Goal: Entertainment & Leisure: Browse casually

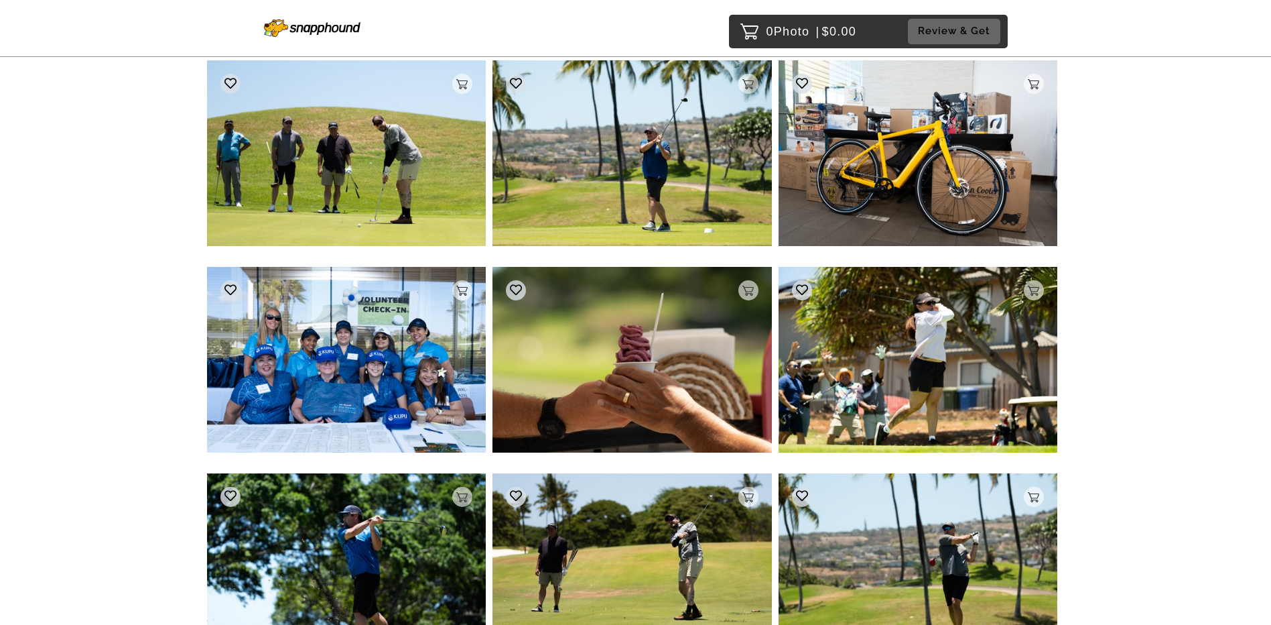
scroll to position [16527, 0]
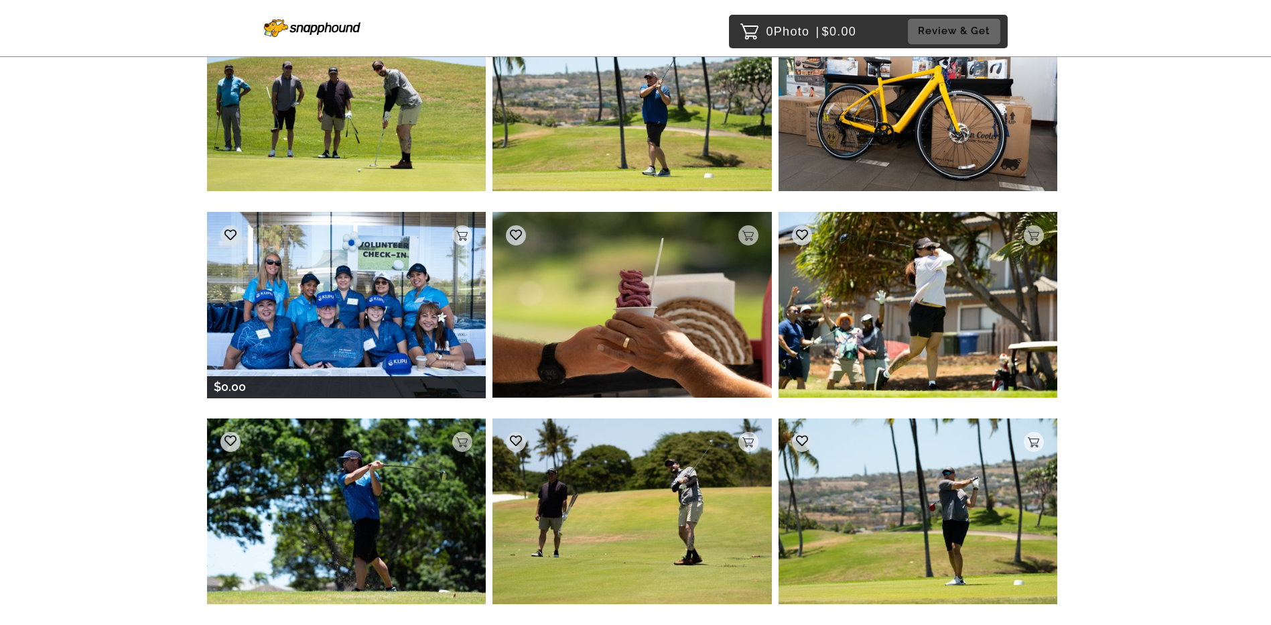
click at [392, 326] on img at bounding box center [346, 305] width 279 height 186
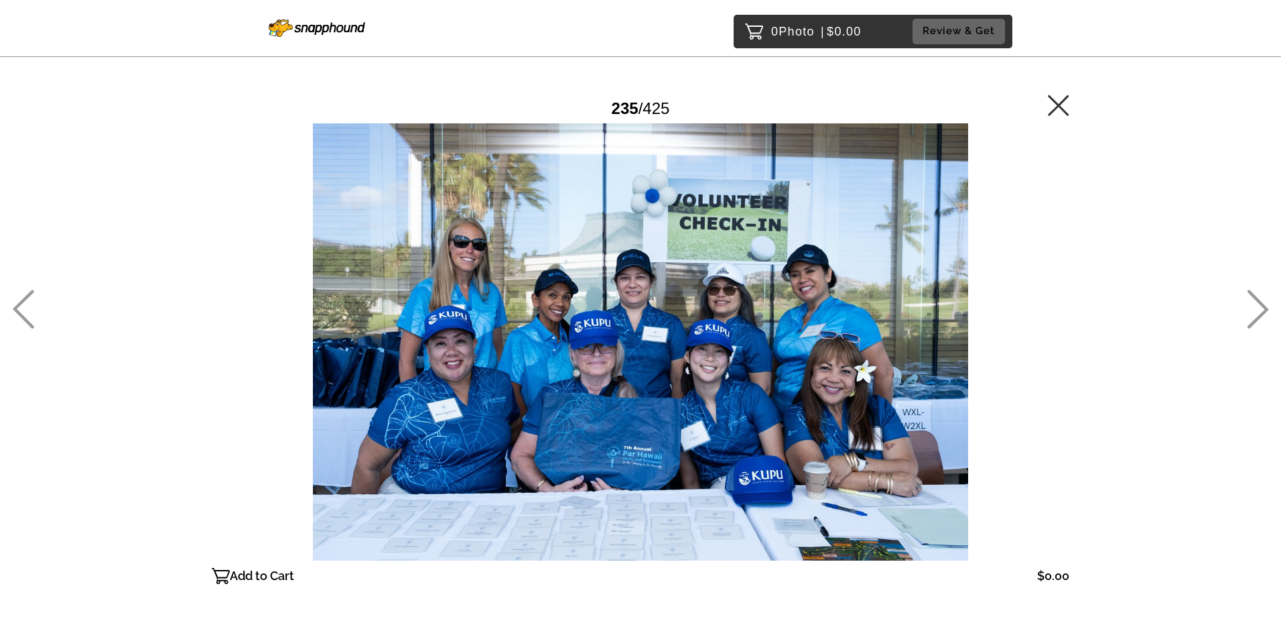
click at [1257, 311] on icon at bounding box center [1258, 309] width 22 height 39
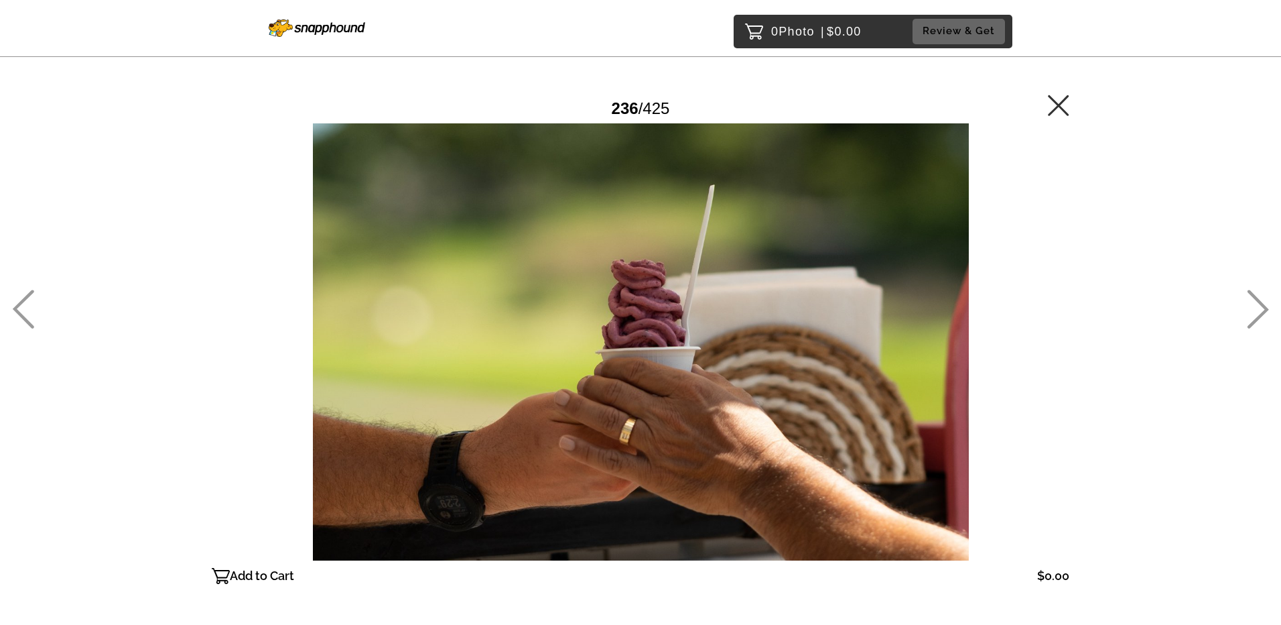
click at [1257, 311] on icon at bounding box center [1258, 309] width 22 height 39
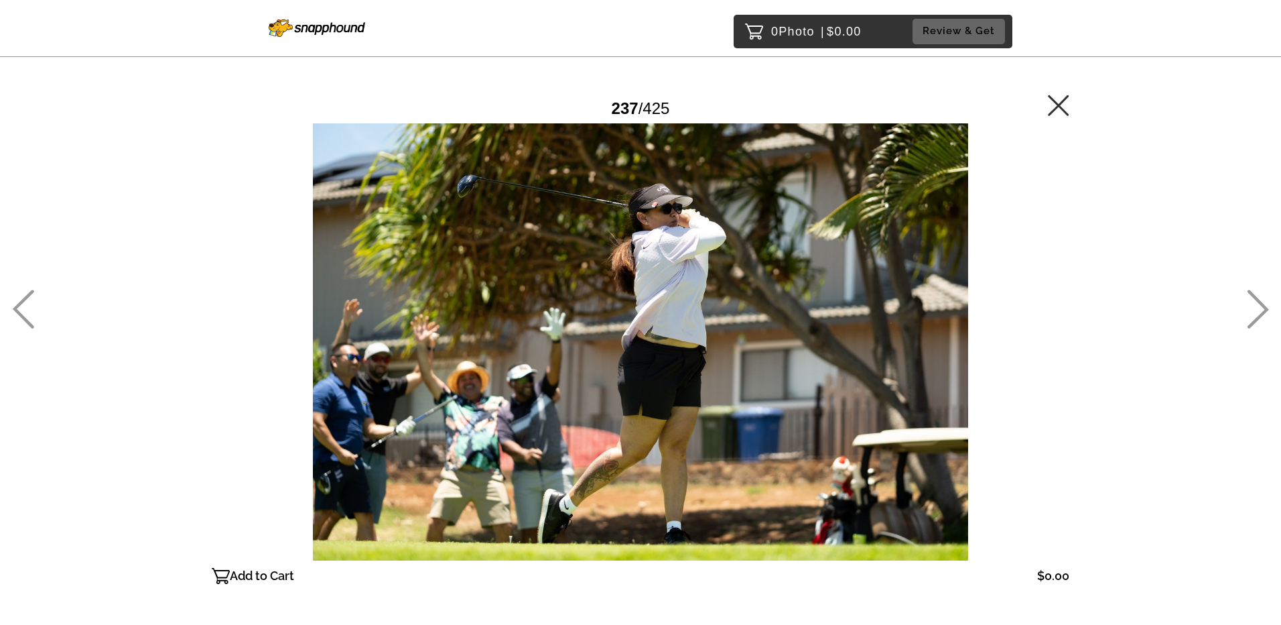
click at [1257, 311] on icon at bounding box center [1258, 309] width 22 height 39
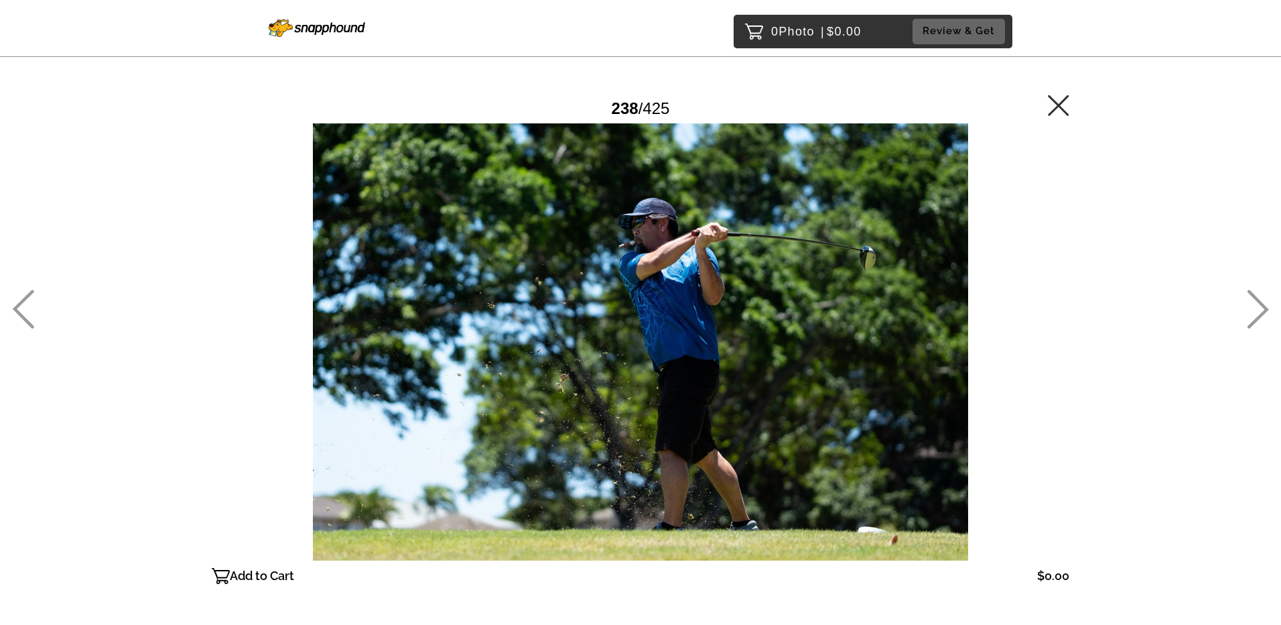
click at [1257, 311] on icon at bounding box center [1258, 309] width 22 height 39
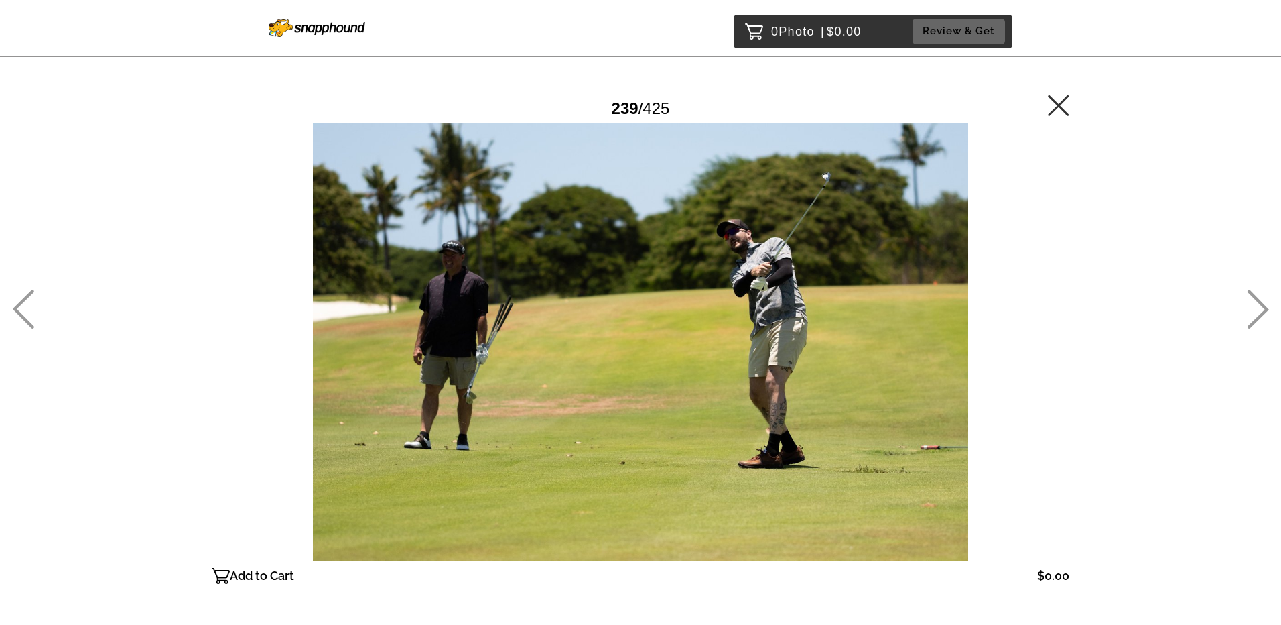
click at [1257, 311] on icon at bounding box center [1258, 309] width 22 height 39
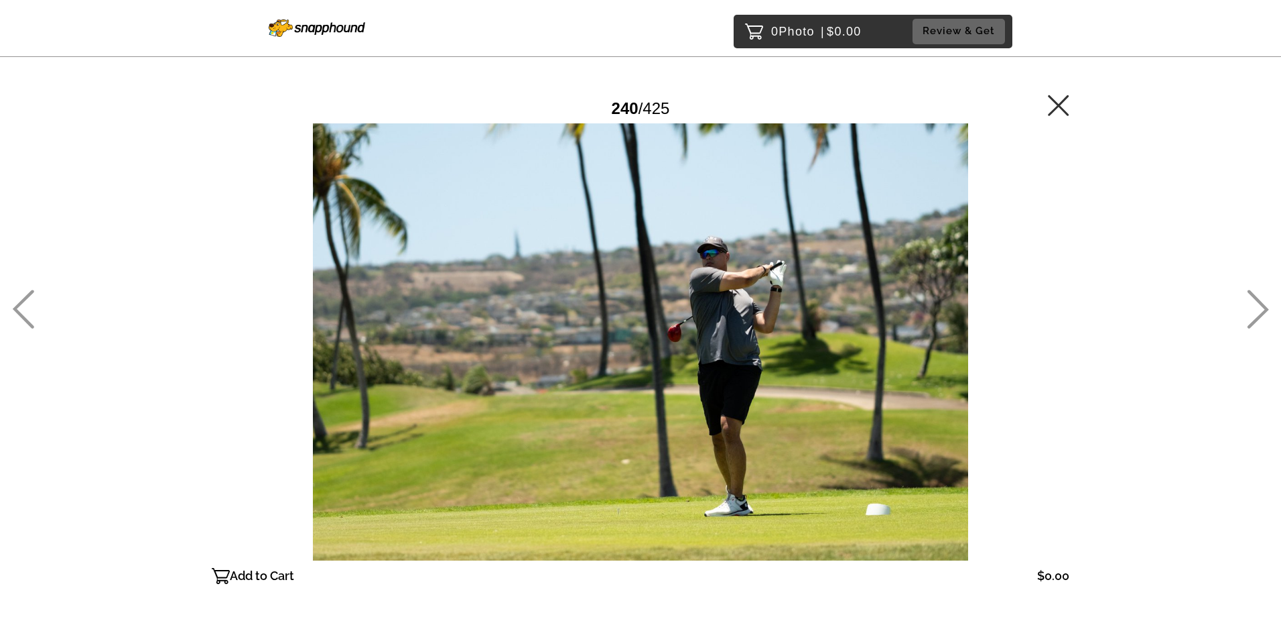
click at [1257, 311] on icon at bounding box center [1258, 309] width 22 height 39
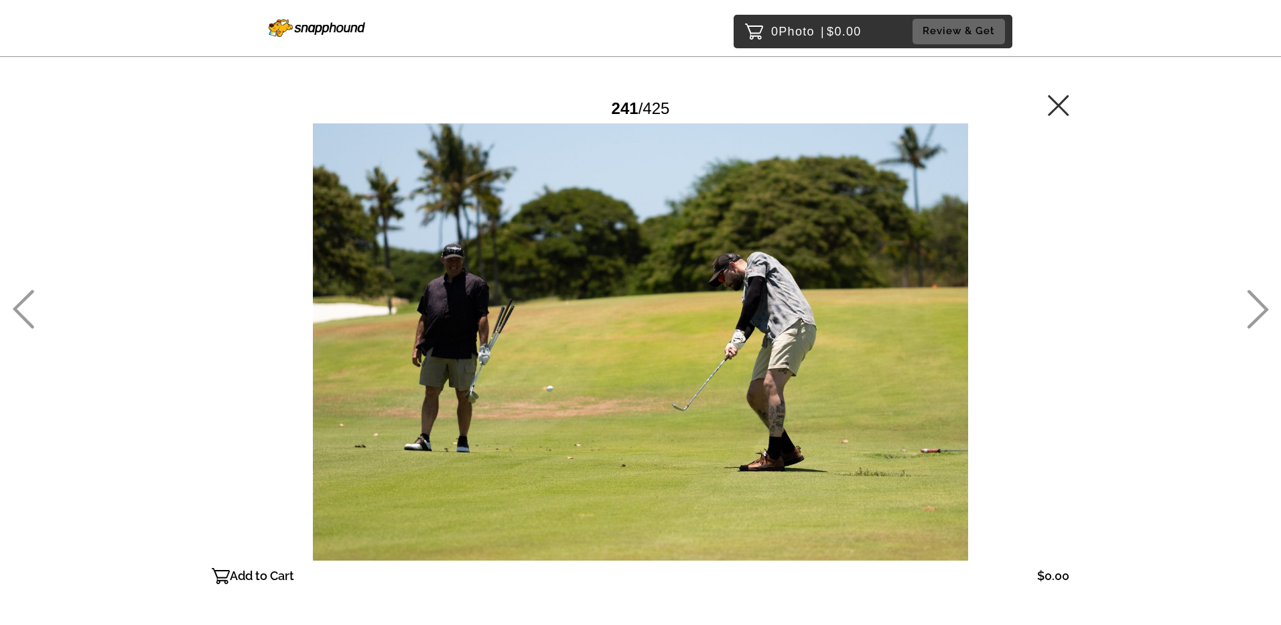
click at [1257, 311] on icon at bounding box center [1258, 309] width 22 height 39
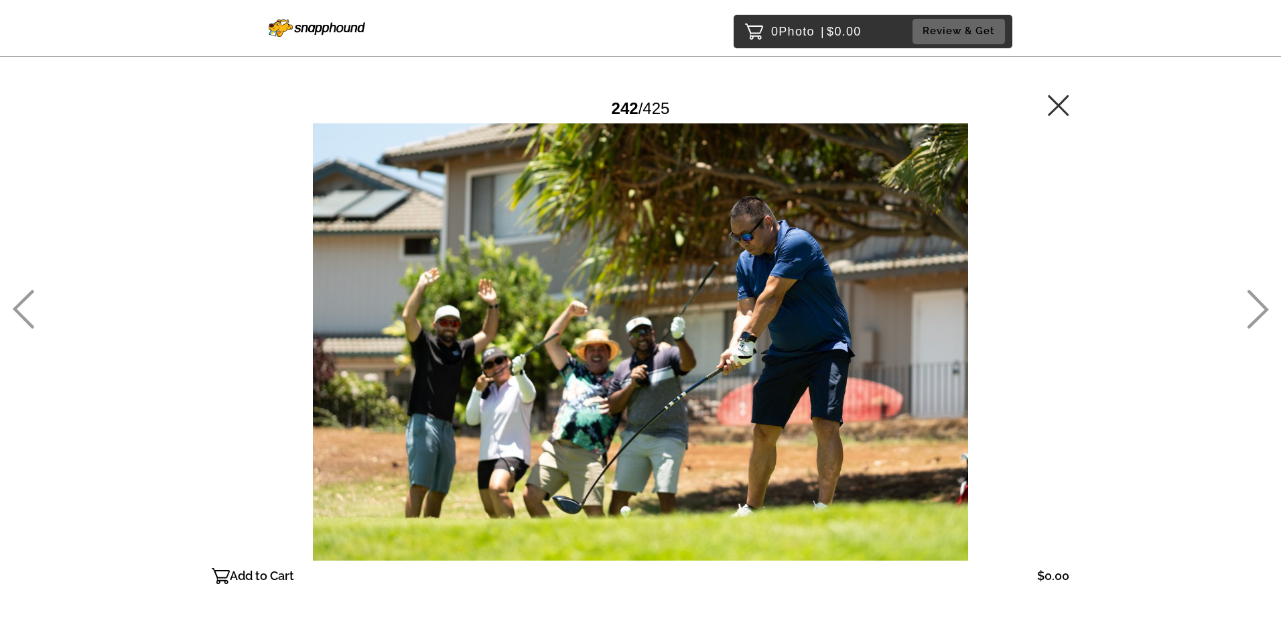
click at [1265, 309] on icon at bounding box center [1258, 309] width 21 height 39
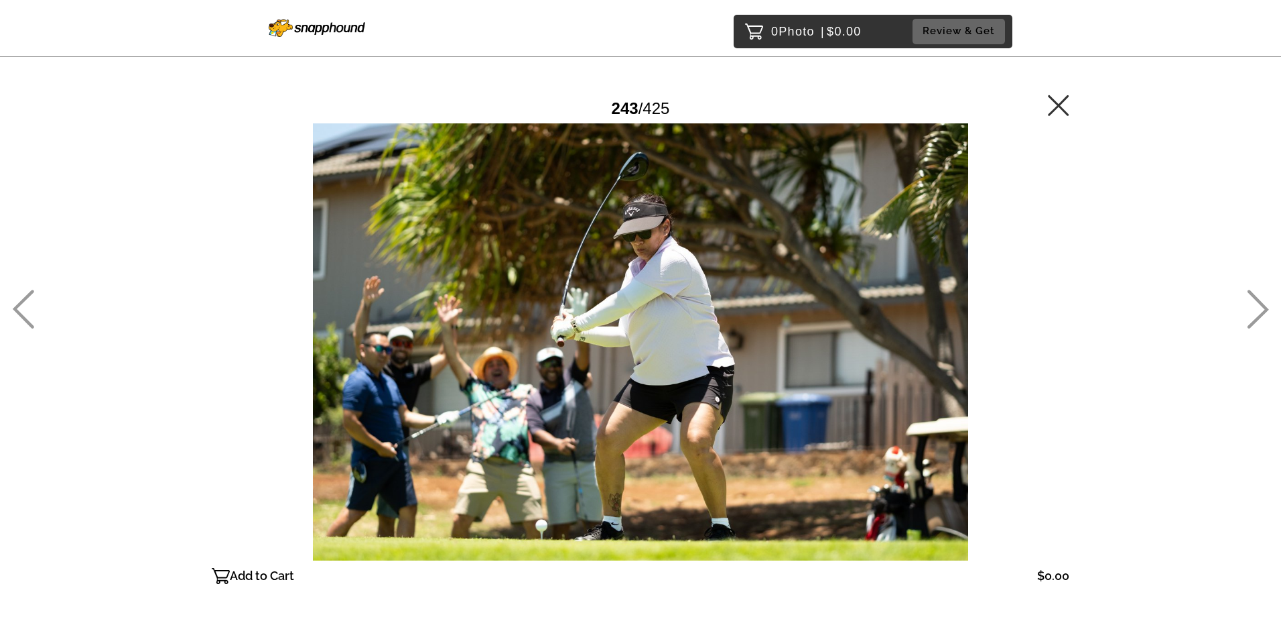
click at [1265, 309] on icon at bounding box center [1258, 309] width 21 height 39
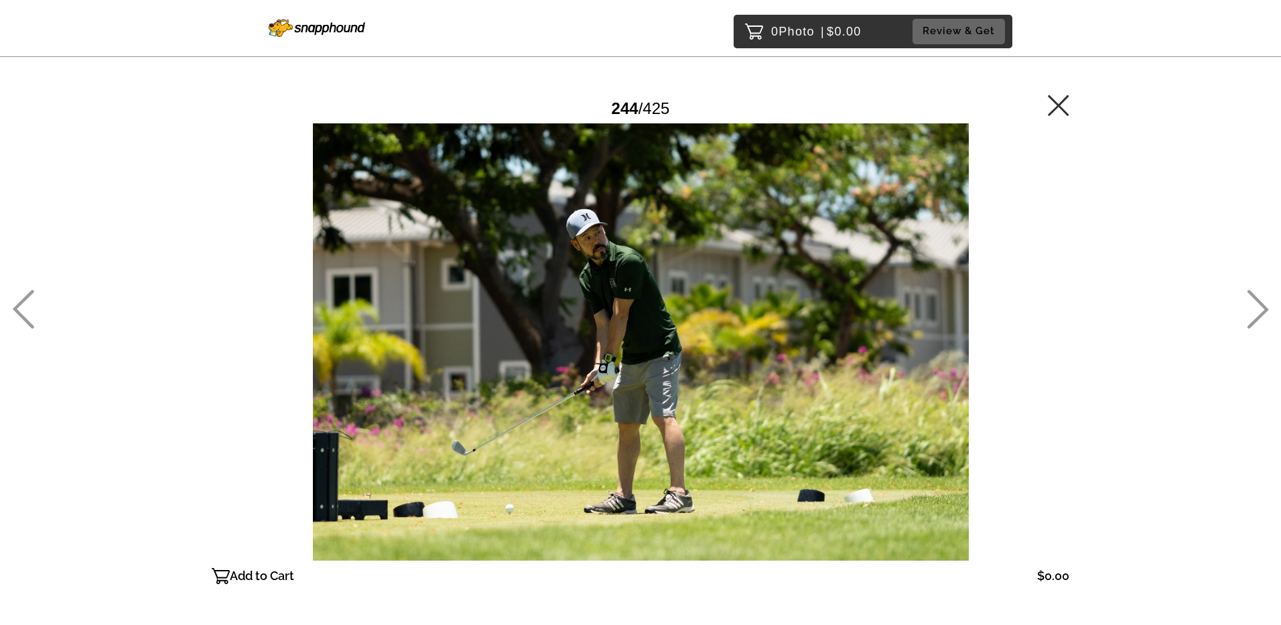
click at [1265, 309] on icon at bounding box center [1258, 309] width 21 height 39
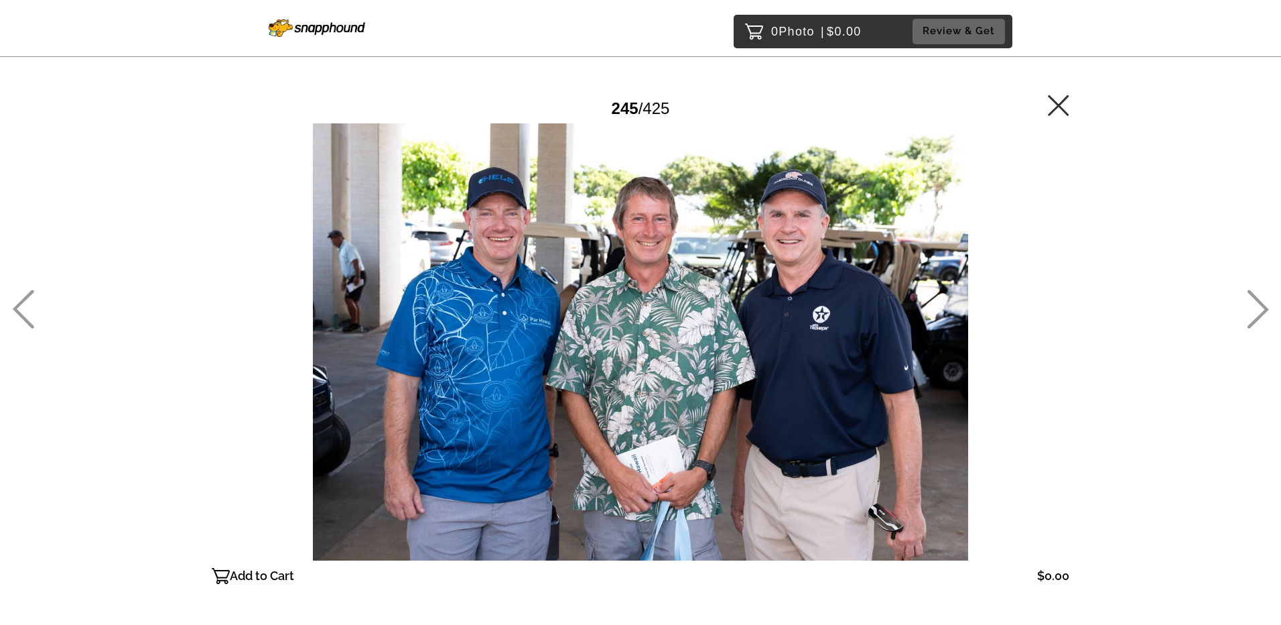
click at [1265, 309] on icon at bounding box center [1258, 309] width 21 height 39
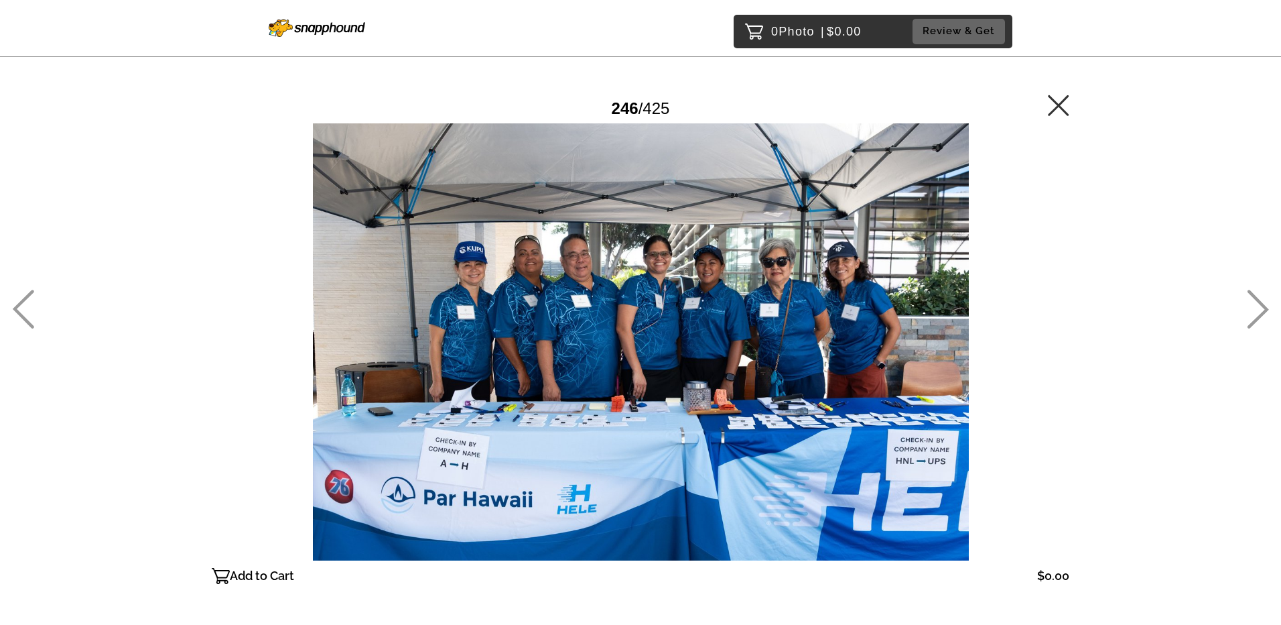
click at [1255, 318] on icon at bounding box center [1258, 309] width 22 height 39
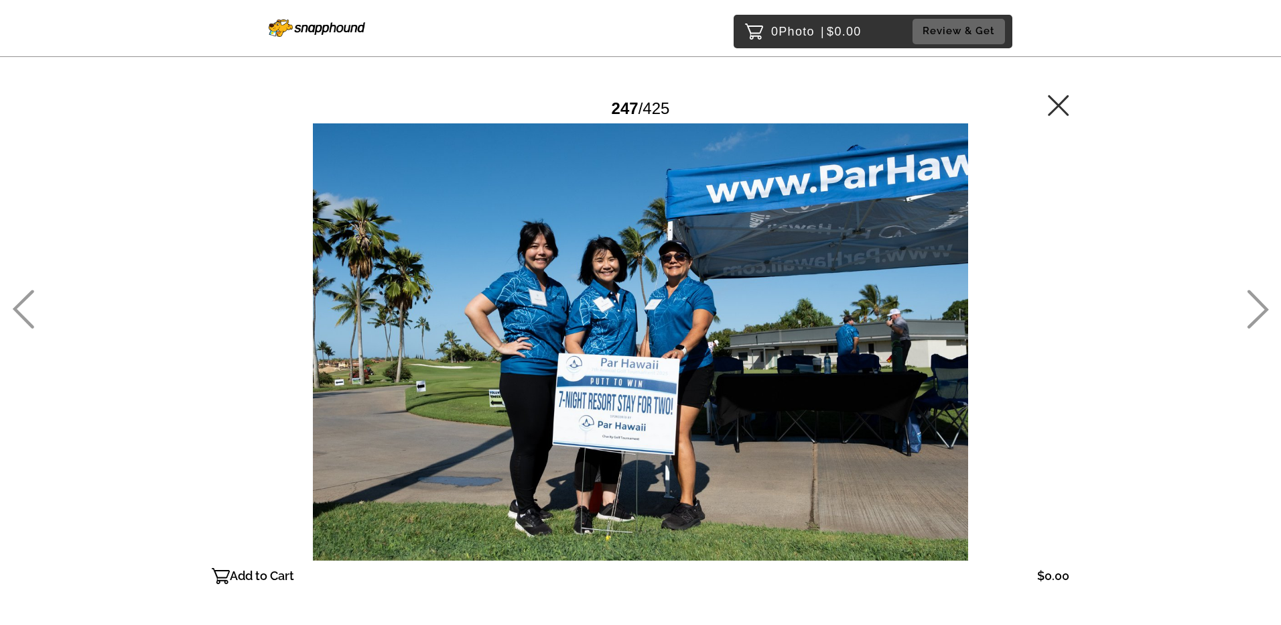
click at [1255, 318] on icon at bounding box center [1258, 309] width 22 height 39
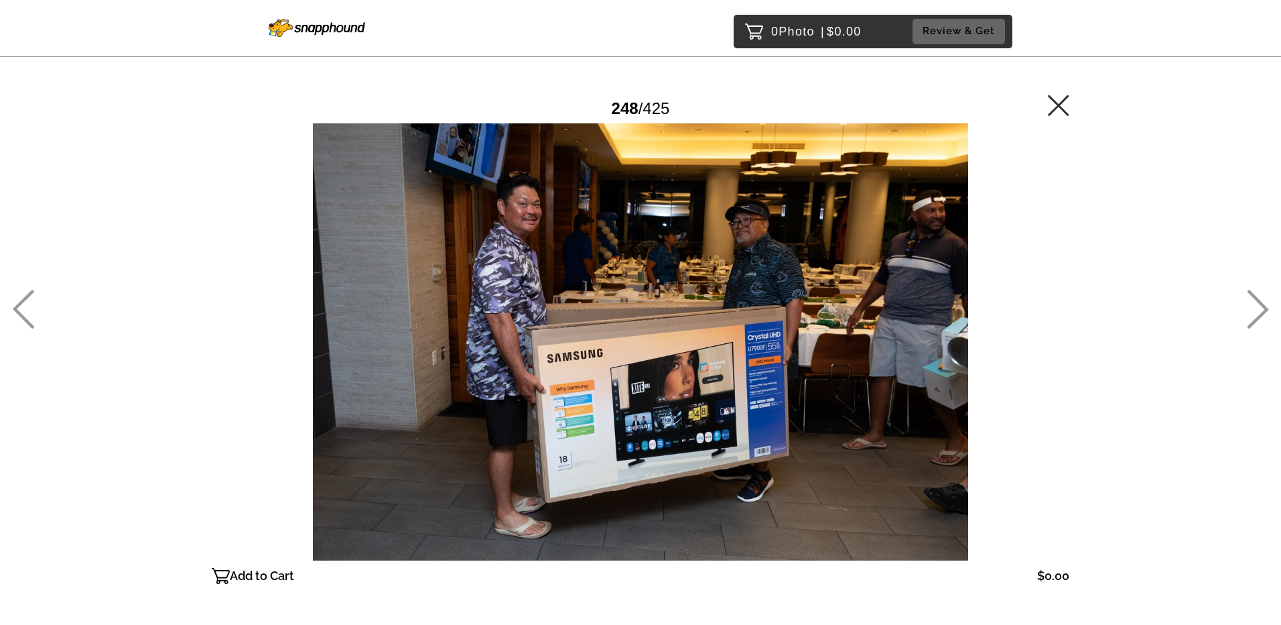
click at [1255, 318] on icon at bounding box center [1258, 309] width 22 height 39
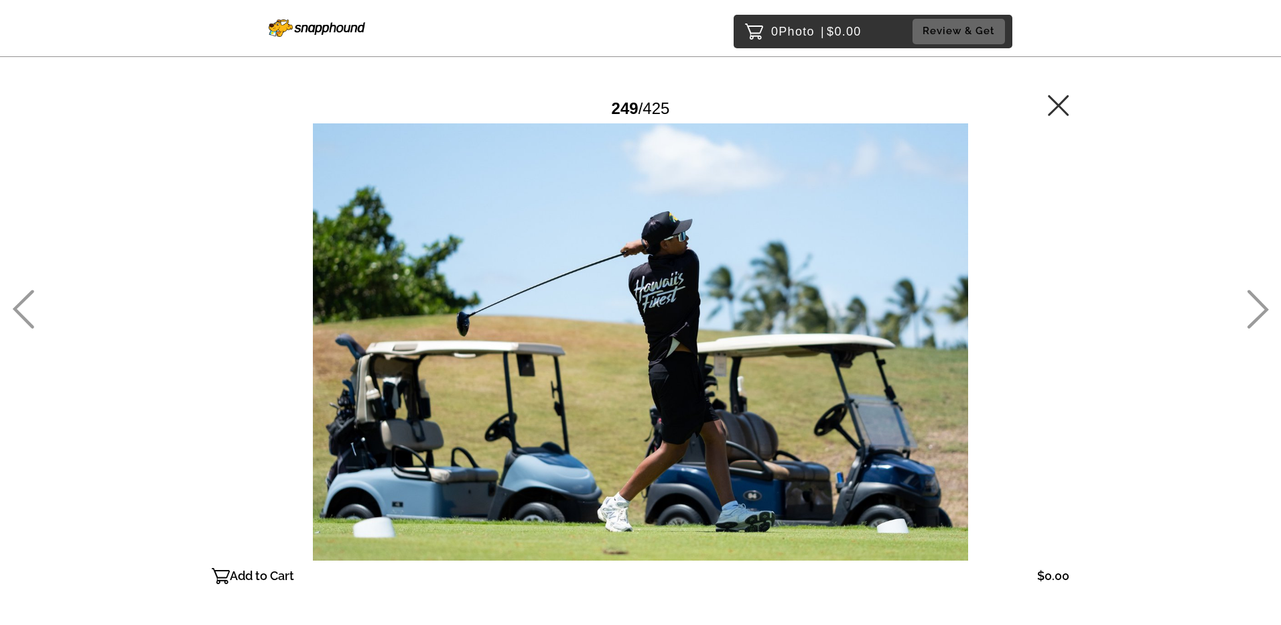
click at [1255, 318] on icon at bounding box center [1258, 309] width 22 height 39
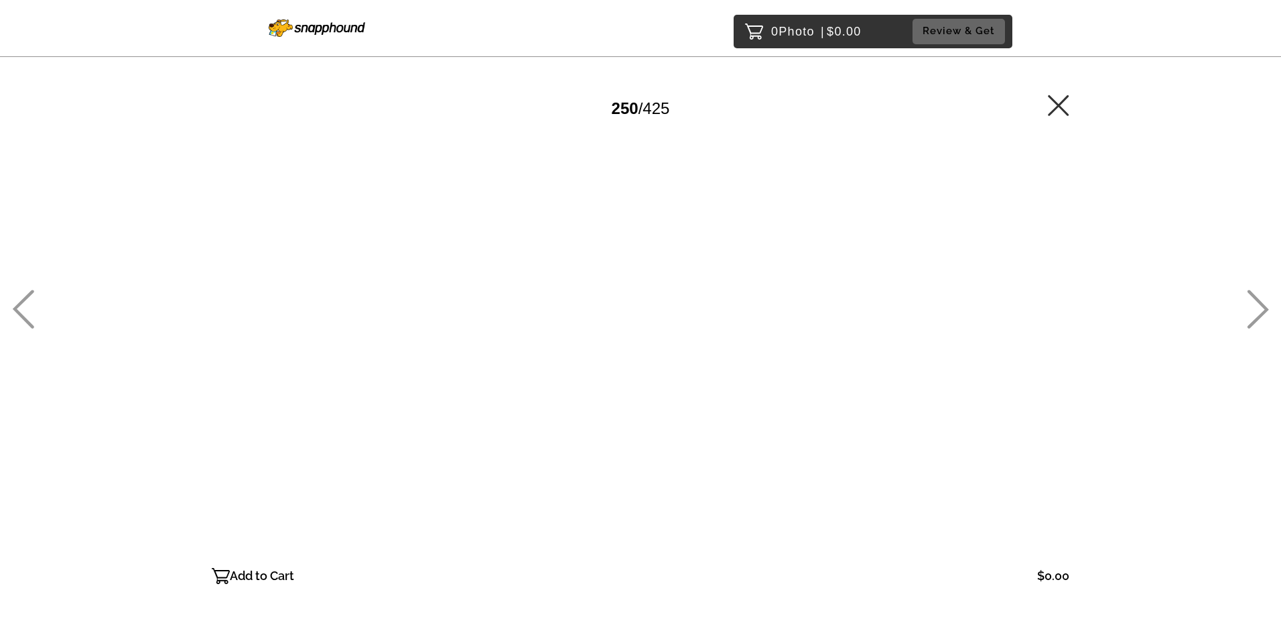
click at [1255, 318] on icon at bounding box center [1258, 309] width 22 height 39
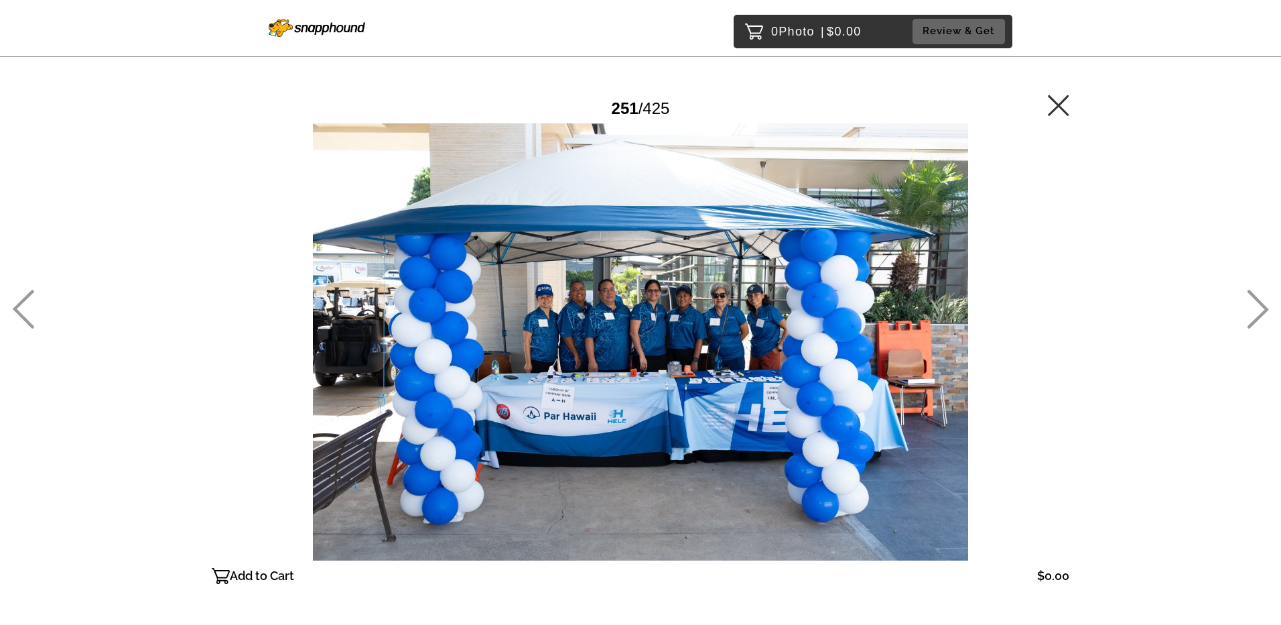
click at [1255, 318] on icon at bounding box center [1258, 309] width 22 height 39
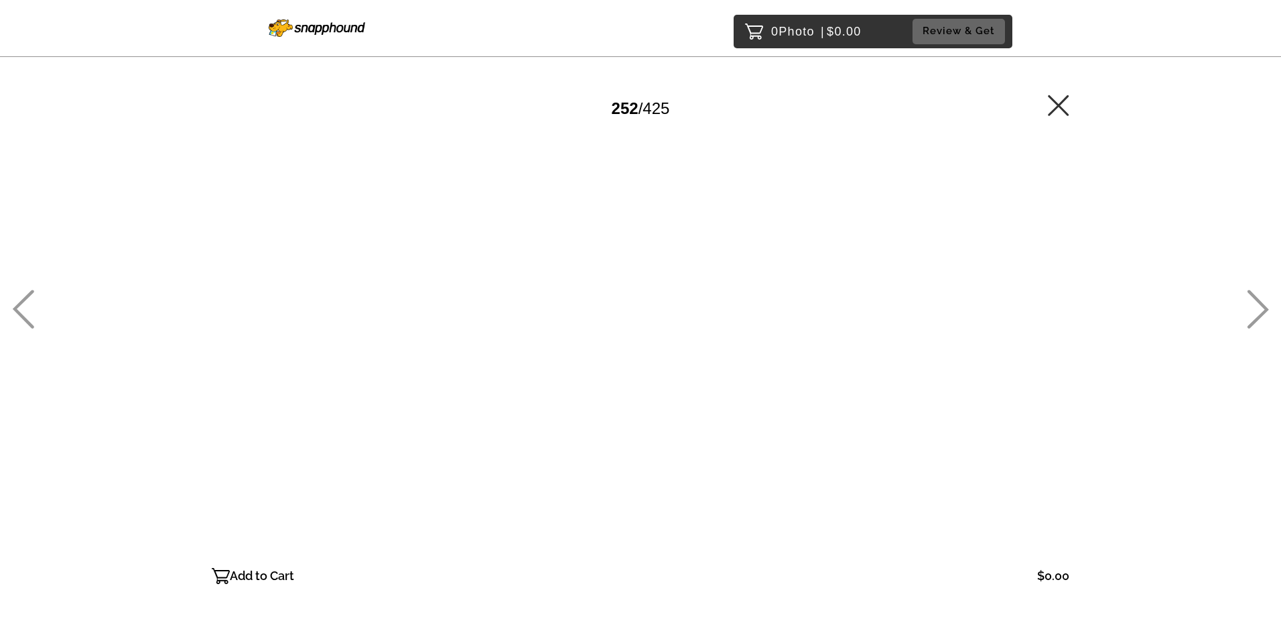
click at [1255, 318] on icon at bounding box center [1258, 309] width 22 height 39
drag, startPoint x: 1255, startPoint y: 318, endPoint x: 1247, endPoint y: 328, distance: 12.5
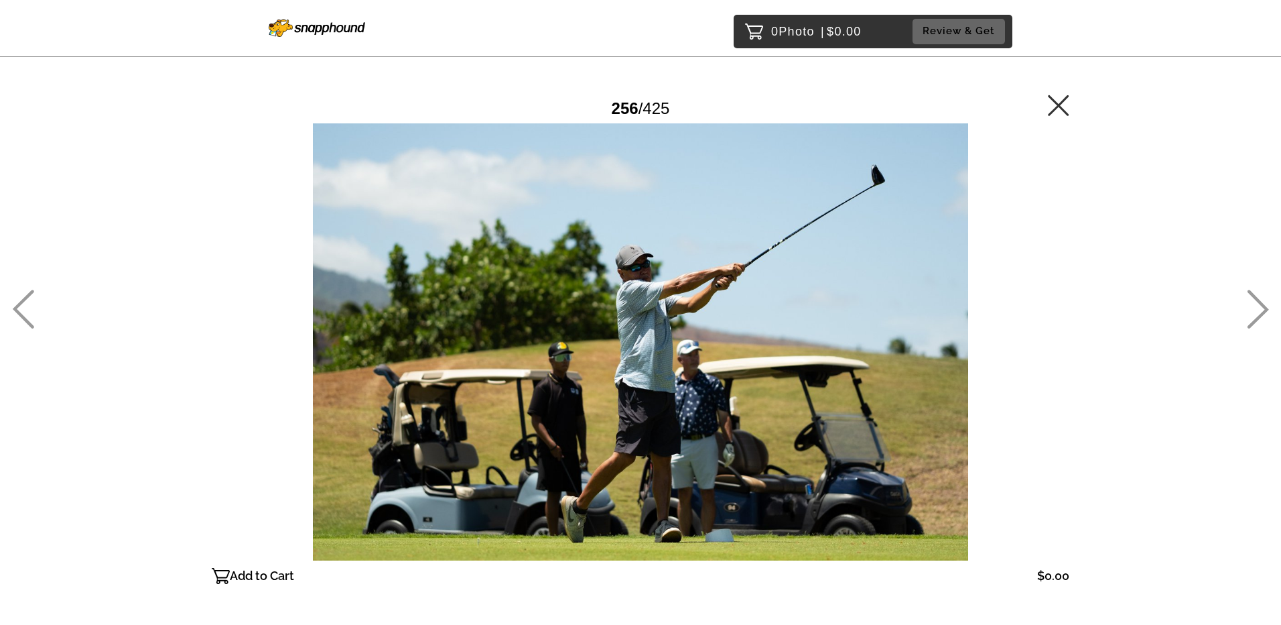
click at [1247, 328] on link at bounding box center [1258, 324] width 22 height 14
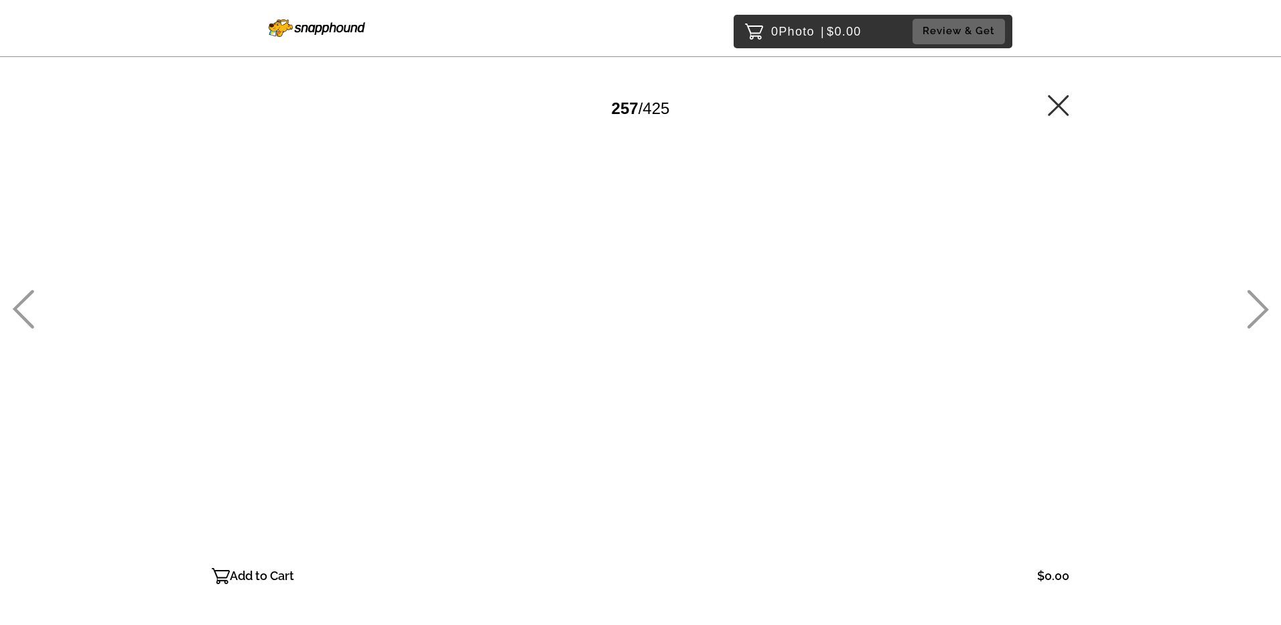
click at [1258, 315] on icon at bounding box center [1258, 309] width 22 height 39
click at [1255, 315] on icon at bounding box center [1258, 309] width 22 height 39
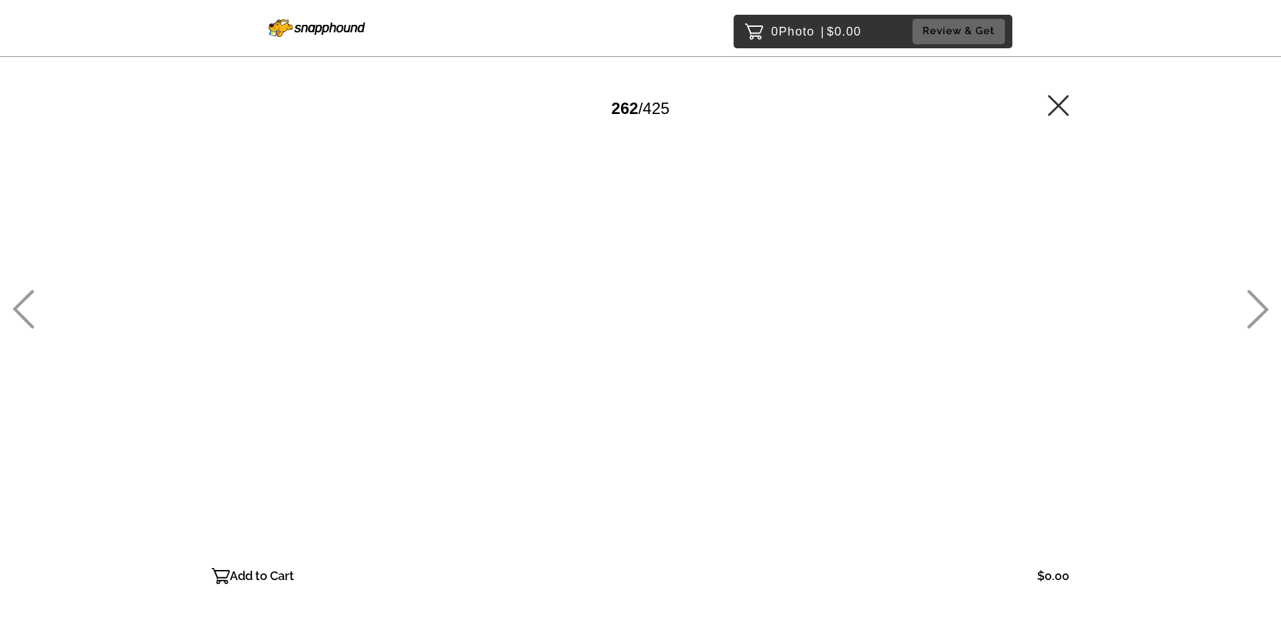
click at [1255, 315] on icon at bounding box center [1258, 309] width 22 height 39
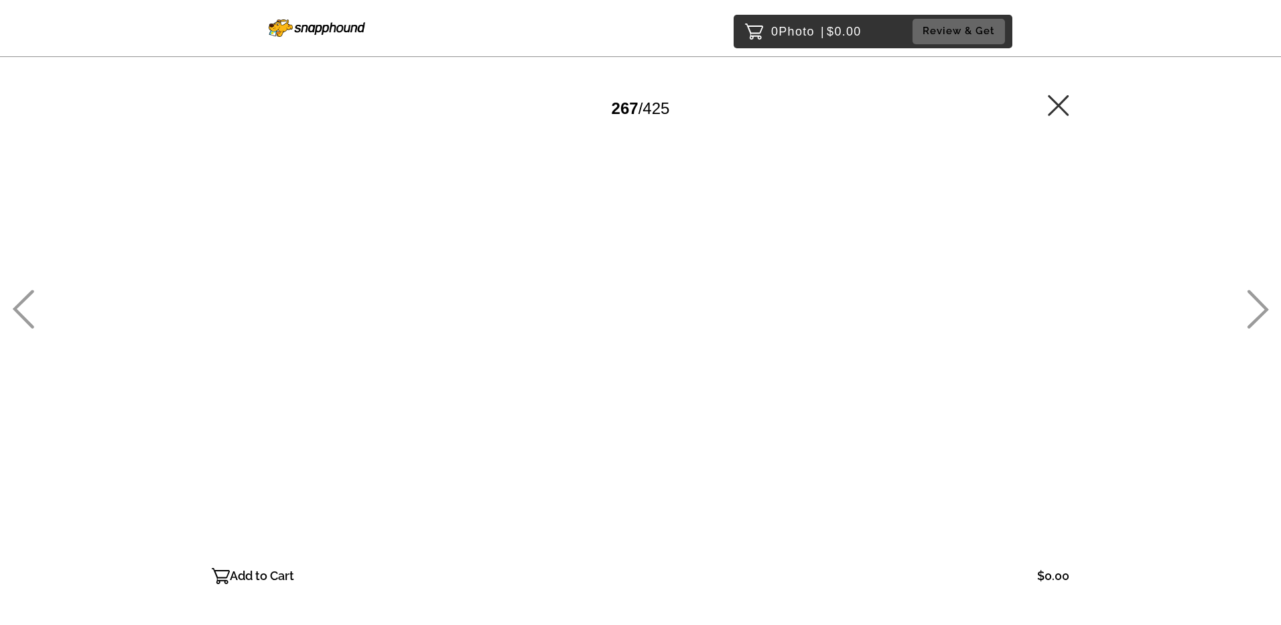
click at [1255, 315] on icon at bounding box center [1258, 309] width 22 height 39
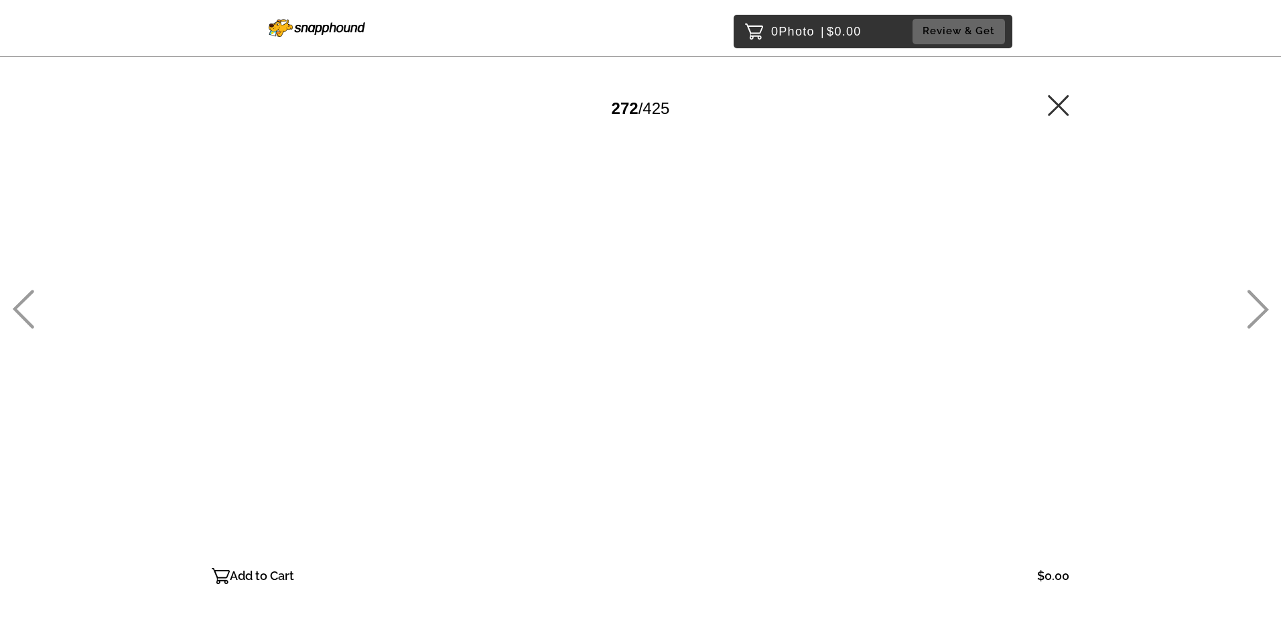
click at [1255, 315] on icon at bounding box center [1258, 309] width 22 height 39
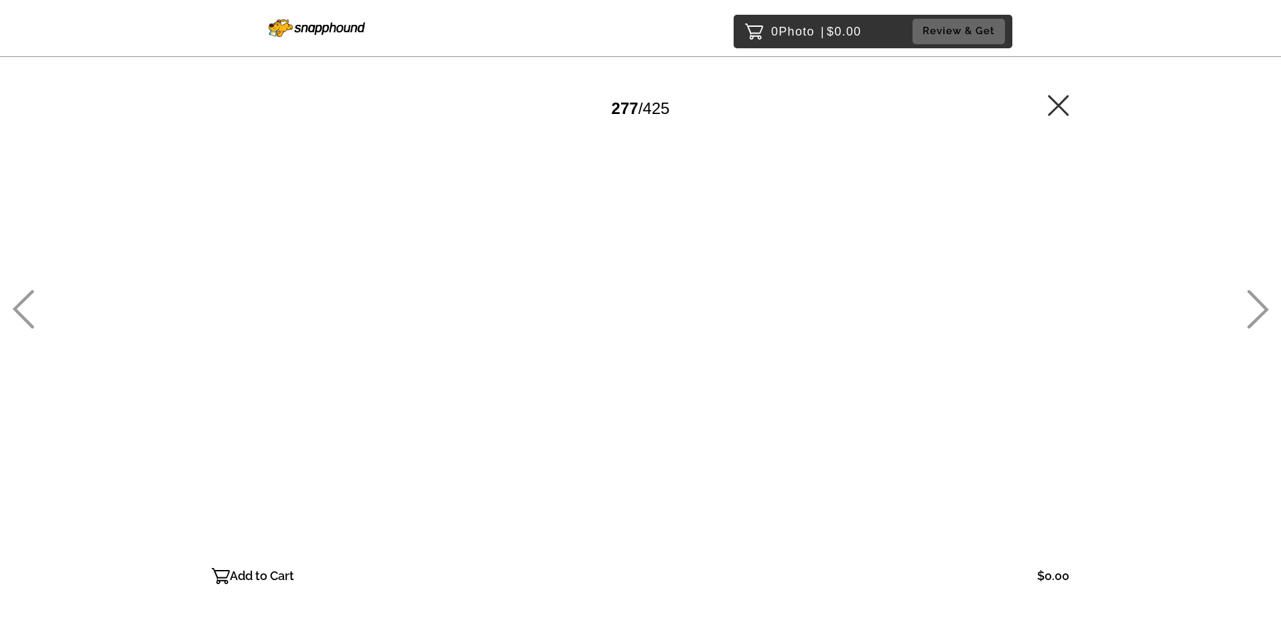
click at [1255, 315] on icon at bounding box center [1258, 309] width 22 height 39
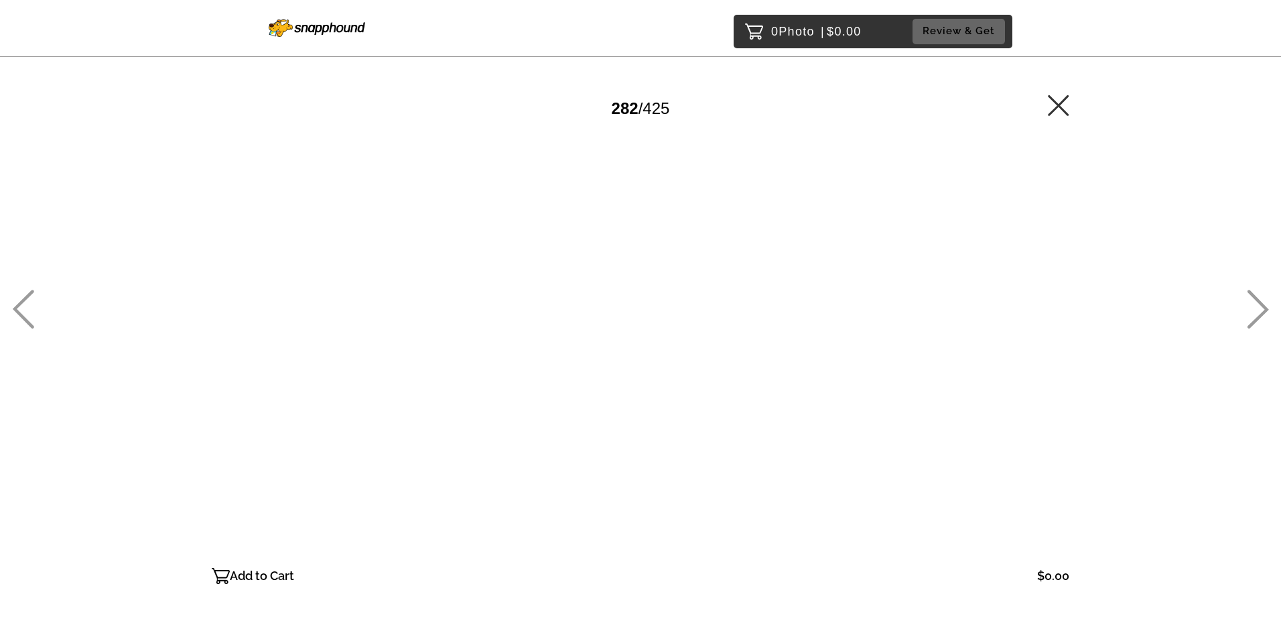
click at [1255, 315] on icon at bounding box center [1258, 309] width 22 height 39
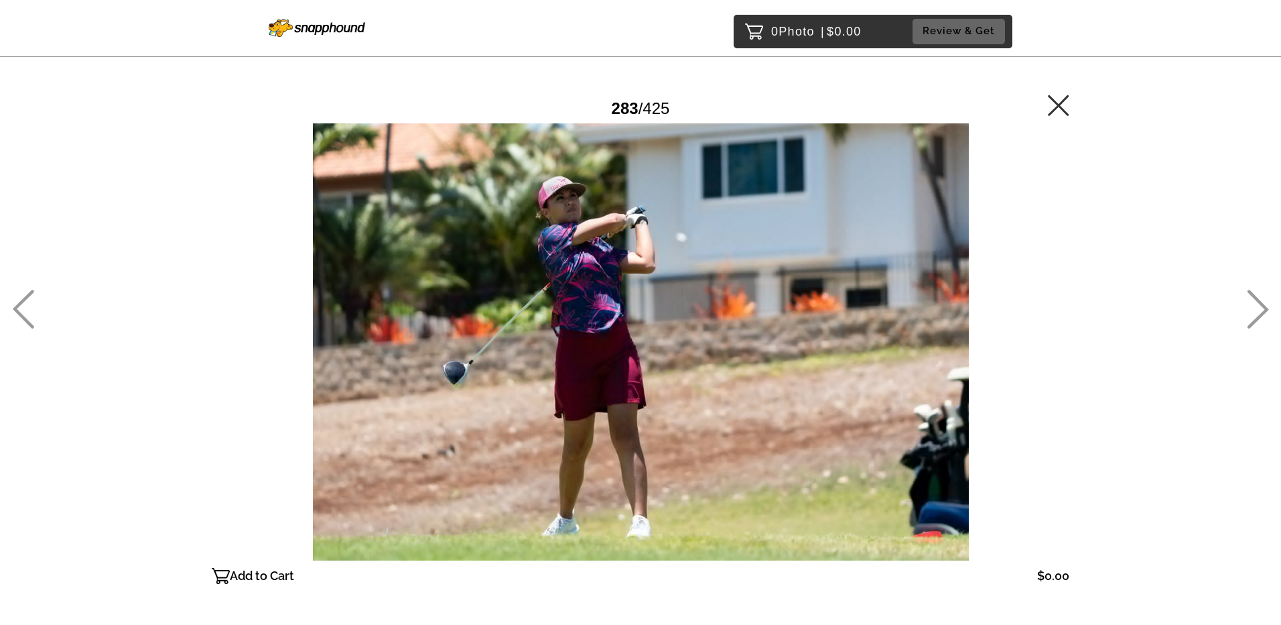
click at [1255, 315] on icon at bounding box center [1258, 309] width 22 height 39
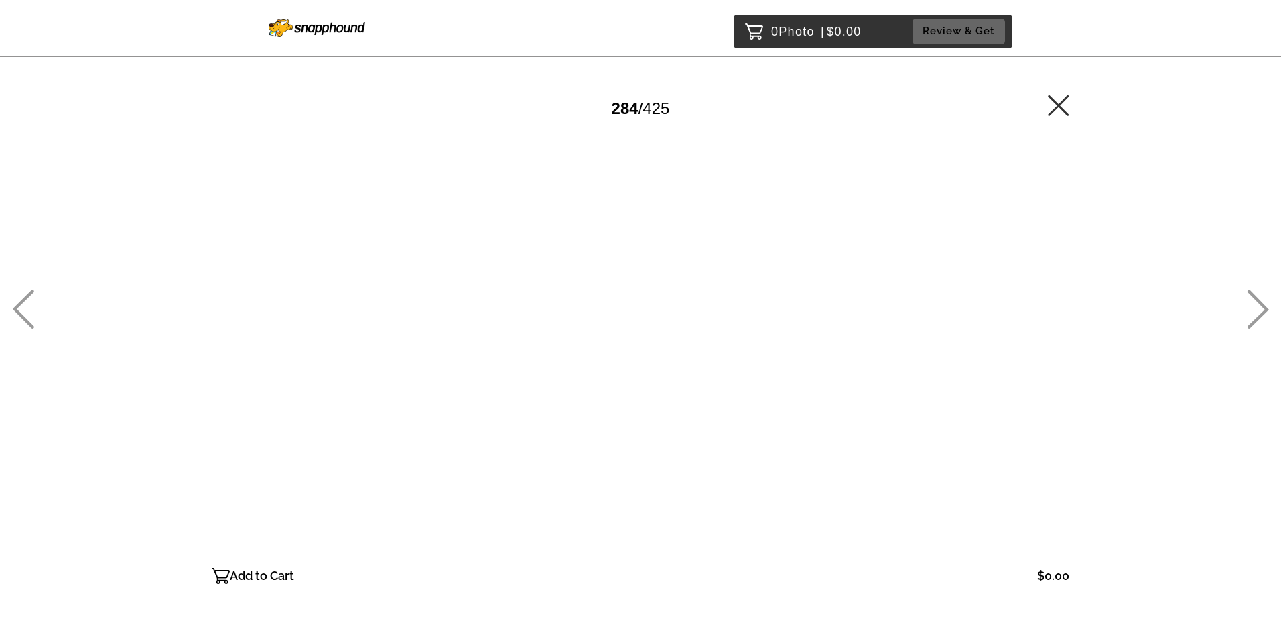
click at [1255, 315] on icon at bounding box center [1258, 309] width 22 height 39
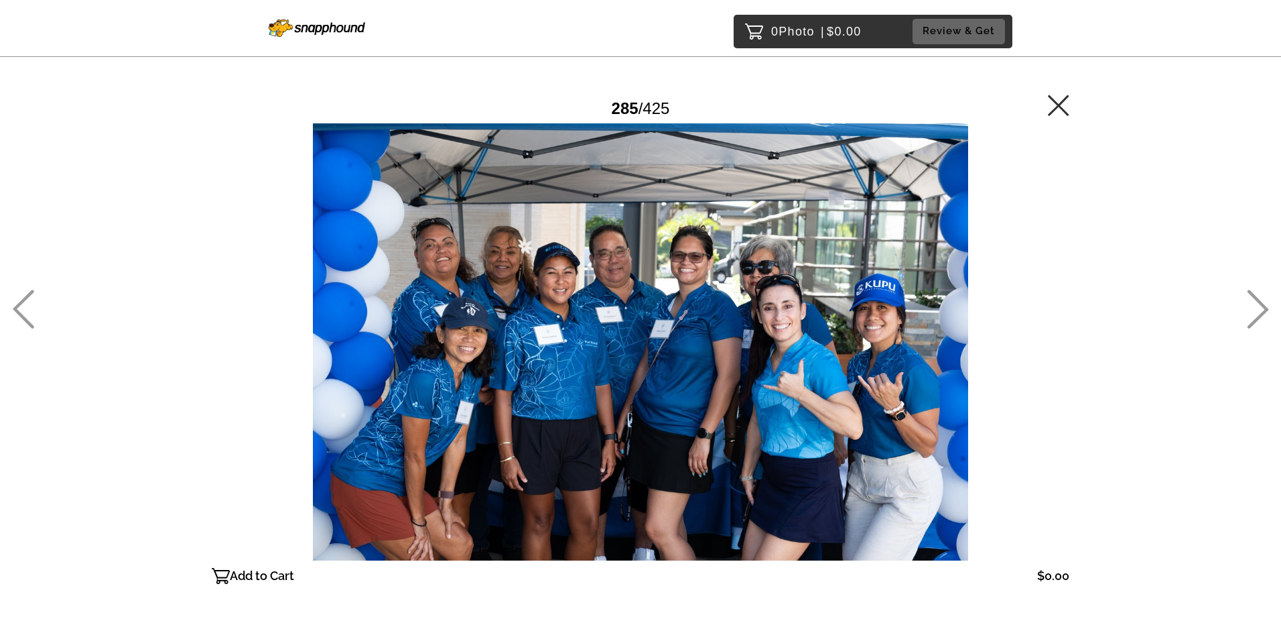
click at [1255, 315] on icon at bounding box center [1258, 309] width 22 height 39
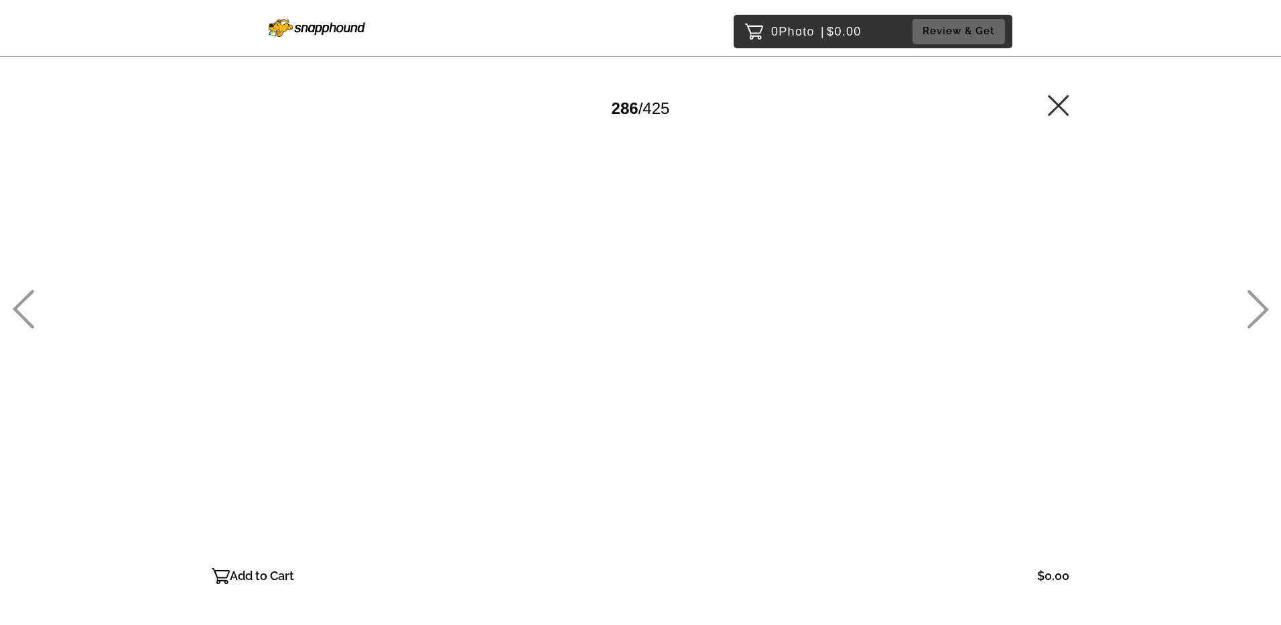
click at [1255, 315] on icon at bounding box center [1258, 309] width 22 height 39
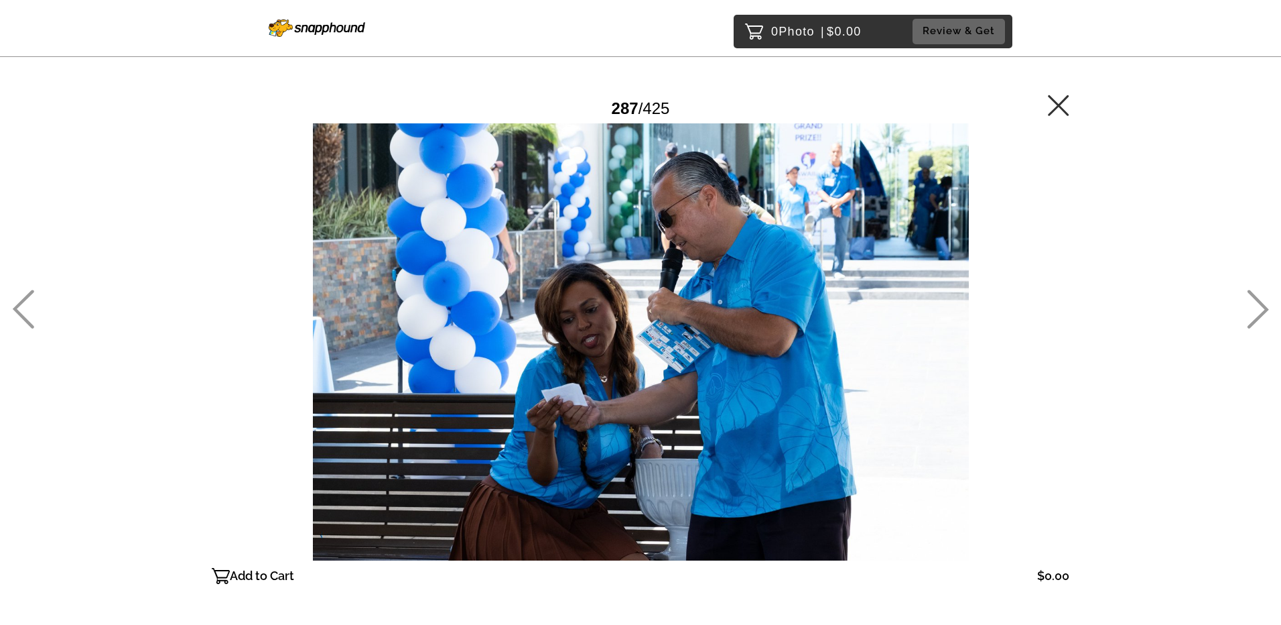
click at [1255, 315] on icon at bounding box center [1258, 309] width 22 height 39
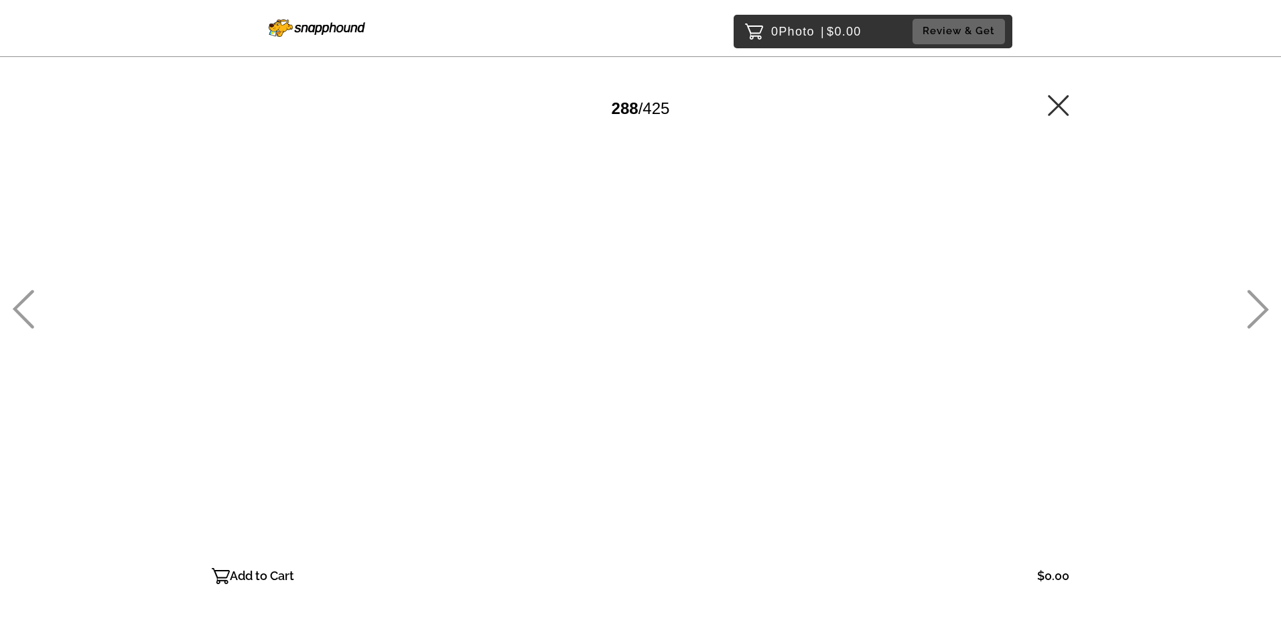
click at [1255, 315] on icon at bounding box center [1258, 309] width 22 height 39
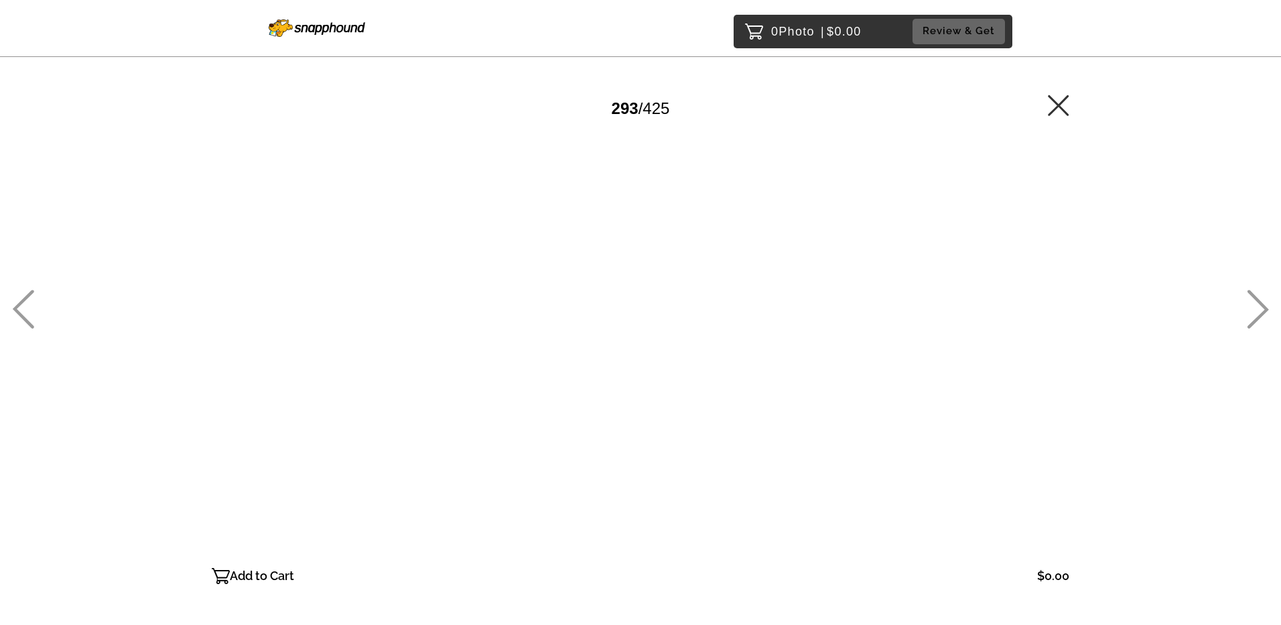
click at [1255, 315] on icon at bounding box center [1258, 309] width 22 height 39
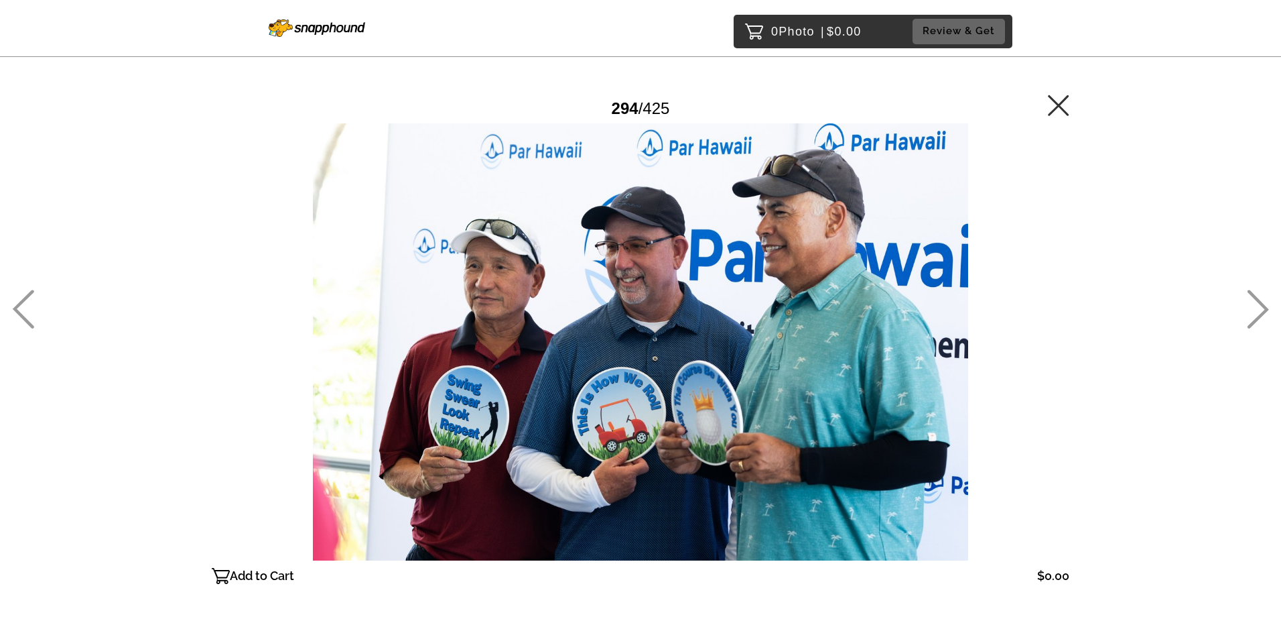
click at [1255, 315] on icon at bounding box center [1258, 309] width 22 height 39
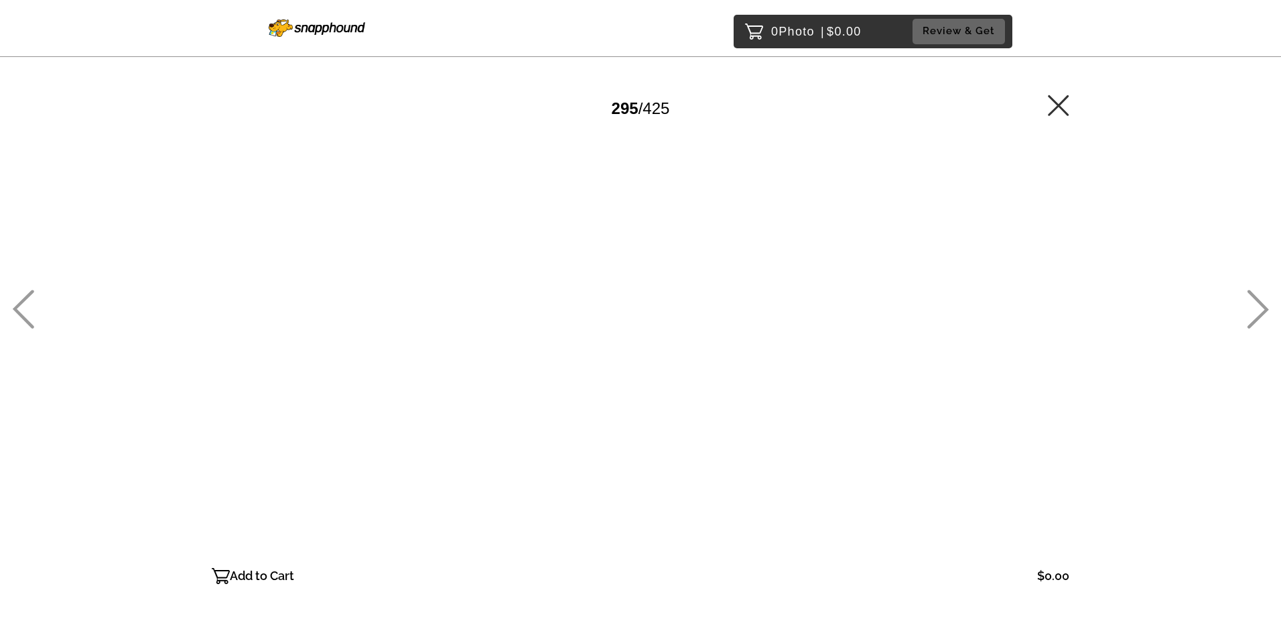
click at [1255, 315] on icon at bounding box center [1258, 309] width 22 height 39
click at [1251, 316] on icon at bounding box center [1258, 309] width 22 height 39
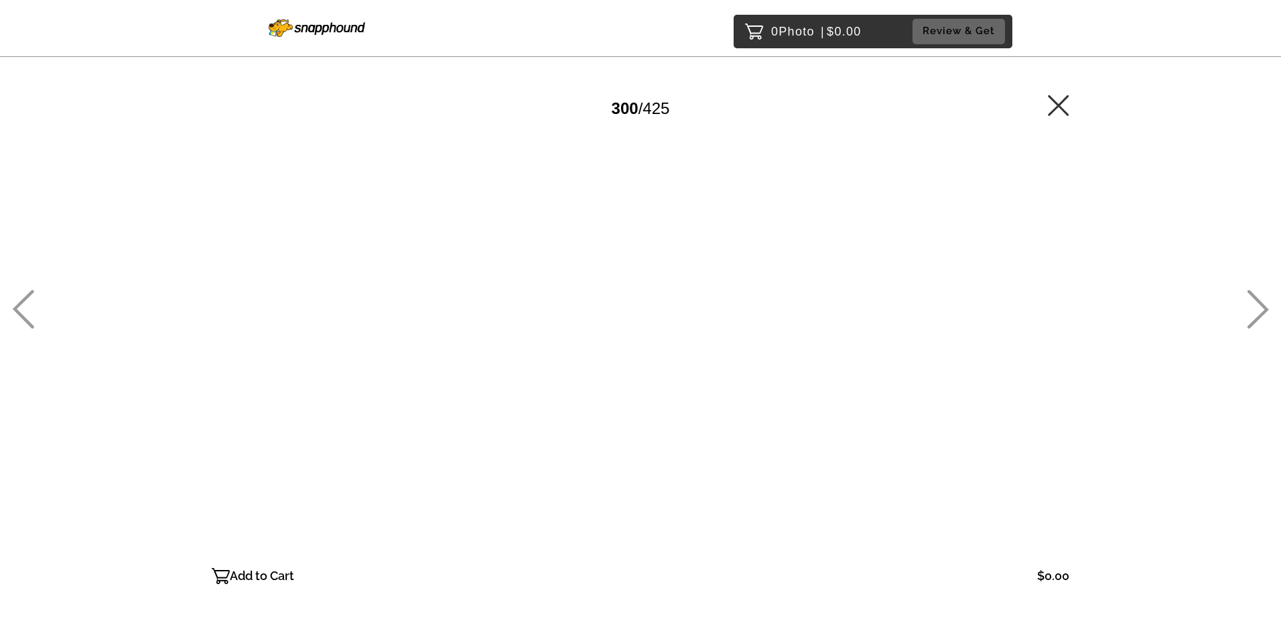
click at [25, 307] on icon at bounding box center [23, 309] width 22 height 39
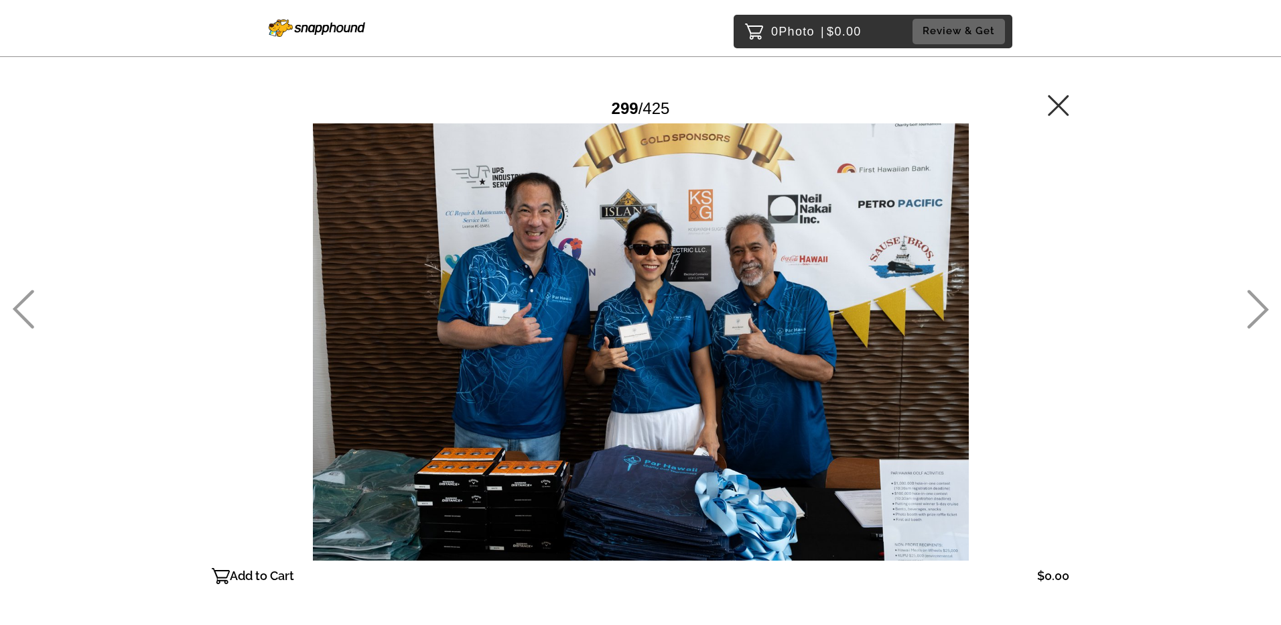
click at [1263, 312] on icon at bounding box center [1258, 309] width 21 height 39
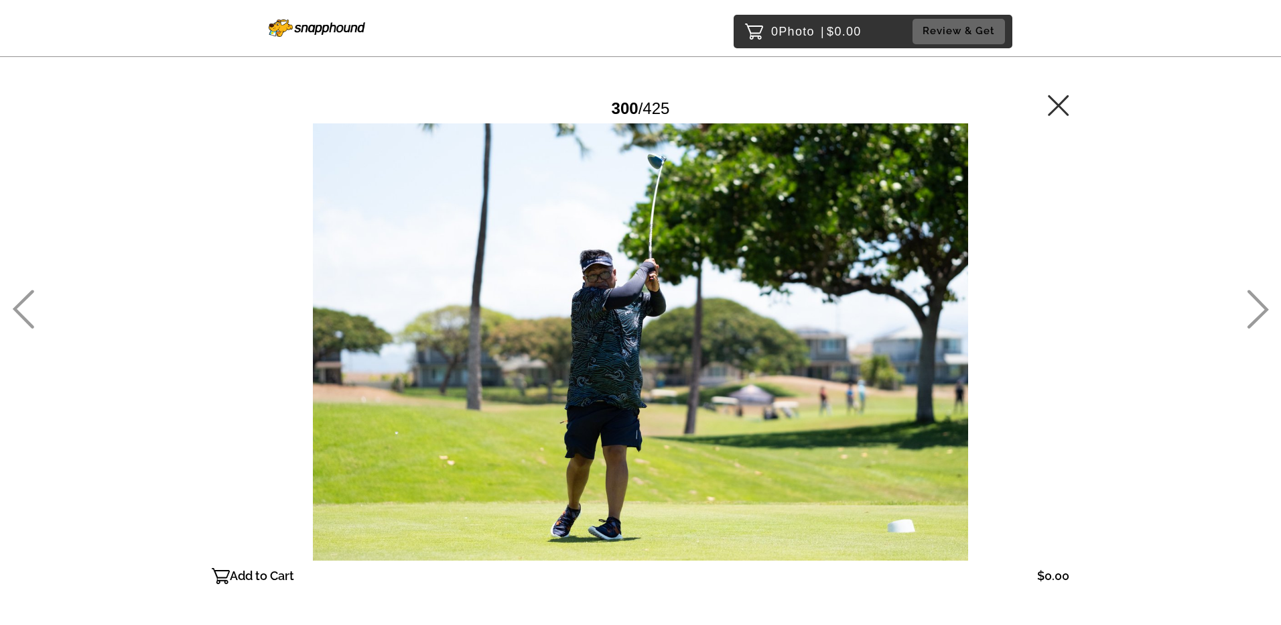
click at [1263, 312] on icon at bounding box center [1258, 309] width 21 height 39
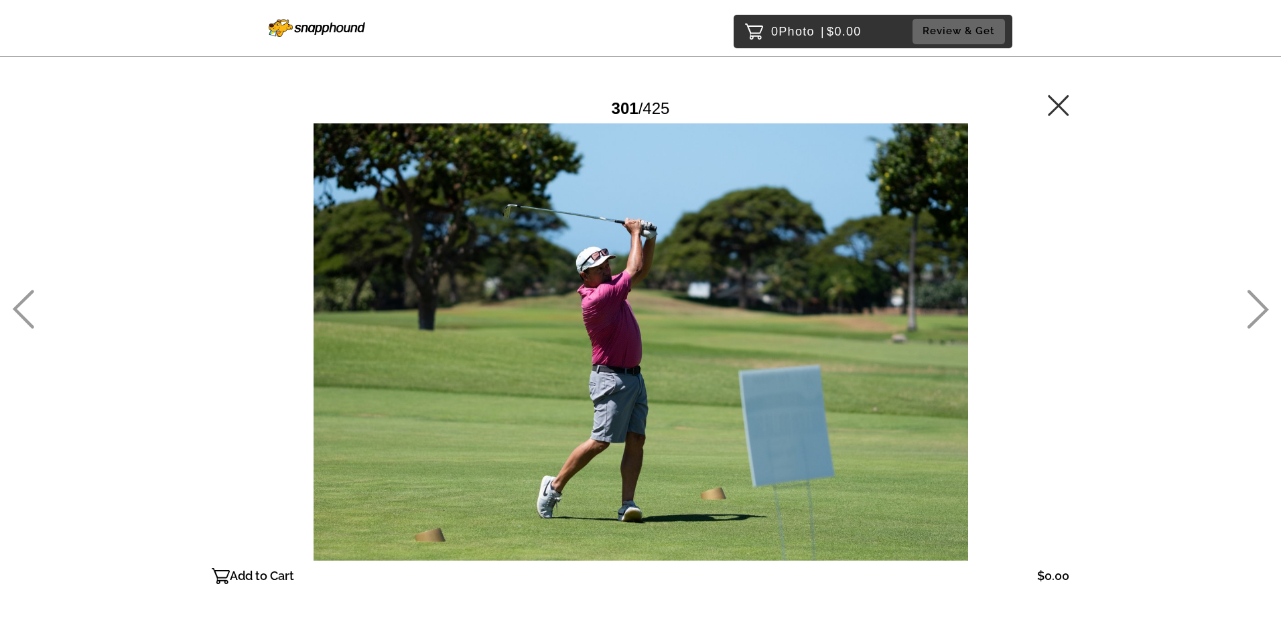
click at [1263, 312] on icon at bounding box center [1258, 309] width 21 height 39
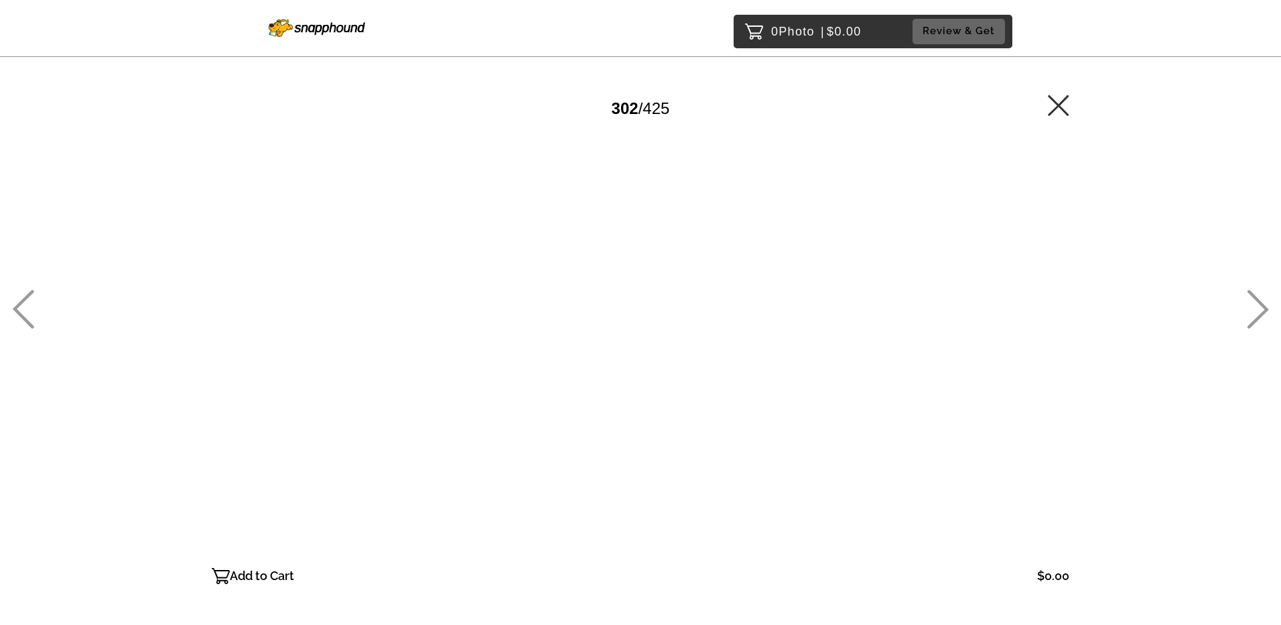
click at [1263, 312] on icon at bounding box center [1258, 309] width 21 height 39
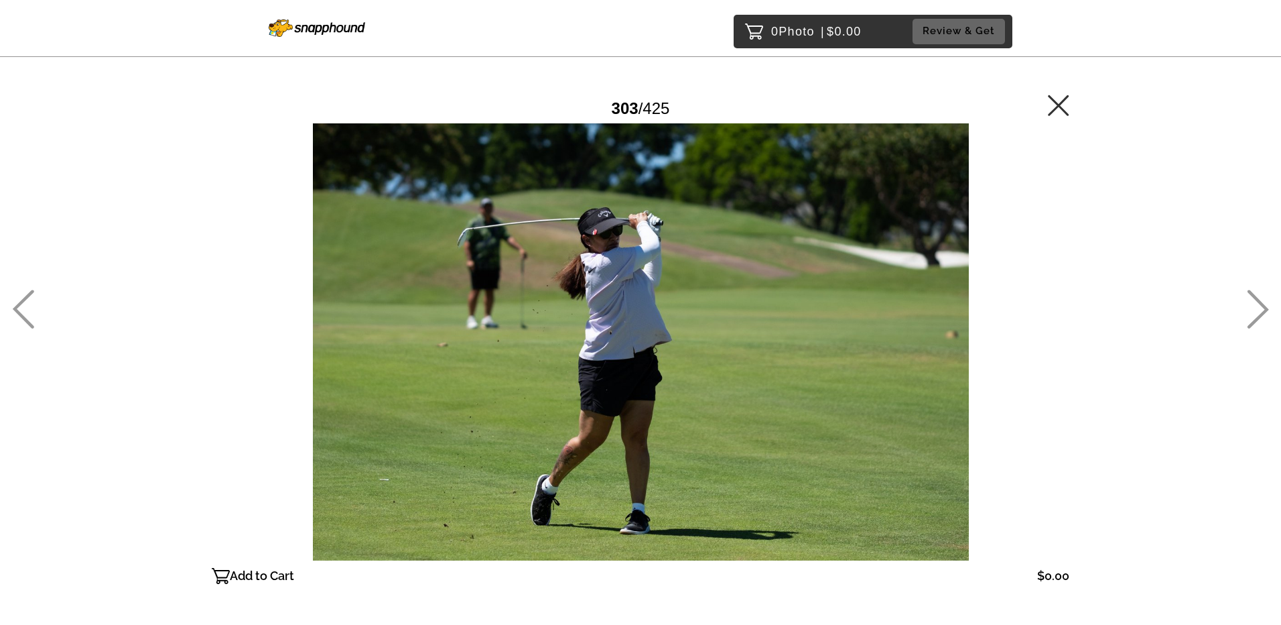
click at [1263, 312] on icon at bounding box center [1258, 309] width 21 height 39
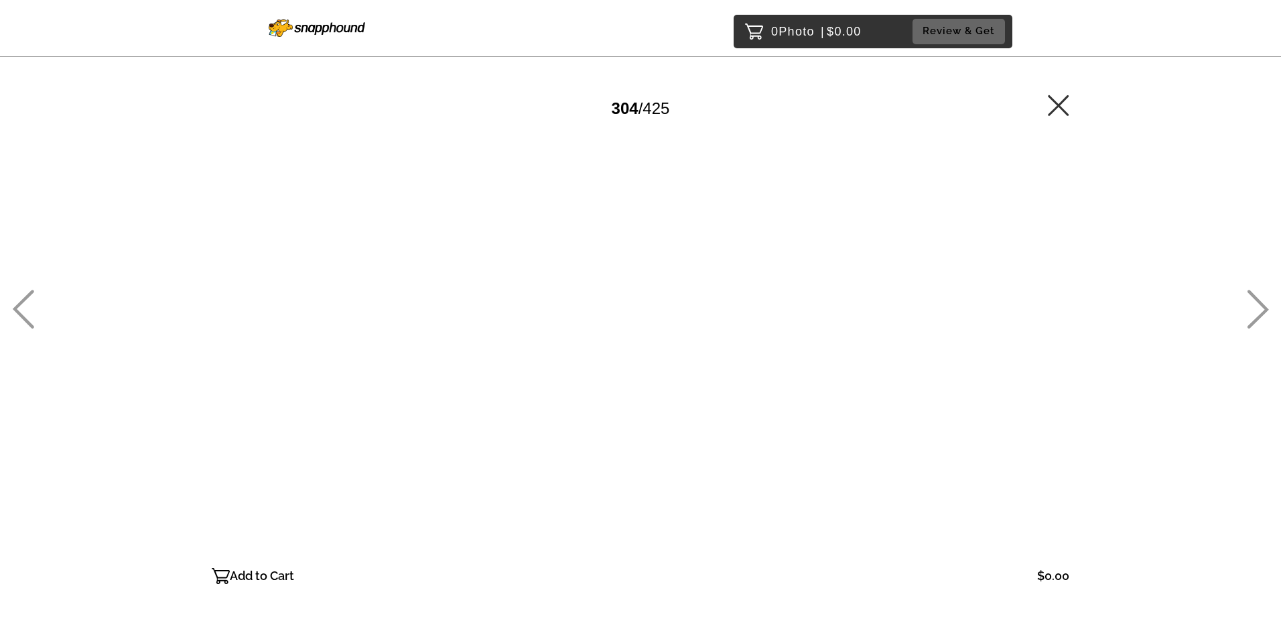
click at [1263, 312] on icon at bounding box center [1258, 309] width 21 height 39
click at [1260, 309] on icon at bounding box center [1258, 309] width 22 height 39
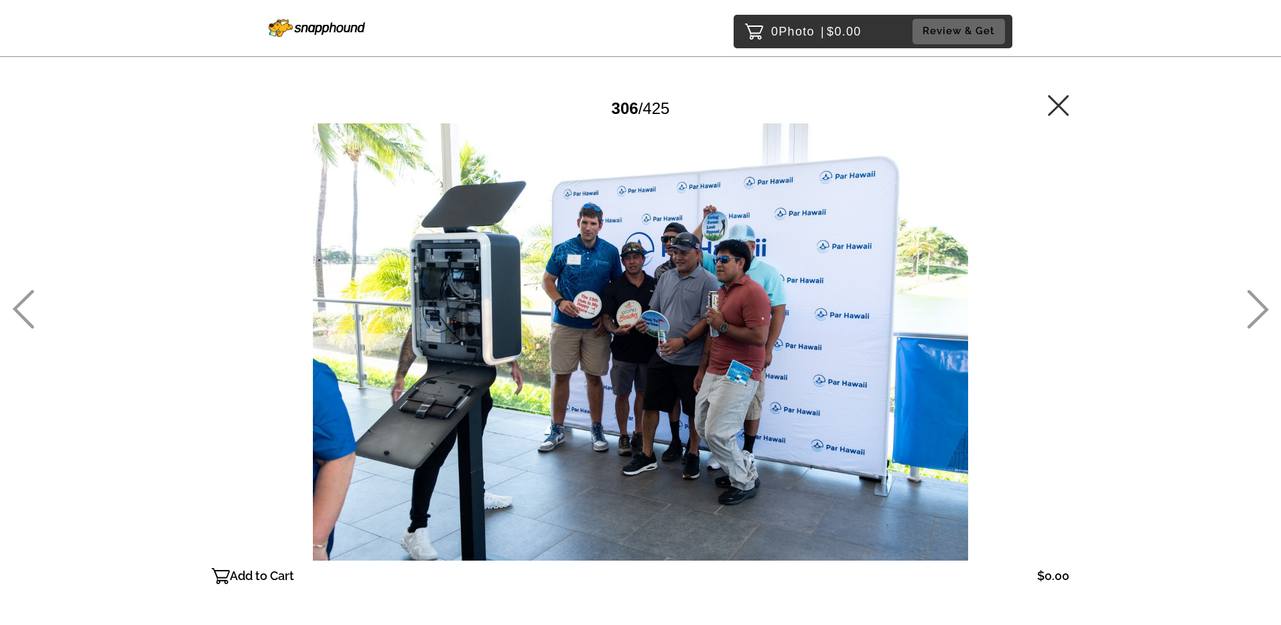
click at [1260, 309] on icon at bounding box center [1258, 309] width 22 height 39
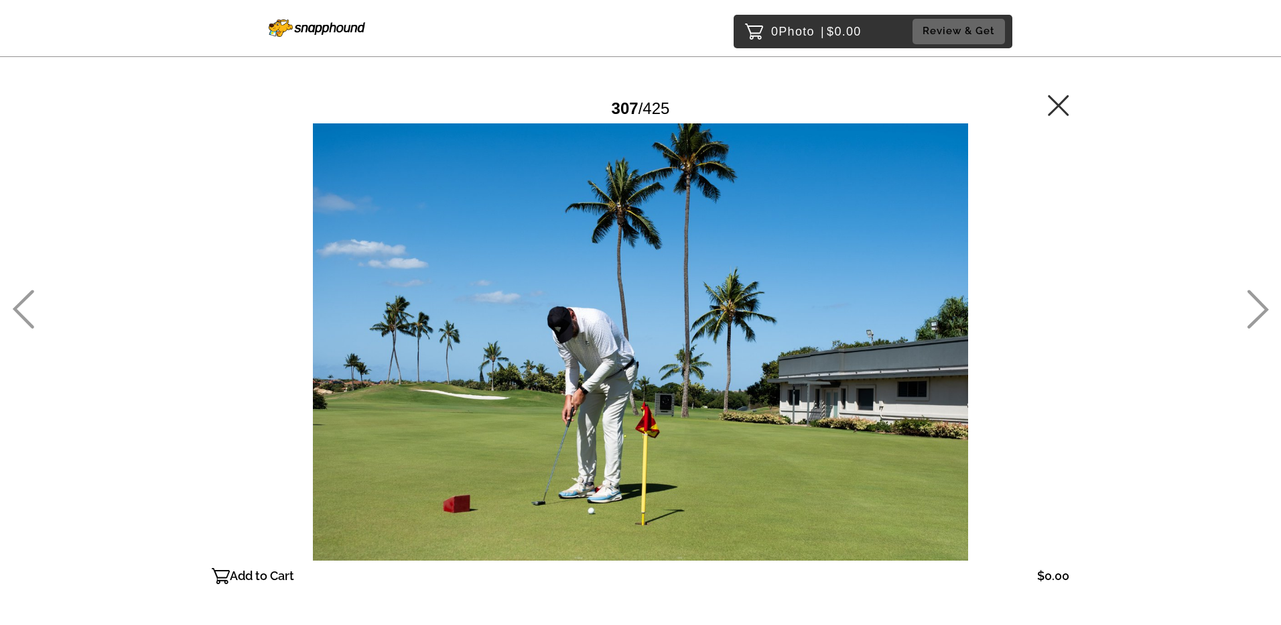
click at [1260, 309] on icon at bounding box center [1258, 309] width 22 height 39
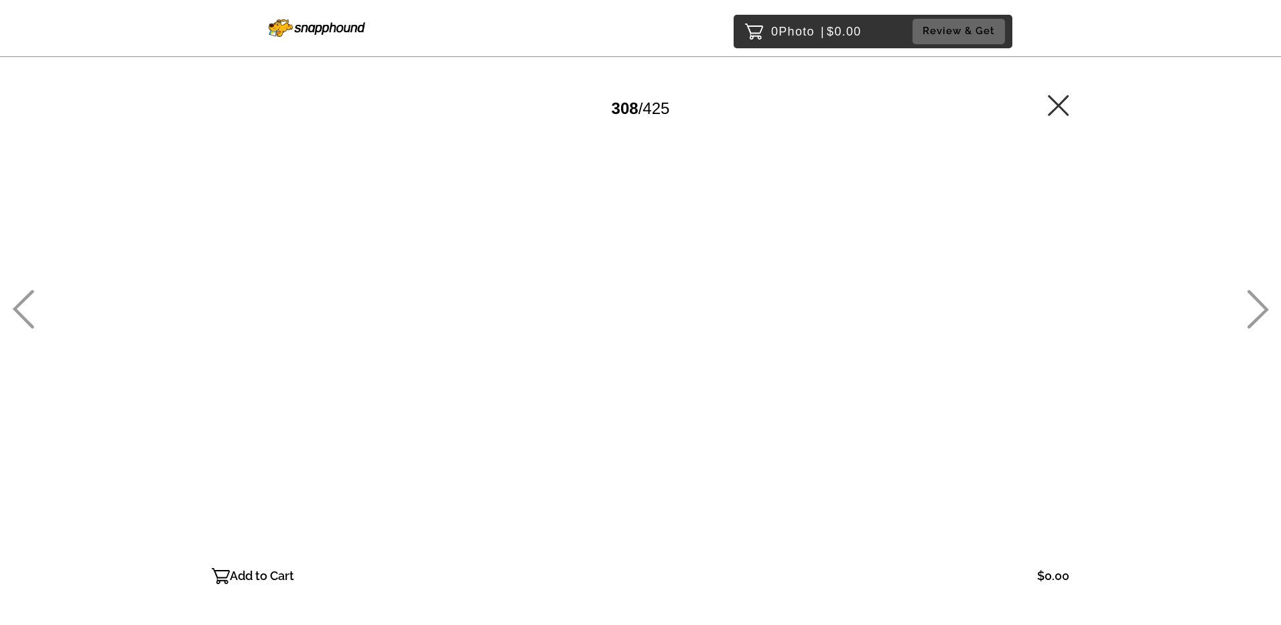
click at [1260, 309] on icon at bounding box center [1258, 309] width 22 height 39
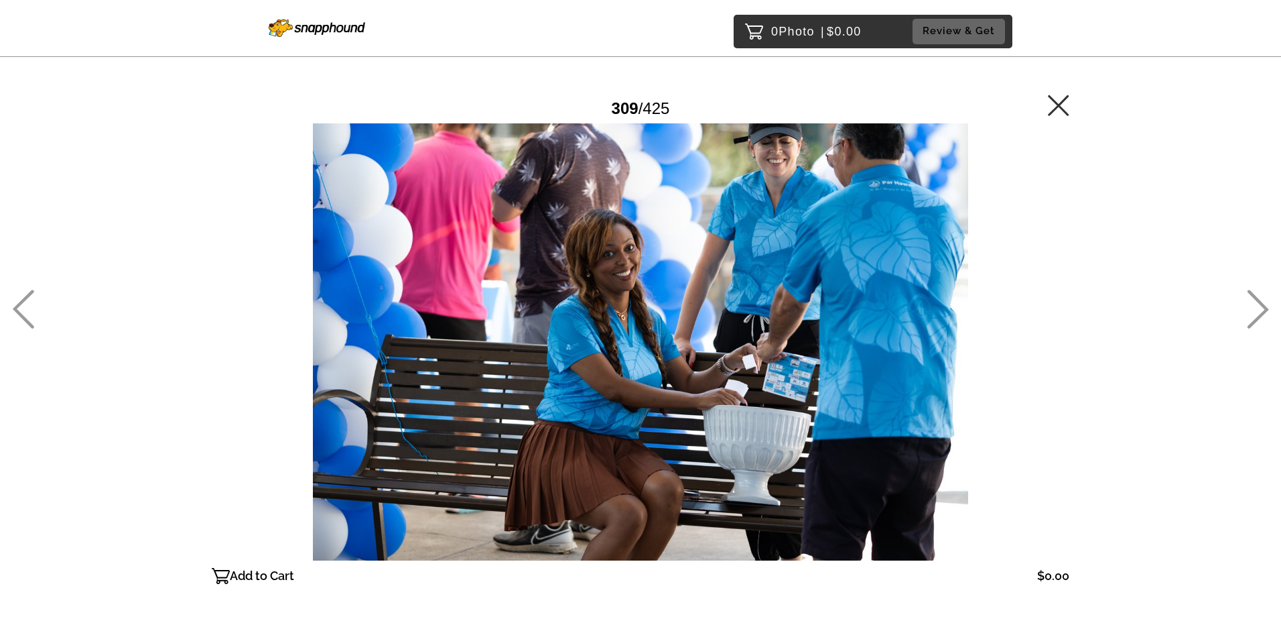
click at [1260, 309] on icon at bounding box center [1258, 309] width 22 height 39
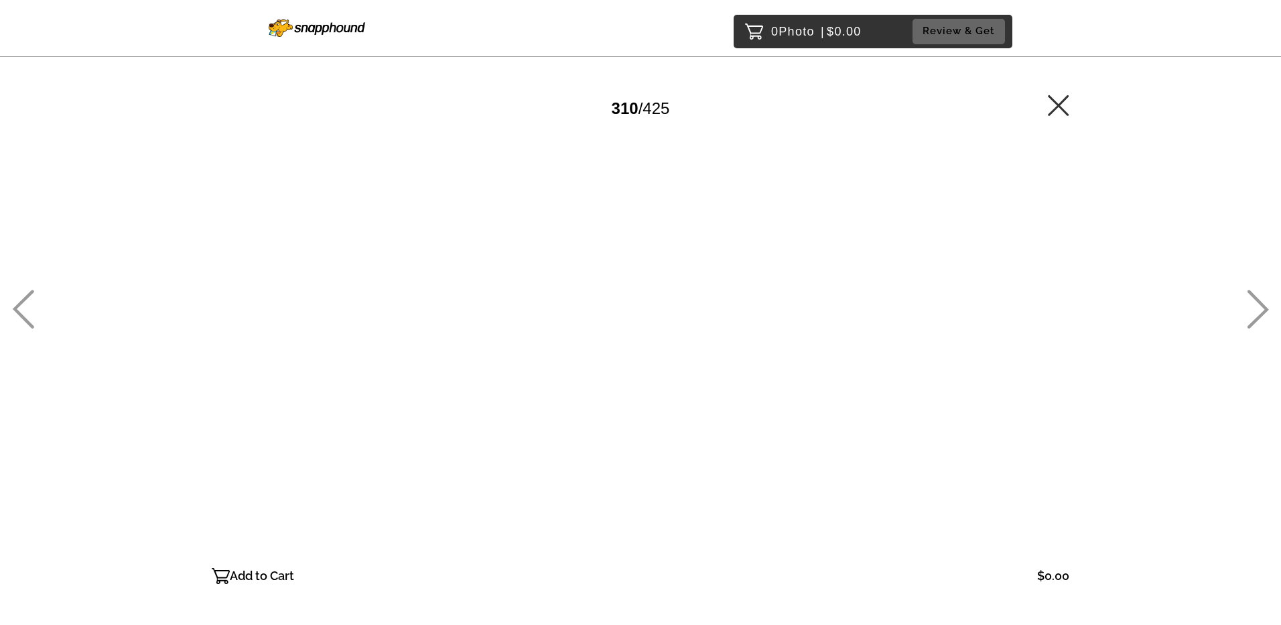
click at [1260, 309] on icon at bounding box center [1258, 309] width 22 height 39
click at [15, 310] on icon at bounding box center [23, 309] width 21 height 39
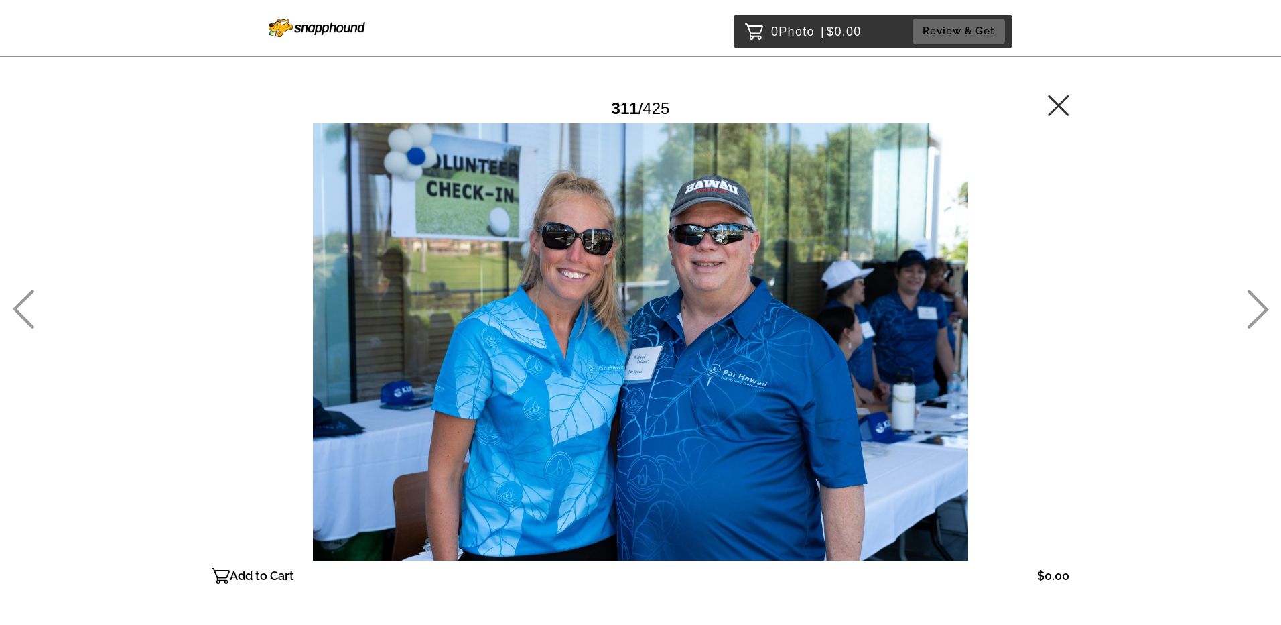
click at [1261, 308] on icon at bounding box center [1258, 309] width 22 height 39
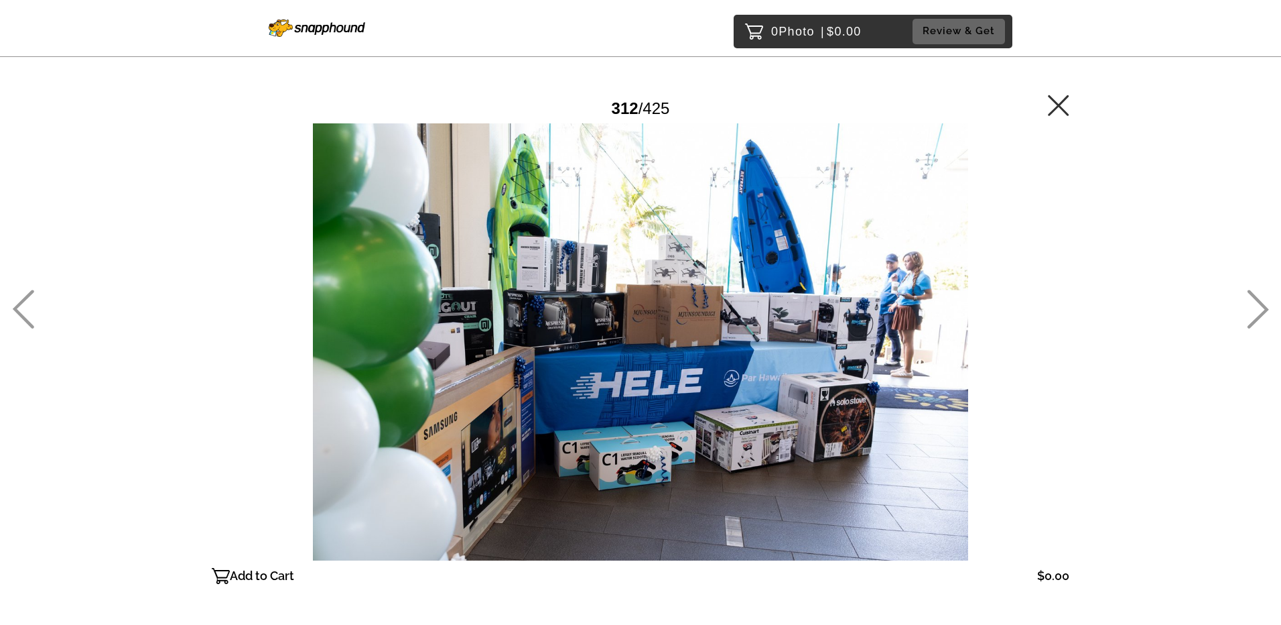
click at [1261, 308] on icon at bounding box center [1258, 309] width 22 height 39
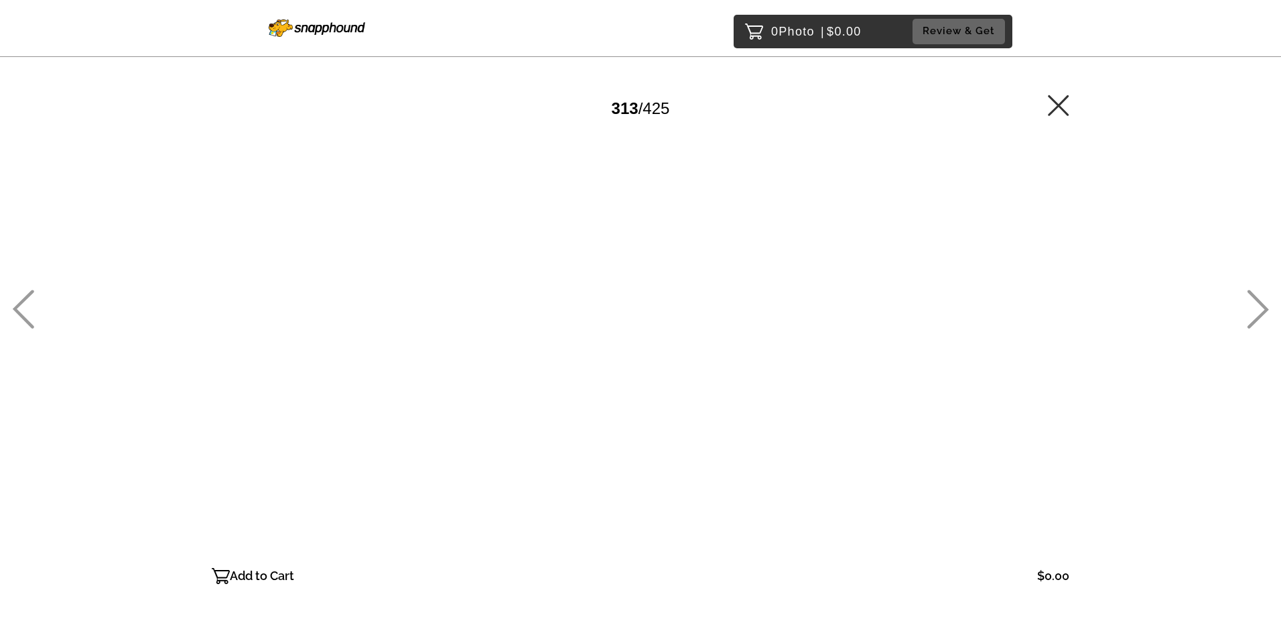
click at [1261, 308] on icon at bounding box center [1258, 309] width 22 height 39
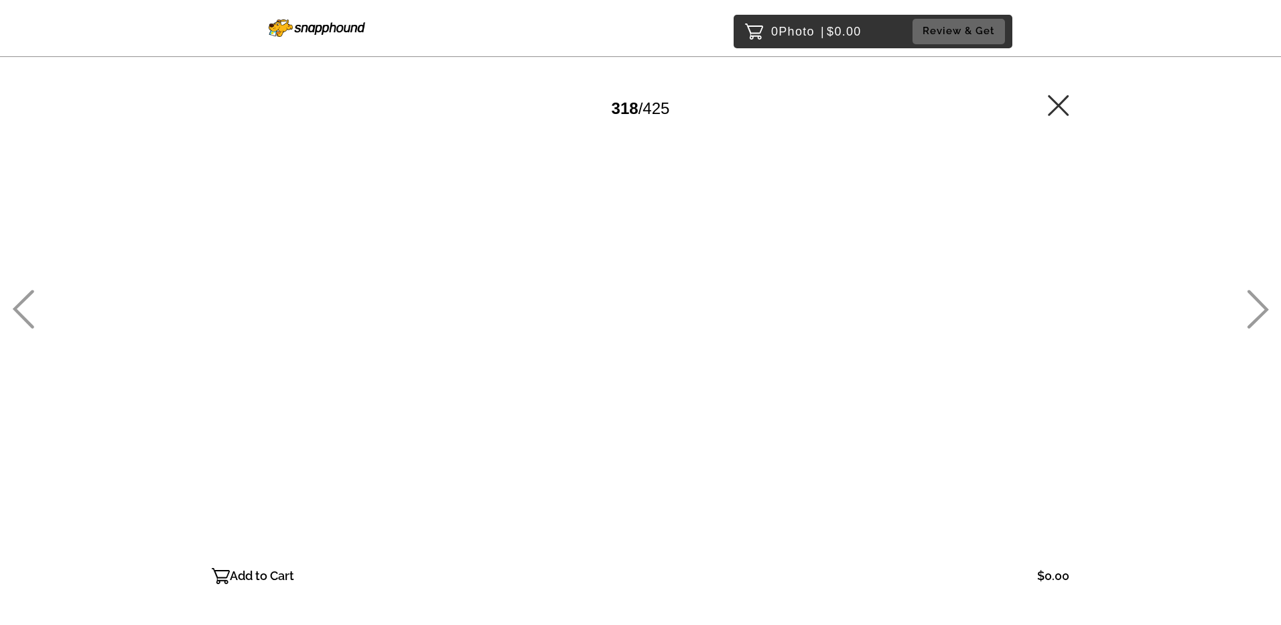
click at [1261, 308] on icon at bounding box center [1258, 309] width 22 height 39
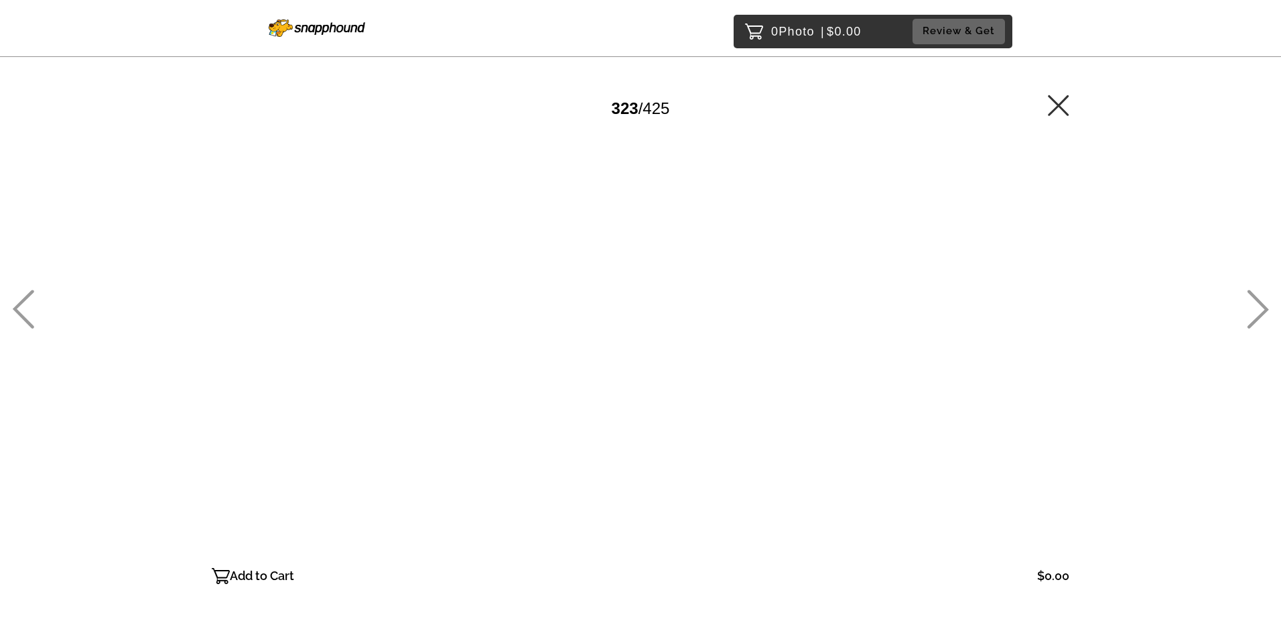
click at [1261, 308] on icon at bounding box center [1258, 309] width 22 height 39
click at [1261, 309] on icon at bounding box center [1258, 309] width 22 height 39
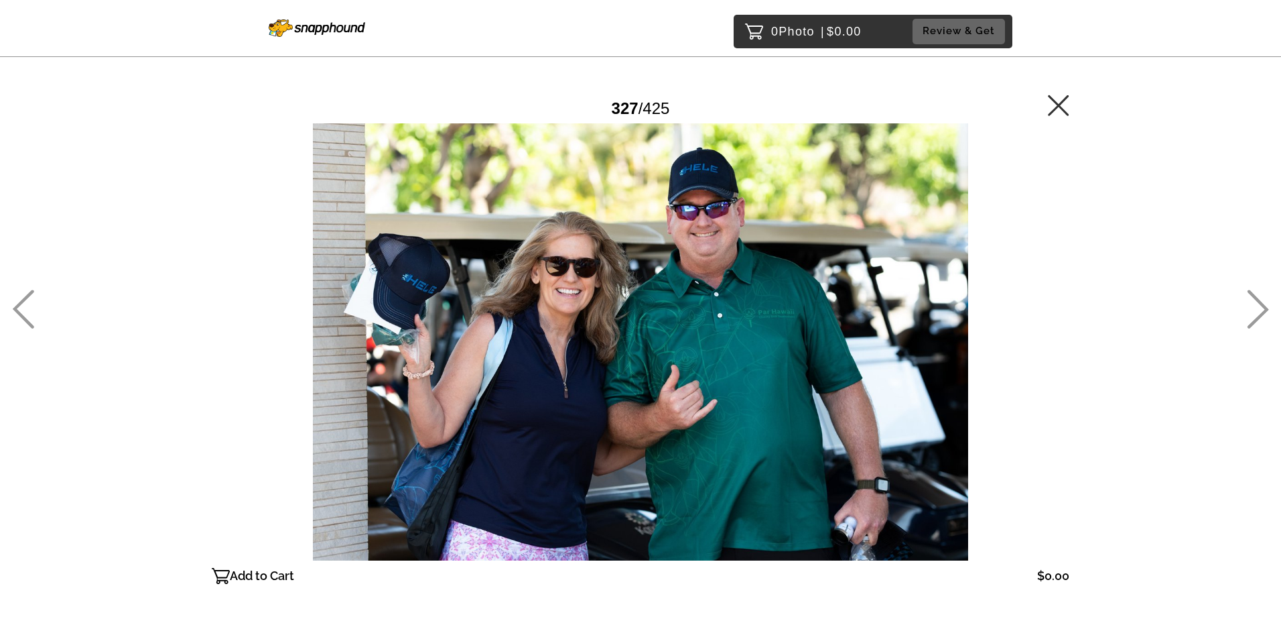
click at [1261, 309] on icon at bounding box center [1258, 309] width 22 height 39
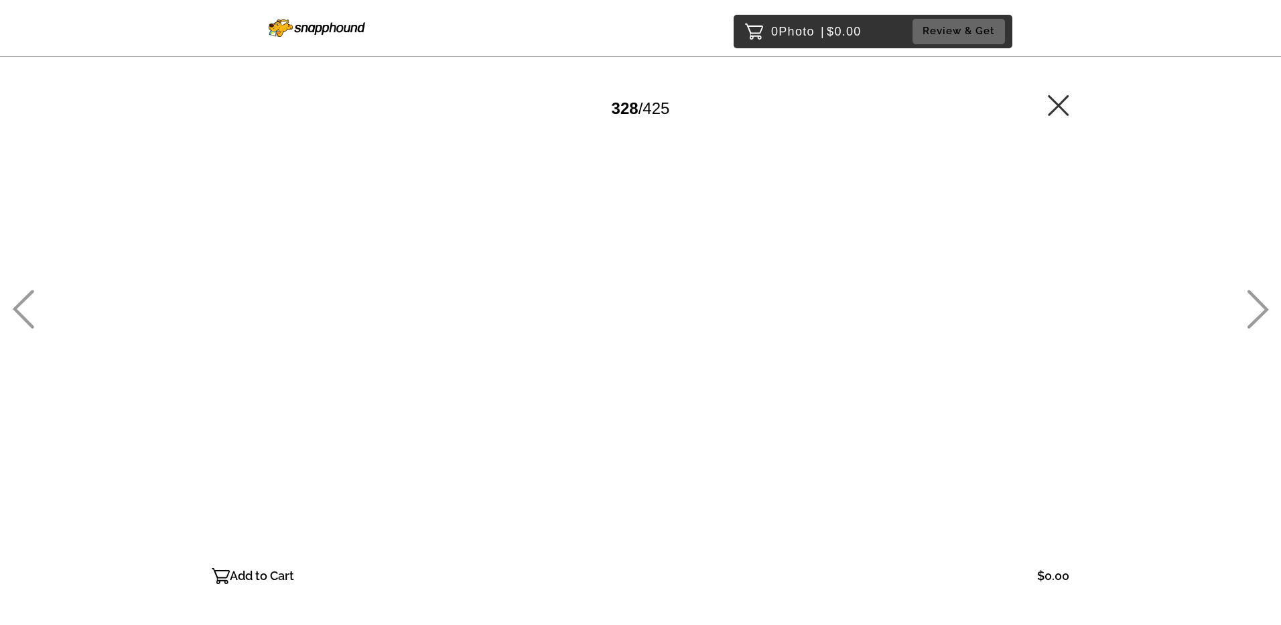
click at [1261, 309] on icon at bounding box center [1258, 309] width 22 height 39
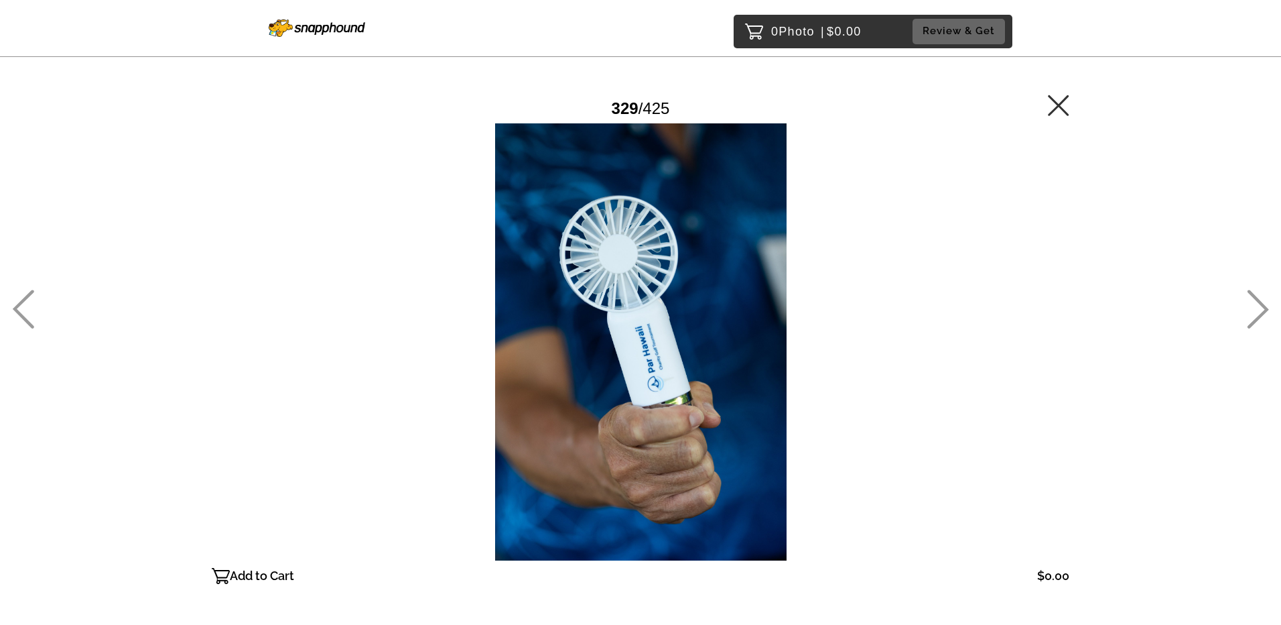
click at [1261, 309] on icon at bounding box center [1258, 309] width 22 height 39
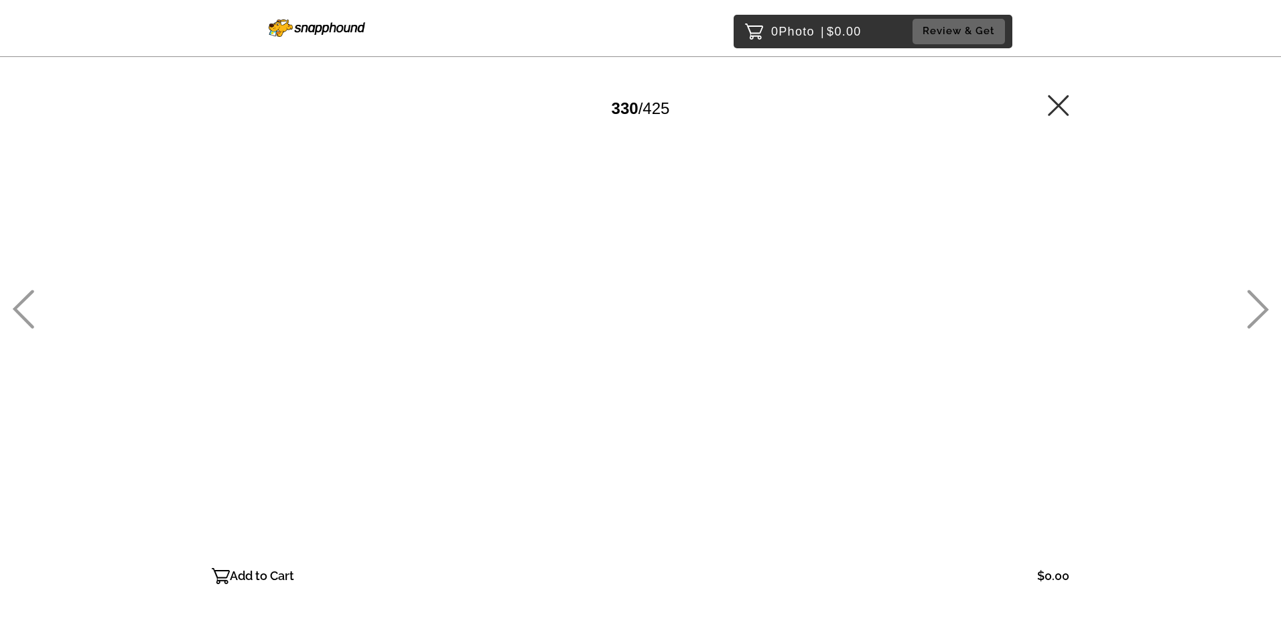
click at [1261, 309] on icon at bounding box center [1258, 309] width 22 height 39
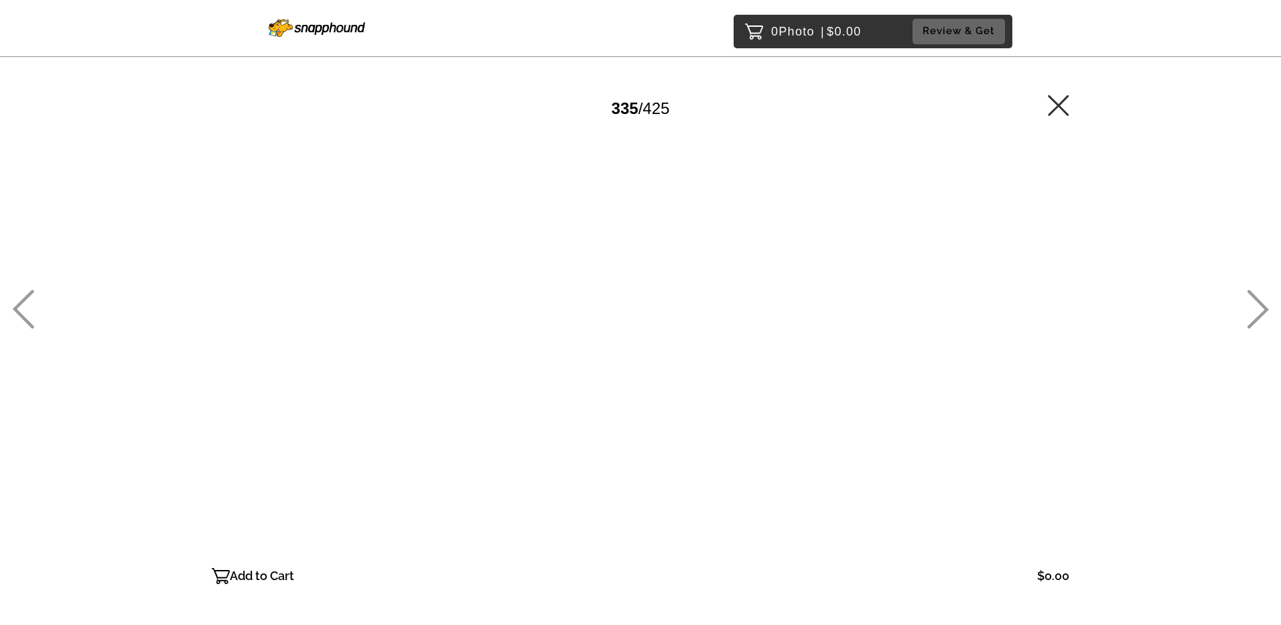
click at [1261, 309] on icon at bounding box center [1258, 309] width 22 height 39
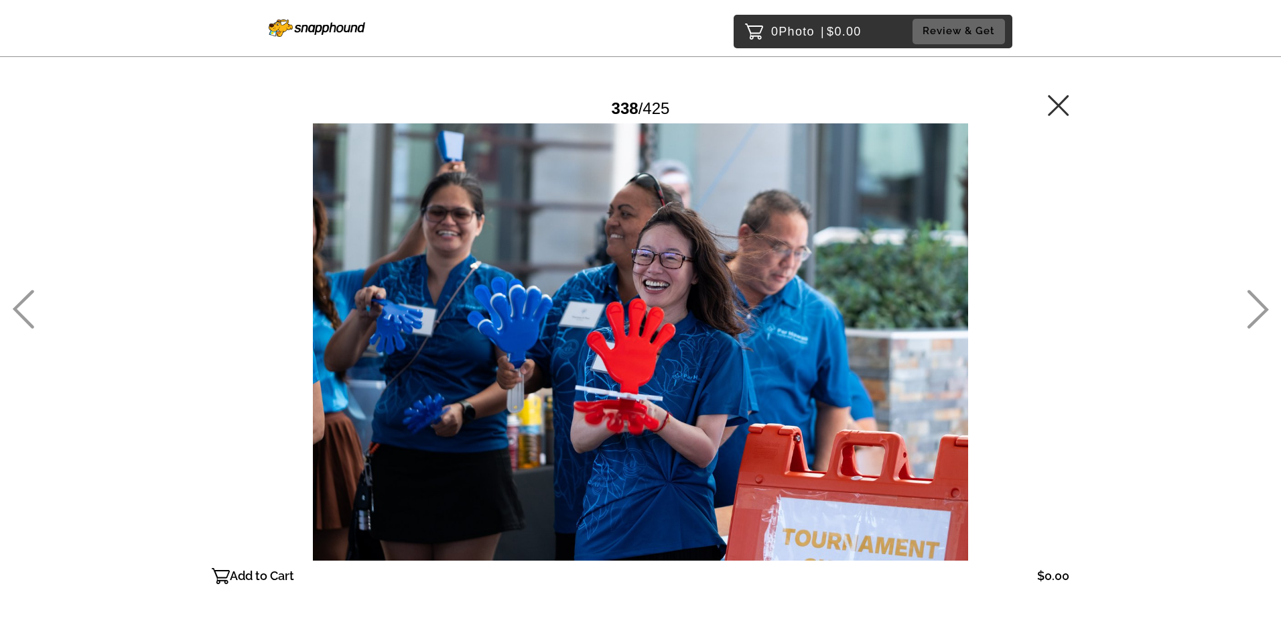
click at [1261, 309] on icon at bounding box center [1258, 309] width 22 height 39
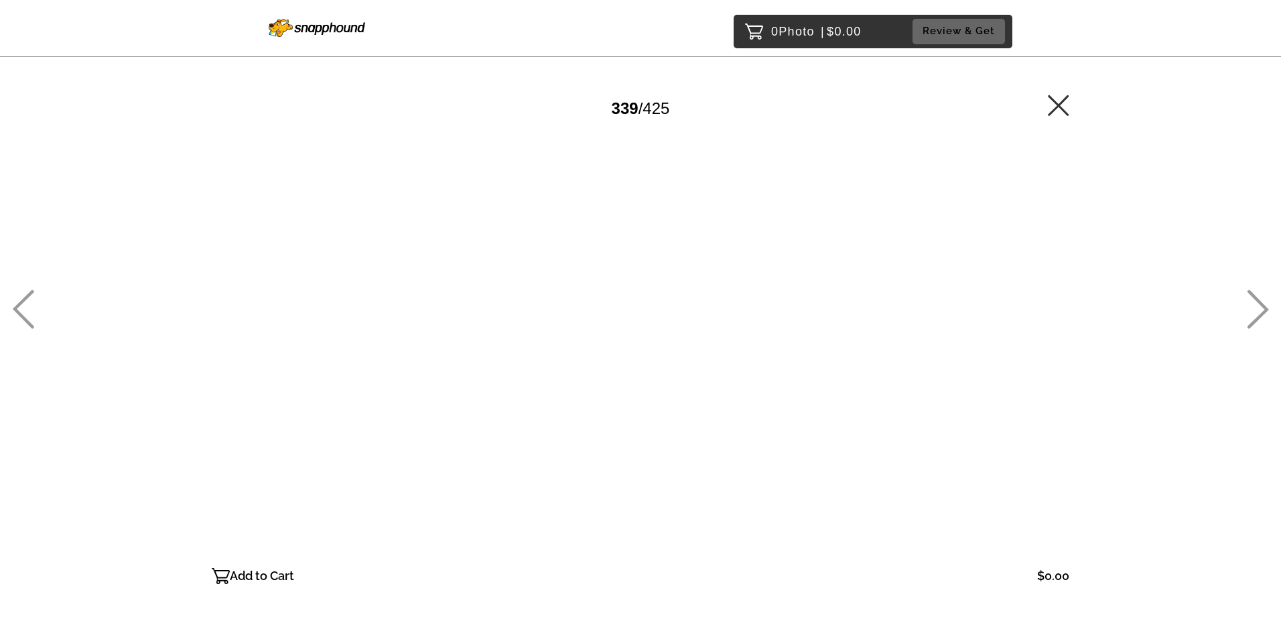
click at [19, 306] on icon at bounding box center [23, 309] width 21 height 39
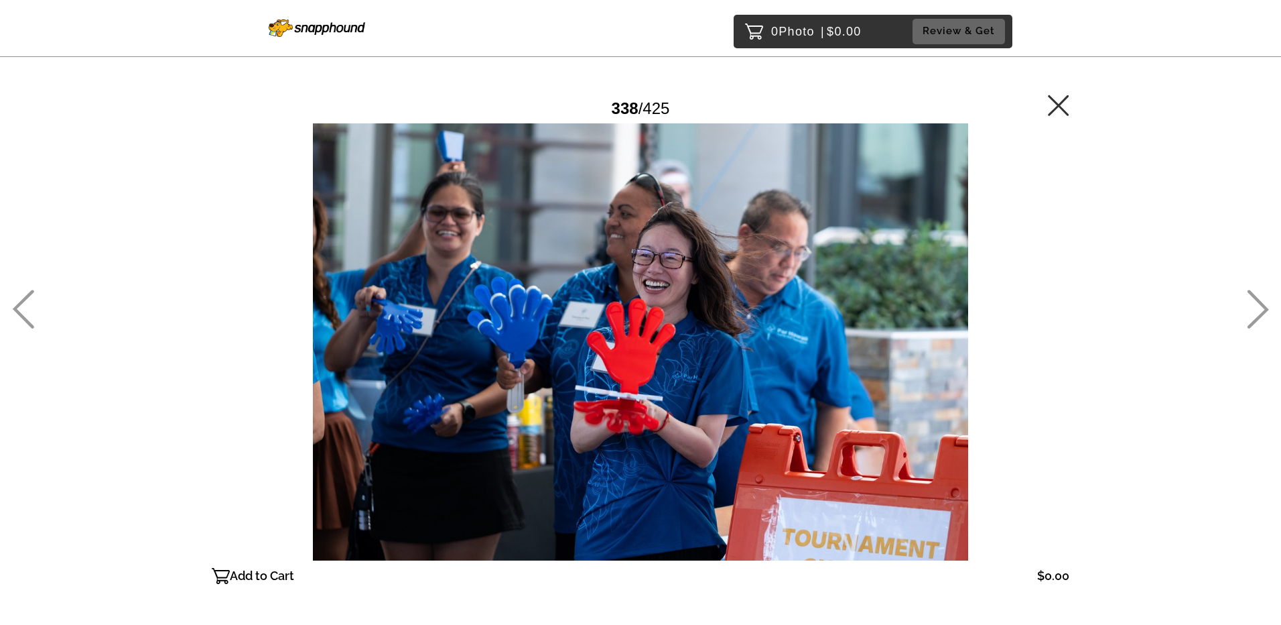
click at [1256, 314] on icon at bounding box center [1258, 309] width 22 height 39
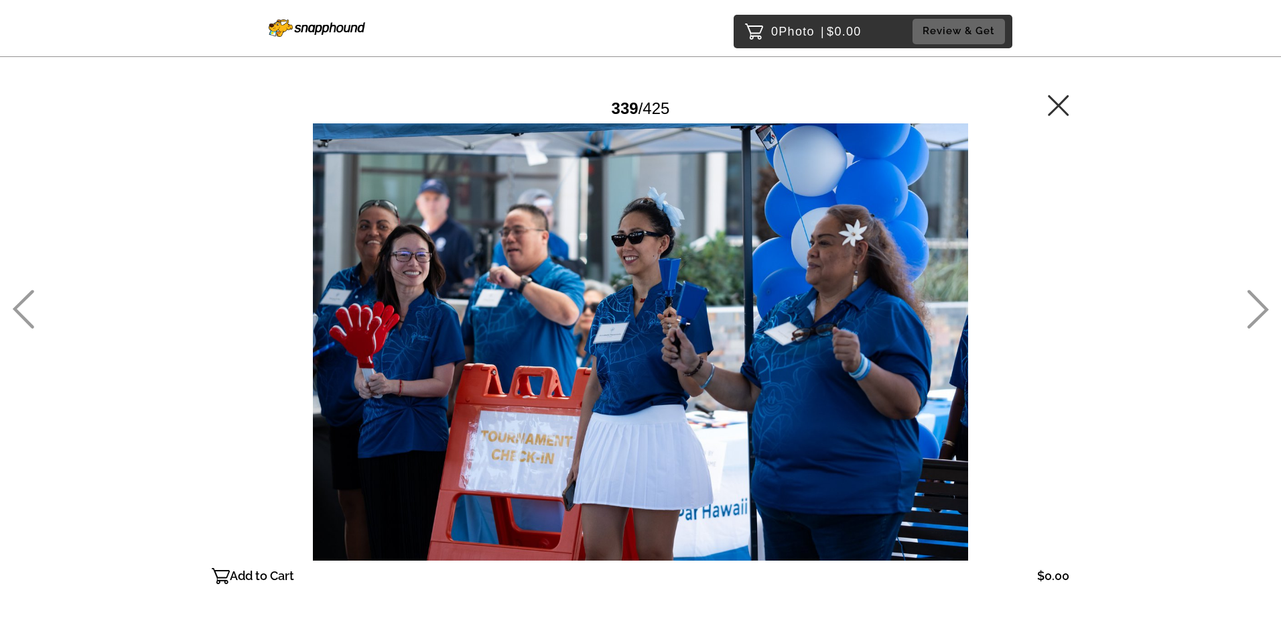
click at [1256, 314] on icon at bounding box center [1258, 309] width 22 height 39
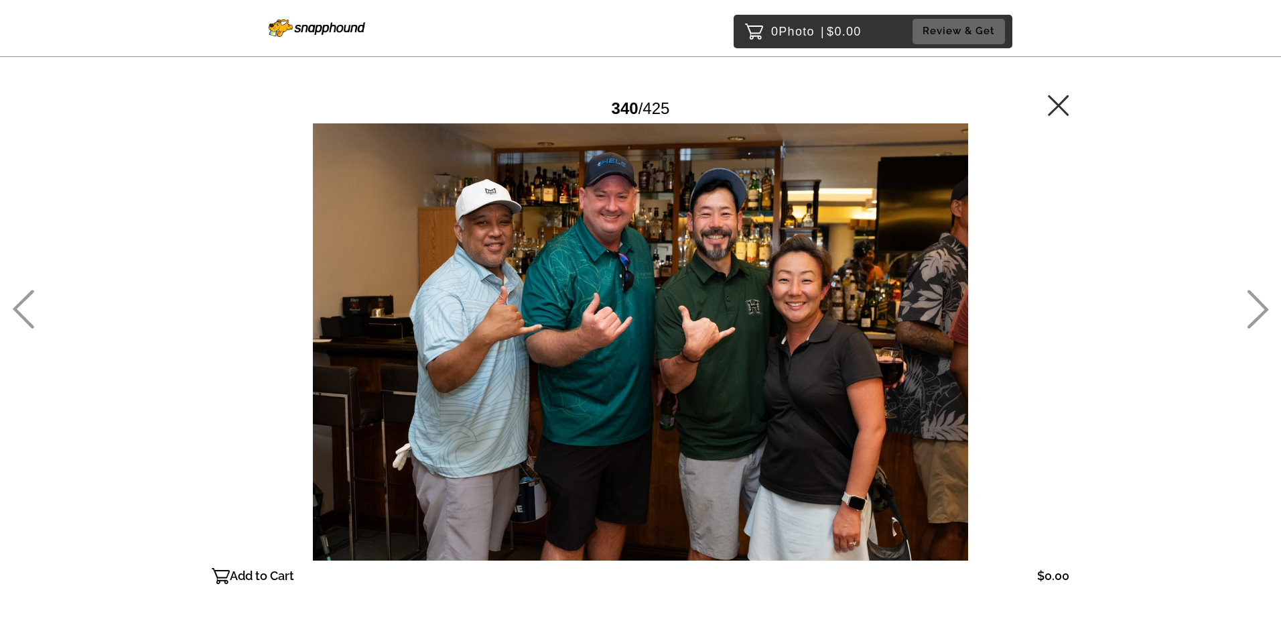
click at [1256, 314] on icon at bounding box center [1258, 309] width 22 height 39
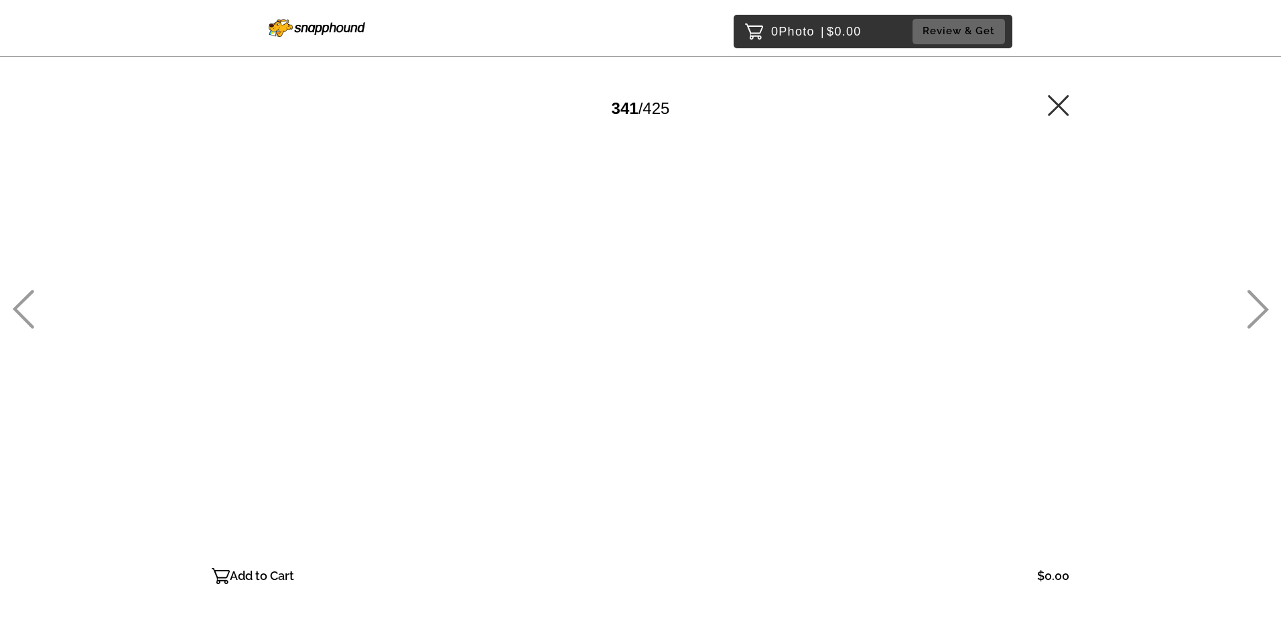
click at [1256, 314] on icon at bounding box center [1258, 309] width 22 height 39
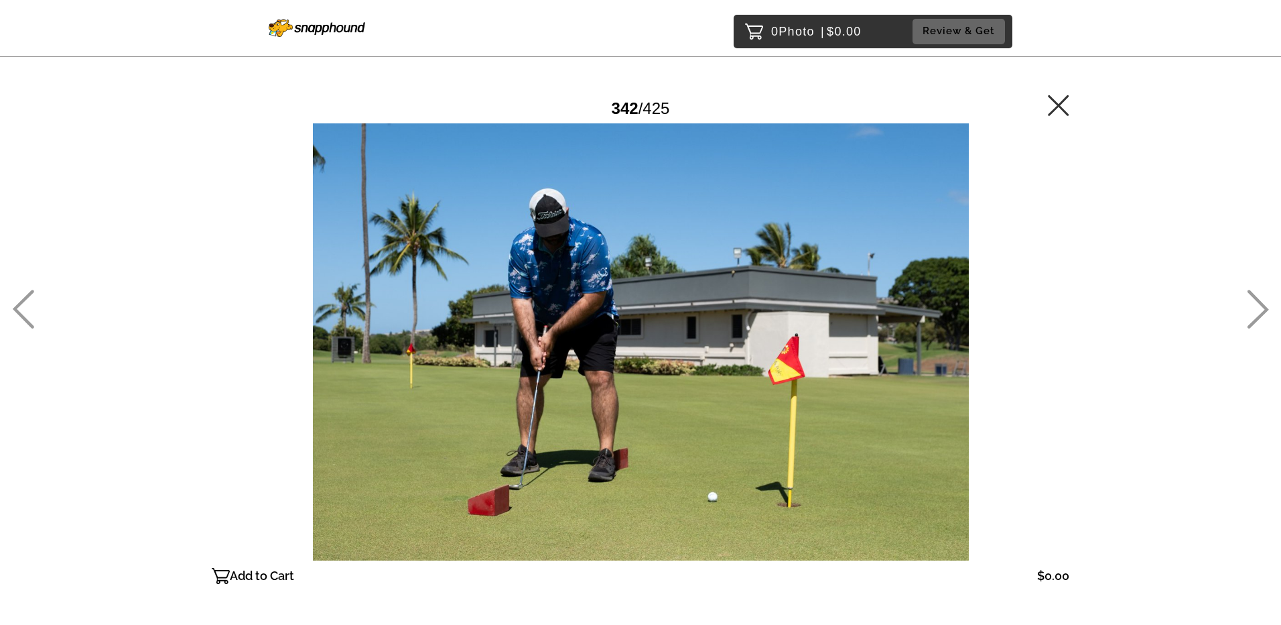
click at [1256, 314] on icon at bounding box center [1258, 309] width 22 height 39
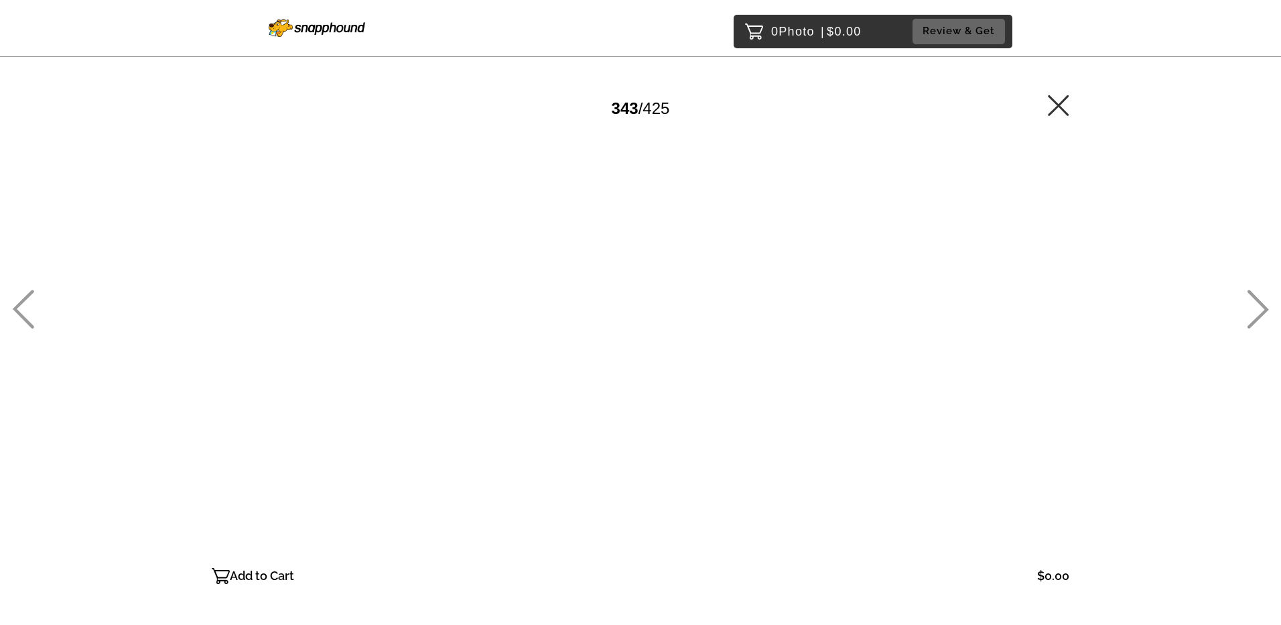
click at [1256, 314] on icon at bounding box center [1258, 309] width 22 height 39
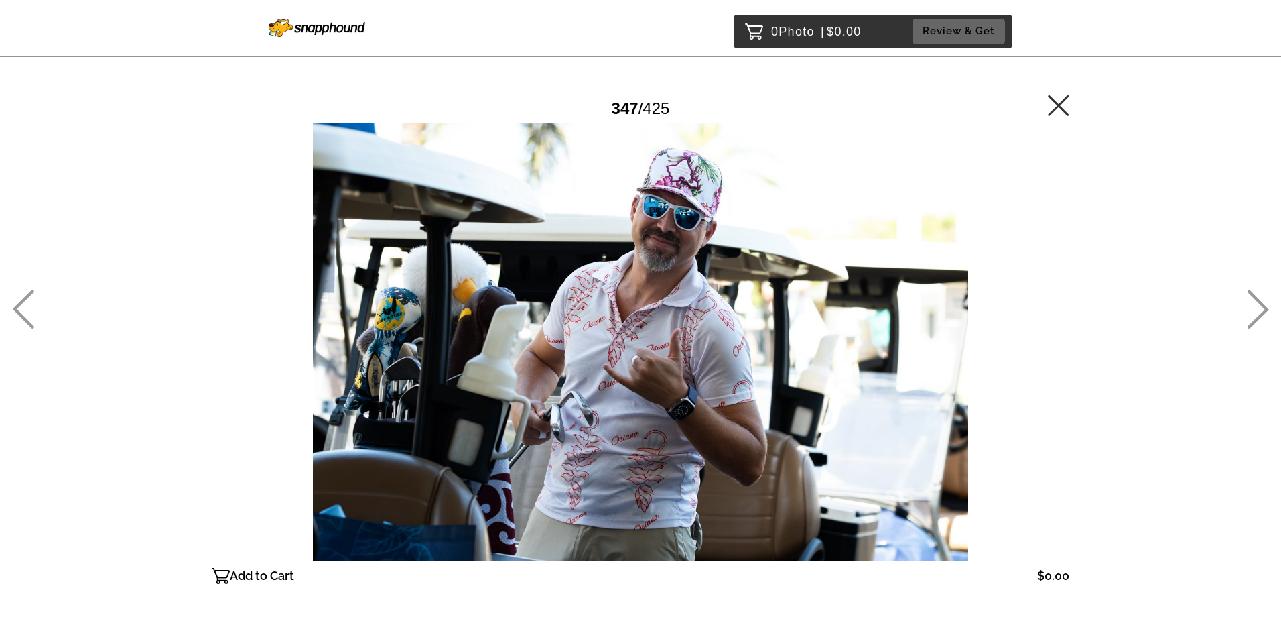
click at [1256, 314] on icon at bounding box center [1258, 309] width 22 height 39
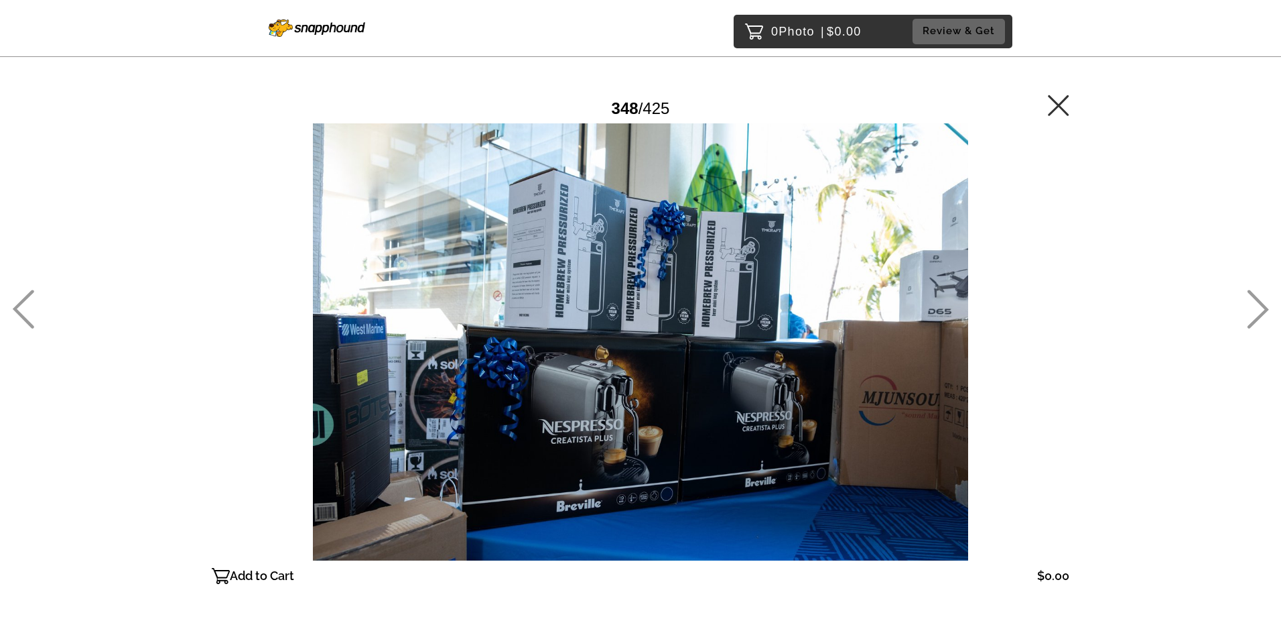
click at [1256, 314] on icon at bounding box center [1258, 309] width 22 height 39
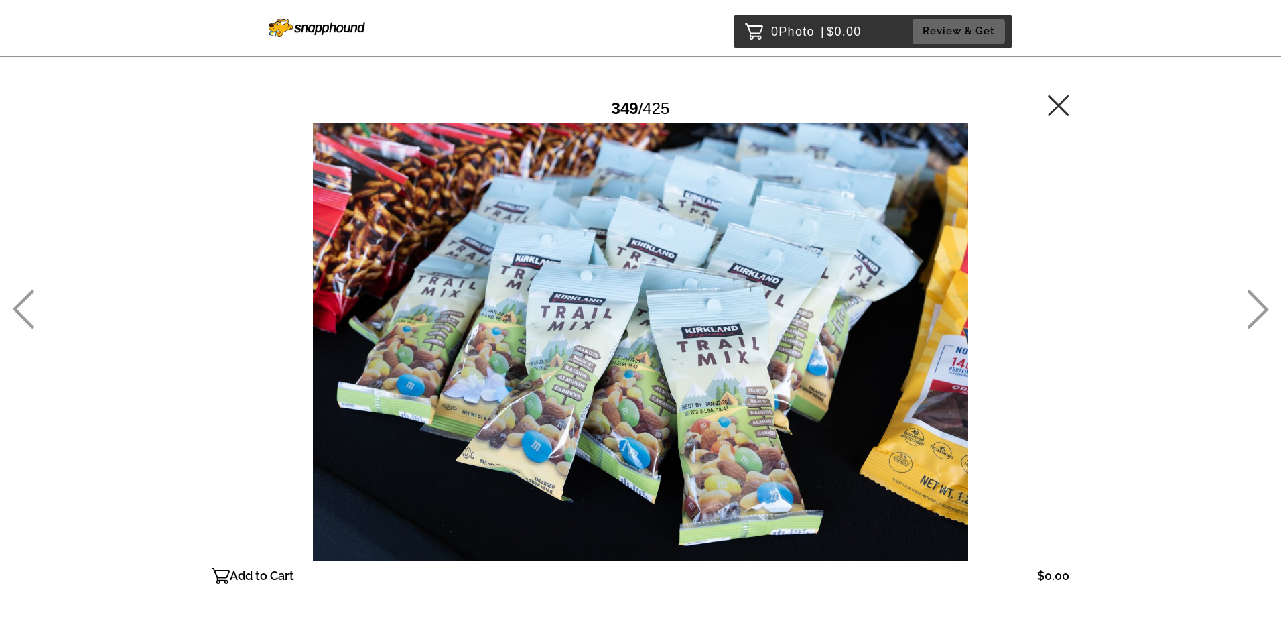
click at [1256, 314] on icon at bounding box center [1258, 309] width 22 height 39
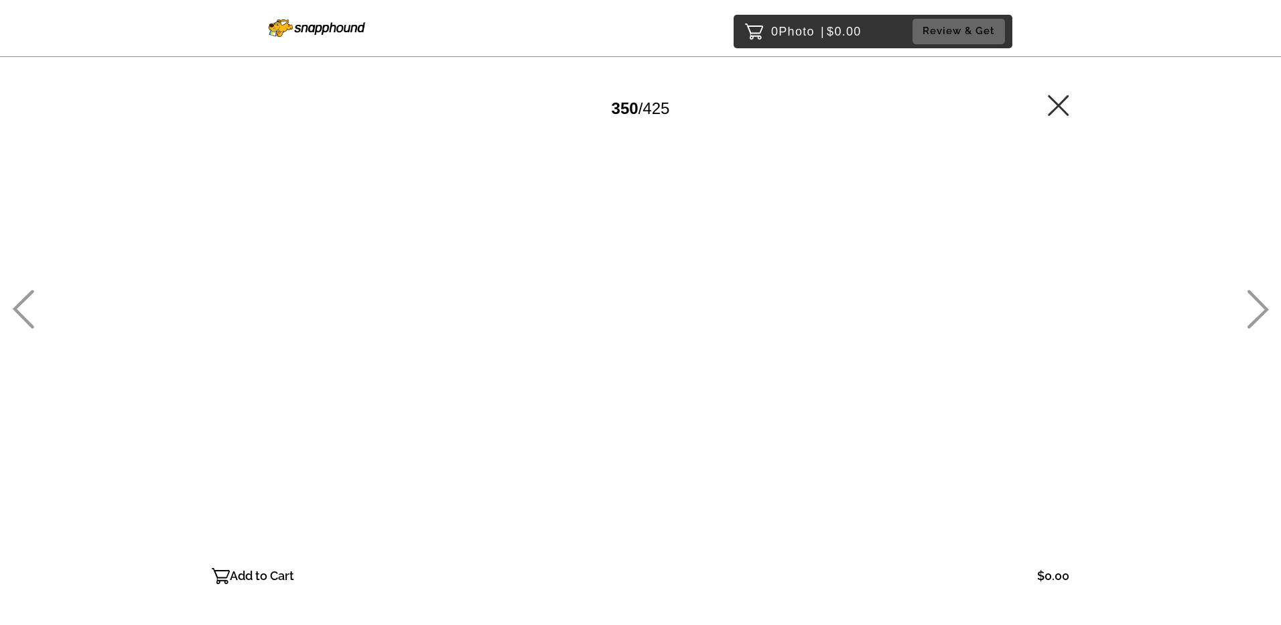
click at [1256, 314] on icon at bounding box center [1258, 309] width 22 height 39
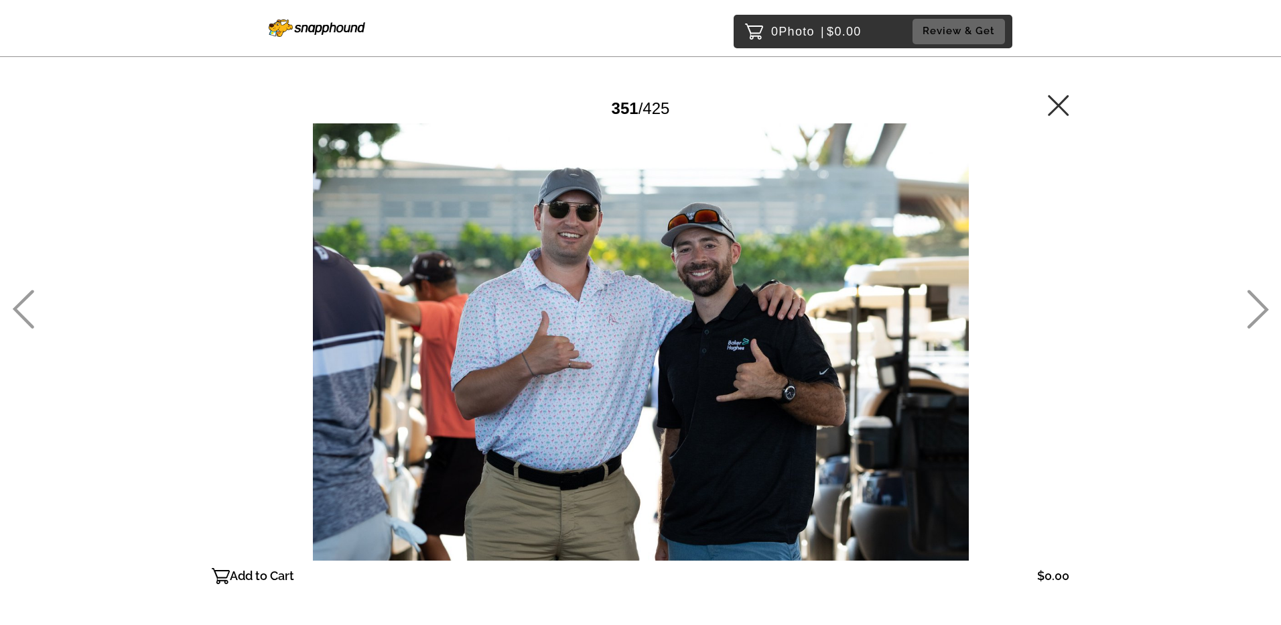
click at [1256, 314] on icon at bounding box center [1258, 309] width 22 height 39
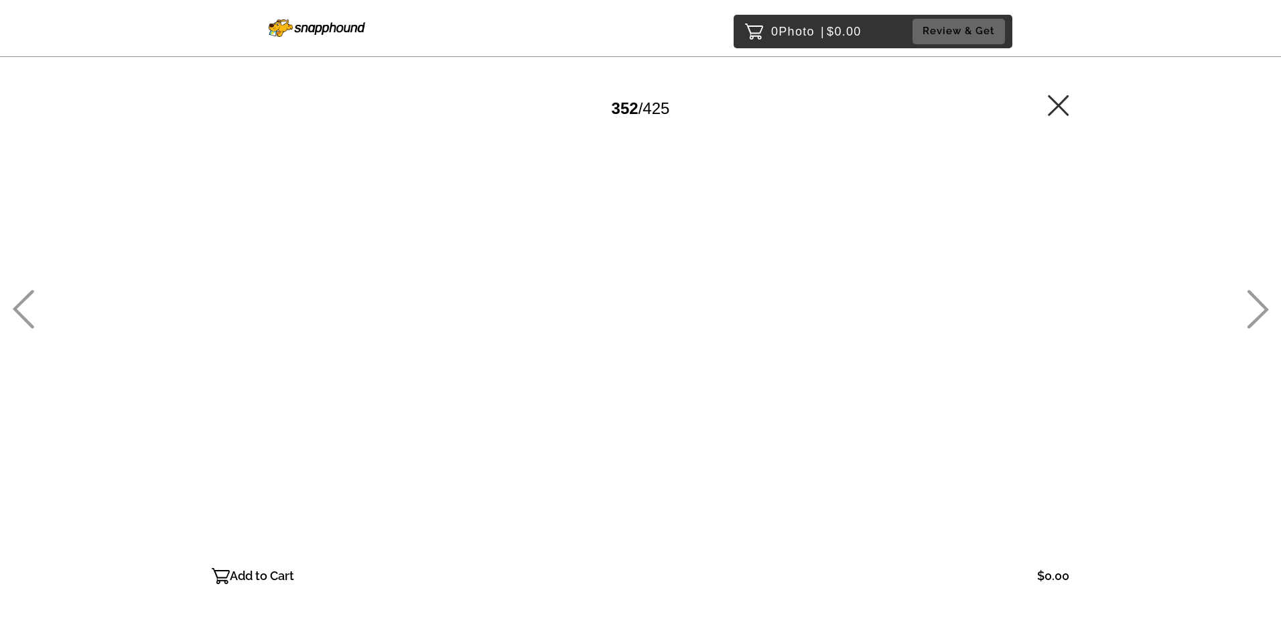
click at [1256, 314] on icon at bounding box center [1258, 309] width 22 height 39
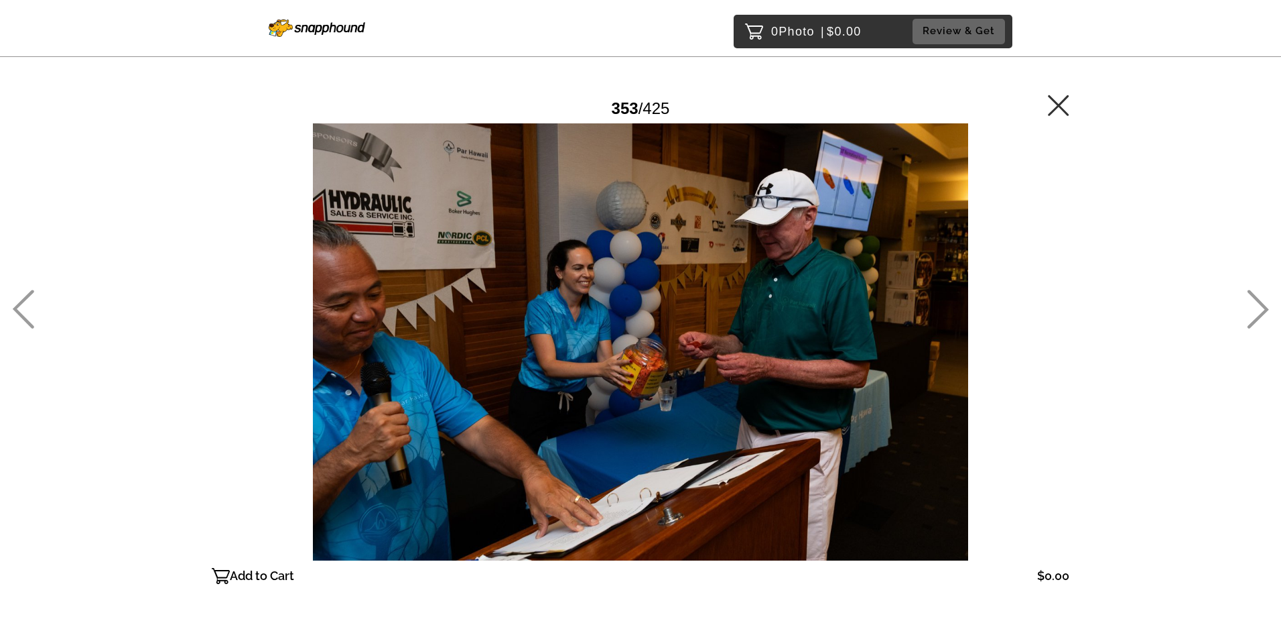
click at [1256, 314] on icon at bounding box center [1258, 309] width 22 height 39
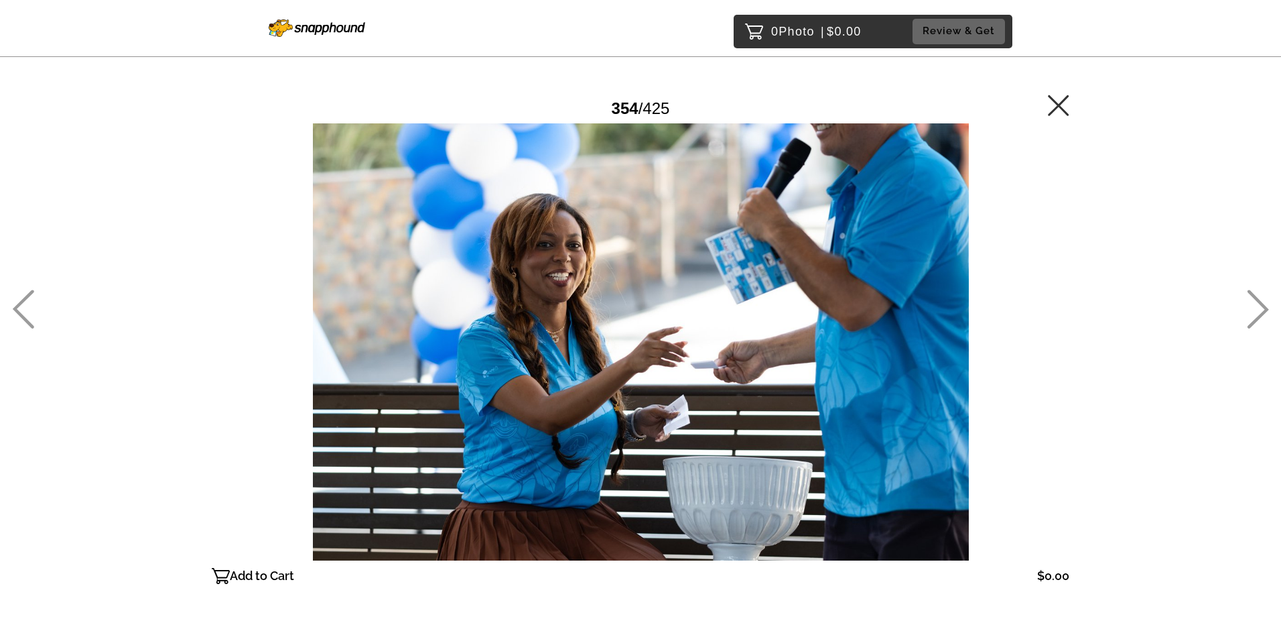
click at [1256, 314] on icon at bounding box center [1258, 309] width 22 height 39
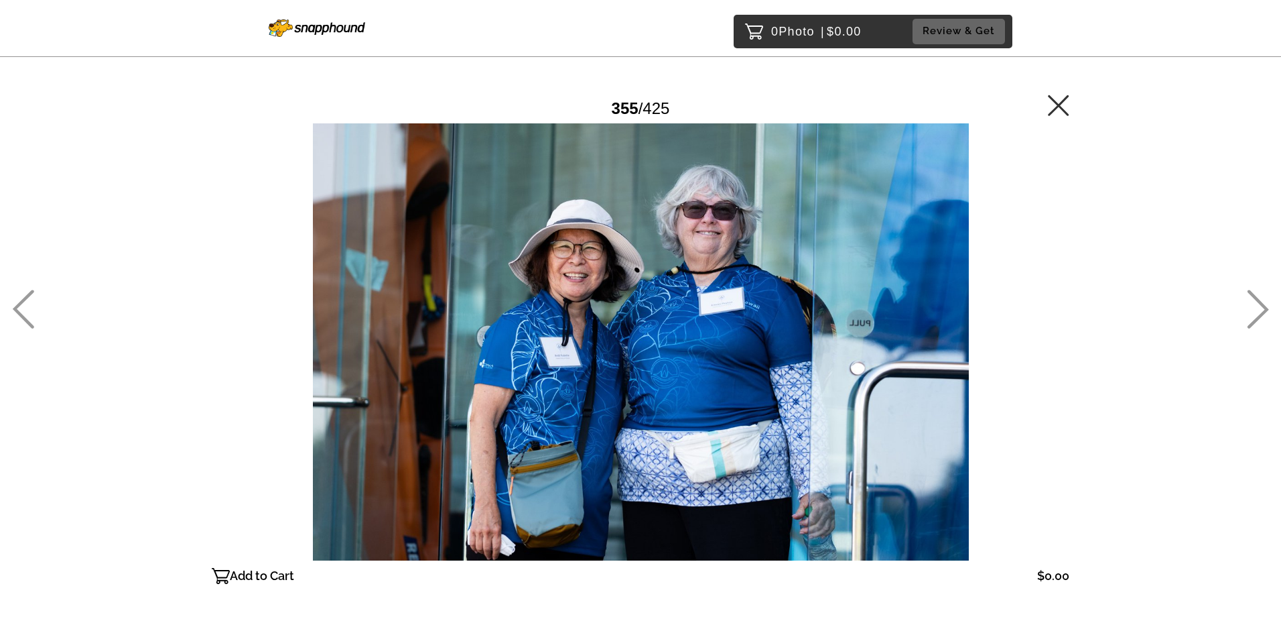
click at [1256, 314] on icon at bounding box center [1258, 309] width 22 height 39
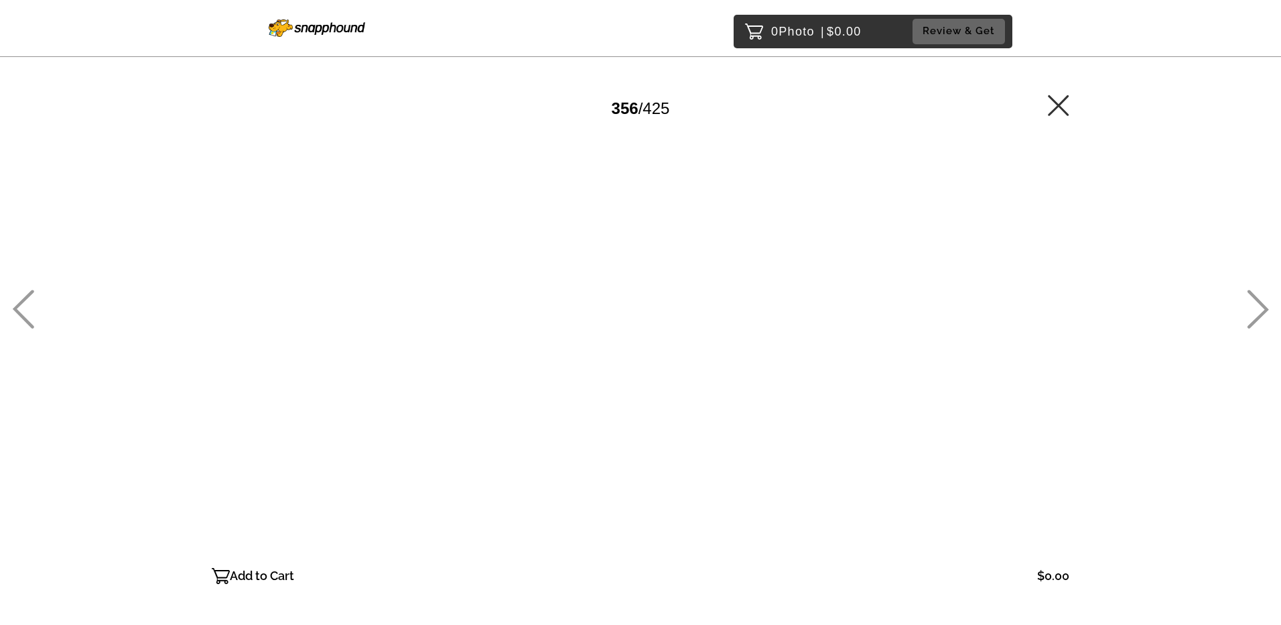
click at [1256, 314] on icon at bounding box center [1258, 309] width 22 height 39
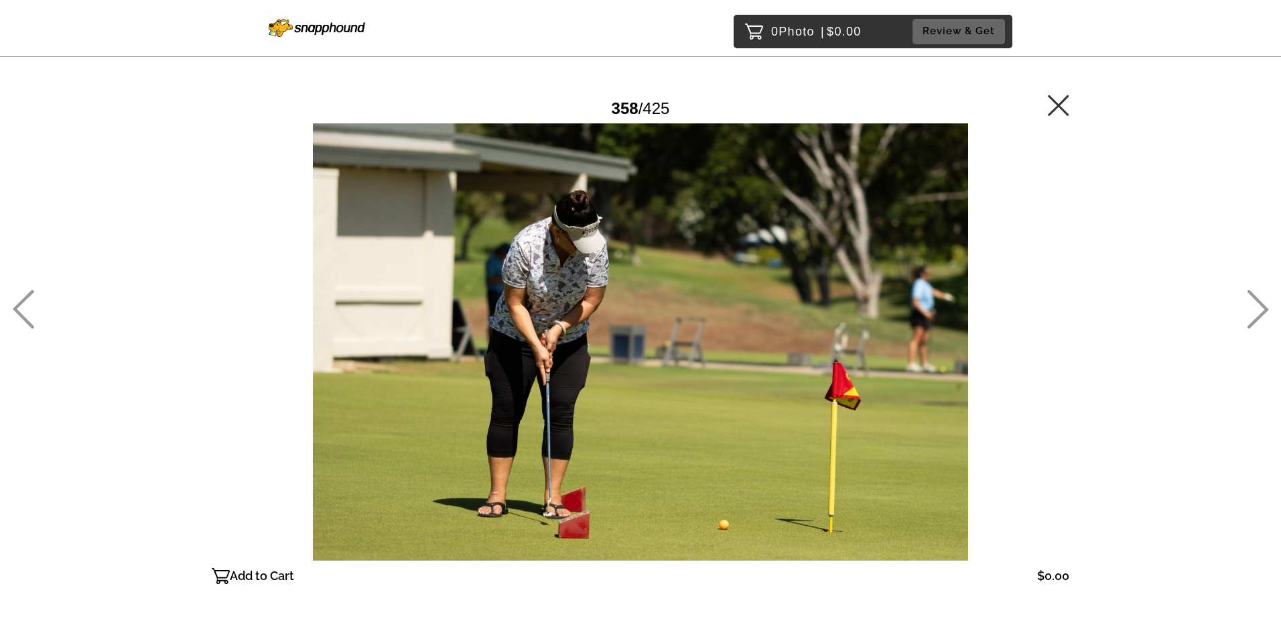
click at [1256, 314] on icon at bounding box center [1258, 309] width 22 height 39
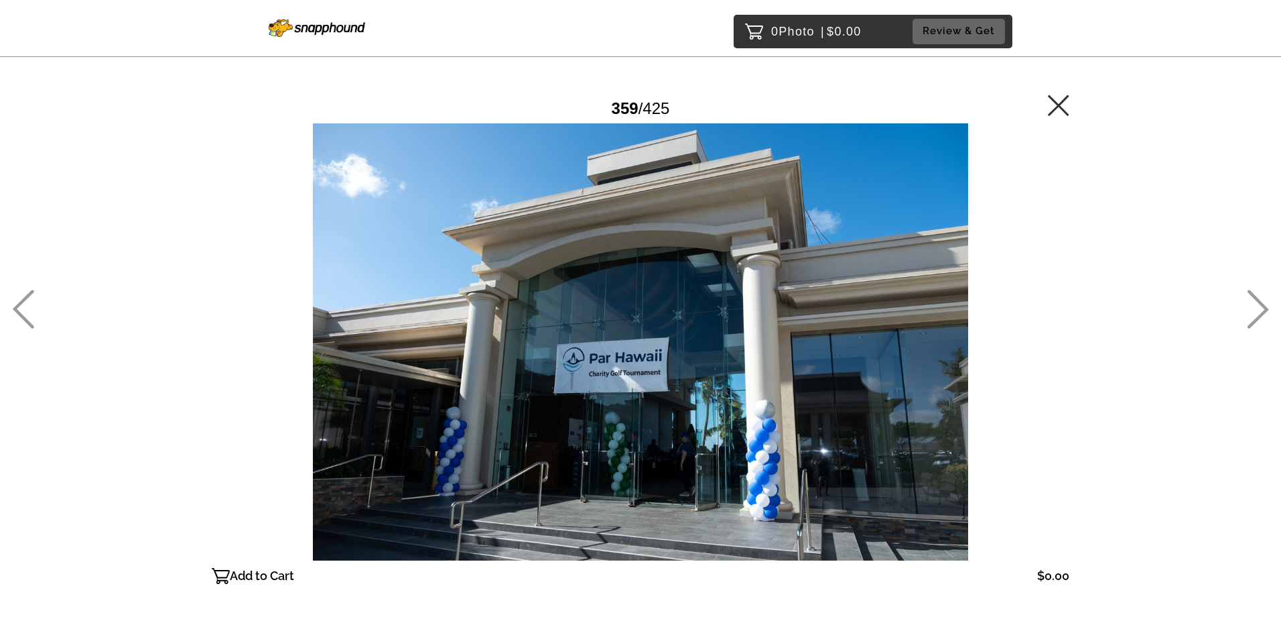
click at [1256, 314] on icon at bounding box center [1258, 309] width 22 height 39
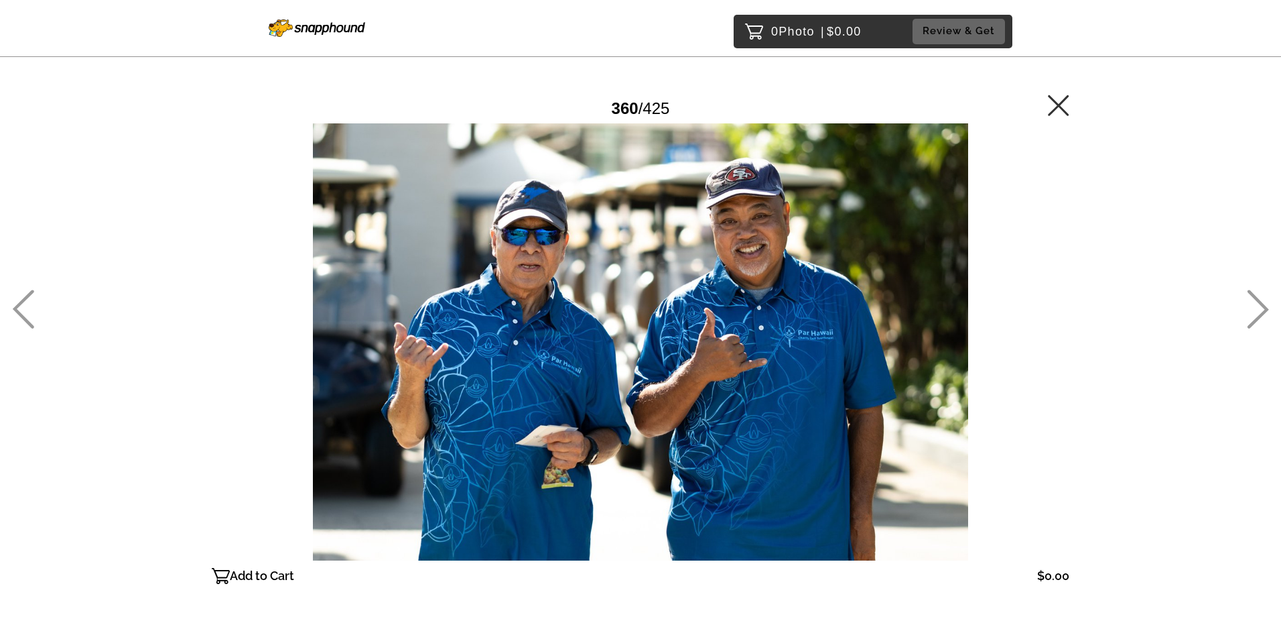
click at [1256, 314] on icon at bounding box center [1258, 309] width 22 height 39
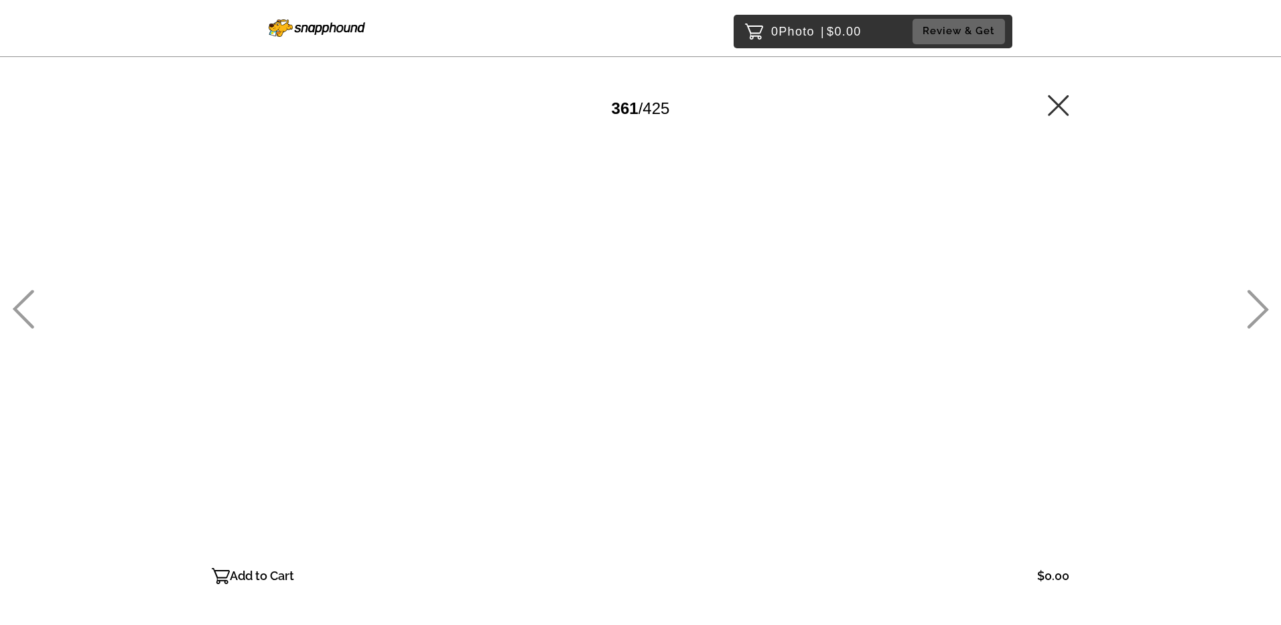
click at [1256, 314] on icon at bounding box center [1258, 309] width 22 height 39
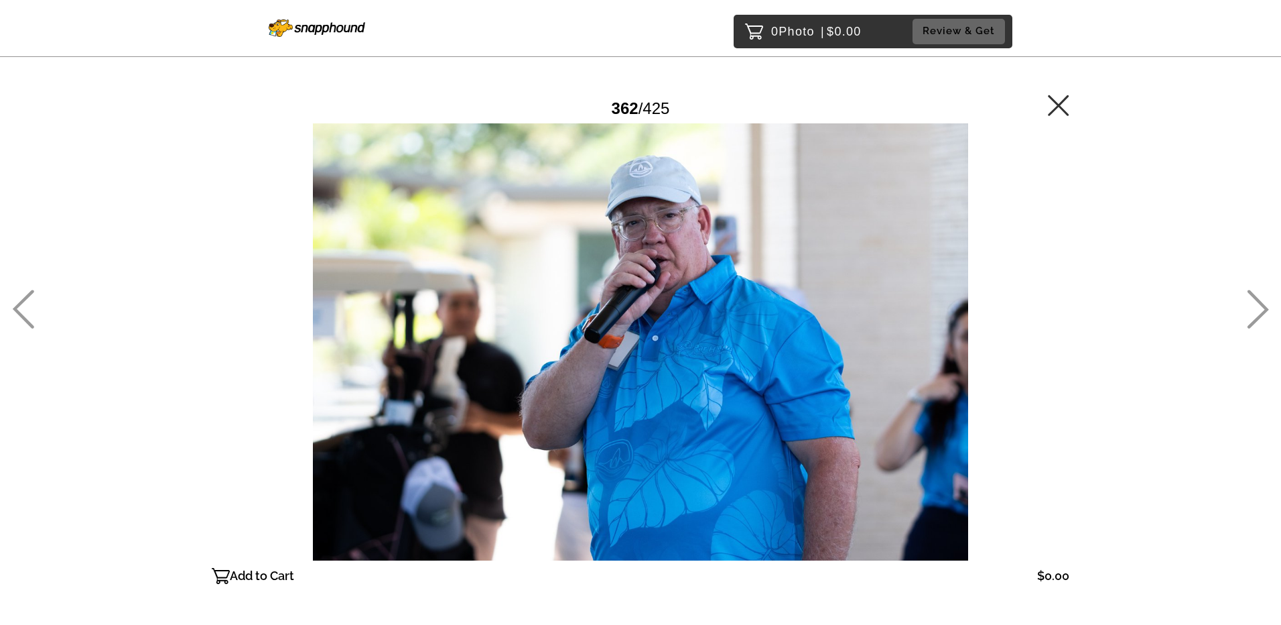
click at [1256, 314] on icon at bounding box center [1258, 309] width 22 height 39
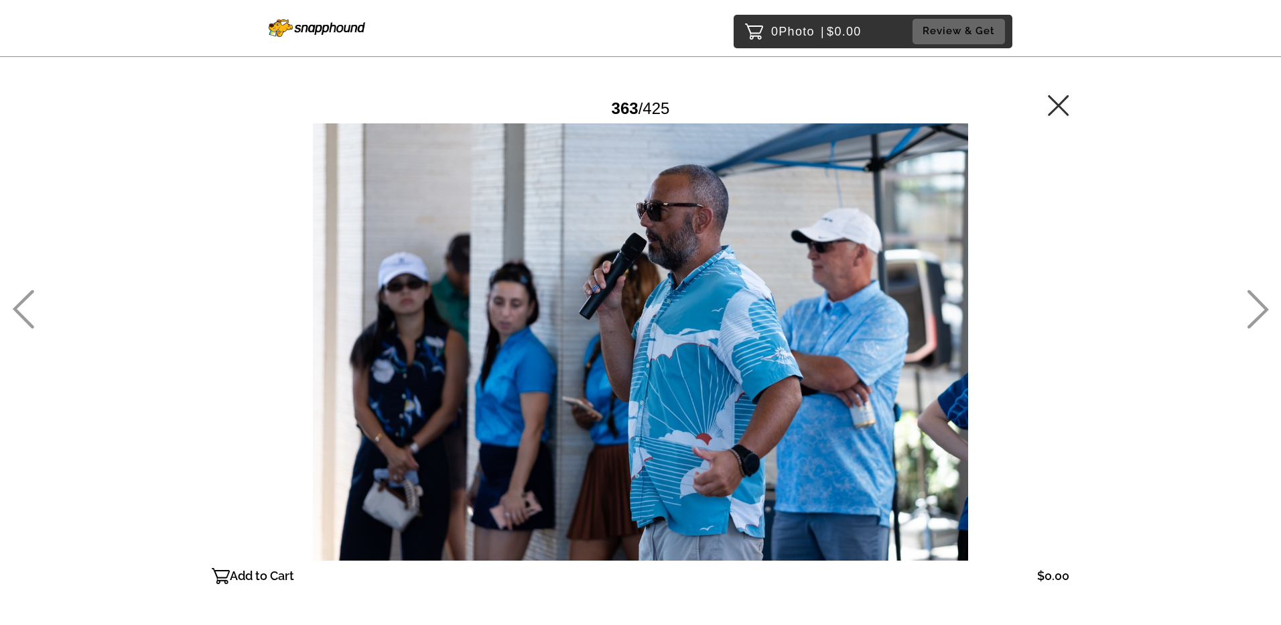
click at [1256, 314] on icon at bounding box center [1258, 309] width 22 height 39
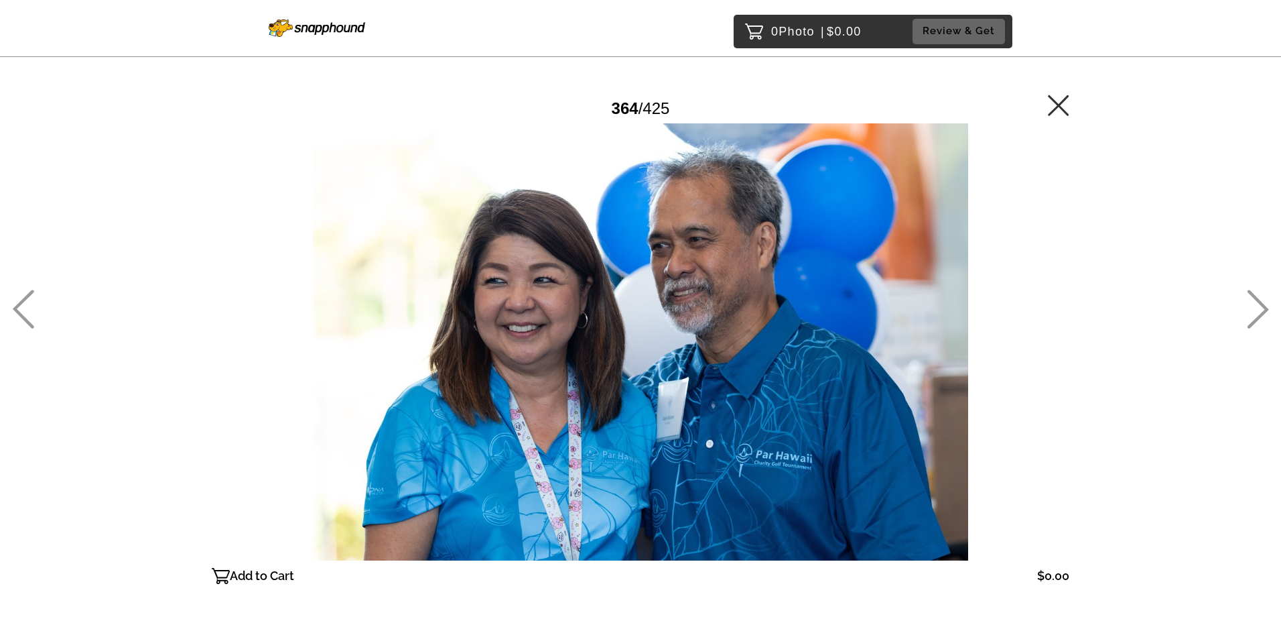
click at [1256, 314] on icon at bounding box center [1258, 309] width 22 height 39
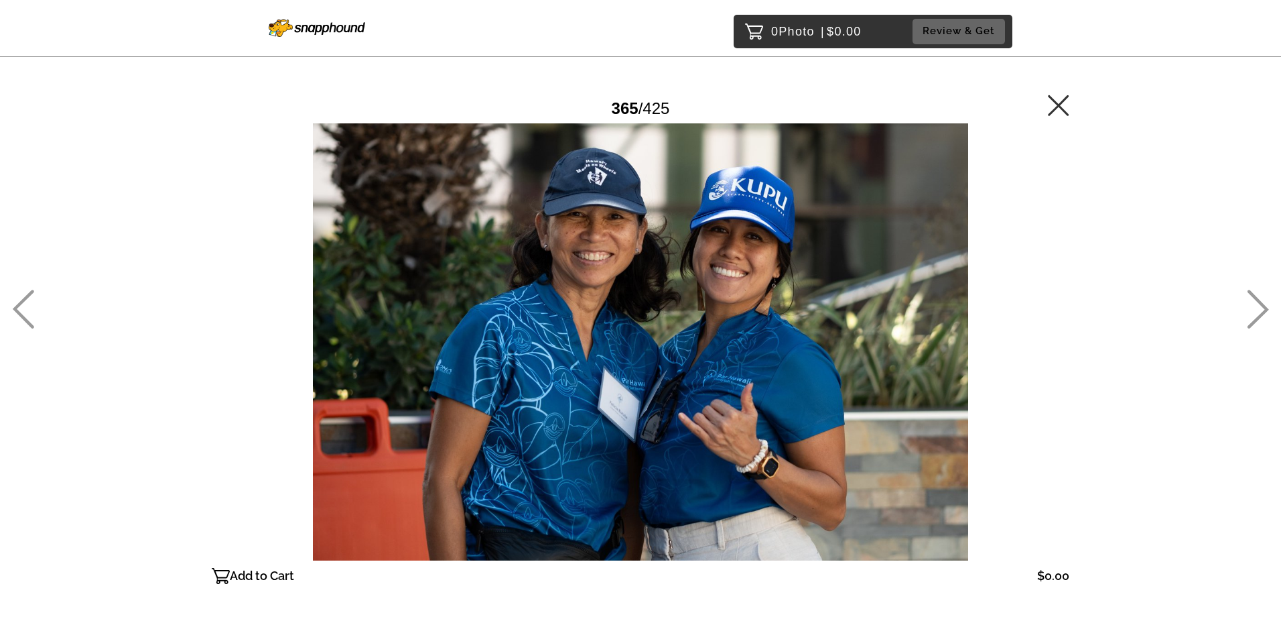
click at [1256, 314] on icon at bounding box center [1258, 309] width 22 height 39
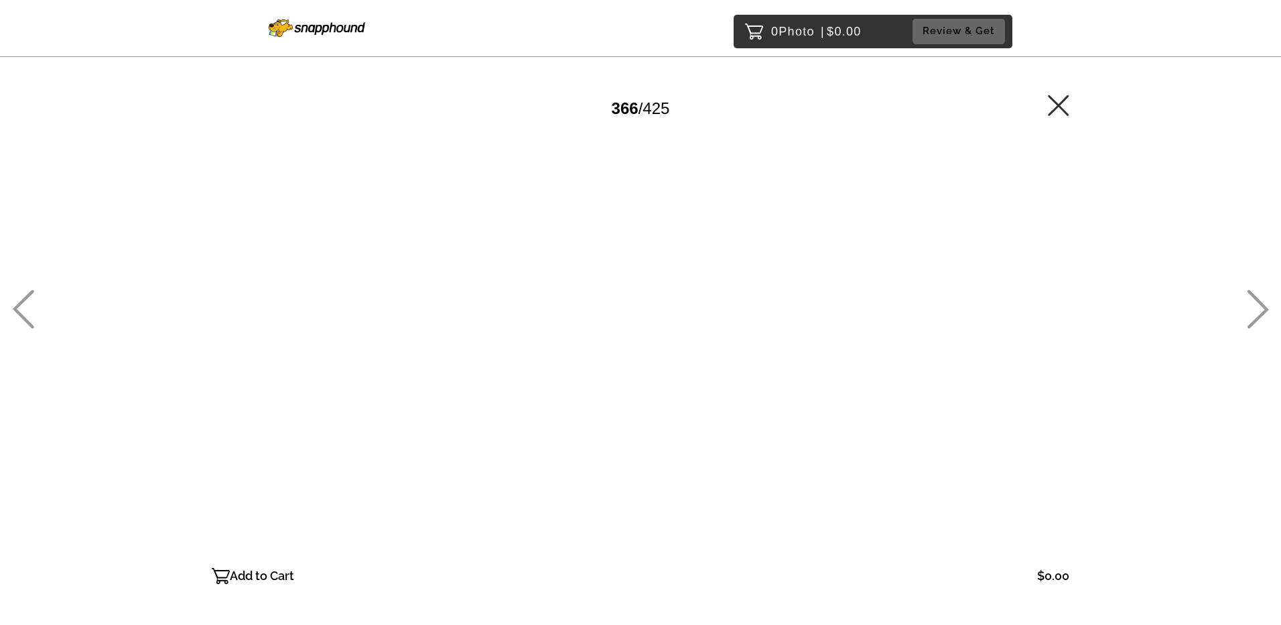
click at [1256, 314] on icon at bounding box center [1258, 309] width 22 height 39
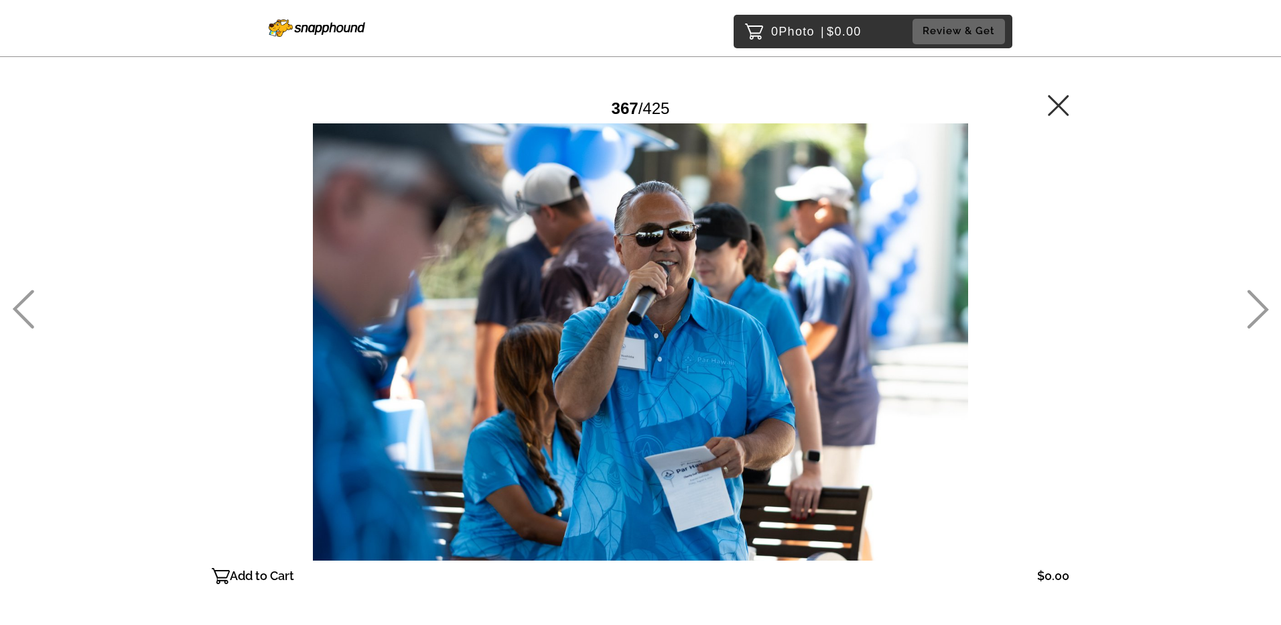
click at [1256, 314] on icon at bounding box center [1258, 309] width 22 height 39
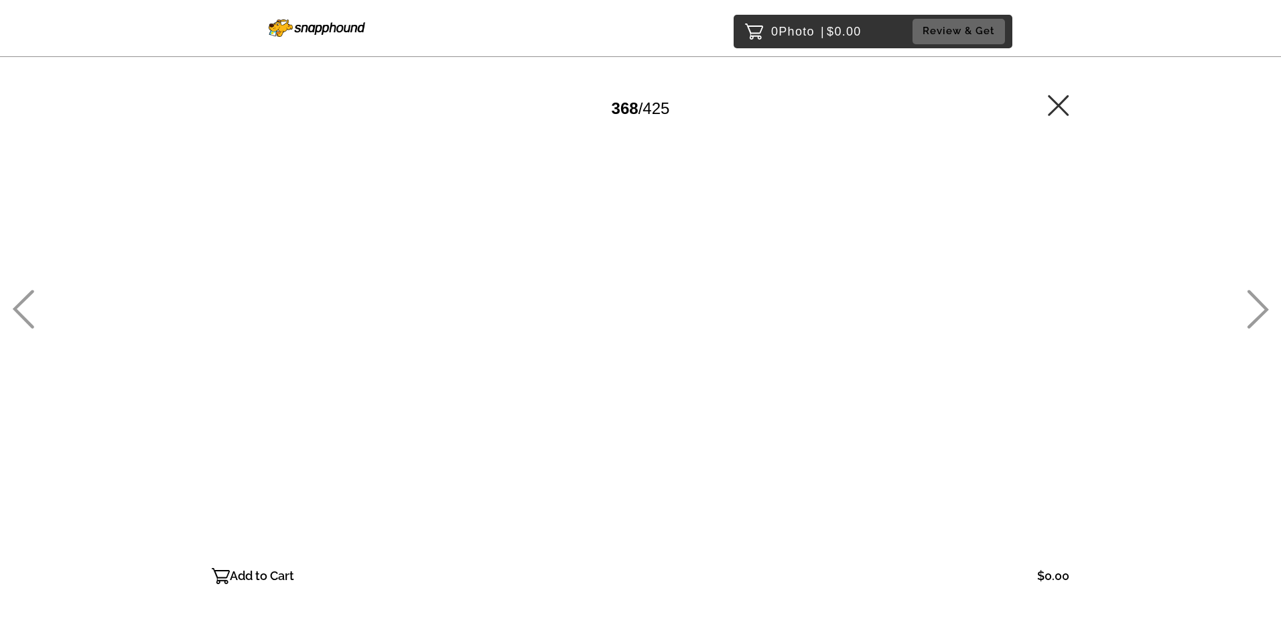
click at [1256, 314] on icon at bounding box center [1258, 309] width 22 height 39
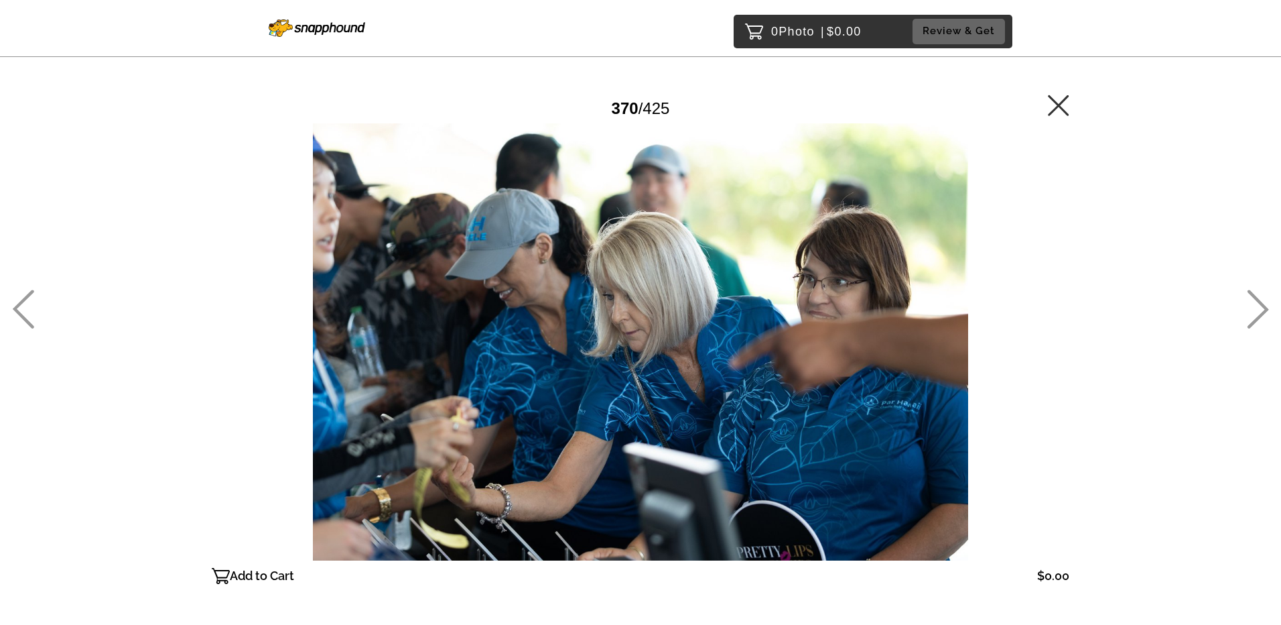
click at [1256, 314] on icon at bounding box center [1258, 309] width 22 height 39
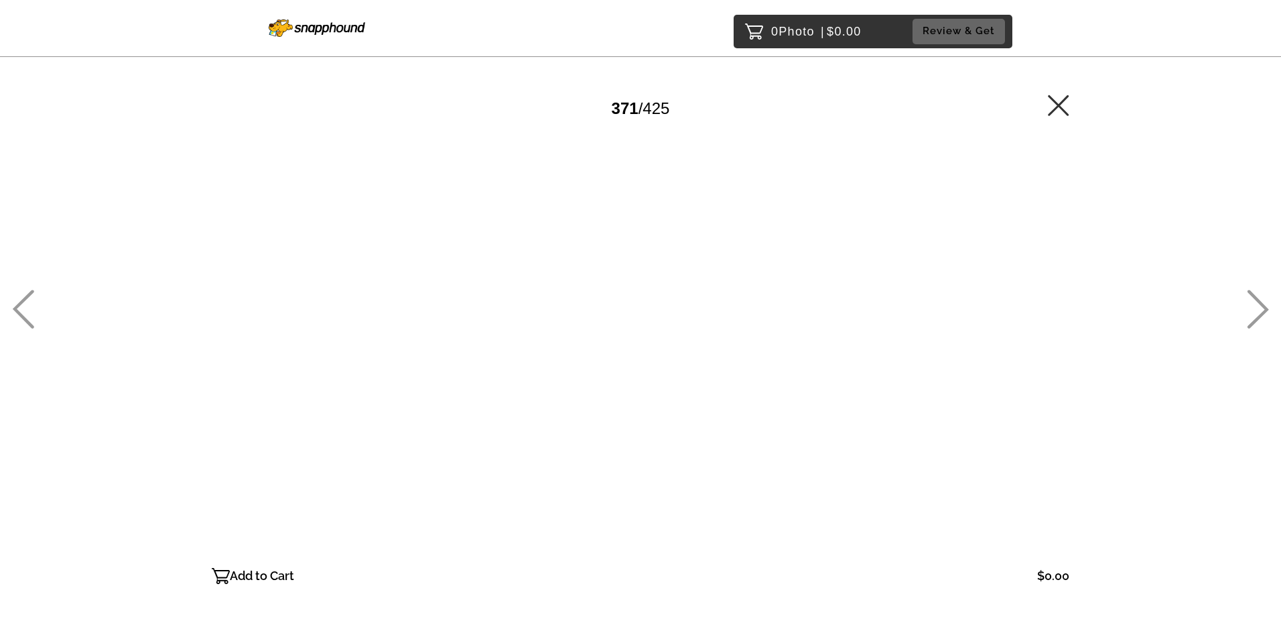
click at [1256, 314] on icon at bounding box center [1258, 309] width 22 height 39
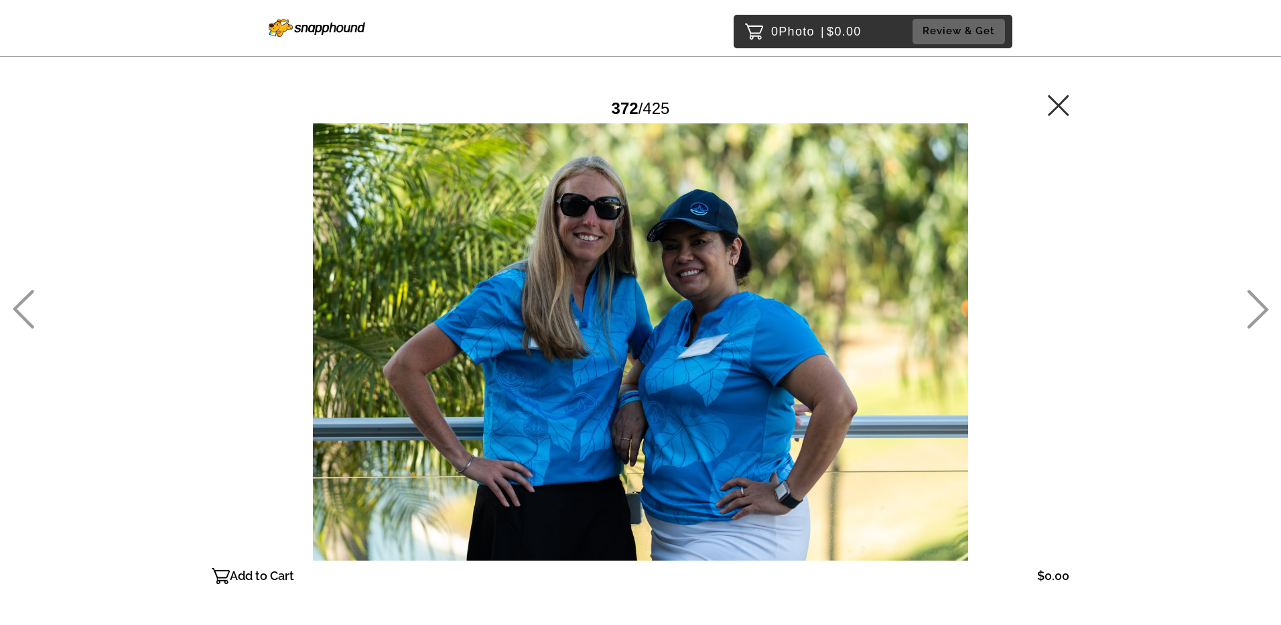
click at [1256, 314] on icon at bounding box center [1258, 309] width 22 height 39
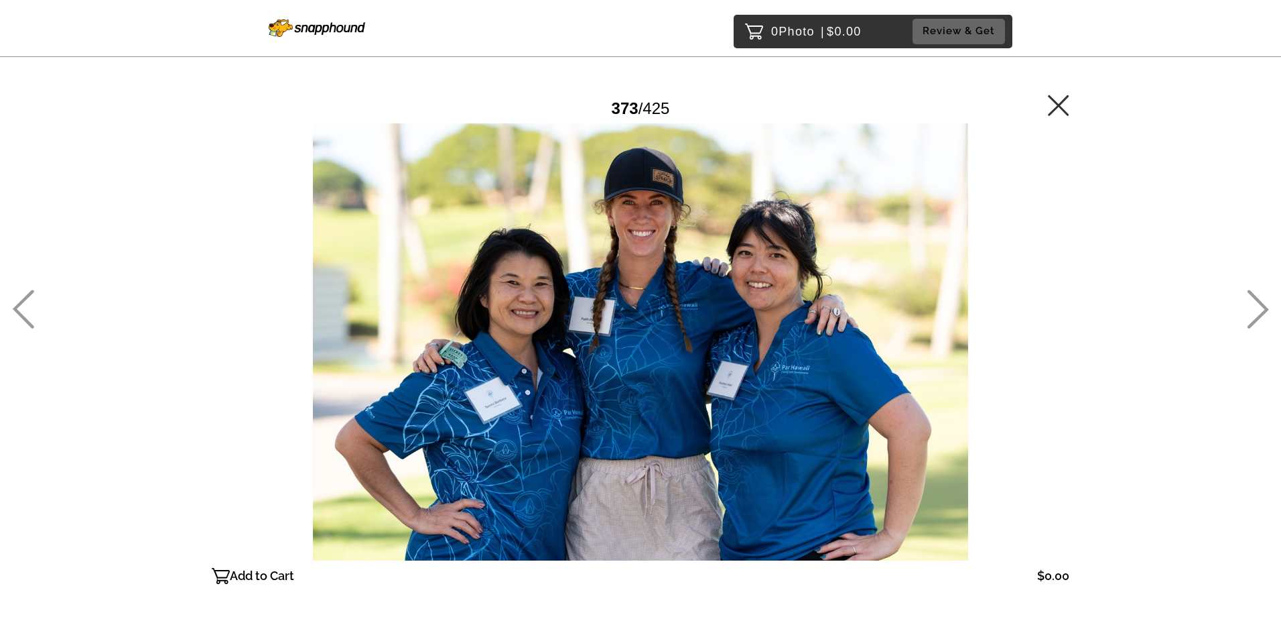
click at [1256, 314] on icon at bounding box center [1258, 309] width 22 height 39
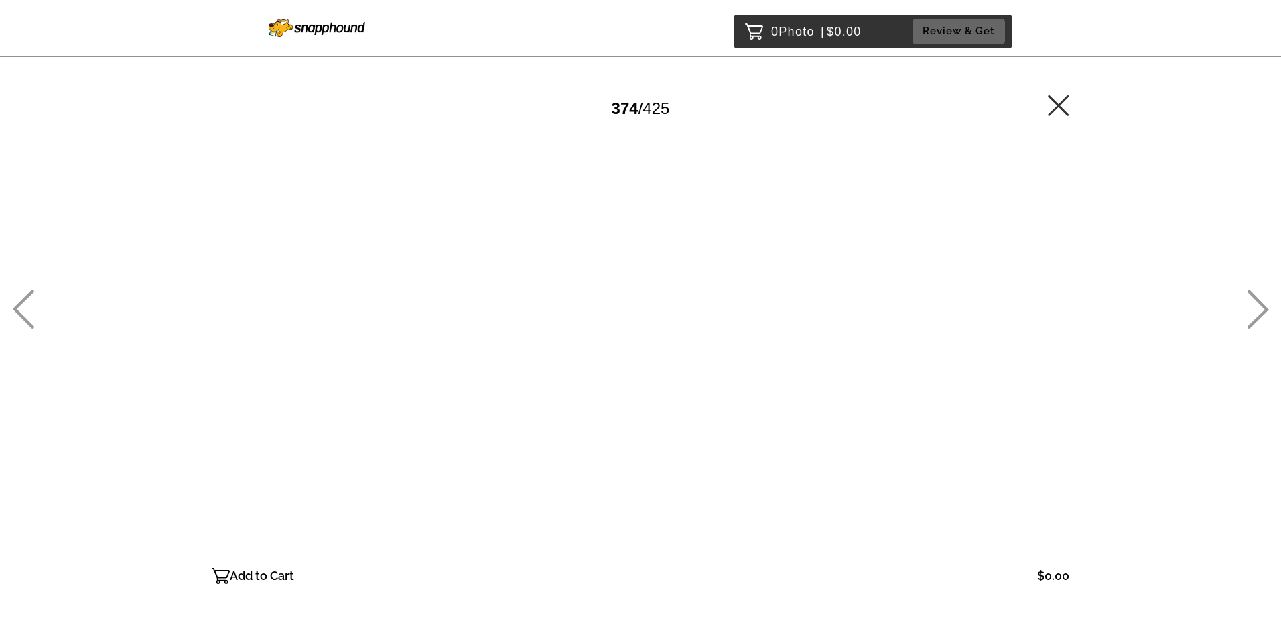
click at [1256, 314] on icon at bounding box center [1258, 309] width 22 height 39
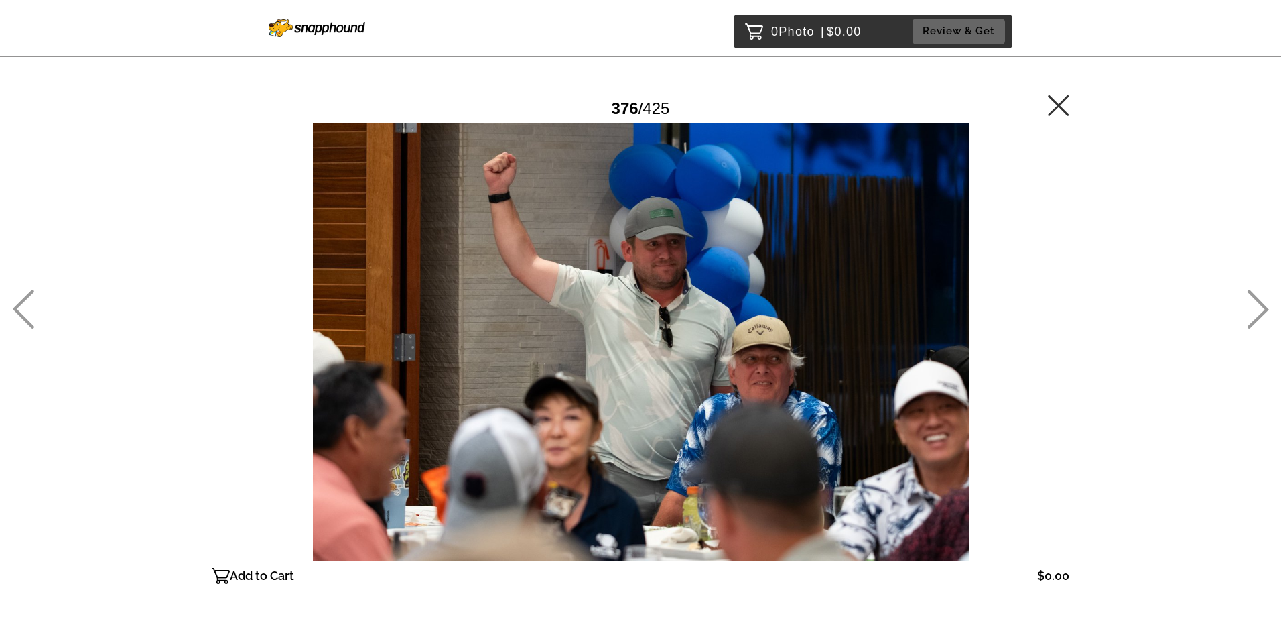
click at [1256, 314] on icon at bounding box center [1258, 309] width 22 height 39
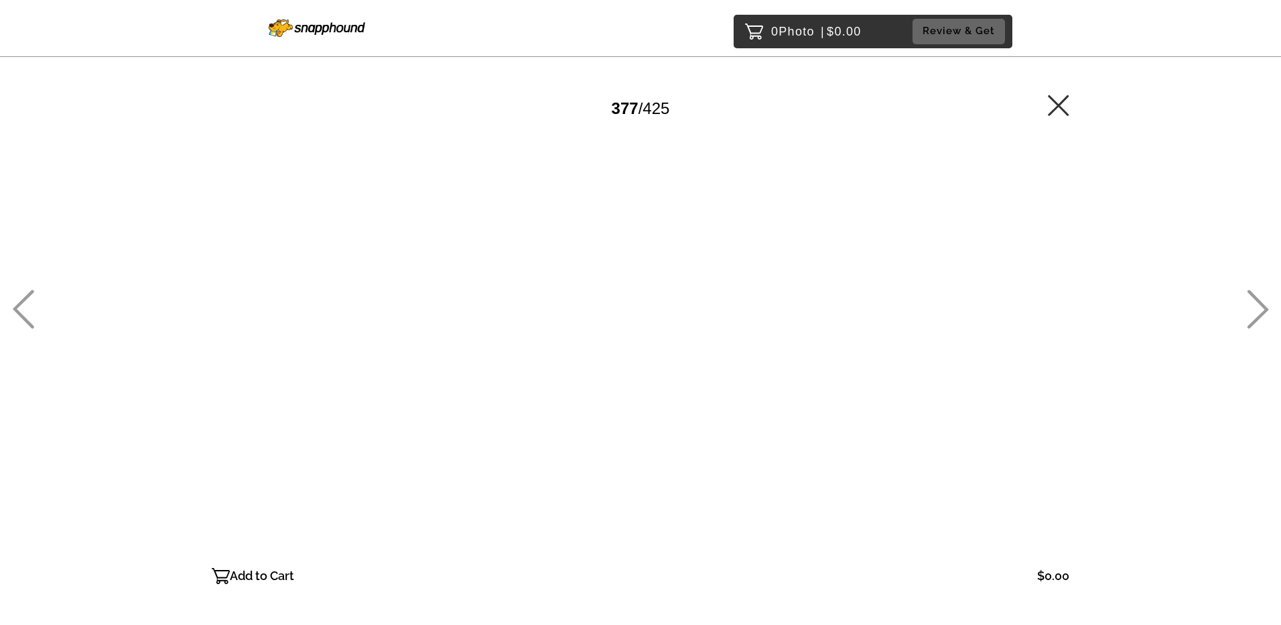
click at [1256, 314] on icon at bounding box center [1258, 309] width 22 height 39
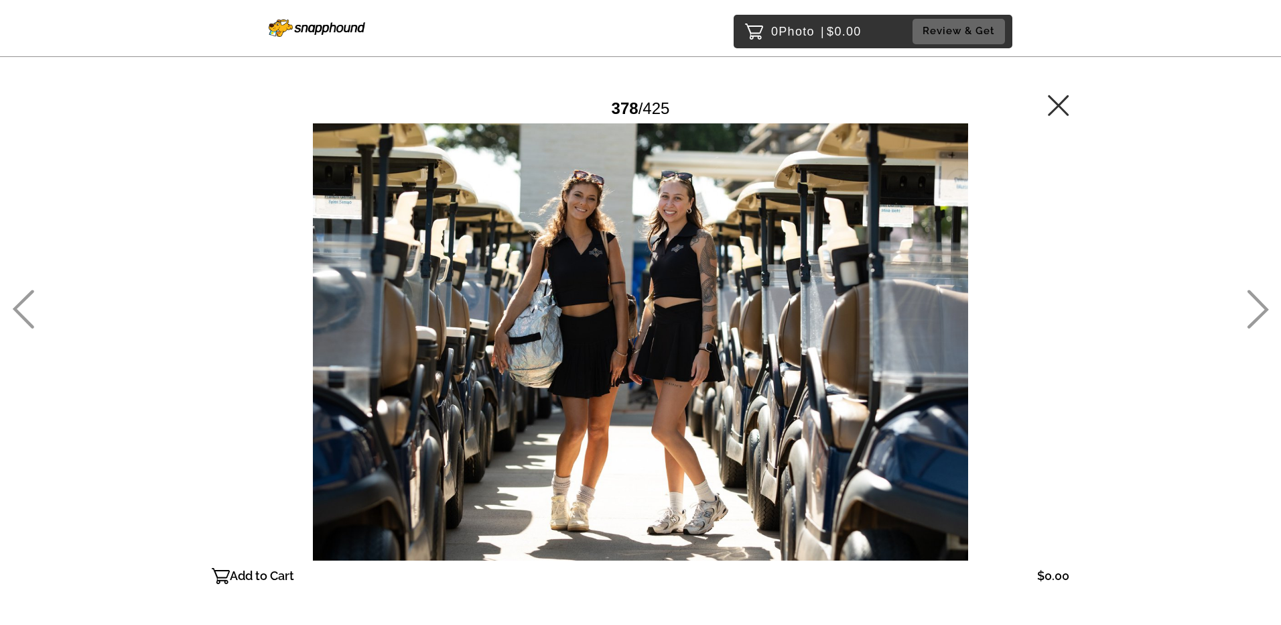
click at [1256, 314] on icon at bounding box center [1258, 309] width 22 height 39
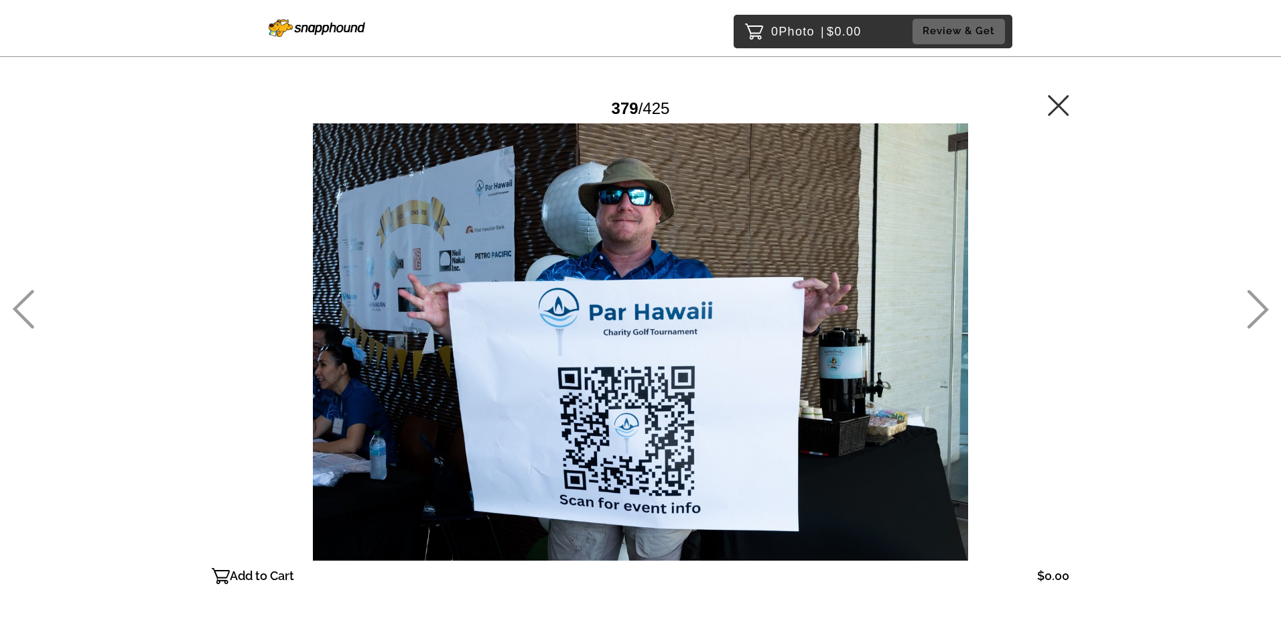
click at [1256, 314] on icon at bounding box center [1258, 309] width 22 height 39
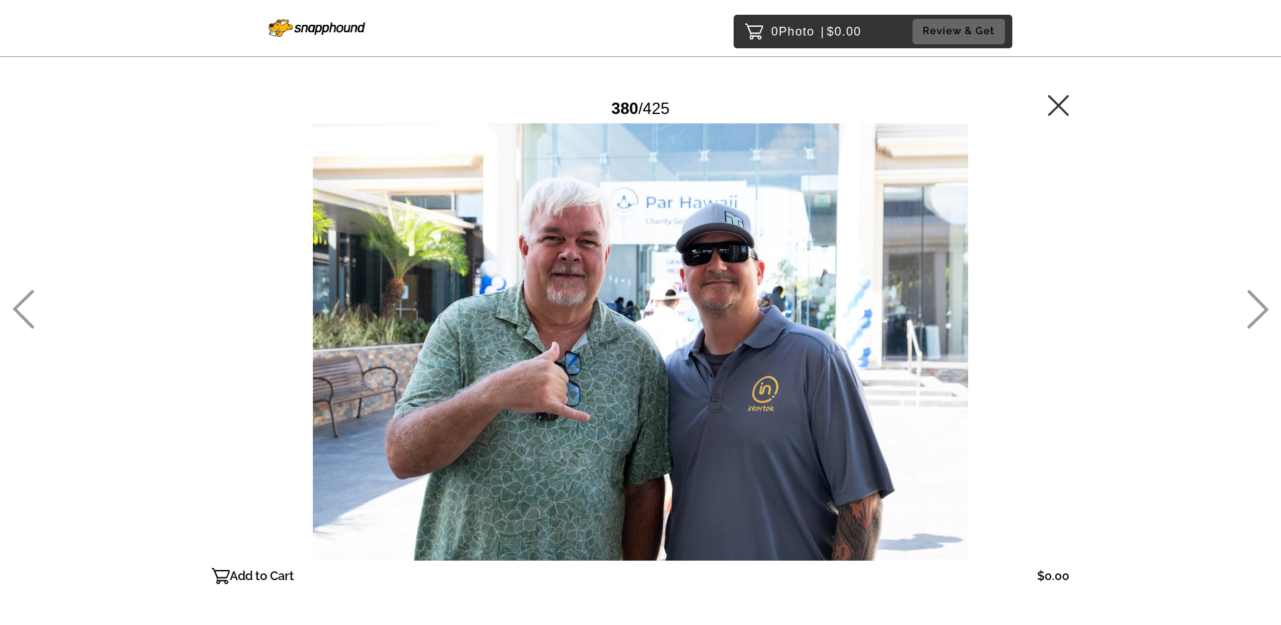
click at [1256, 314] on icon at bounding box center [1258, 309] width 22 height 39
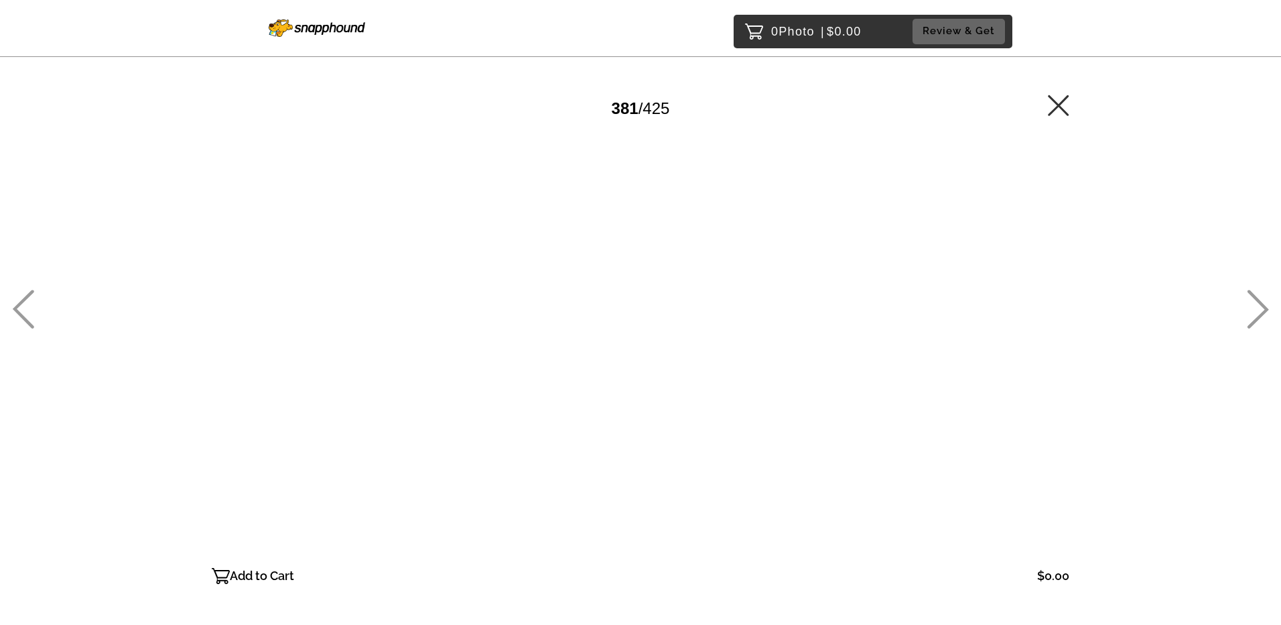
click at [1256, 314] on icon at bounding box center [1258, 309] width 22 height 39
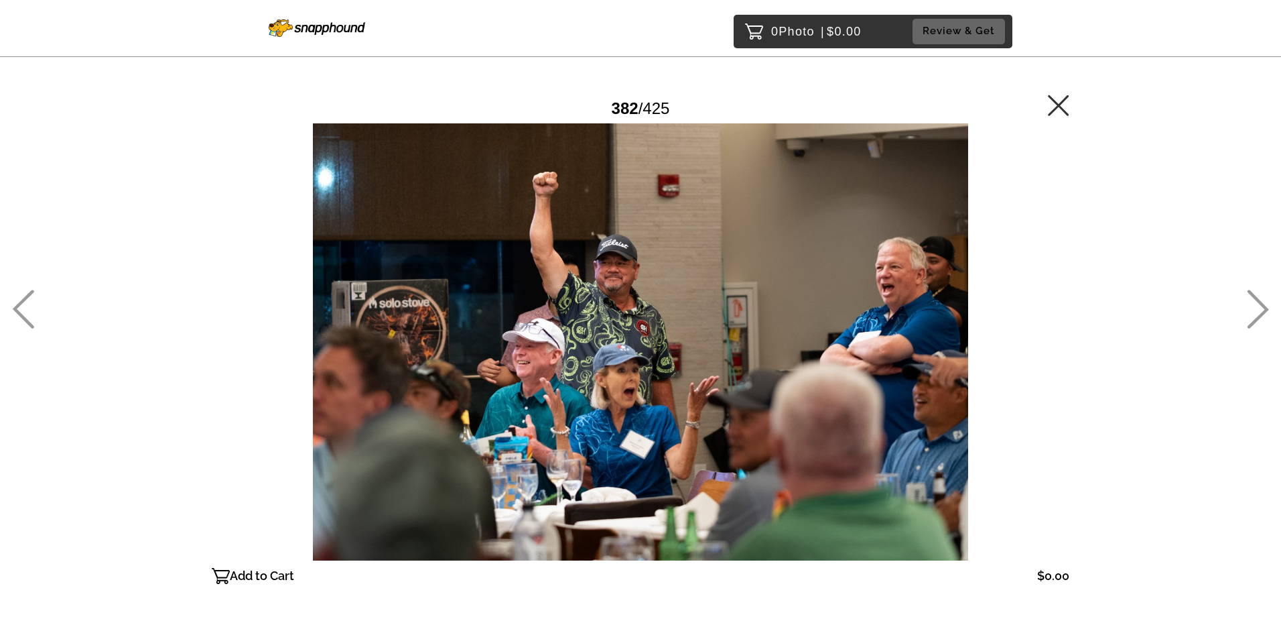
click at [1256, 314] on icon at bounding box center [1258, 309] width 22 height 39
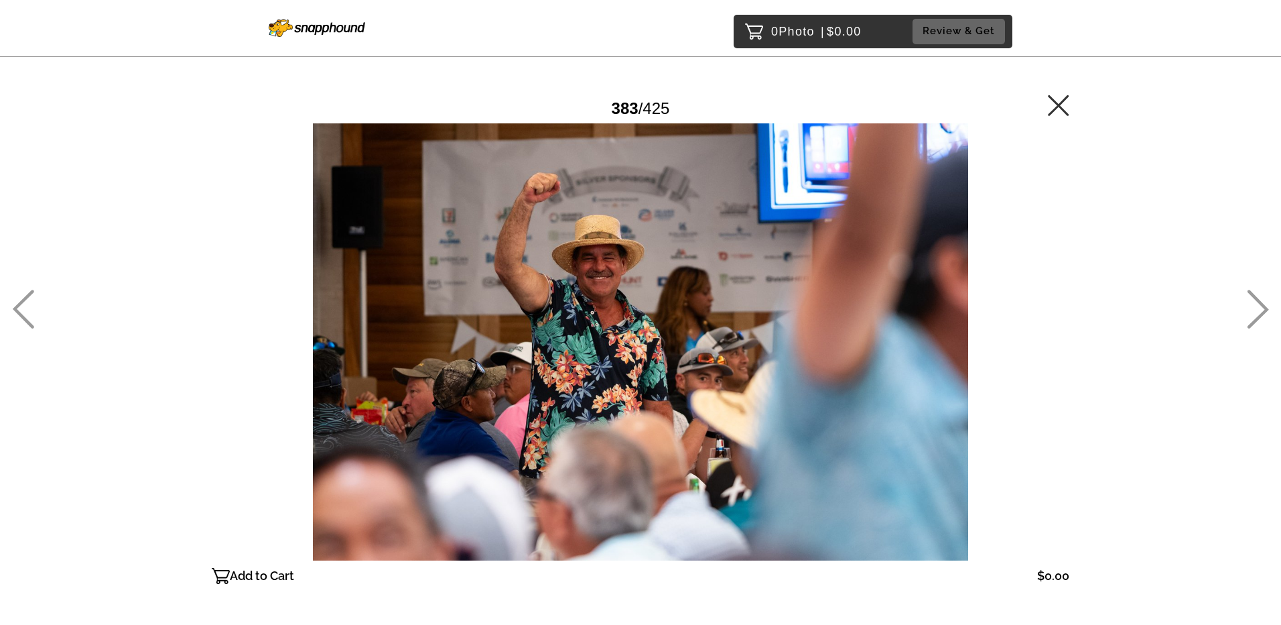
click at [1256, 314] on icon at bounding box center [1258, 309] width 22 height 39
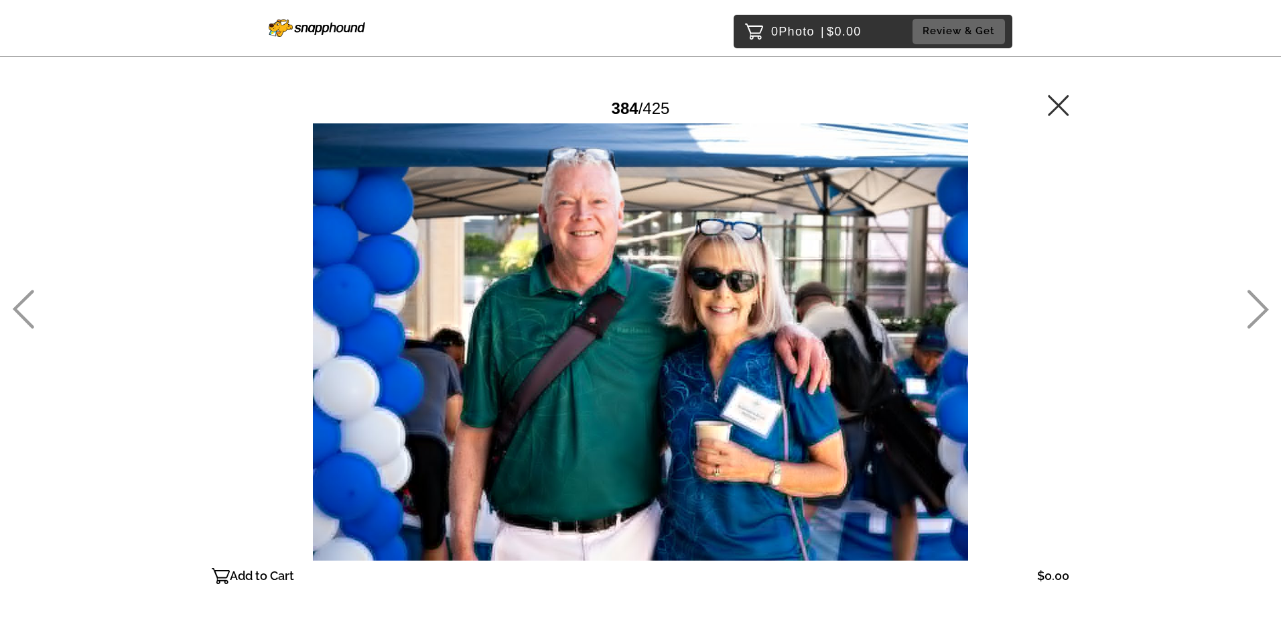
click at [1256, 314] on icon at bounding box center [1258, 309] width 22 height 39
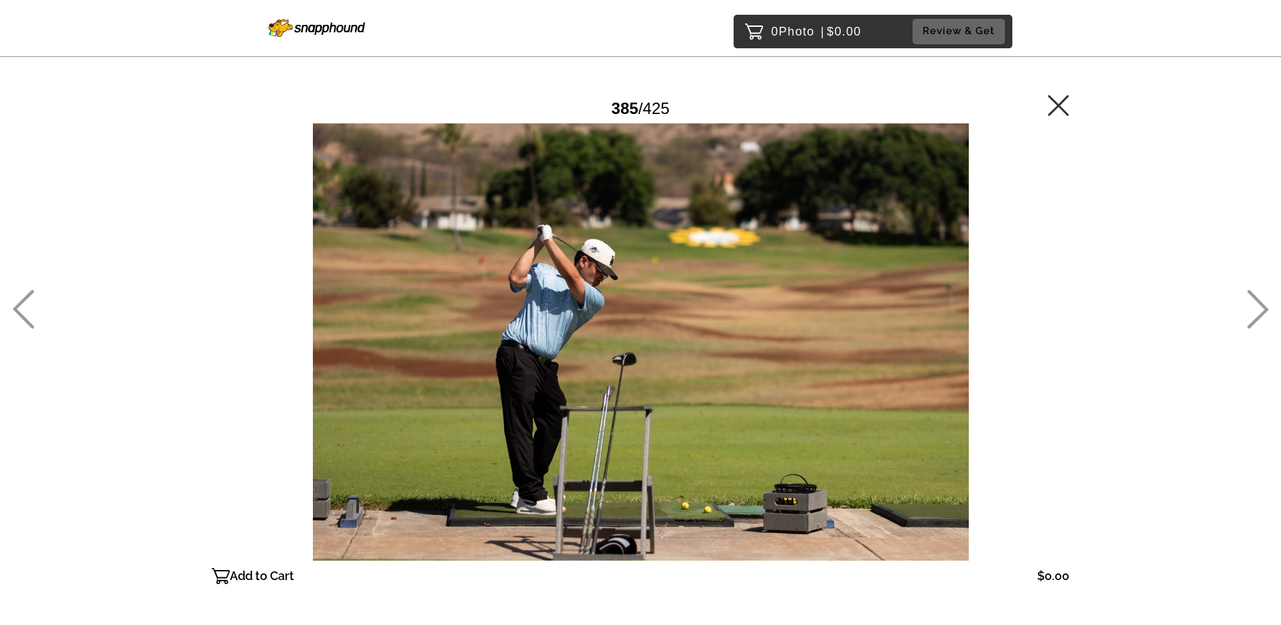
click at [1256, 314] on icon at bounding box center [1258, 309] width 22 height 39
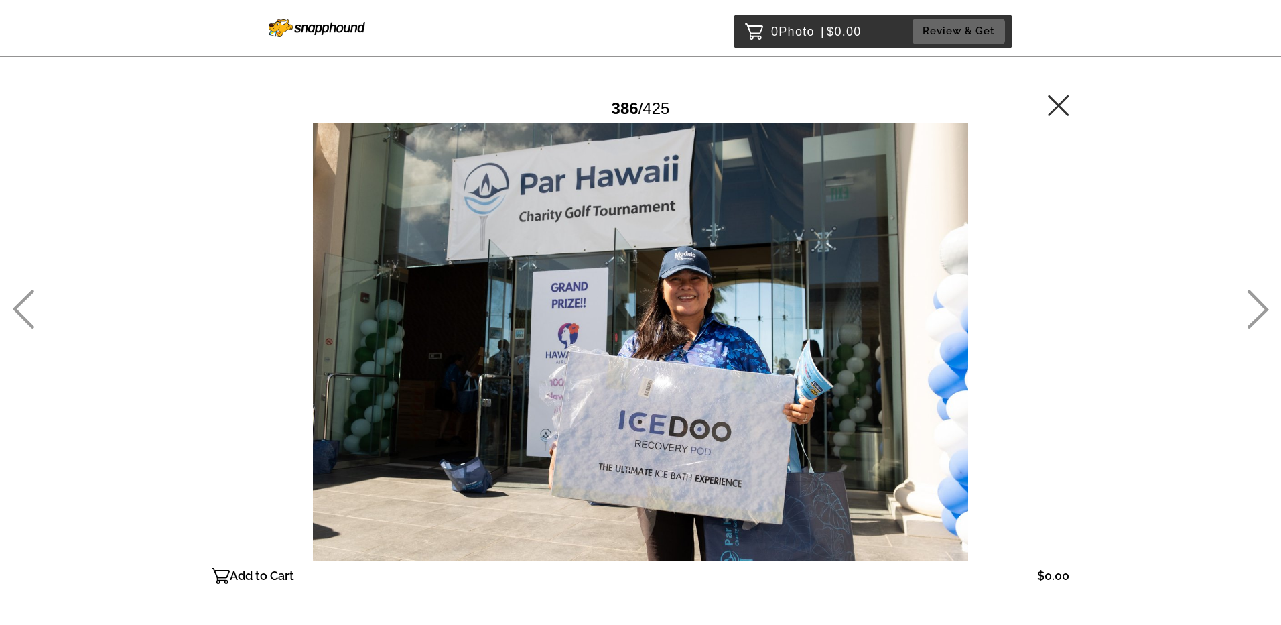
click at [1256, 314] on icon at bounding box center [1258, 309] width 22 height 39
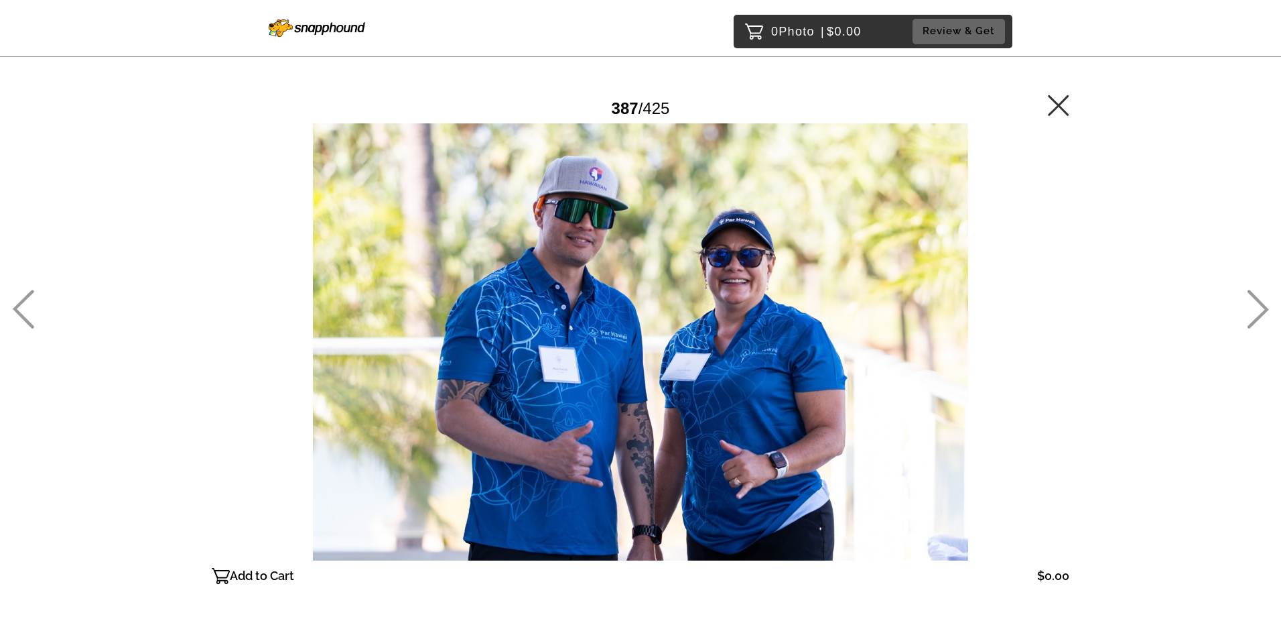
click at [1256, 314] on icon at bounding box center [1258, 309] width 22 height 39
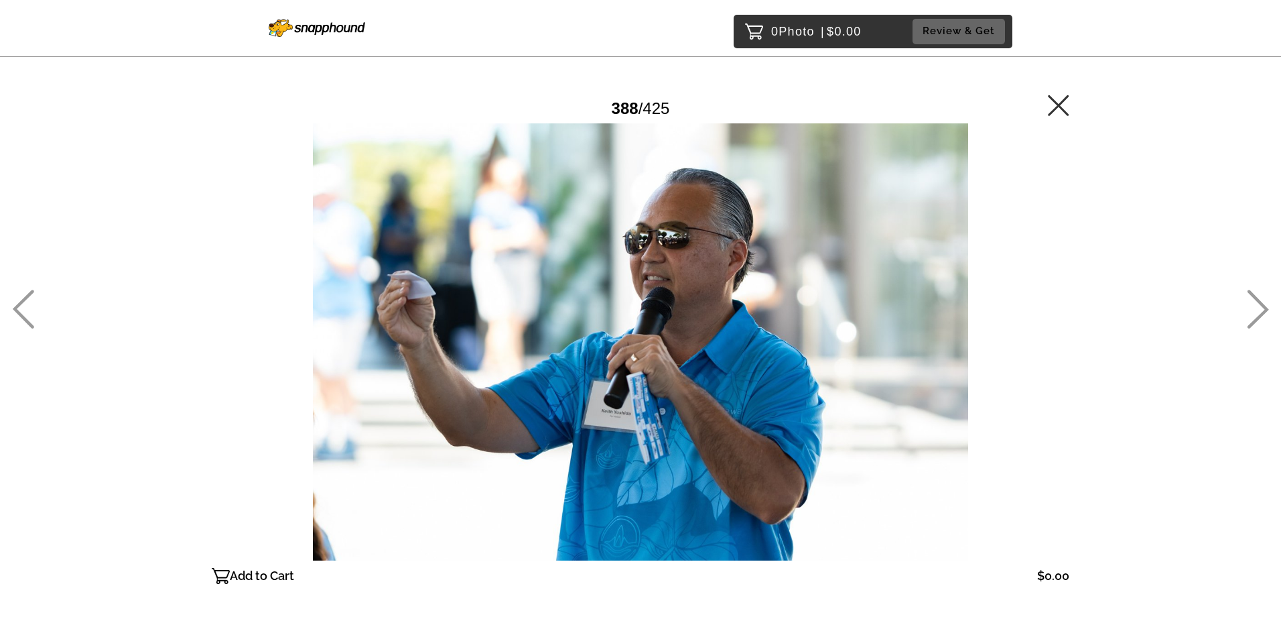
click at [1256, 314] on icon at bounding box center [1258, 309] width 22 height 39
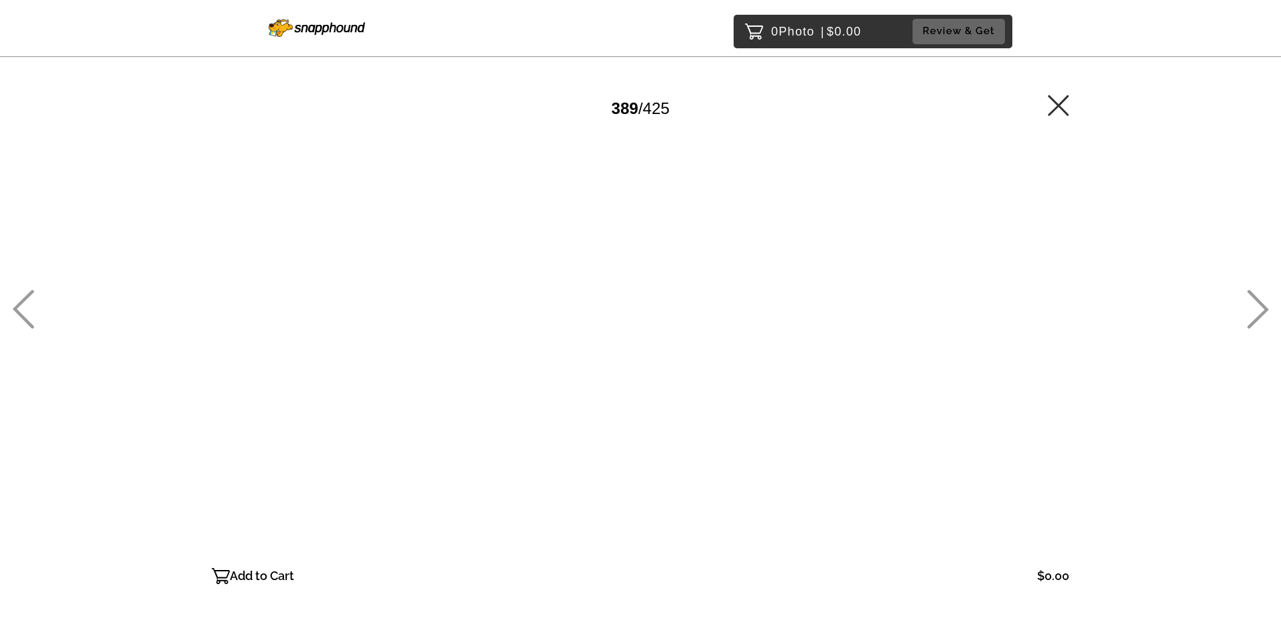
click at [1256, 314] on icon at bounding box center [1258, 309] width 22 height 39
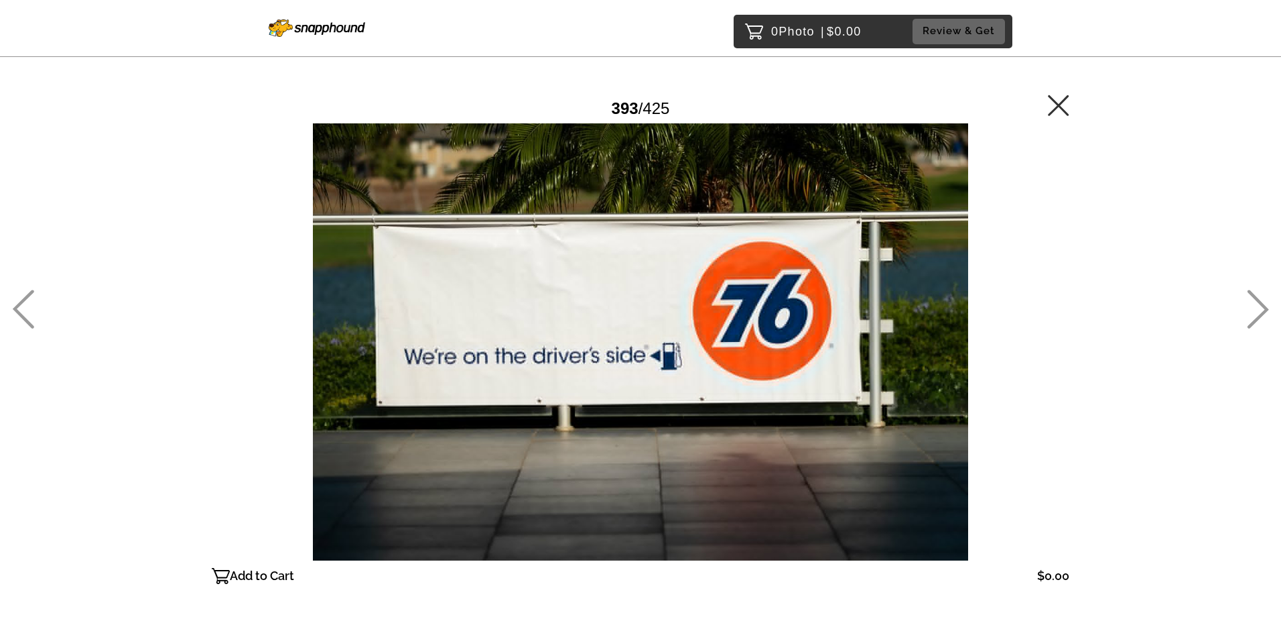
click at [1256, 314] on icon at bounding box center [1258, 309] width 22 height 39
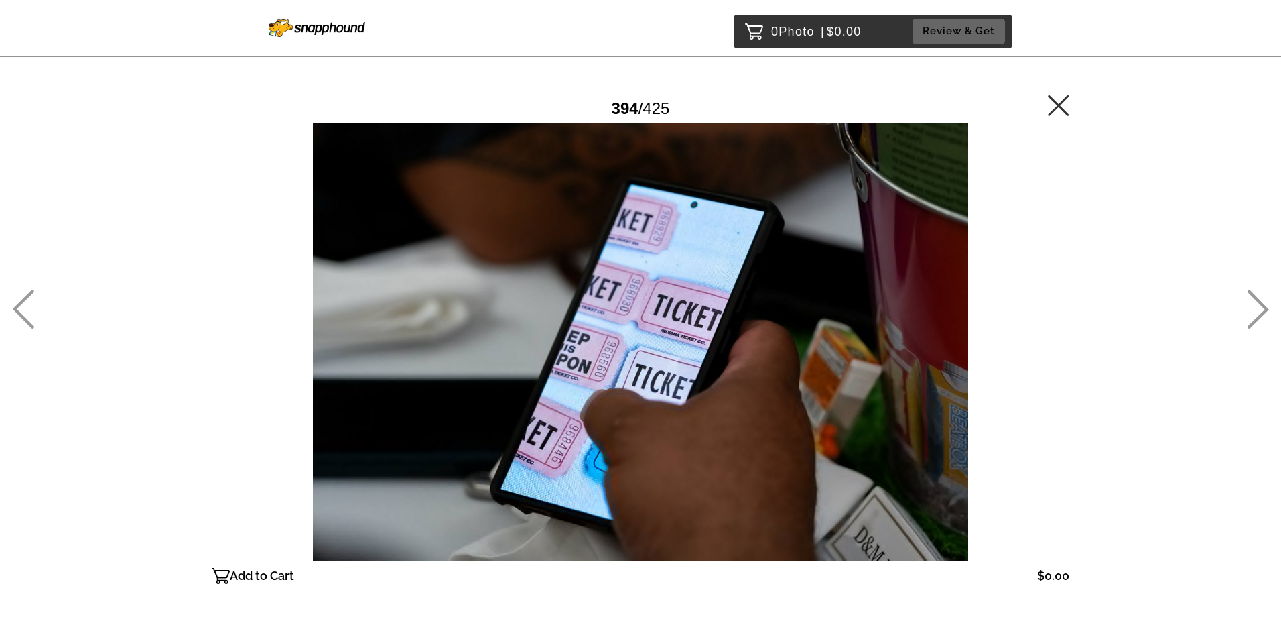
click at [1256, 314] on icon at bounding box center [1258, 309] width 22 height 39
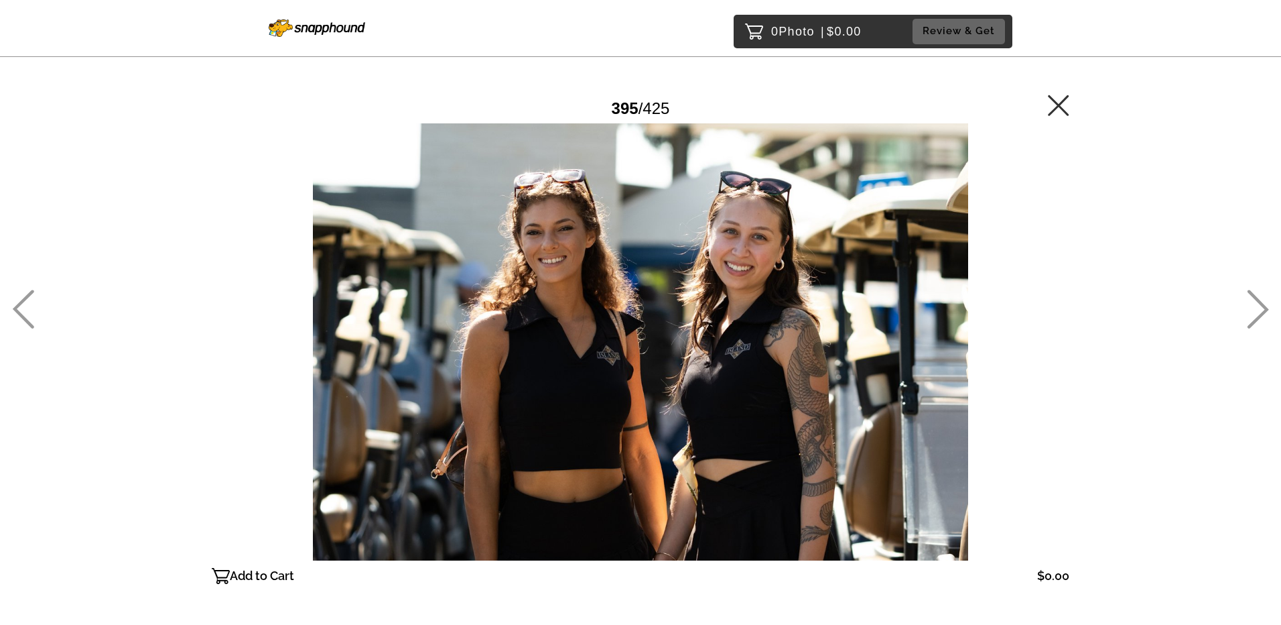
click at [1256, 314] on icon at bounding box center [1258, 309] width 22 height 39
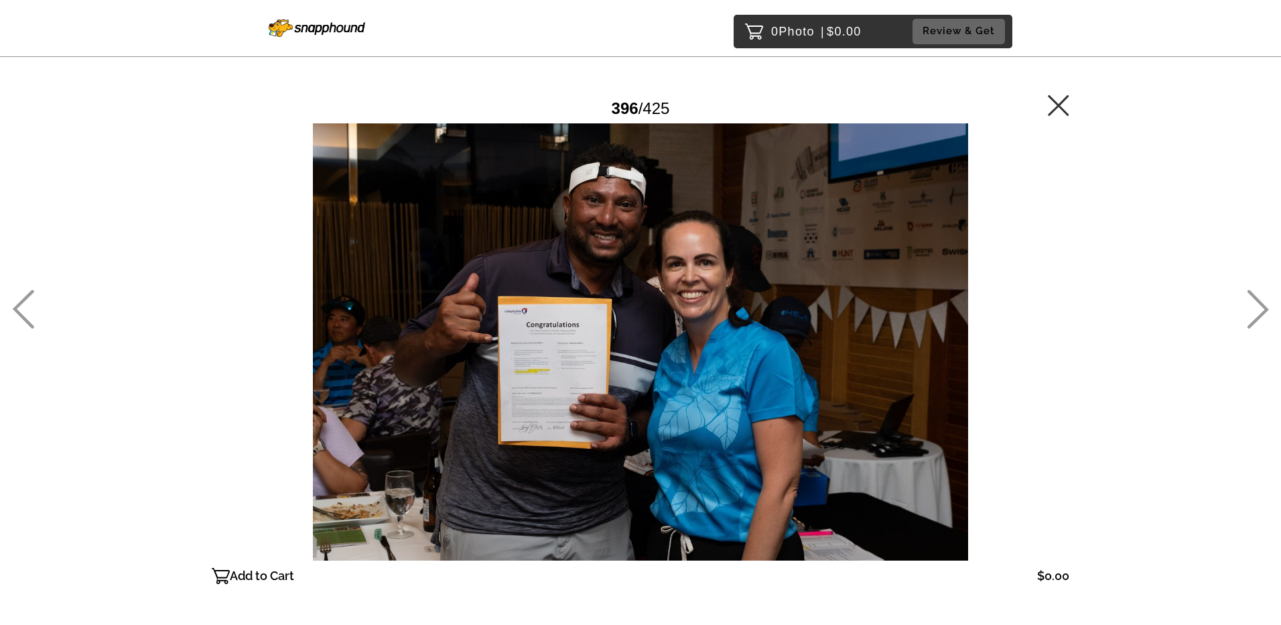
click at [1256, 314] on icon at bounding box center [1258, 309] width 22 height 39
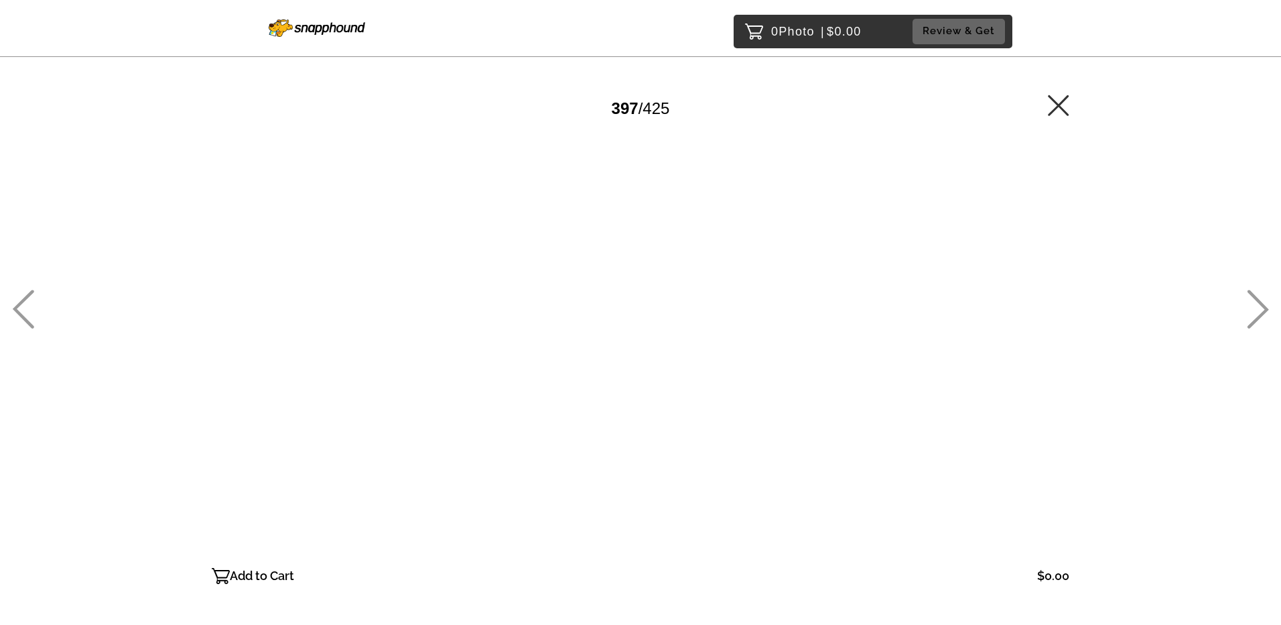
click at [1256, 314] on icon at bounding box center [1258, 309] width 22 height 39
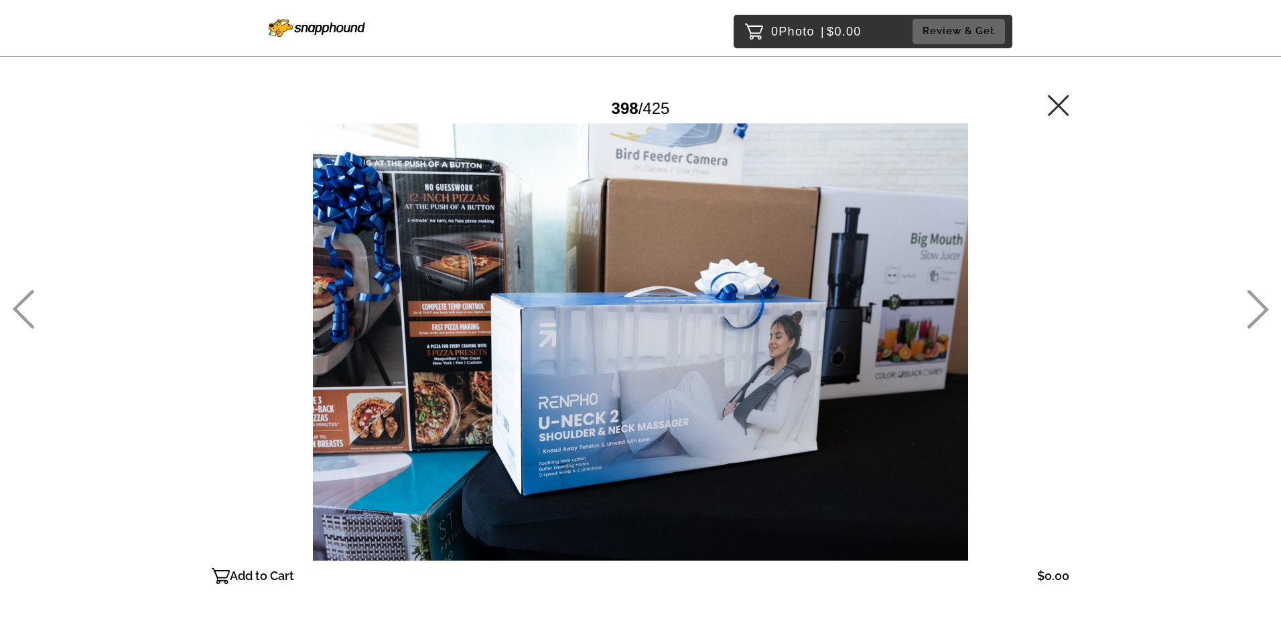
click at [1256, 314] on icon at bounding box center [1258, 309] width 22 height 39
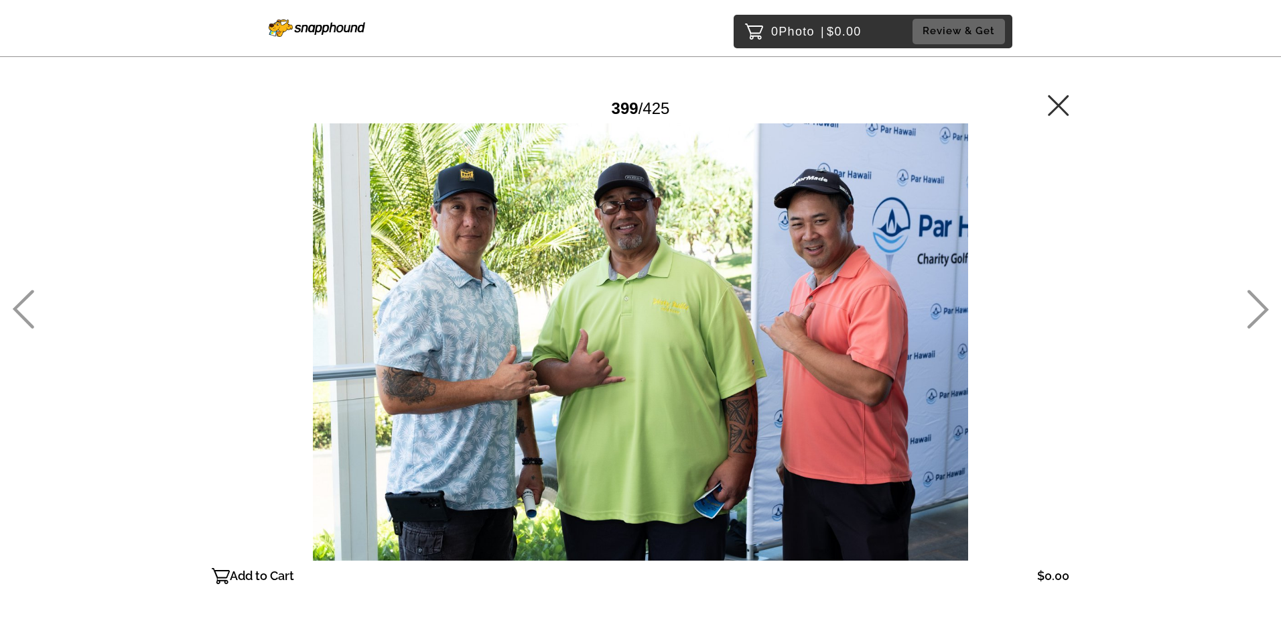
click at [1256, 314] on icon at bounding box center [1258, 309] width 22 height 39
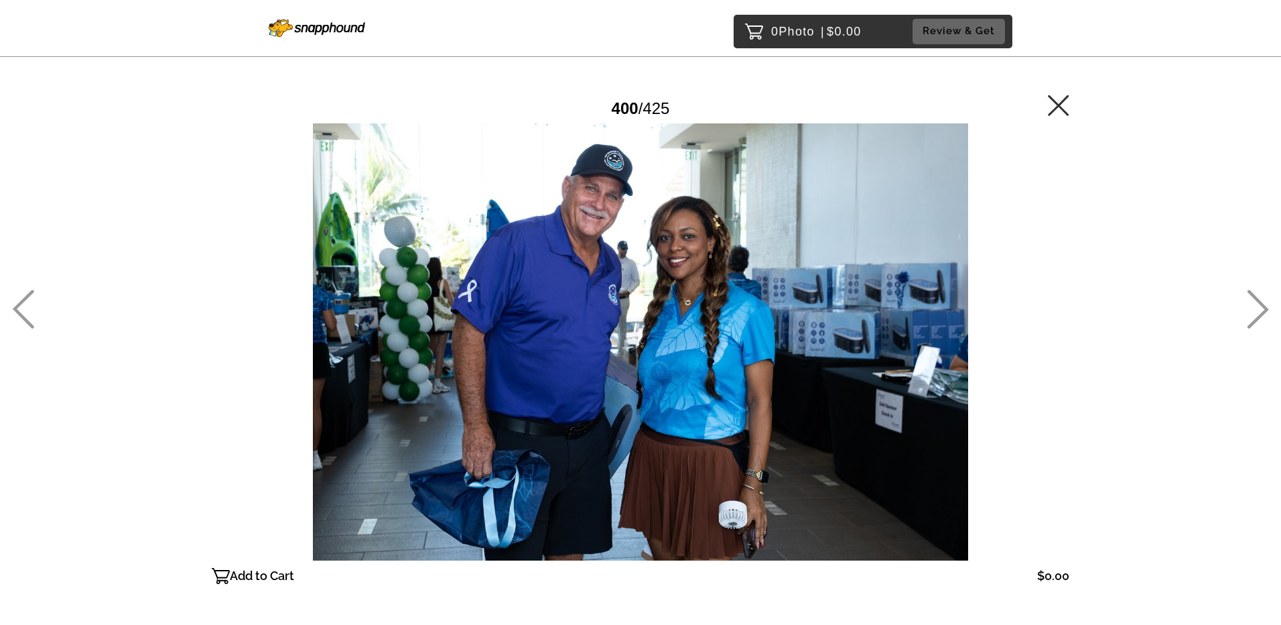
click at [1256, 314] on icon at bounding box center [1258, 309] width 22 height 39
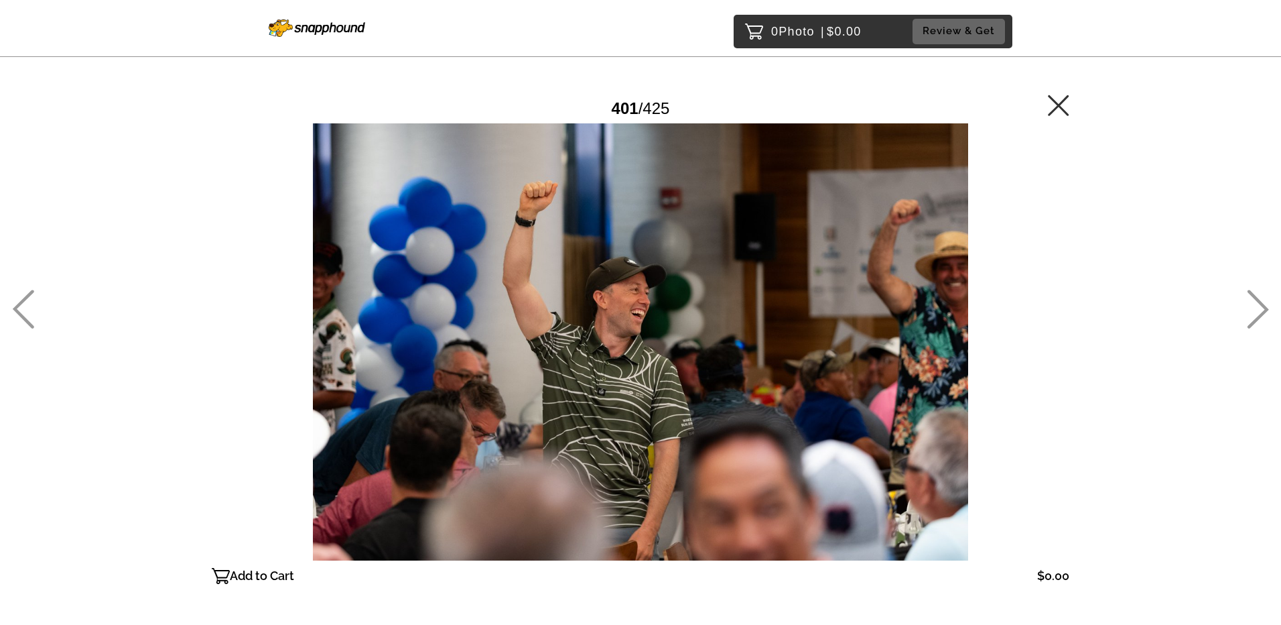
click at [1256, 314] on icon at bounding box center [1258, 309] width 22 height 39
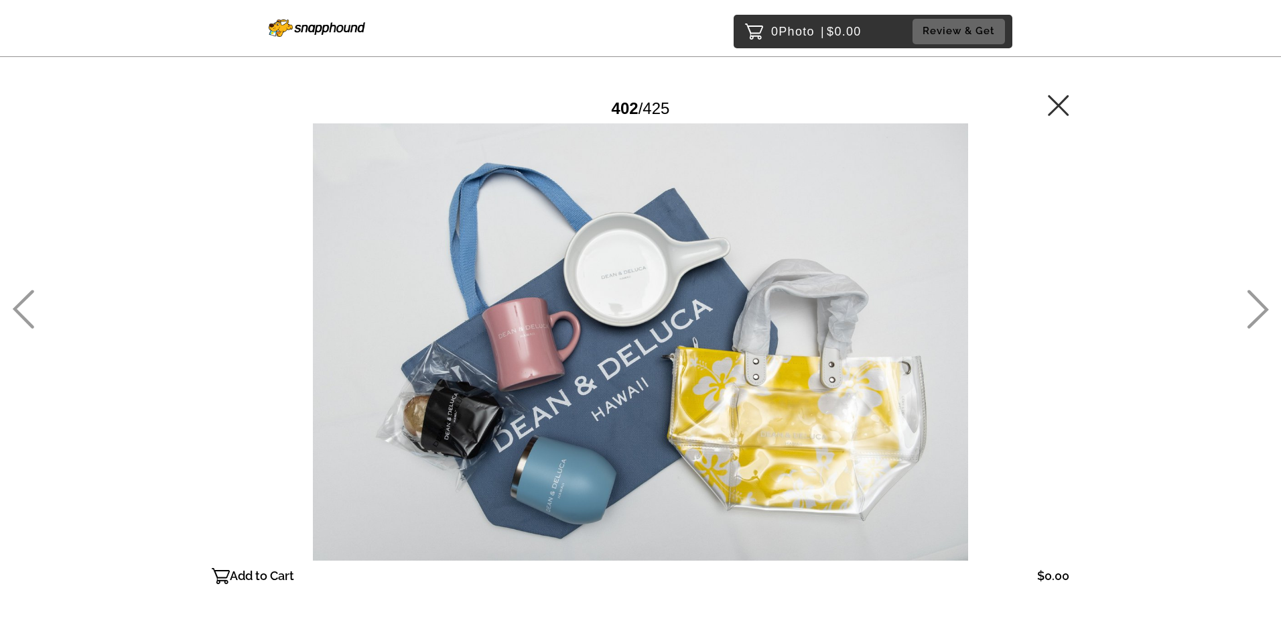
click at [1256, 314] on icon at bounding box center [1258, 309] width 22 height 39
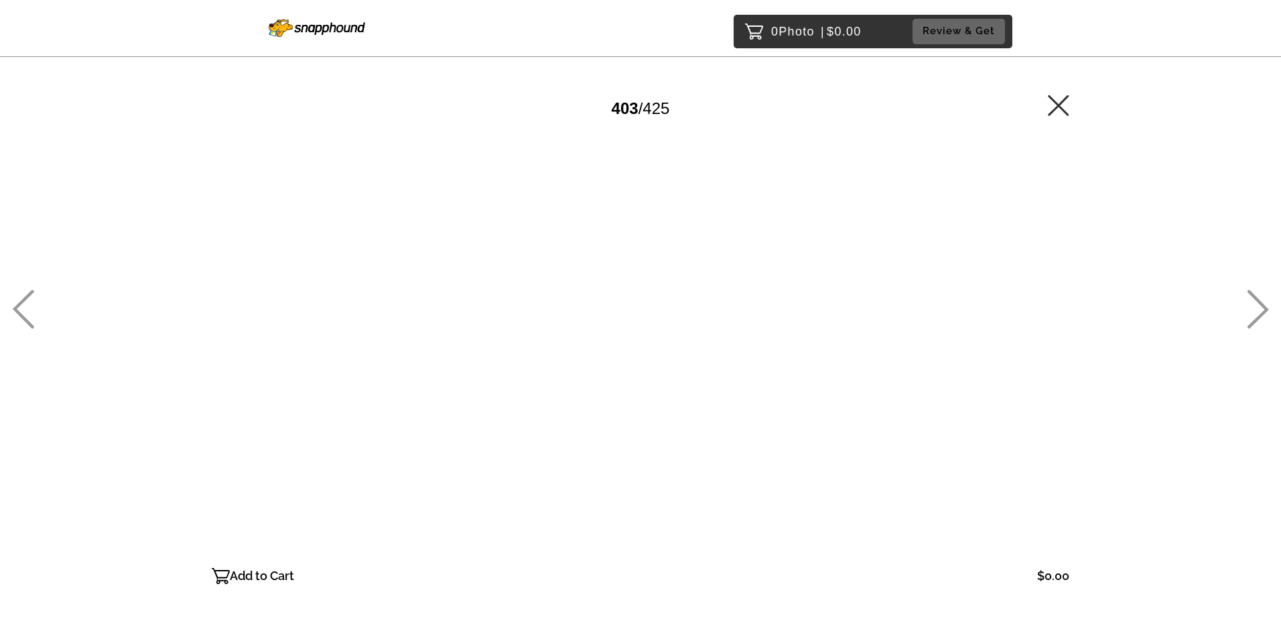
click at [1256, 314] on icon at bounding box center [1258, 309] width 22 height 39
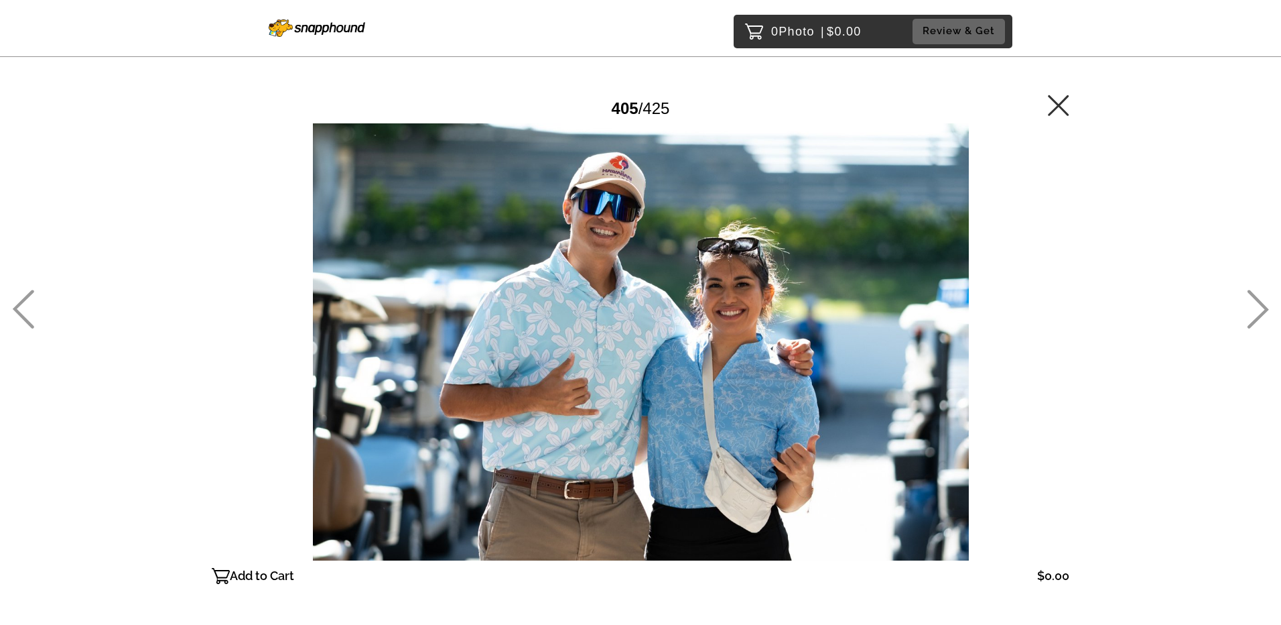
click at [1256, 314] on icon at bounding box center [1258, 309] width 22 height 39
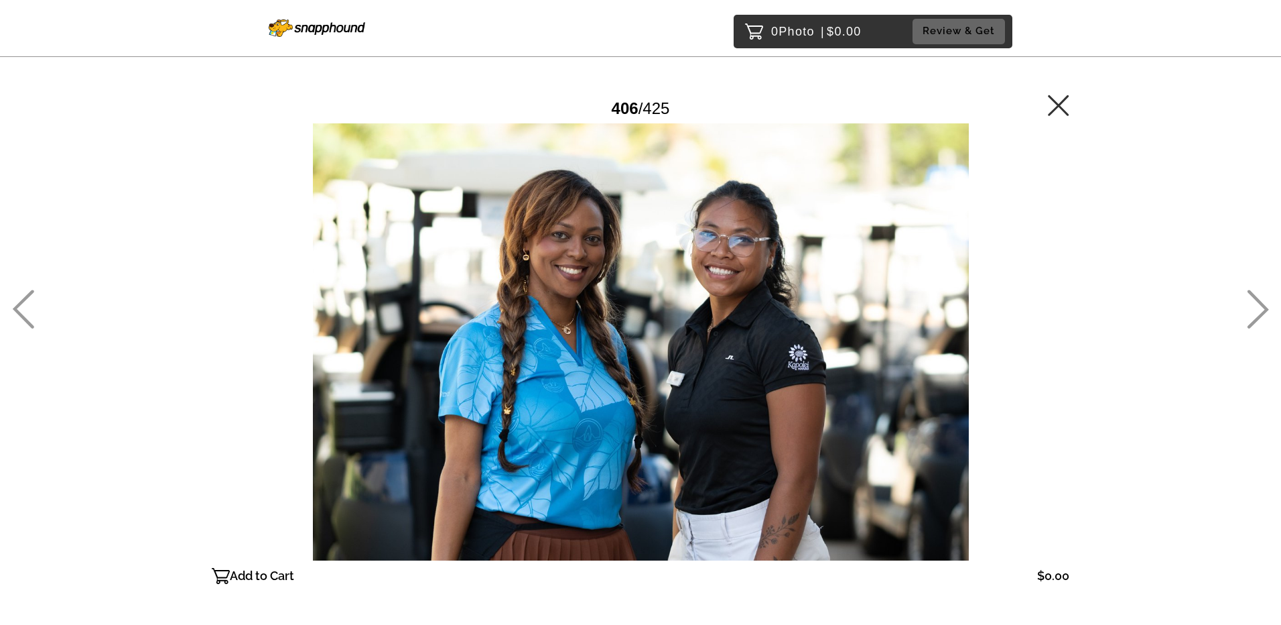
click at [1256, 314] on icon at bounding box center [1258, 309] width 22 height 39
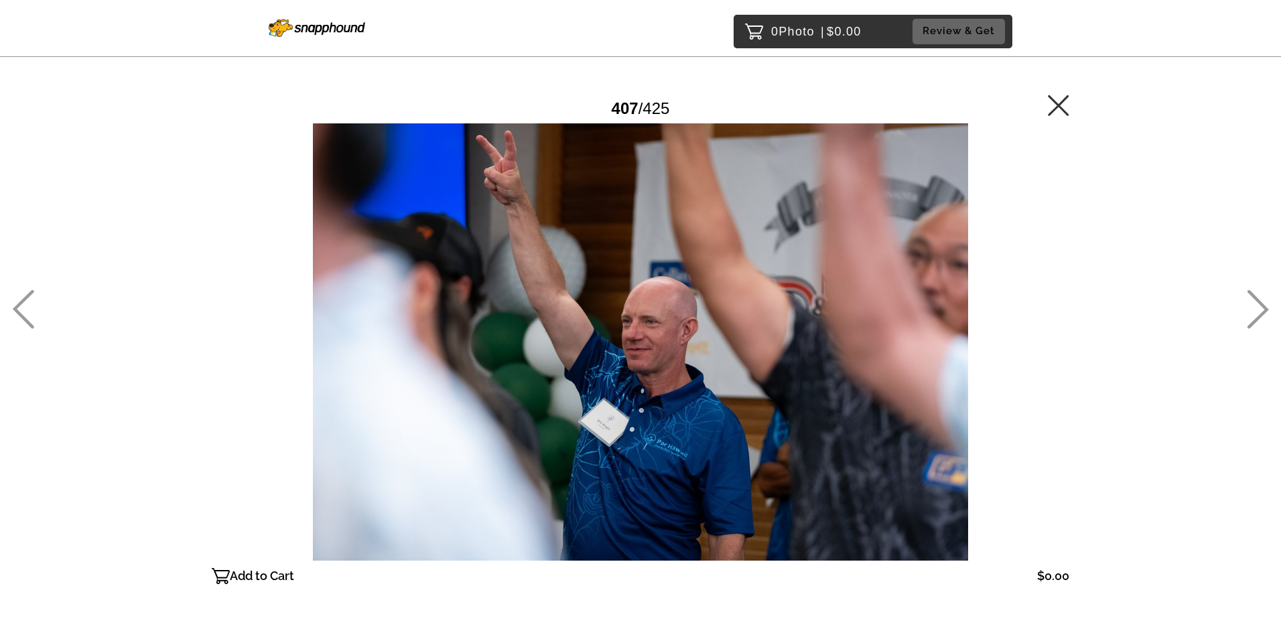
click at [1256, 314] on icon at bounding box center [1258, 309] width 22 height 39
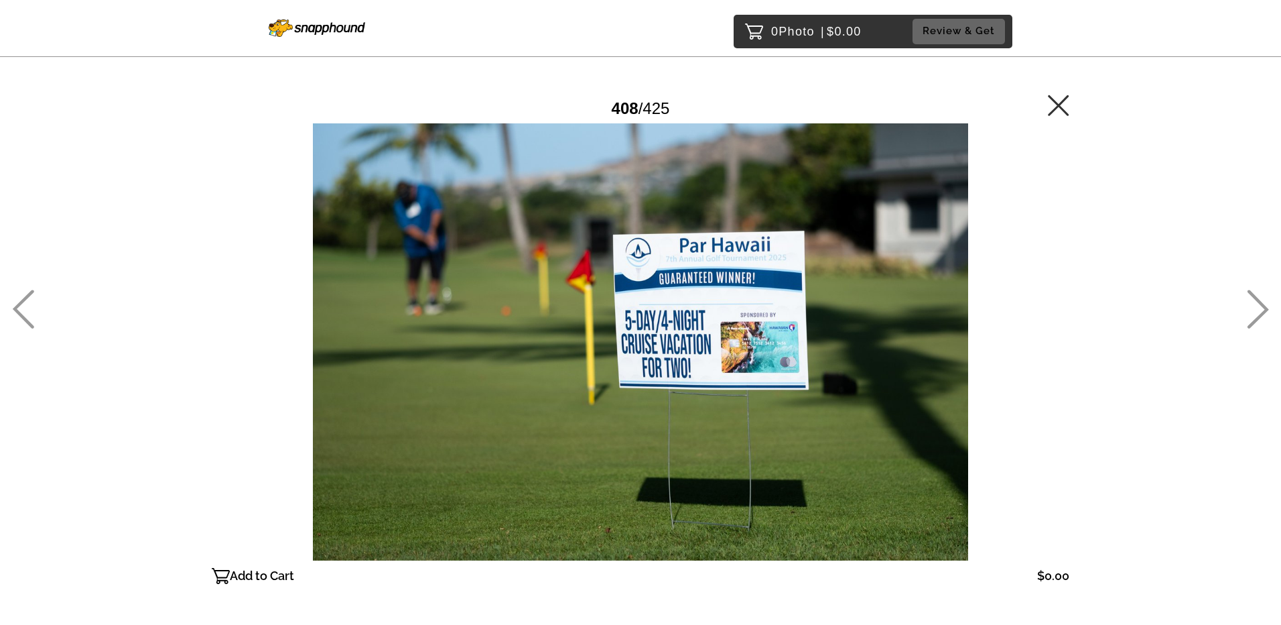
click at [1256, 314] on icon at bounding box center [1258, 309] width 22 height 39
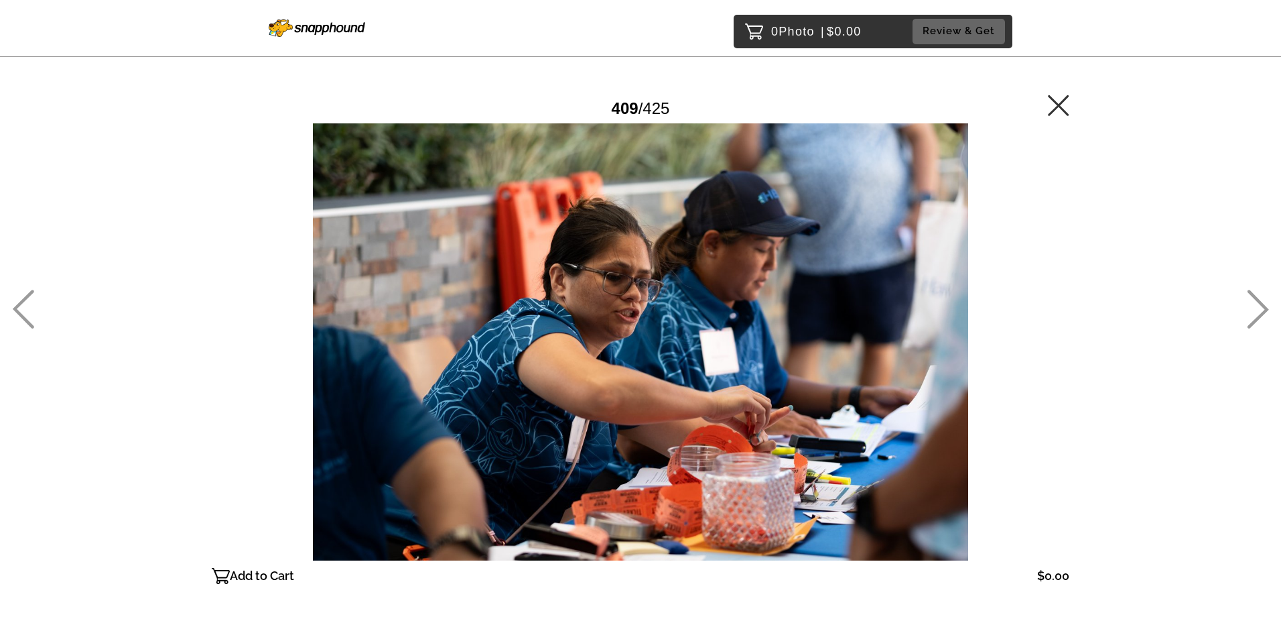
click at [1256, 314] on icon at bounding box center [1258, 309] width 22 height 39
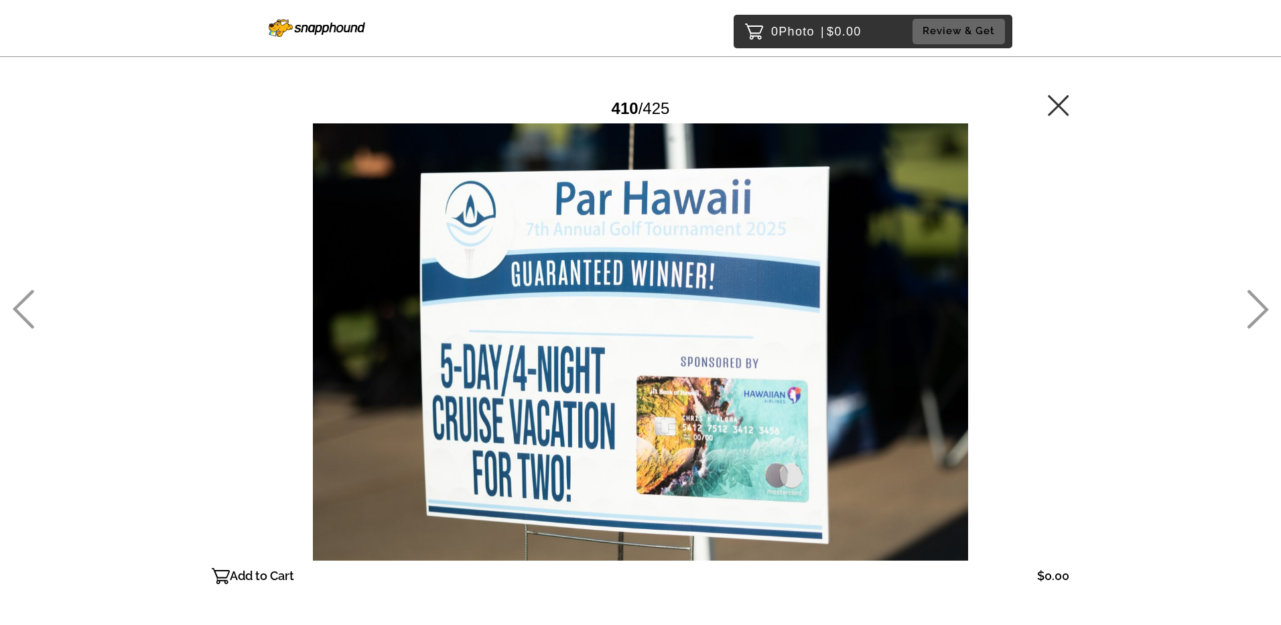
click at [1256, 314] on icon at bounding box center [1258, 309] width 22 height 39
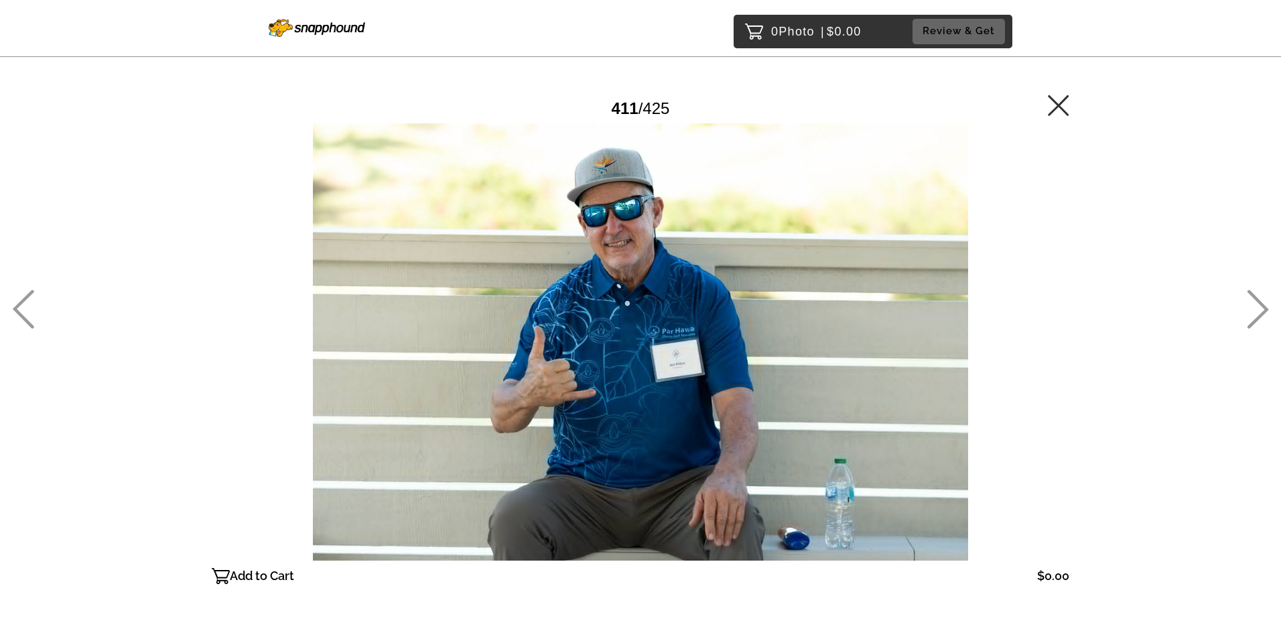
click at [1256, 314] on icon at bounding box center [1258, 309] width 22 height 39
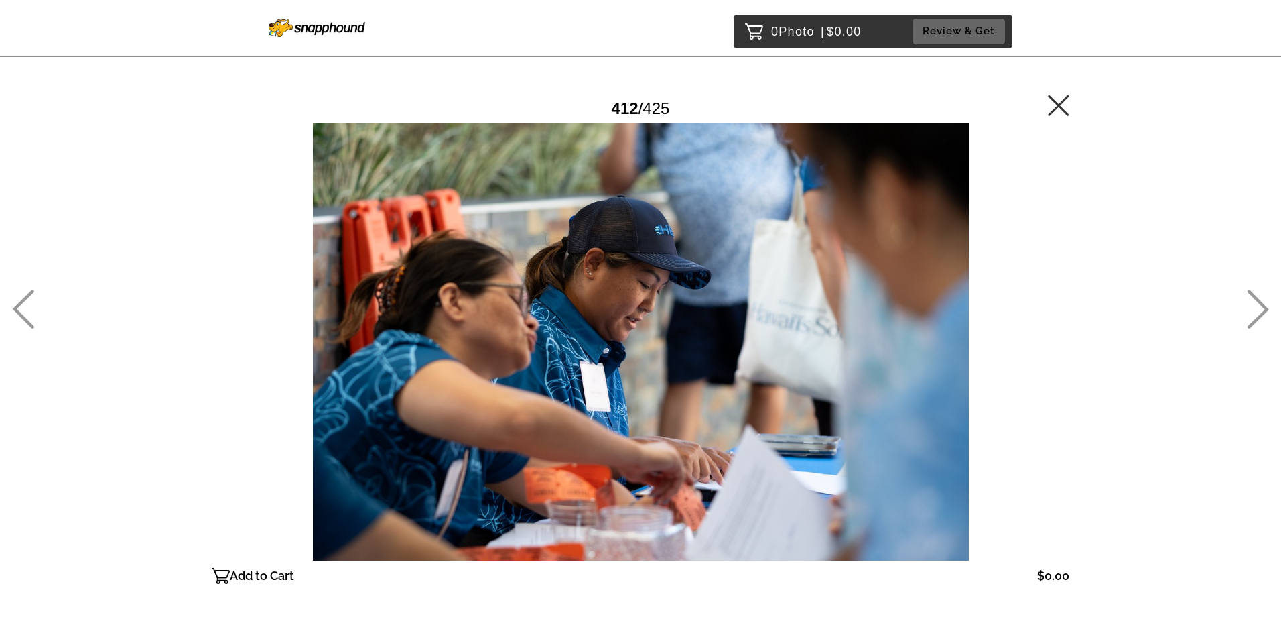
click at [1256, 314] on icon at bounding box center [1258, 309] width 22 height 39
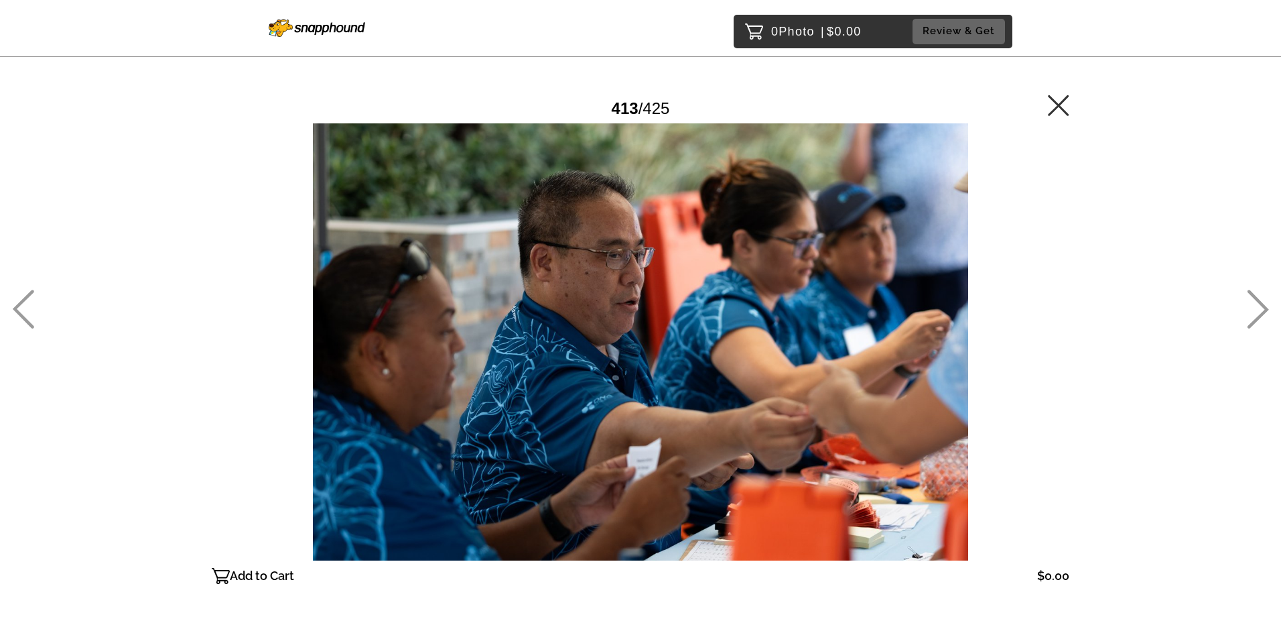
click at [1256, 314] on icon at bounding box center [1258, 309] width 22 height 39
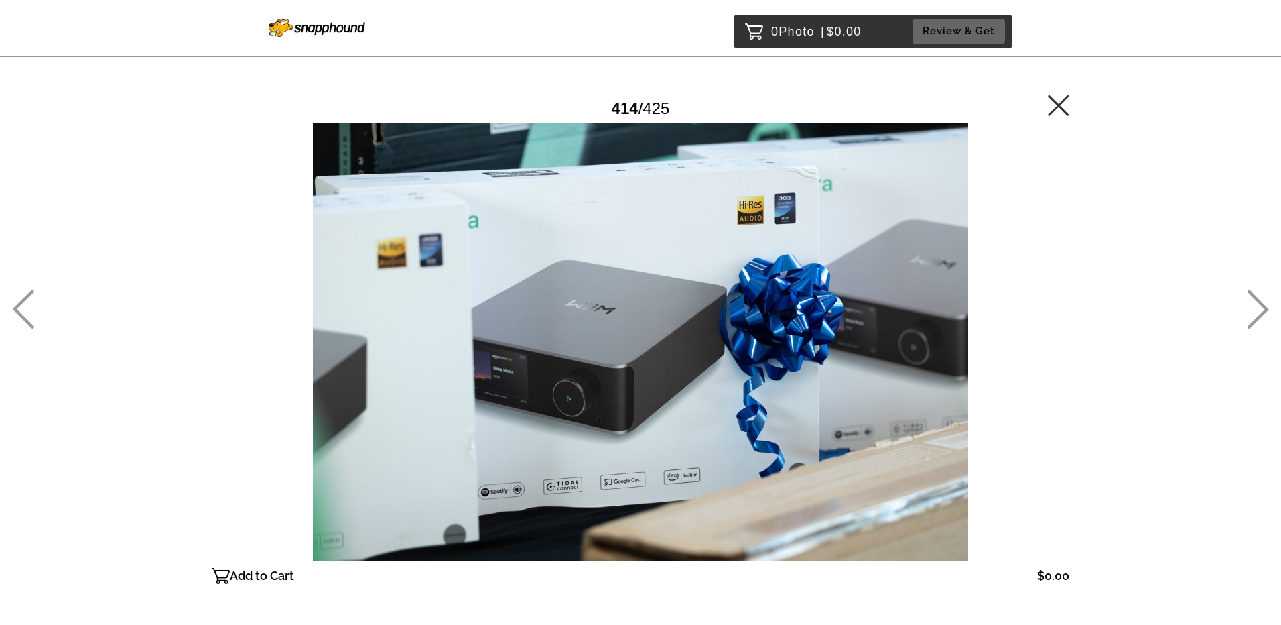
click at [1256, 314] on icon at bounding box center [1258, 309] width 22 height 39
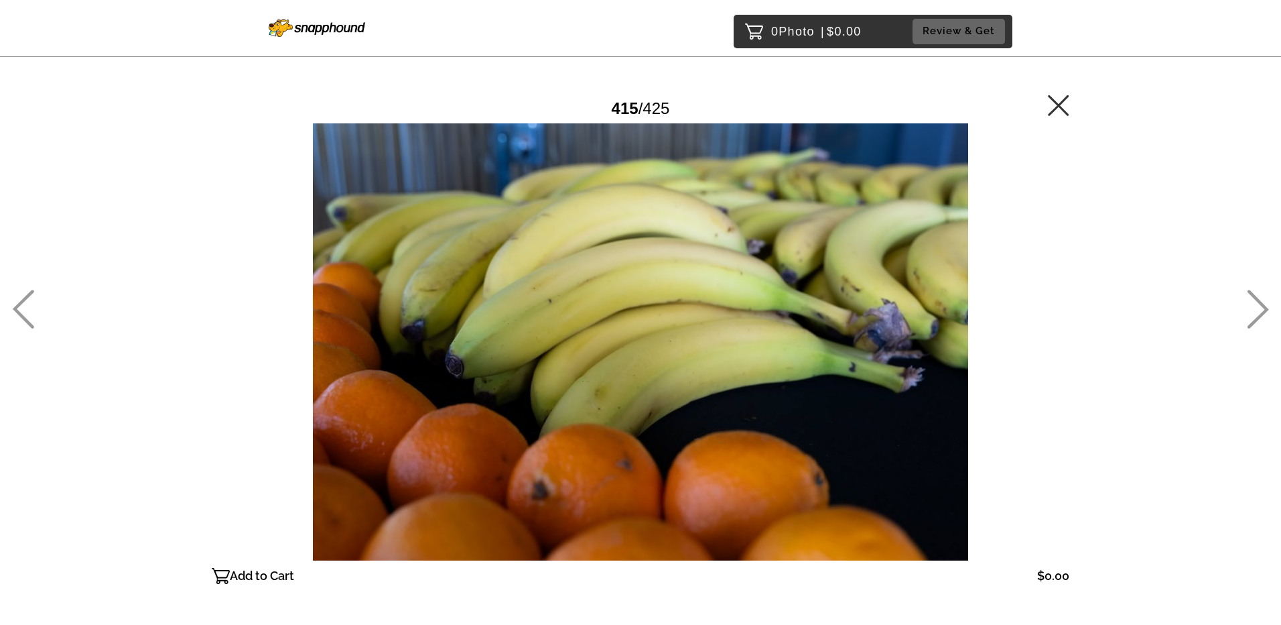
click at [1256, 314] on icon at bounding box center [1258, 309] width 22 height 39
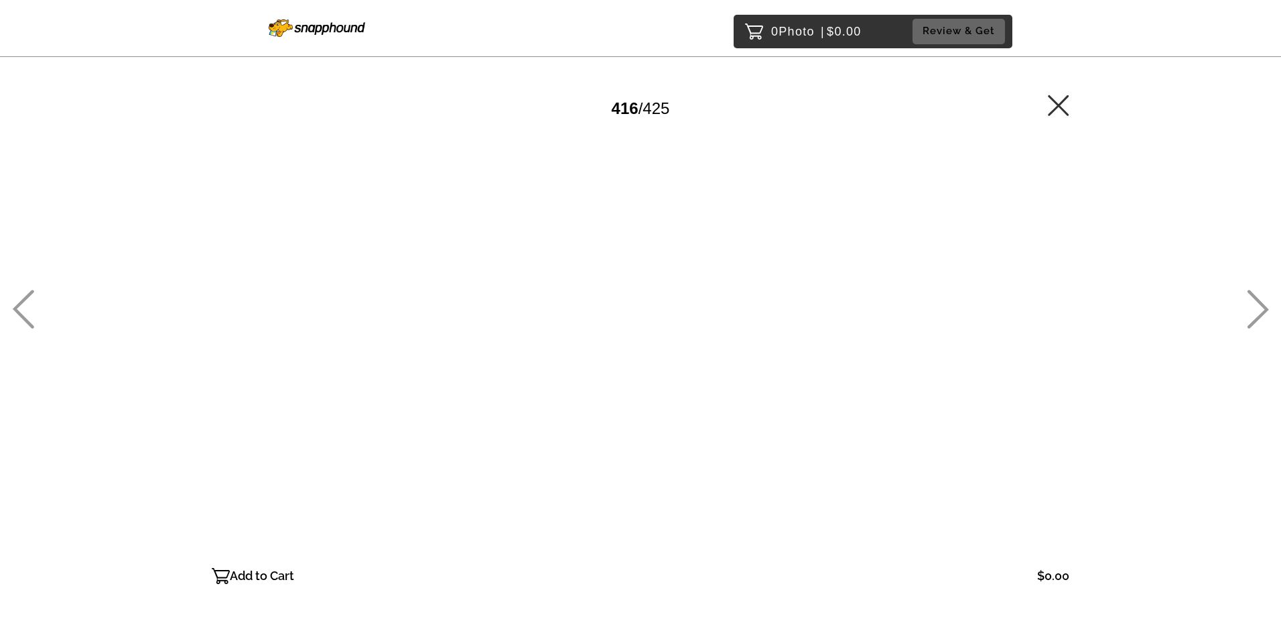
click at [1256, 314] on icon at bounding box center [1258, 309] width 22 height 39
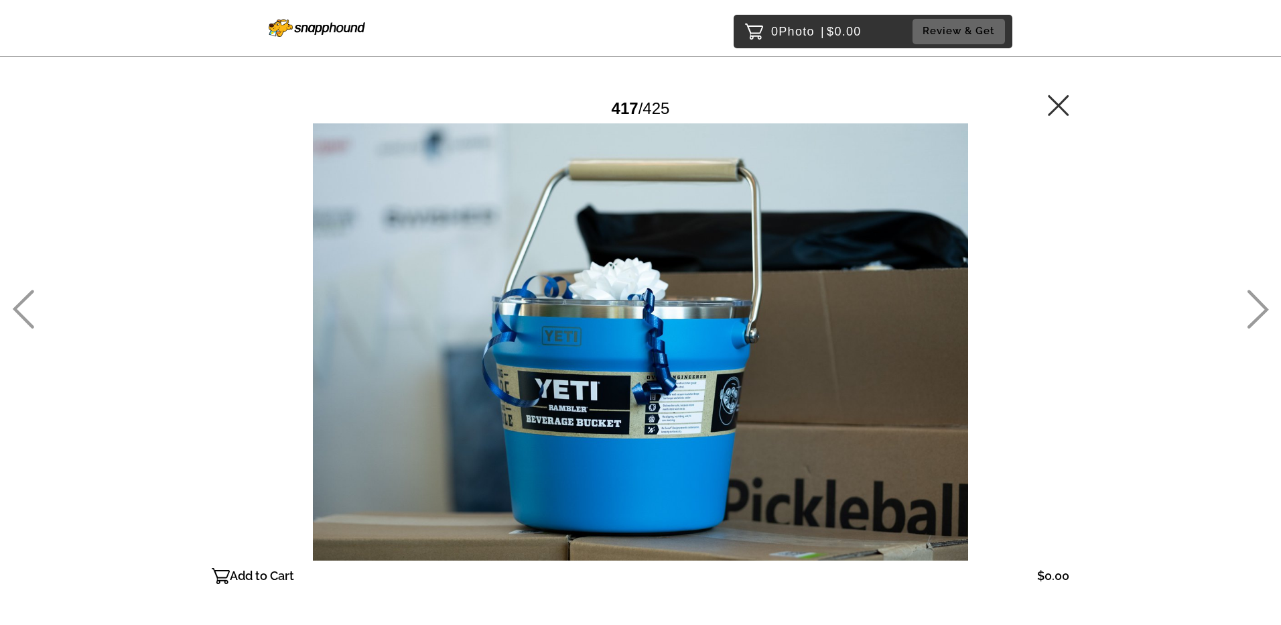
click at [1256, 314] on icon at bounding box center [1258, 309] width 22 height 39
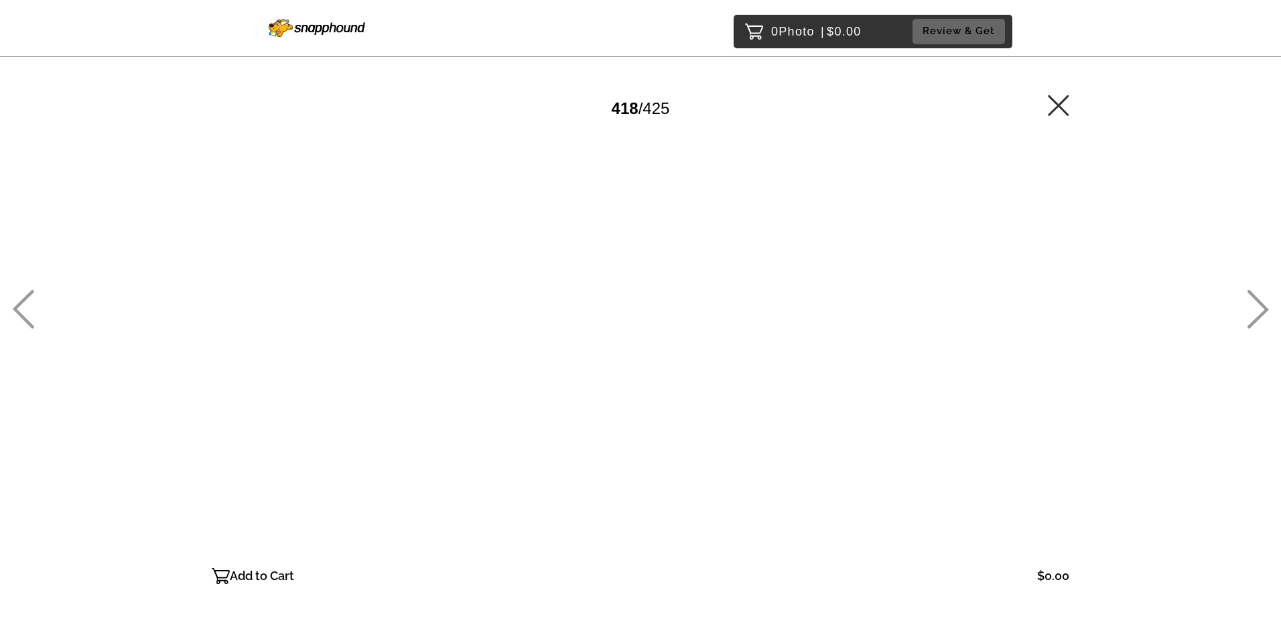
click at [1256, 314] on icon at bounding box center [1258, 309] width 22 height 39
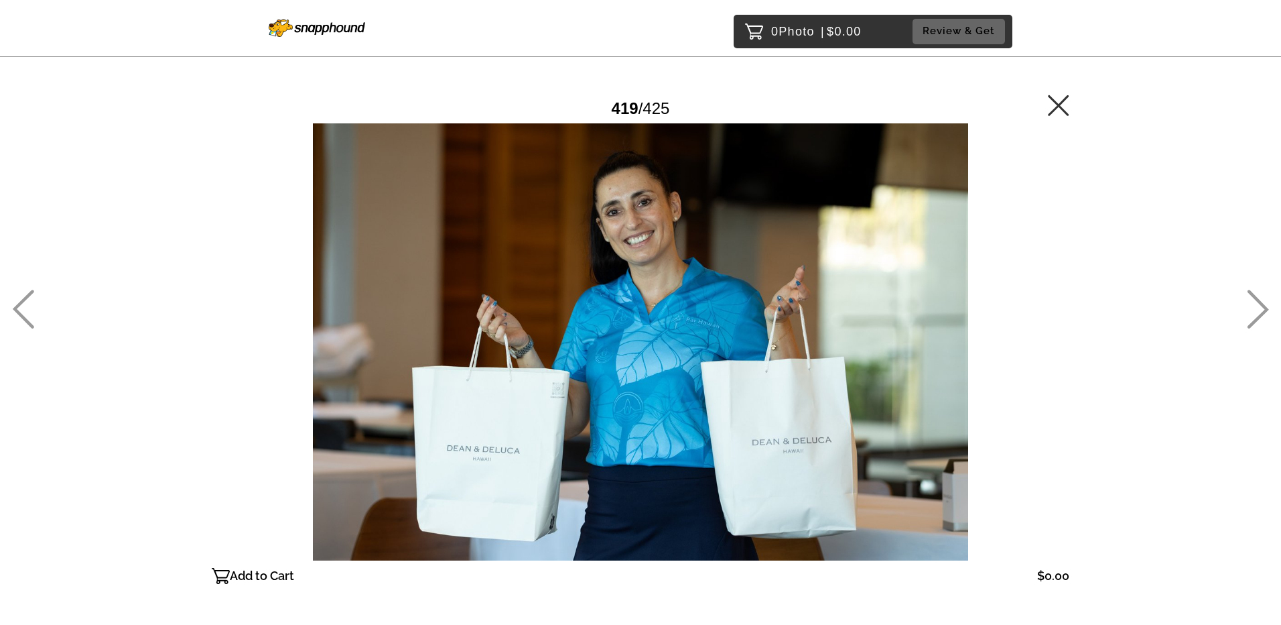
click at [1256, 314] on icon at bounding box center [1258, 309] width 22 height 39
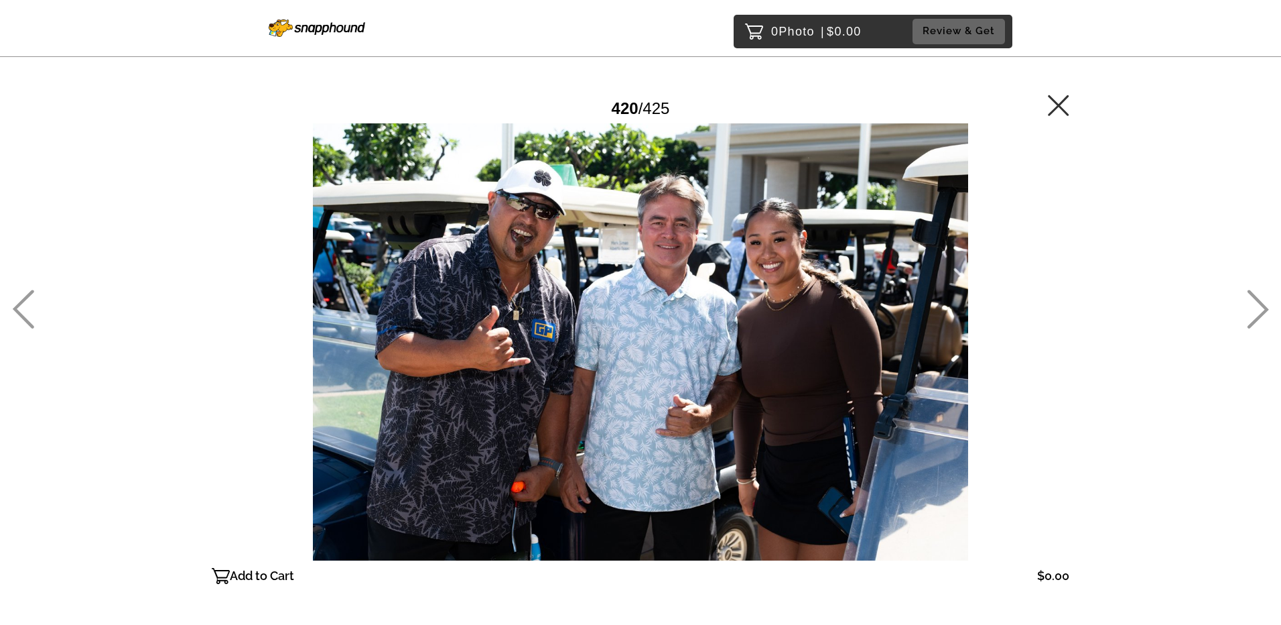
click at [1256, 314] on icon at bounding box center [1258, 309] width 22 height 39
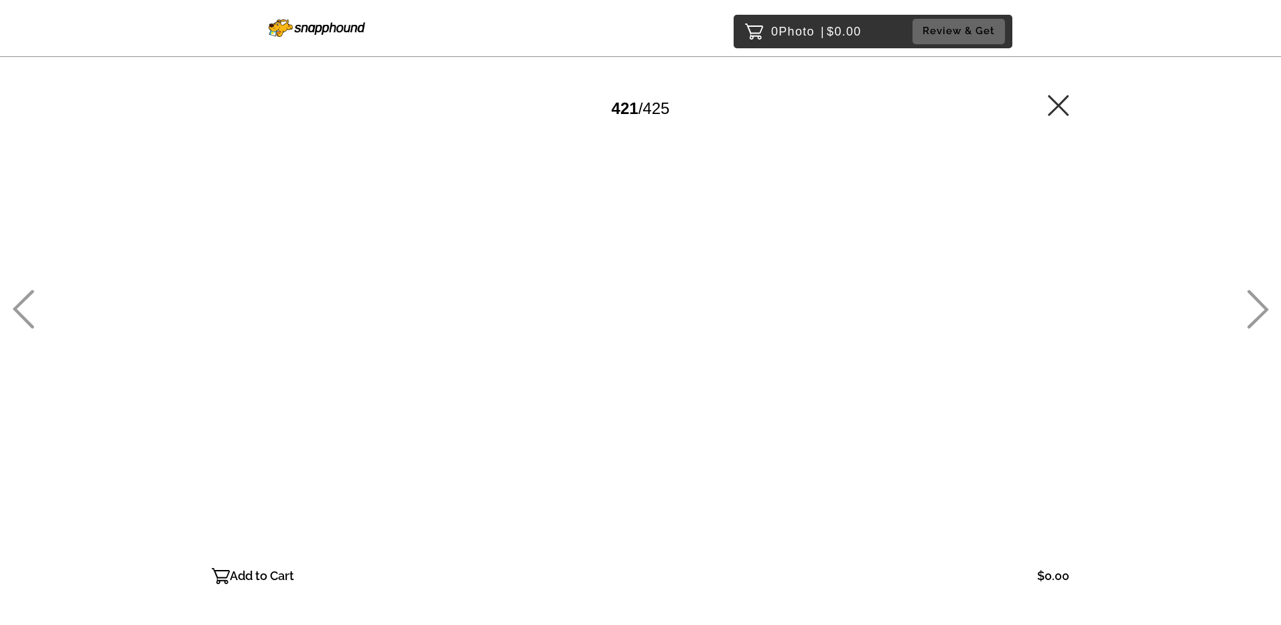
click at [1256, 314] on icon at bounding box center [1258, 309] width 22 height 39
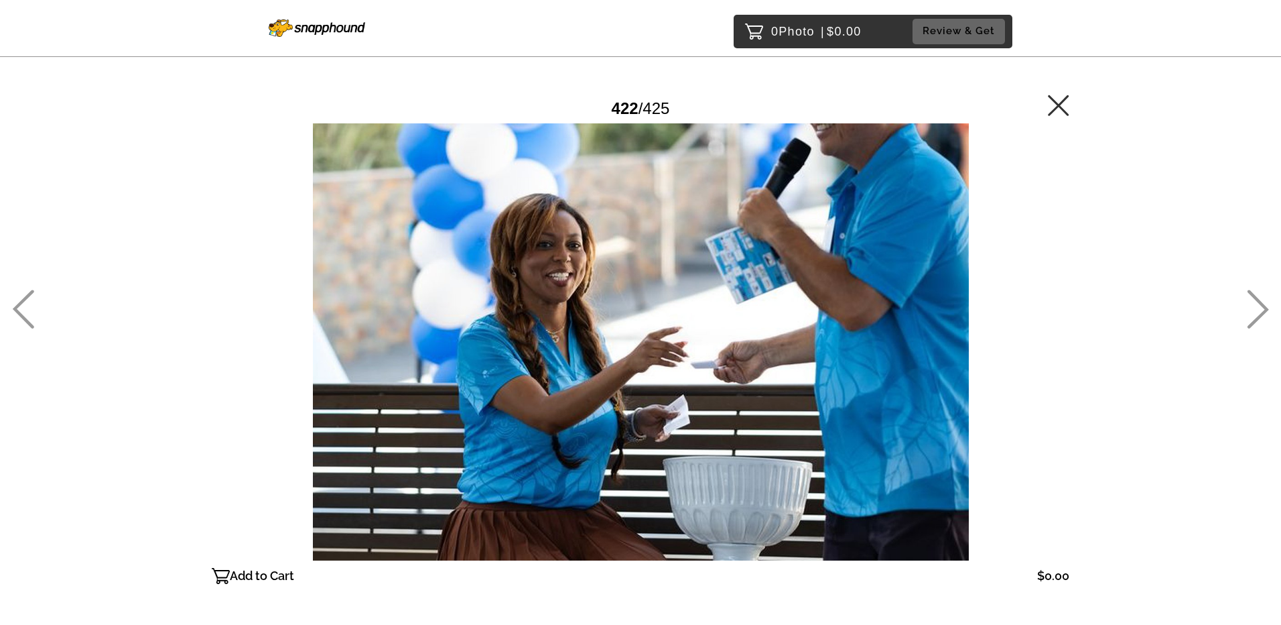
click at [1256, 314] on icon at bounding box center [1258, 309] width 22 height 39
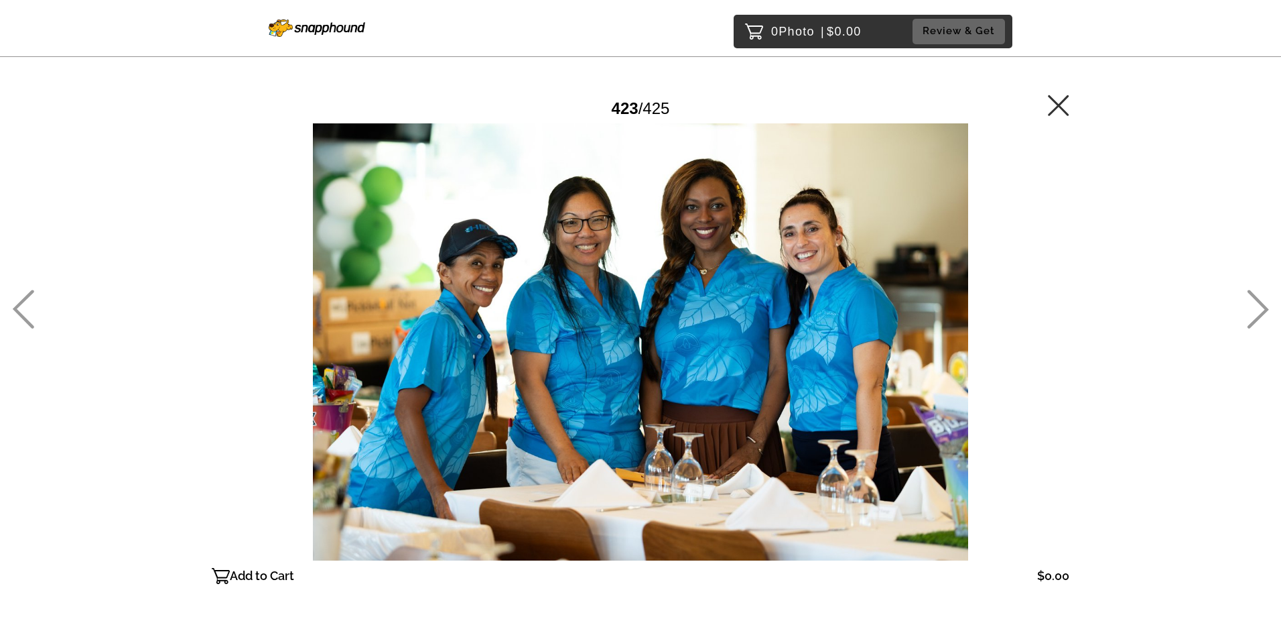
click at [1256, 314] on icon at bounding box center [1258, 309] width 22 height 39
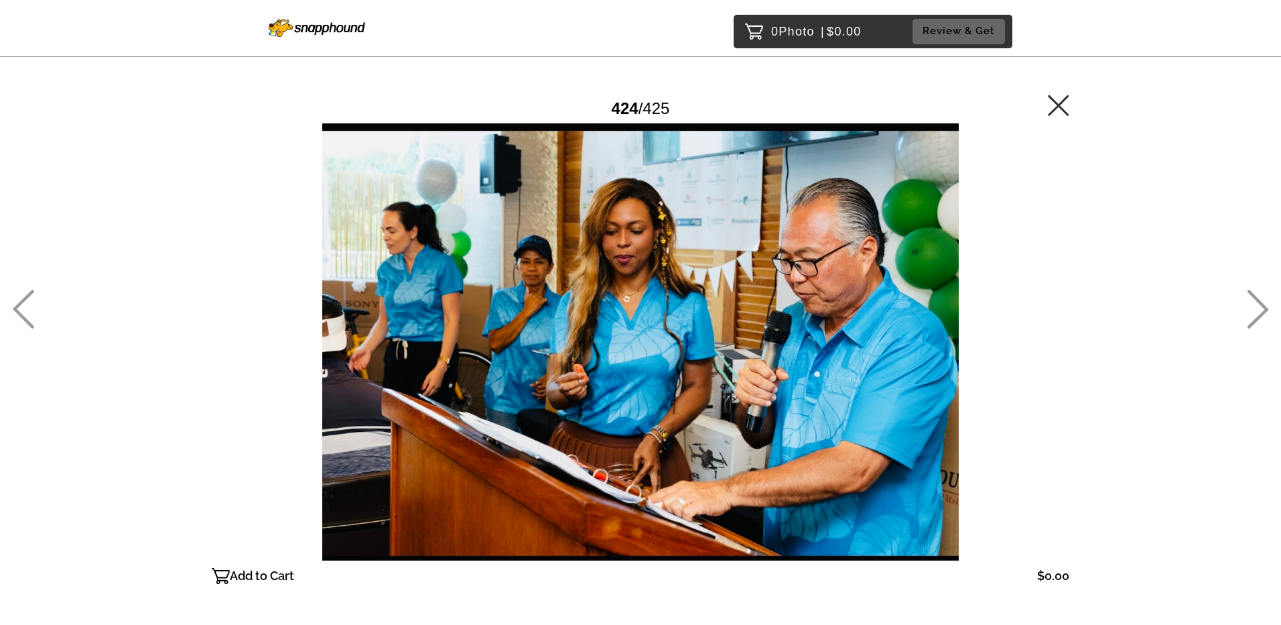
click at [1256, 314] on icon at bounding box center [1258, 309] width 22 height 39
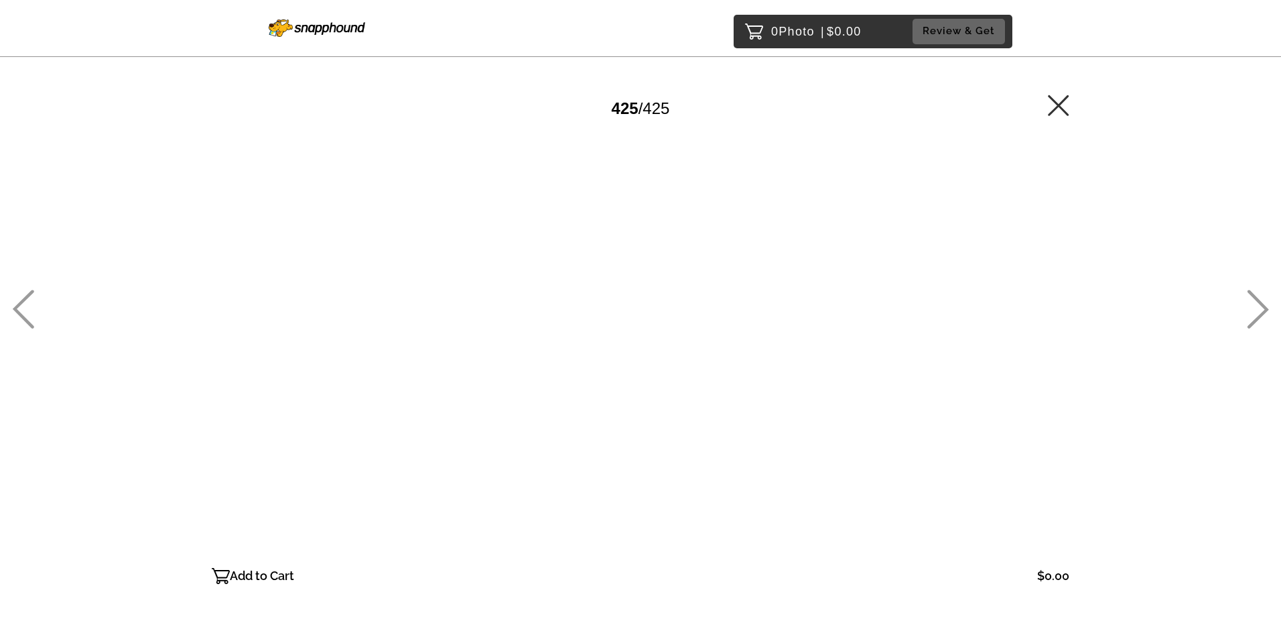
click at [1256, 314] on icon at bounding box center [1258, 309] width 22 height 39
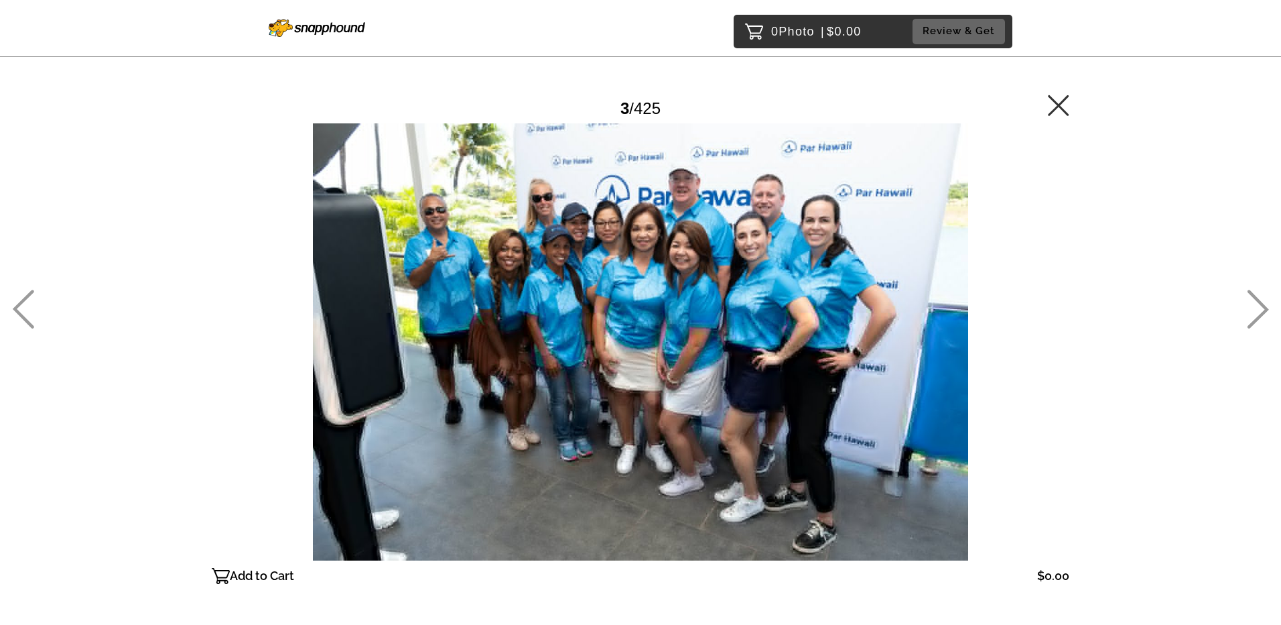
click at [1256, 314] on icon at bounding box center [1258, 309] width 22 height 39
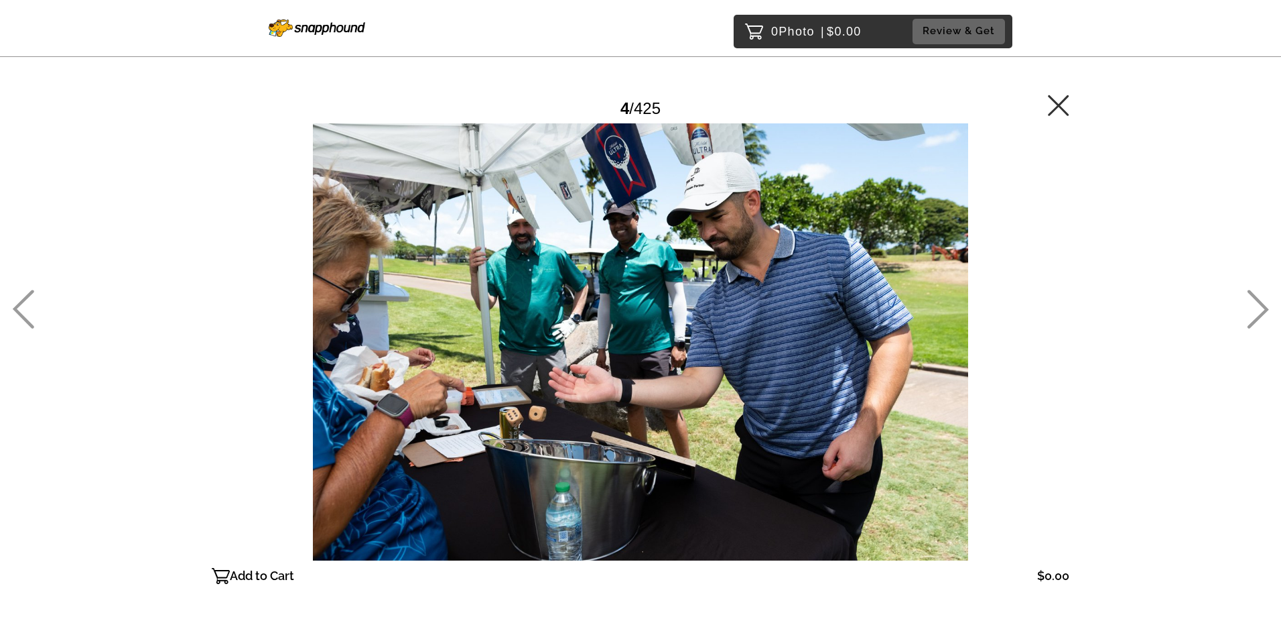
click at [1254, 314] on icon at bounding box center [1258, 309] width 22 height 39
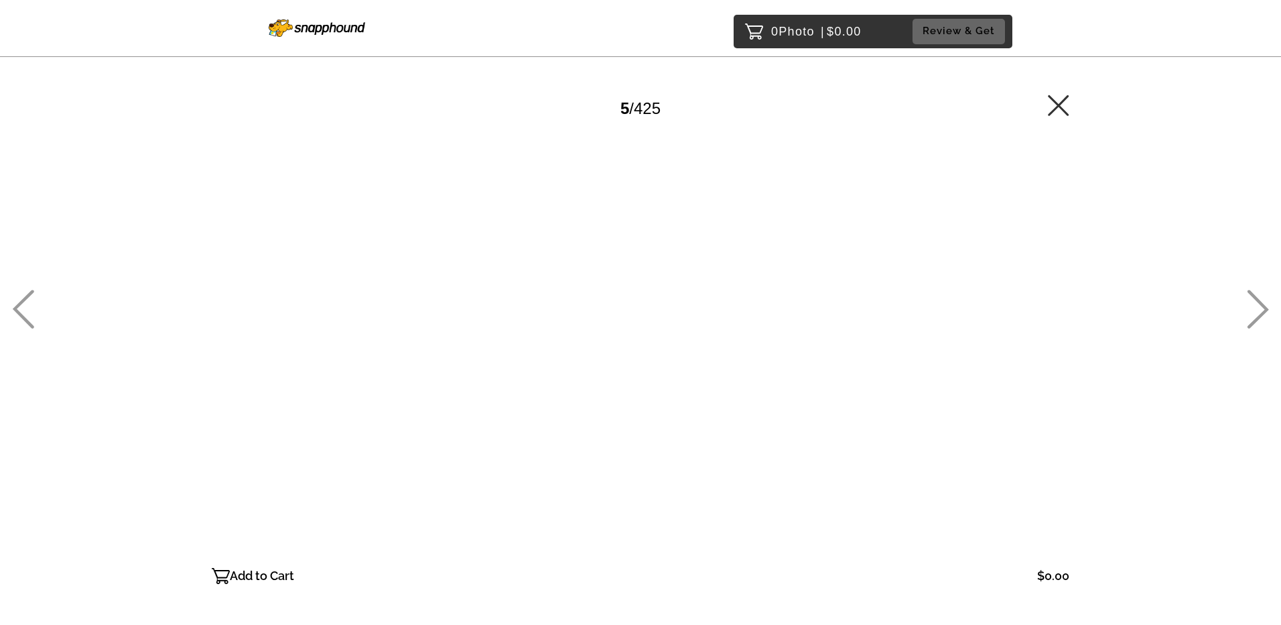
click at [1254, 314] on icon at bounding box center [1258, 309] width 22 height 39
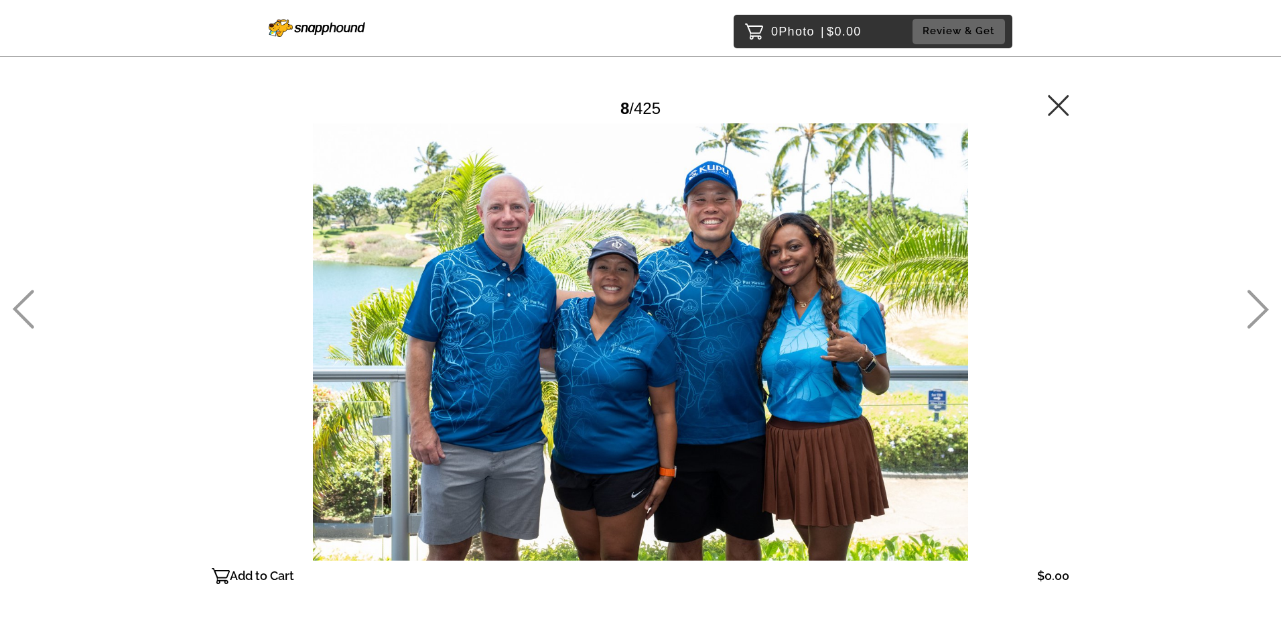
click at [1254, 314] on icon at bounding box center [1258, 309] width 22 height 39
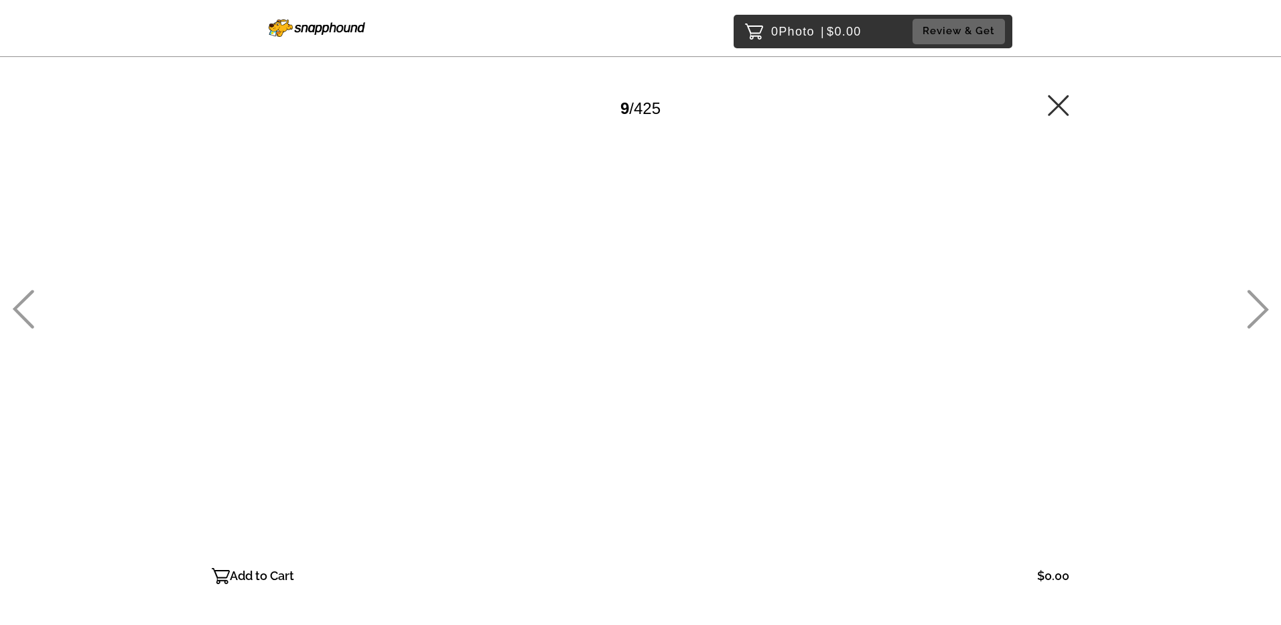
click at [1254, 314] on icon at bounding box center [1258, 309] width 22 height 39
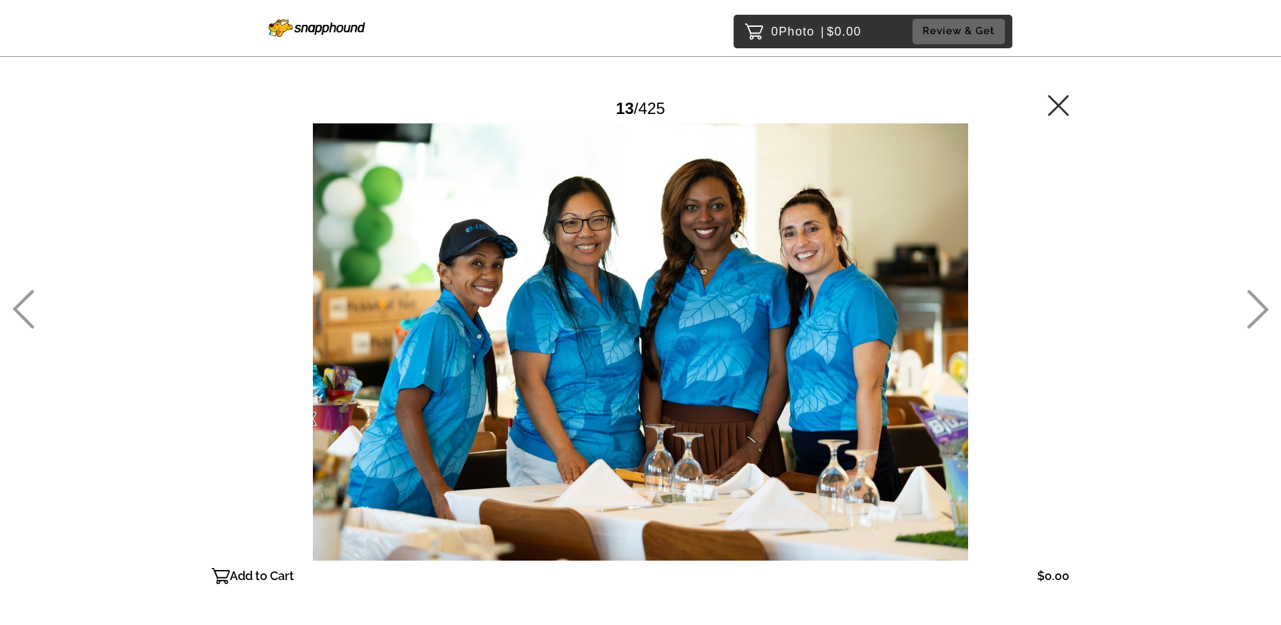
click at [1254, 314] on icon at bounding box center [1258, 309] width 22 height 39
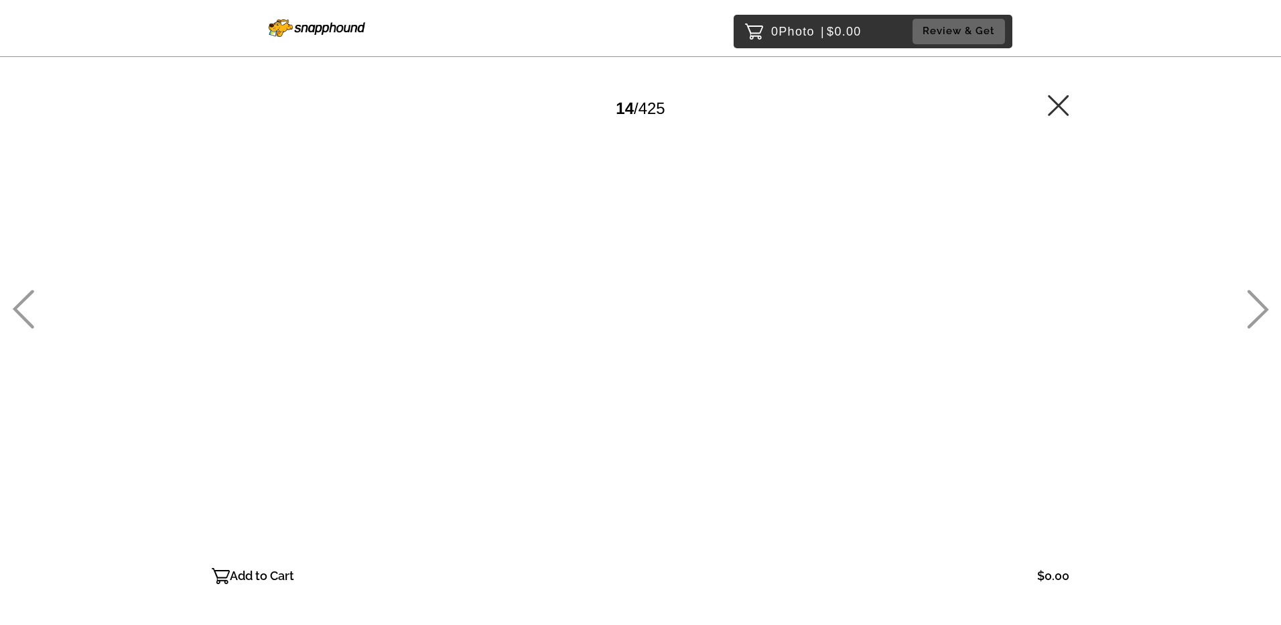
click at [1254, 314] on icon at bounding box center [1258, 309] width 22 height 39
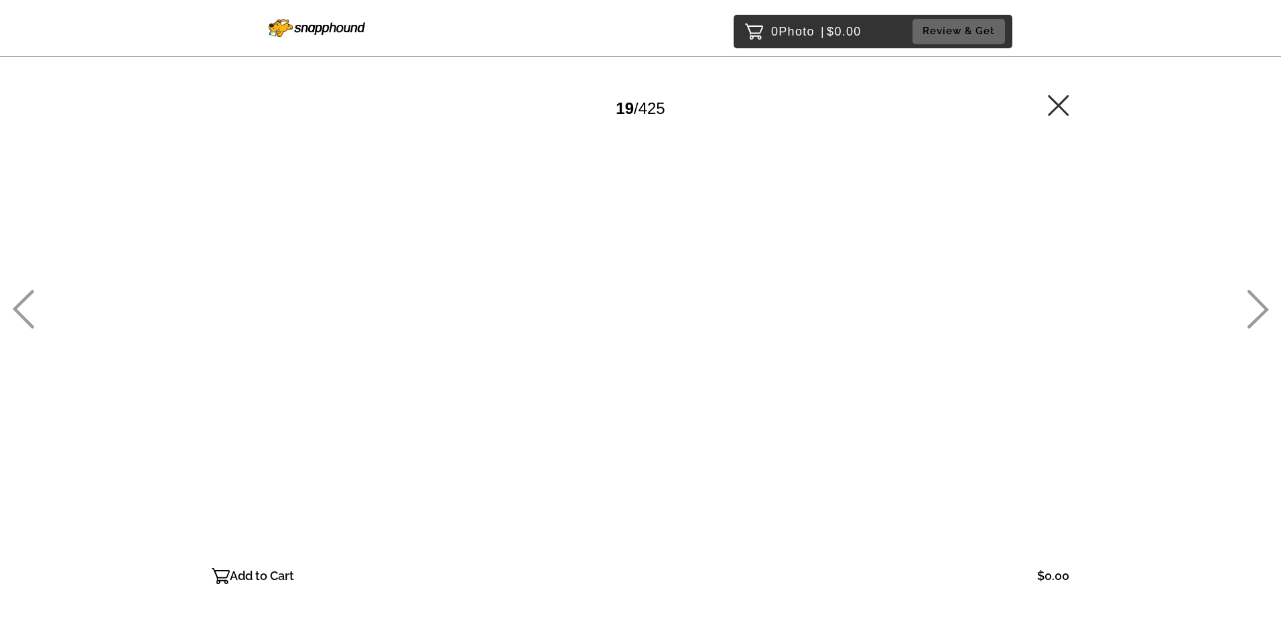
click at [1254, 314] on icon at bounding box center [1258, 309] width 22 height 39
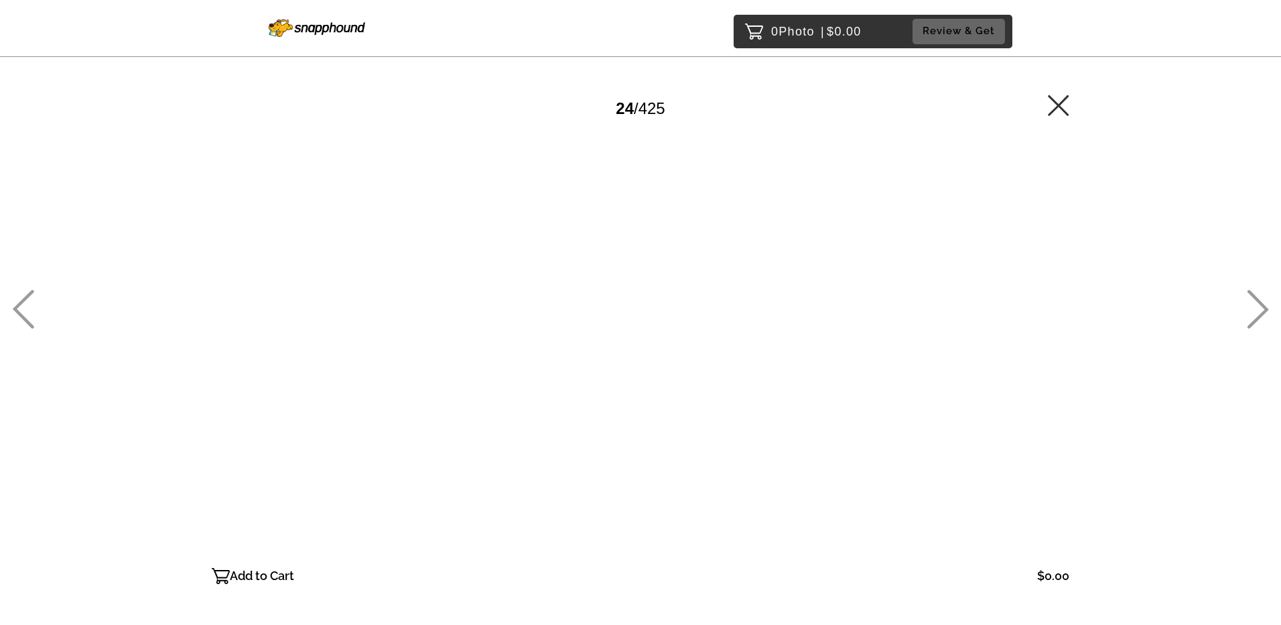
click at [1254, 314] on icon at bounding box center [1258, 309] width 22 height 39
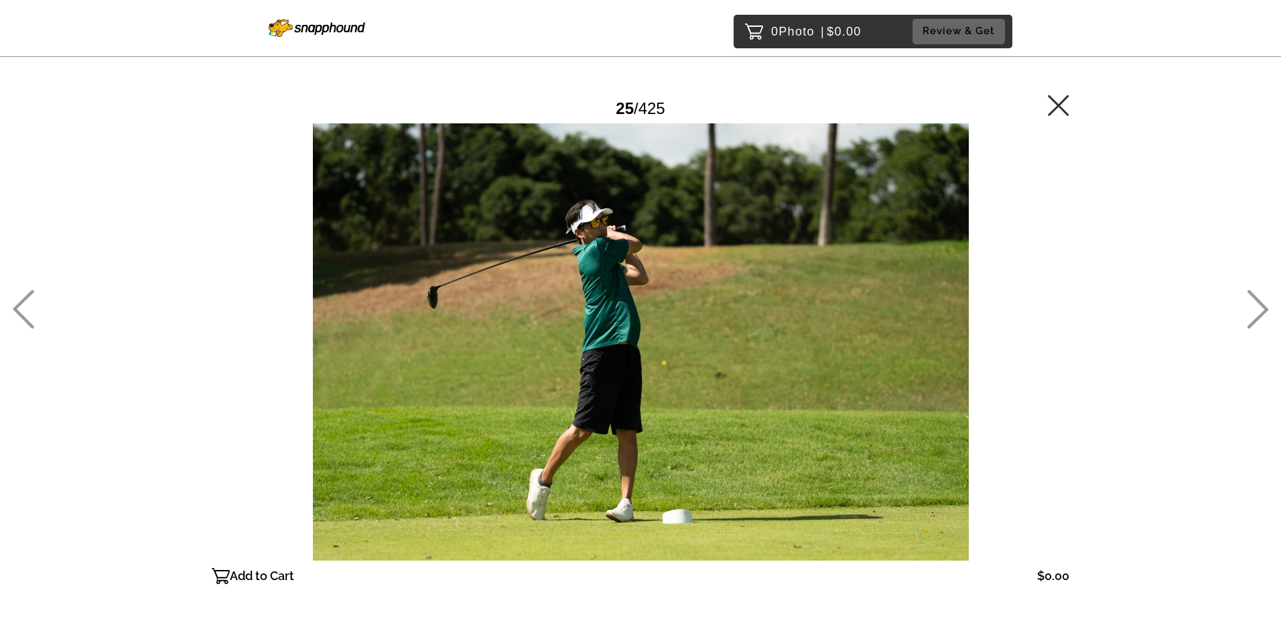
click at [1254, 314] on icon at bounding box center [1258, 309] width 22 height 39
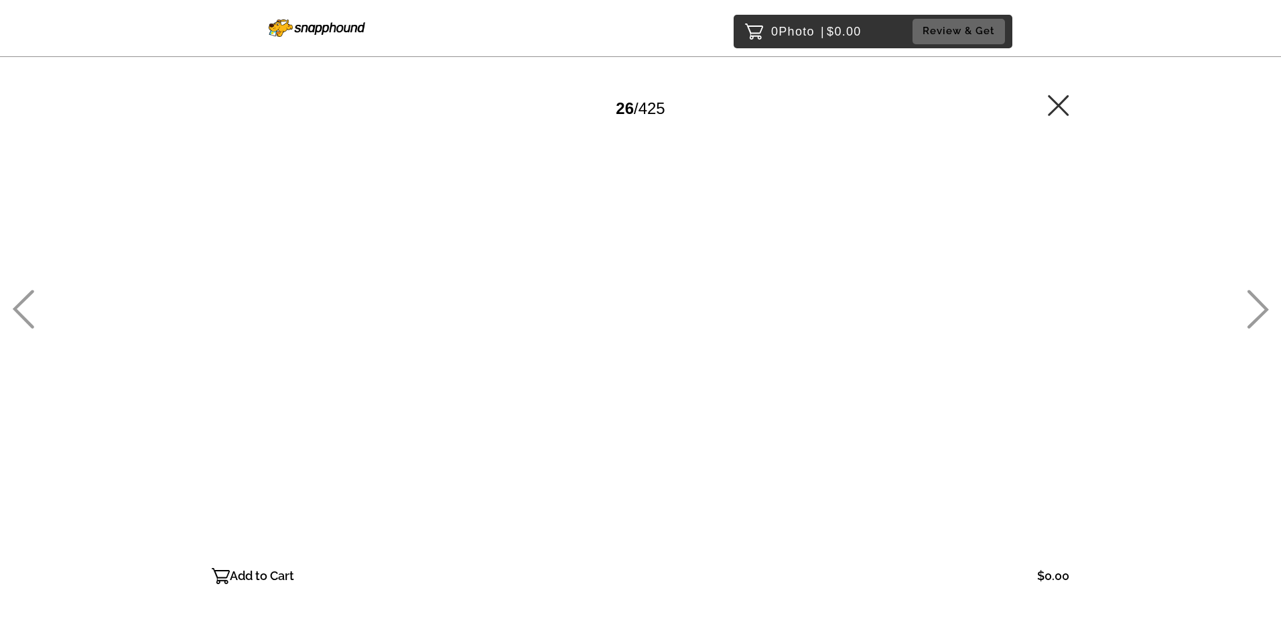
click at [1254, 314] on icon at bounding box center [1258, 309] width 22 height 39
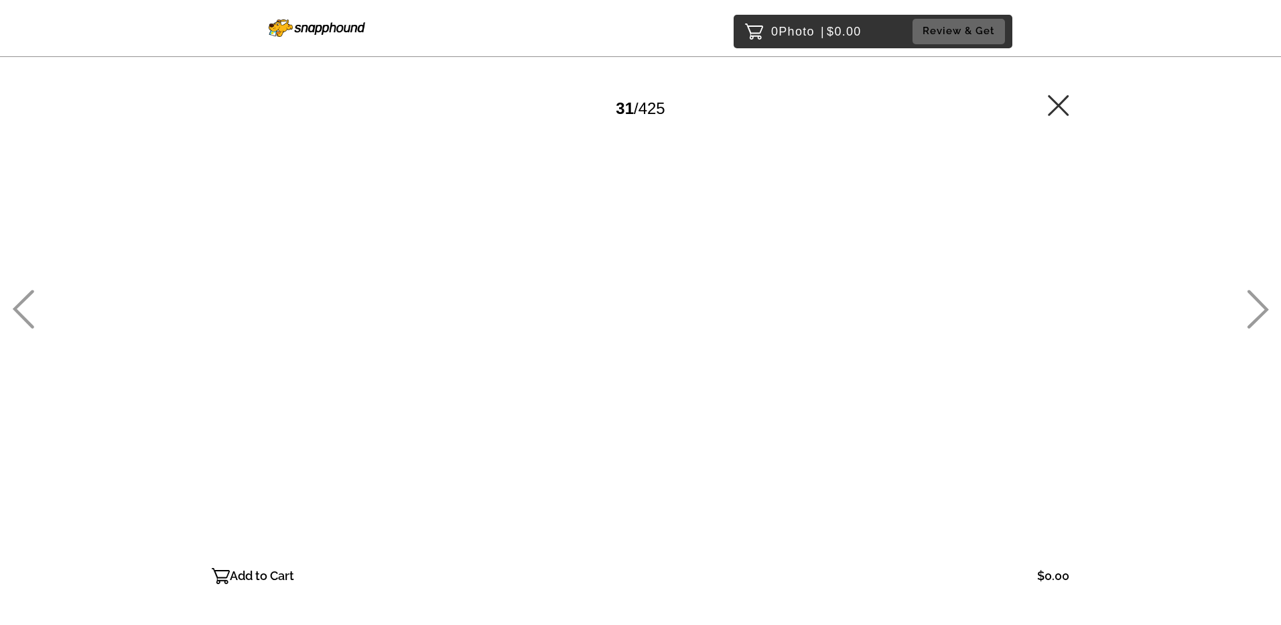
click at [1254, 314] on icon at bounding box center [1258, 309] width 22 height 39
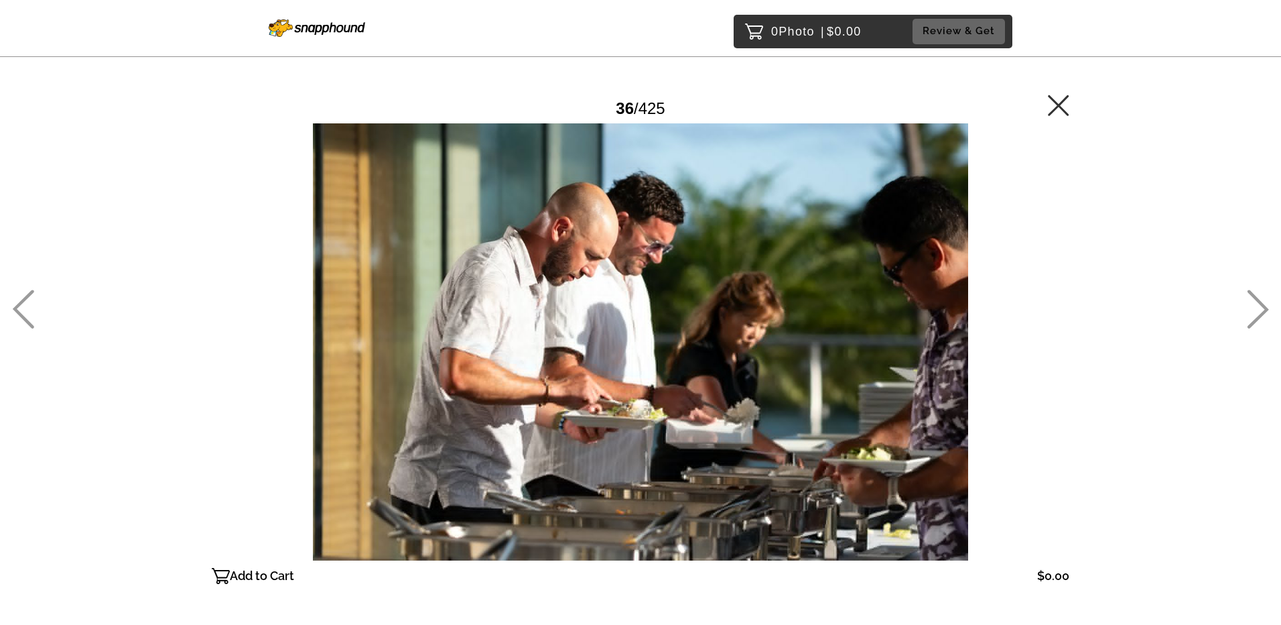
click at [1254, 314] on icon at bounding box center [1258, 309] width 22 height 39
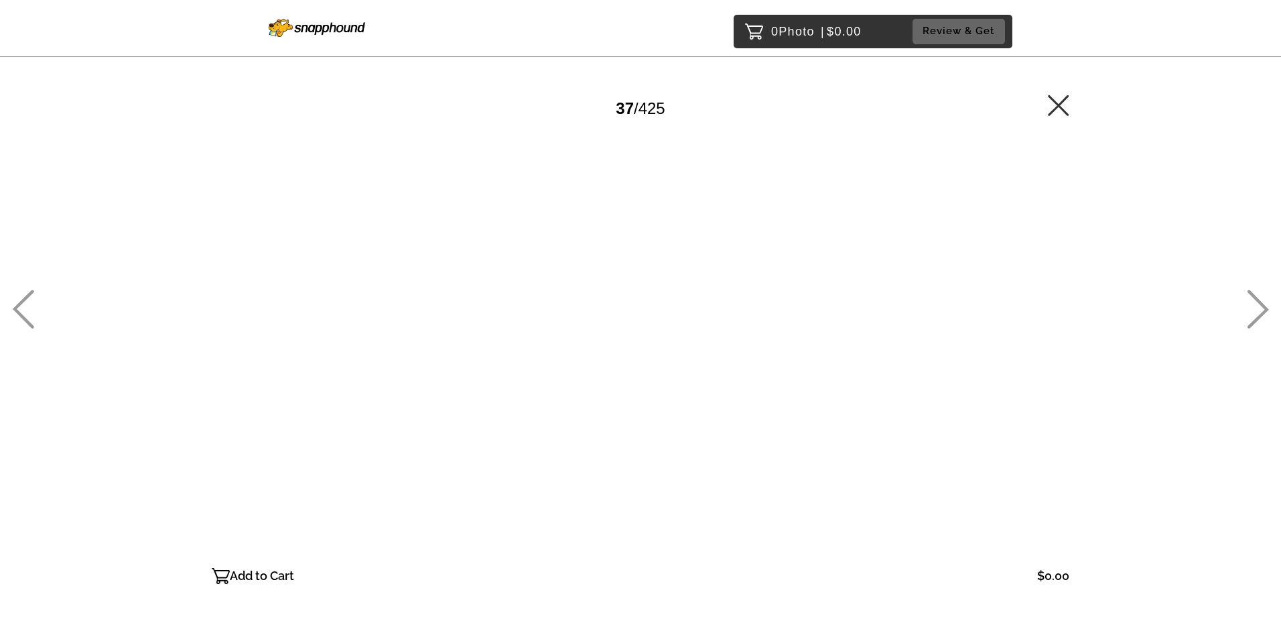
click at [1254, 314] on icon at bounding box center [1258, 309] width 22 height 39
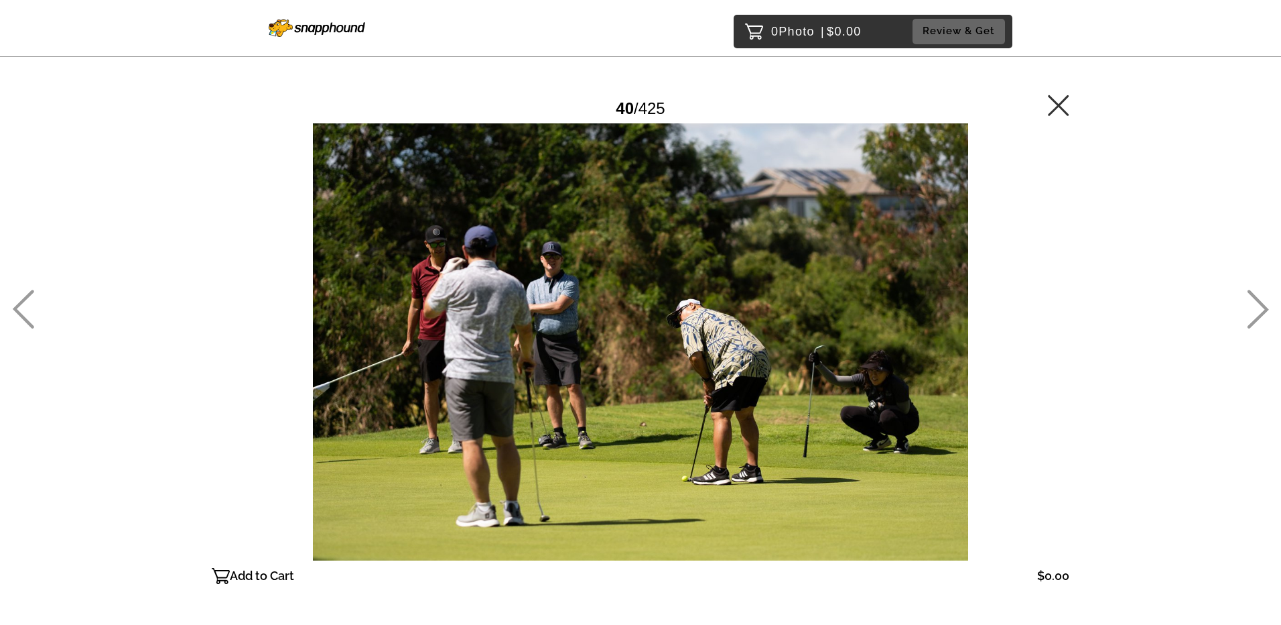
click at [1254, 314] on icon at bounding box center [1258, 309] width 22 height 39
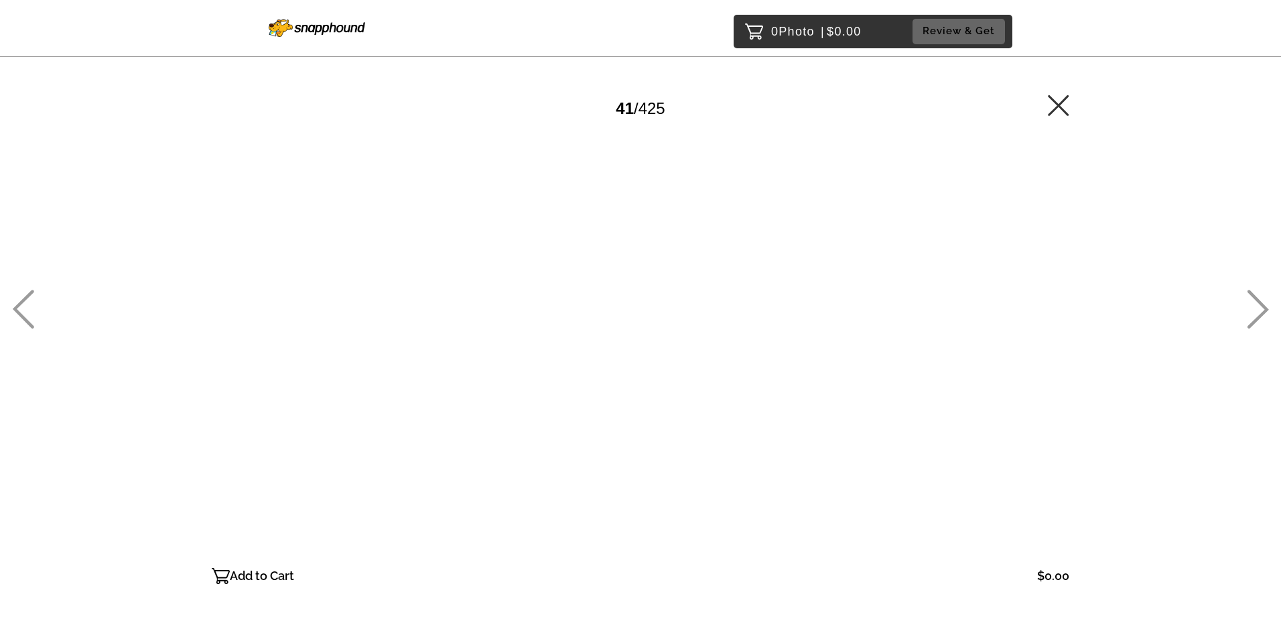
click at [1254, 314] on icon at bounding box center [1258, 309] width 22 height 39
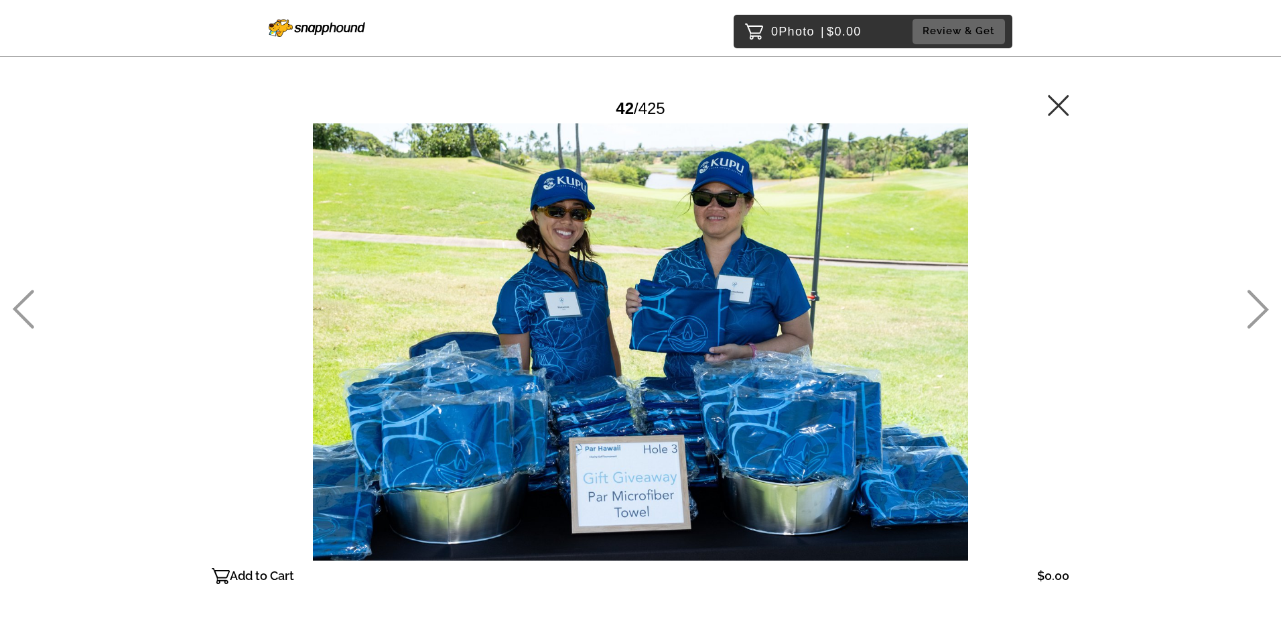
click at [1254, 314] on icon at bounding box center [1258, 309] width 22 height 39
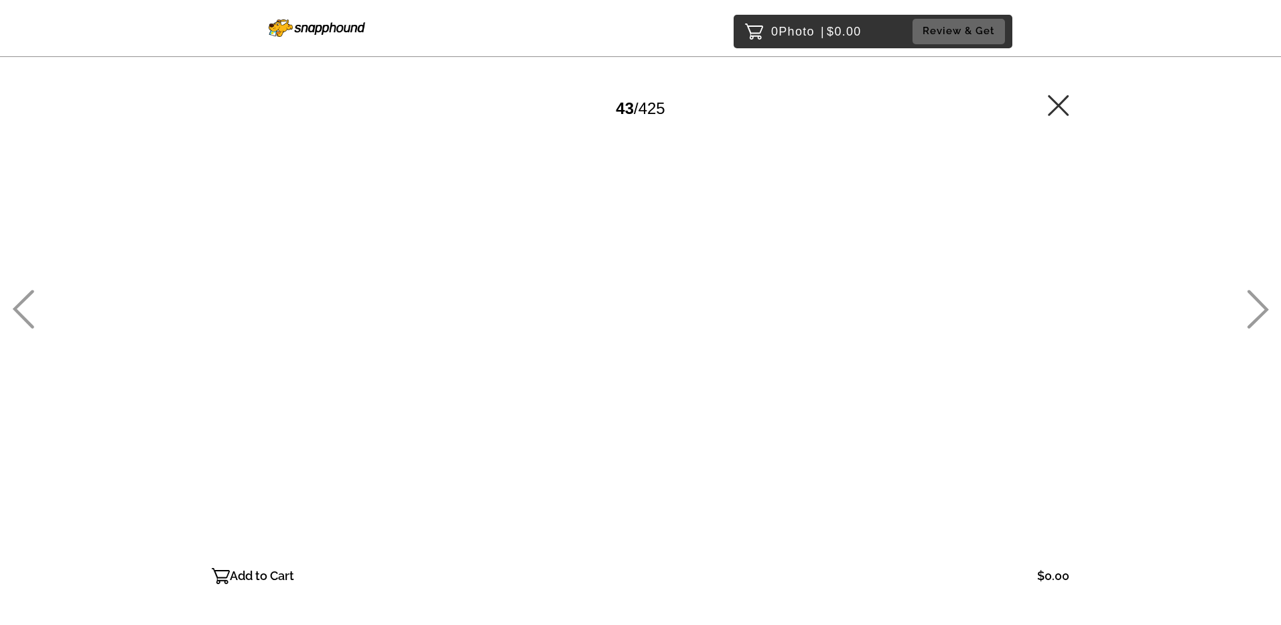
click at [1254, 314] on icon at bounding box center [1258, 309] width 22 height 39
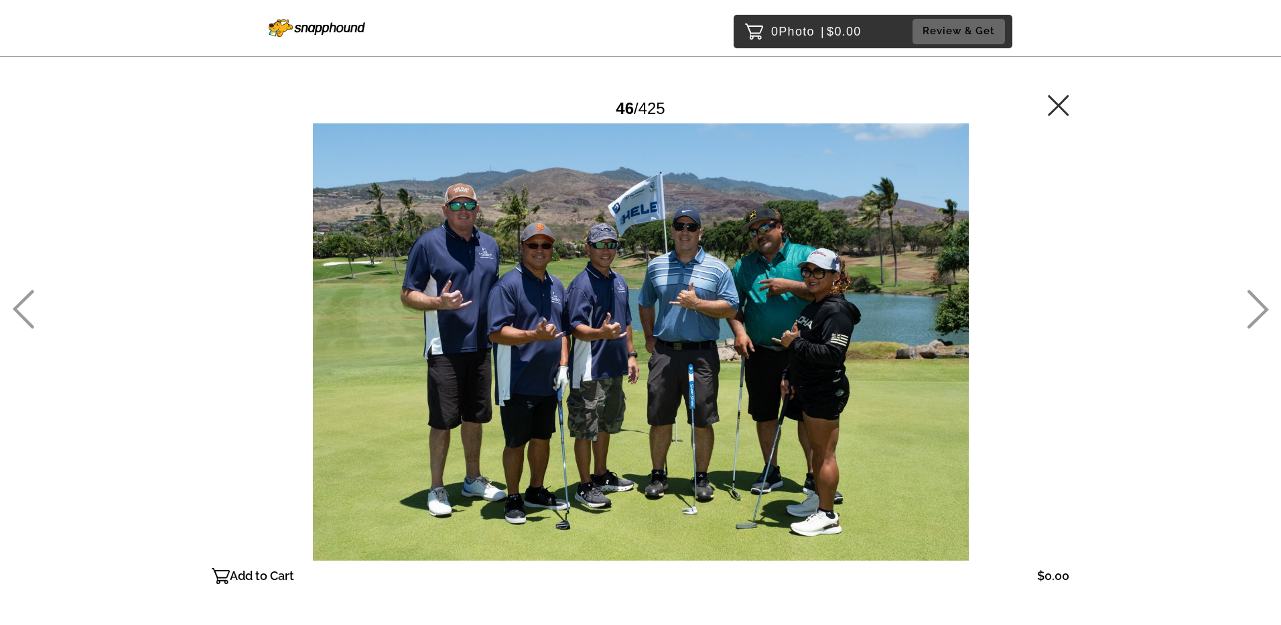
click at [1254, 314] on icon at bounding box center [1258, 309] width 22 height 39
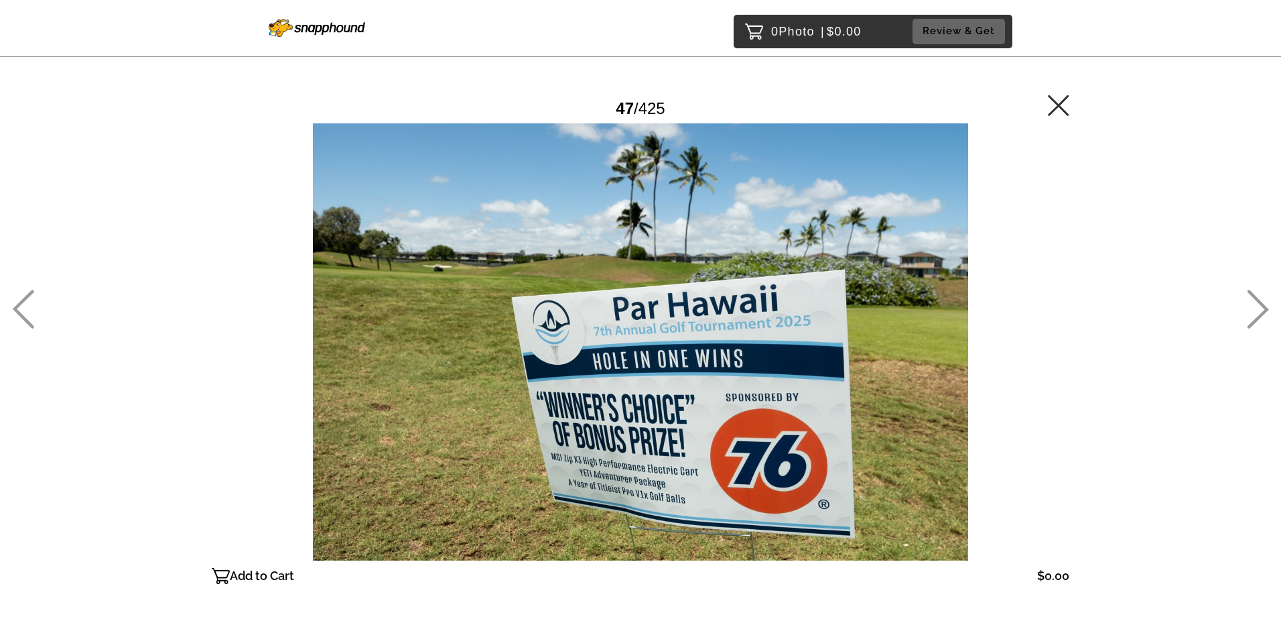
click at [1254, 314] on icon at bounding box center [1258, 309] width 22 height 39
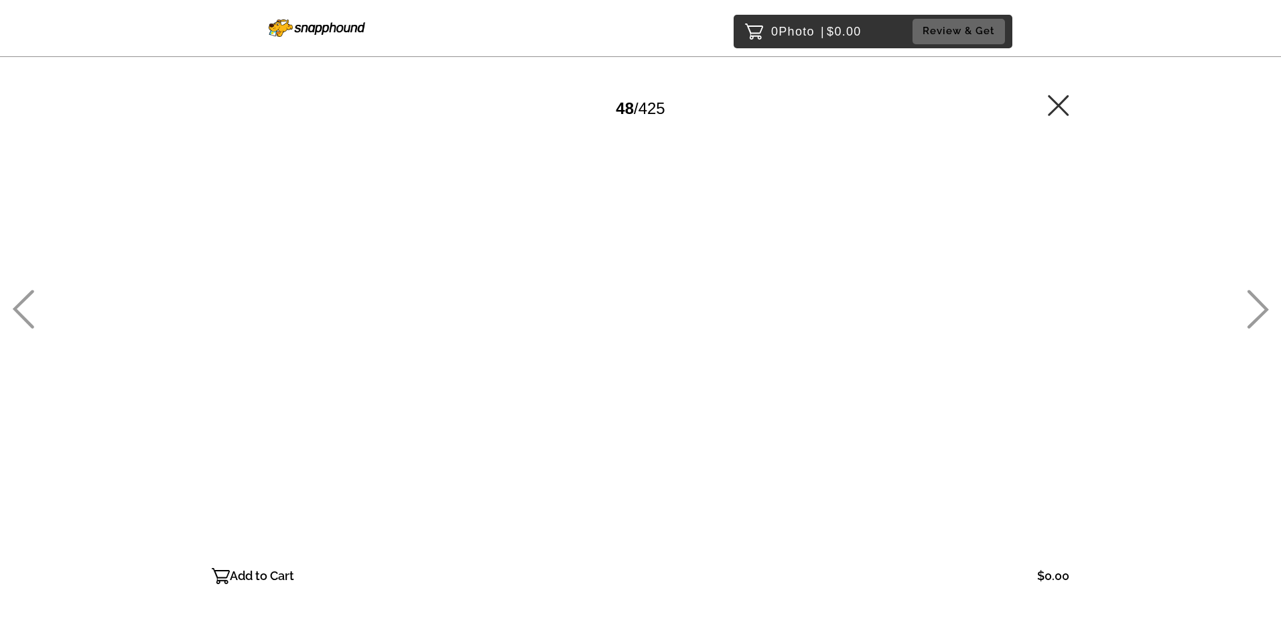
click at [1254, 314] on icon at bounding box center [1258, 309] width 22 height 39
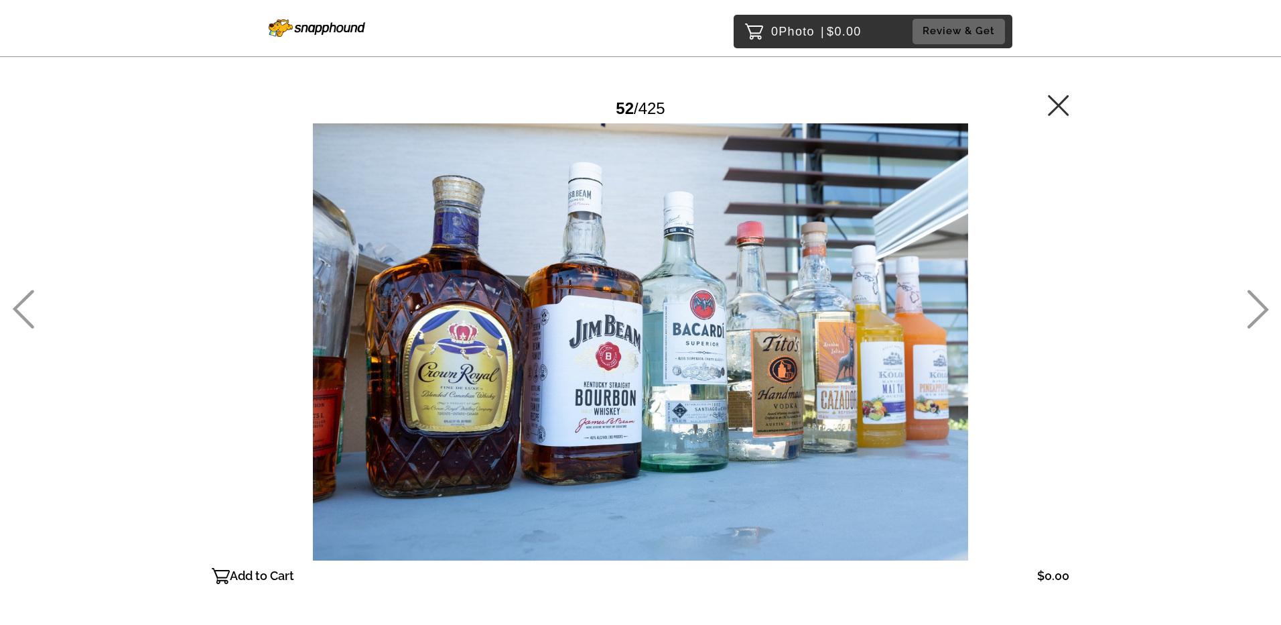
click at [1254, 314] on icon at bounding box center [1258, 309] width 22 height 39
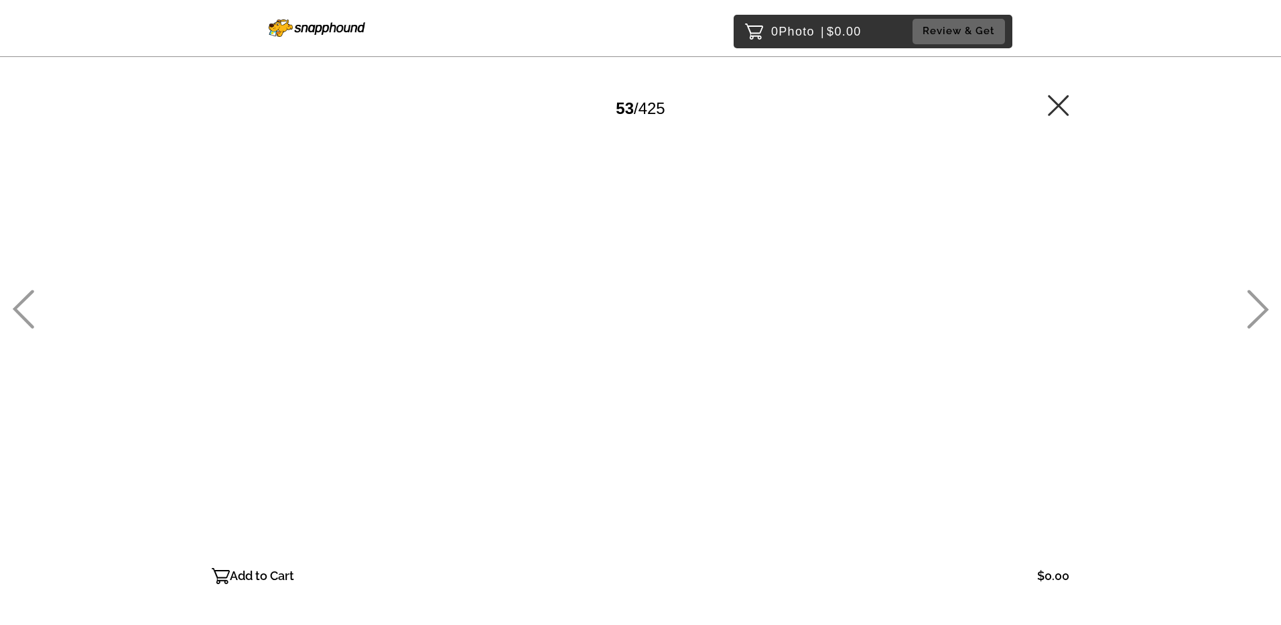
click at [1254, 314] on icon at bounding box center [1258, 309] width 22 height 39
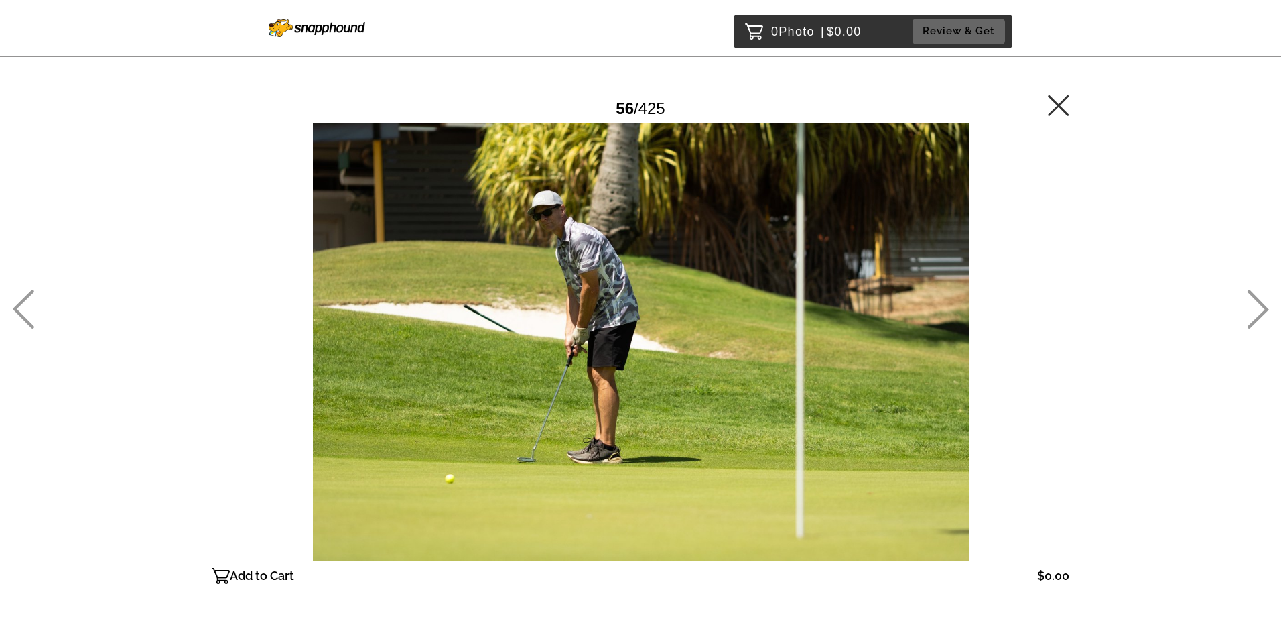
click at [1254, 314] on icon at bounding box center [1258, 309] width 22 height 39
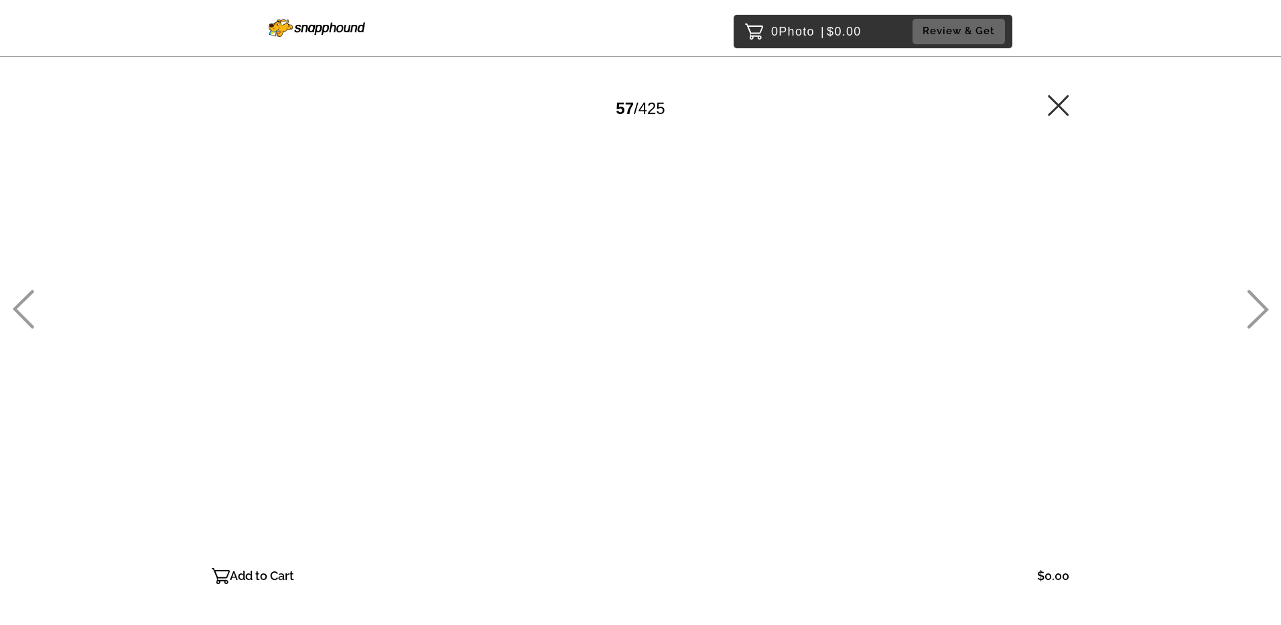
click at [1254, 314] on icon at bounding box center [1258, 309] width 22 height 39
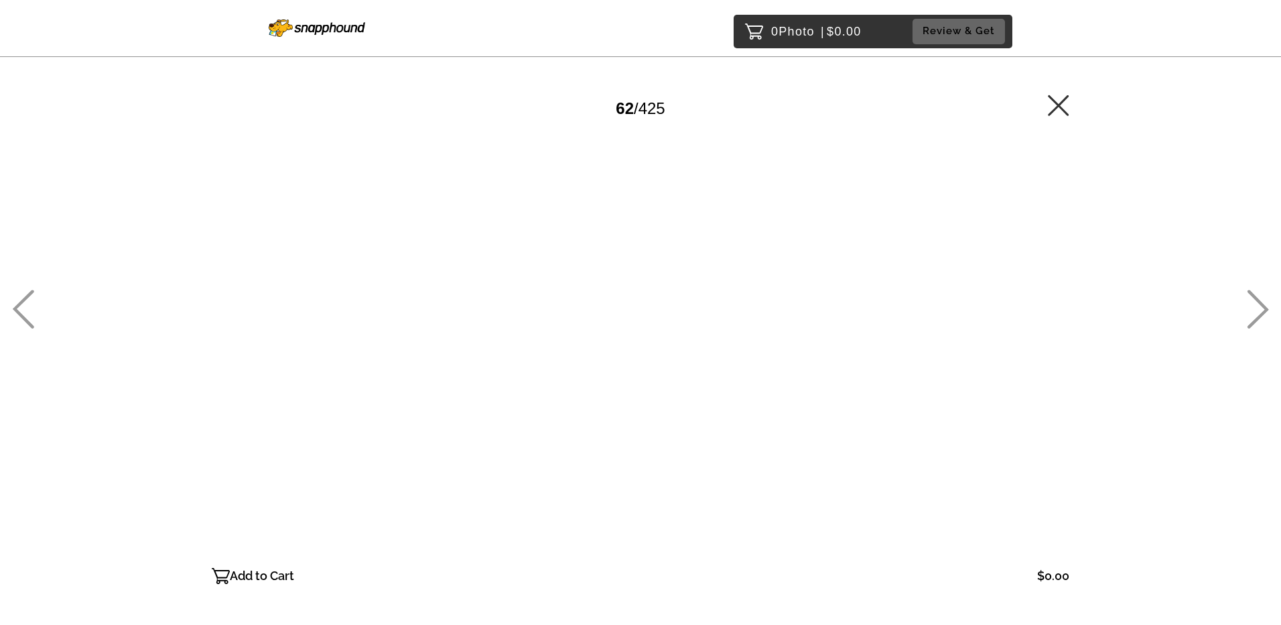
click at [1254, 314] on icon at bounding box center [1258, 309] width 22 height 39
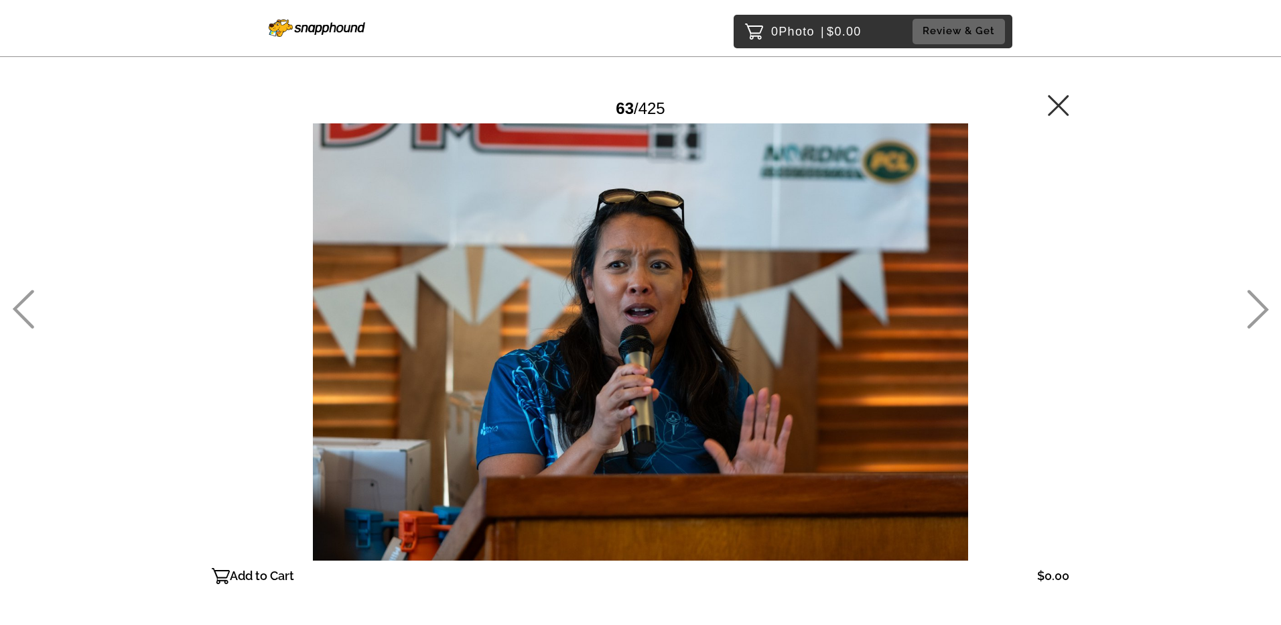
click at [1254, 314] on icon at bounding box center [1258, 309] width 22 height 39
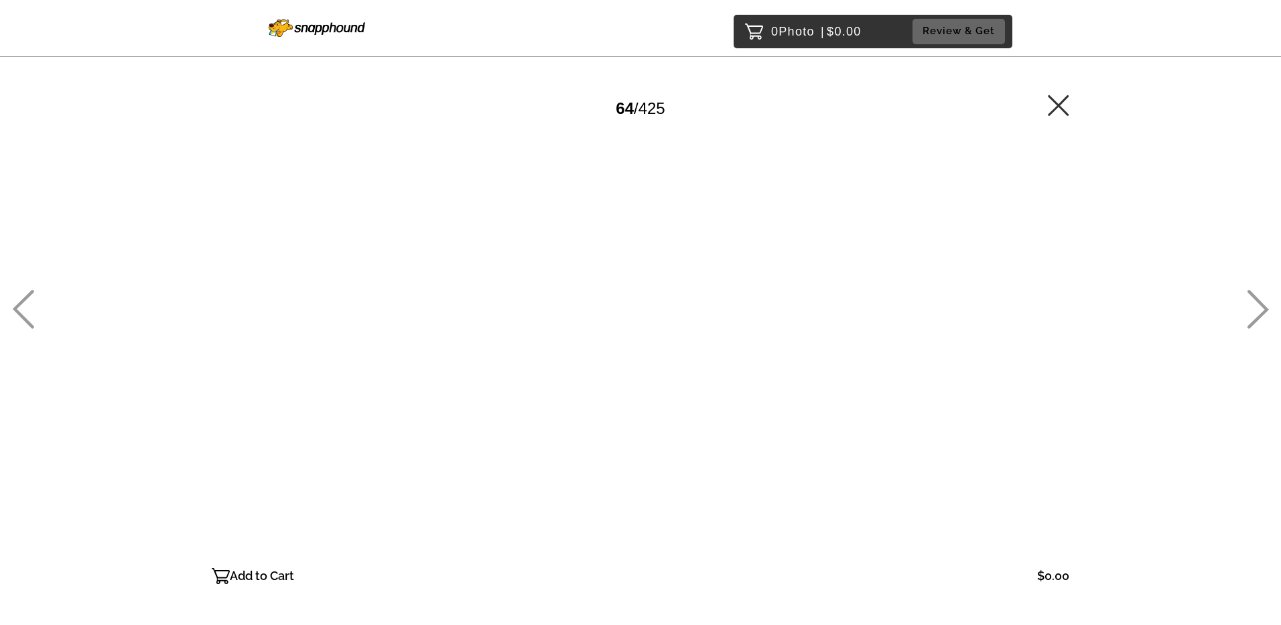
click at [1254, 314] on icon at bounding box center [1258, 309] width 22 height 39
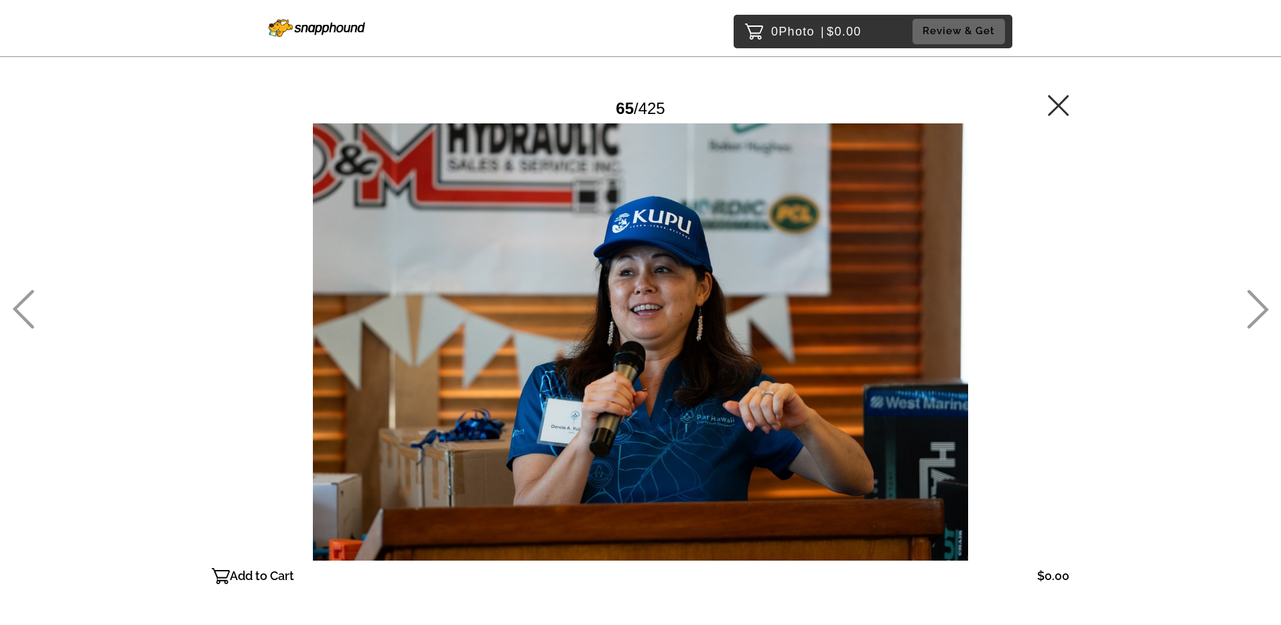
click at [1254, 314] on icon at bounding box center [1258, 309] width 22 height 39
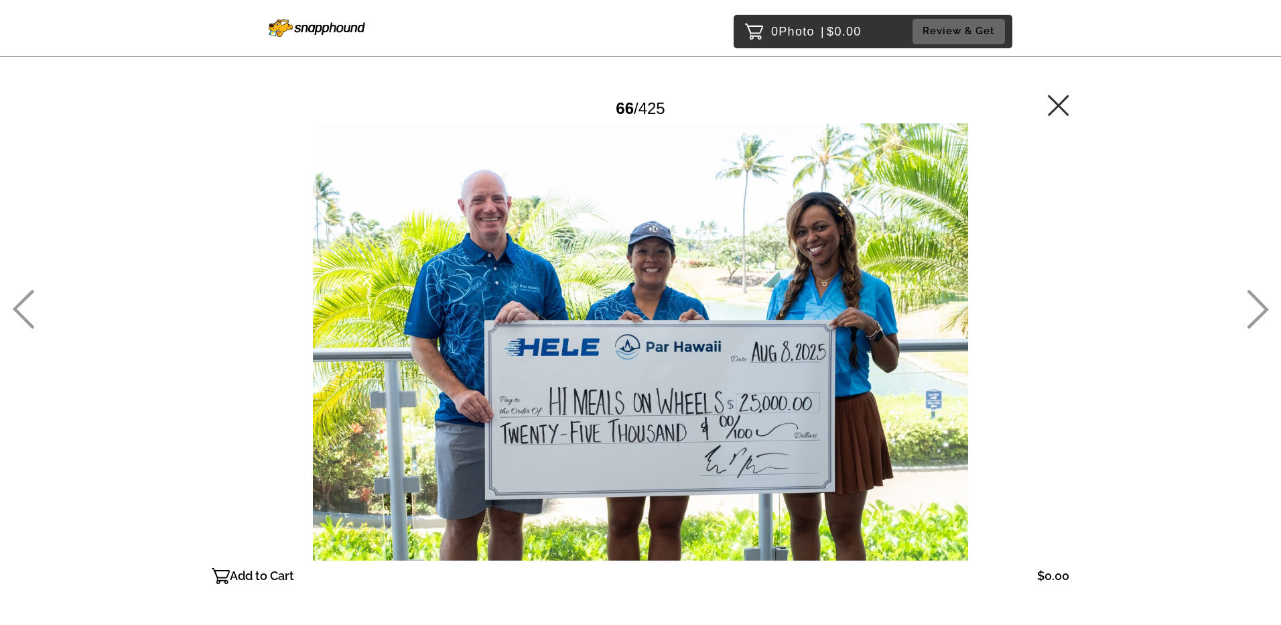
click at [1254, 314] on icon at bounding box center [1258, 309] width 22 height 39
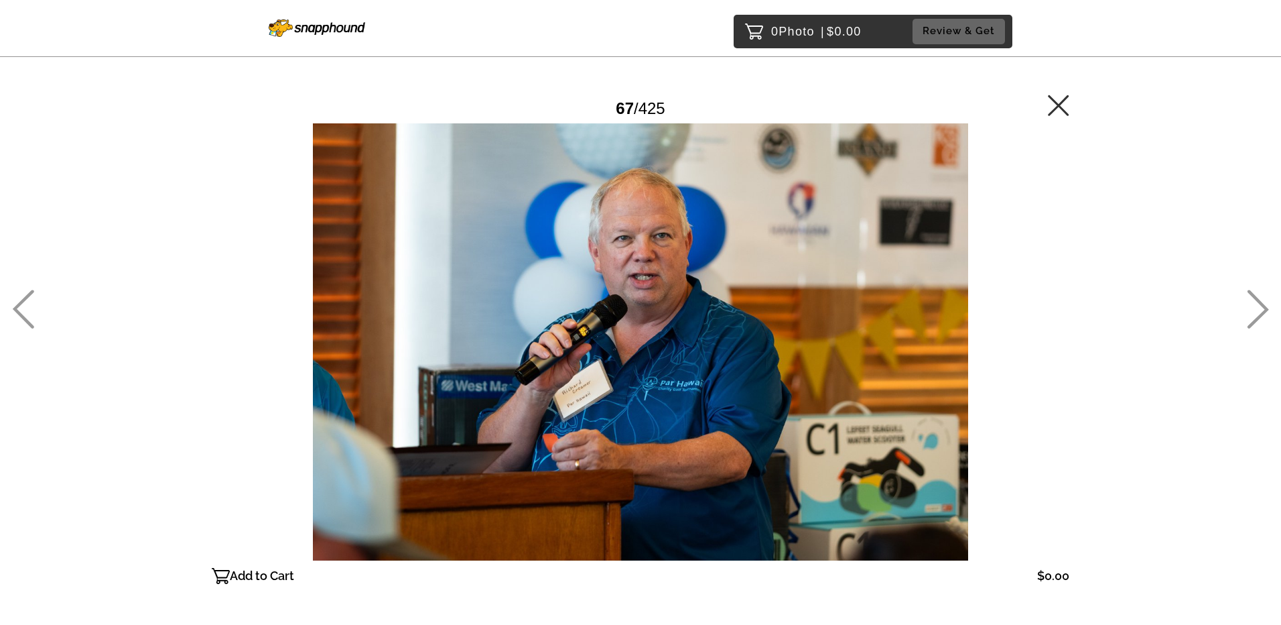
click at [1254, 314] on icon at bounding box center [1258, 309] width 22 height 39
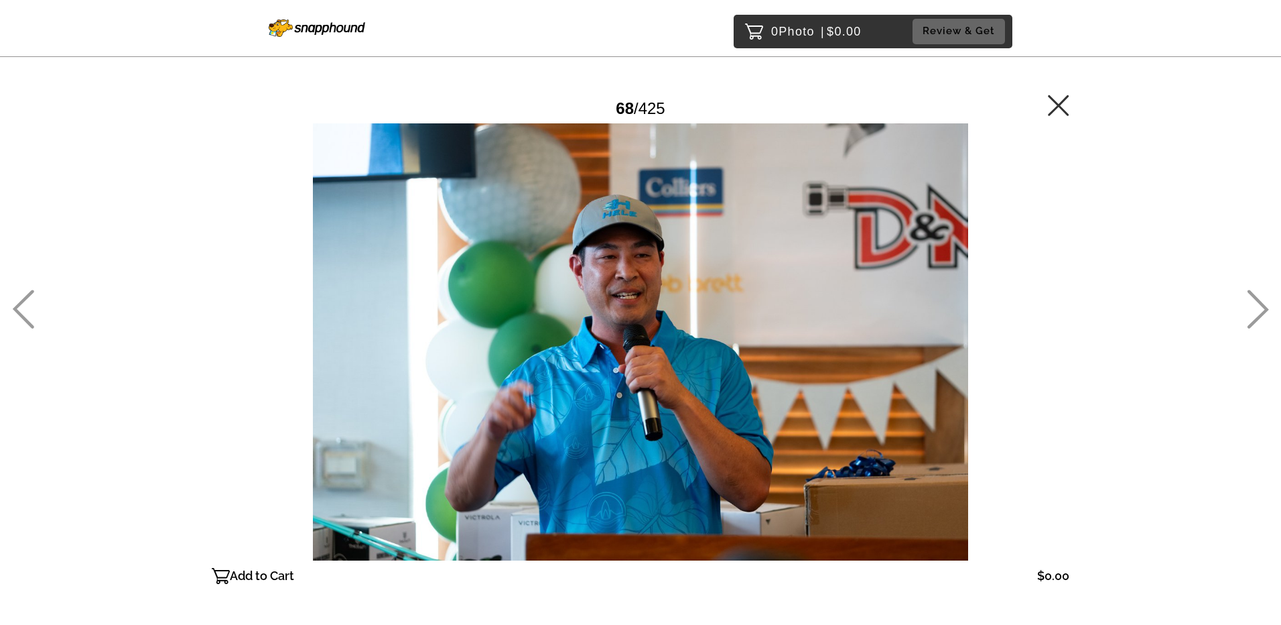
click at [1254, 314] on icon at bounding box center [1258, 309] width 22 height 39
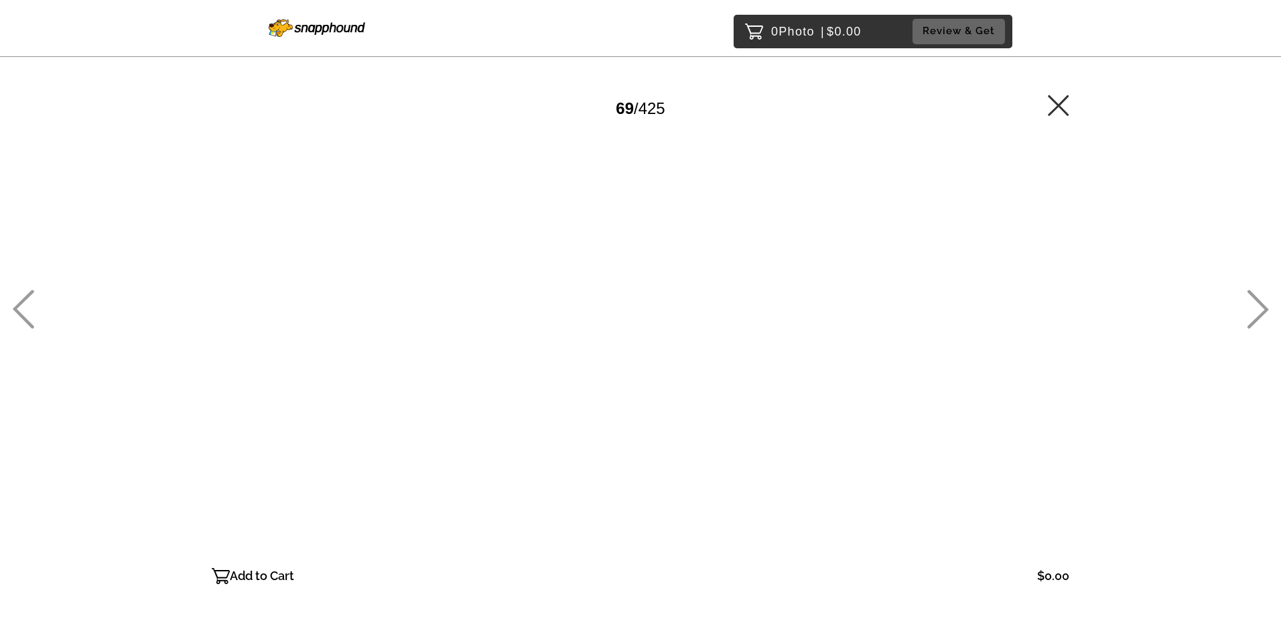
click at [1254, 314] on icon at bounding box center [1258, 309] width 22 height 39
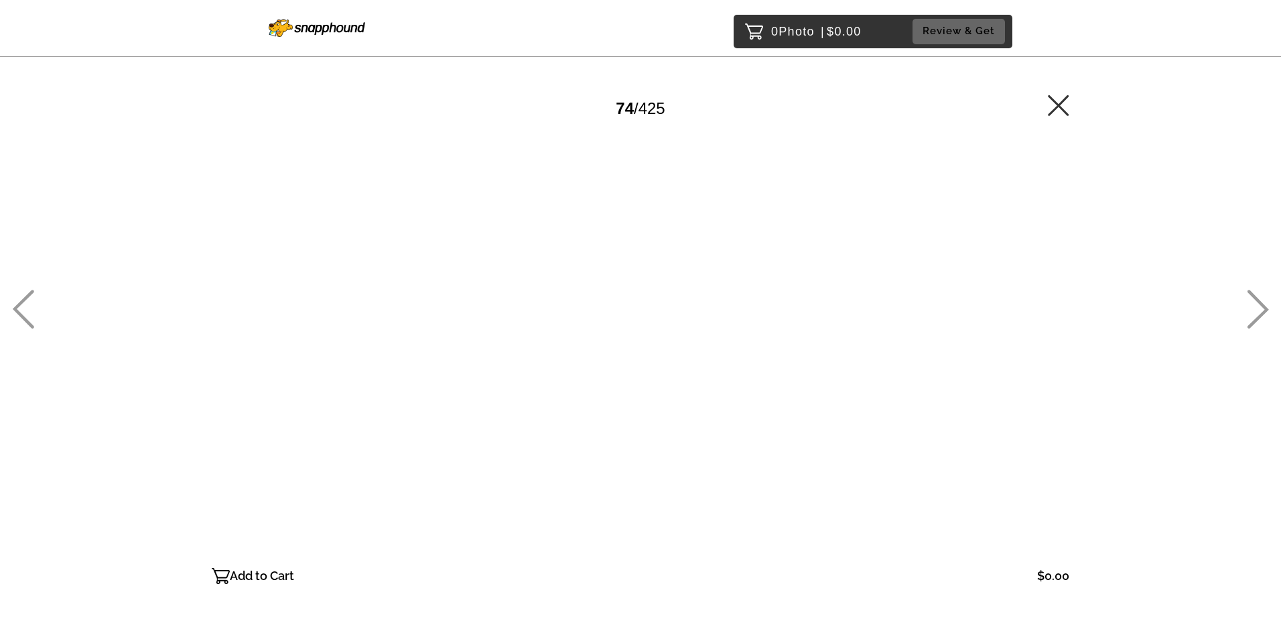
click at [1254, 314] on icon at bounding box center [1258, 309] width 22 height 39
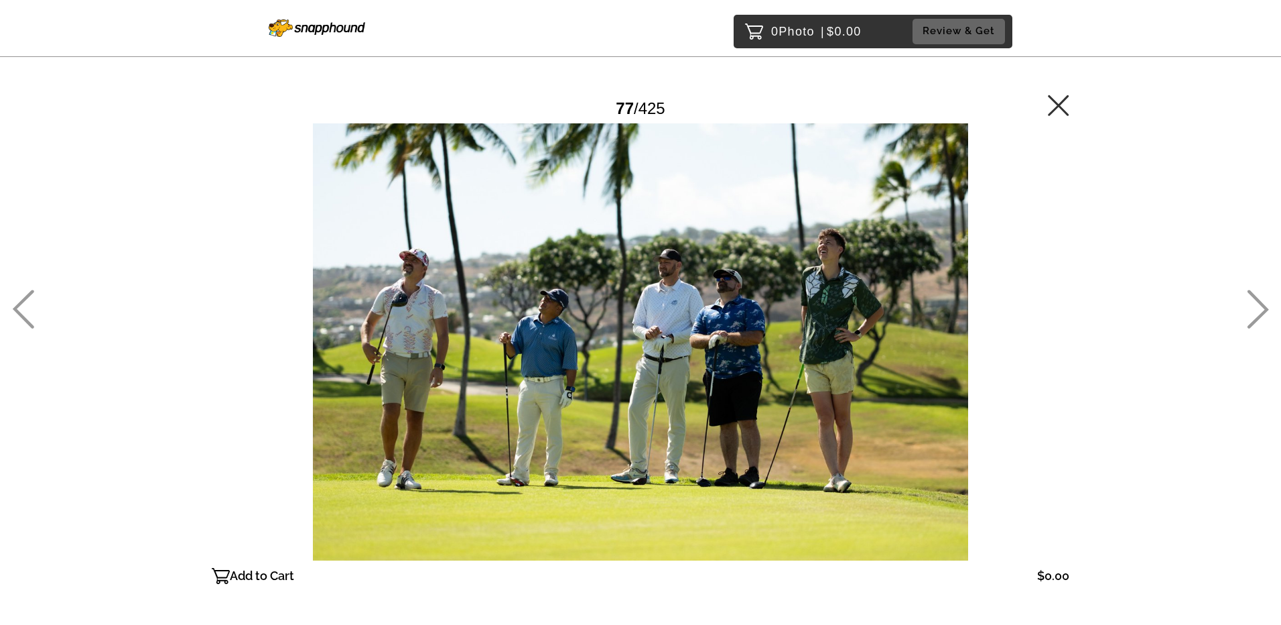
click at [1254, 314] on icon at bounding box center [1258, 309] width 22 height 39
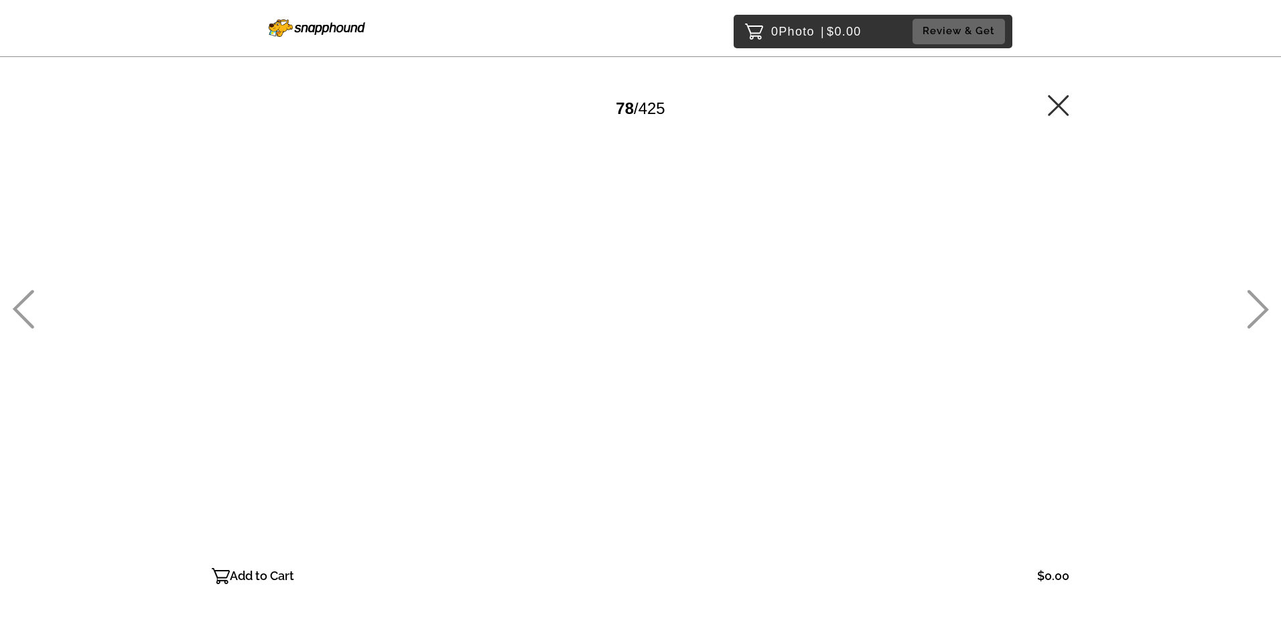
click at [1254, 314] on icon at bounding box center [1258, 309] width 22 height 39
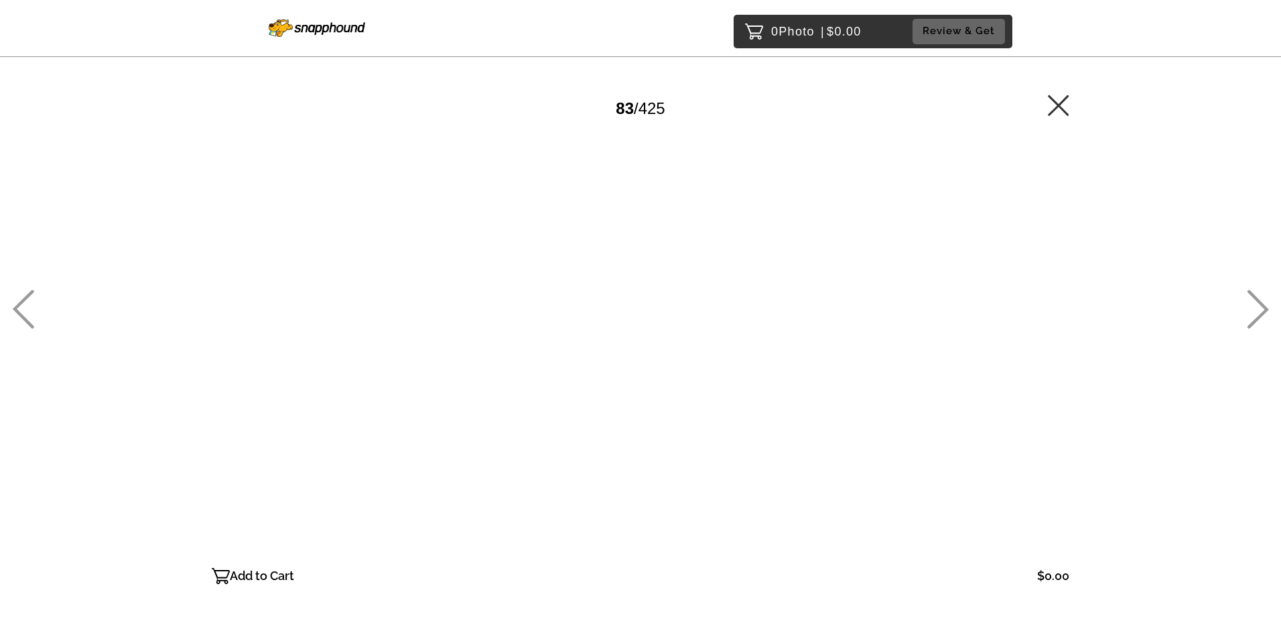
click at [1254, 314] on icon at bounding box center [1258, 309] width 22 height 39
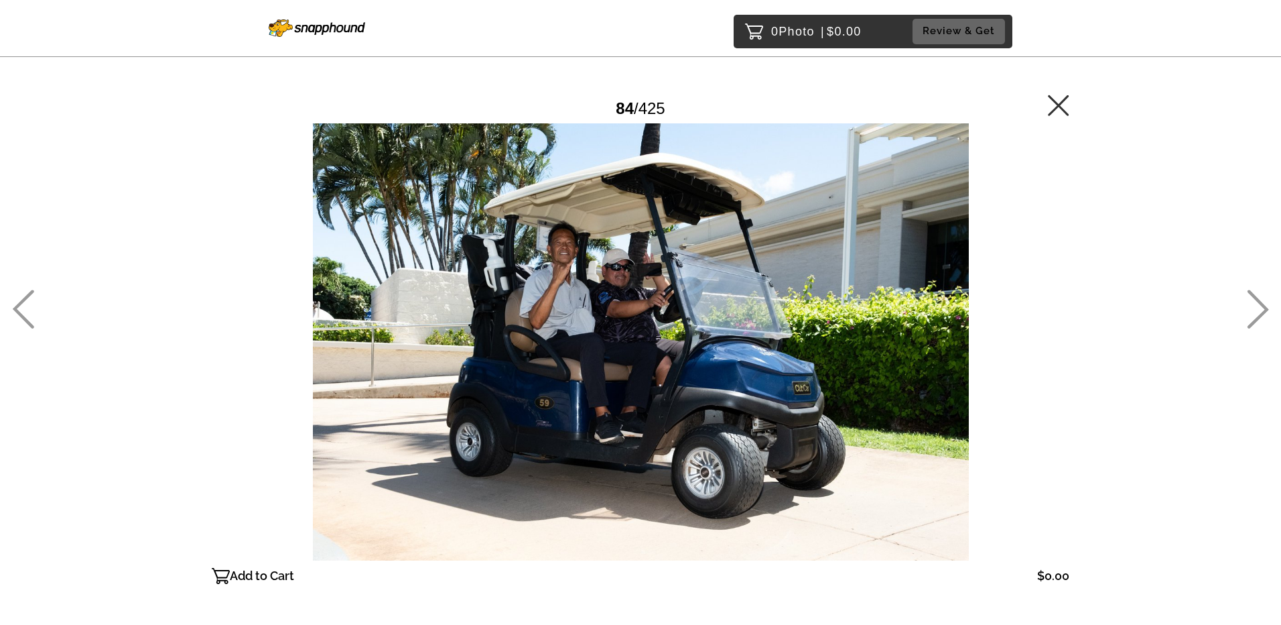
click at [1254, 314] on icon at bounding box center [1258, 309] width 22 height 39
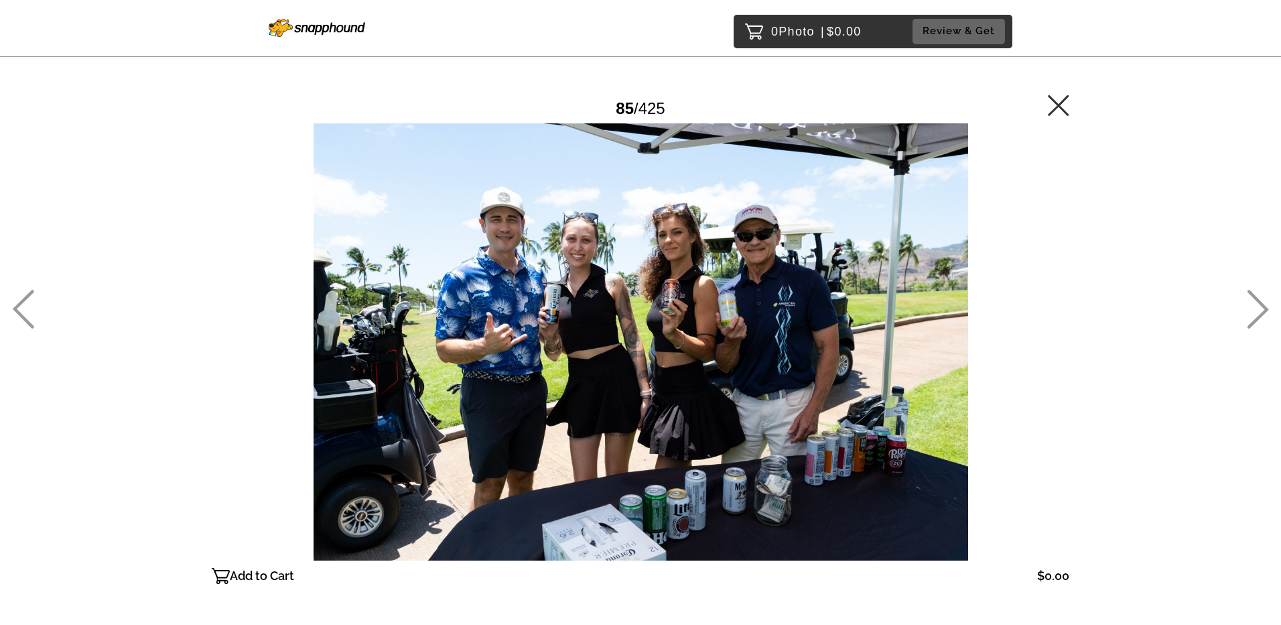
click at [1254, 314] on icon at bounding box center [1258, 309] width 22 height 39
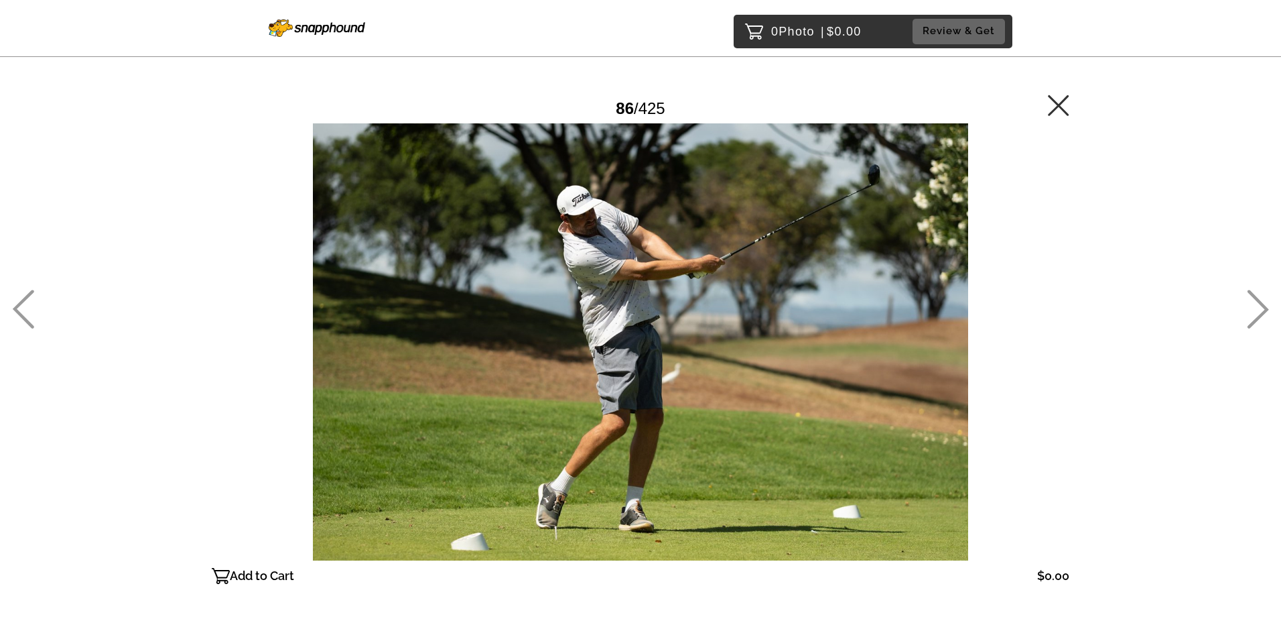
click at [1254, 314] on icon at bounding box center [1258, 309] width 22 height 39
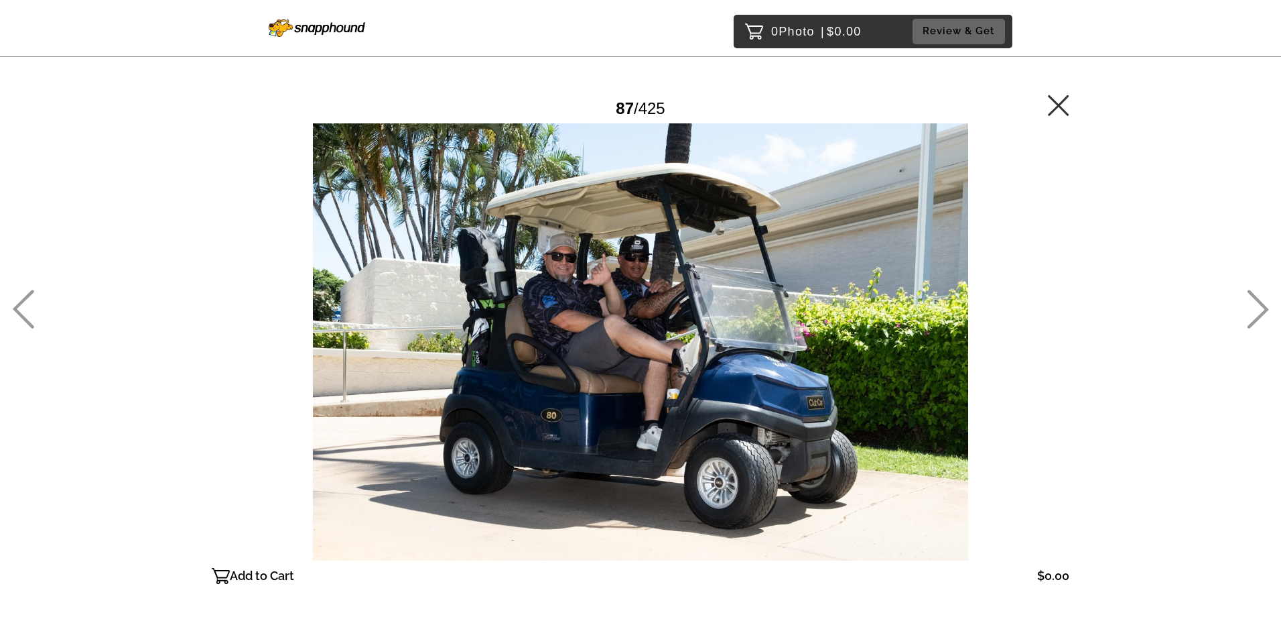
click at [1254, 314] on icon at bounding box center [1258, 309] width 22 height 39
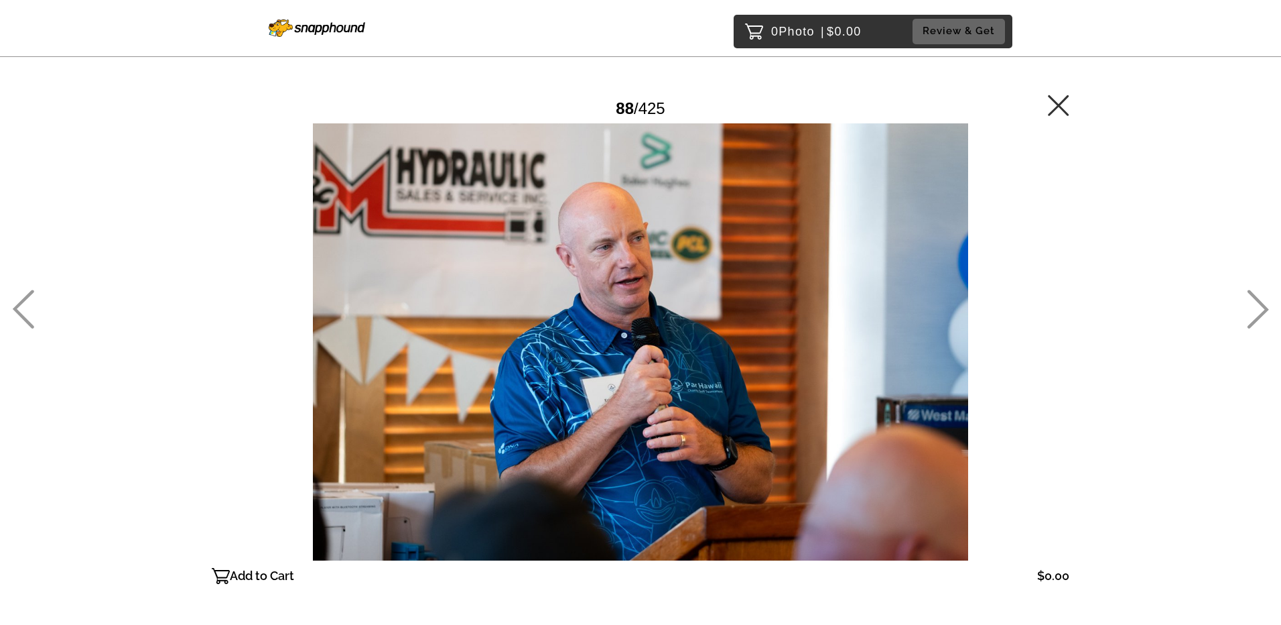
click at [1254, 314] on icon at bounding box center [1258, 309] width 22 height 39
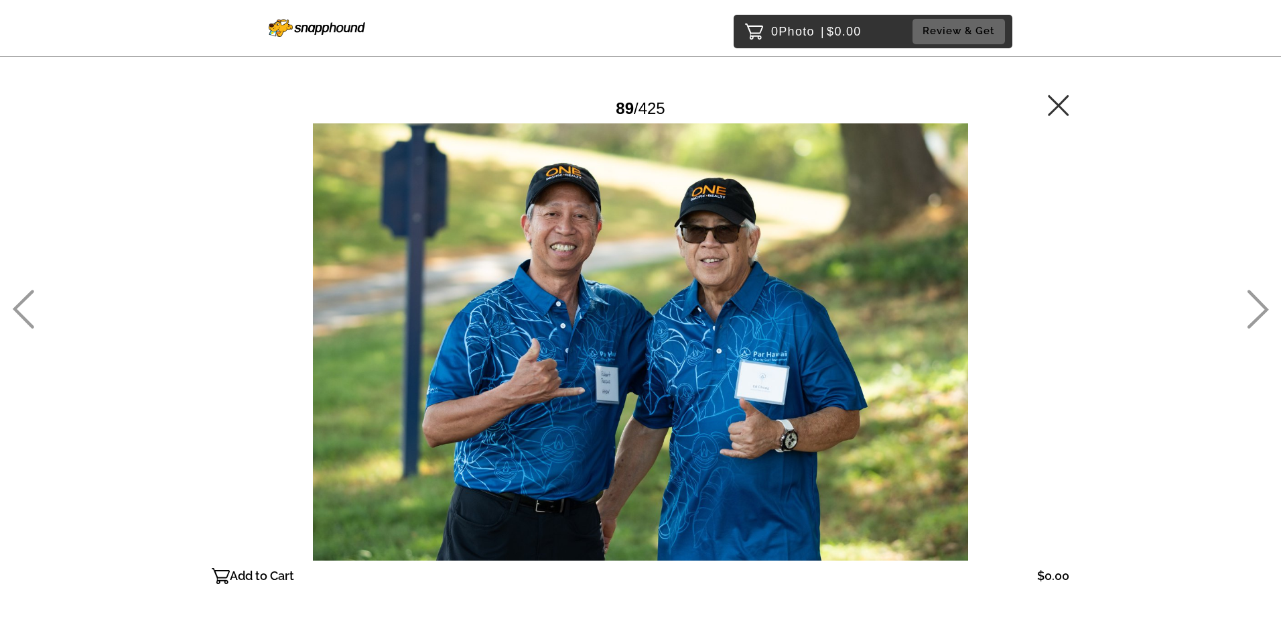
click at [15, 318] on icon at bounding box center [23, 309] width 22 height 39
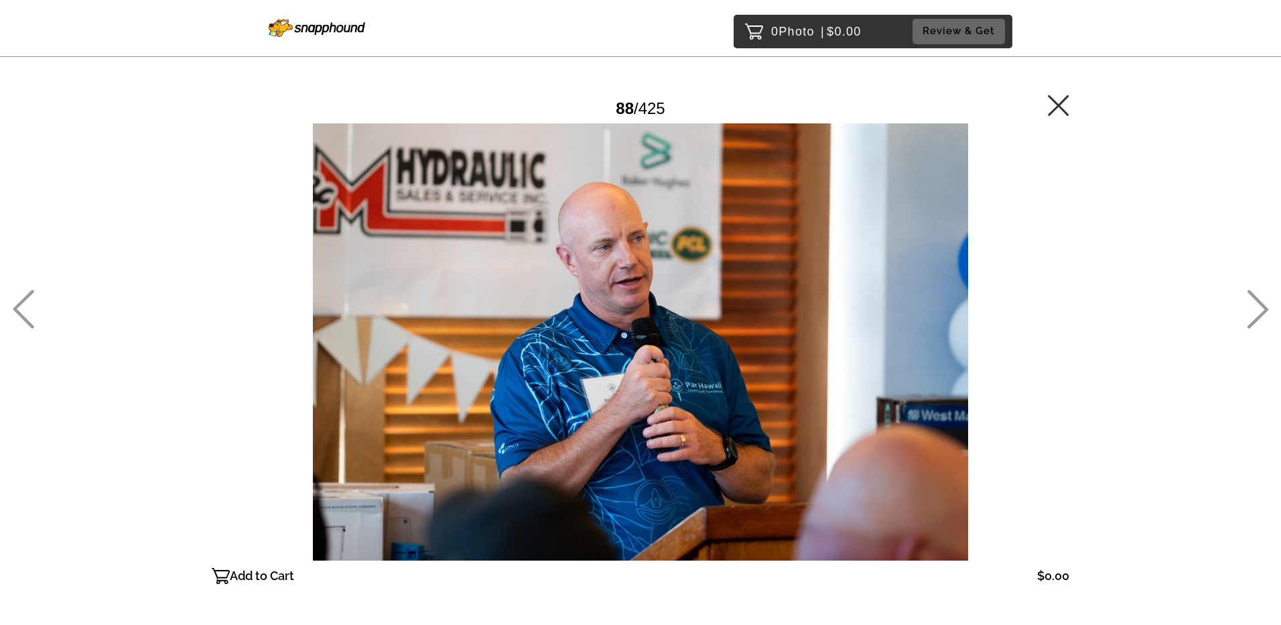
click at [1245, 309] on div "0 Photo | $0.00 Review & Get Password Checker bypassed 88 / 425 Add to Cart $0.…" at bounding box center [640, 369] width 1281 height 738
click at [1267, 312] on icon at bounding box center [1258, 309] width 22 height 39
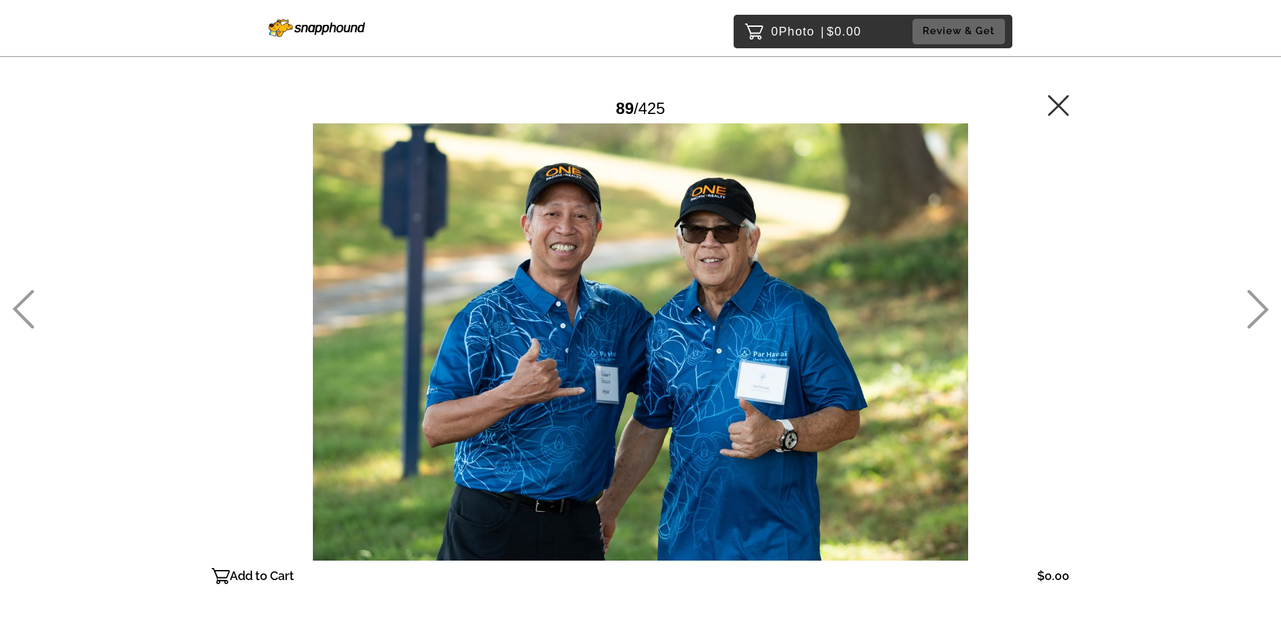
click at [1267, 312] on icon at bounding box center [1258, 309] width 22 height 39
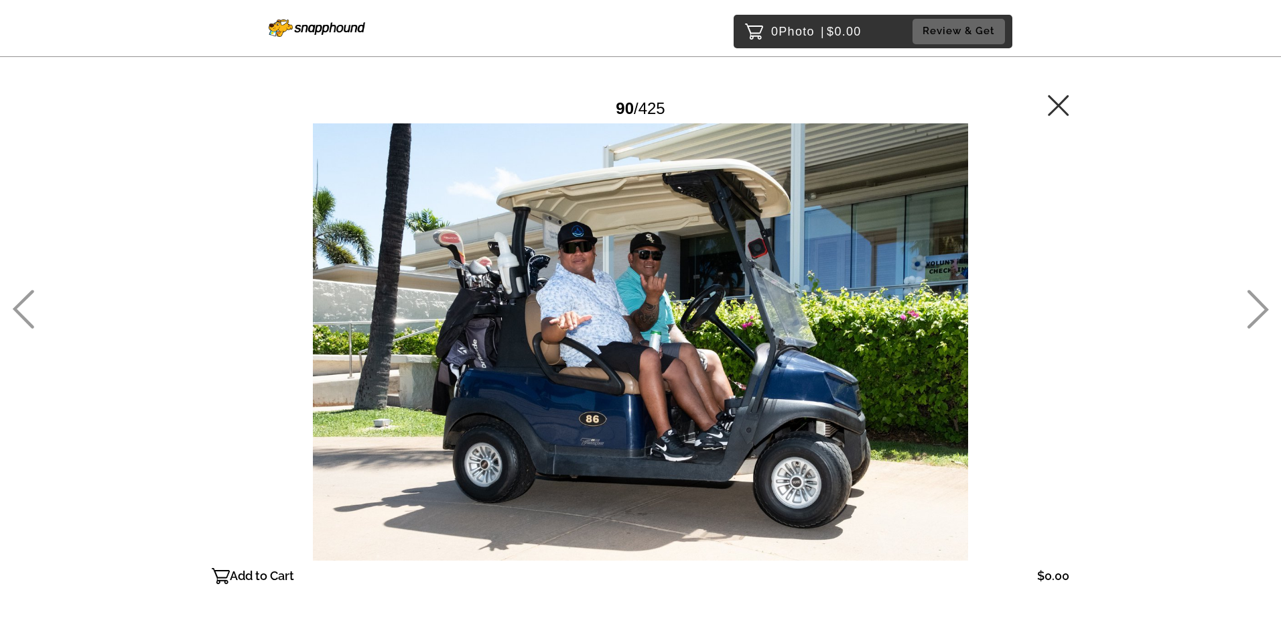
click at [1267, 312] on icon at bounding box center [1258, 309] width 22 height 39
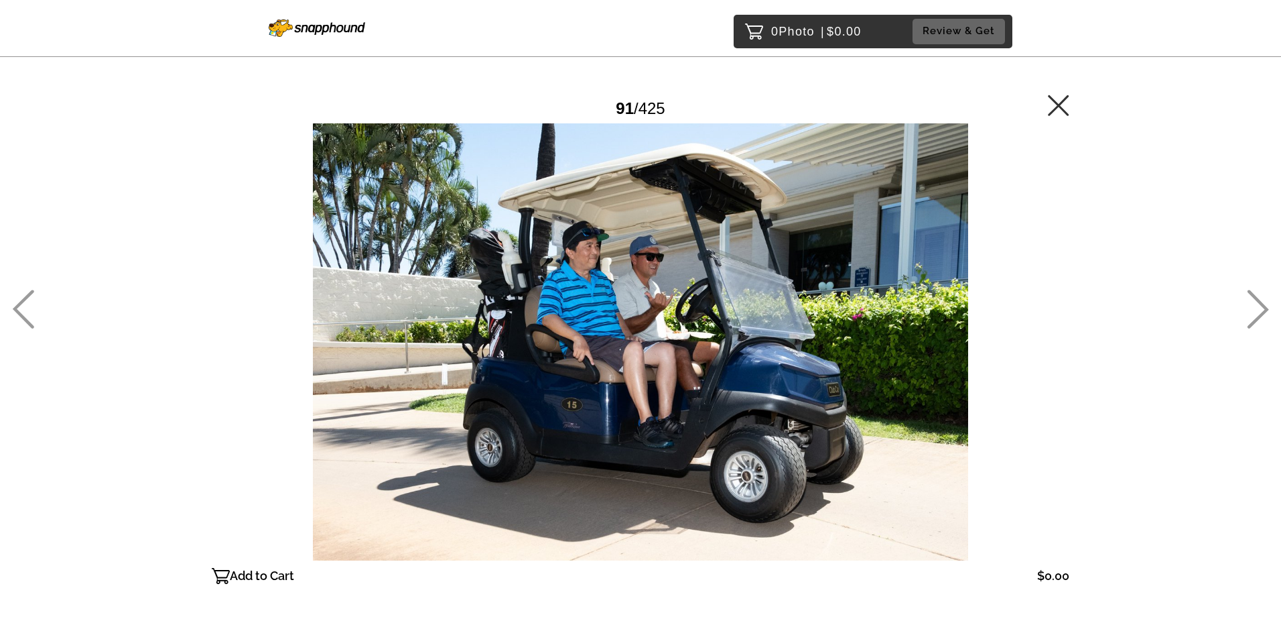
click at [1267, 312] on icon at bounding box center [1258, 309] width 22 height 39
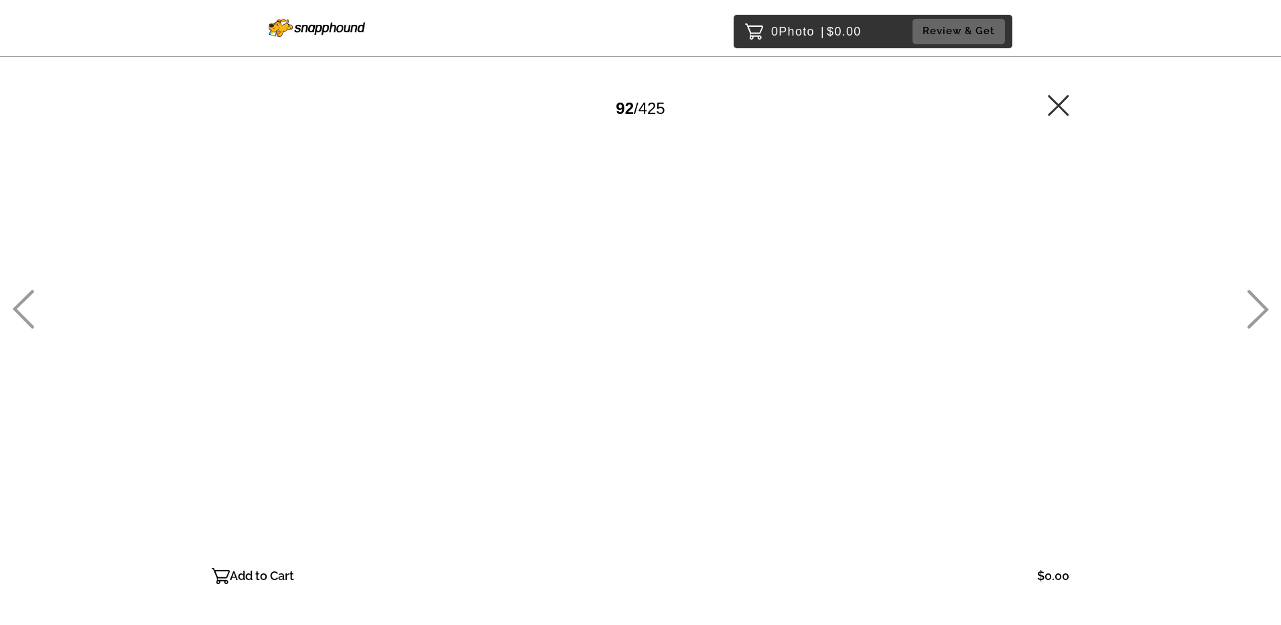
click at [1267, 312] on icon at bounding box center [1258, 309] width 22 height 39
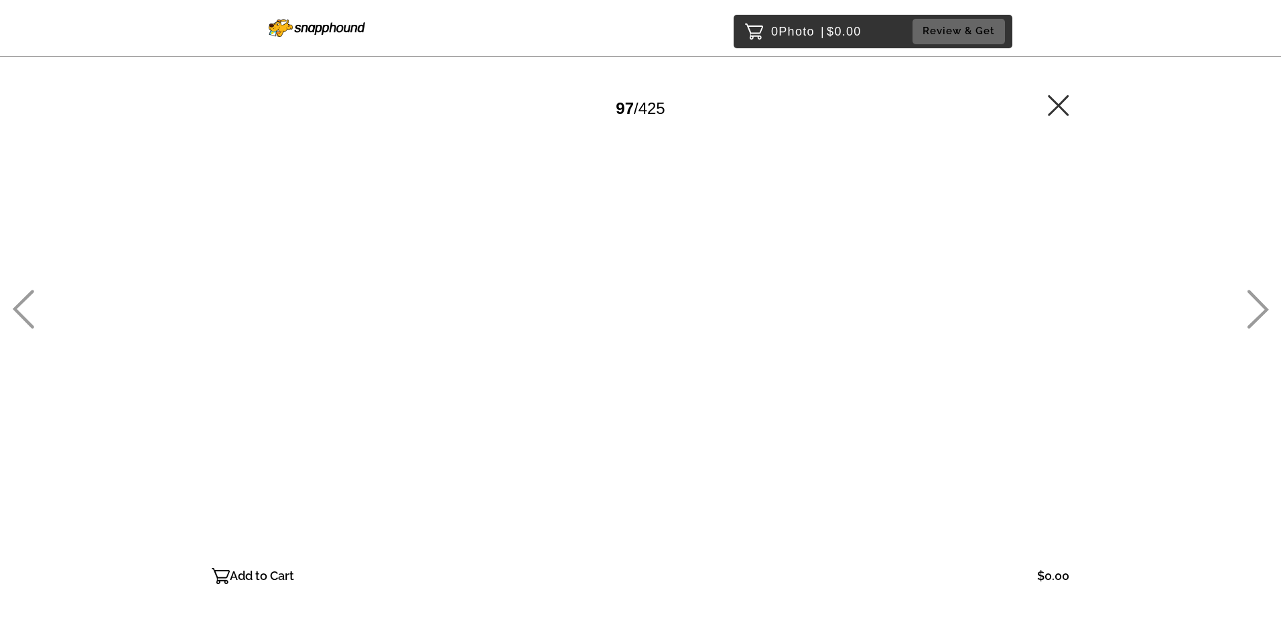
click at [1267, 312] on icon at bounding box center [1258, 309] width 22 height 39
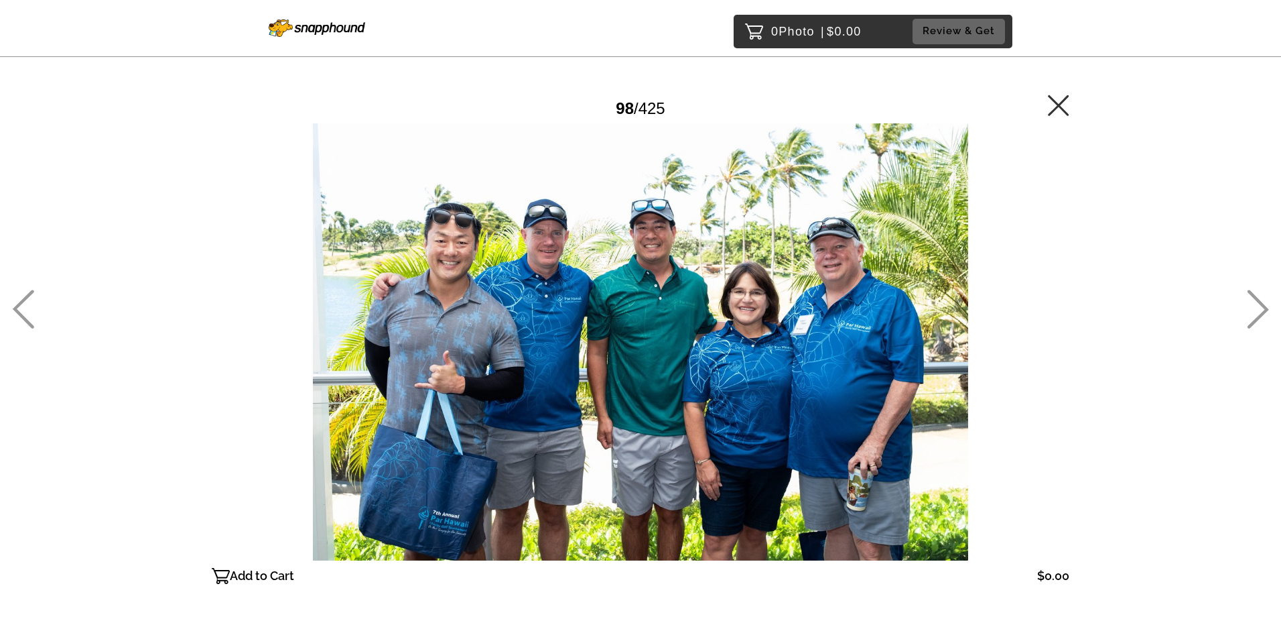
click at [1267, 312] on icon at bounding box center [1258, 309] width 22 height 39
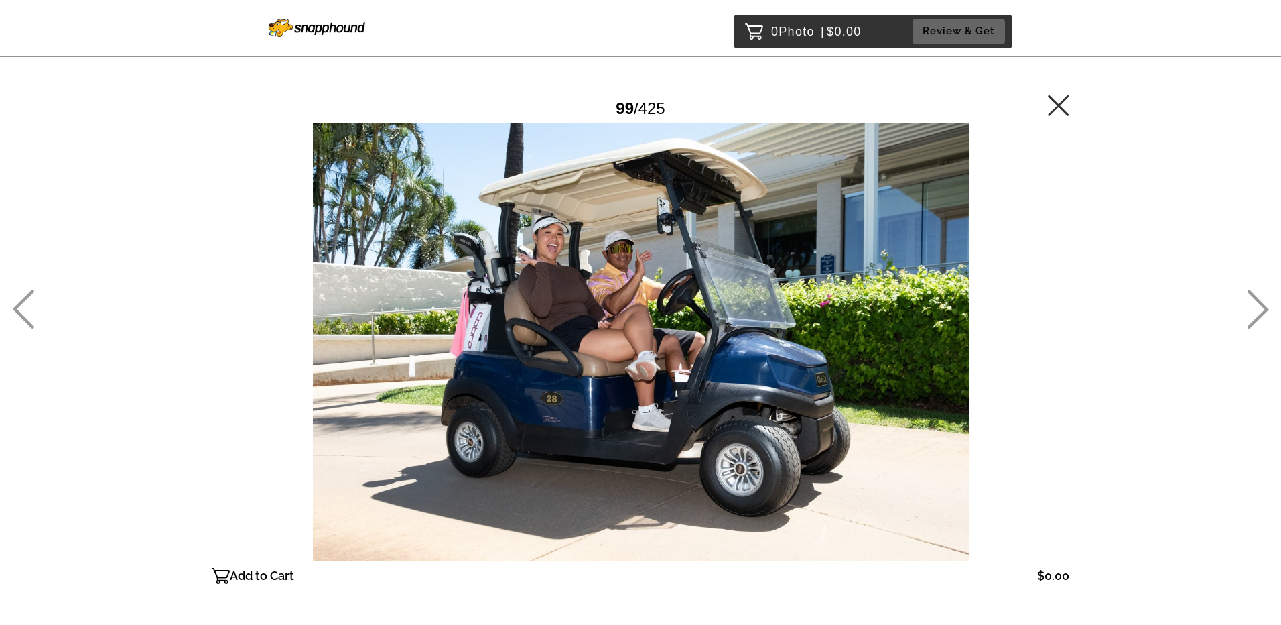
click at [1267, 312] on icon at bounding box center [1258, 309] width 22 height 39
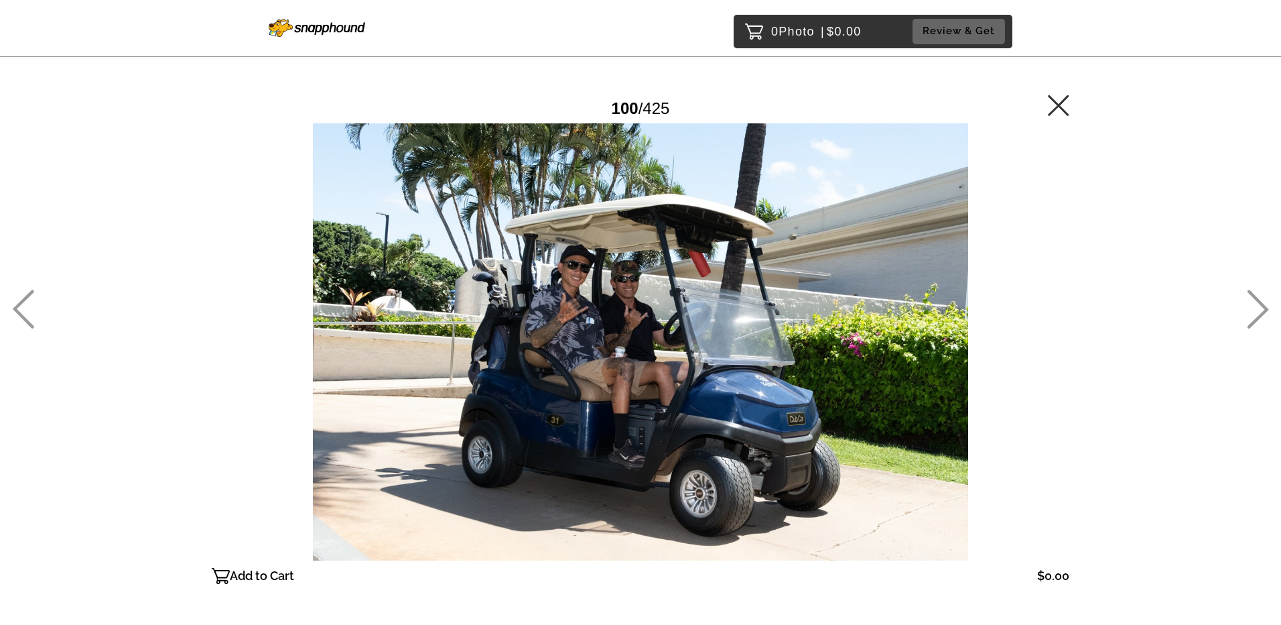
click at [1267, 312] on icon at bounding box center [1258, 309] width 22 height 39
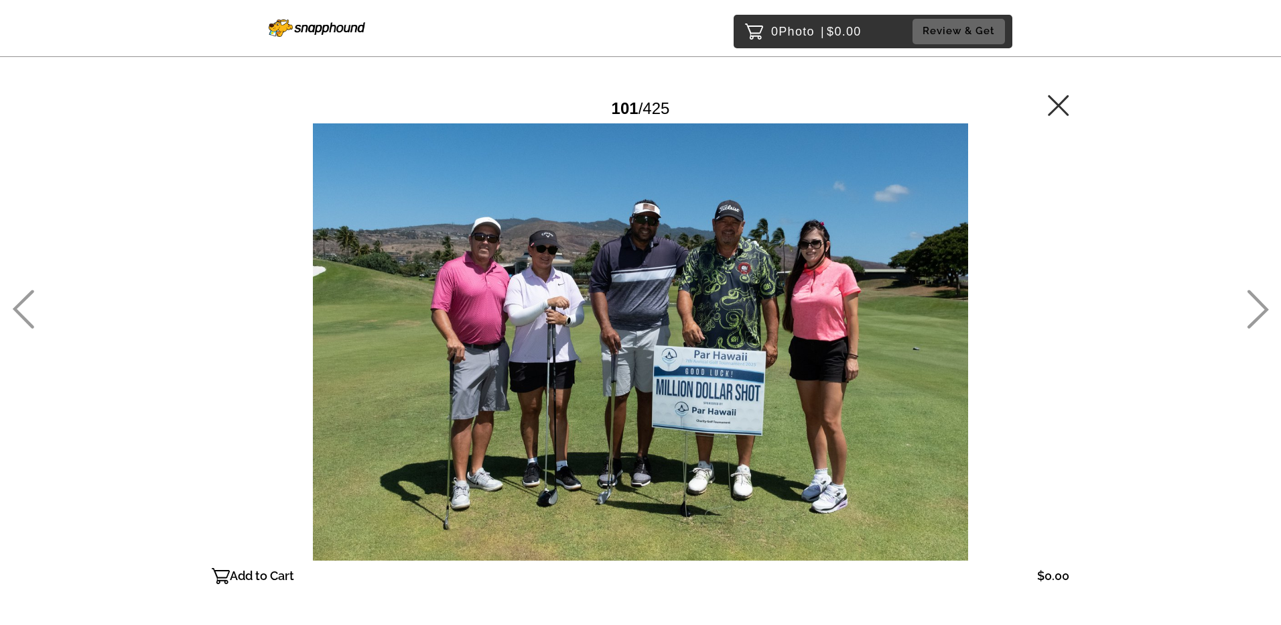
click at [1267, 312] on icon at bounding box center [1258, 309] width 22 height 39
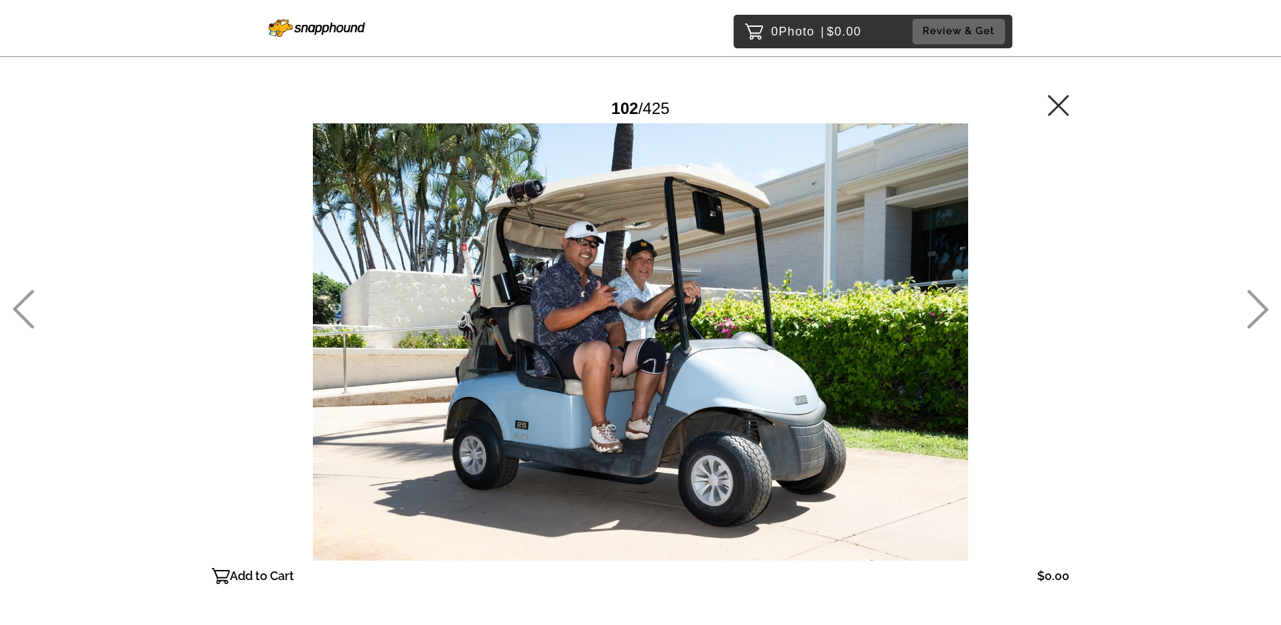
click at [1267, 312] on icon at bounding box center [1258, 309] width 22 height 39
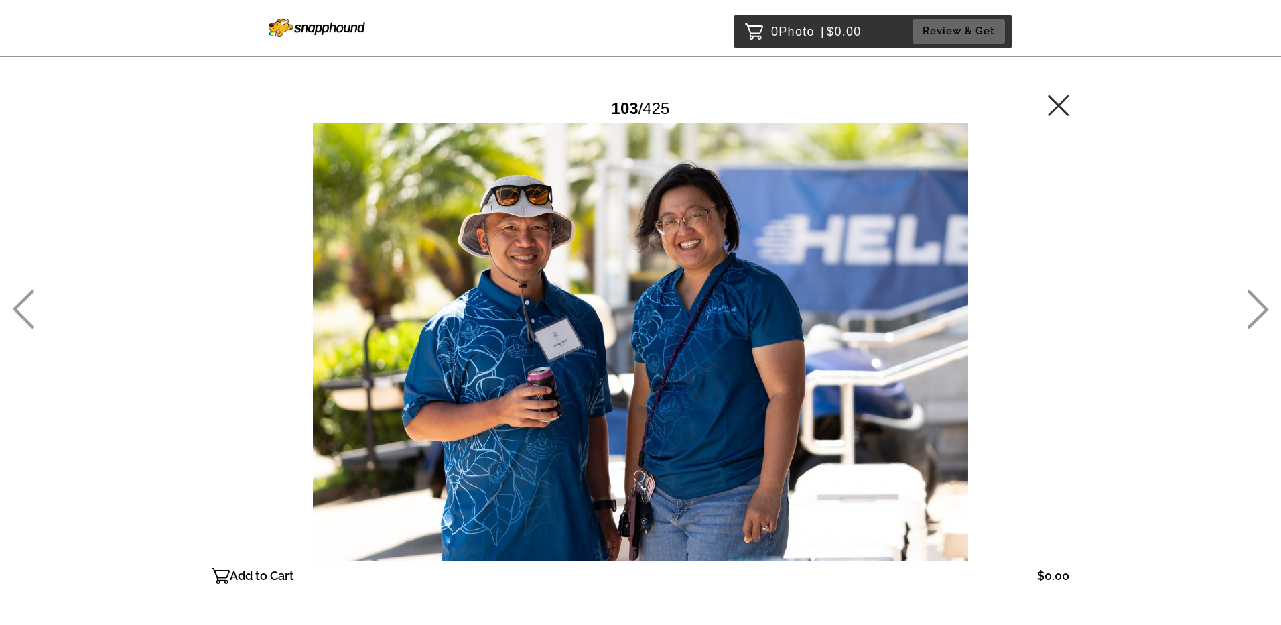
click at [1267, 312] on icon at bounding box center [1258, 309] width 22 height 39
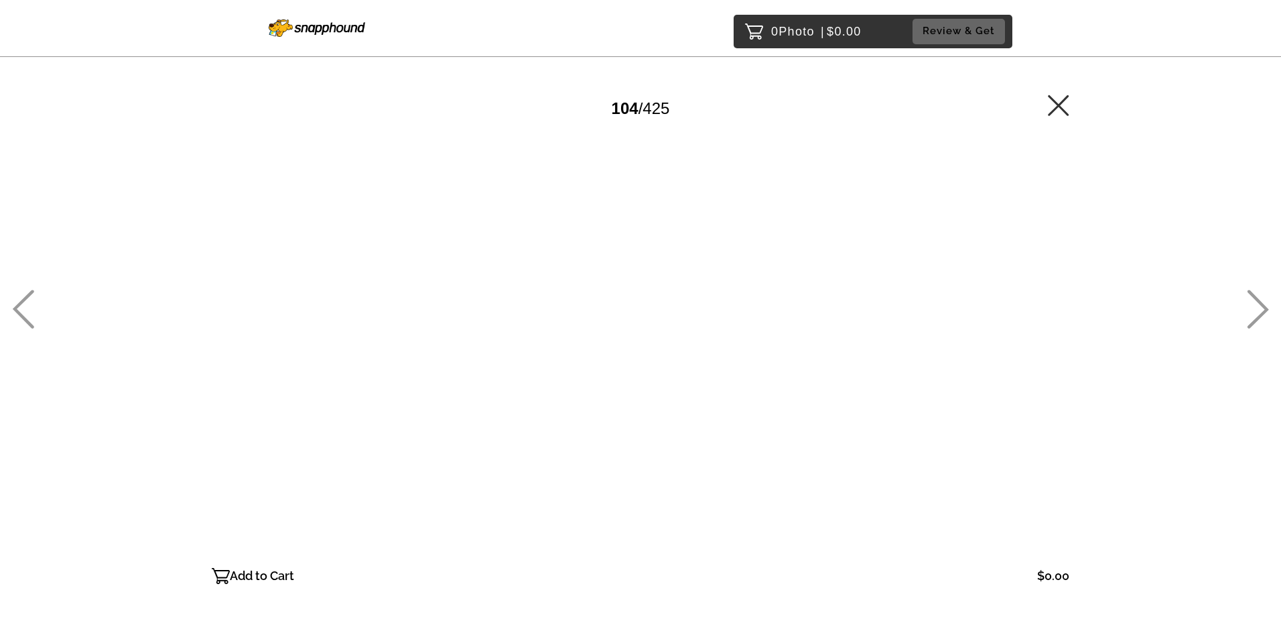
click at [1267, 312] on icon at bounding box center [1258, 309] width 22 height 39
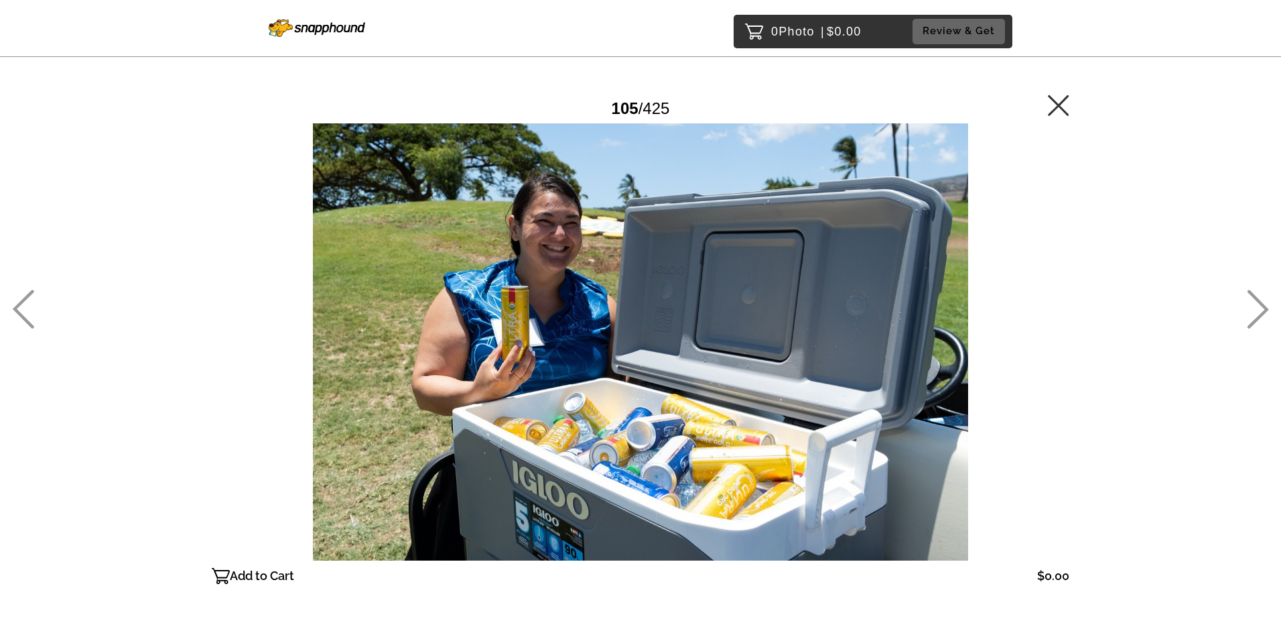
click at [1267, 312] on icon at bounding box center [1258, 309] width 22 height 39
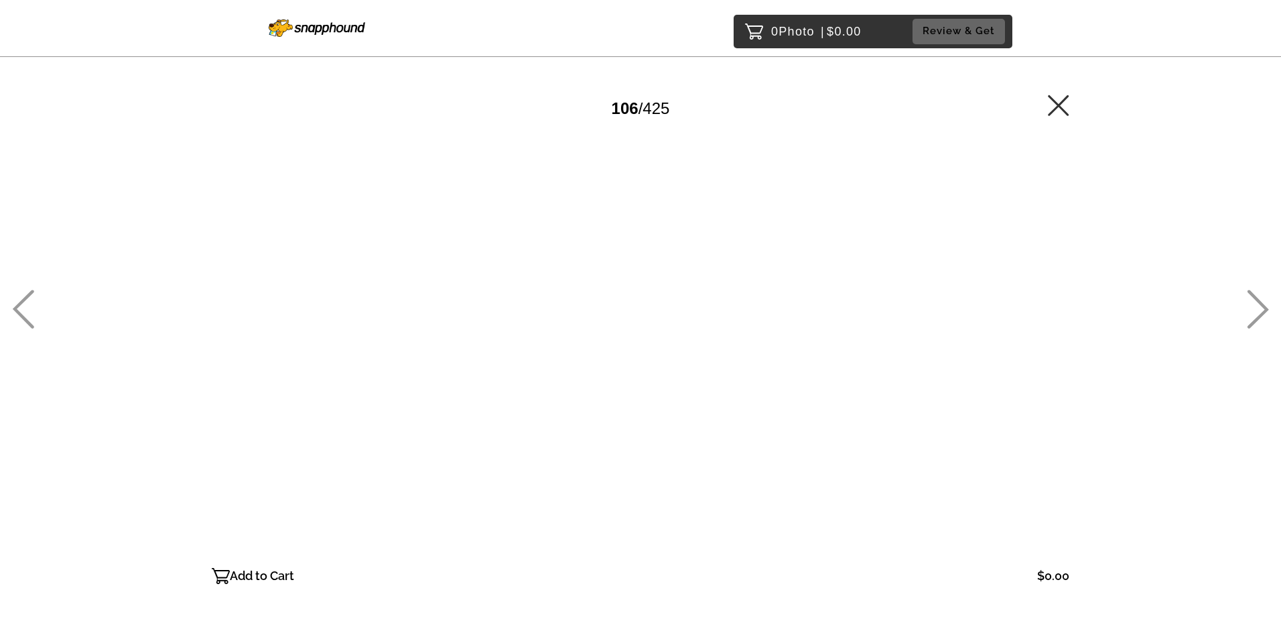
click at [1267, 312] on icon at bounding box center [1258, 309] width 22 height 39
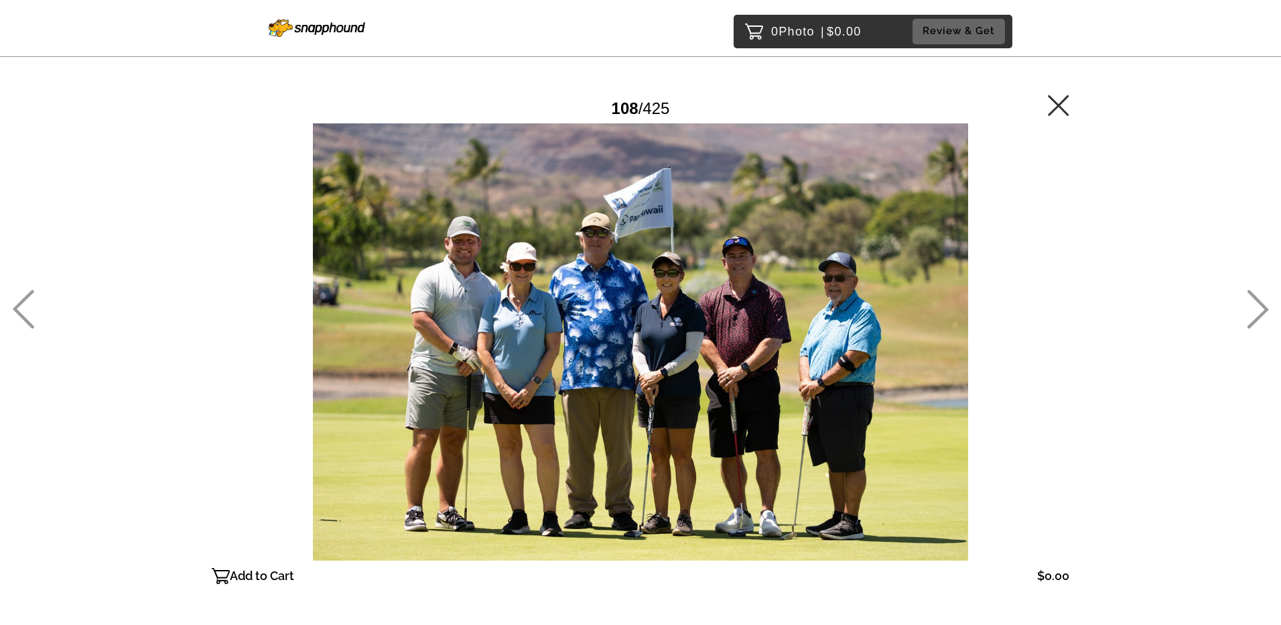
click at [1267, 312] on icon at bounding box center [1258, 309] width 22 height 39
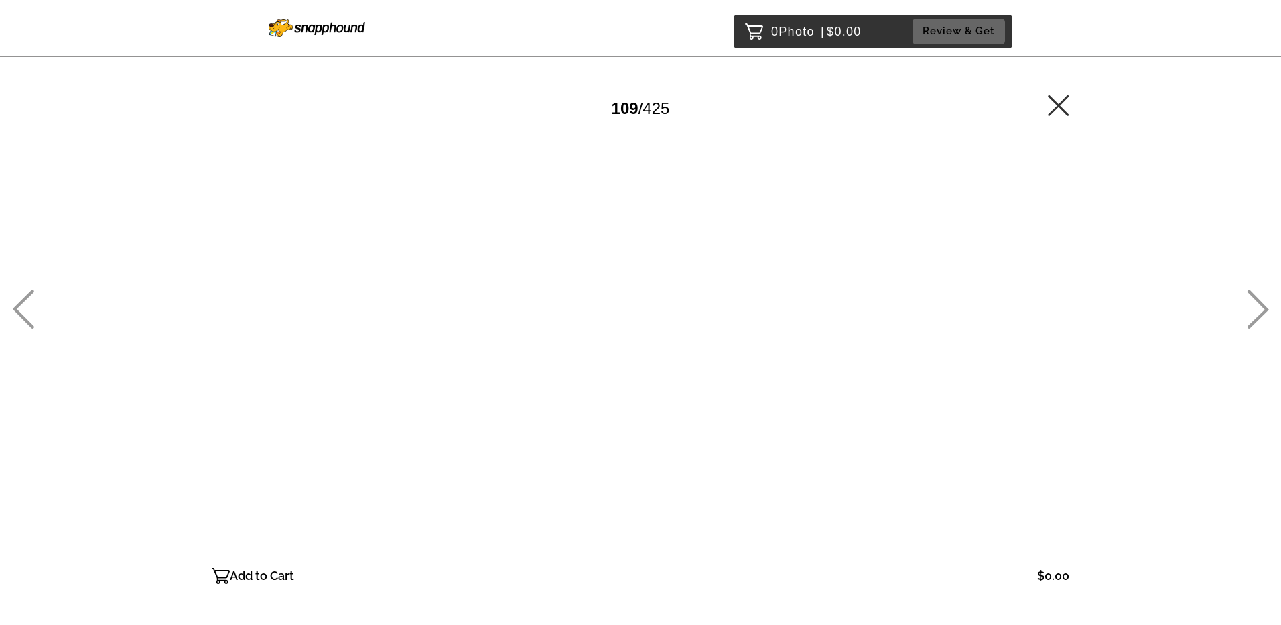
click at [1267, 312] on icon at bounding box center [1258, 309] width 22 height 39
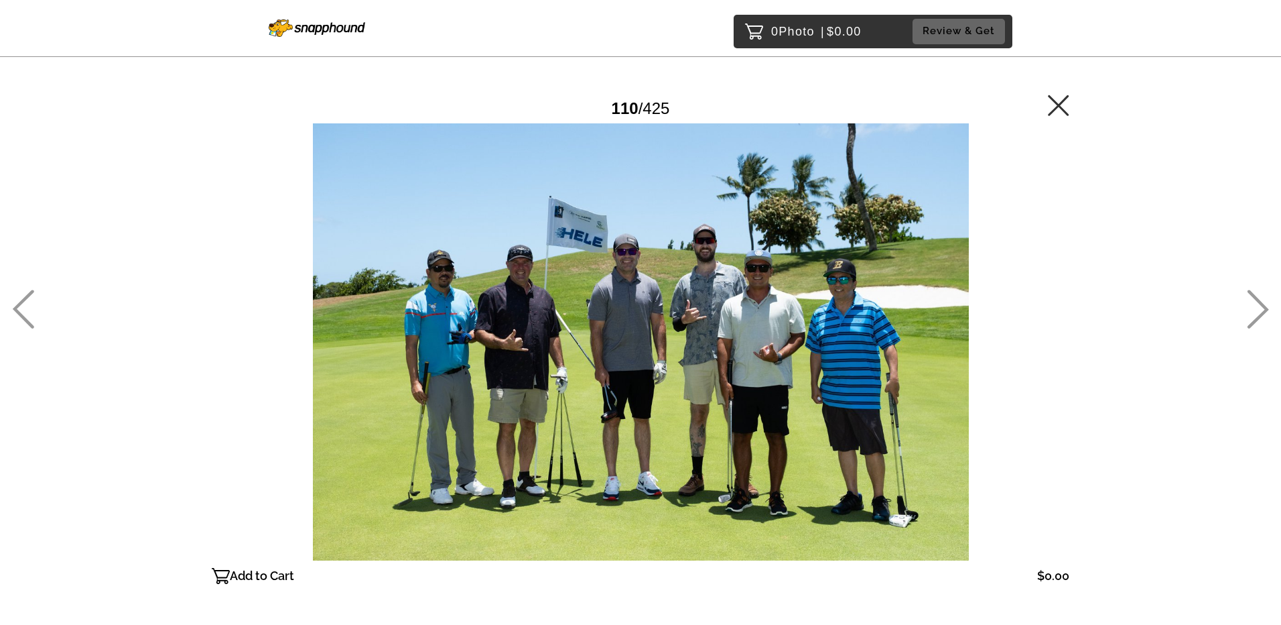
click at [1267, 312] on icon at bounding box center [1258, 309] width 22 height 39
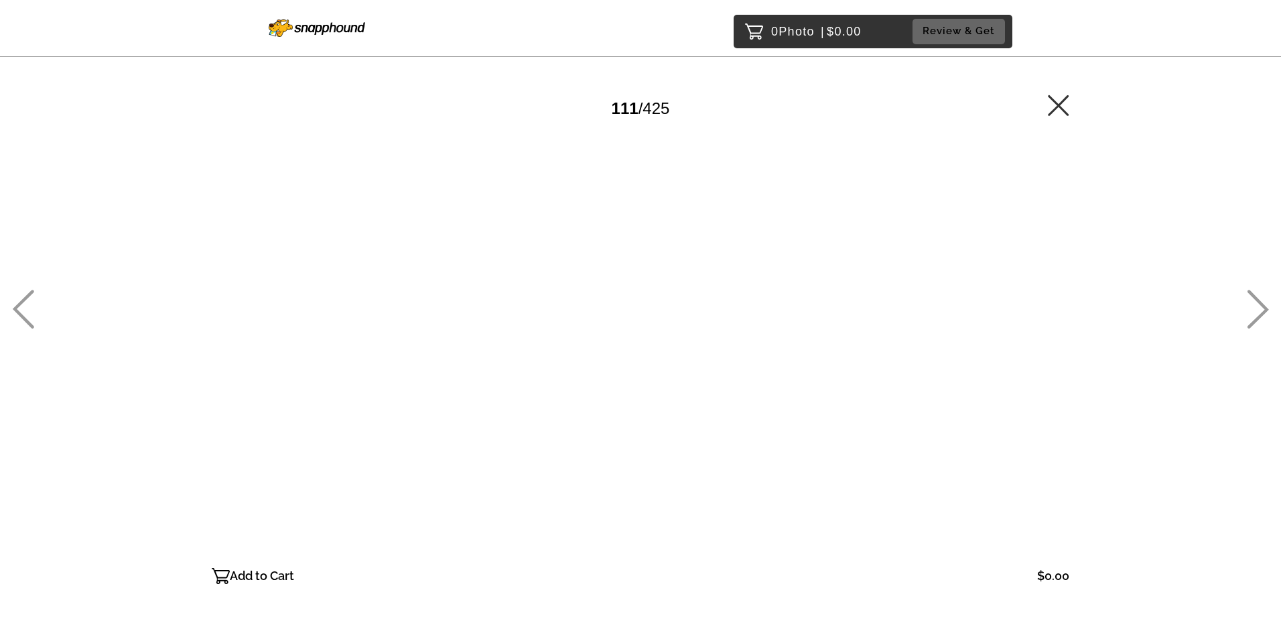
click at [1267, 312] on icon at bounding box center [1258, 309] width 22 height 39
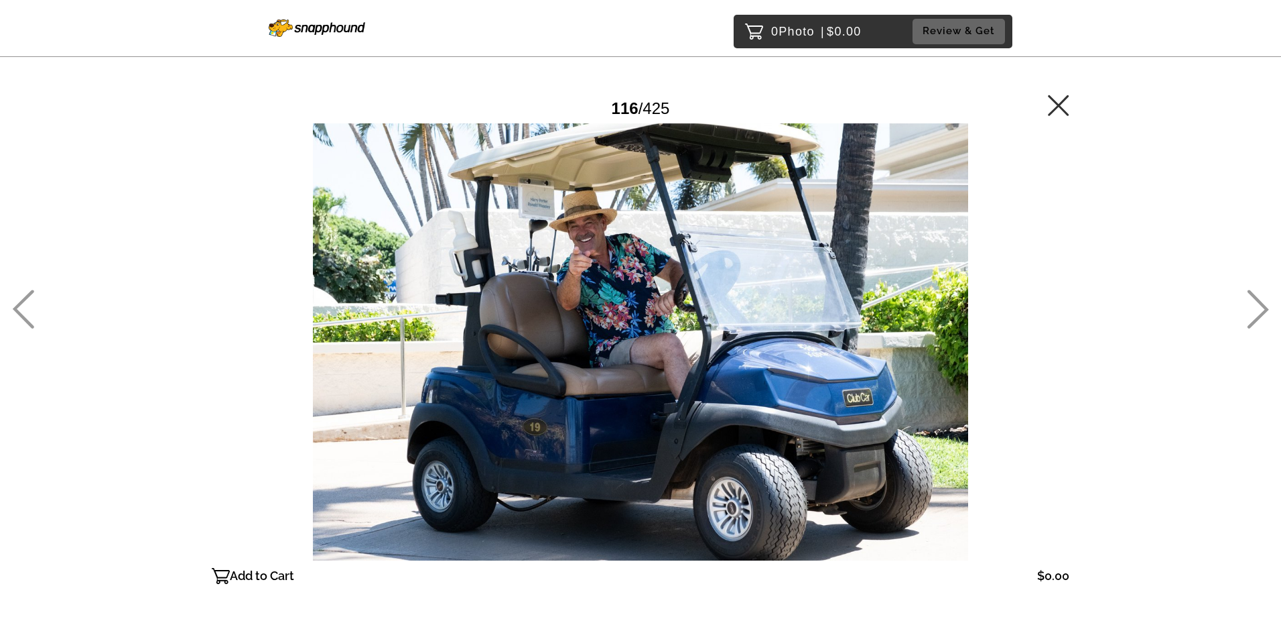
click at [1267, 312] on icon at bounding box center [1258, 309] width 22 height 39
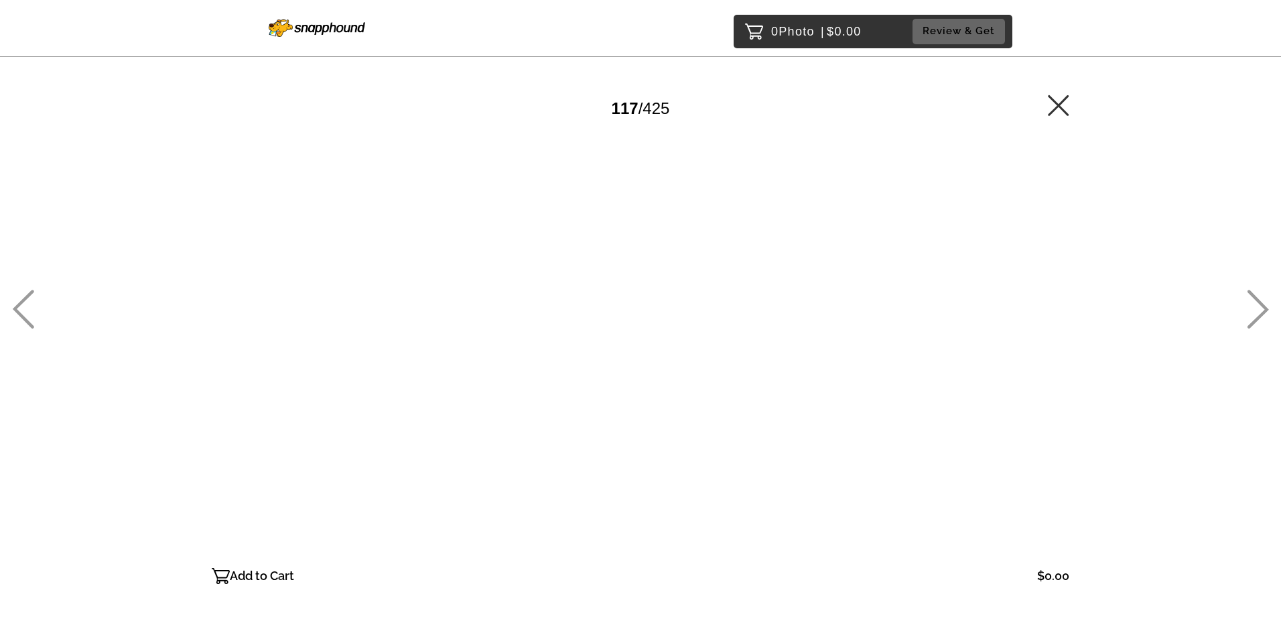
click at [1267, 312] on icon at bounding box center [1258, 309] width 22 height 39
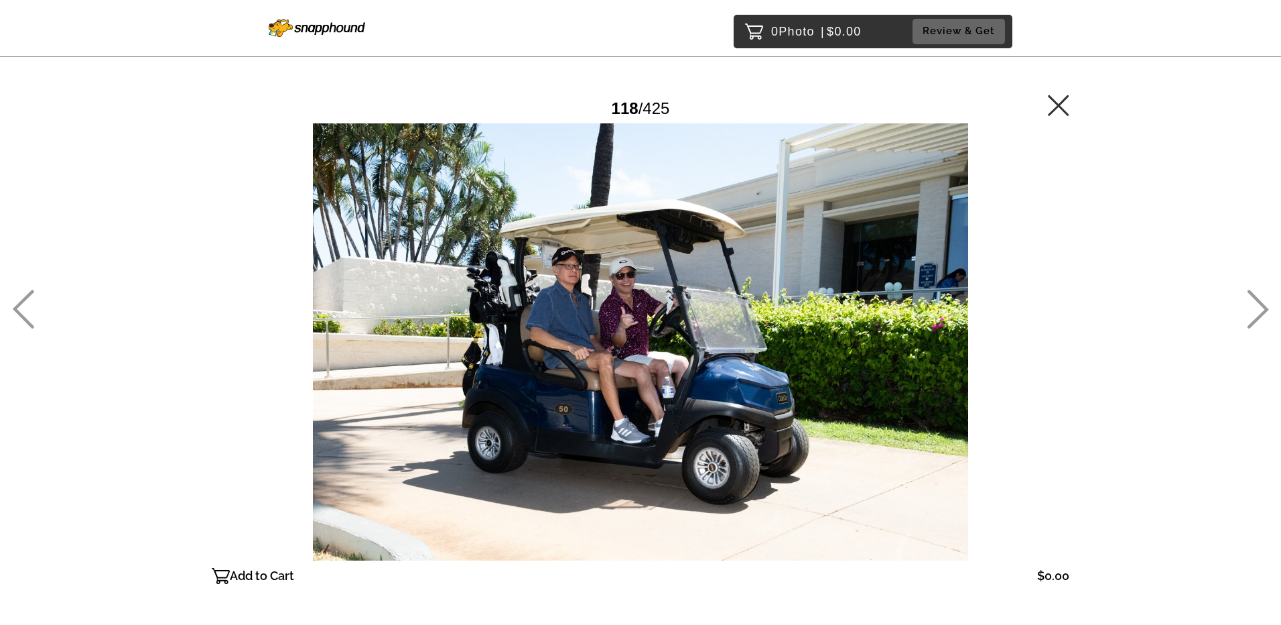
click at [1267, 312] on icon at bounding box center [1258, 309] width 22 height 39
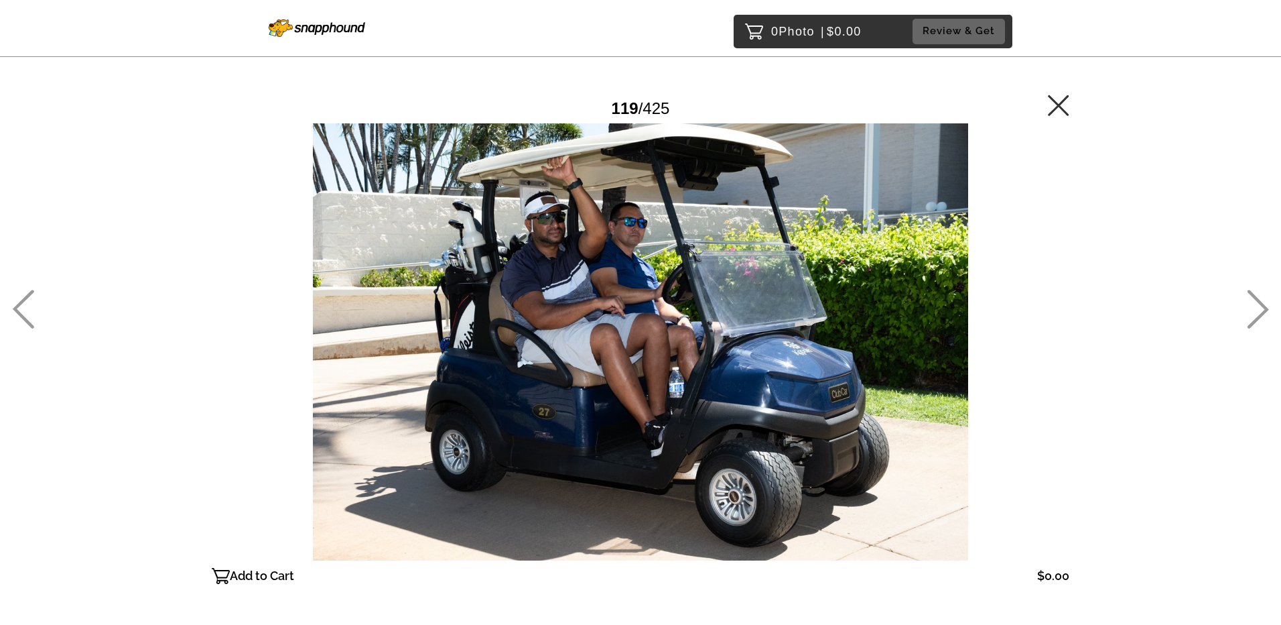
click at [1267, 312] on icon at bounding box center [1258, 309] width 22 height 39
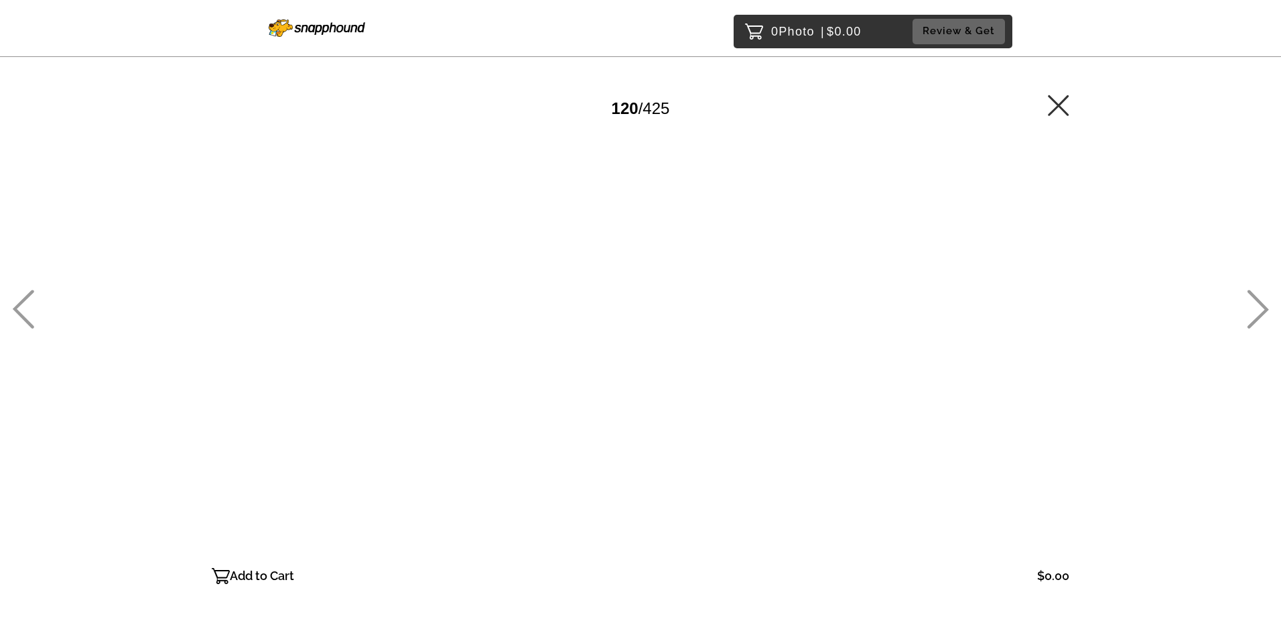
click at [1267, 312] on icon at bounding box center [1258, 309] width 22 height 39
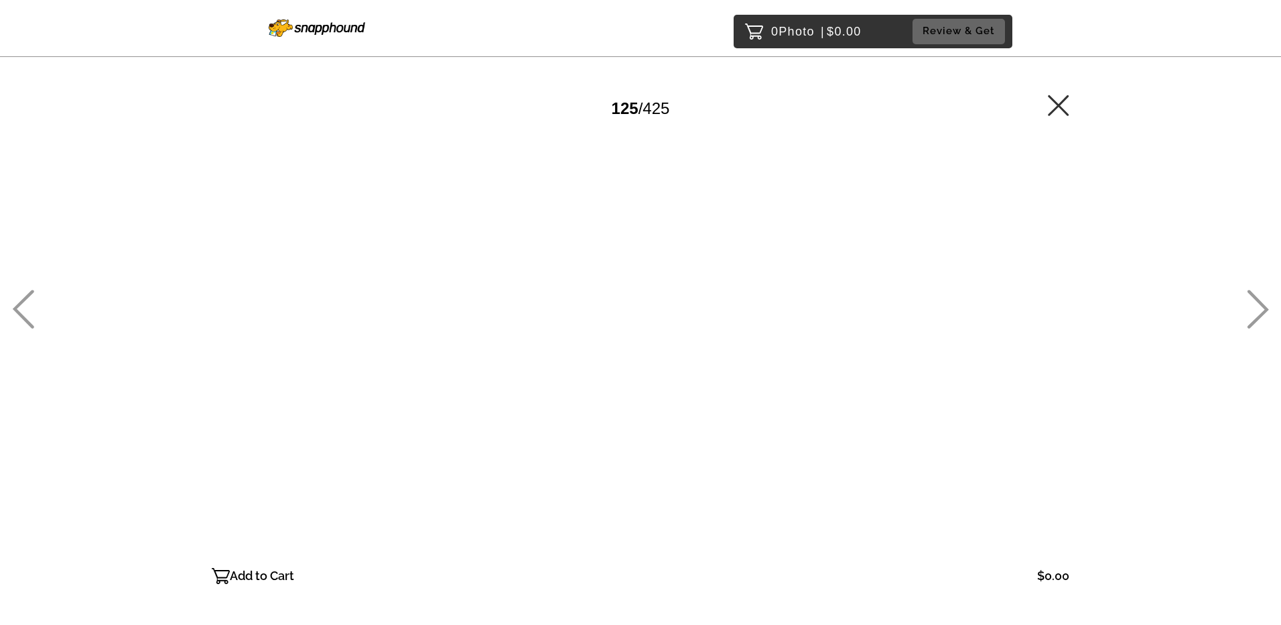
click at [1263, 315] on icon at bounding box center [1258, 309] width 21 height 39
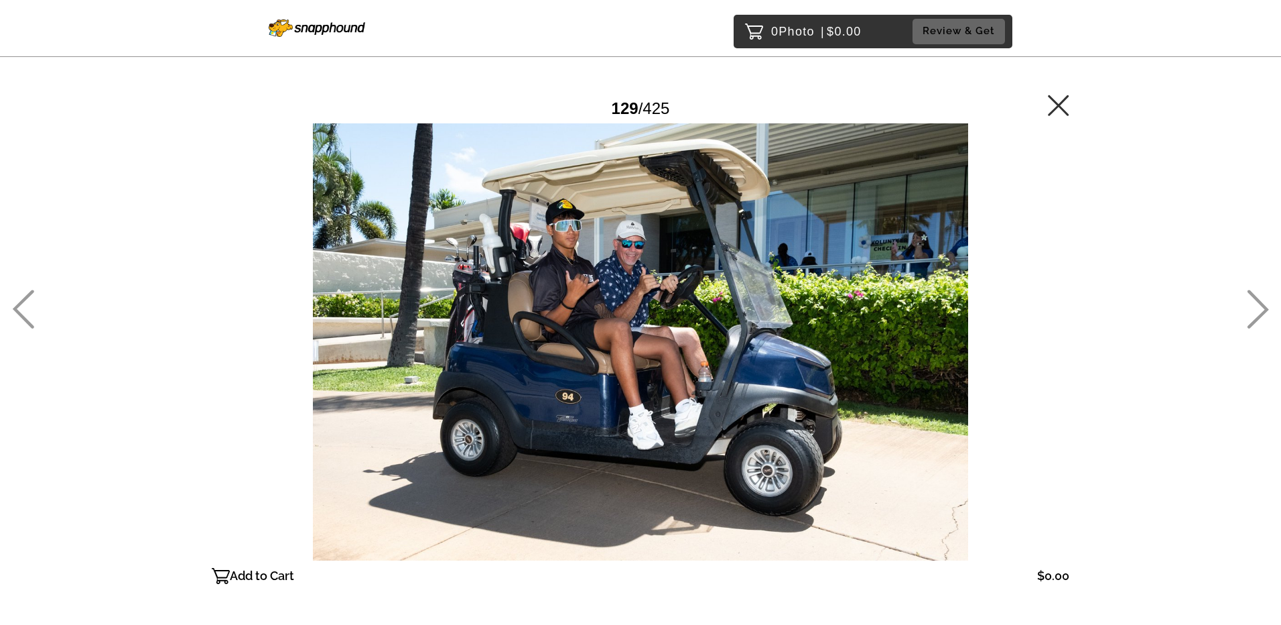
click at [1263, 315] on icon at bounding box center [1258, 309] width 21 height 39
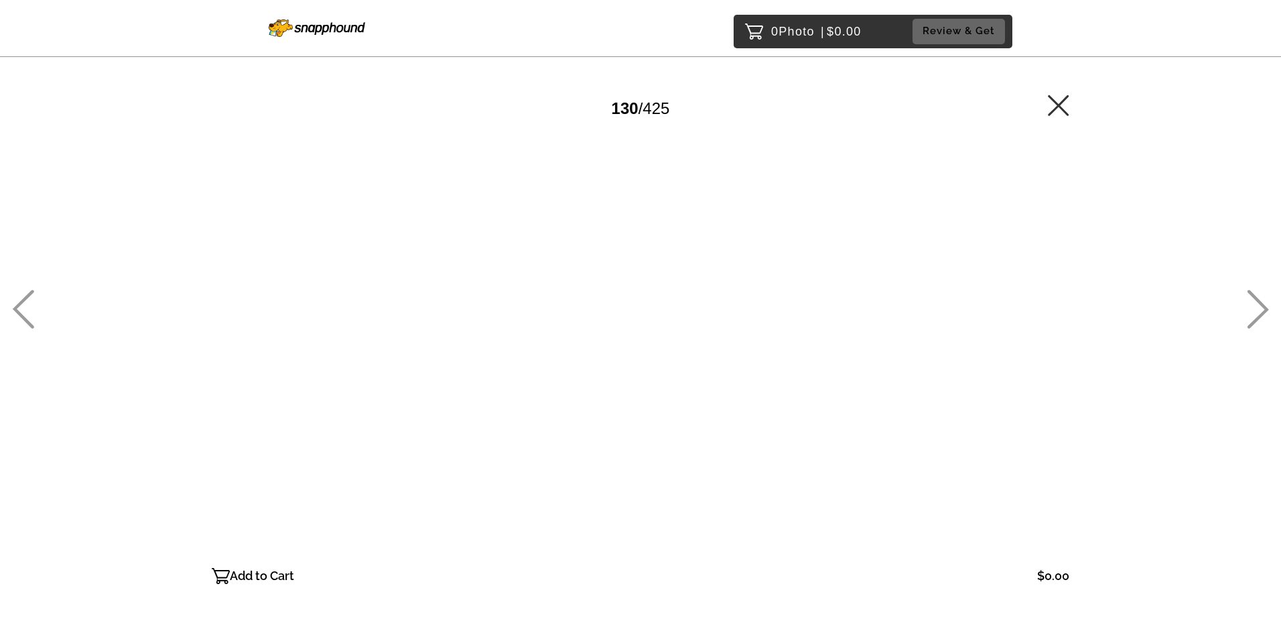
click at [1263, 315] on icon at bounding box center [1258, 309] width 21 height 39
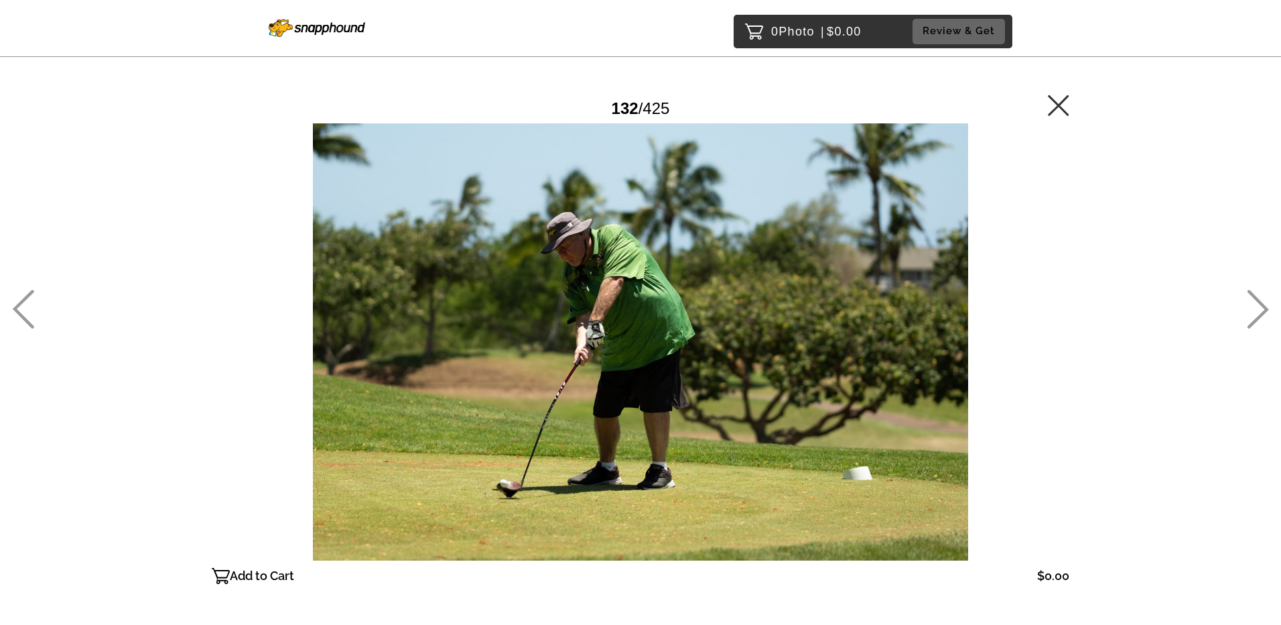
click at [1263, 315] on icon at bounding box center [1258, 309] width 21 height 39
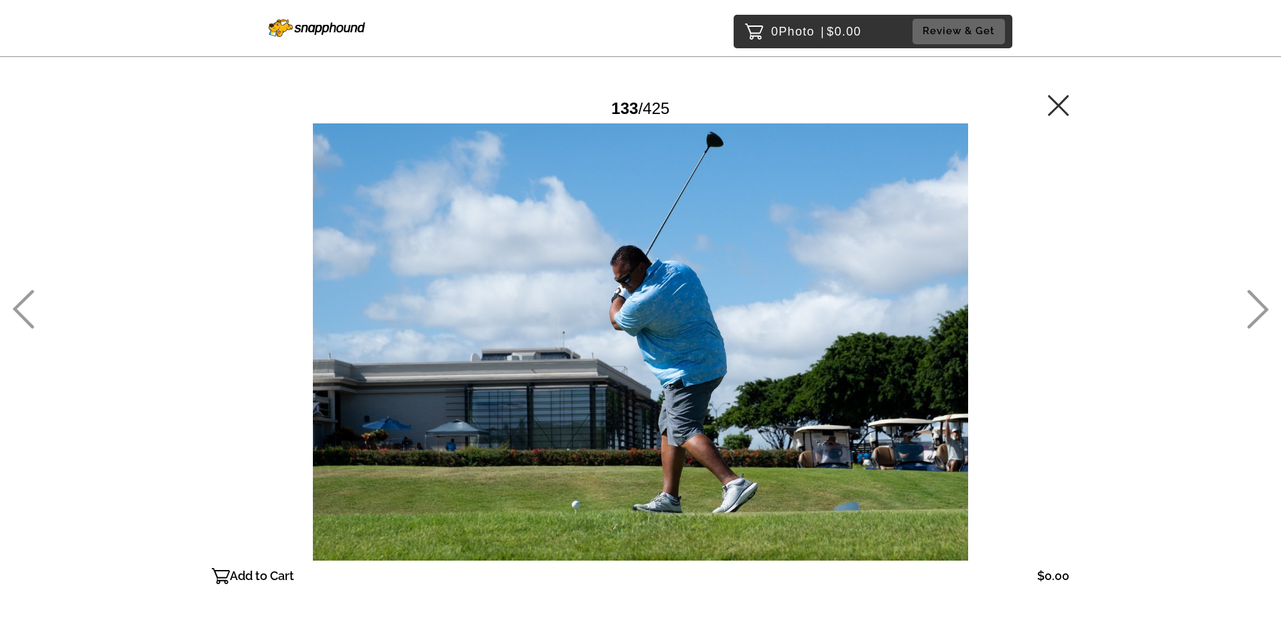
click at [1263, 315] on icon at bounding box center [1258, 309] width 21 height 39
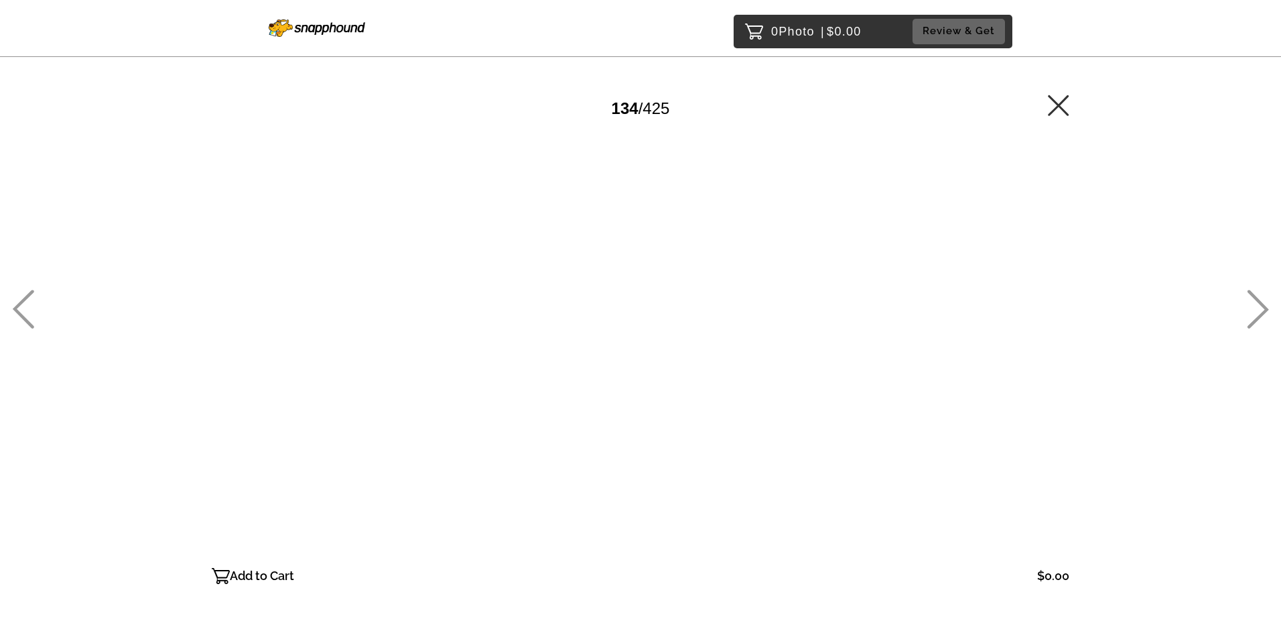
click at [1263, 315] on icon at bounding box center [1258, 309] width 21 height 39
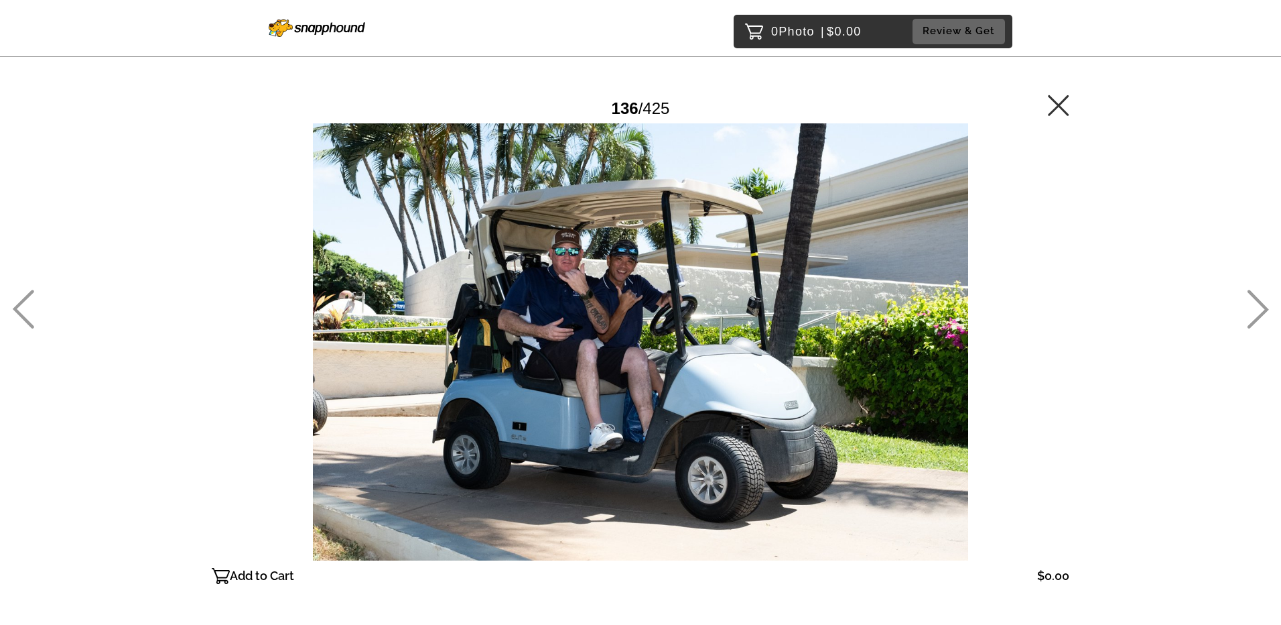
click at [15, 310] on icon at bounding box center [23, 309] width 21 height 39
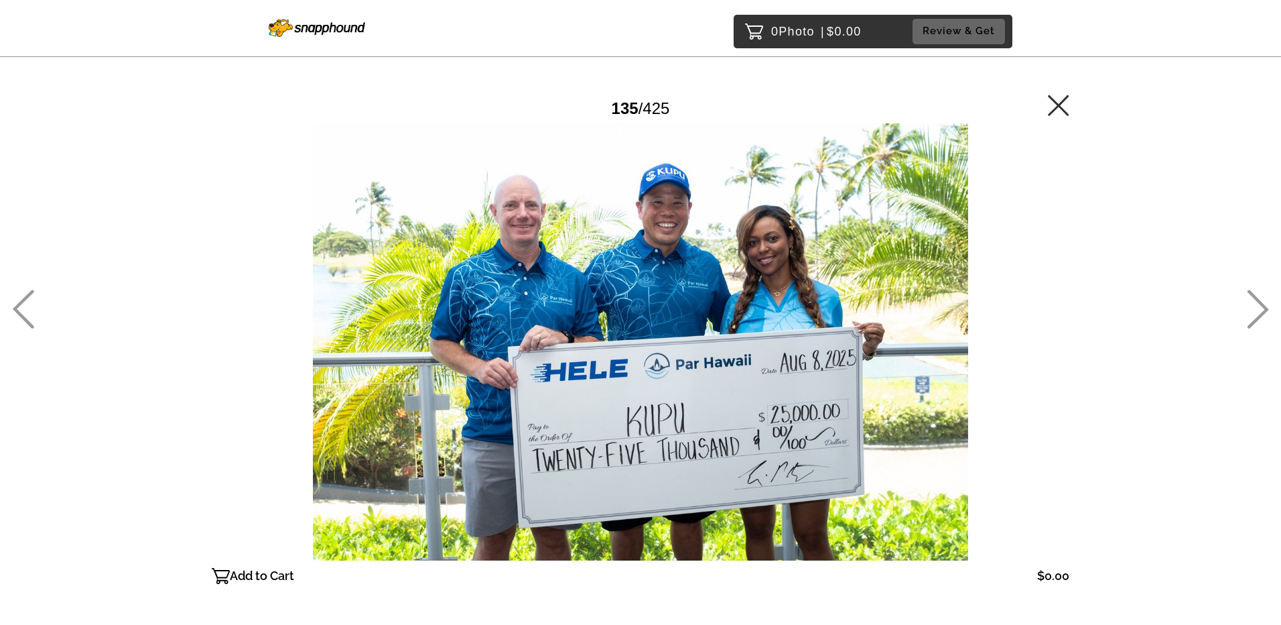
click at [1262, 310] on icon at bounding box center [1258, 309] width 22 height 39
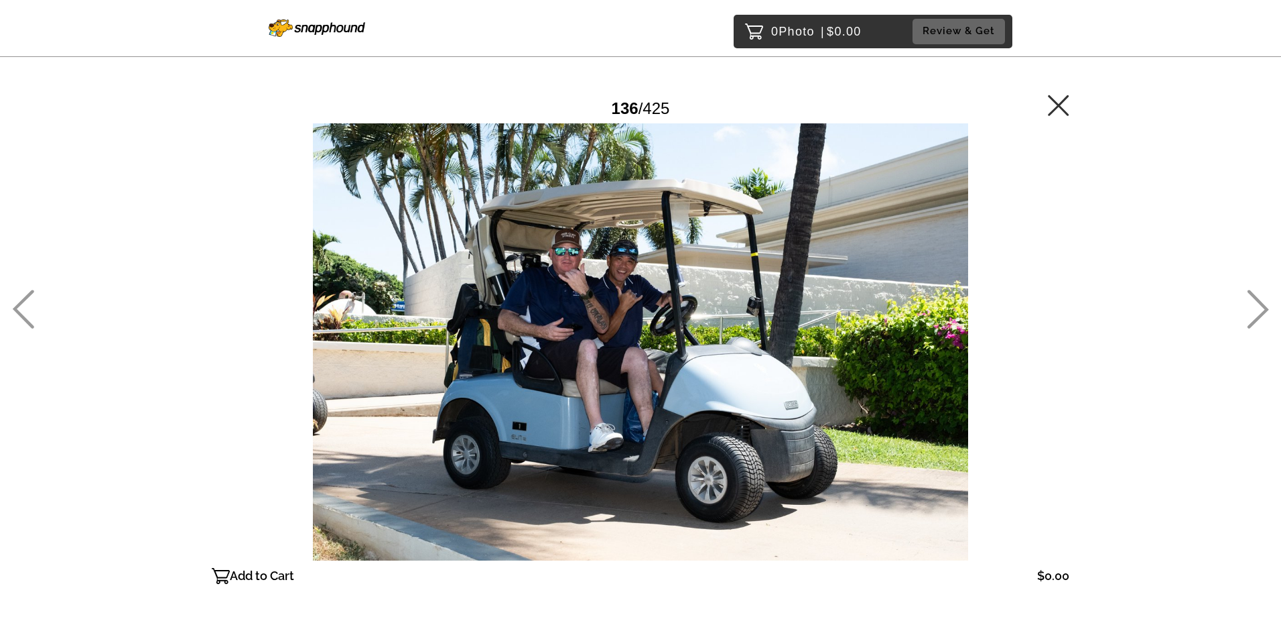
click at [1262, 310] on icon at bounding box center [1258, 309] width 22 height 39
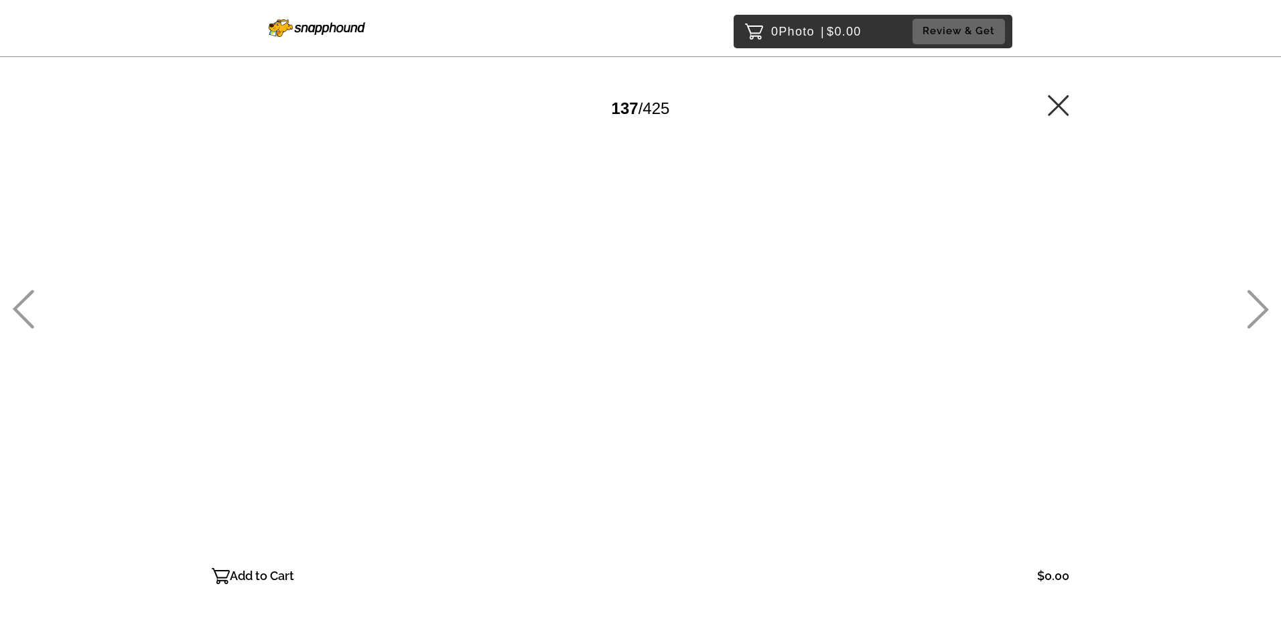
click at [1262, 310] on icon at bounding box center [1258, 309] width 22 height 39
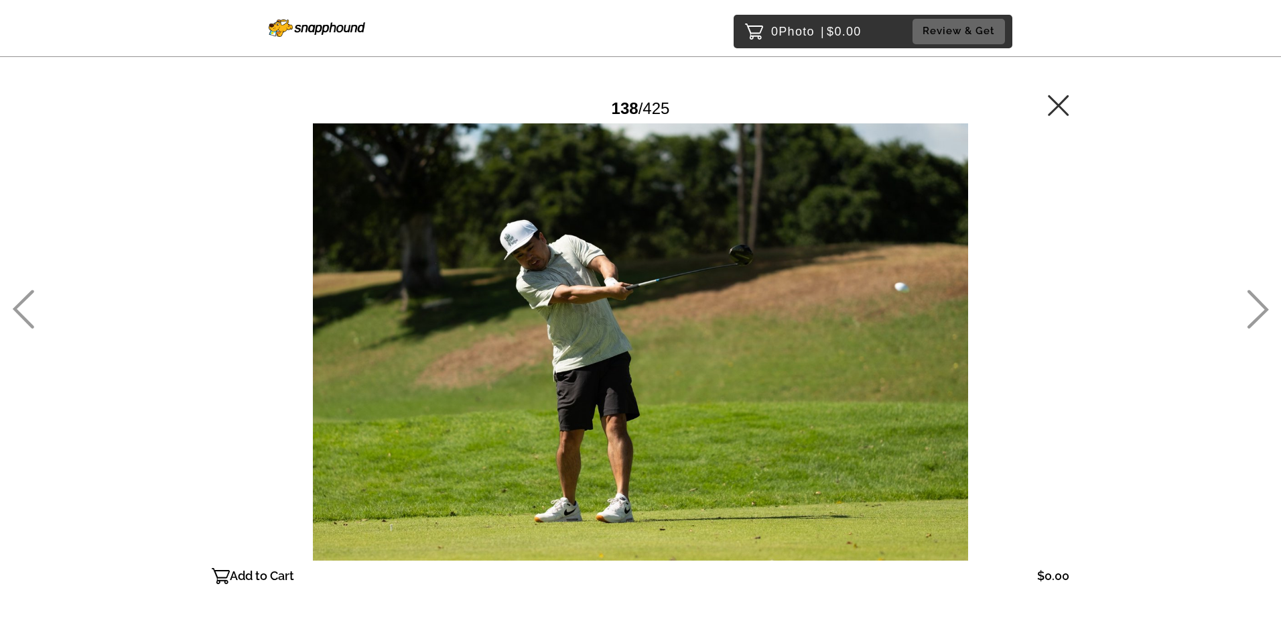
click at [1262, 310] on icon at bounding box center [1258, 309] width 22 height 39
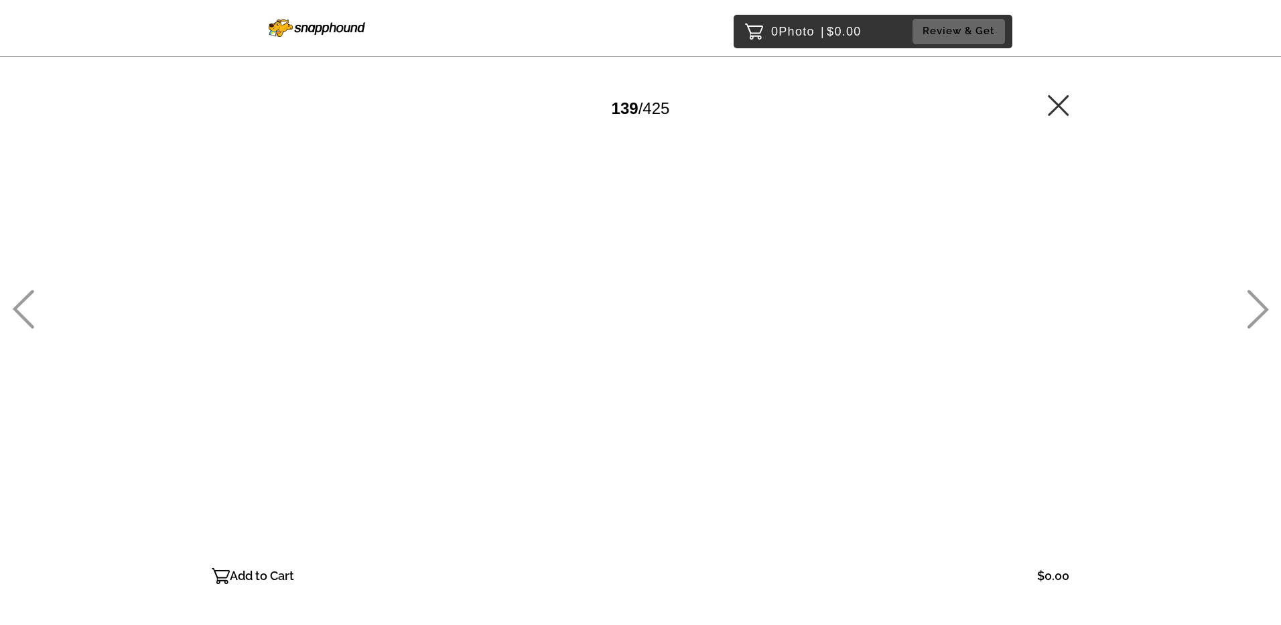
click at [1262, 310] on icon at bounding box center [1258, 309] width 22 height 39
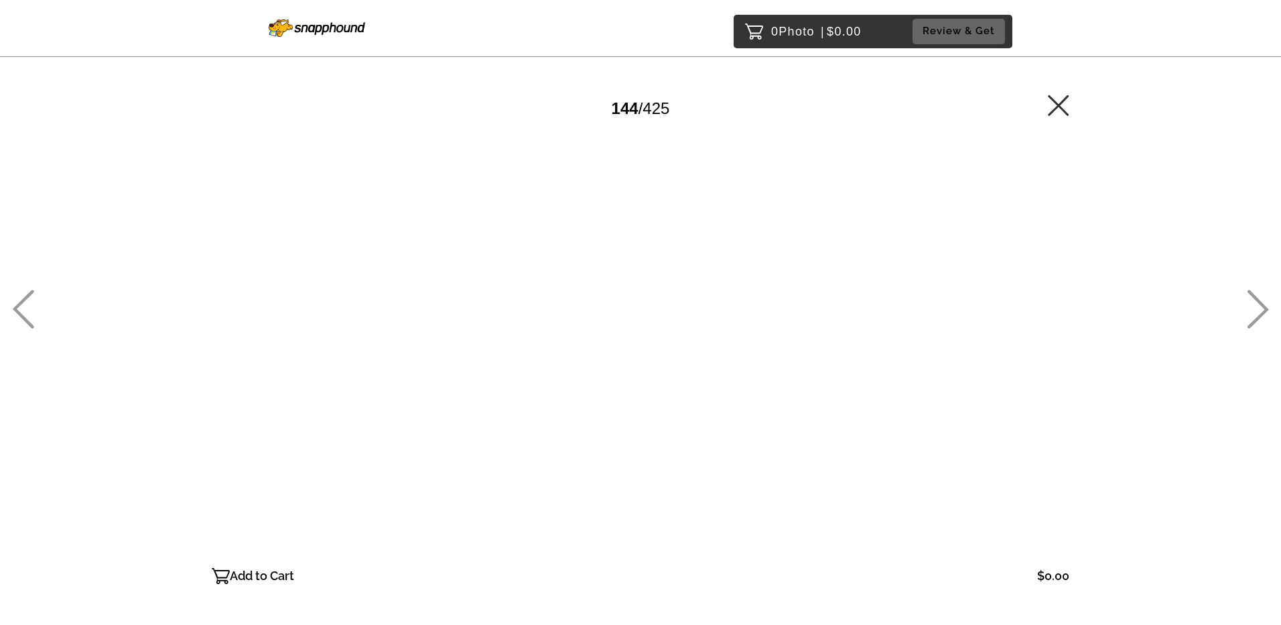
click at [1262, 310] on icon at bounding box center [1258, 309] width 22 height 39
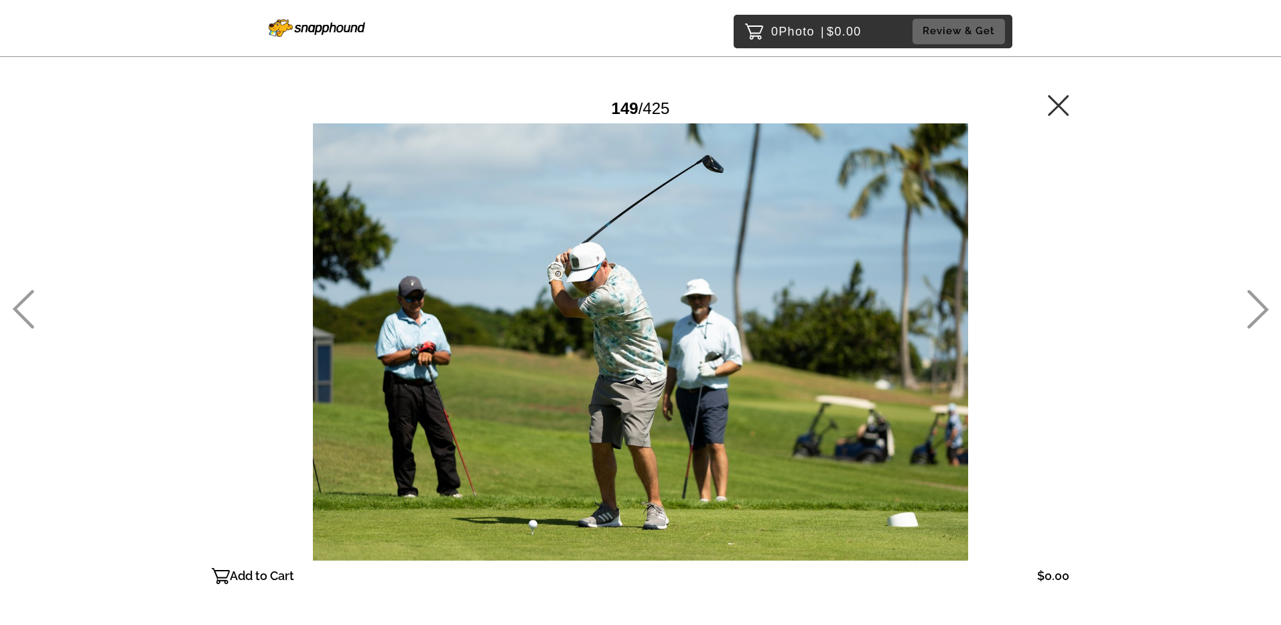
click at [1262, 310] on icon at bounding box center [1258, 309] width 22 height 39
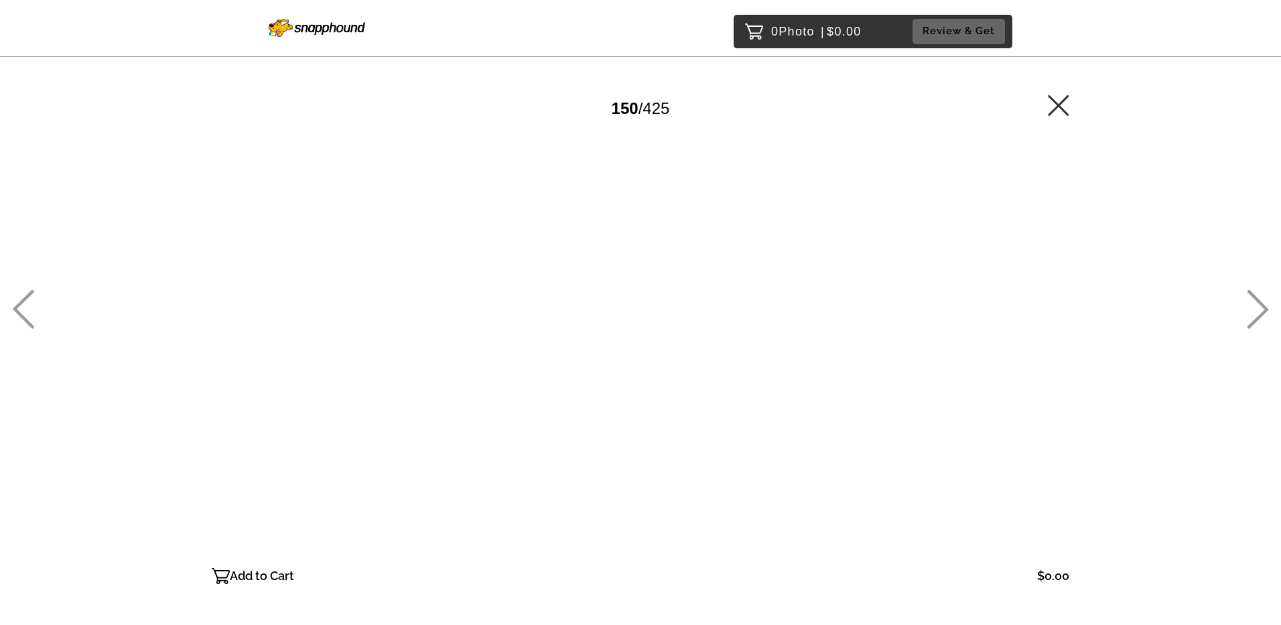
click at [1260, 312] on icon at bounding box center [1258, 309] width 22 height 39
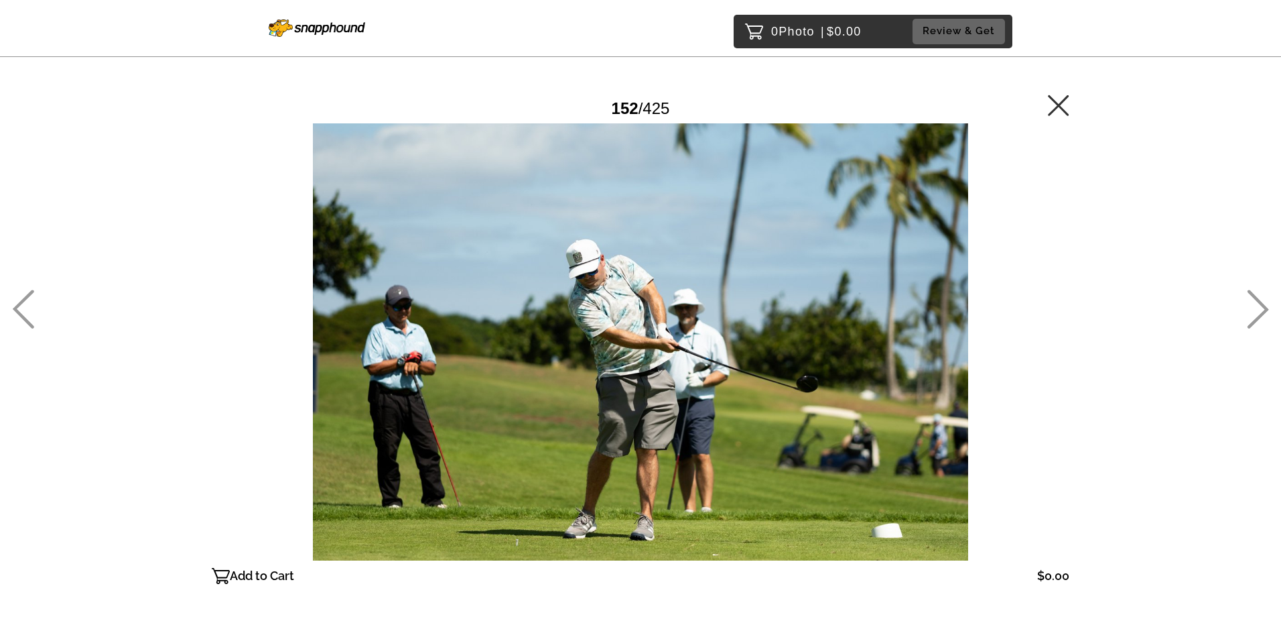
click at [1260, 312] on icon at bounding box center [1258, 309] width 22 height 39
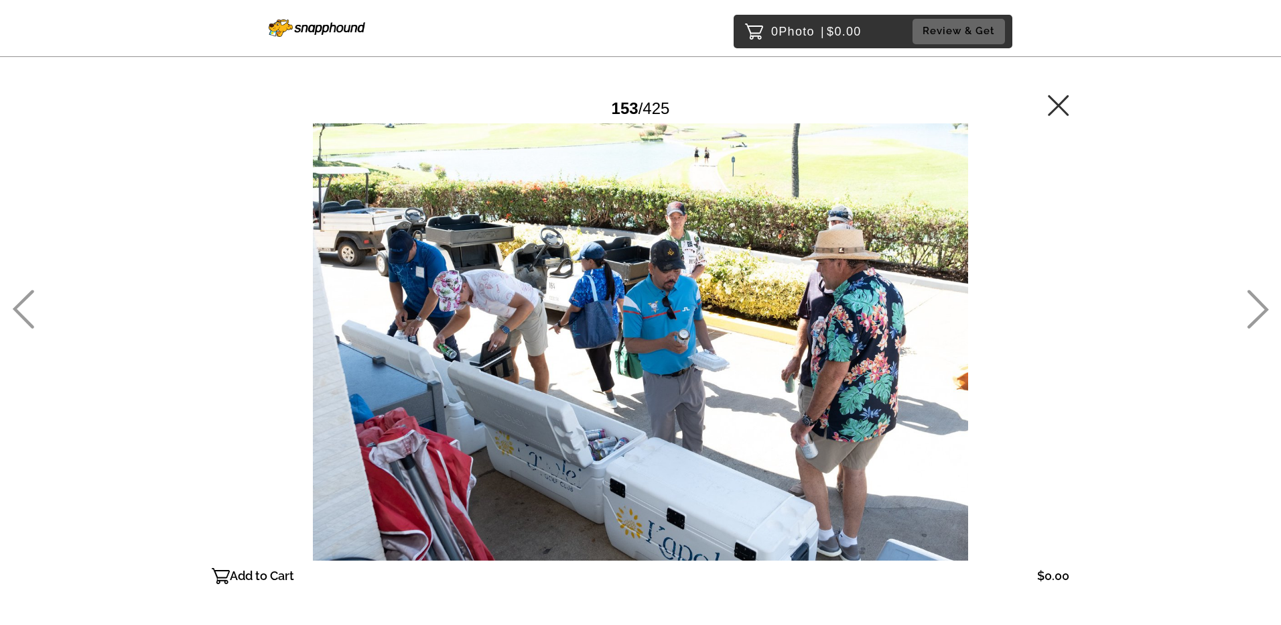
click at [1260, 312] on icon at bounding box center [1258, 309] width 22 height 39
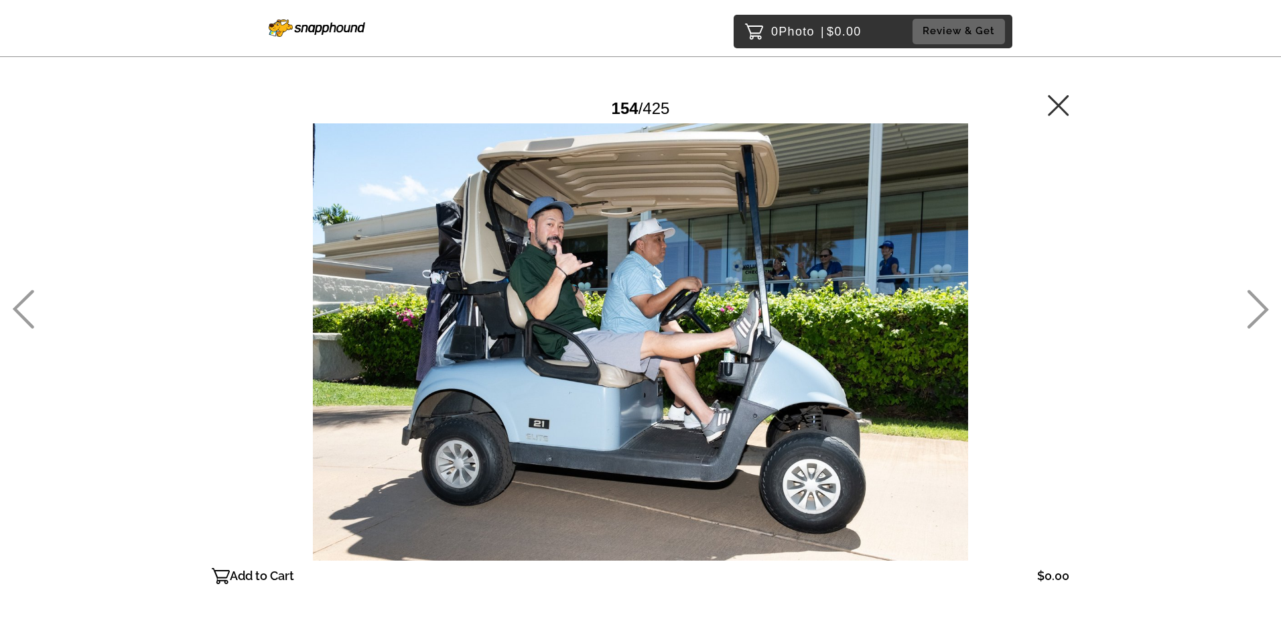
click at [1260, 312] on icon at bounding box center [1258, 309] width 22 height 39
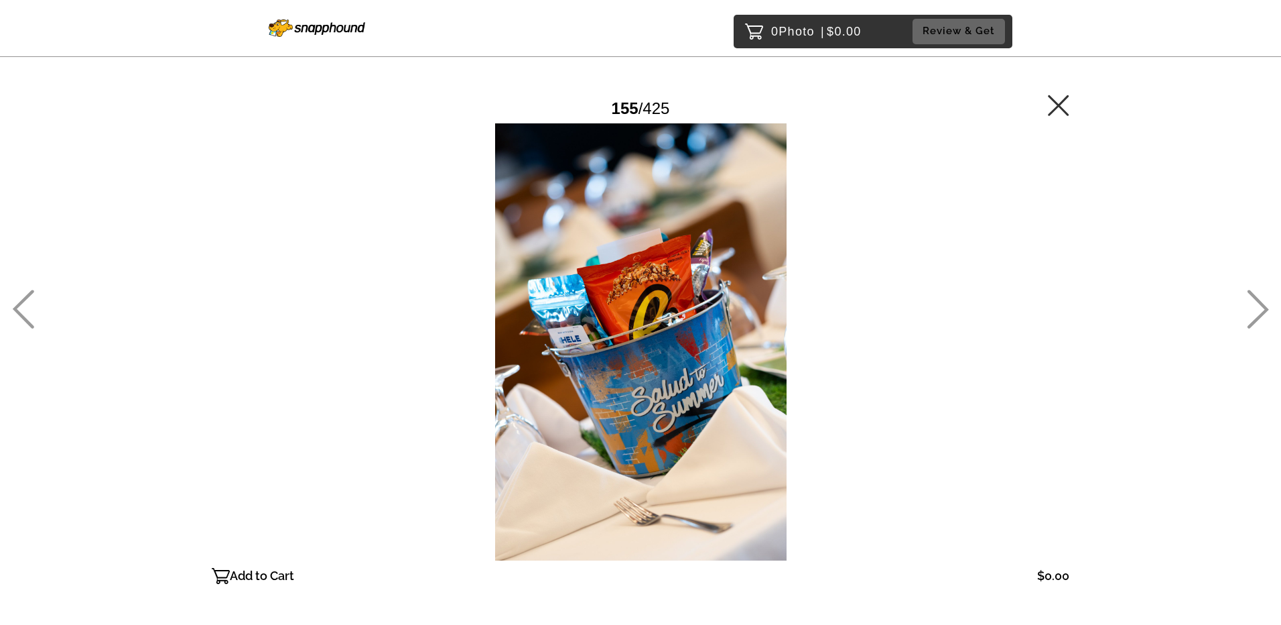
click at [1260, 312] on icon at bounding box center [1258, 309] width 22 height 39
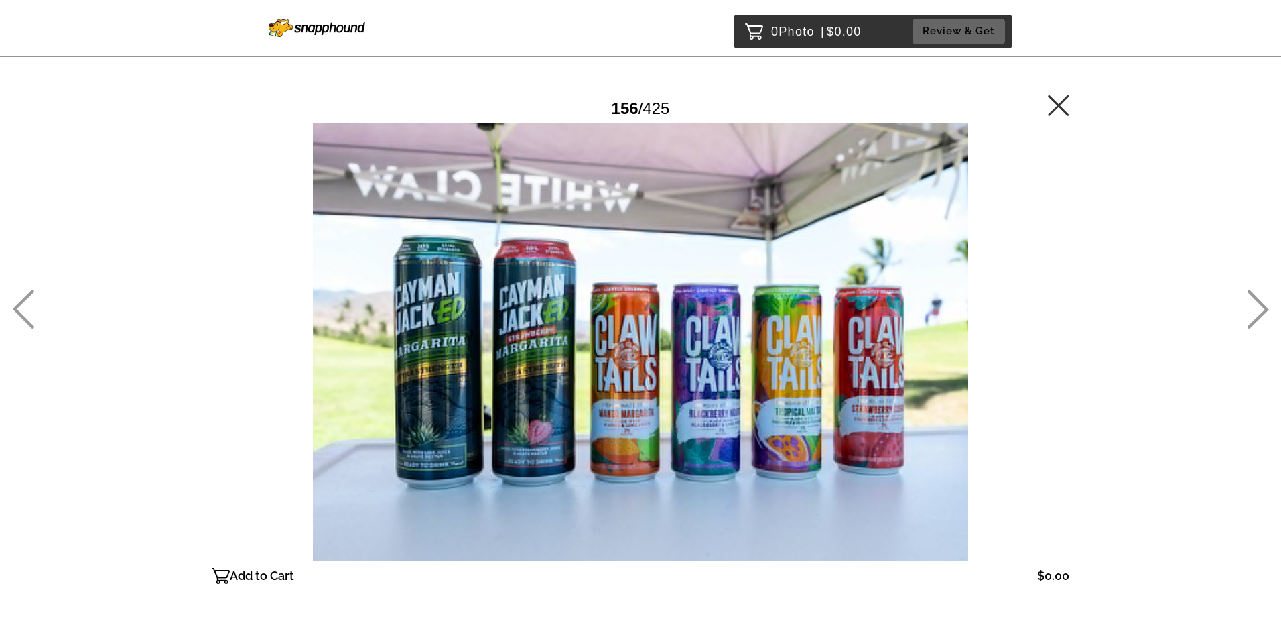
click at [1260, 312] on icon at bounding box center [1258, 309] width 22 height 39
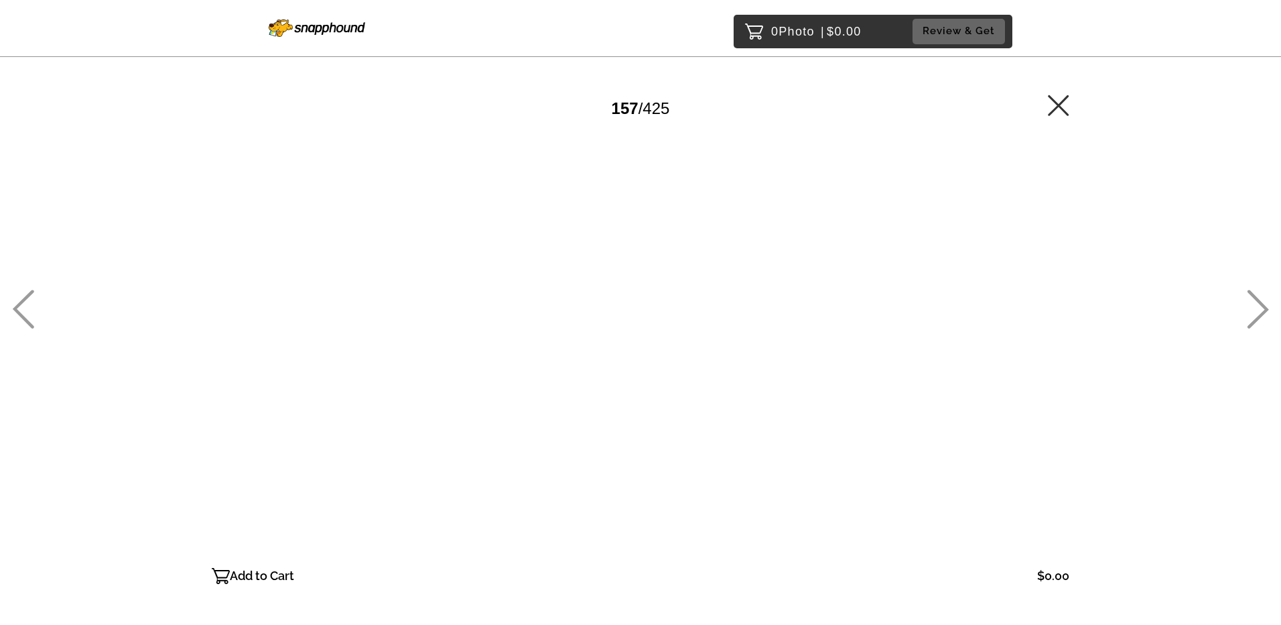
click at [1260, 312] on icon at bounding box center [1258, 309] width 22 height 39
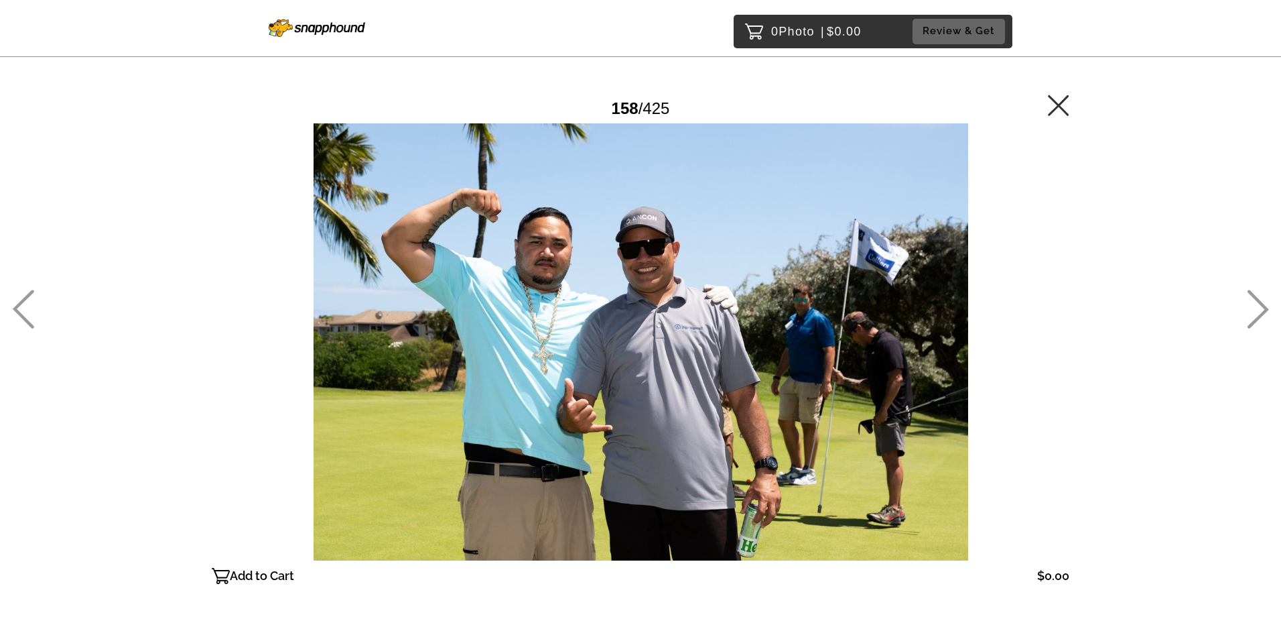
click at [1260, 312] on icon at bounding box center [1258, 309] width 22 height 39
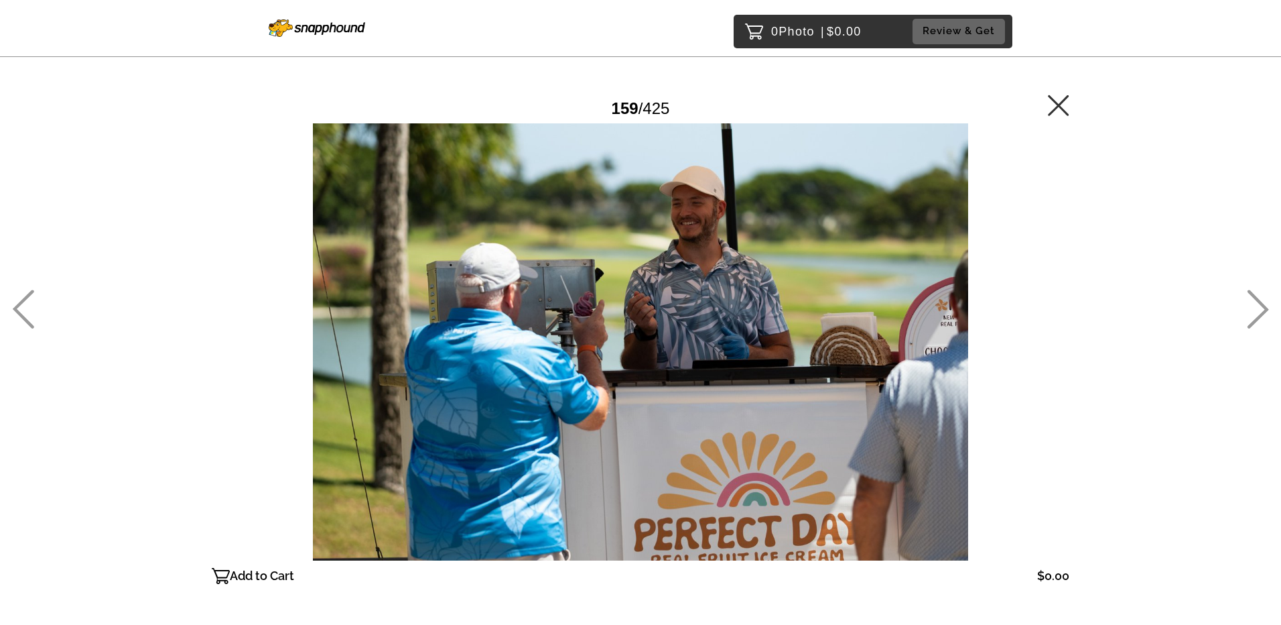
click at [1260, 312] on icon at bounding box center [1258, 309] width 22 height 39
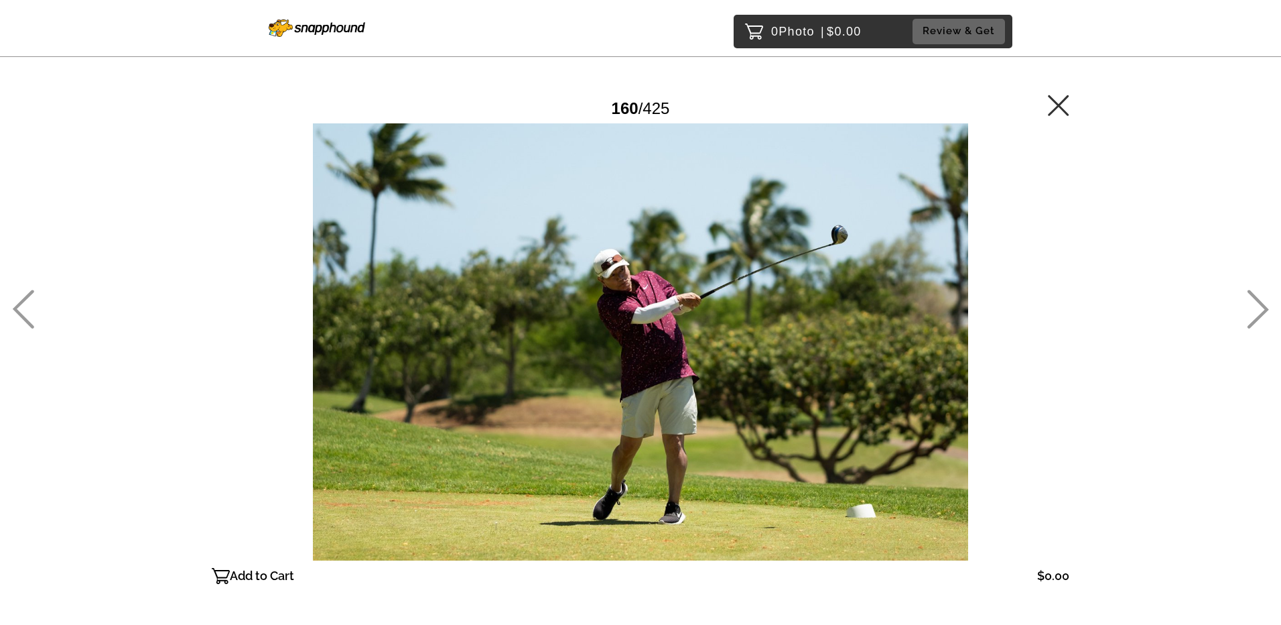
click at [1260, 312] on icon at bounding box center [1258, 309] width 22 height 39
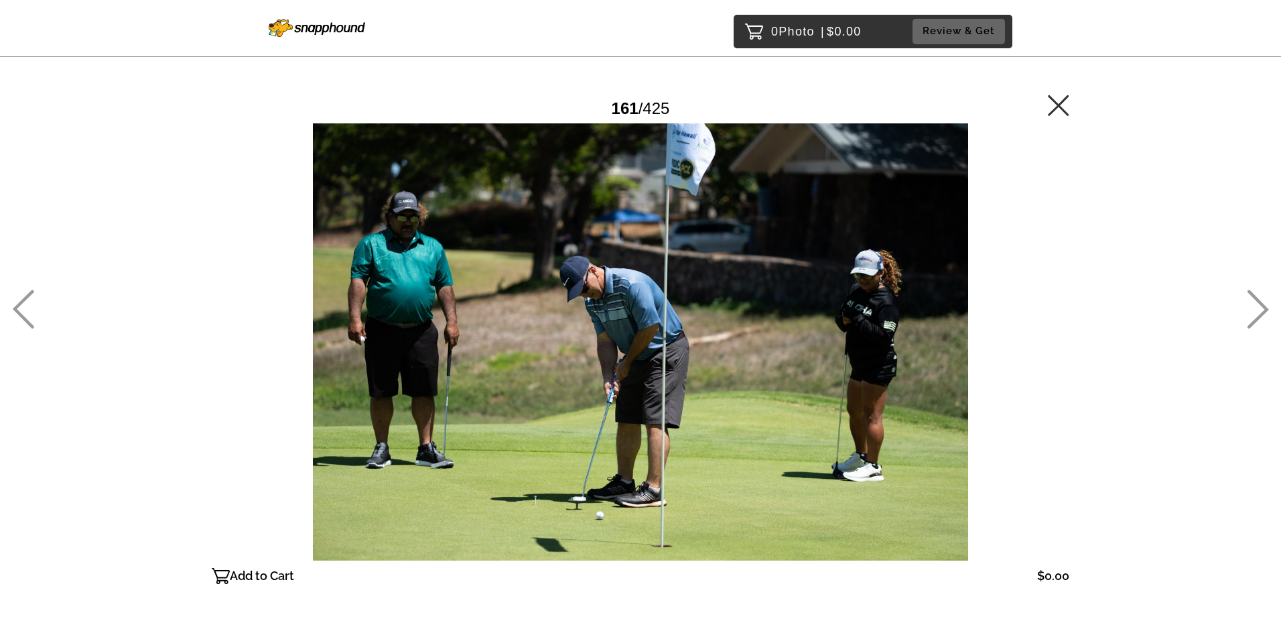
click at [1260, 312] on icon at bounding box center [1258, 309] width 22 height 39
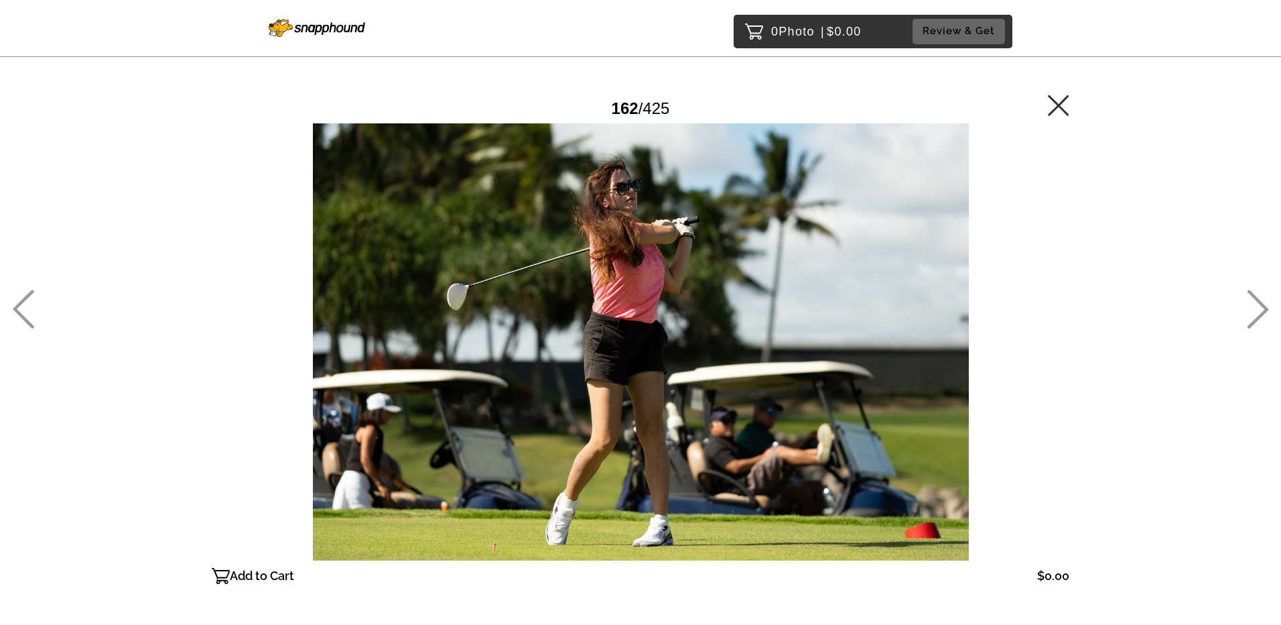
click at [1260, 312] on icon at bounding box center [1258, 309] width 22 height 39
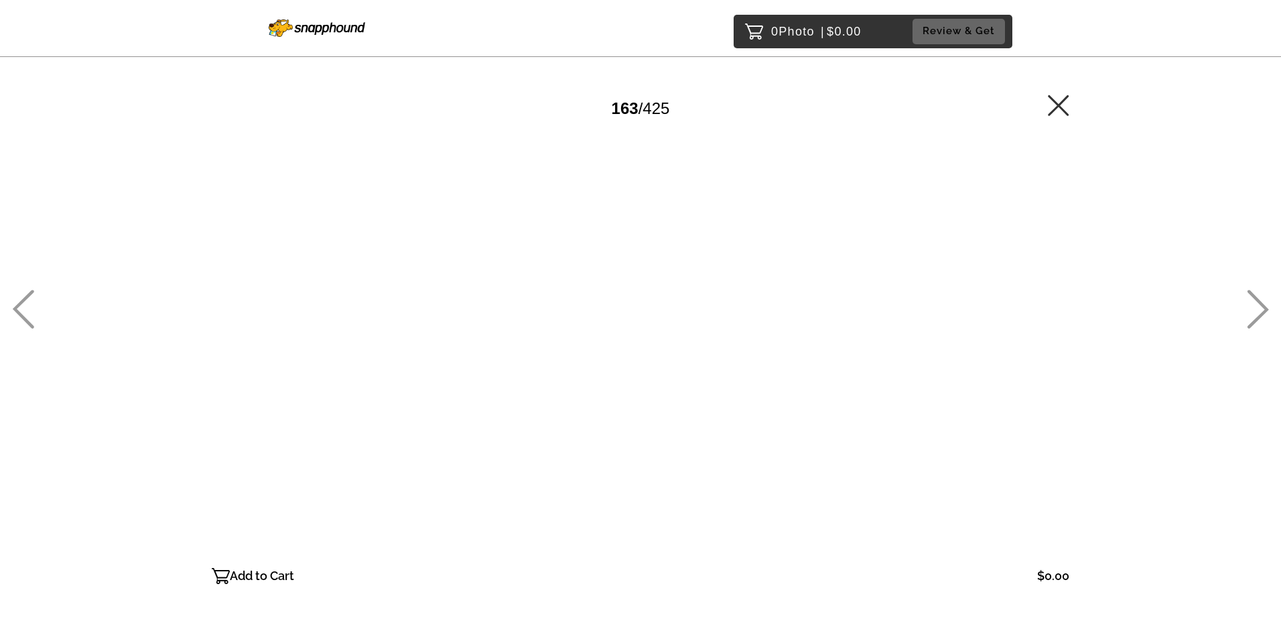
click at [1260, 312] on icon at bounding box center [1258, 309] width 22 height 39
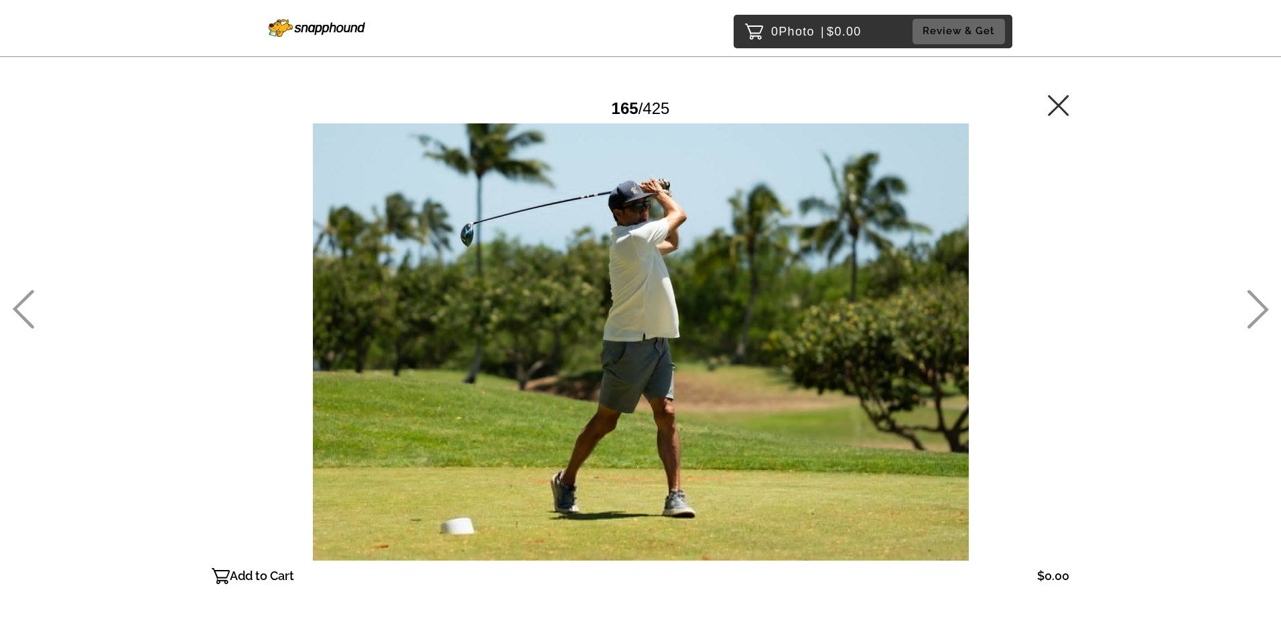
click at [1260, 312] on icon at bounding box center [1258, 309] width 22 height 39
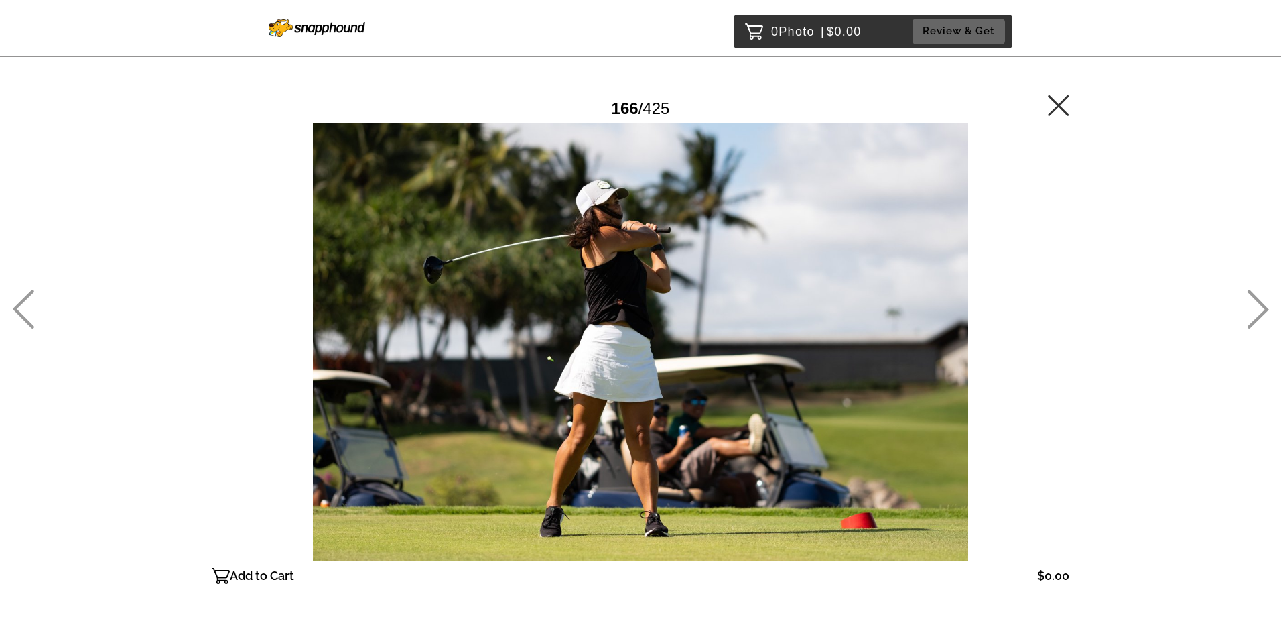
click at [1260, 312] on icon at bounding box center [1258, 309] width 22 height 39
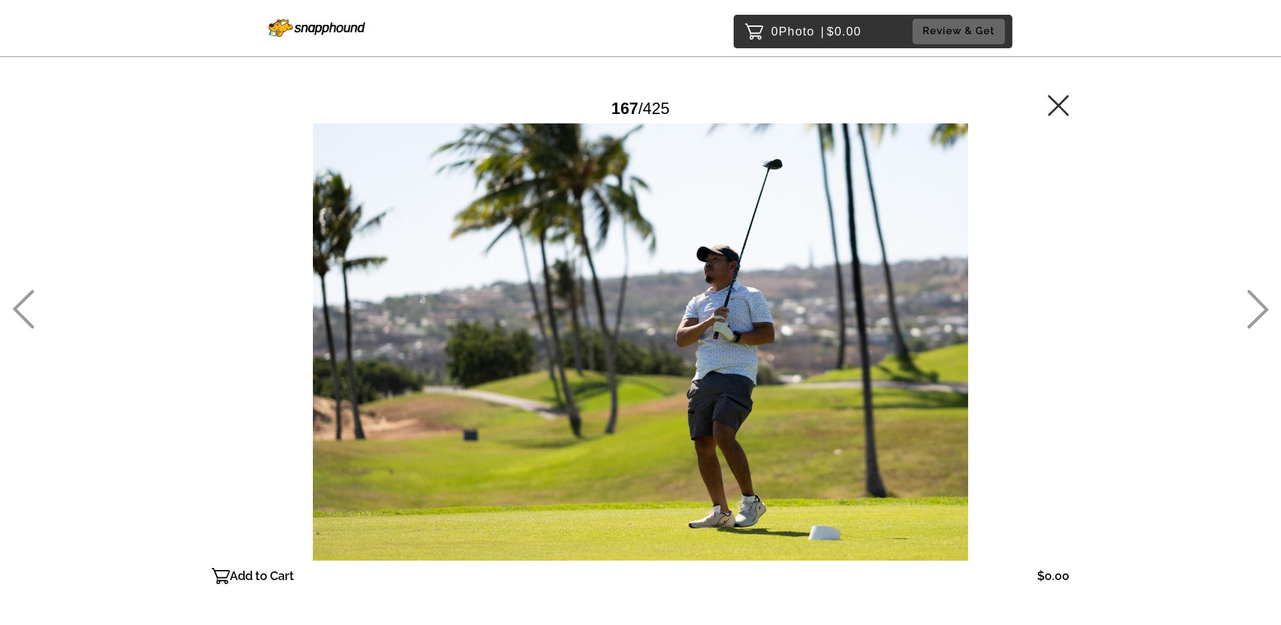
click at [1259, 312] on icon at bounding box center [1258, 309] width 22 height 39
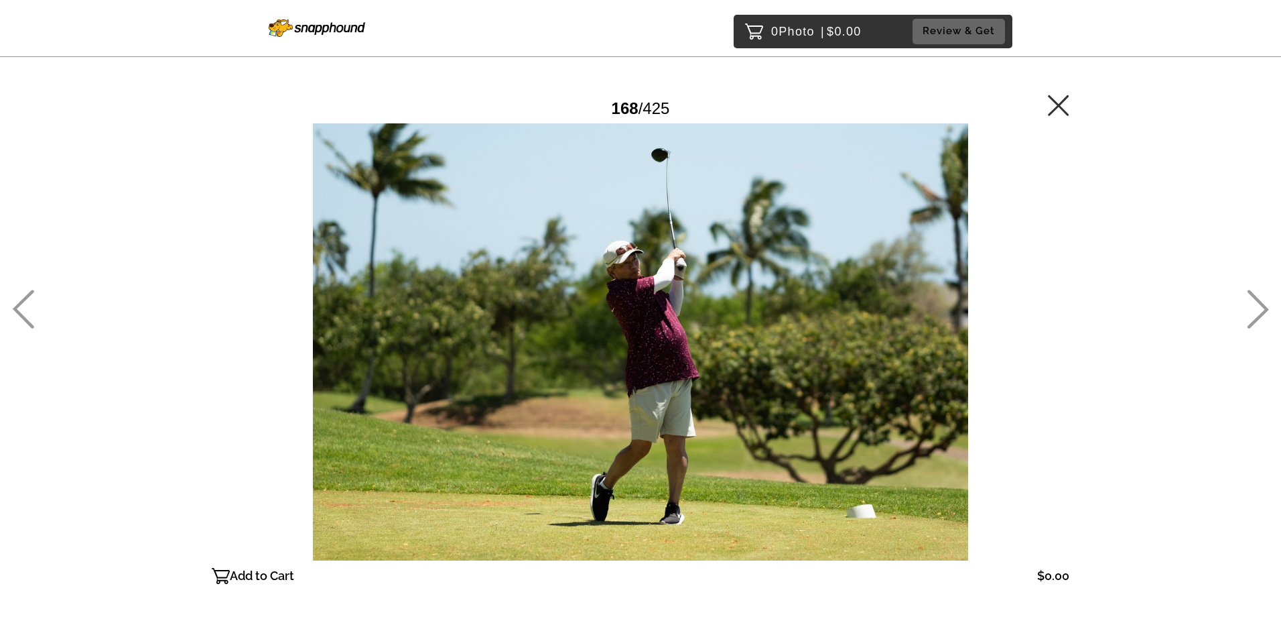
click at [1259, 312] on icon at bounding box center [1258, 309] width 22 height 39
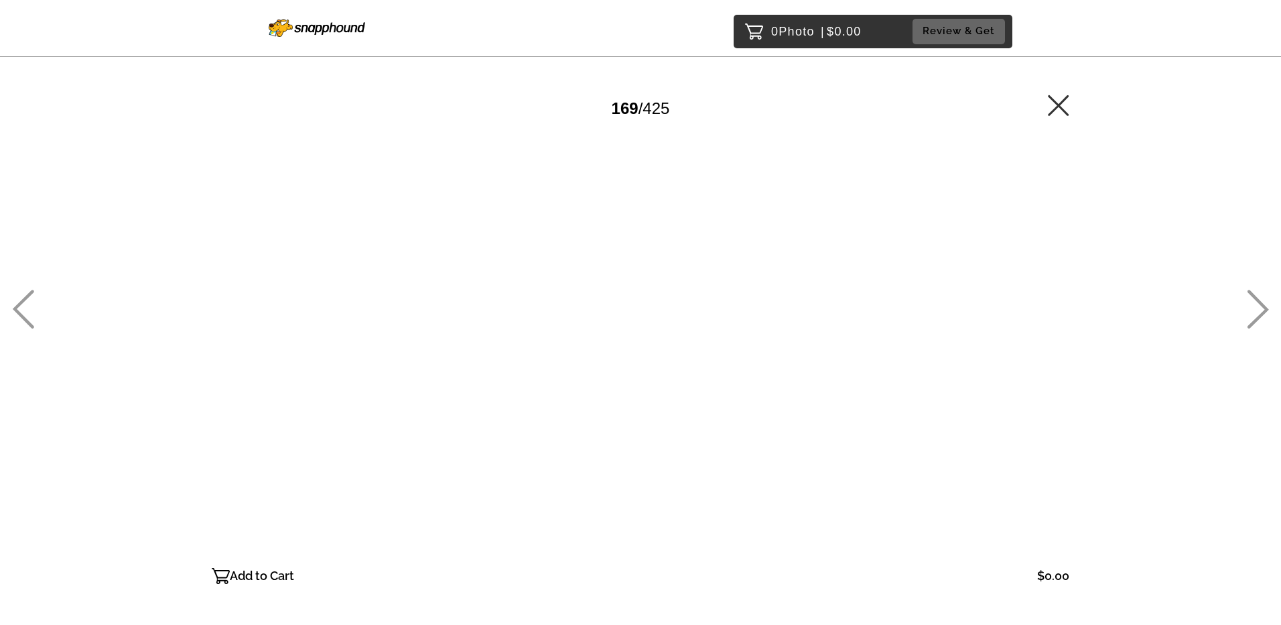
click at [1259, 312] on icon at bounding box center [1258, 309] width 22 height 39
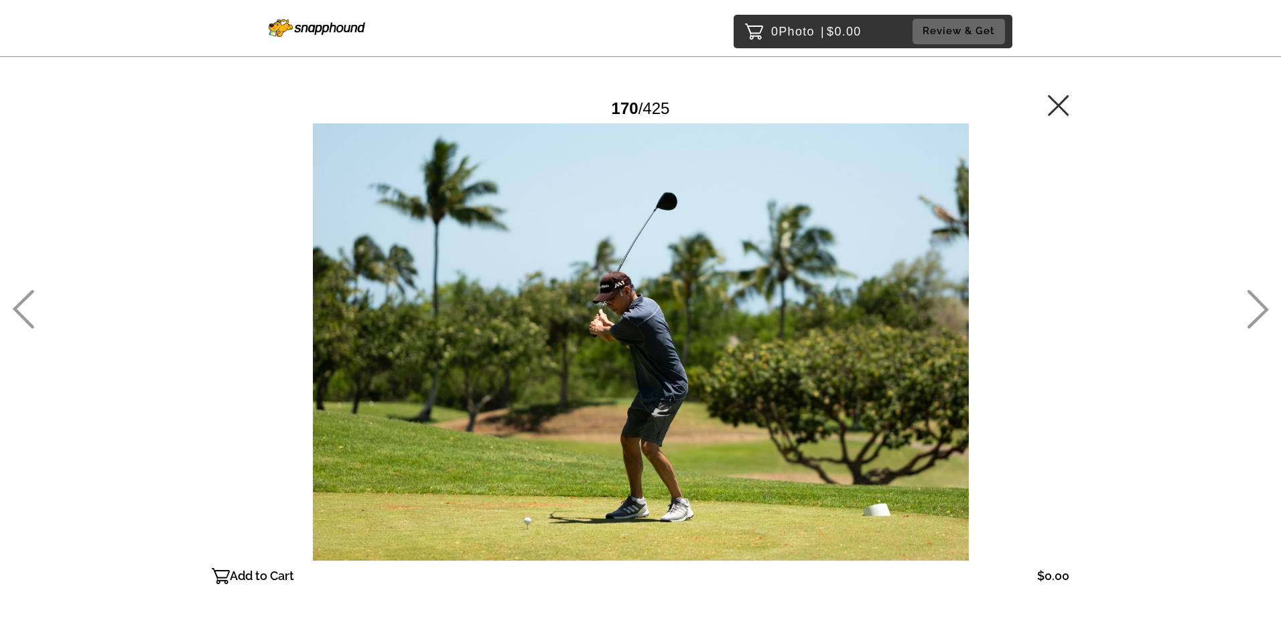
click at [1259, 312] on icon at bounding box center [1258, 309] width 22 height 39
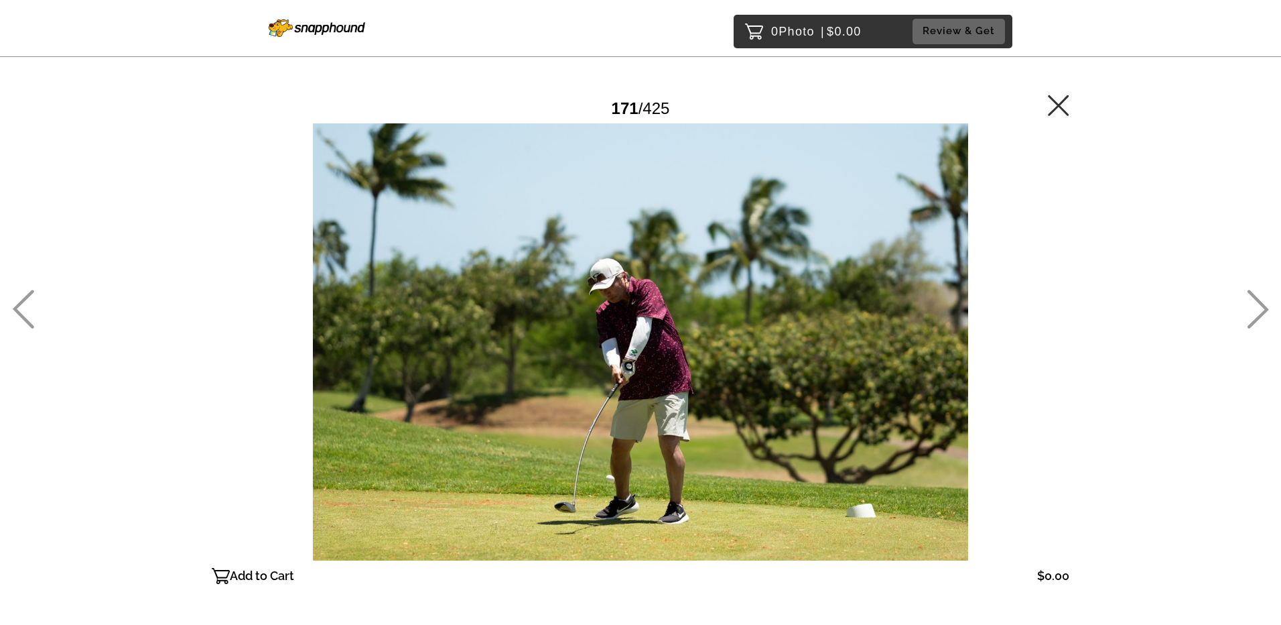
click at [1259, 312] on icon at bounding box center [1258, 309] width 22 height 39
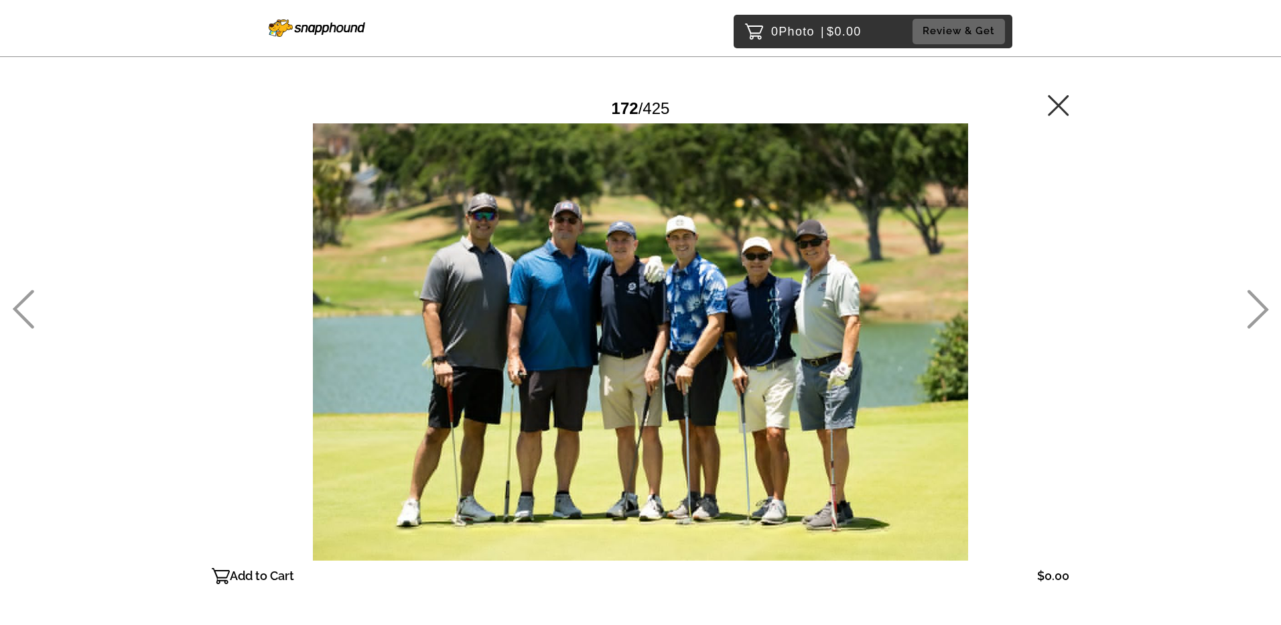
click at [1259, 312] on icon at bounding box center [1258, 309] width 22 height 39
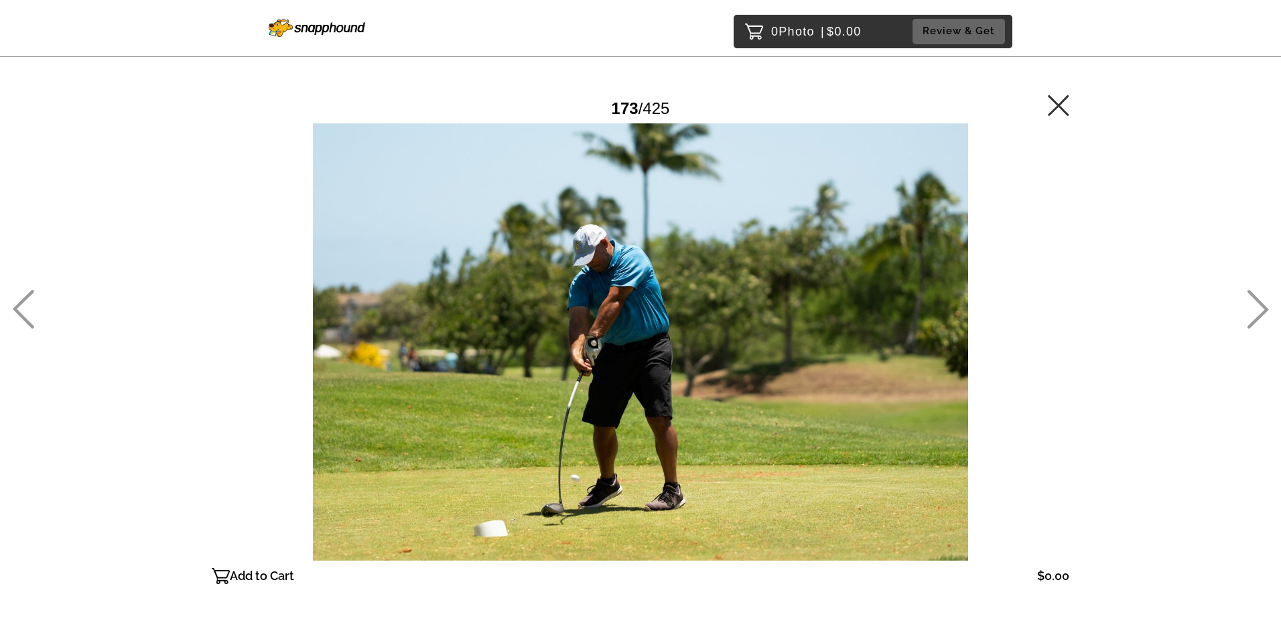
click at [1259, 312] on icon at bounding box center [1258, 309] width 22 height 39
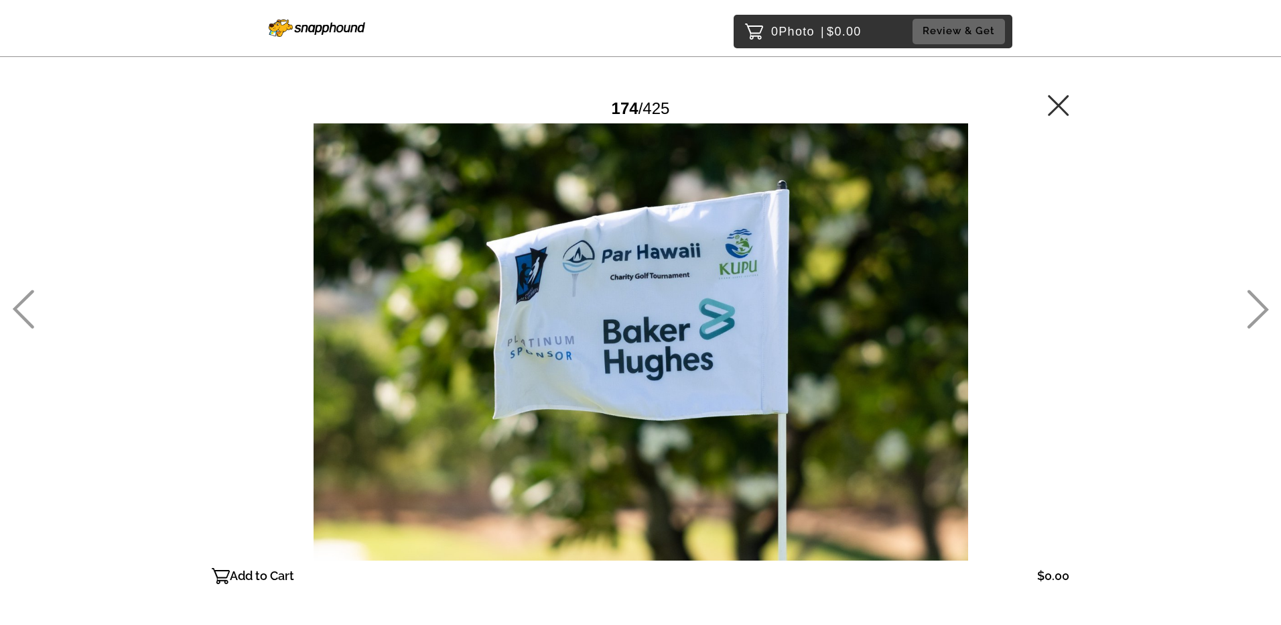
click at [1259, 312] on icon at bounding box center [1258, 309] width 22 height 39
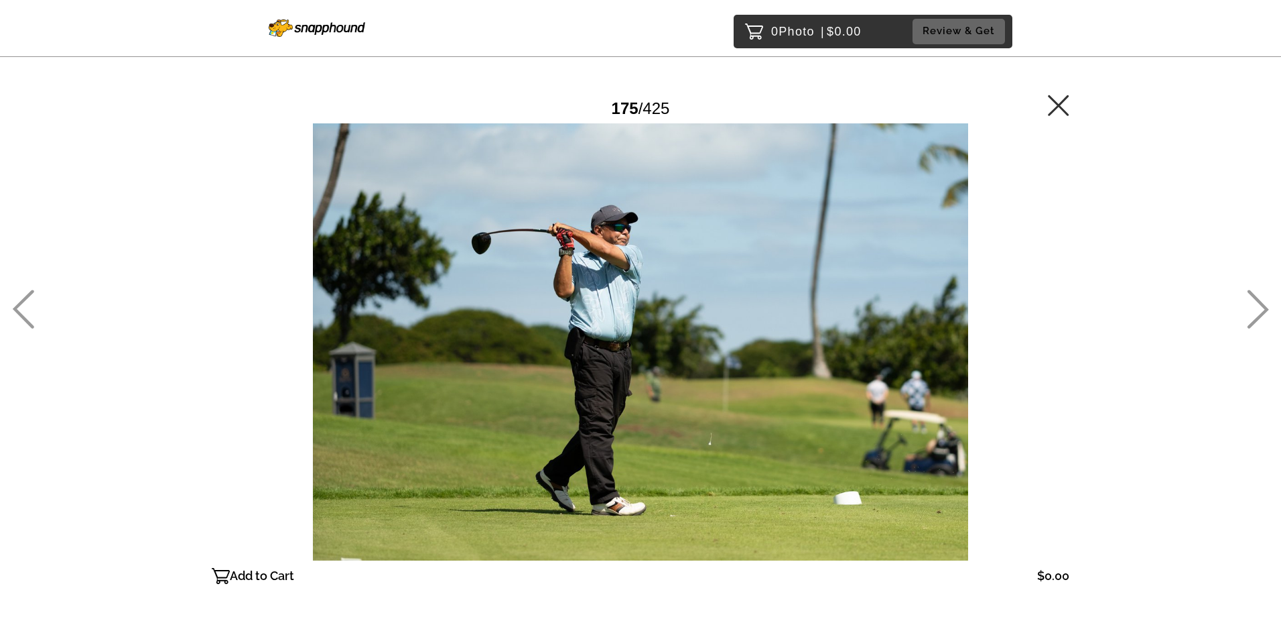
click at [1259, 312] on icon at bounding box center [1258, 309] width 22 height 39
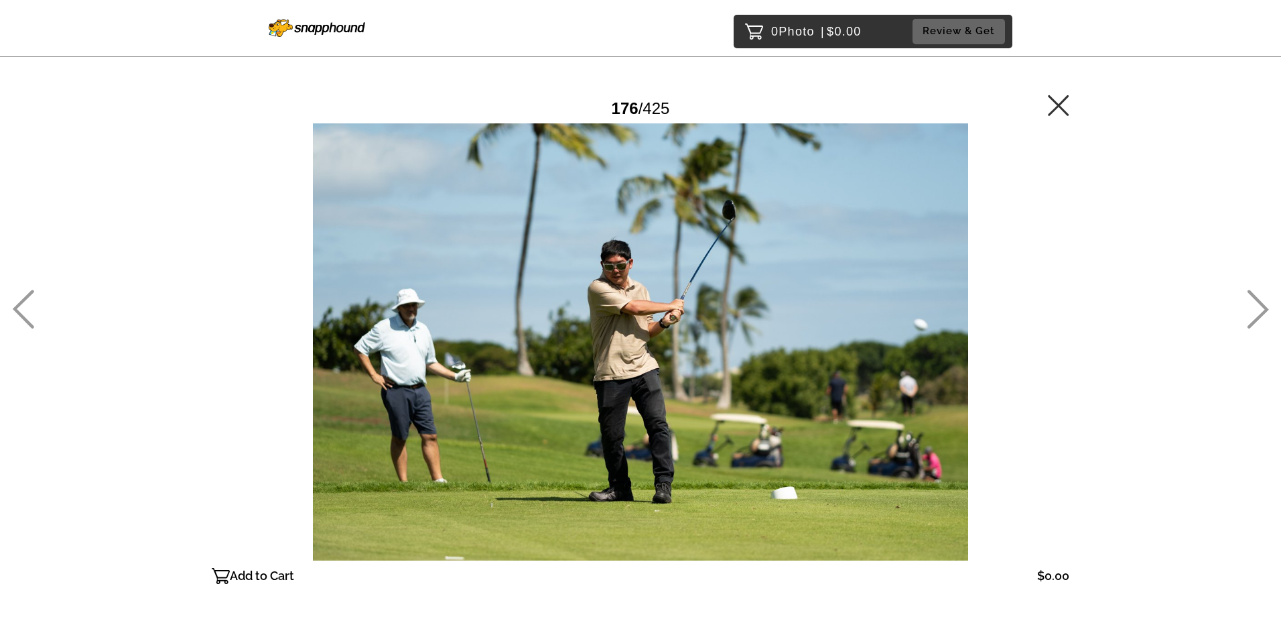
click at [1259, 312] on icon at bounding box center [1258, 309] width 22 height 39
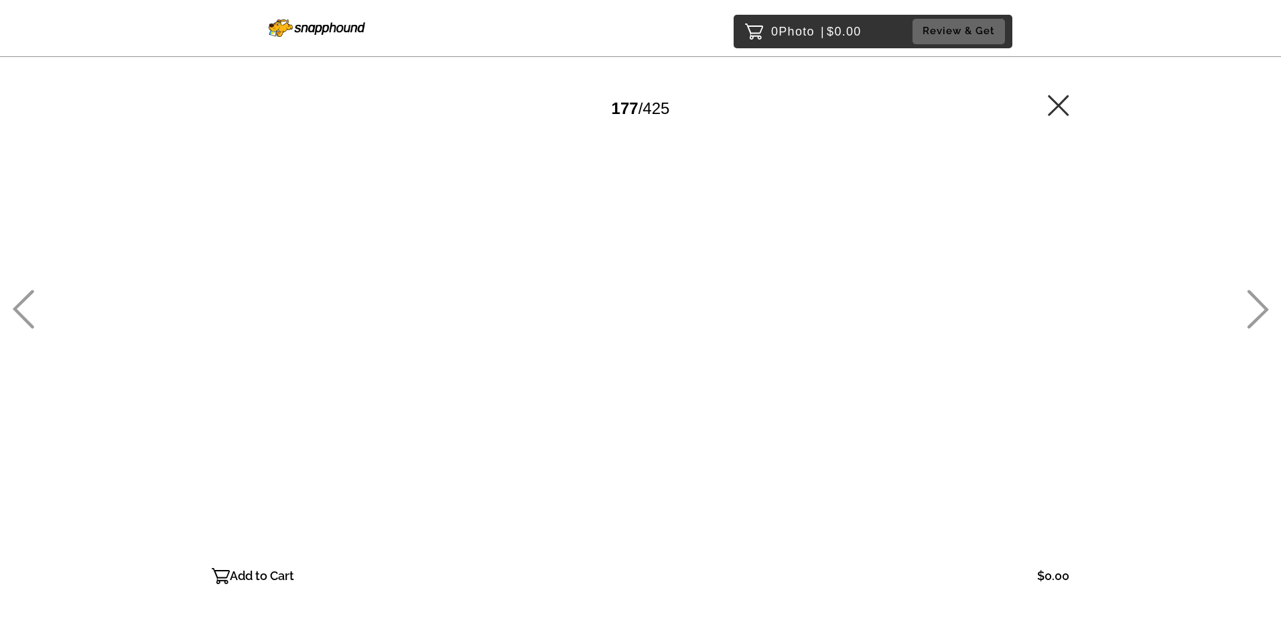
click at [1259, 312] on icon at bounding box center [1258, 309] width 22 height 39
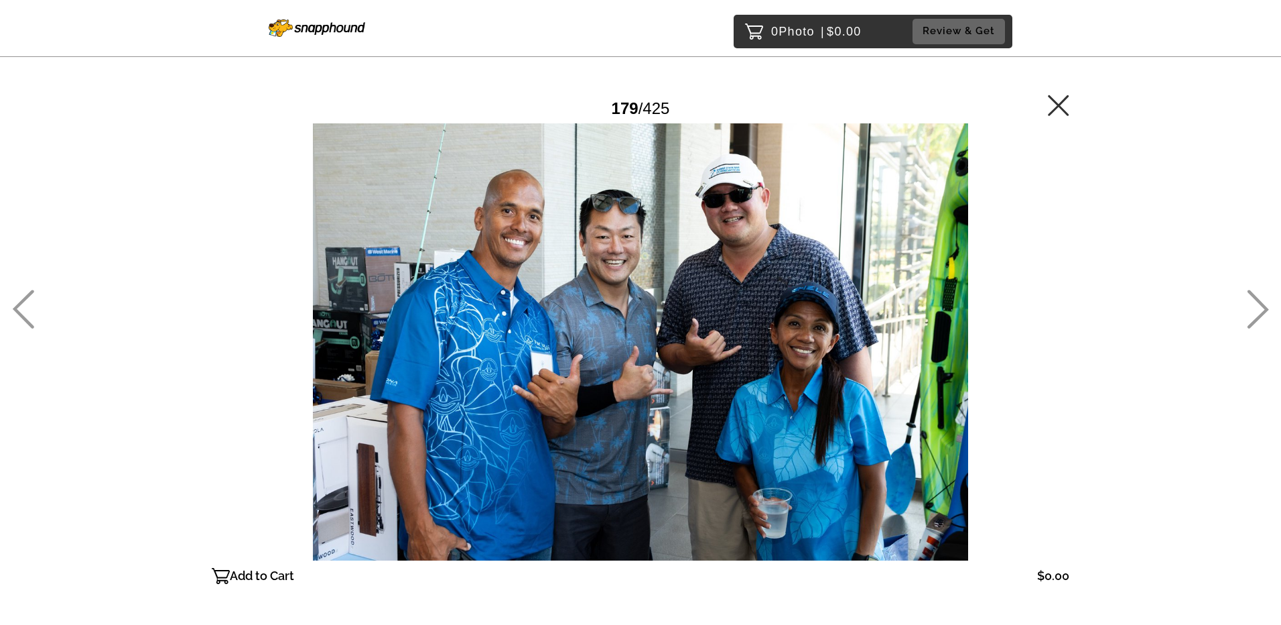
click at [1259, 312] on icon at bounding box center [1258, 309] width 22 height 39
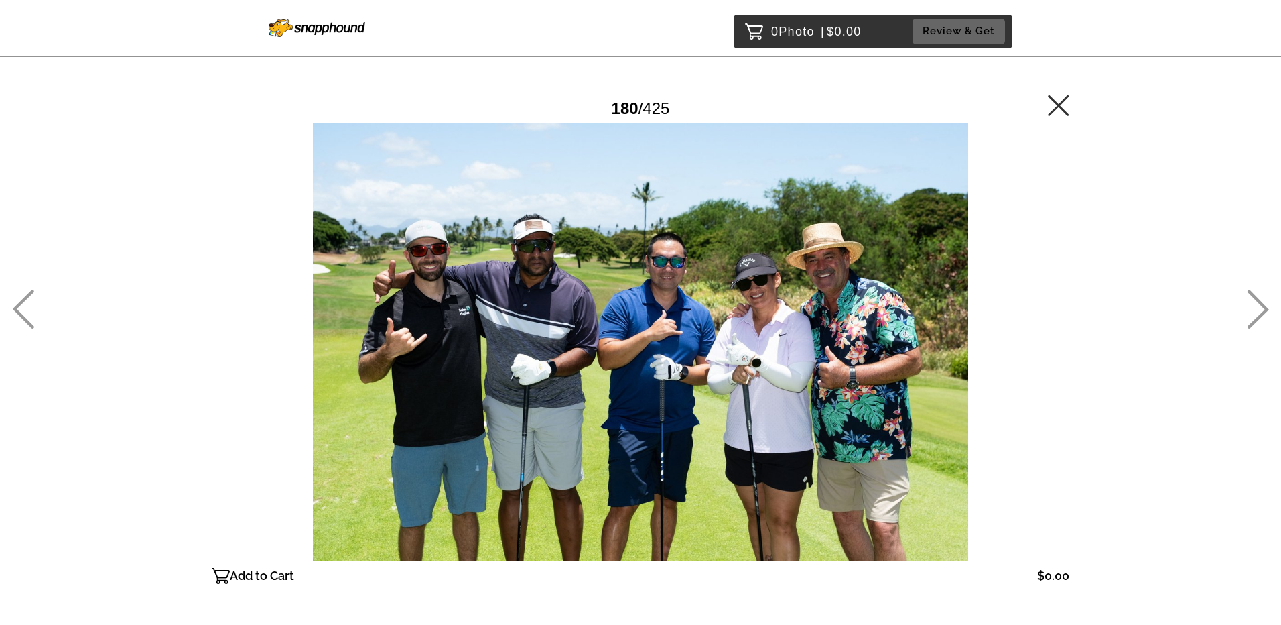
click at [1259, 312] on icon at bounding box center [1258, 309] width 22 height 39
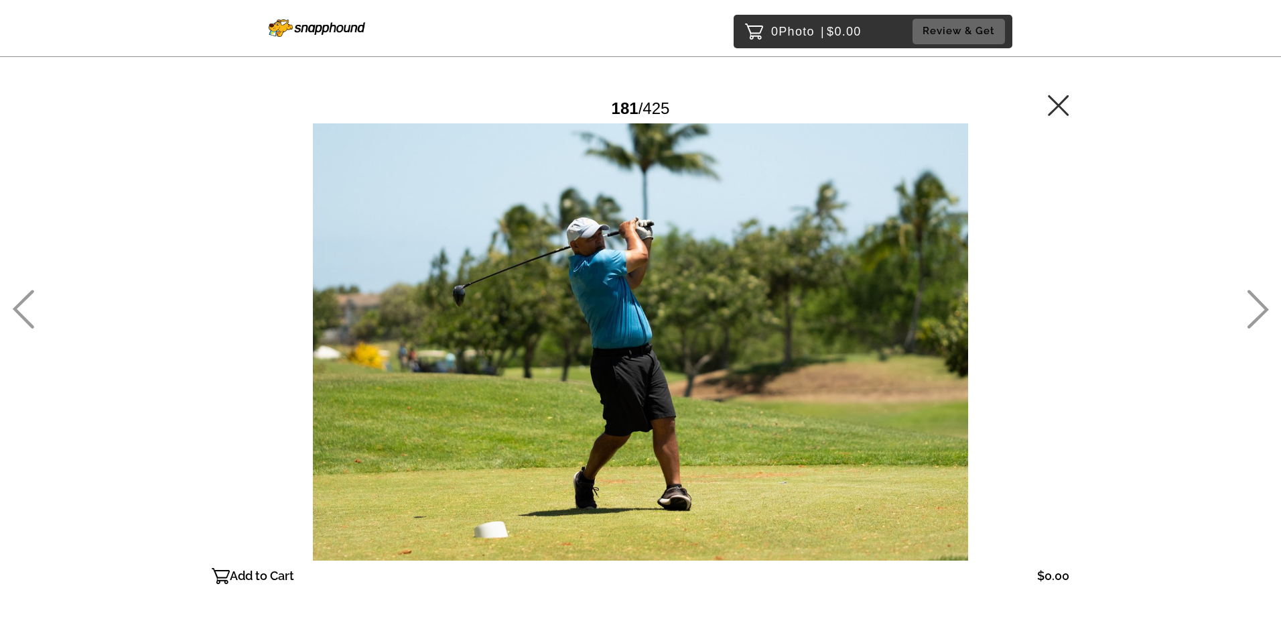
click at [1259, 312] on icon at bounding box center [1258, 309] width 22 height 39
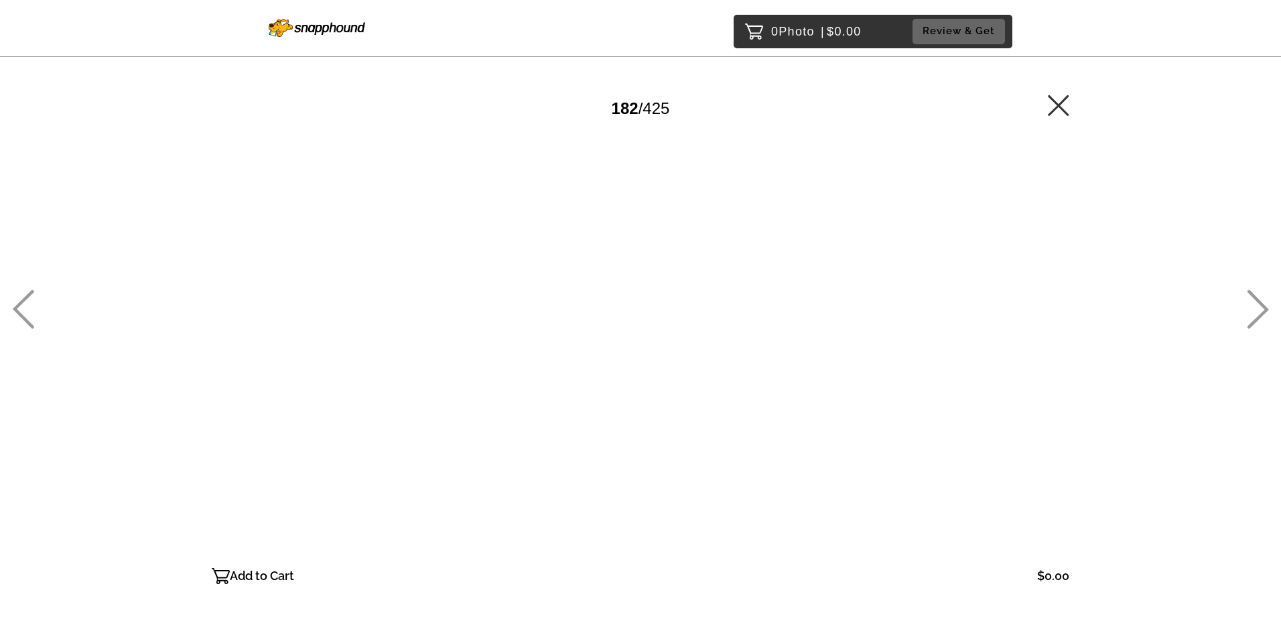
click at [1259, 312] on icon at bounding box center [1258, 309] width 22 height 39
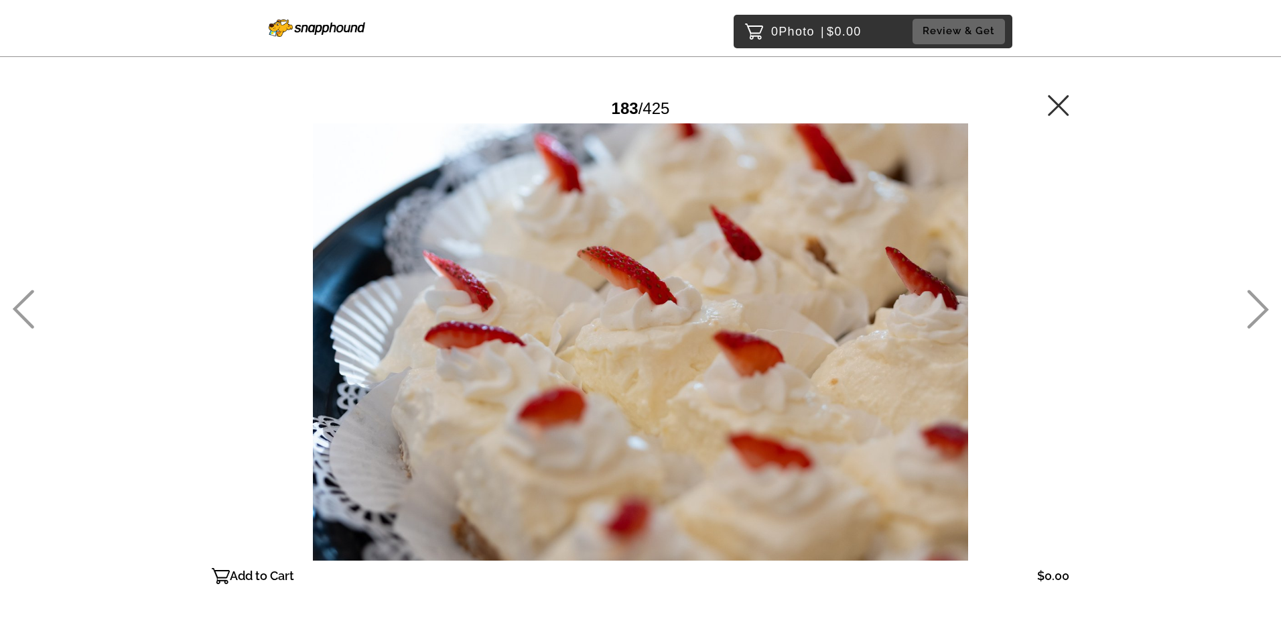
click at [1259, 312] on icon at bounding box center [1258, 309] width 22 height 39
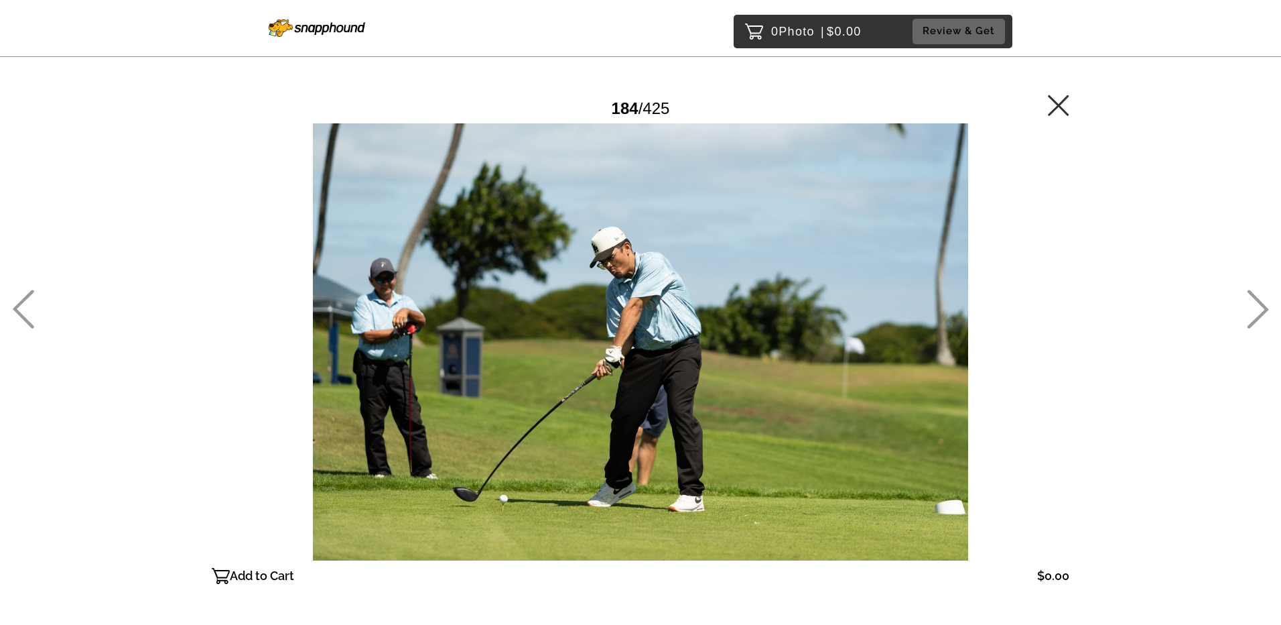
click at [1259, 312] on icon at bounding box center [1258, 309] width 22 height 39
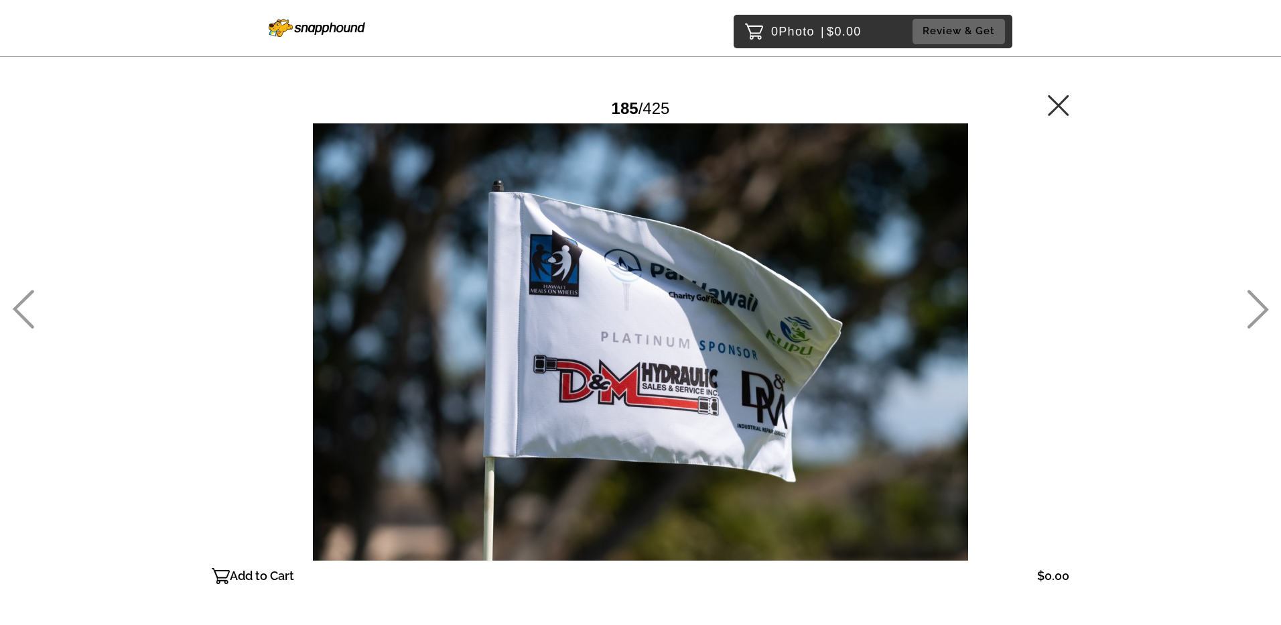
click at [1259, 312] on icon at bounding box center [1258, 309] width 22 height 39
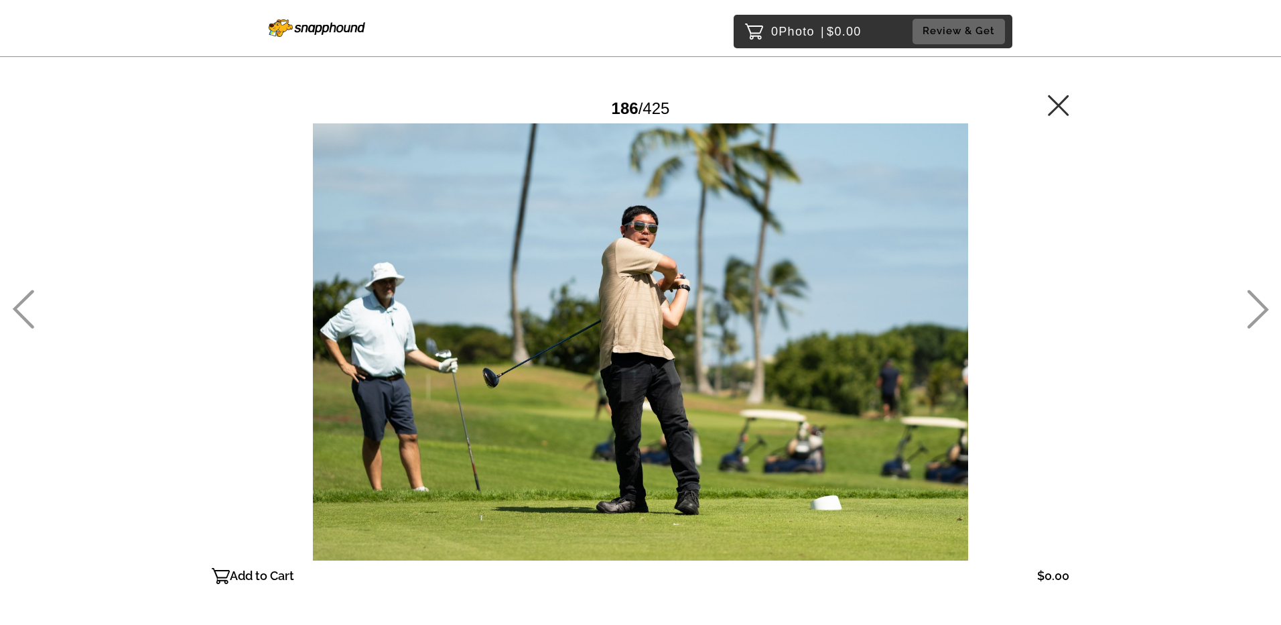
click at [1259, 312] on icon at bounding box center [1258, 309] width 22 height 39
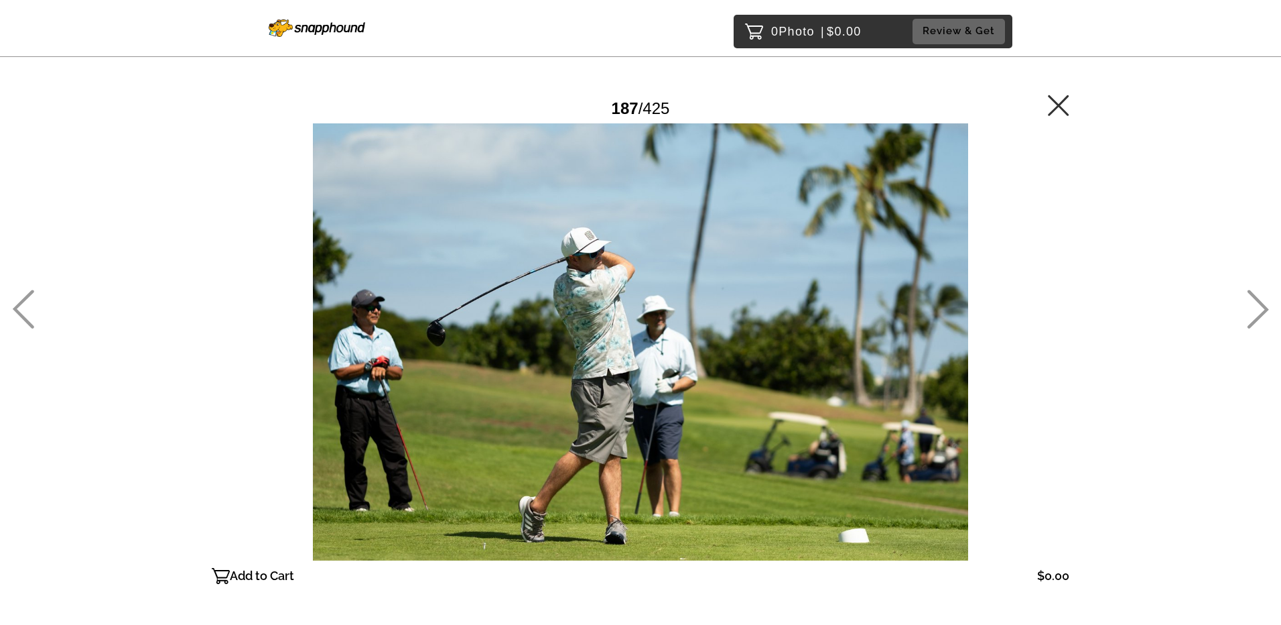
click at [1259, 312] on icon at bounding box center [1258, 309] width 22 height 39
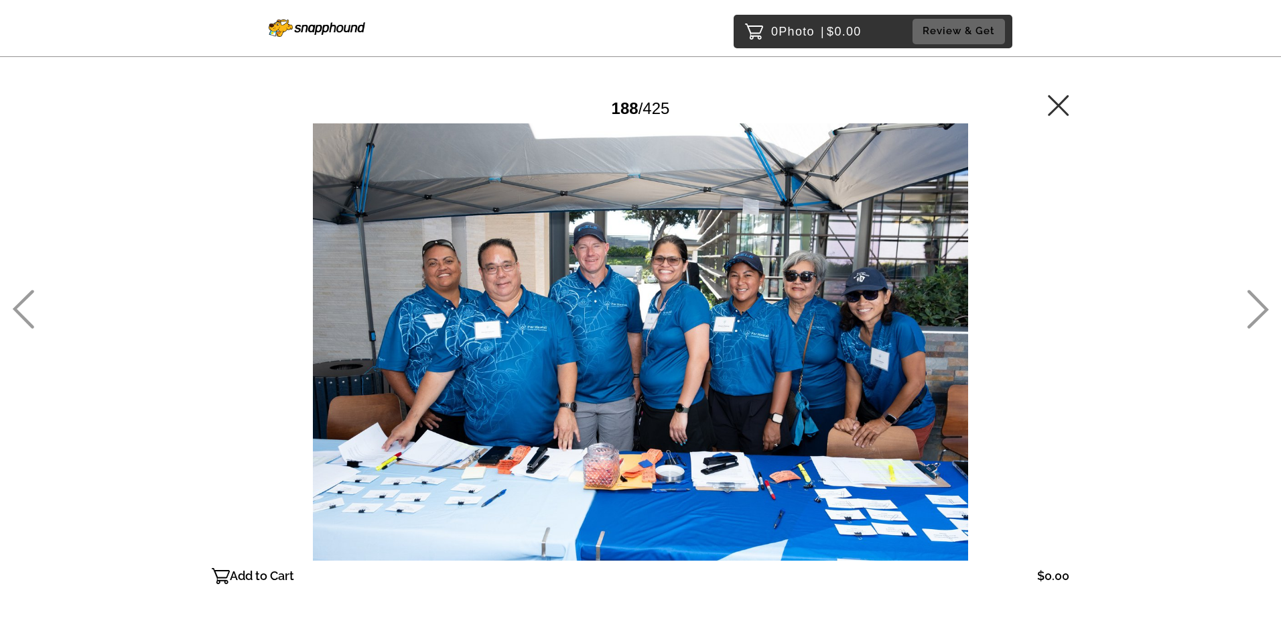
click at [1259, 312] on icon at bounding box center [1258, 309] width 22 height 39
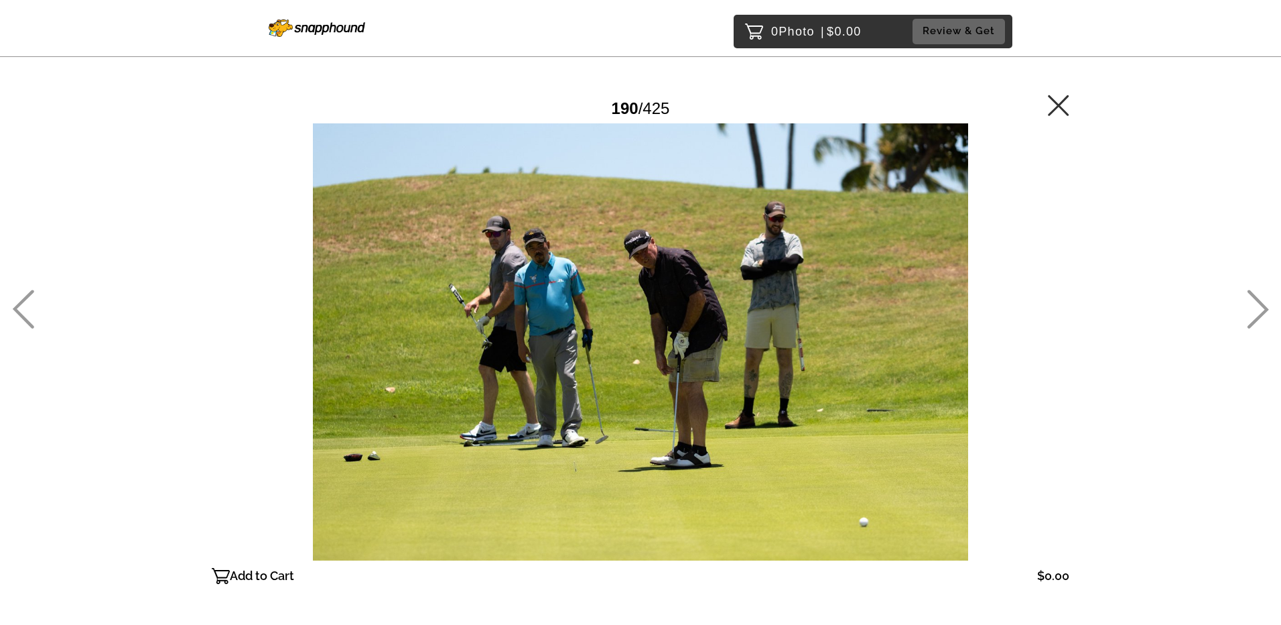
click at [1263, 312] on icon at bounding box center [1258, 309] width 21 height 39
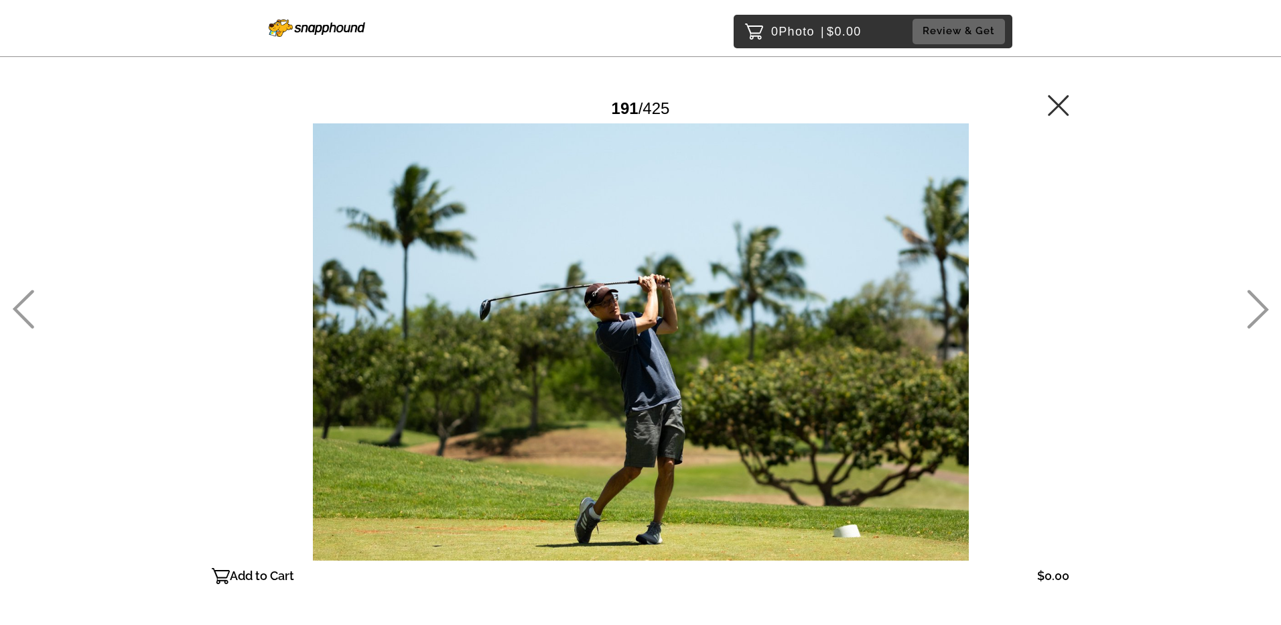
click at [1263, 312] on icon at bounding box center [1258, 309] width 21 height 39
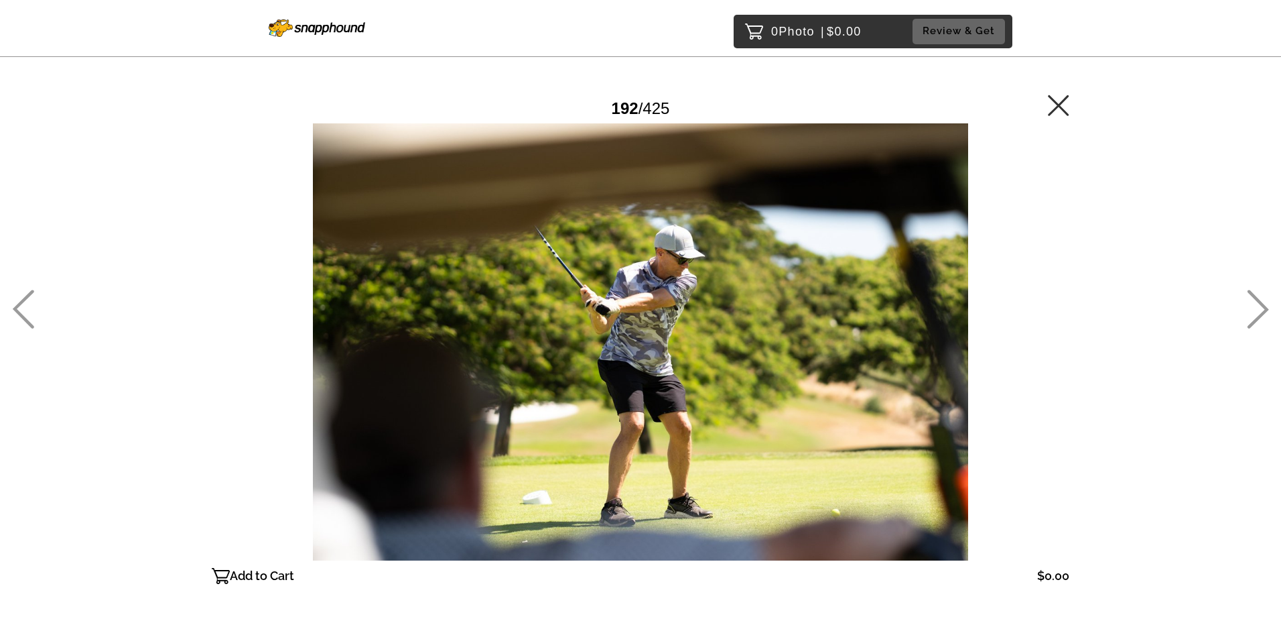
click at [1263, 312] on icon at bounding box center [1258, 309] width 21 height 39
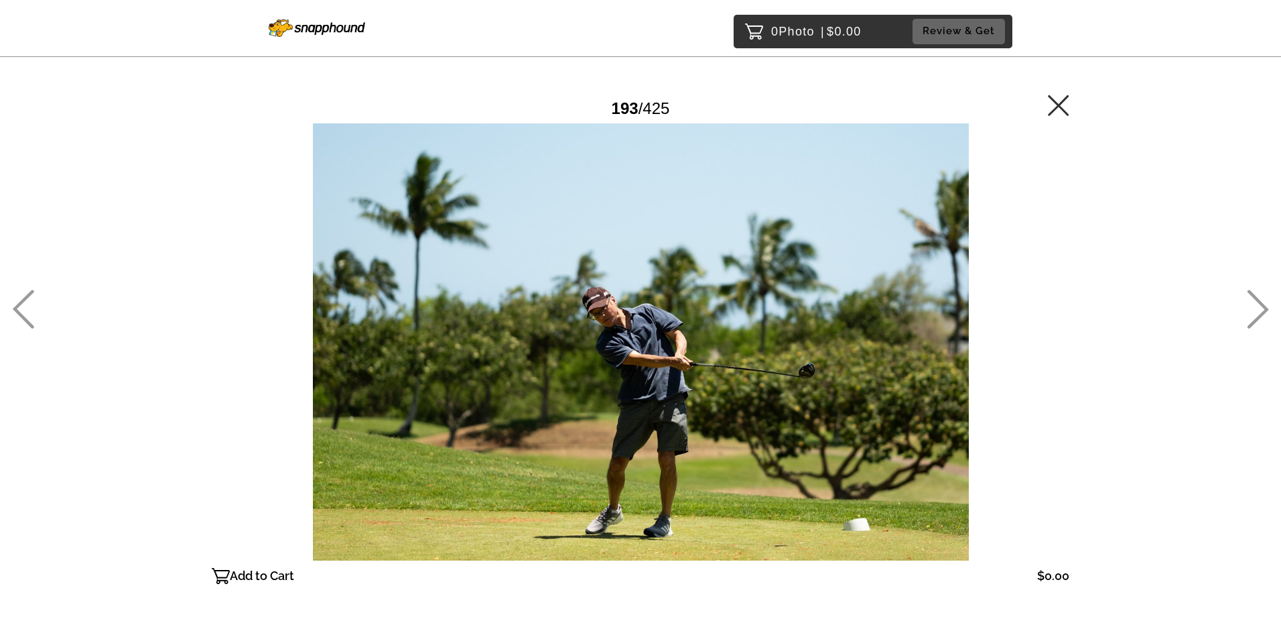
click at [1245, 302] on div "0 Photo | $0.00 Review & Get Password Checker bypassed 193 / 425 Add to Cart $0…" at bounding box center [640, 369] width 1281 height 738
click at [1263, 311] on icon at bounding box center [1258, 309] width 22 height 39
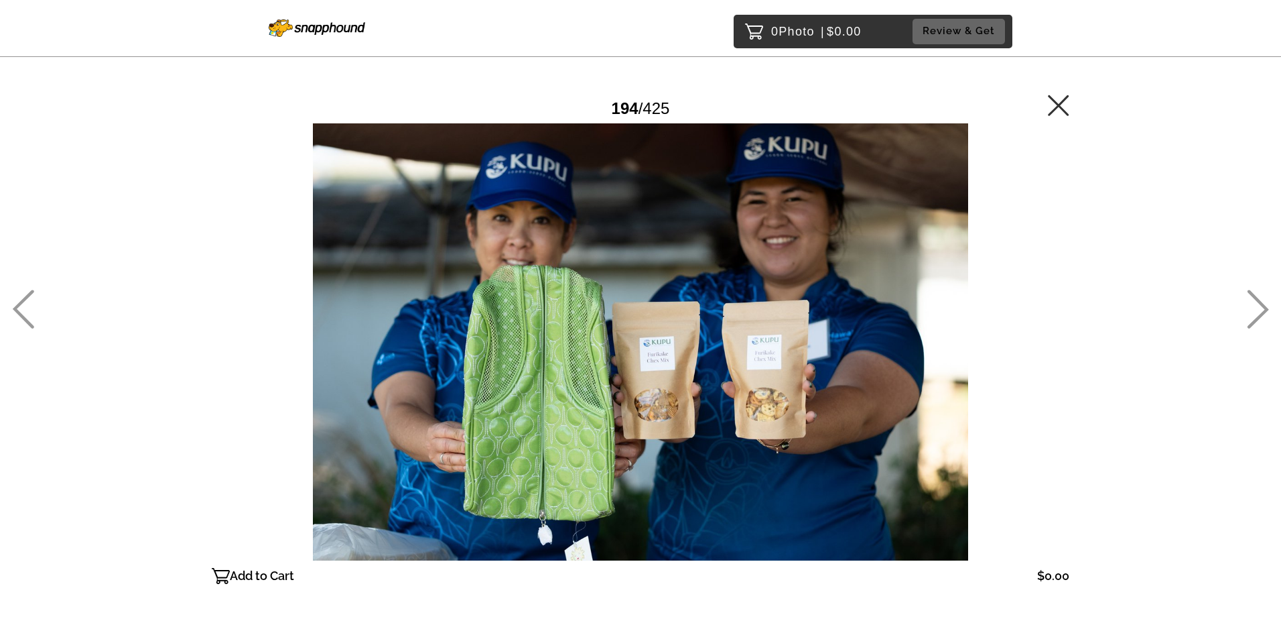
click at [1263, 311] on icon at bounding box center [1258, 309] width 22 height 39
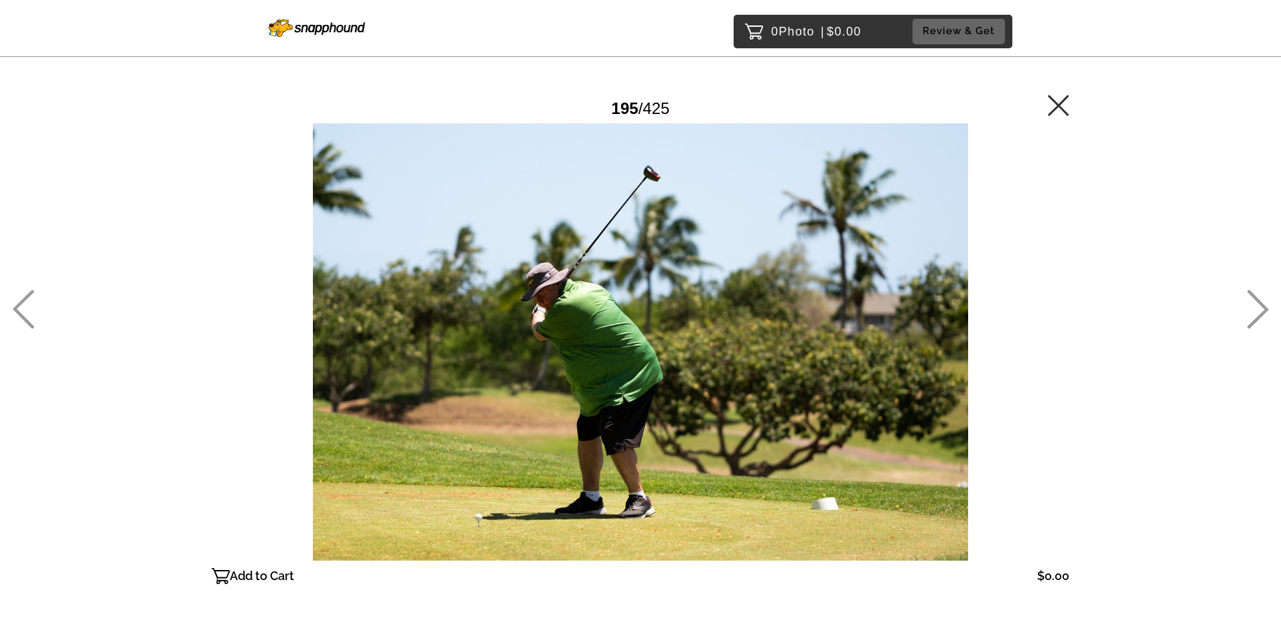
click at [1263, 311] on icon at bounding box center [1258, 309] width 22 height 39
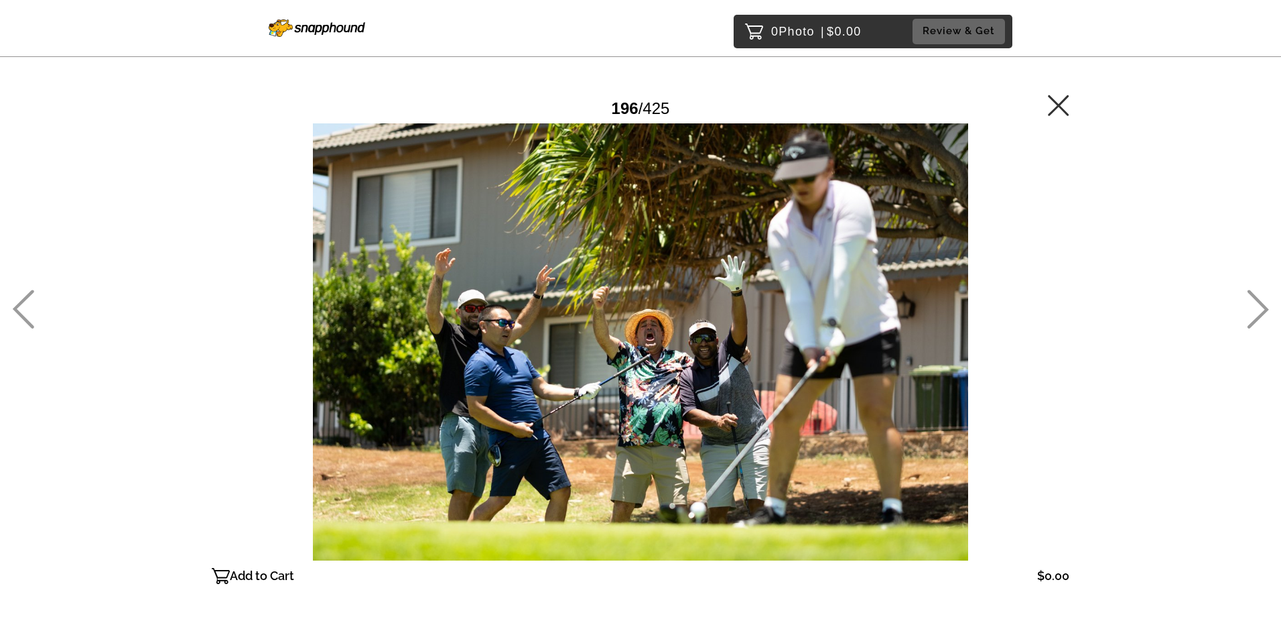
click at [1263, 311] on icon at bounding box center [1258, 309] width 22 height 39
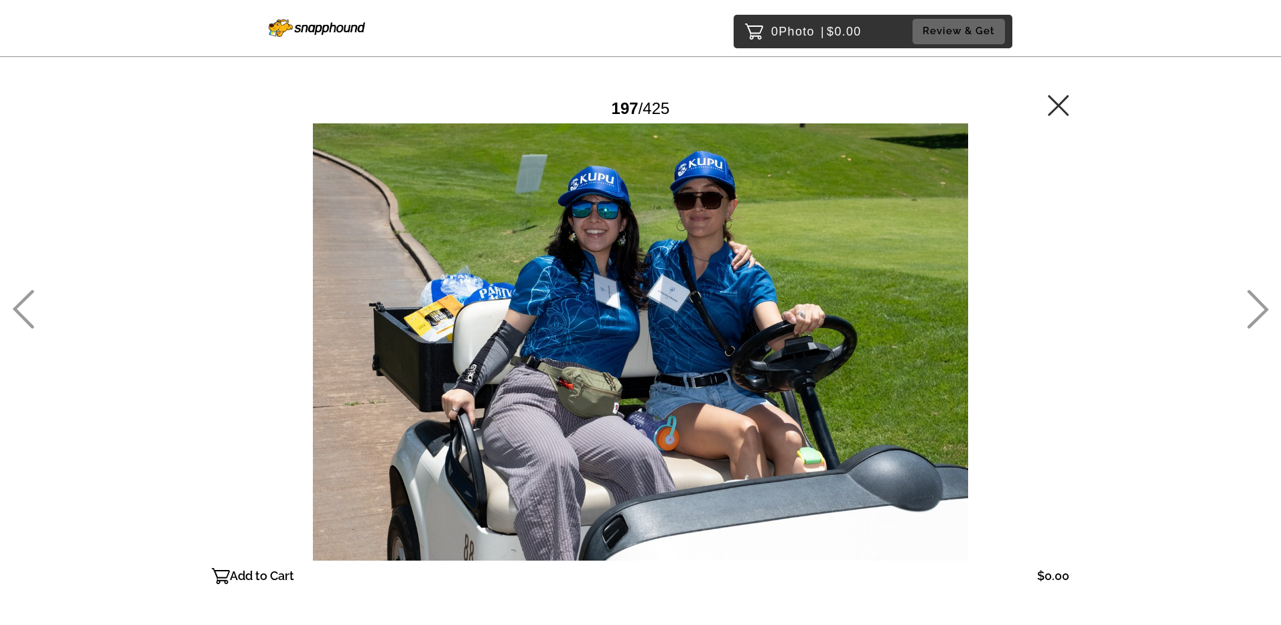
click at [1263, 311] on icon at bounding box center [1258, 309] width 22 height 39
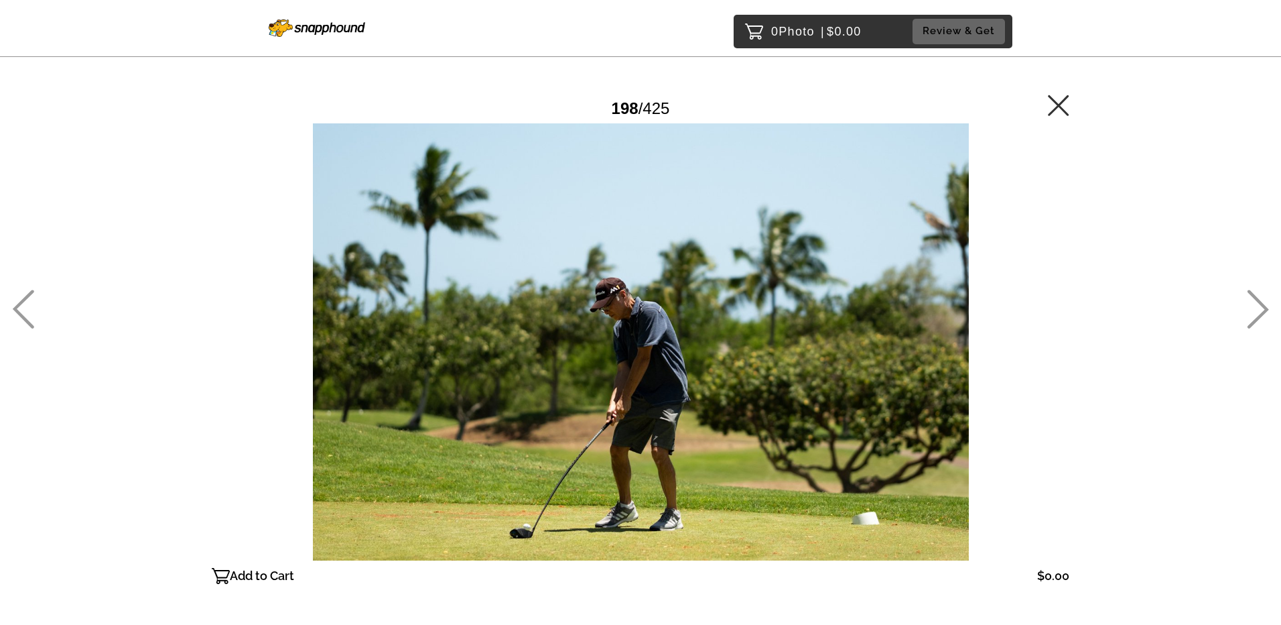
click at [1263, 311] on icon at bounding box center [1258, 309] width 22 height 39
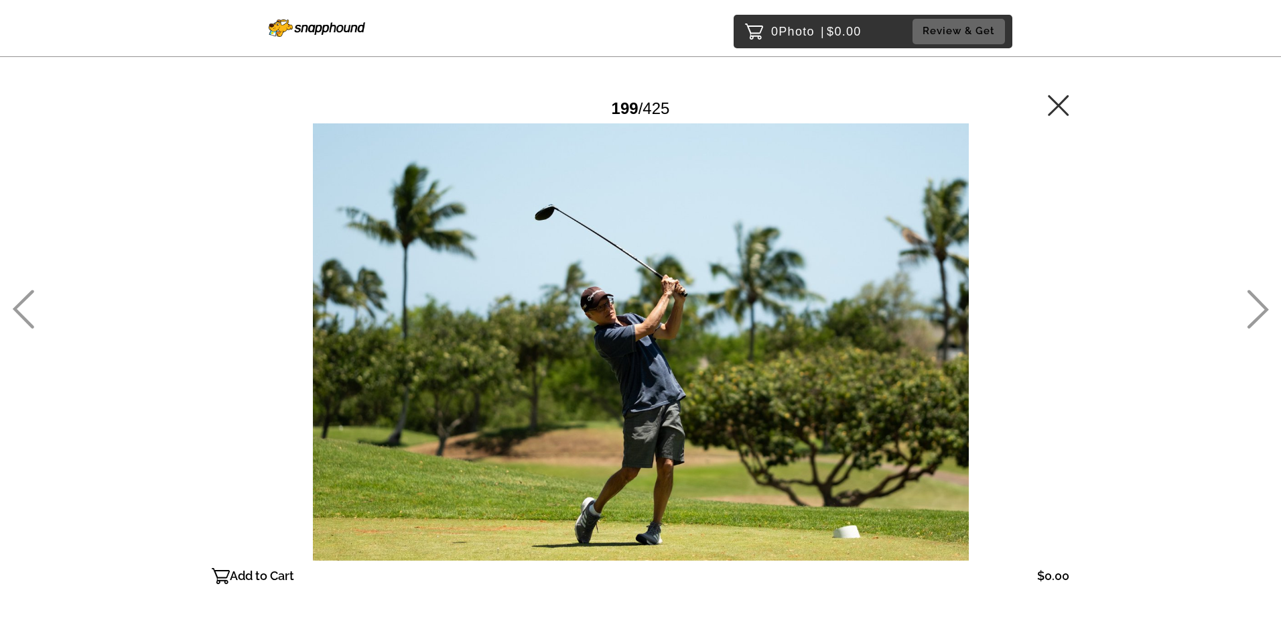
click at [1263, 311] on icon at bounding box center [1258, 309] width 22 height 39
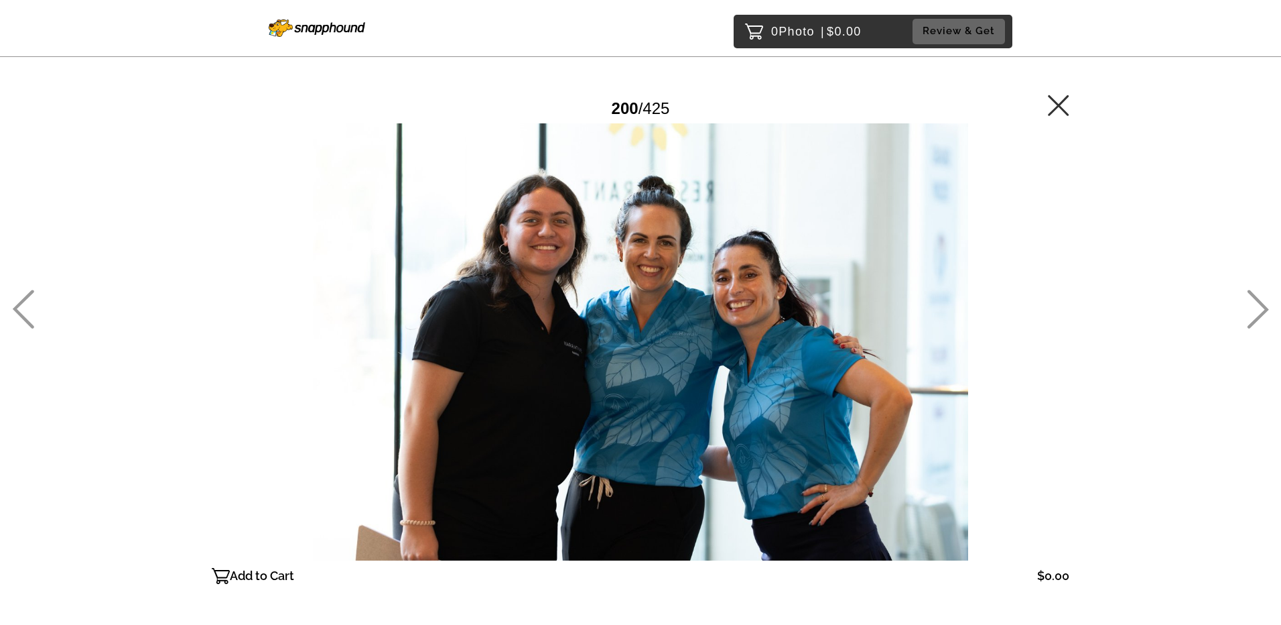
click at [1263, 311] on icon at bounding box center [1258, 309] width 22 height 39
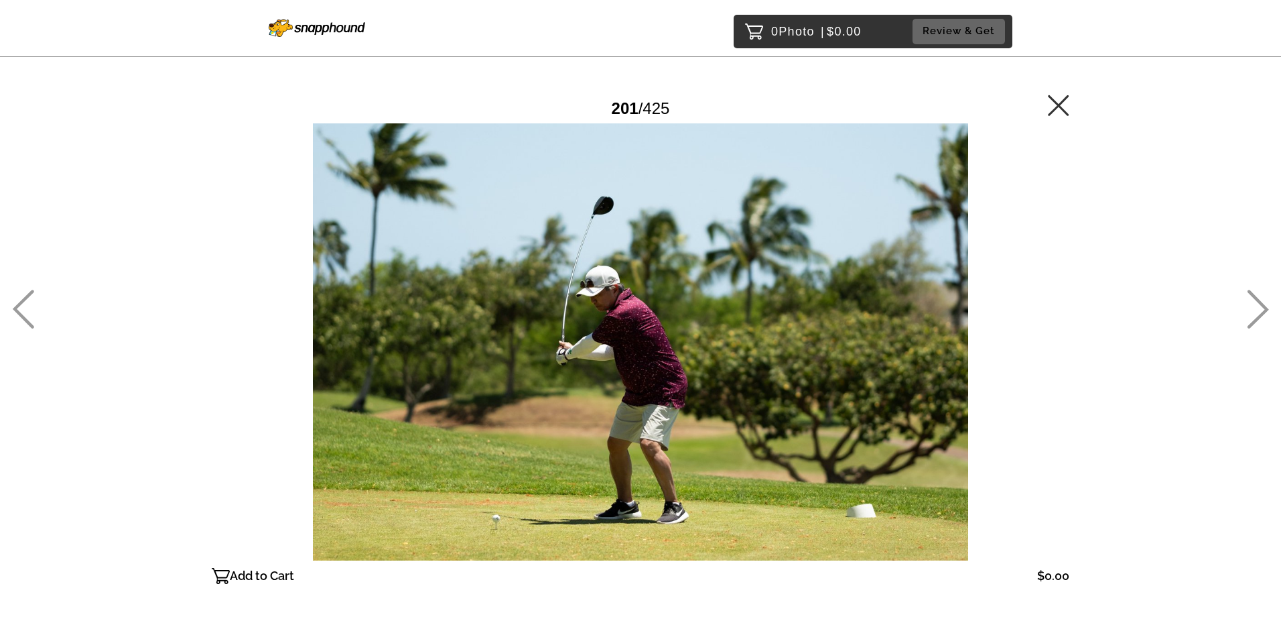
click at [1263, 311] on icon at bounding box center [1258, 309] width 22 height 39
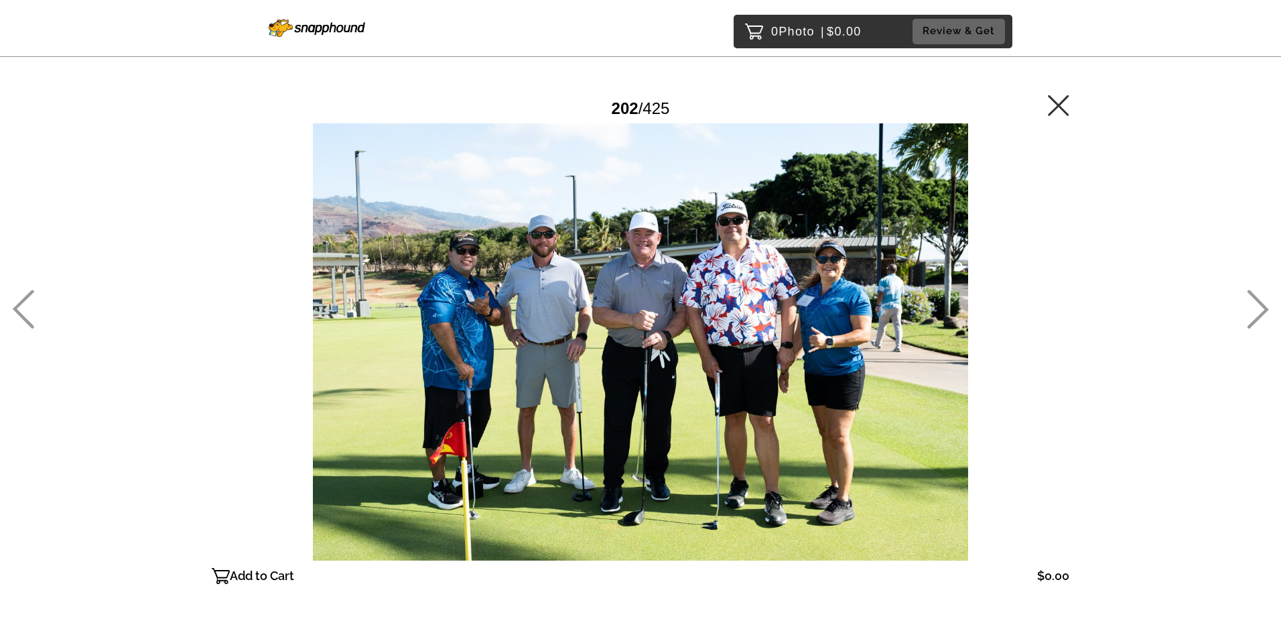
click at [1263, 311] on icon at bounding box center [1258, 309] width 22 height 39
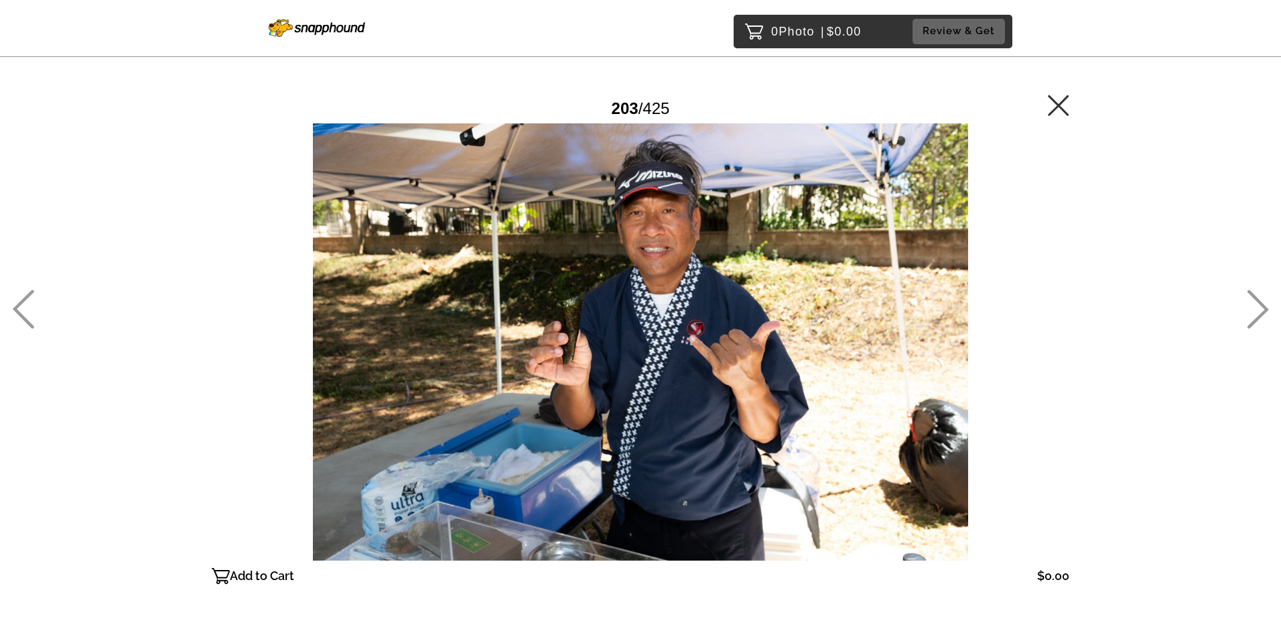
click at [1263, 311] on icon at bounding box center [1258, 309] width 22 height 39
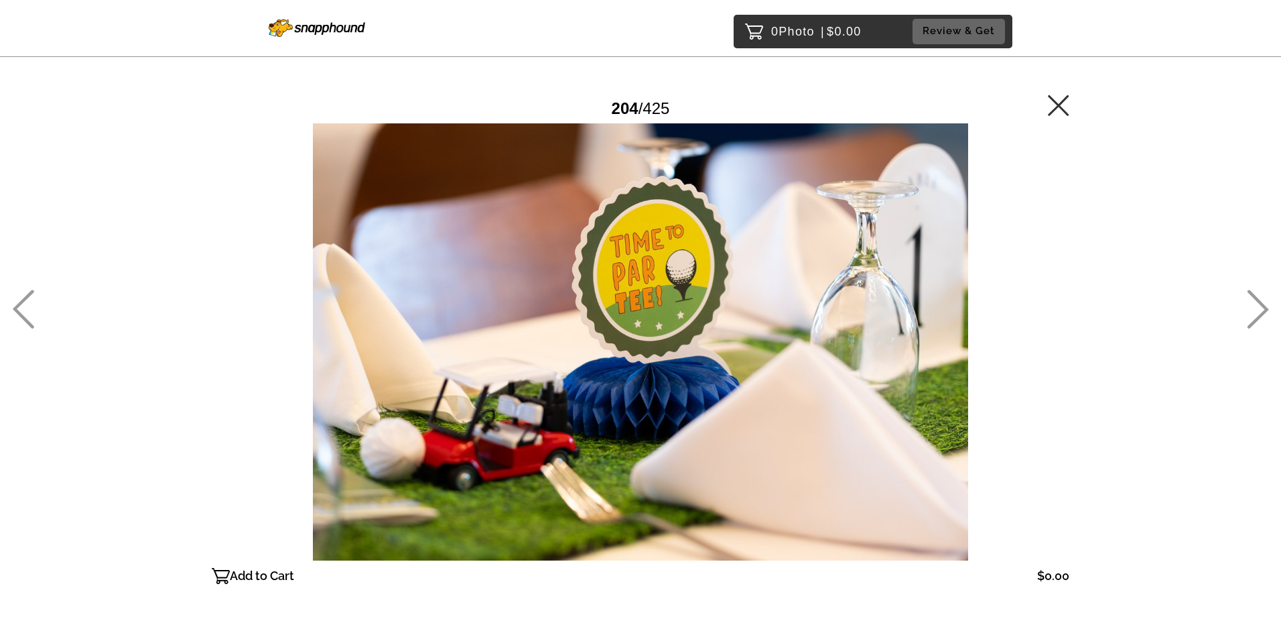
click at [1263, 311] on icon at bounding box center [1258, 309] width 22 height 39
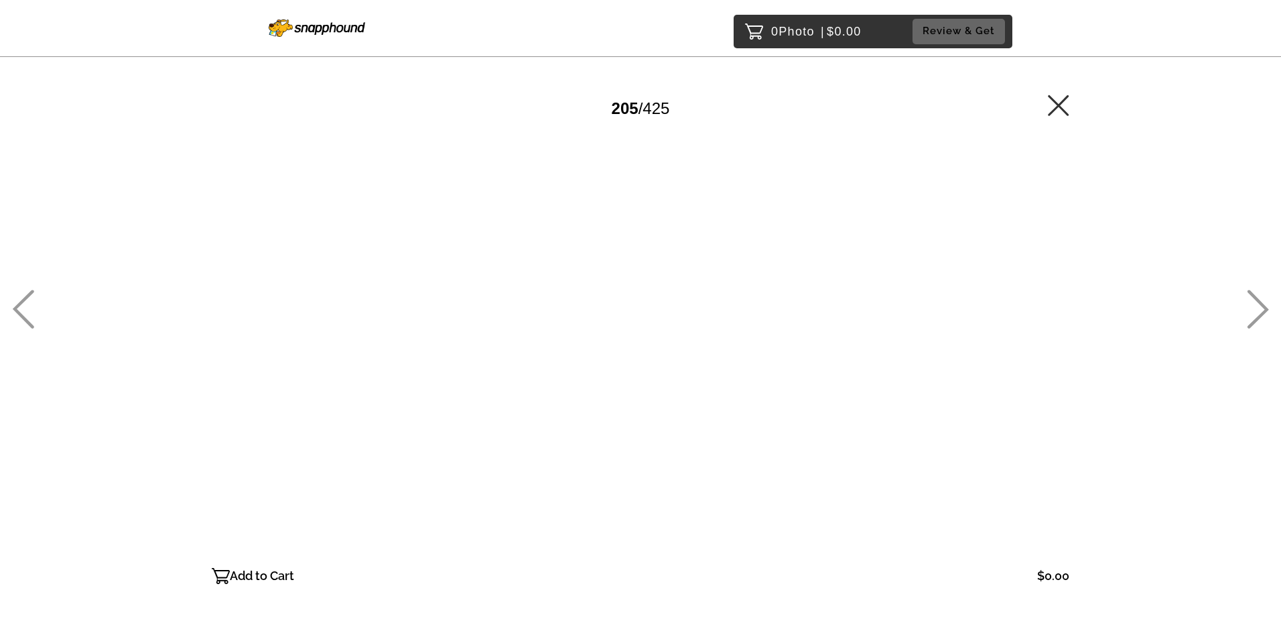
click at [1261, 313] on icon at bounding box center [1258, 309] width 21 height 39
click at [1261, 314] on icon at bounding box center [1258, 309] width 21 height 39
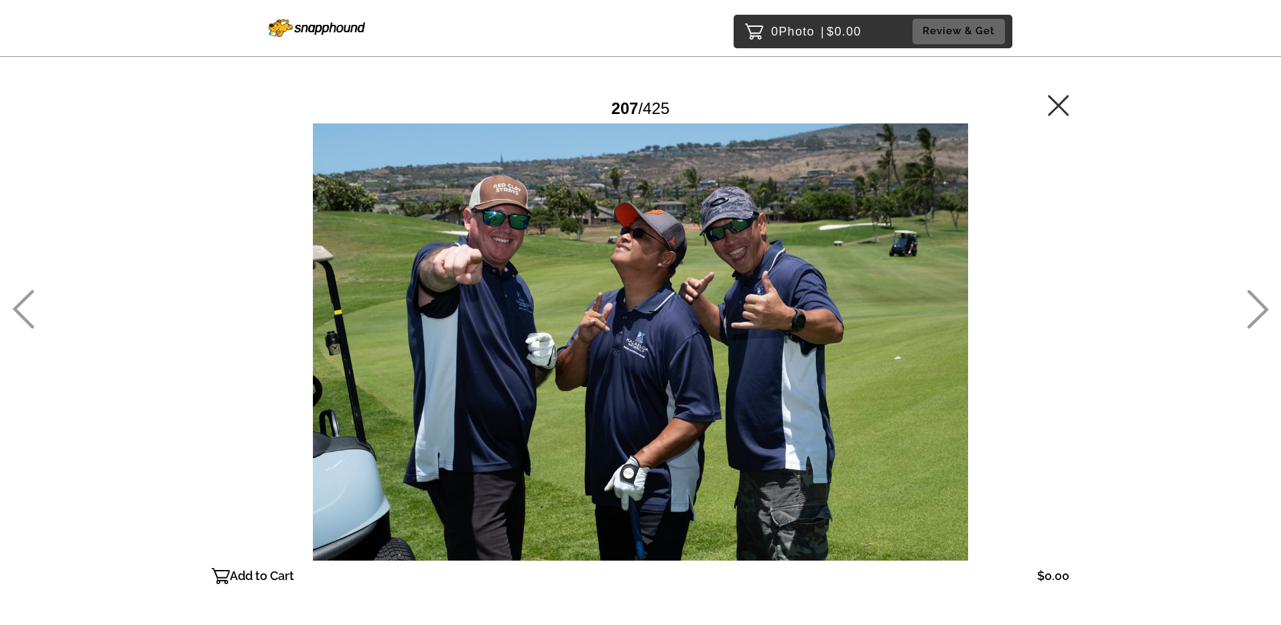
click at [1261, 314] on icon at bounding box center [1258, 309] width 21 height 39
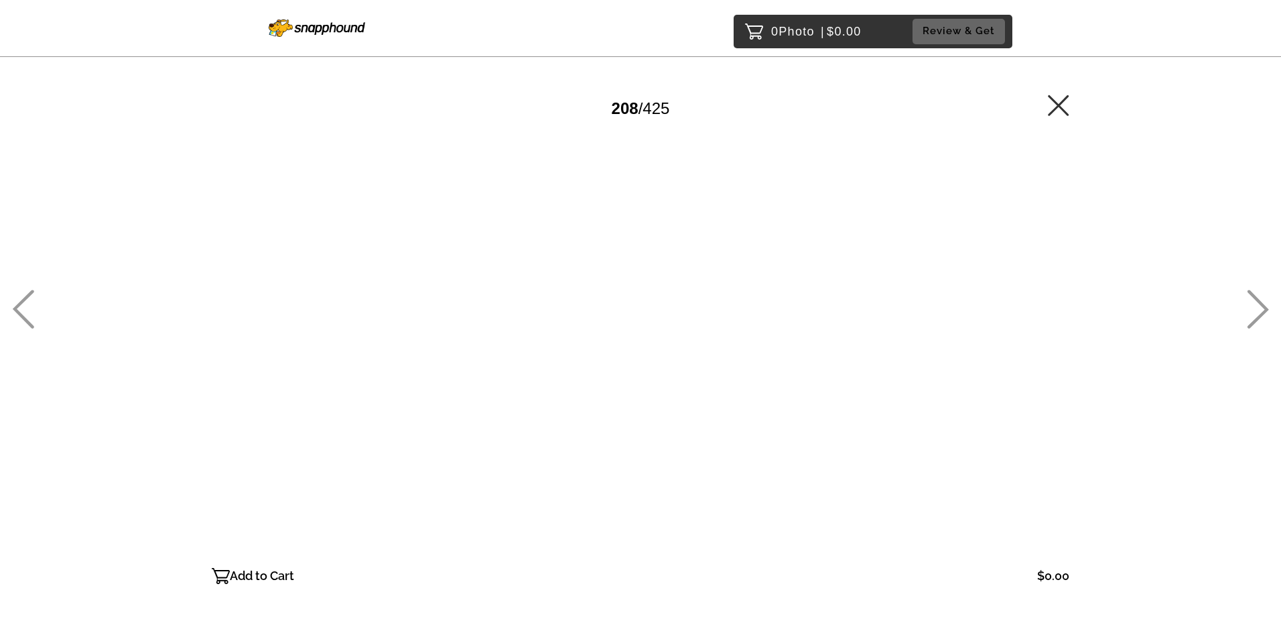
click at [1261, 314] on icon at bounding box center [1258, 309] width 21 height 39
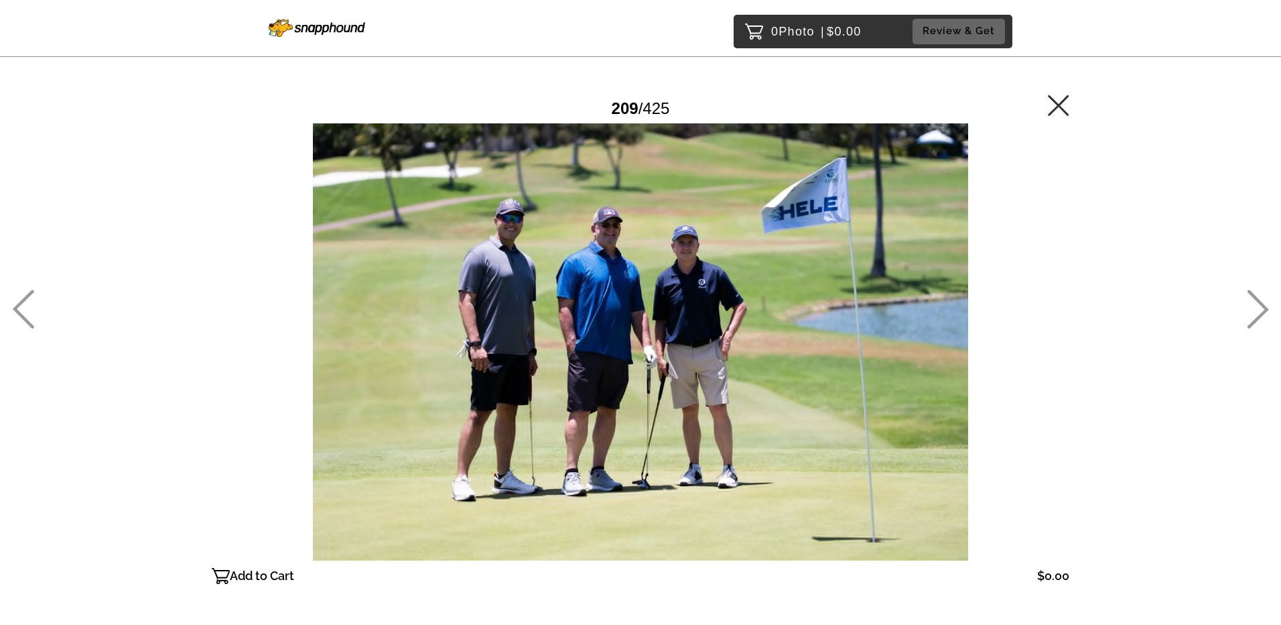
click at [1261, 314] on icon at bounding box center [1258, 309] width 21 height 39
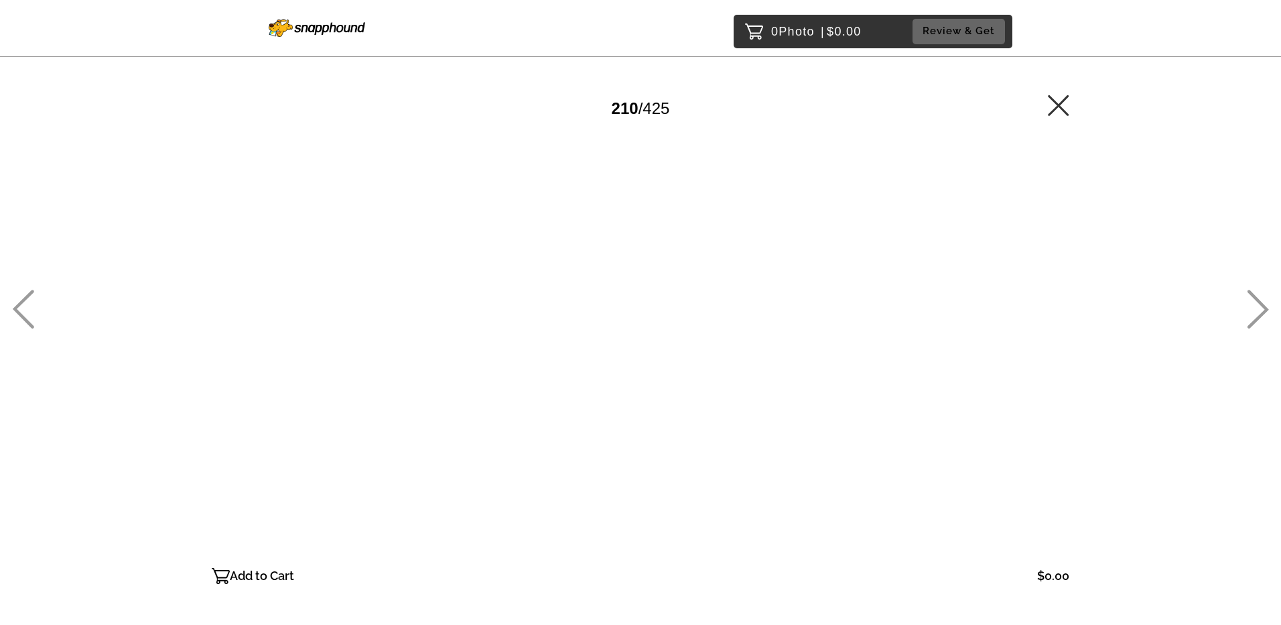
click at [1261, 314] on icon at bounding box center [1258, 309] width 21 height 39
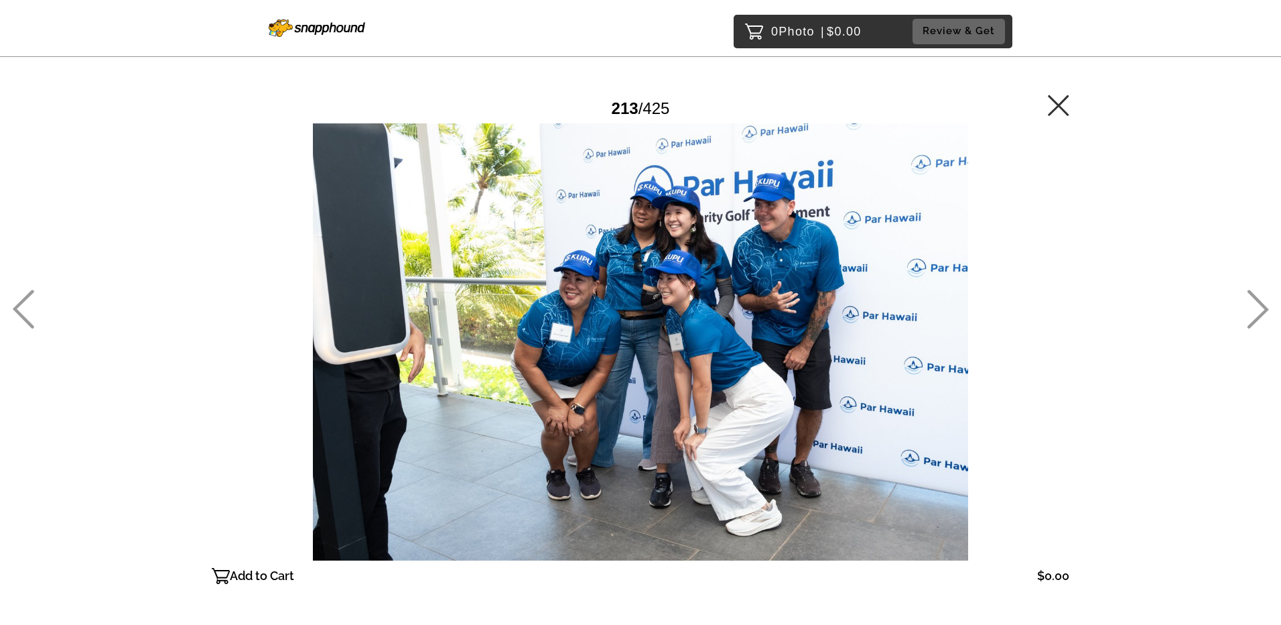
click at [1261, 314] on icon at bounding box center [1258, 309] width 21 height 39
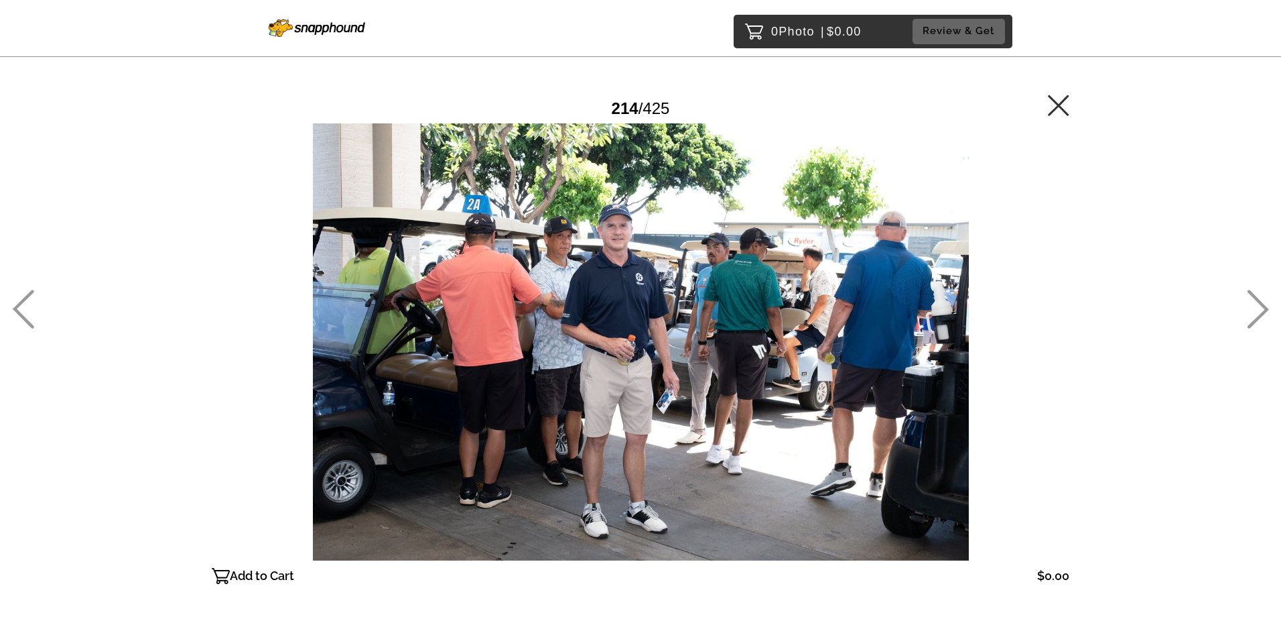
click at [1261, 314] on icon at bounding box center [1258, 309] width 21 height 39
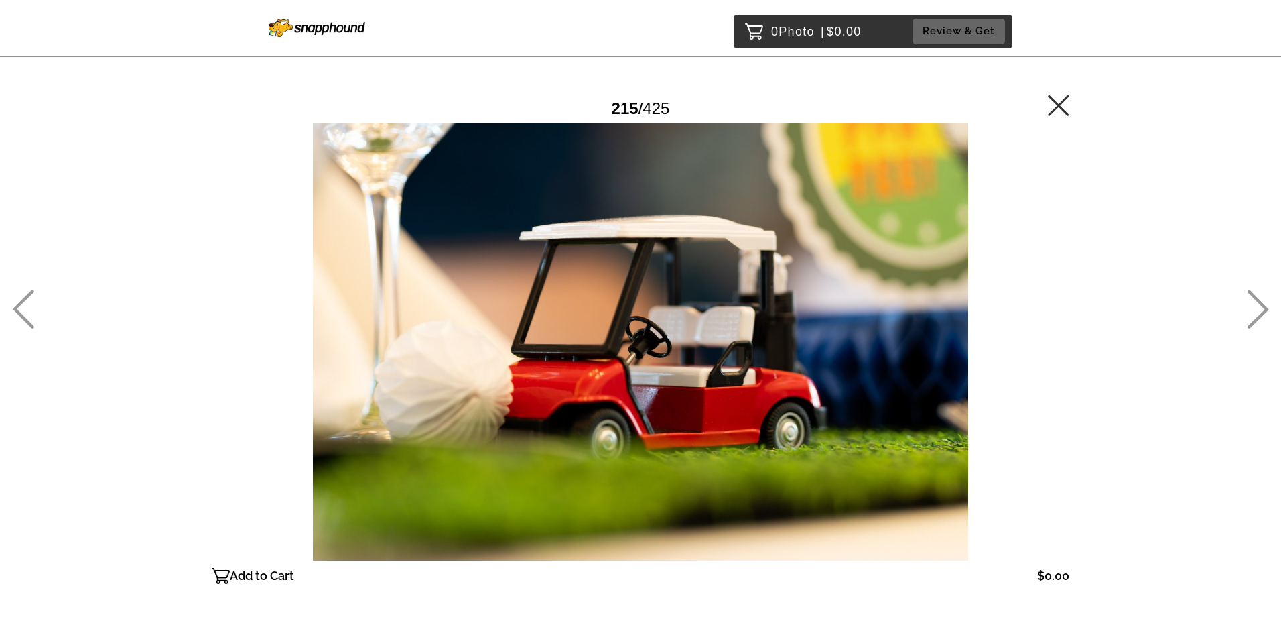
click at [1261, 314] on icon at bounding box center [1258, 309] width 21 height 39
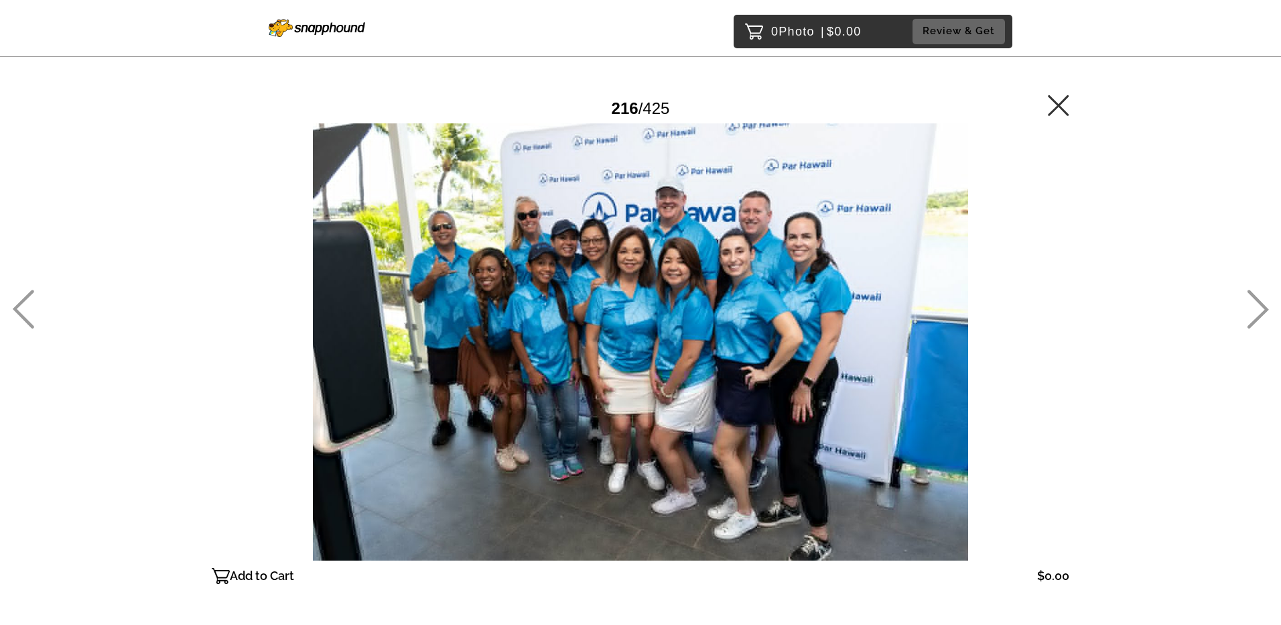
click at [1261, 317] on icon at bounding box center [1258, 309] width 21 height 39
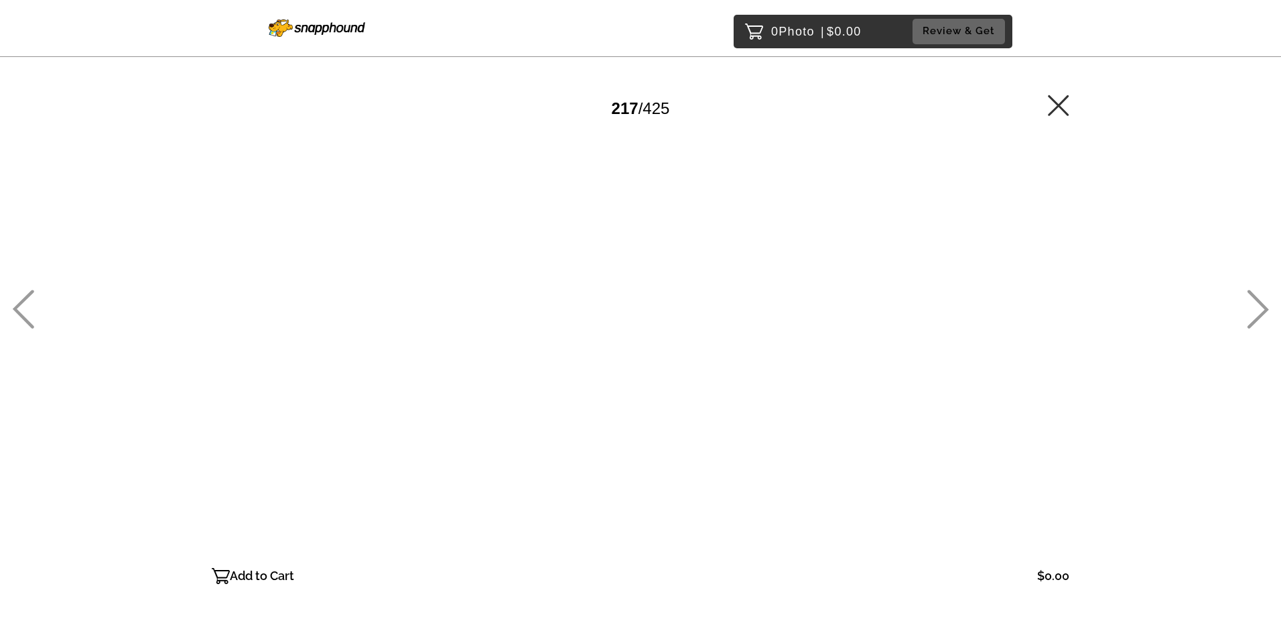
click at [1261, 317] on icon at bounding box center [1258, 309] width 21 height 39
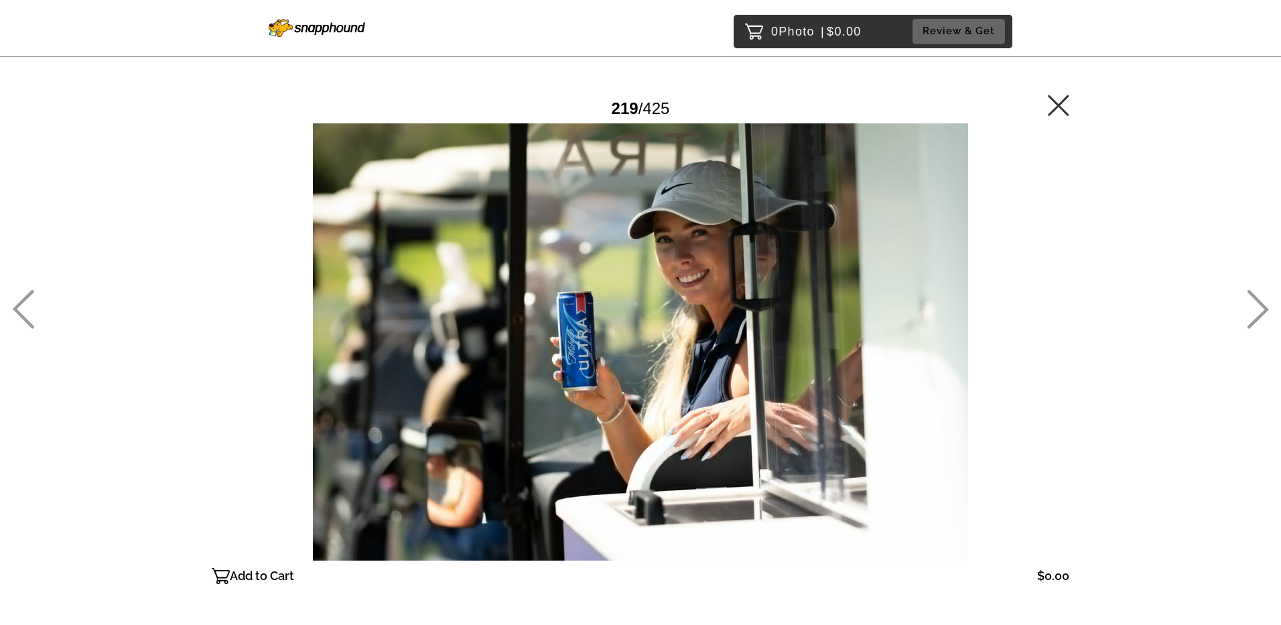
click at [1261, 317] on icon at bounding box center [1258, 309] width 21 height 39
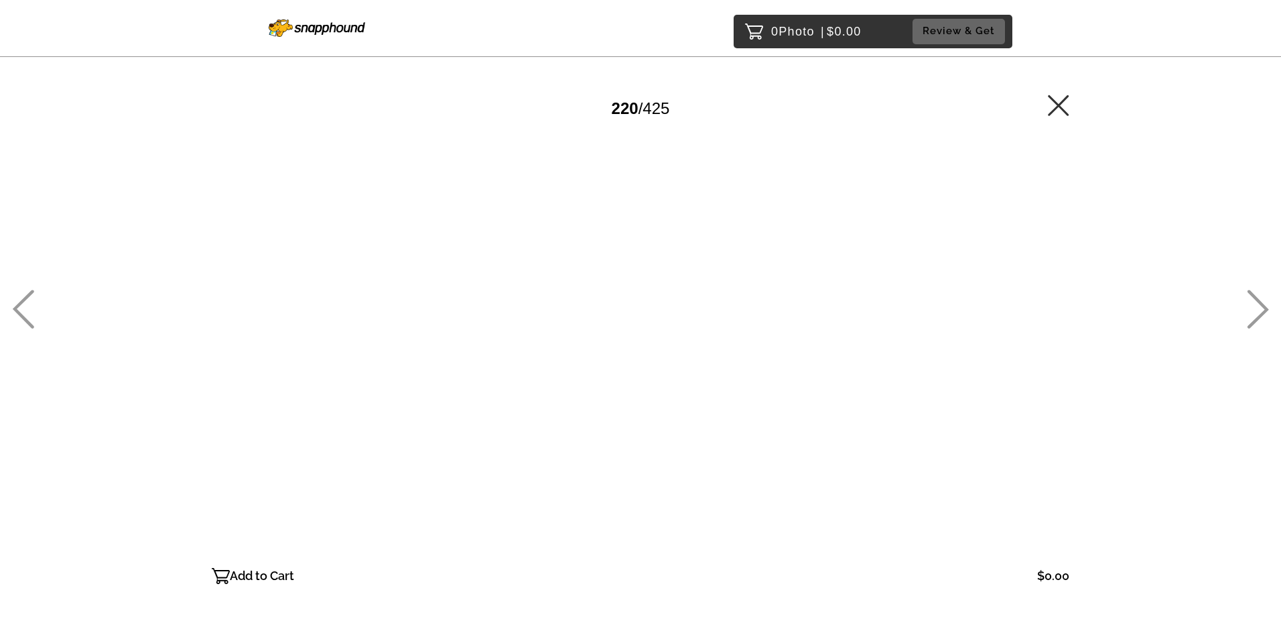
click at [1261, 317] on icon at bounding box center [1258, 309] width 21 height 39
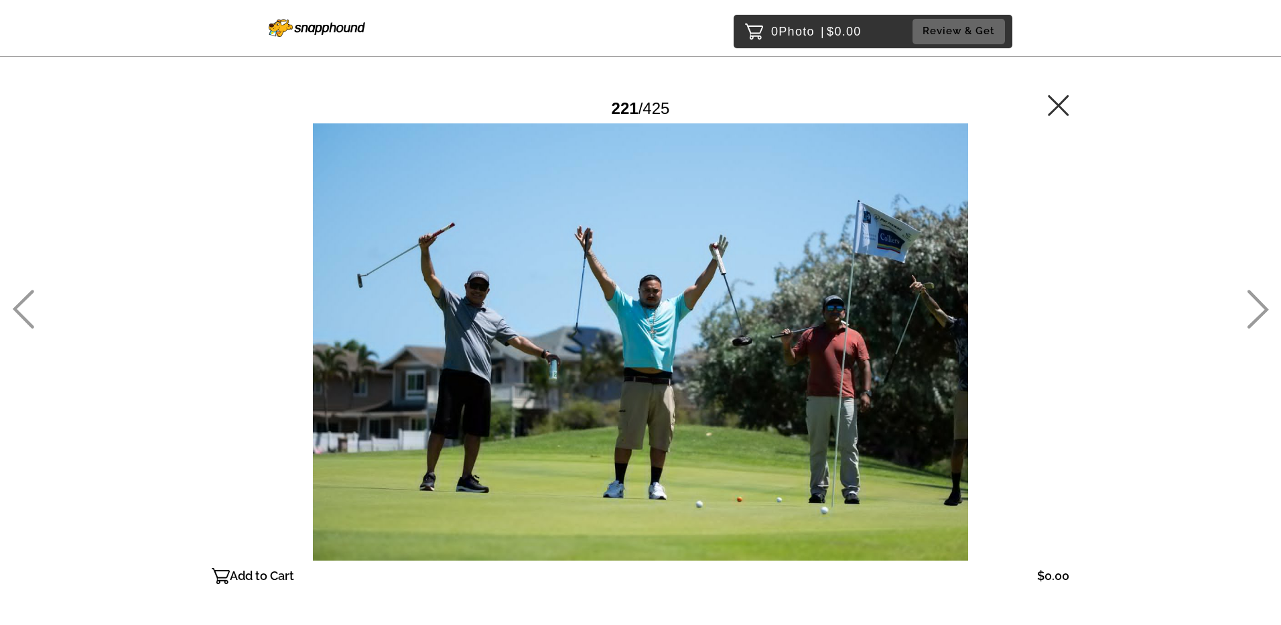
click at [1261, 317] on icon at bounding box center [1258, 309] width 21 height 39
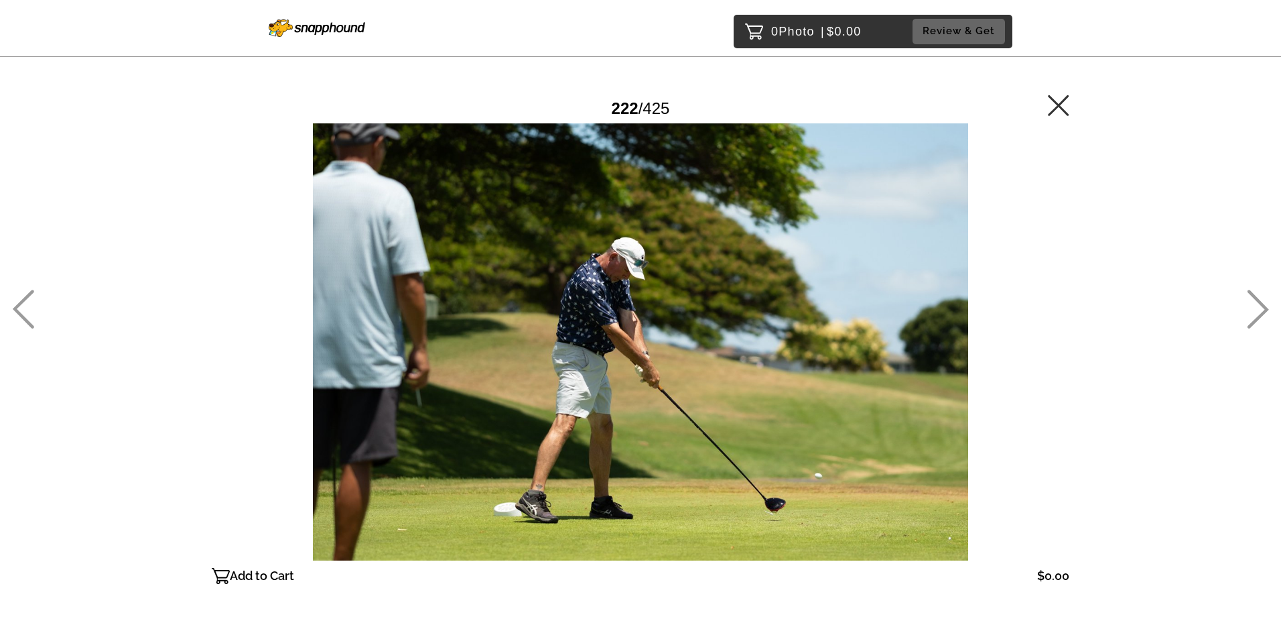
click at [1261, 317] on icon at bounding box center [1258, 309] width 21 height 39
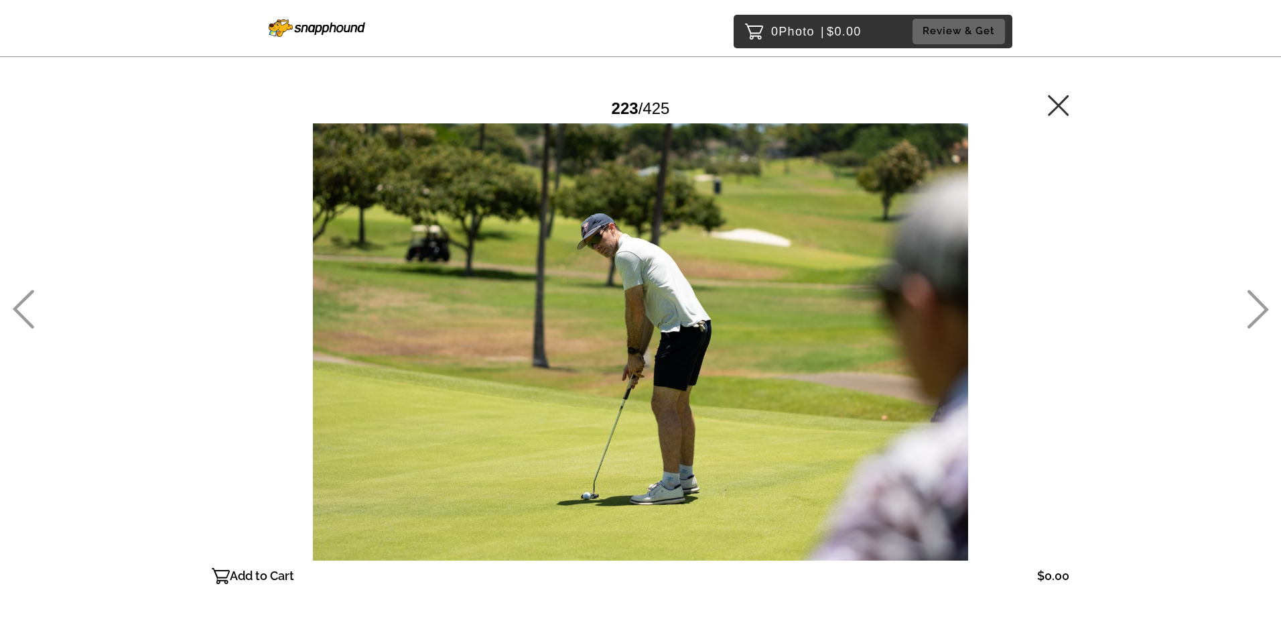
click at [1261, 317] on icon at bounding box center [1258, 309] width 21 height 39
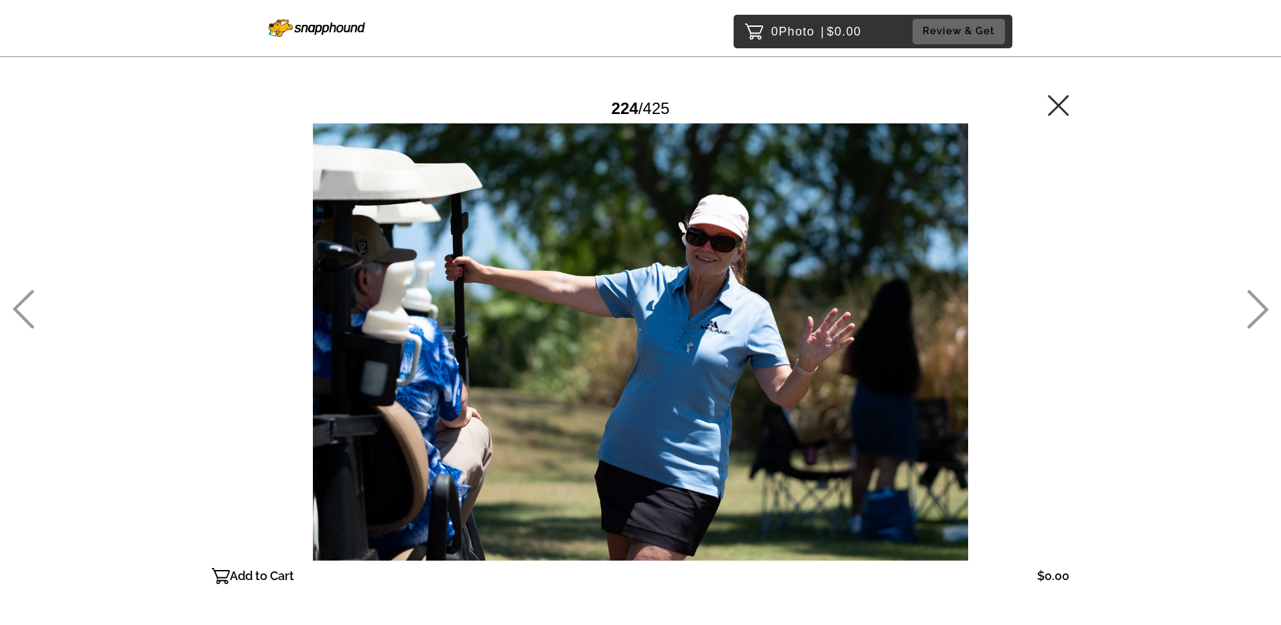
click at [1261, 317] on icon at bounding box center [1258, 309] width 21 height 39
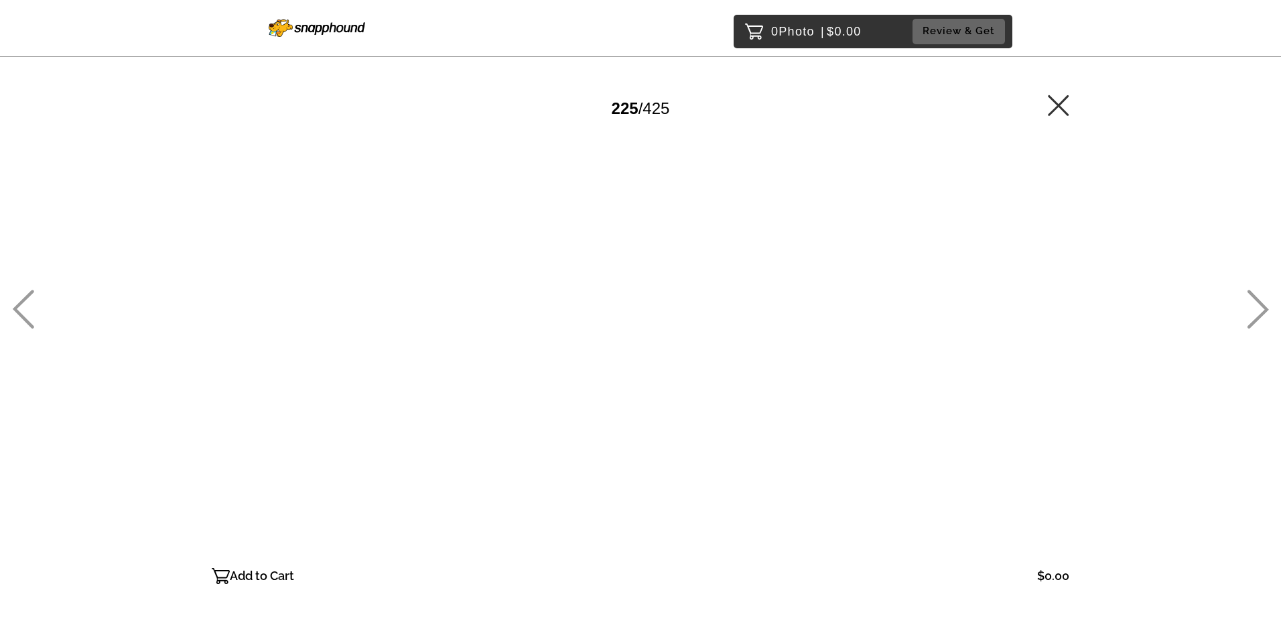
click at [1261, 317] on icon at bounding box center [1258, 309] width 21 height 39
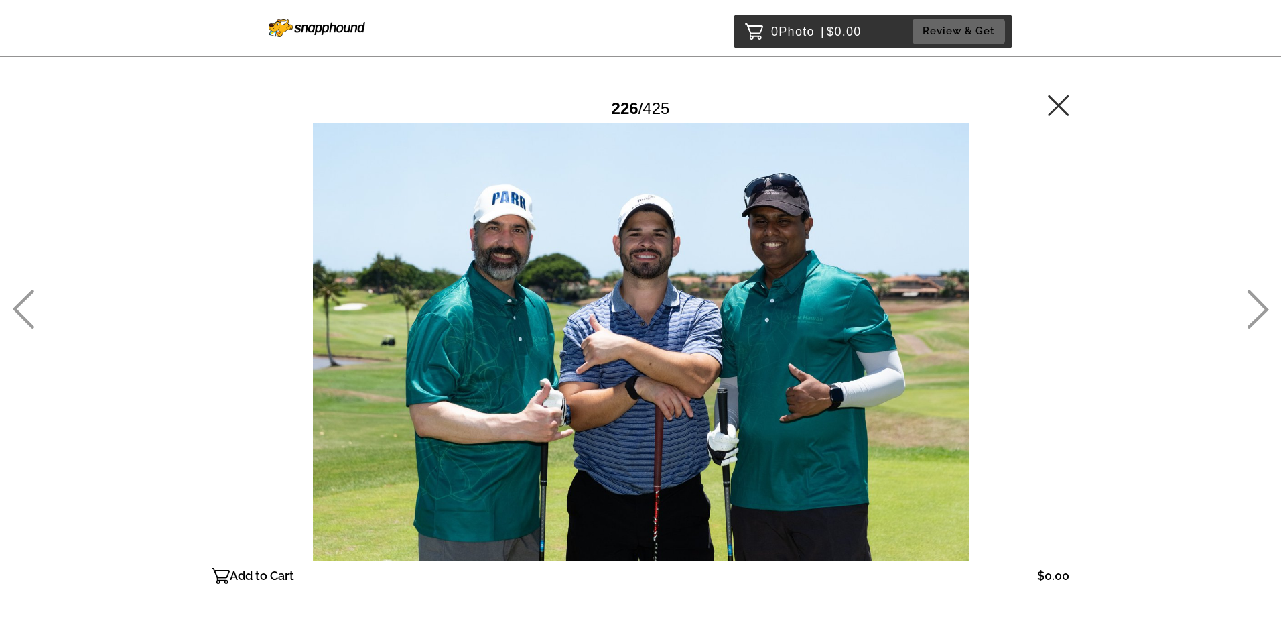
click at [1261, 317] on icon at bounding box center [1258, 309] width 21 height 39
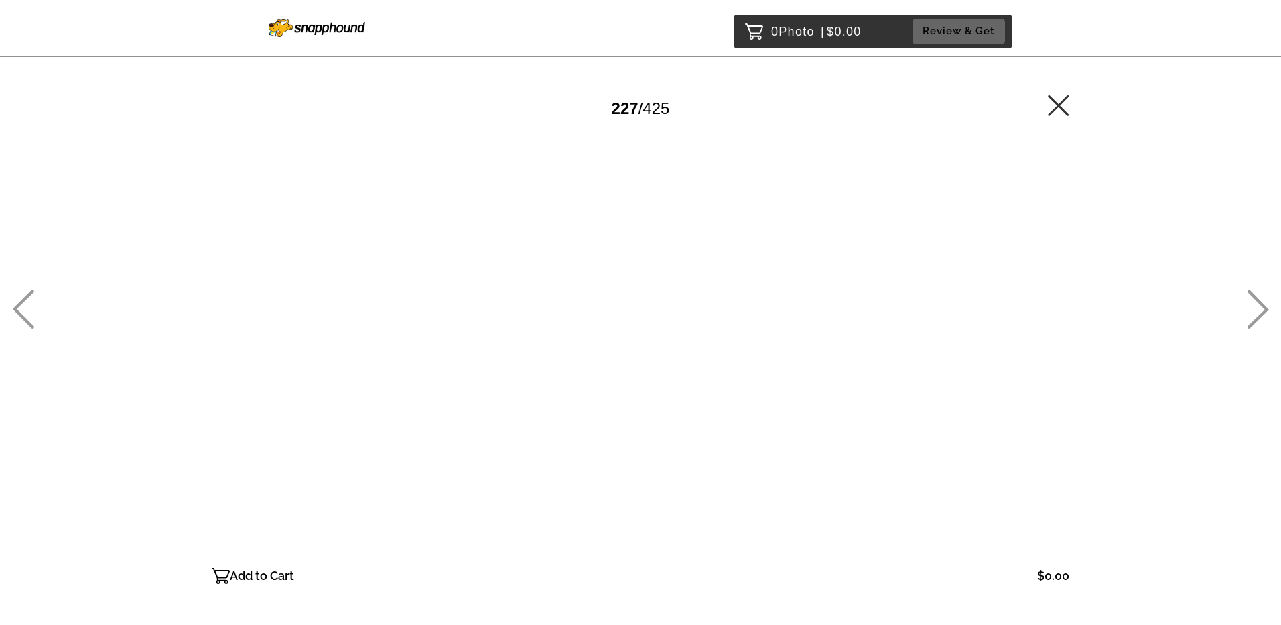
click at [1261, 317] on icon at bounding box center [1258, 309] width 21 height 39
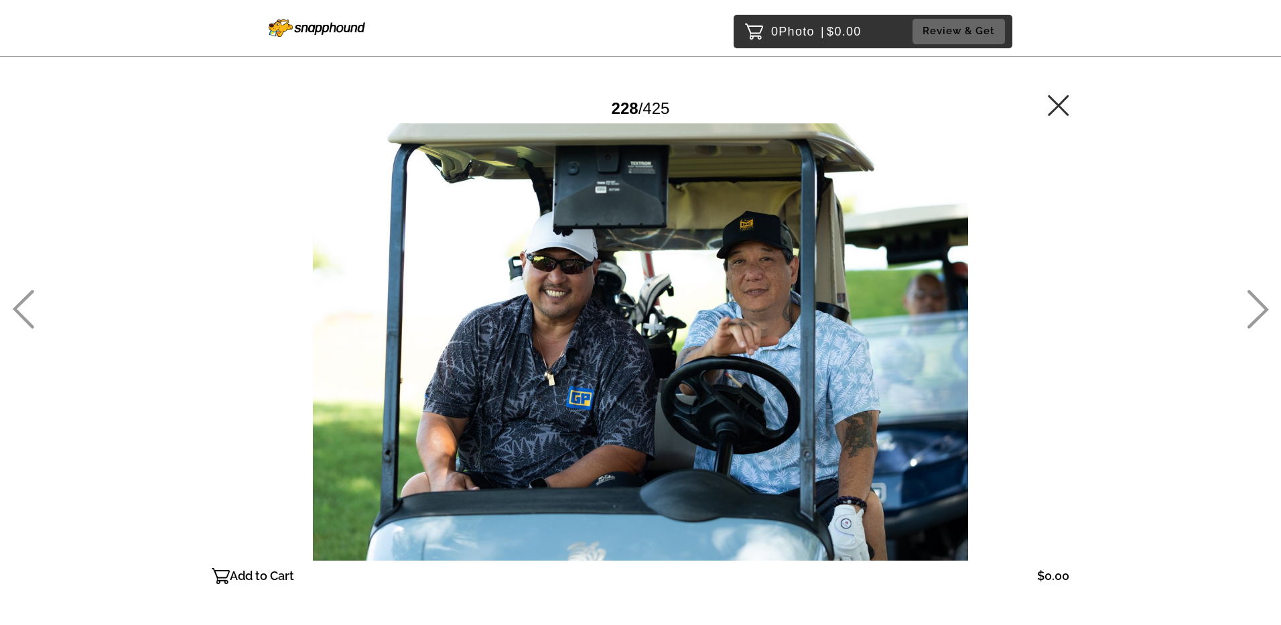
click at [1261, 317] on icon at bounding box center [1258, 309] width 21 height 39
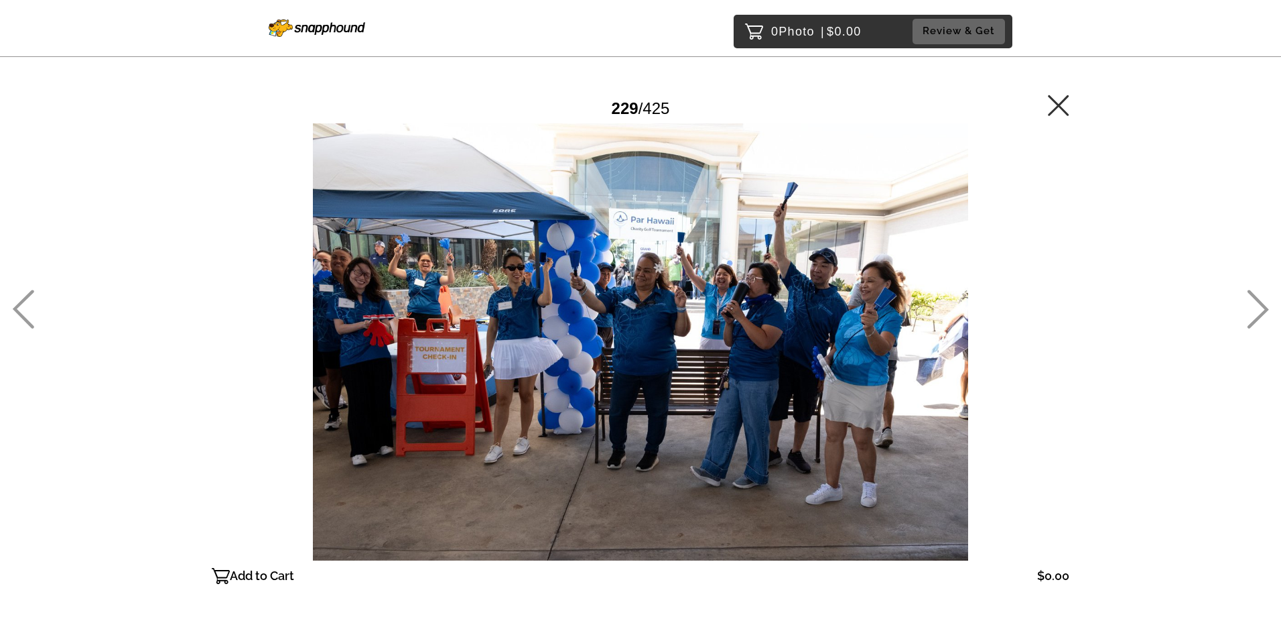
click at [1259, 316] on icon at bounding box center [1258, 309] width 21 height 39
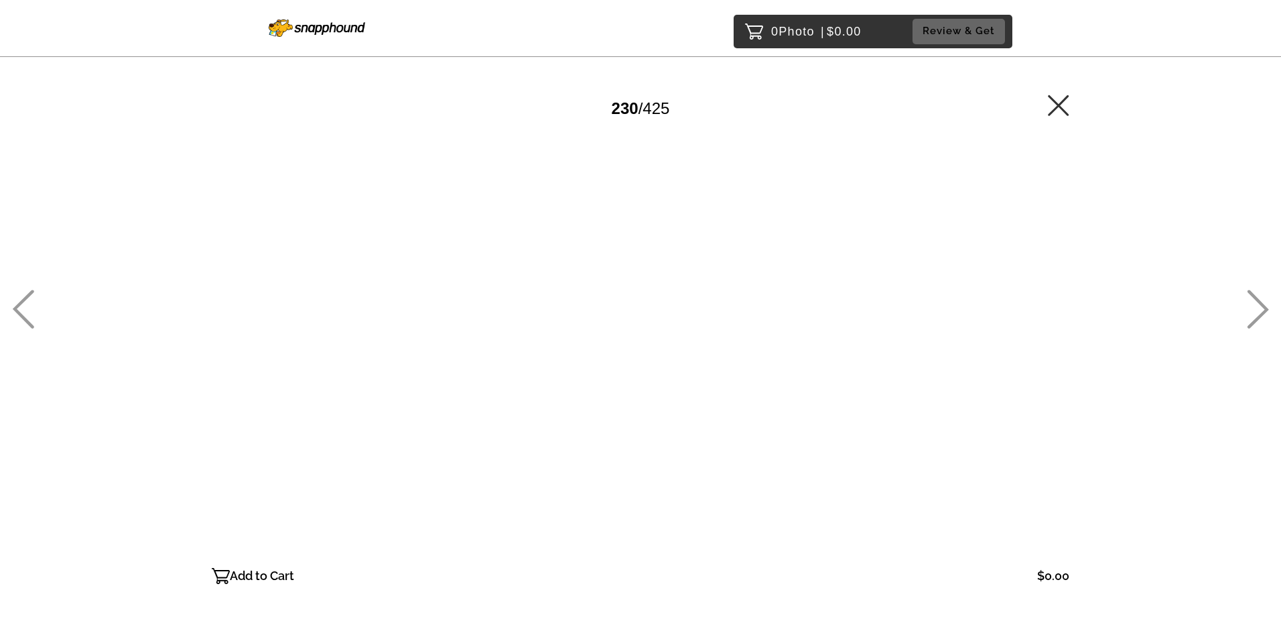
click at [1259, 316] on icon at bounding box center [1258, 309] width 21 height 39
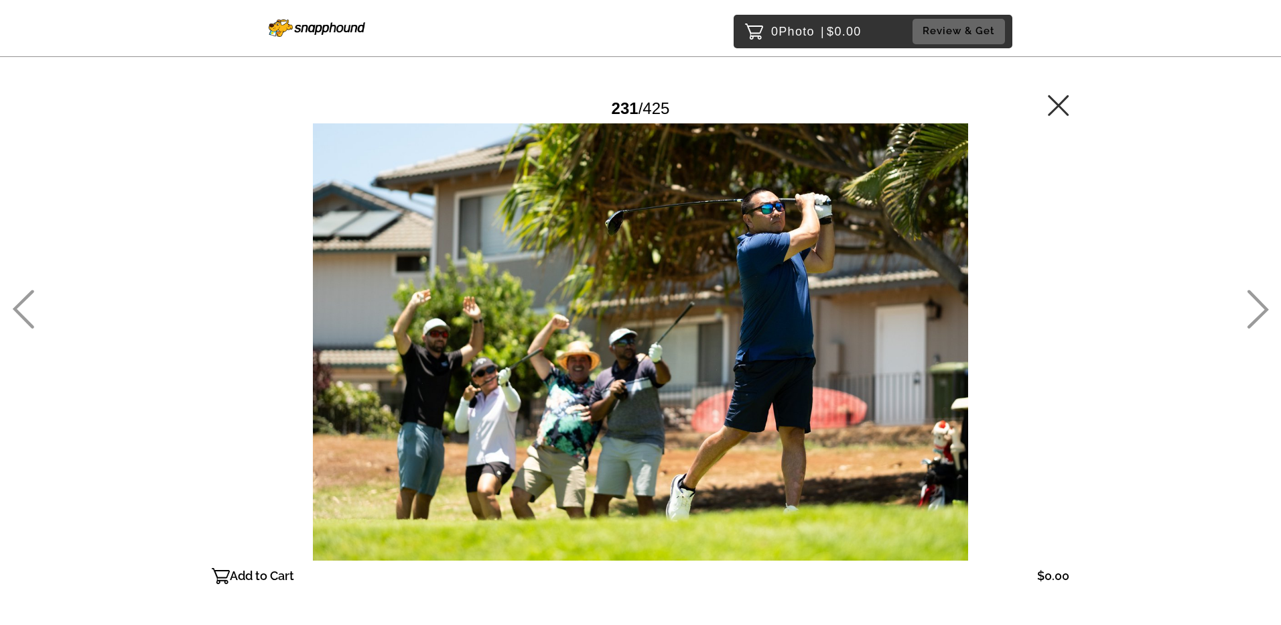
click at [1259, 316] on icon at bounding box center [1258, 309] width 21 height 39
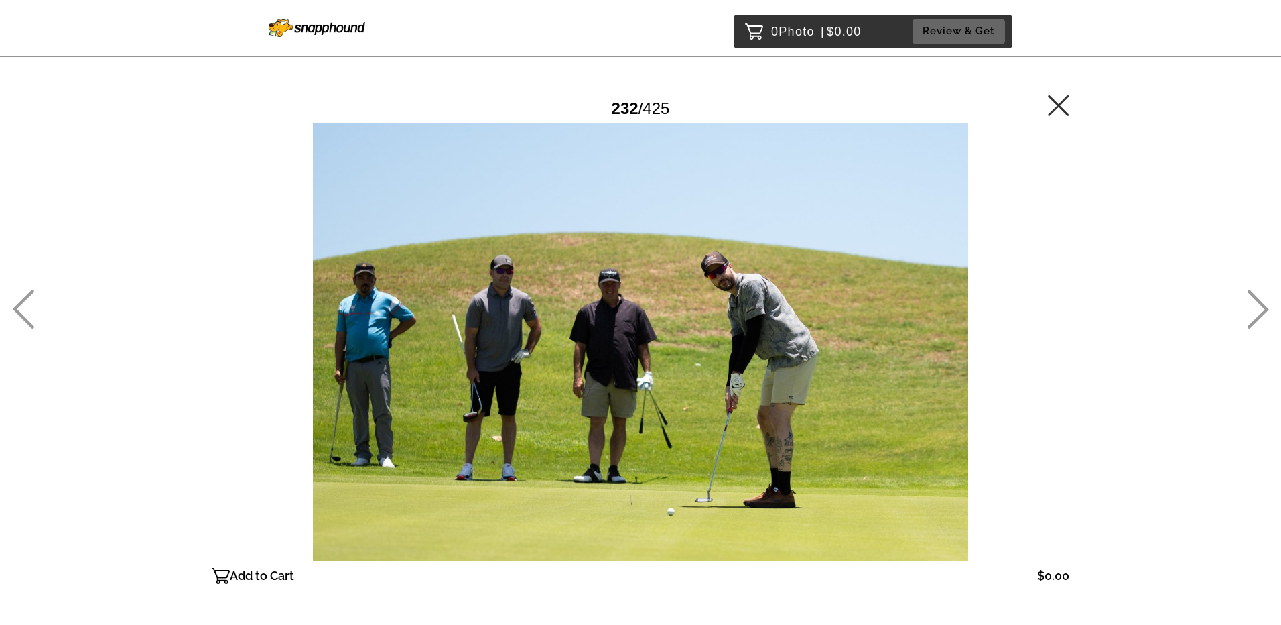
click at [1259, 316] on icon at bounding box center [1258, 309] width 21 height 39
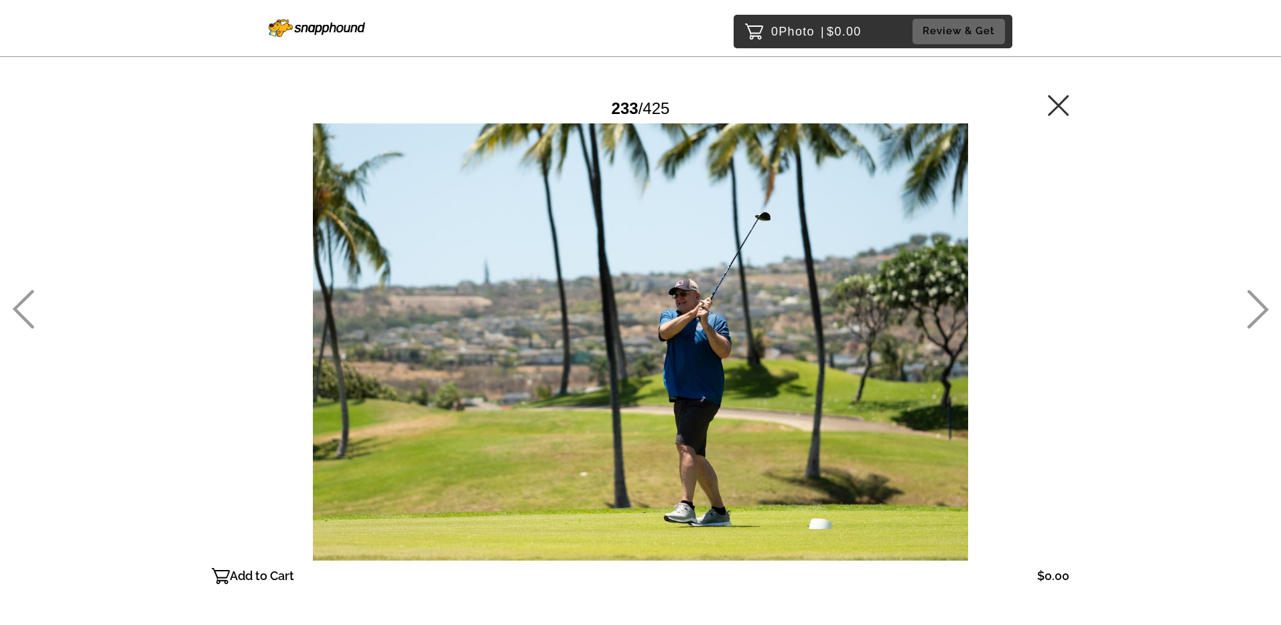
click at [1259, 316] on icon at bounding box center [1258, 309] width 21 height 39
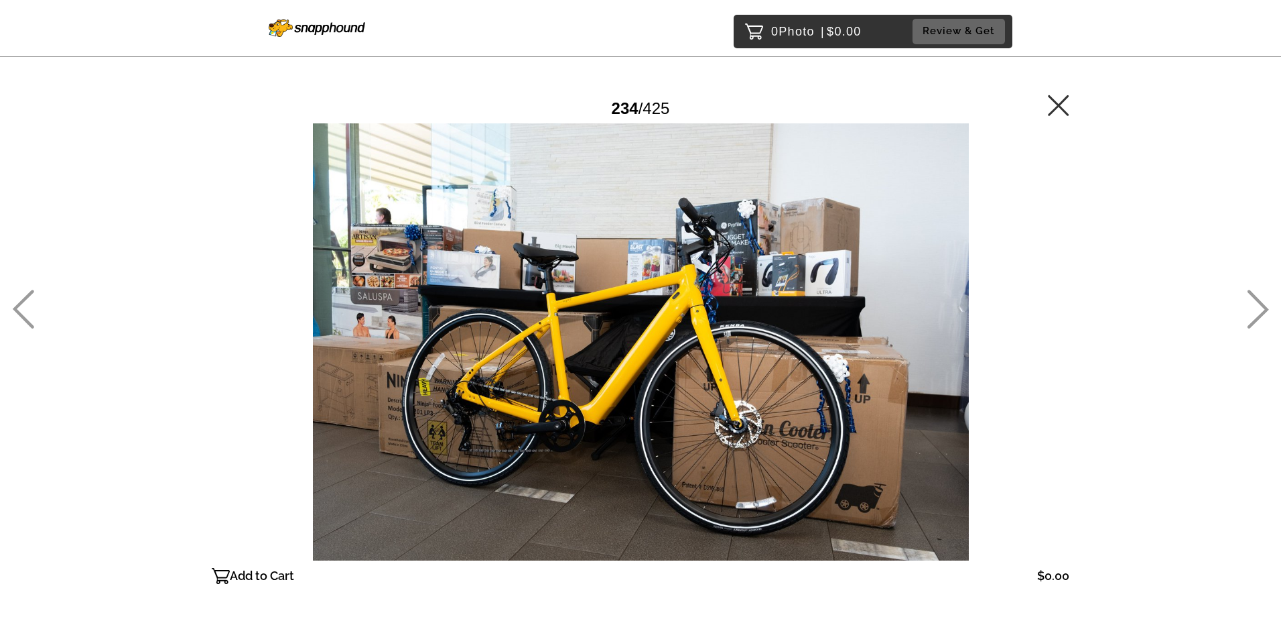
click at [1259, 316] on icon at bounding box center [1258, 309] width 21 height 39
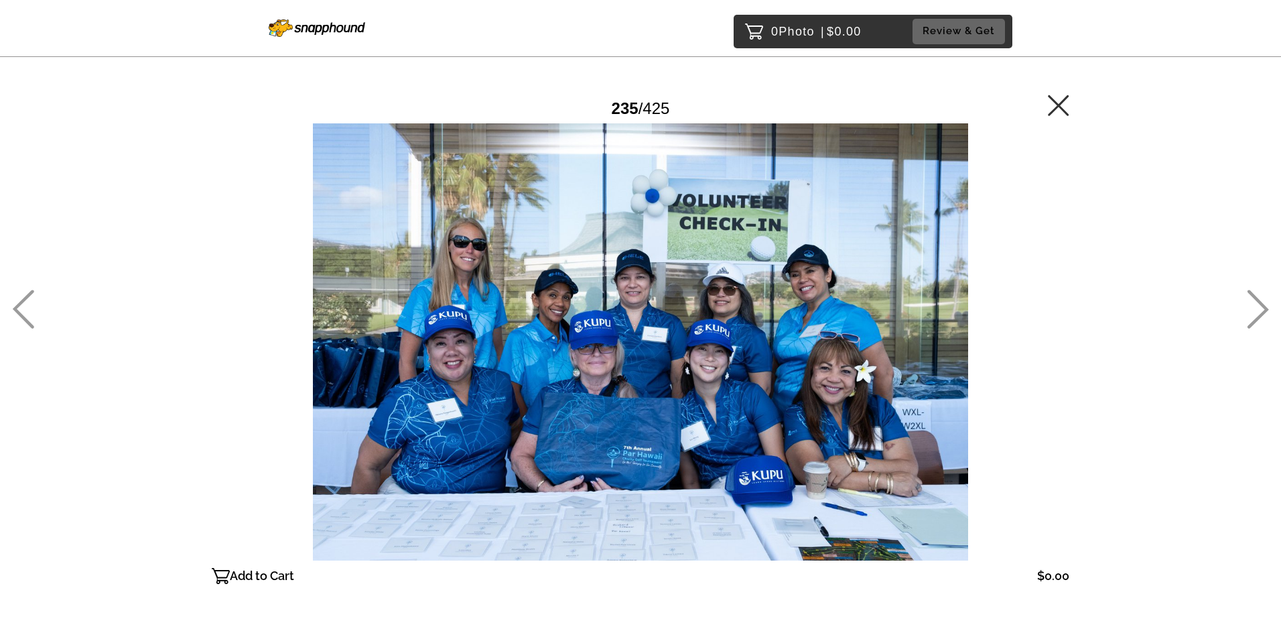
click at [1264, 306] on icon at bounding box center [1258, 309] width 21 height 39
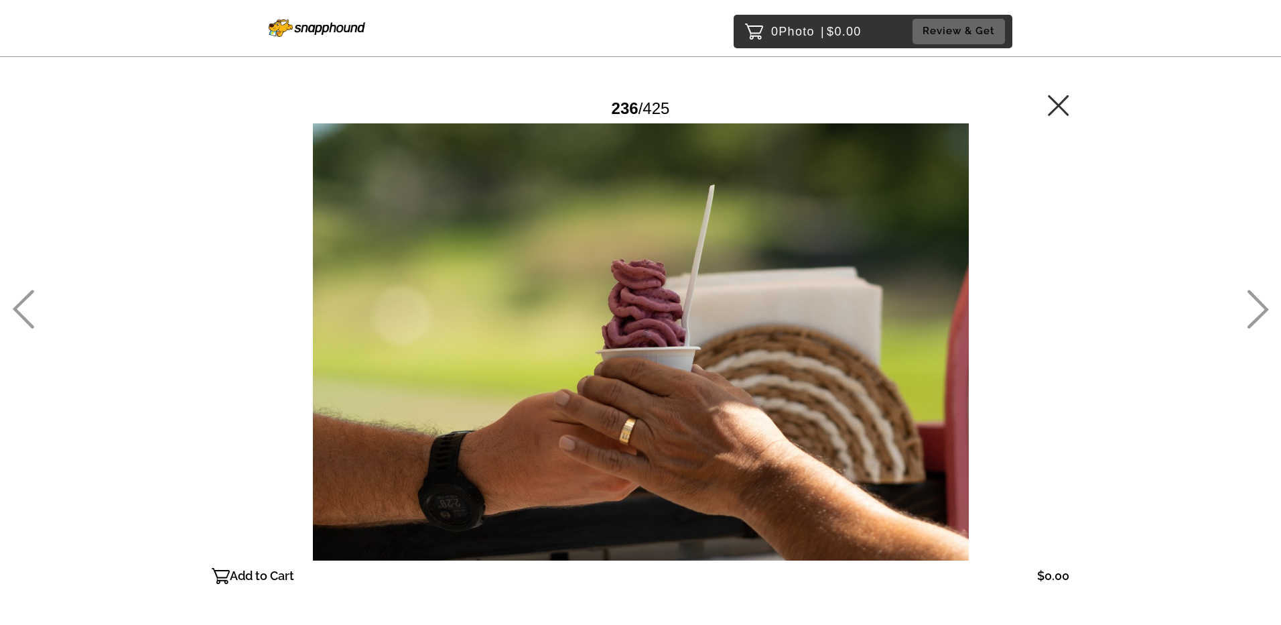
click at [1264, 306] on icon at bounding box center [1258, 309] width 21 height 39
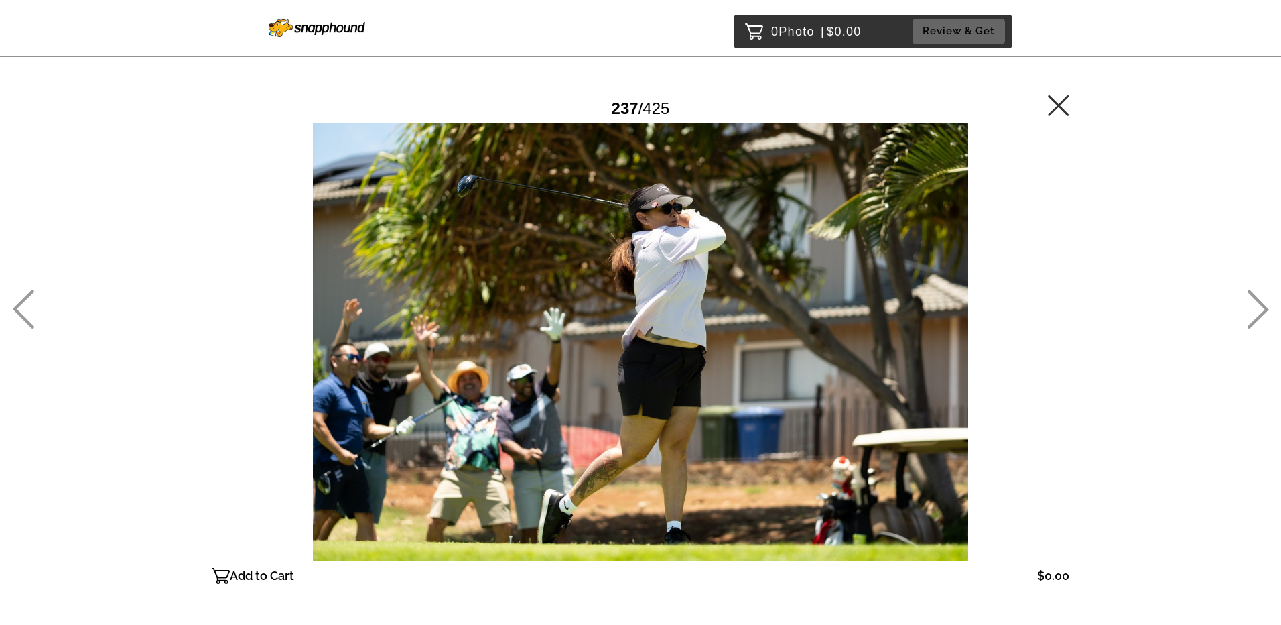
click at [1264, 306] on icon at bounding box center [1258, 309] width 21 height 39
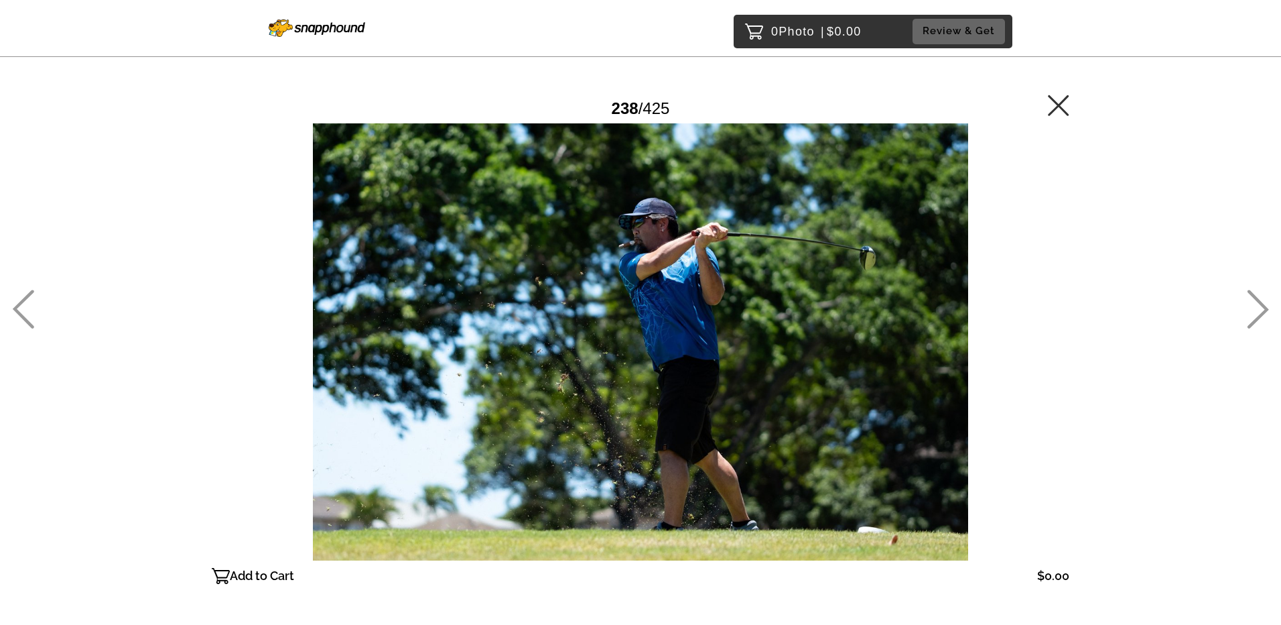
click at [1264, 306] on icon at bounding box center [1258, 309] width 21 height 39
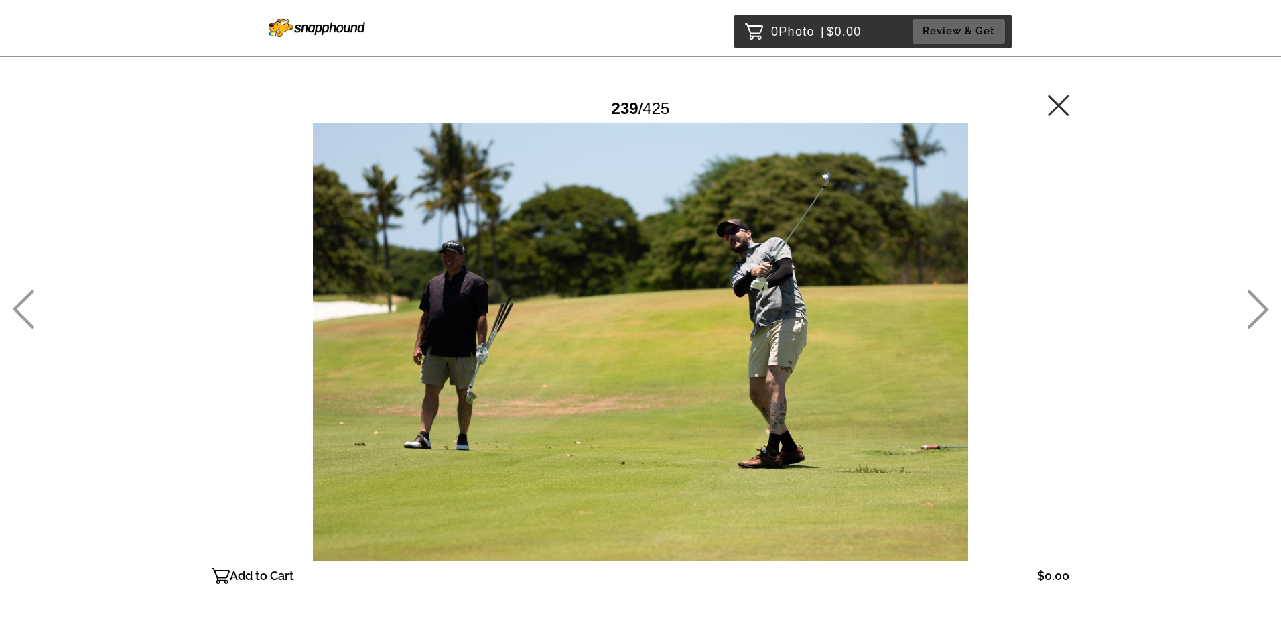
click at [1264, 306] on icon at bounding box center [1258, 309] width 21 height 39
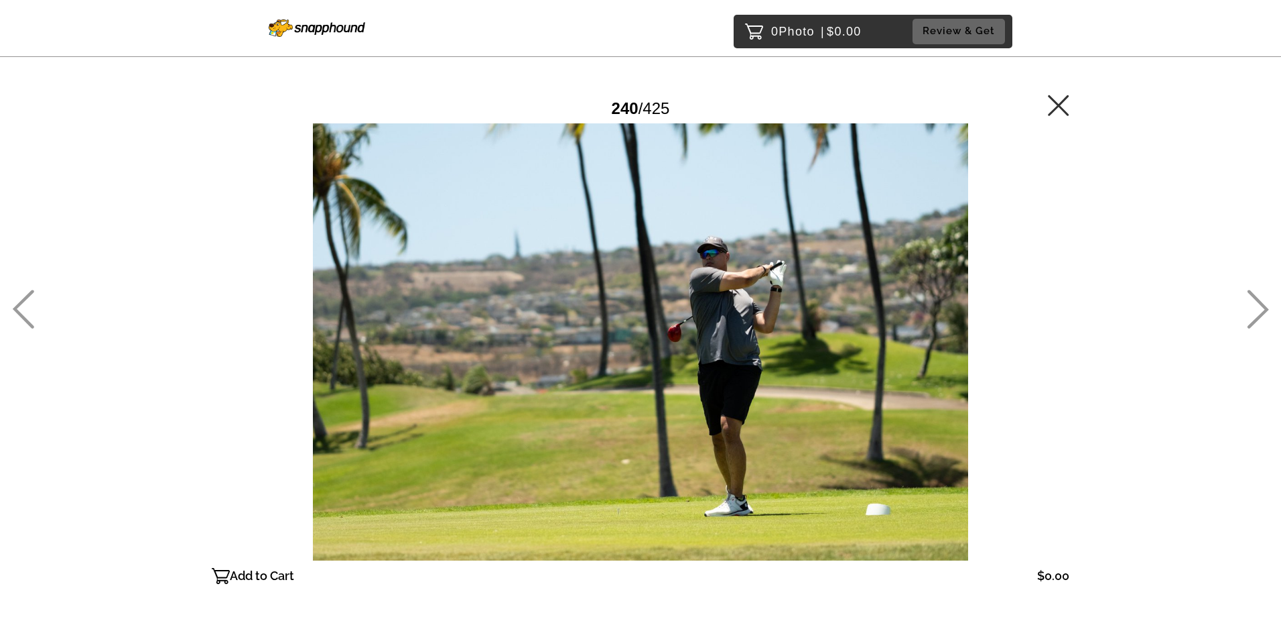
click at [1264, 306] on icon at bounding box center [1258, 309] width 21 height 39
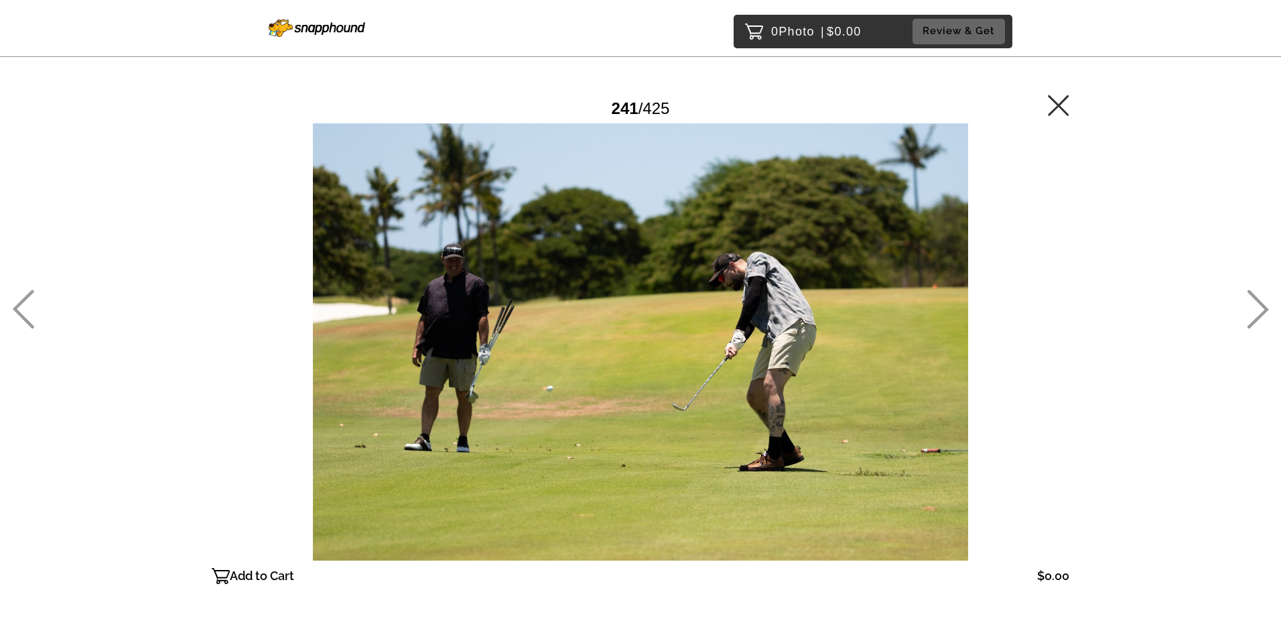
click at [1264, 306] on icon at bounding box center [1258, 309] width 21 height 39
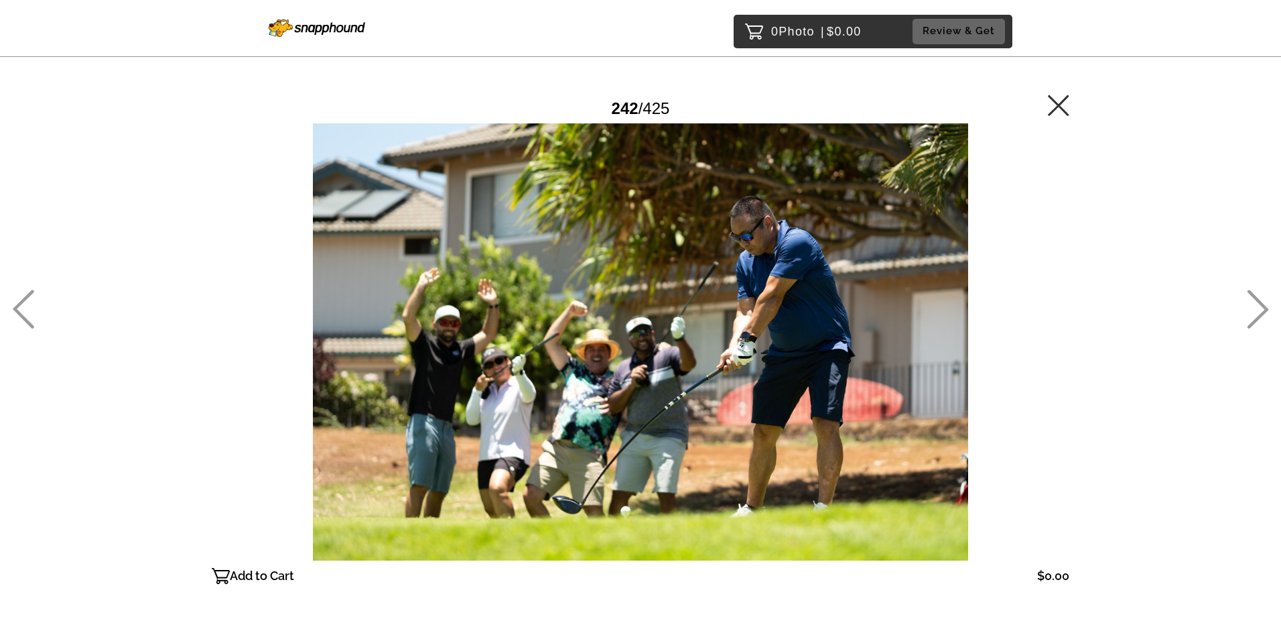
click at [1264, 306] on icon at bounding box center [1258, 309] width 21 height 39
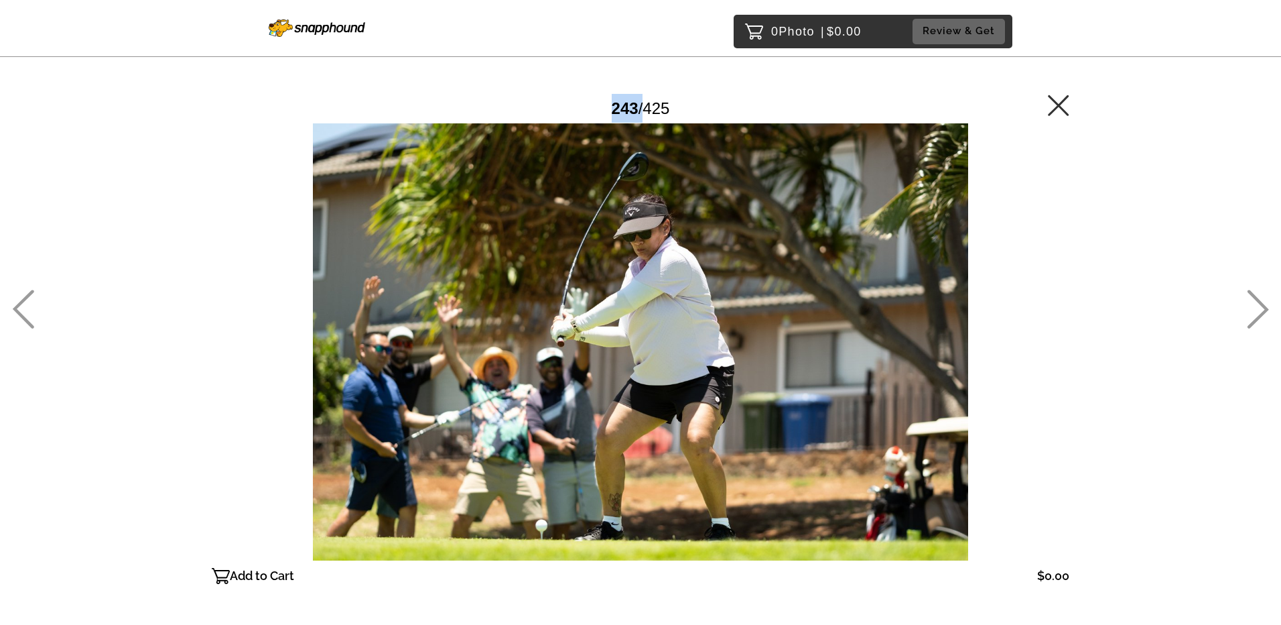
click at [1264, 306] on icon at bounding box center [1258, 309] width 21 height 39
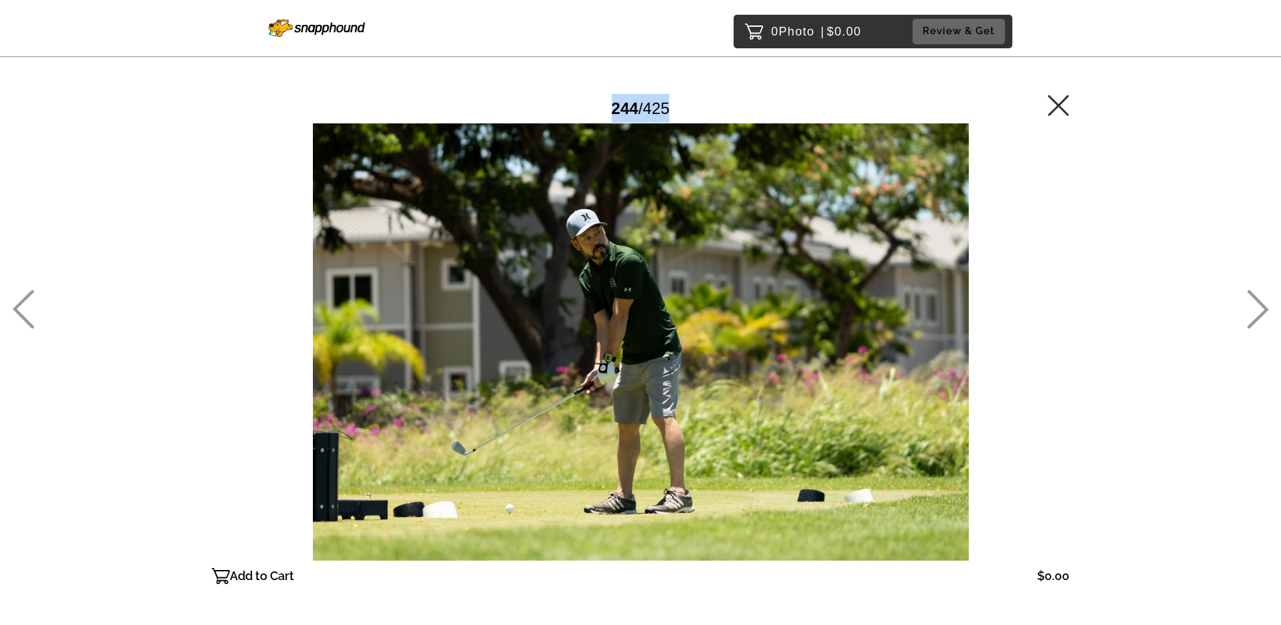
click at [1264, 306] on icon at bounding box center [1258, 309] width 21 height 39
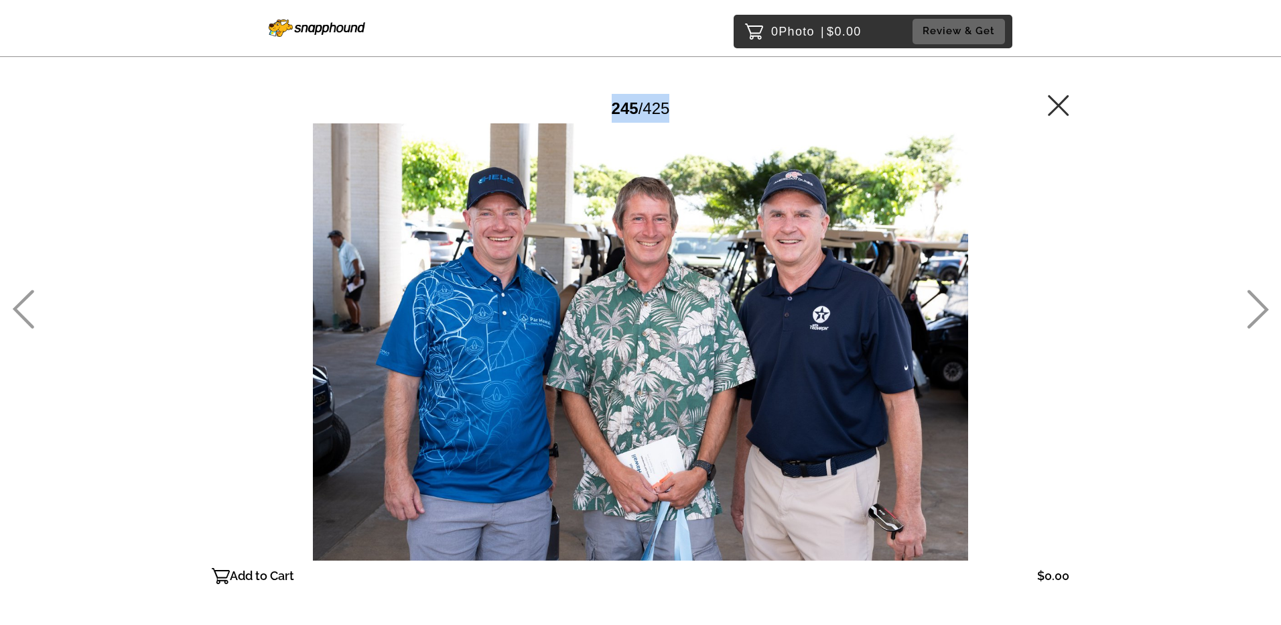
click at [1264, 306] on icon at bounding box center [1258, 309] width 21 height 39
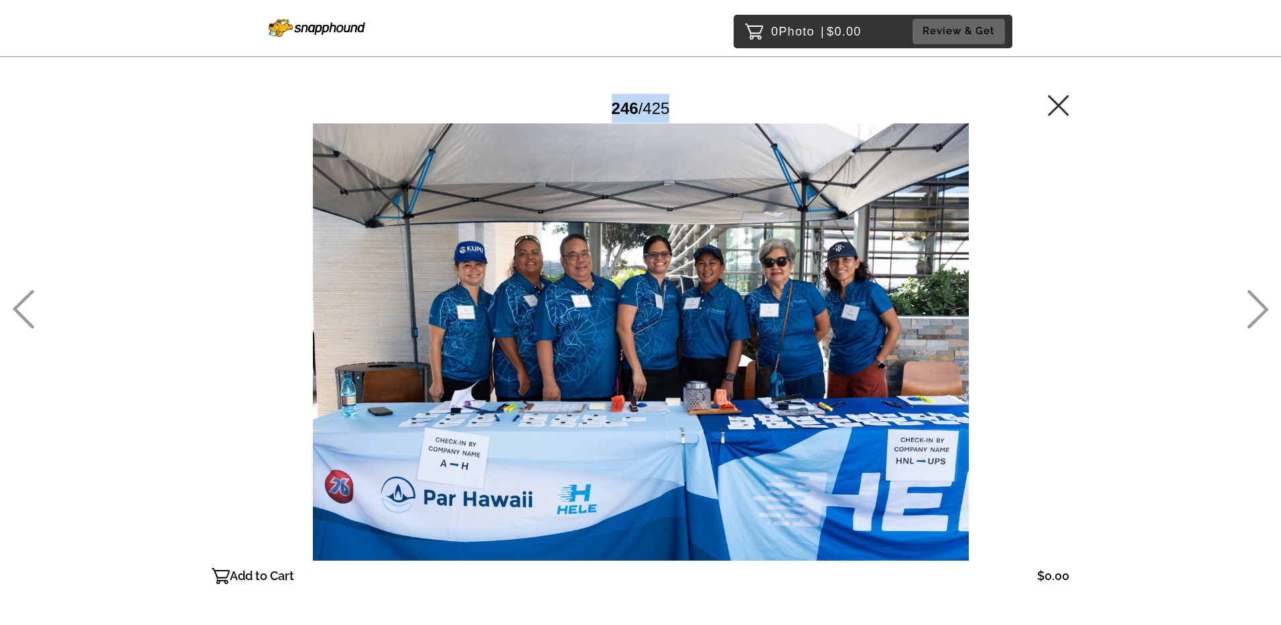
click at [1264, 306] on icon at bounding box center [1258, 309] width 21 height 39
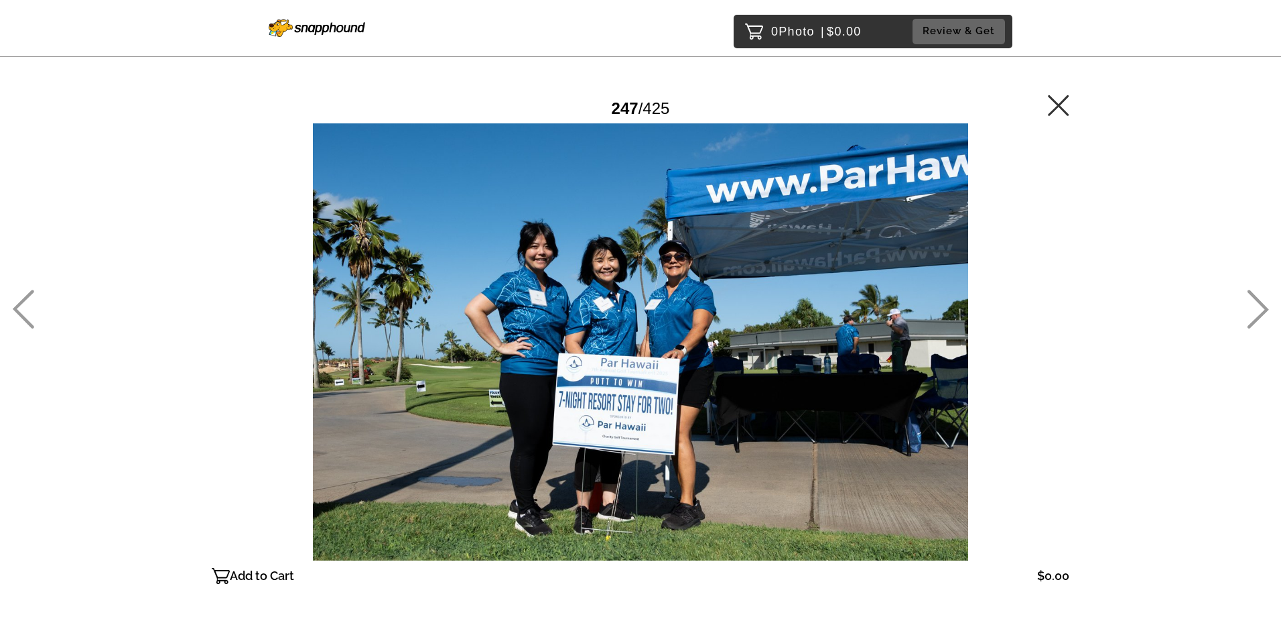
click at [1264, 306] on icon at bounding box center [1258, 309] width 21 height 39
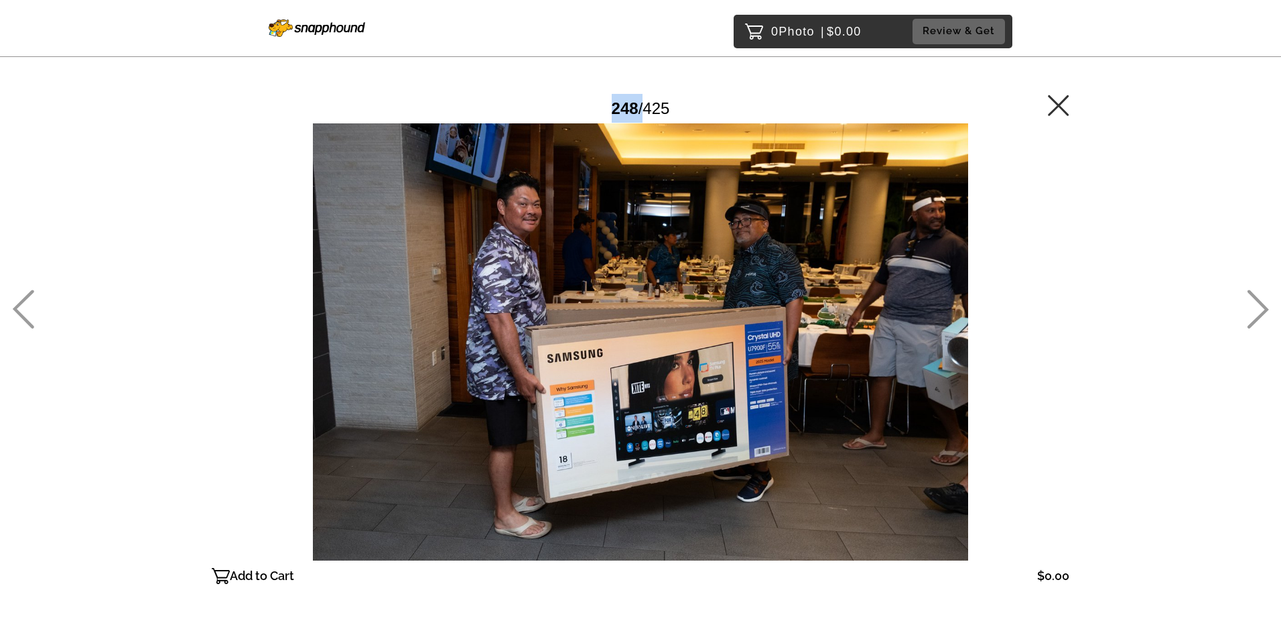
click at [1264, 306] on icon at bounding box center [1258, 309] width 21 height 39
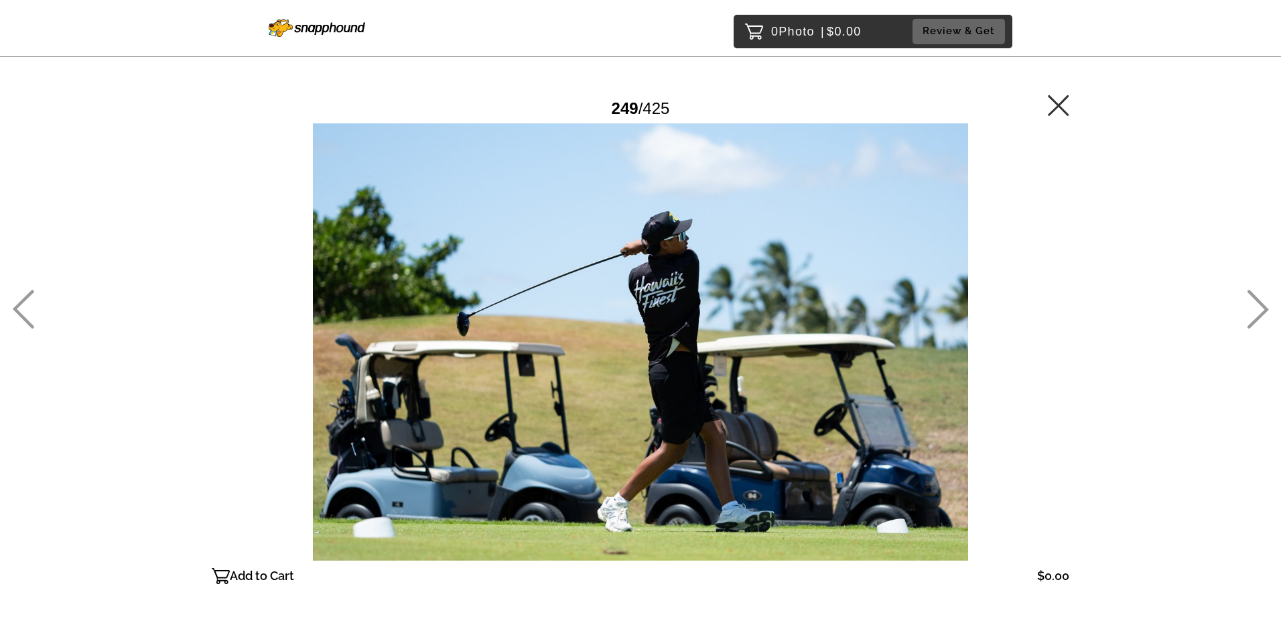
click at [1264, 306] on icon at bounding box center [1258, 309] width 21 height 39
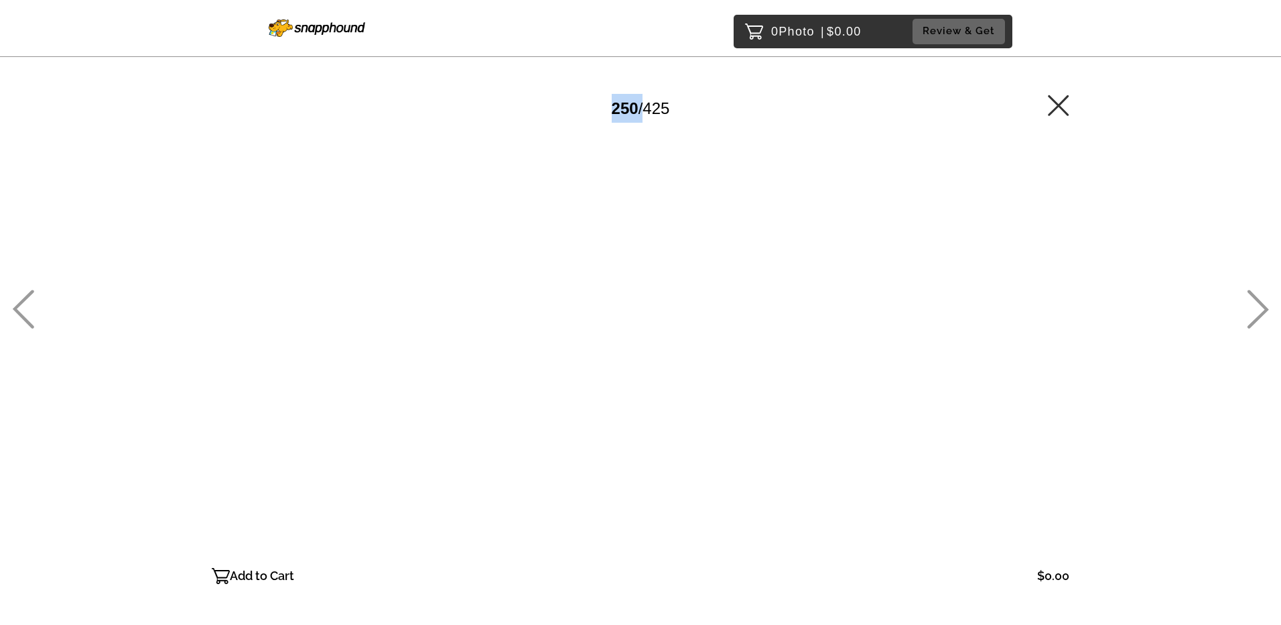
click at [1264, 306] on icon at bounding box center [1258, 309] width 21 height 39
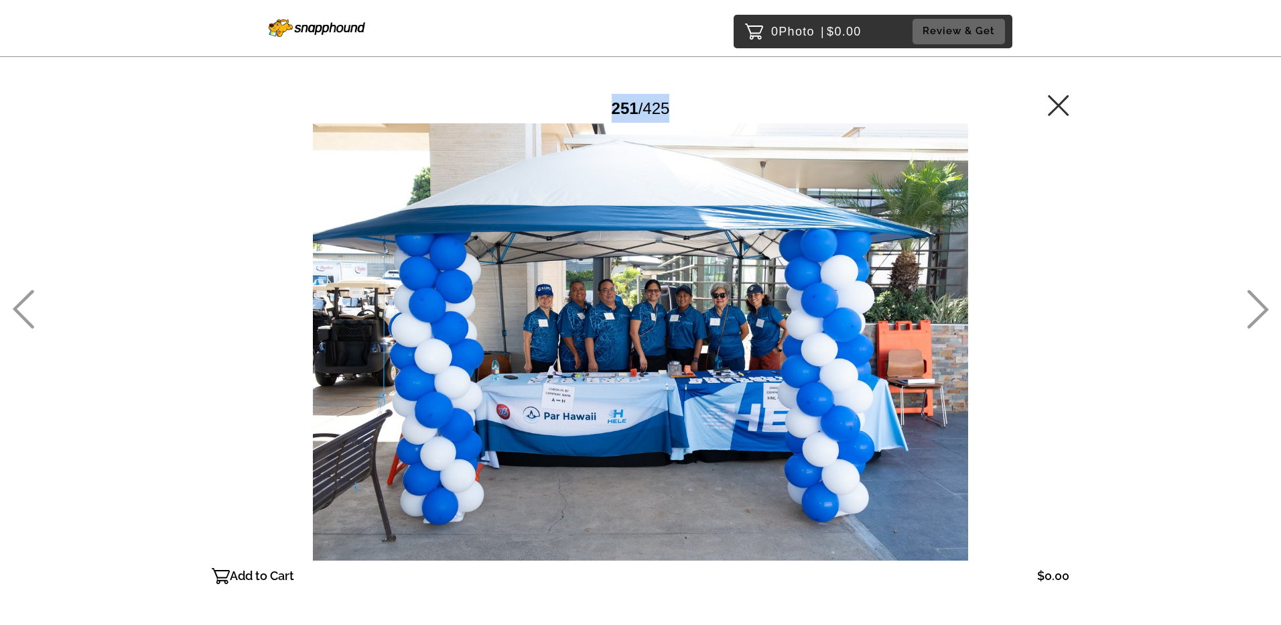
click at [1264, 306] on icon at bounding box center [1258, 309] width 21 height 39
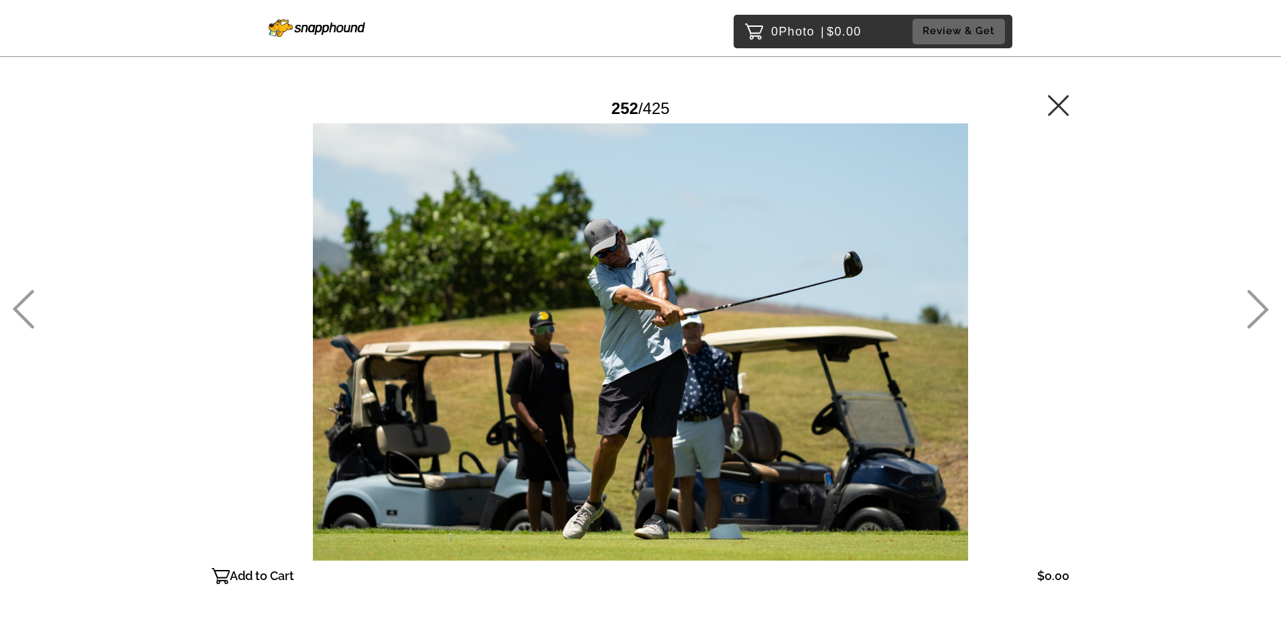
click at [1264, 306] on icon at bounding box center [1258, 309] width 21 height 39
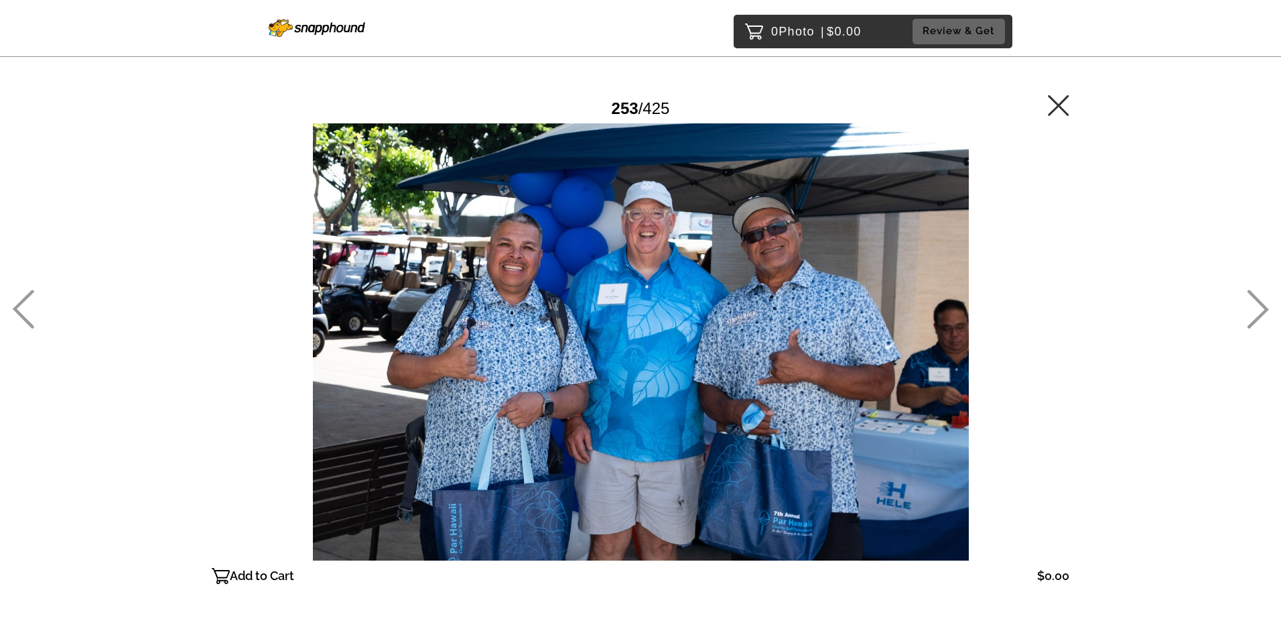
click at [1264, 306] on icon at bounding box center [1258, 309] width 21 height 39
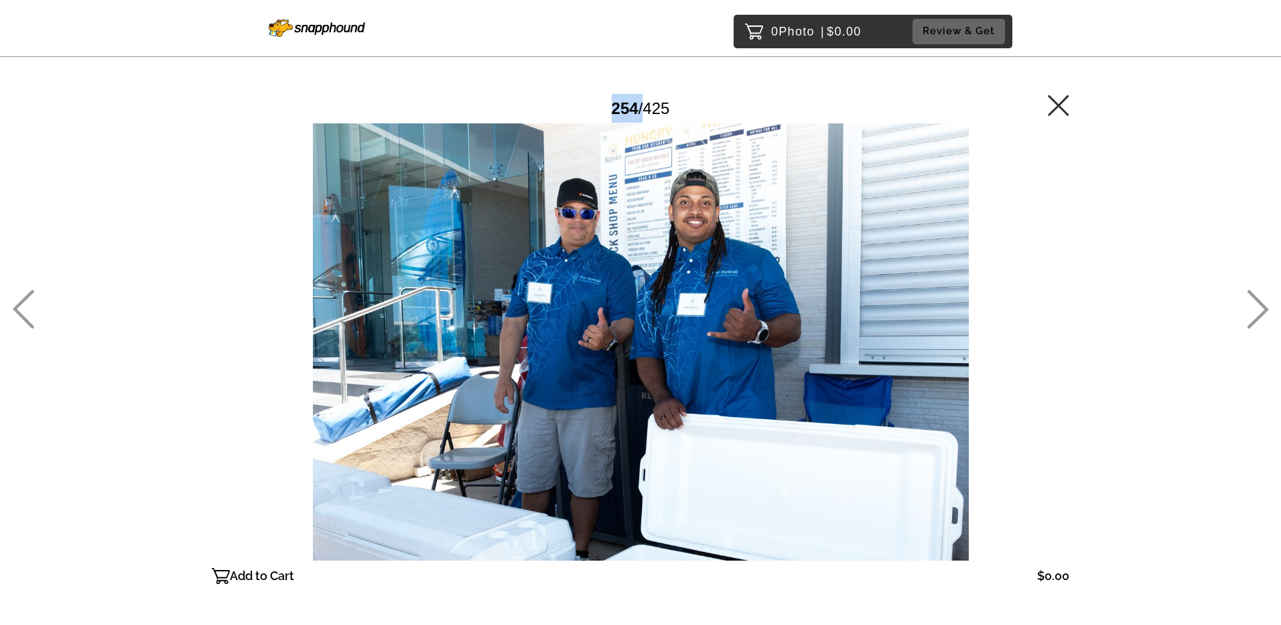
click at [1264, 306] on icon at bounding box center [1258, 309] width 21 height 39
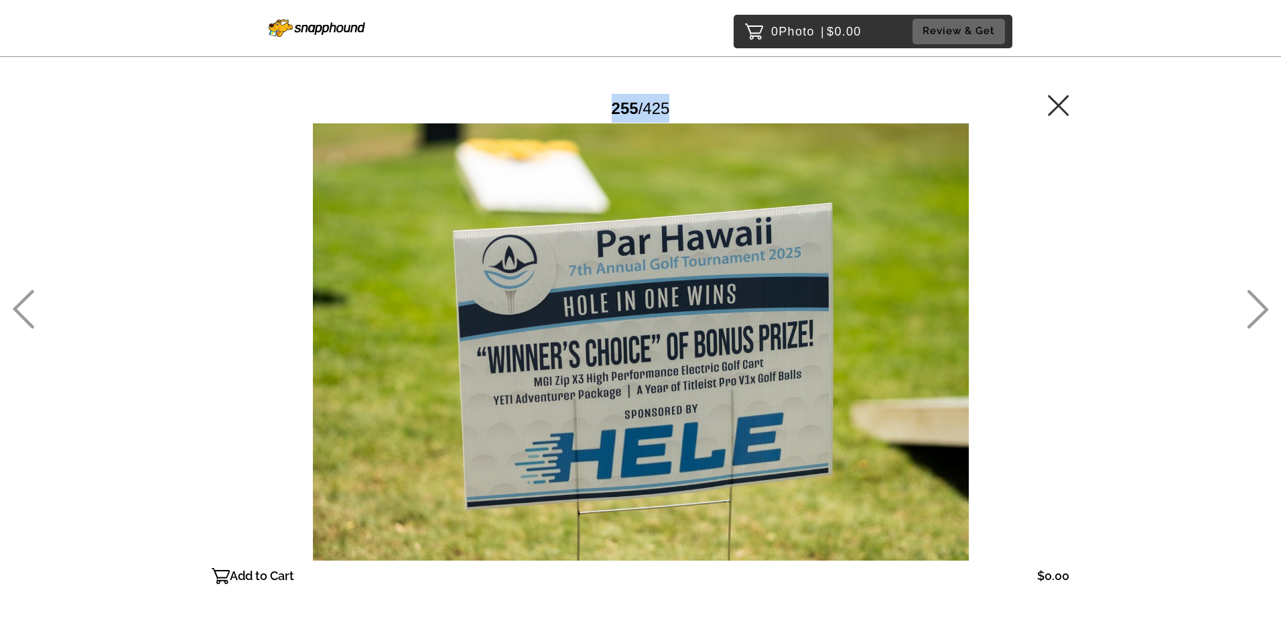
click at [1264, 306] on icon at bounding box center [1258, 309] width 21 height 39
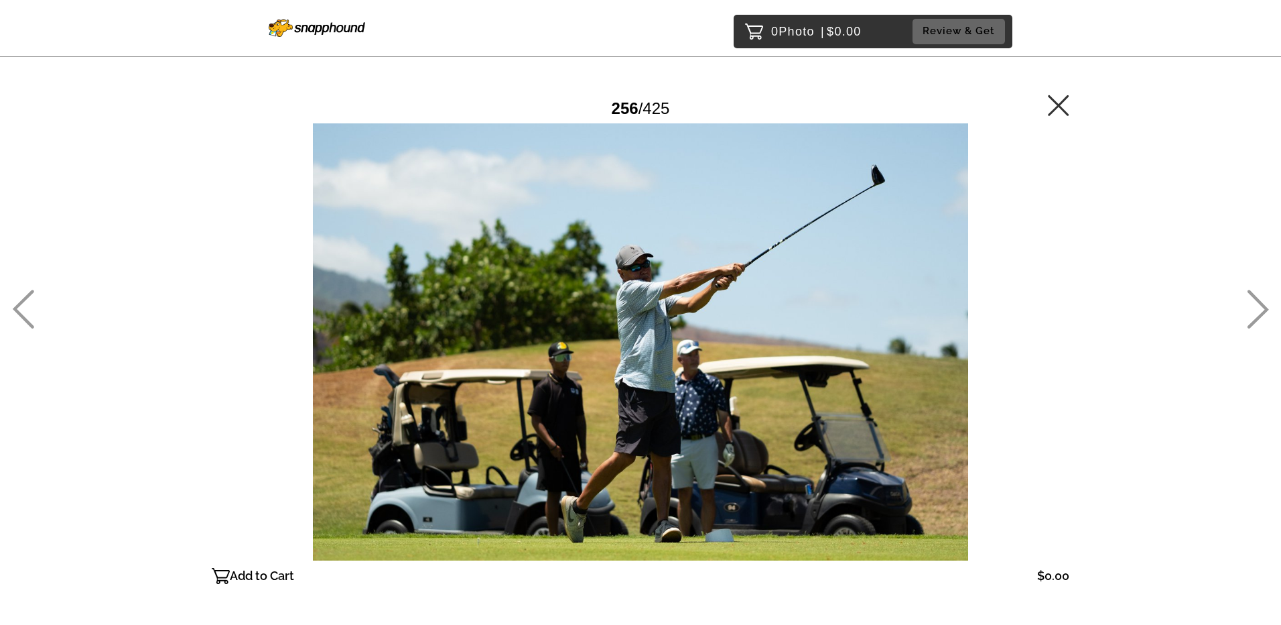
click at [1264, 306] on icon at bounding box center [1258, 309] width 21 height 39
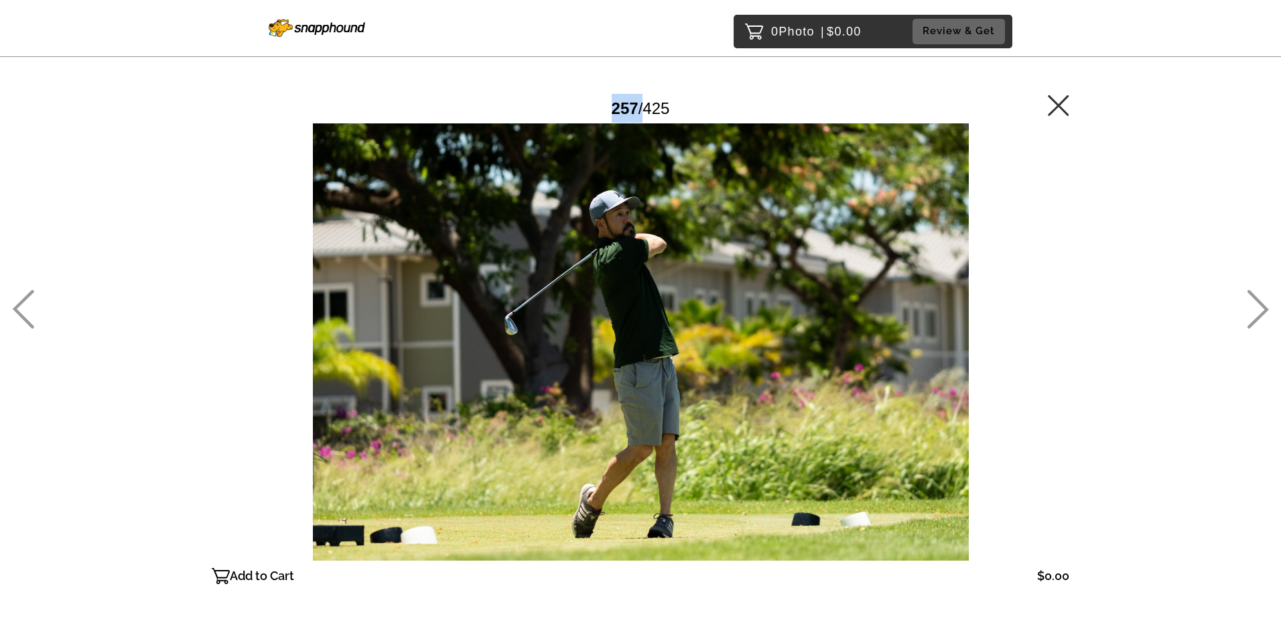
click at [1264, 306] on icon at bounding box center [1258, 309] width 21 height 39
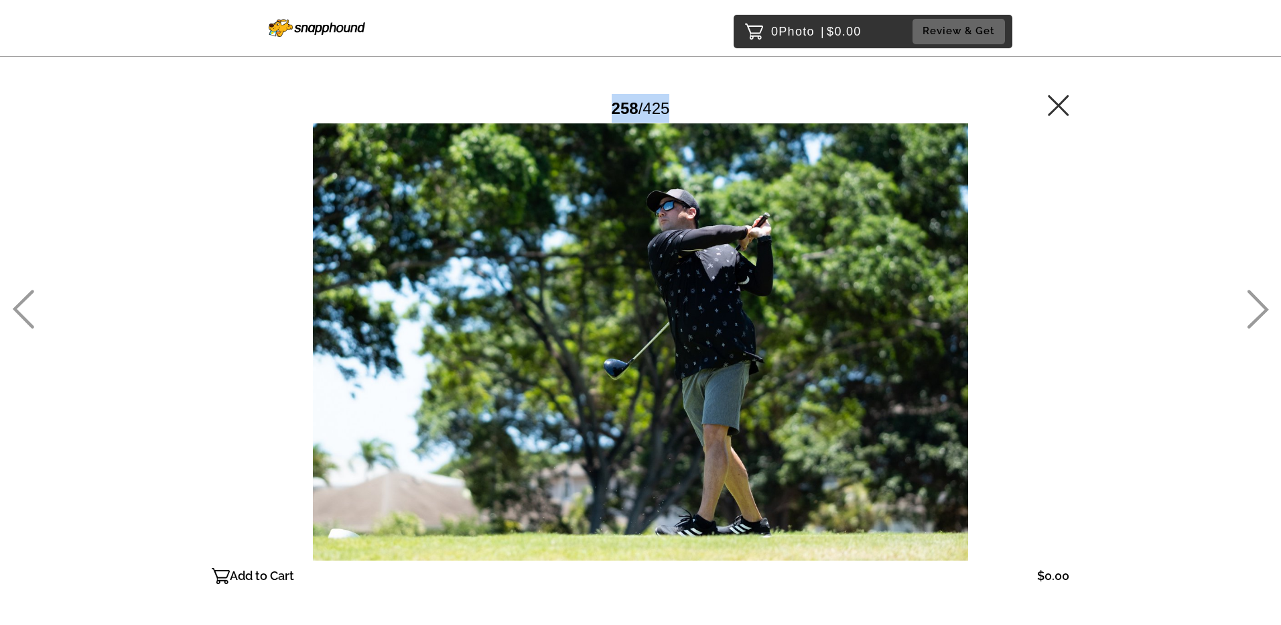
click at [1264, 306] on icon at bounding box center [1258, 309] width 21 height 39
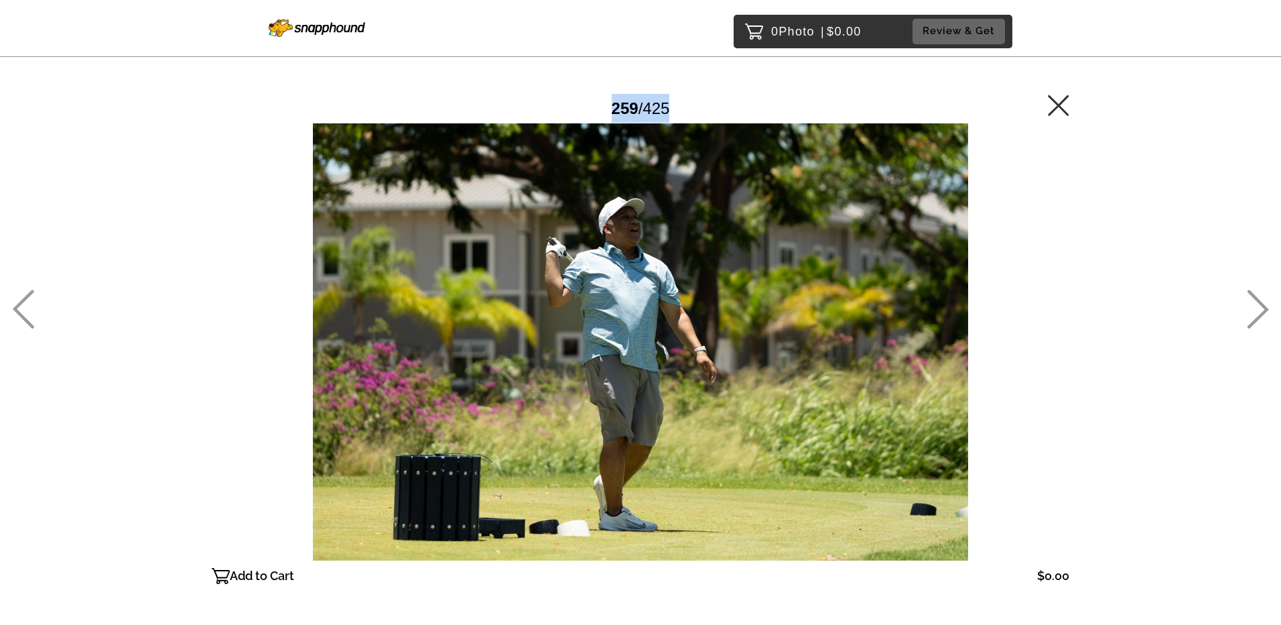
click at [1264, 306] on icon at bounding box center [1258, 309] width 21 height 39
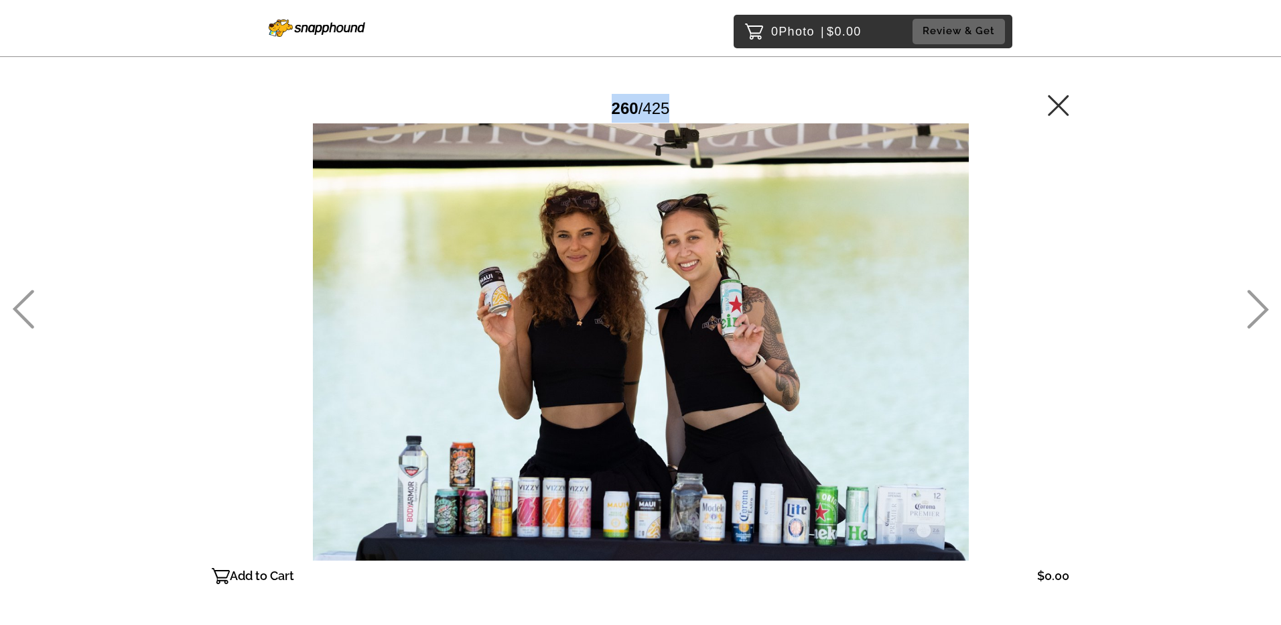
click at [1264, 306] on icon at bounding box center [1258, 309] width 21 height 39
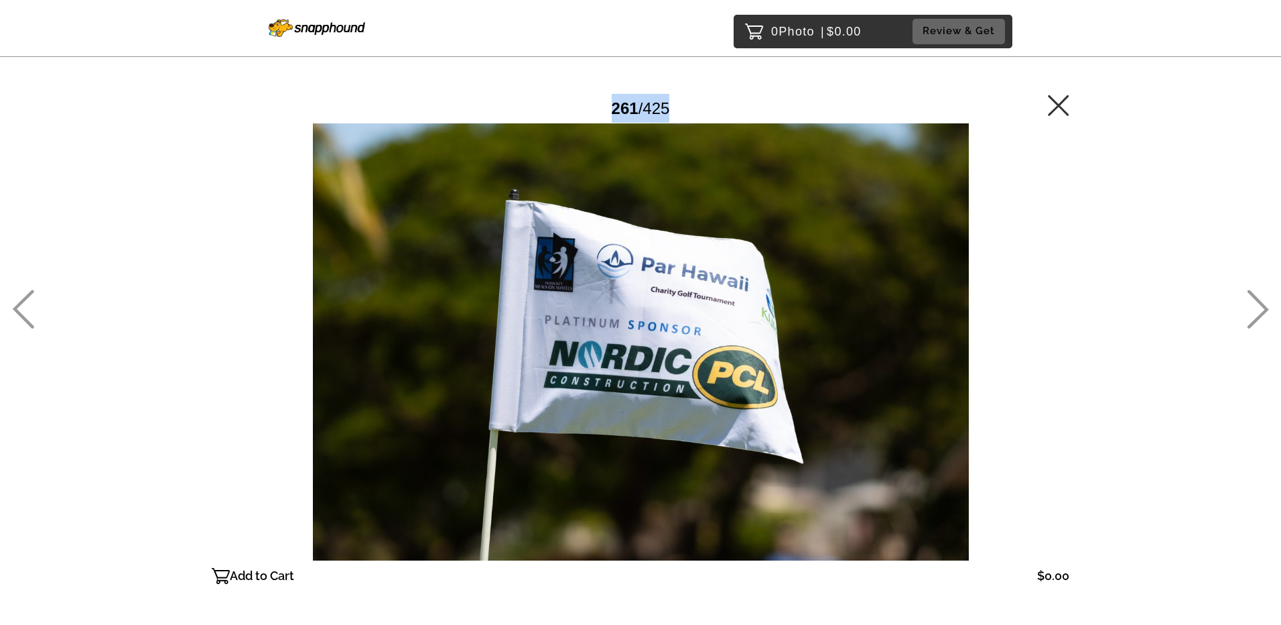
click at [1264, 306] on icon at bounding box center [1258, 309] width 21 height 39
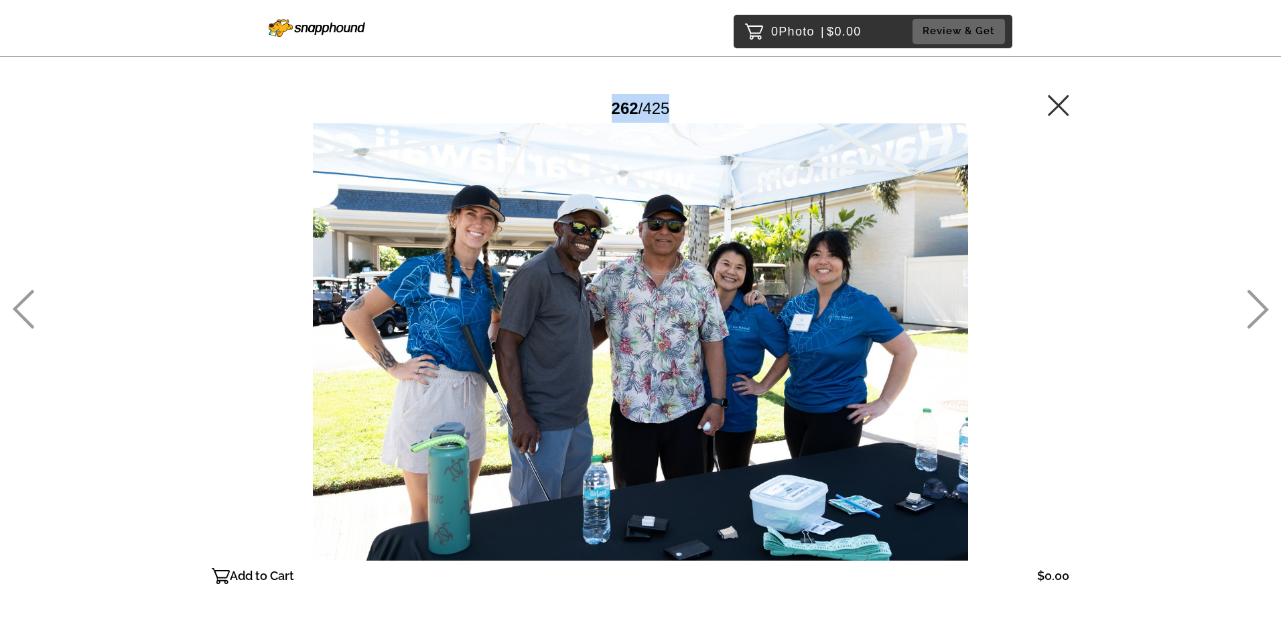
click at [1264, 306] on icon at bounding box center [1258, 309] width 21 height 39
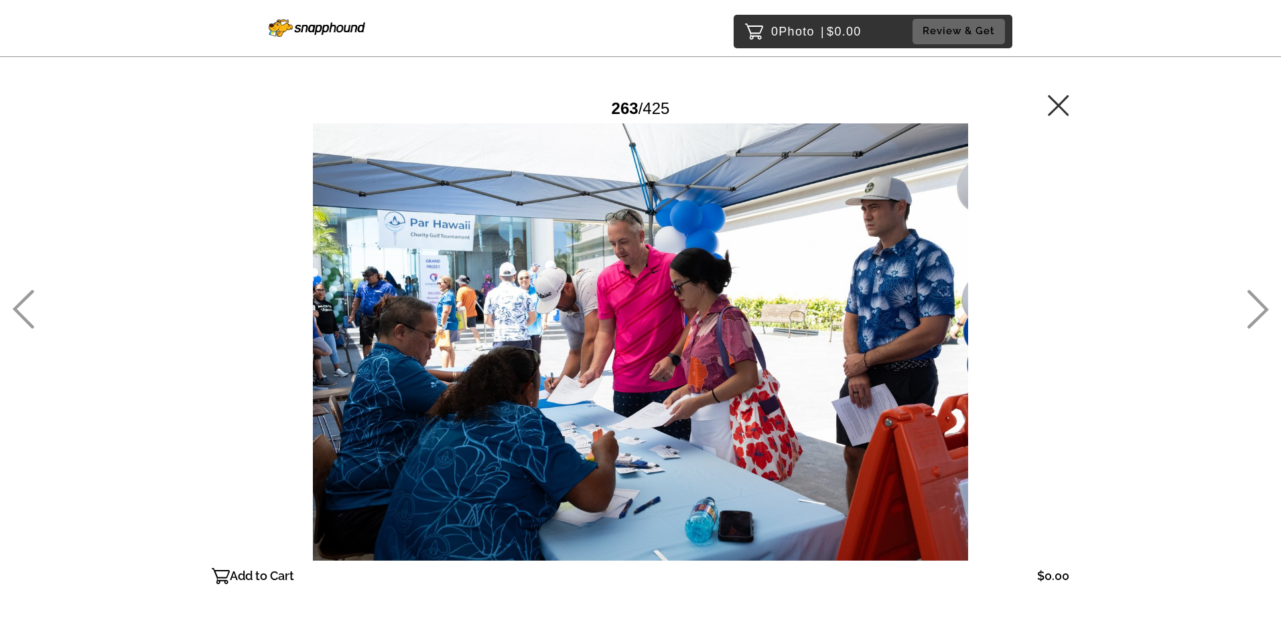
click at [1264, 306] on icon at bounding box center [1258, 309] width 21 height 39
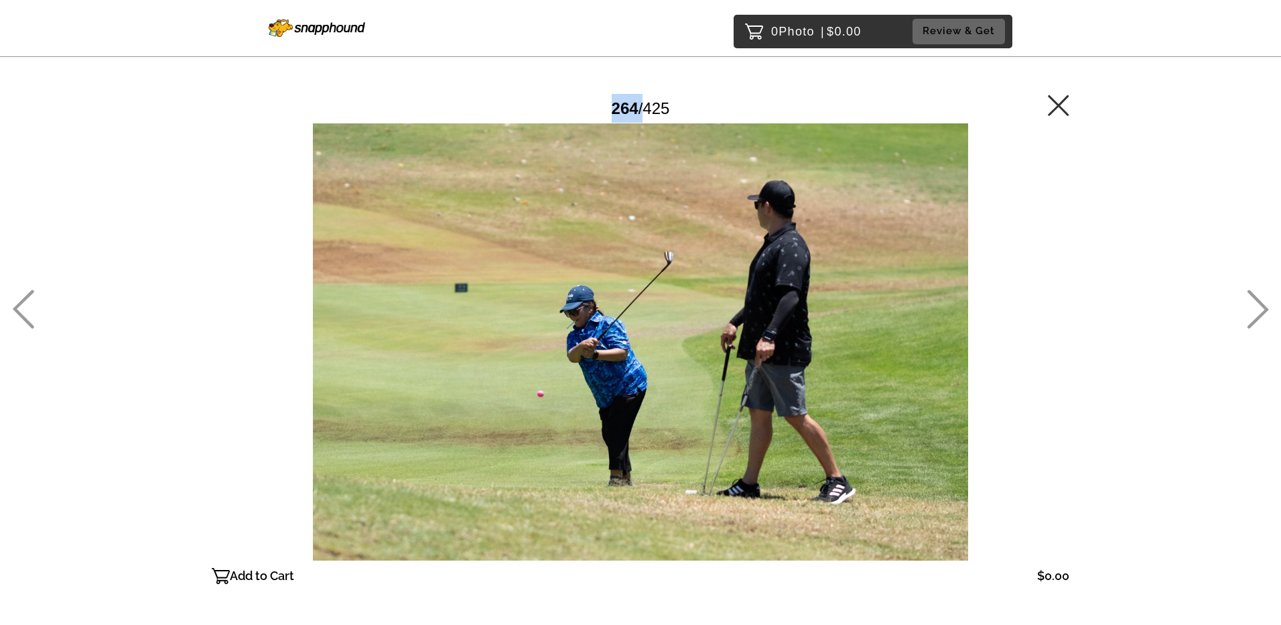
click at [1264, 306] on icon at bounding box center [1258, 309] width 21 height 39
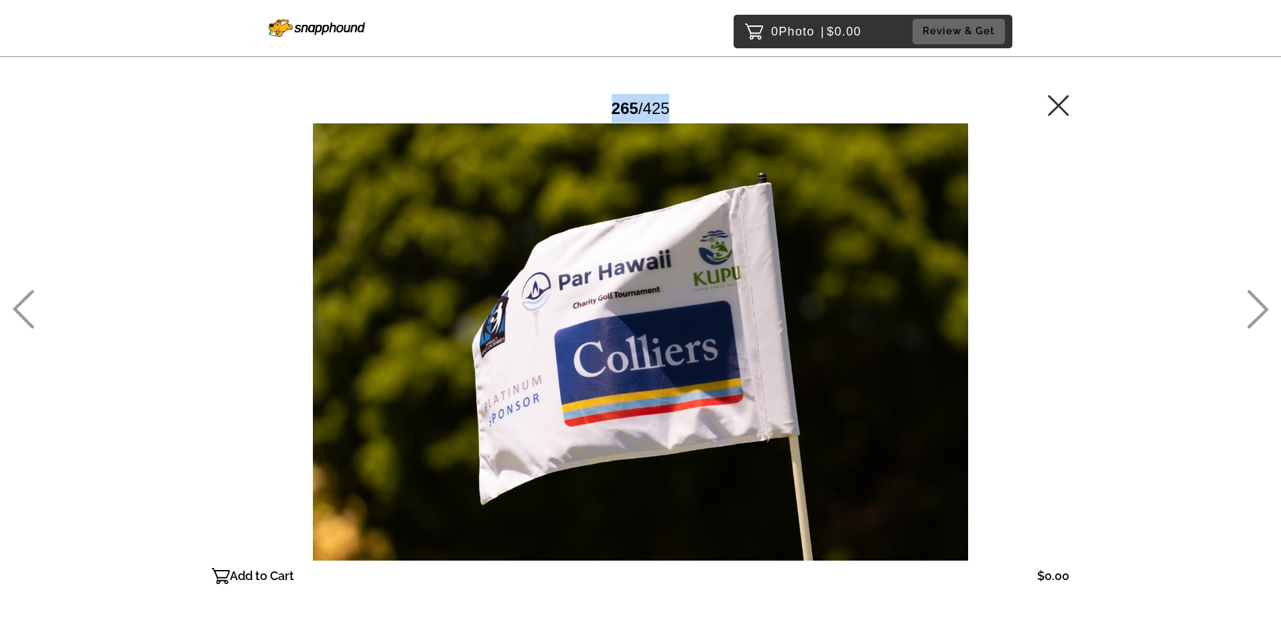
click at [1264, 306] on icon at bounding box center [1258, 309] width 21 height 39
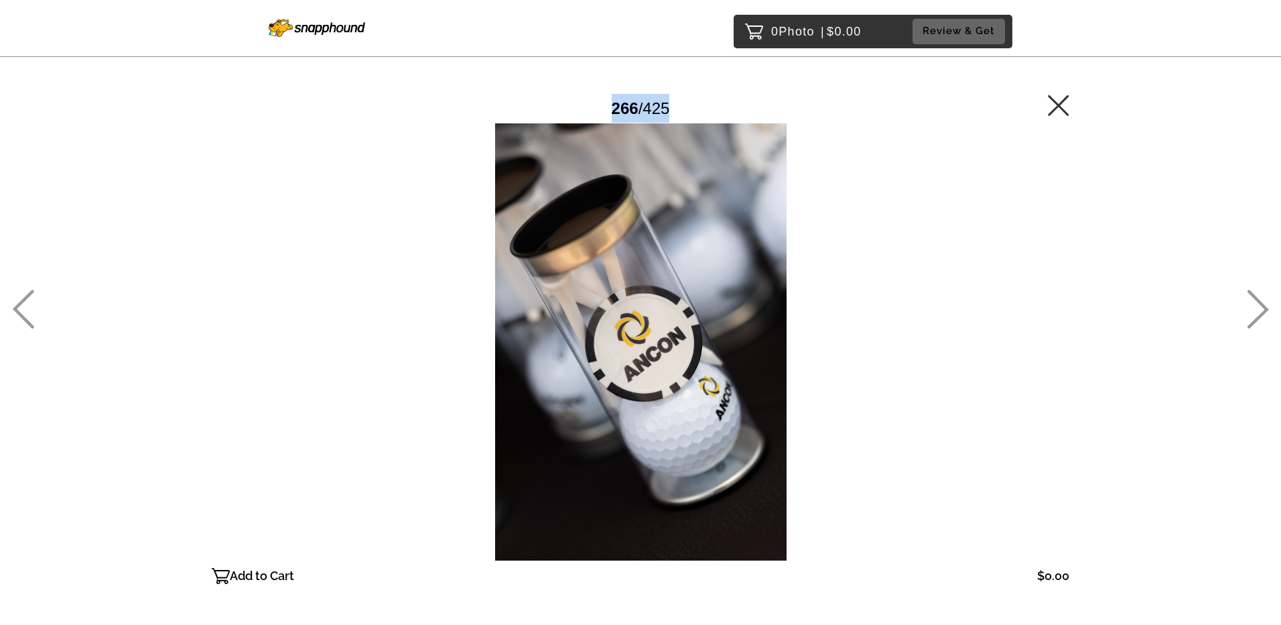
click at [1264, 306] on icon at bounding box center [1258, 309] width 21 height 39
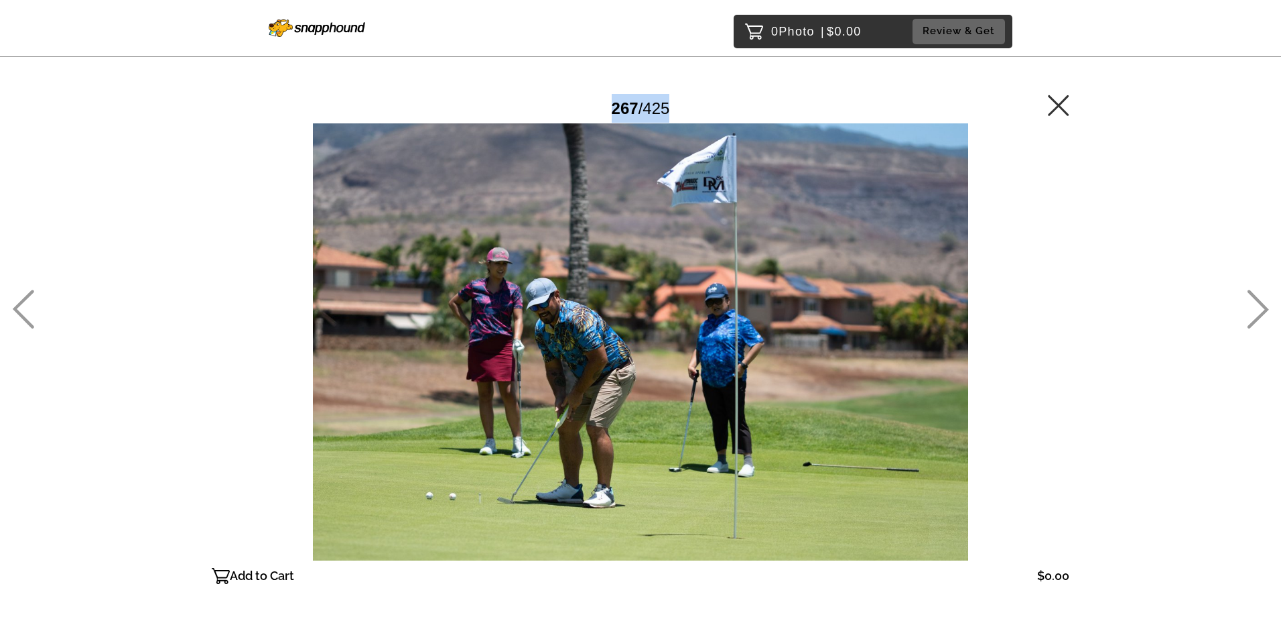
click at [1264, 306] on icon at bounding box center [1258, 309] width 21 height 39
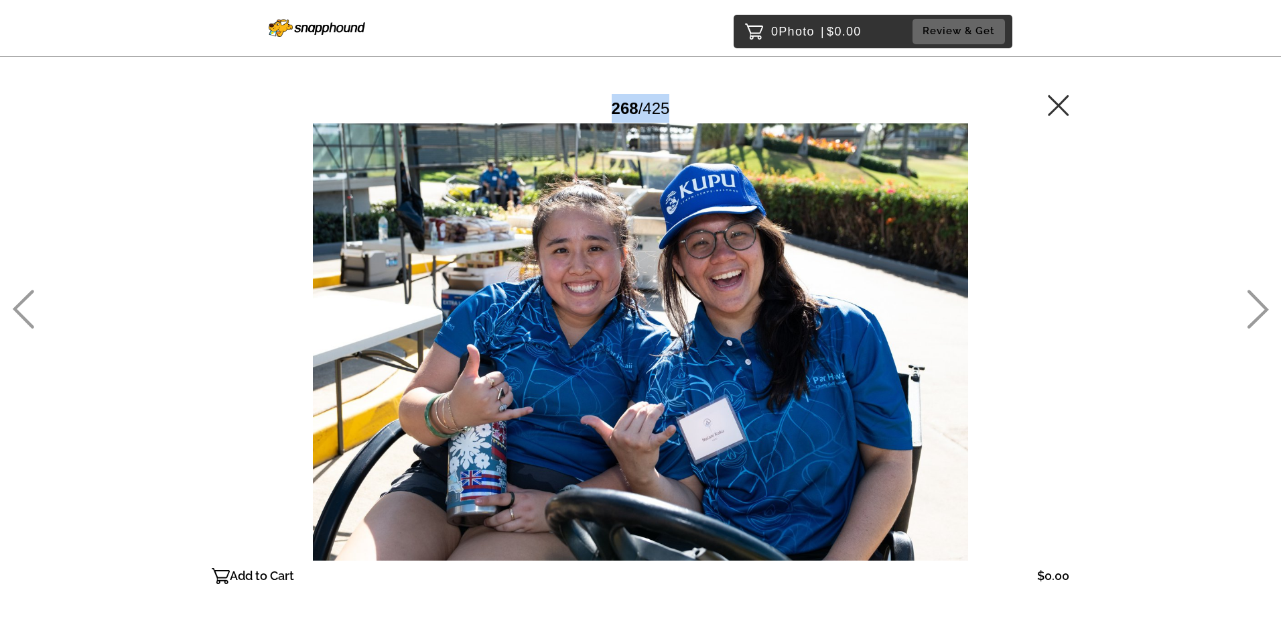
click at [1264, 306] on icon at bounding box center [1258, 309] width 21 height 39
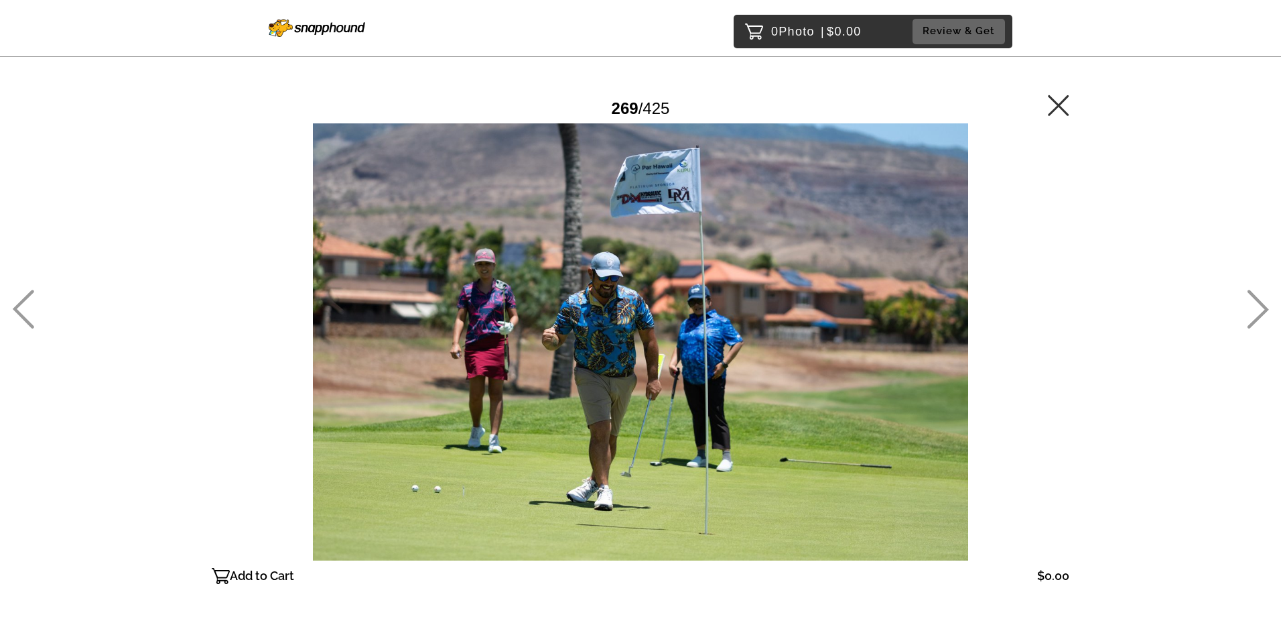
click at [1264, 306] on icon at bounding box center [1258, 309] width 21 height 39
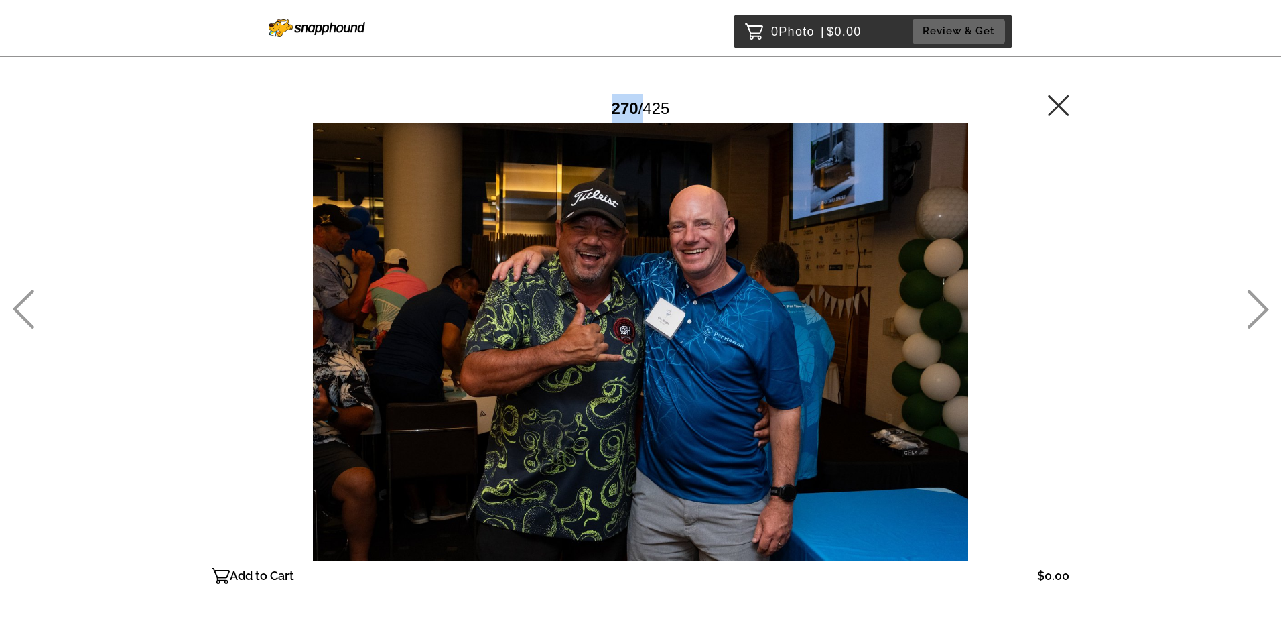
click at [1264, 306] on icon at bounding box center [1258, 309] width 21 height 39
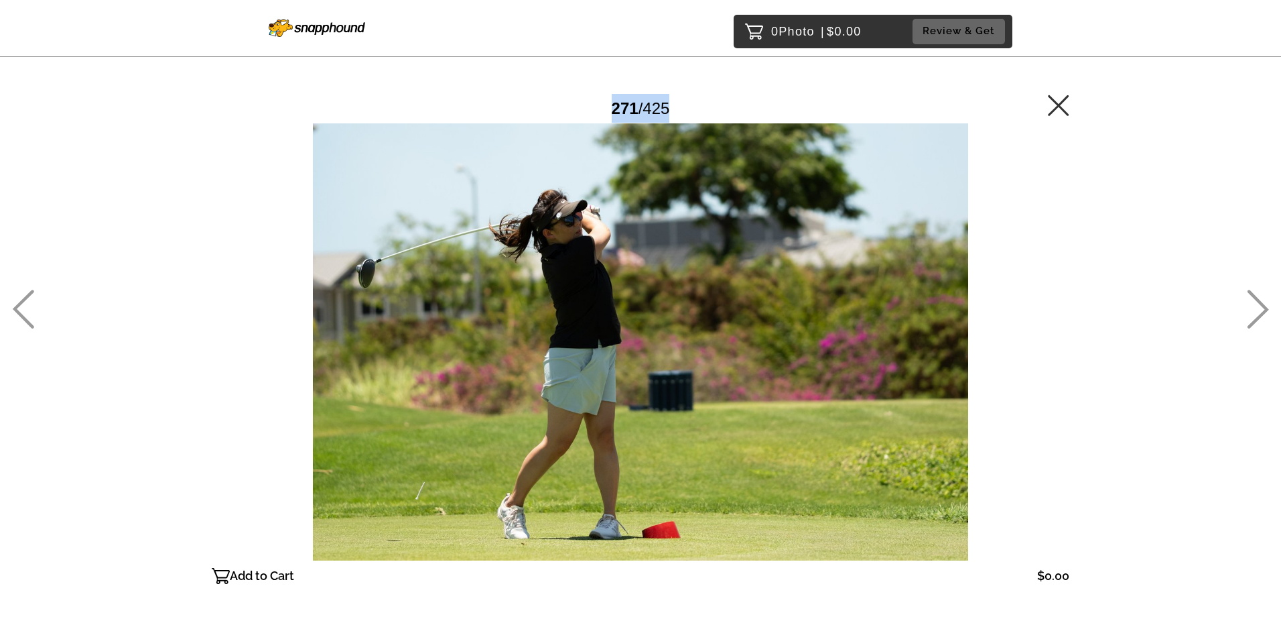
click at [1264, 306] on icon at bounding box center [1258, 309] width 21 height 39
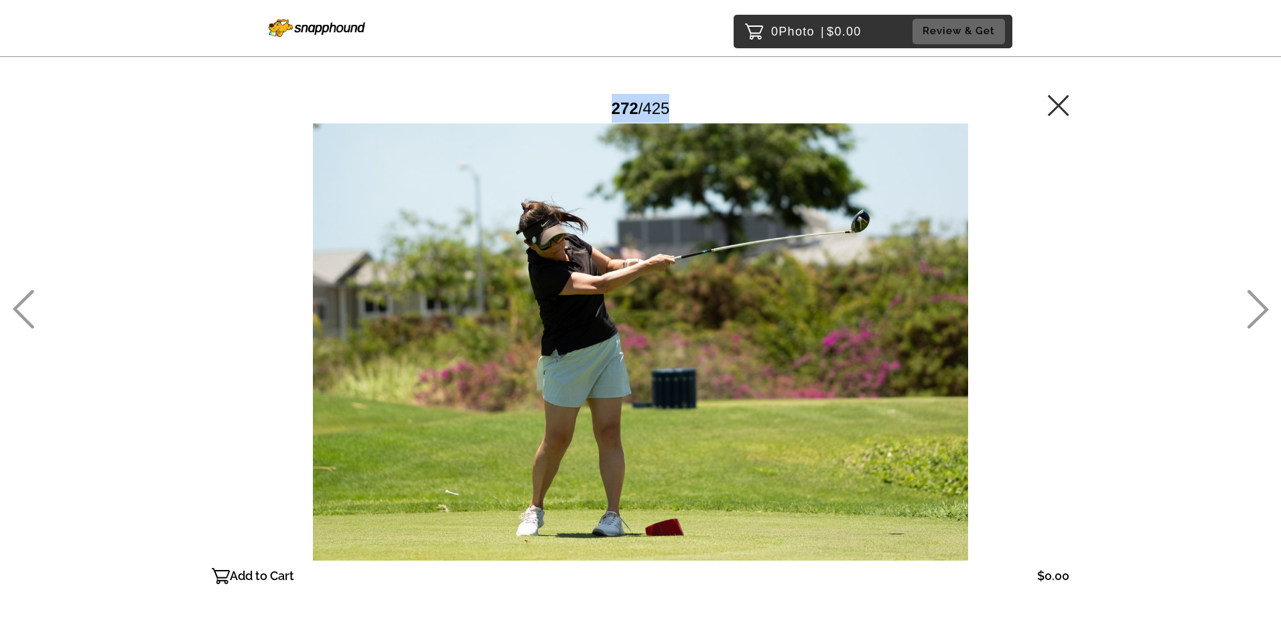
click at [1264, 306] on icon at bounding box center [1258, 309] width 21 height 39
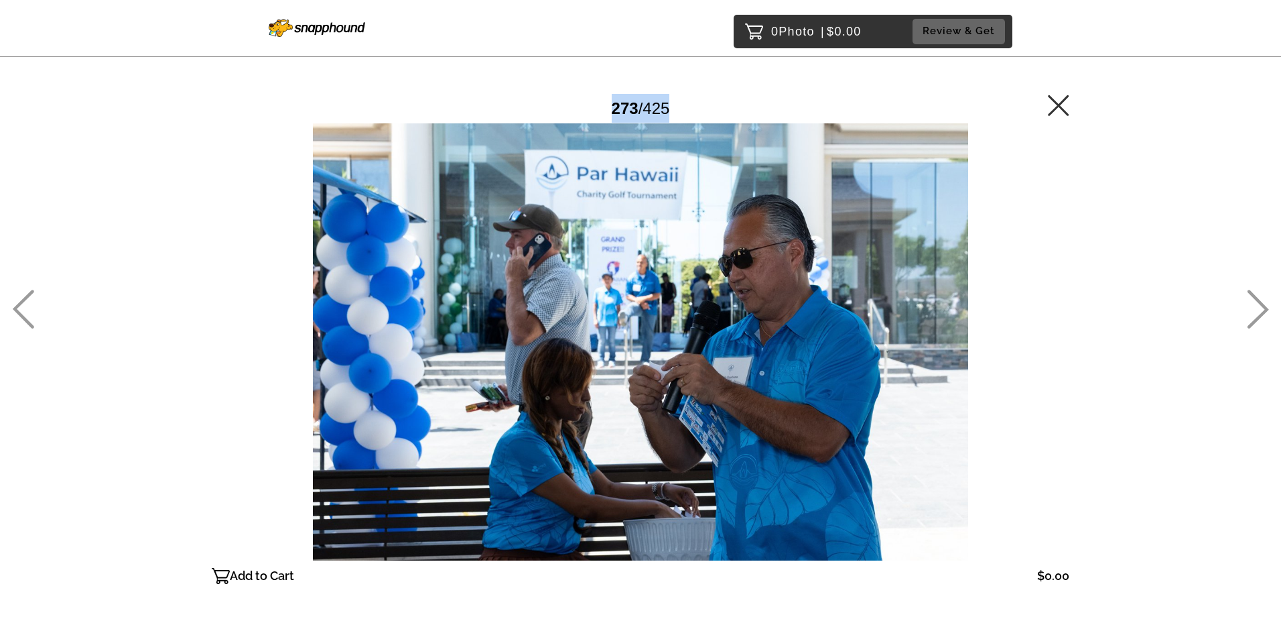
click at [1264, 306] on icon at bounding box center [1258, 309] width 21 height 39
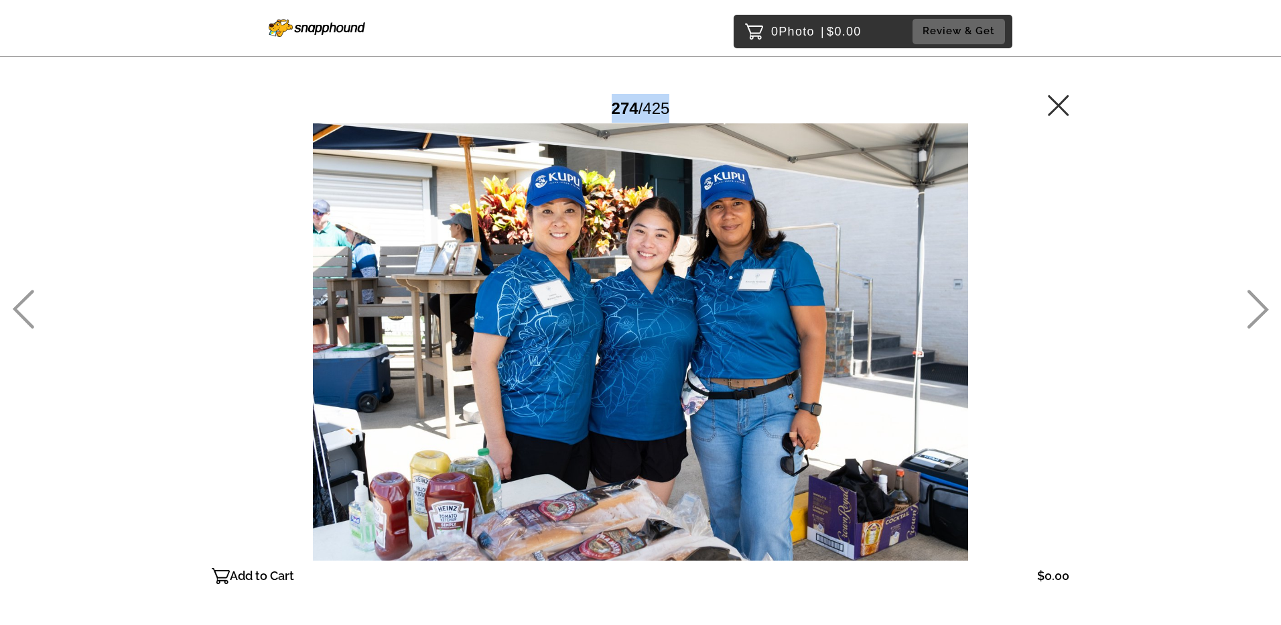
click at [1264, 306] on icon at bounding box center [1258, 309] width 21 height 39
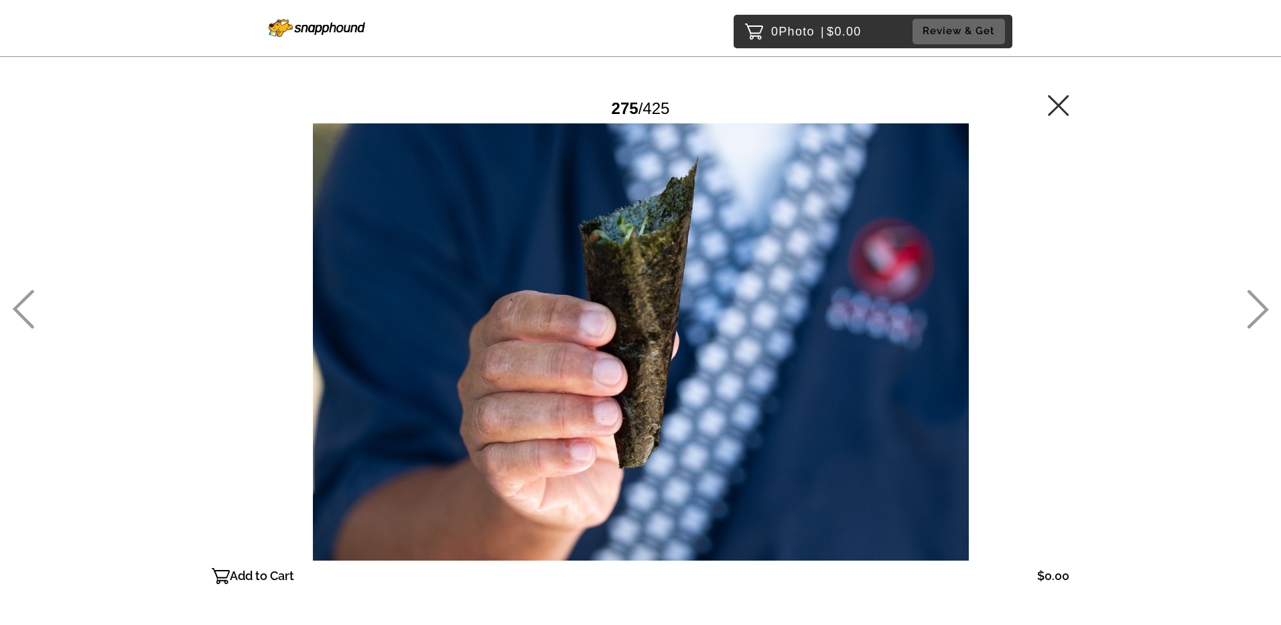
click at [1264, 306] on icon at bounding box center [1258, 309] width 21 height 39
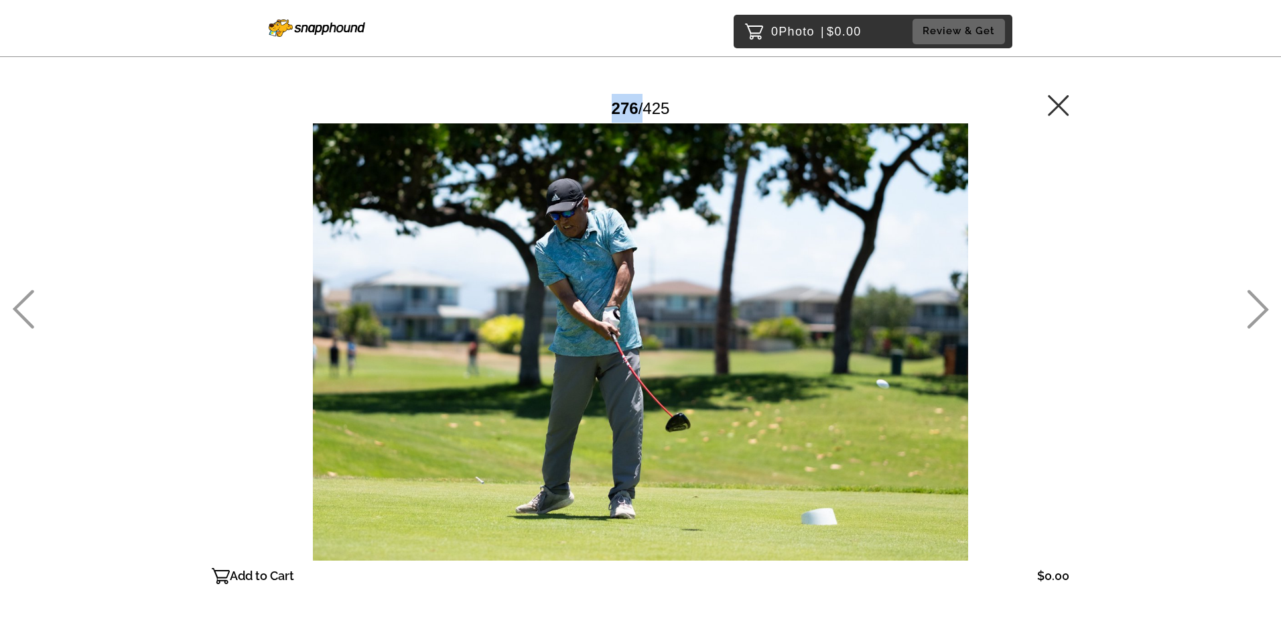
click at [1264, 306] on icon at bounding box center [1258, 309] width 21 height 39
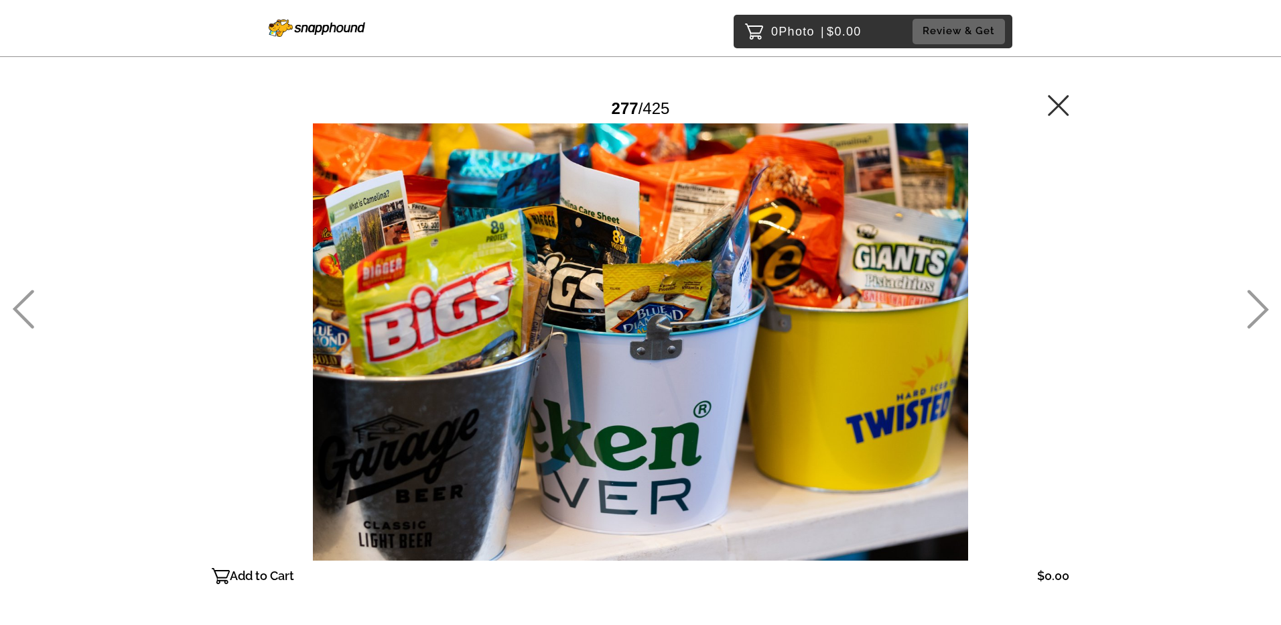
click at [1264, 306] on icon at bounding box center [1258, 309] width 21 height 39
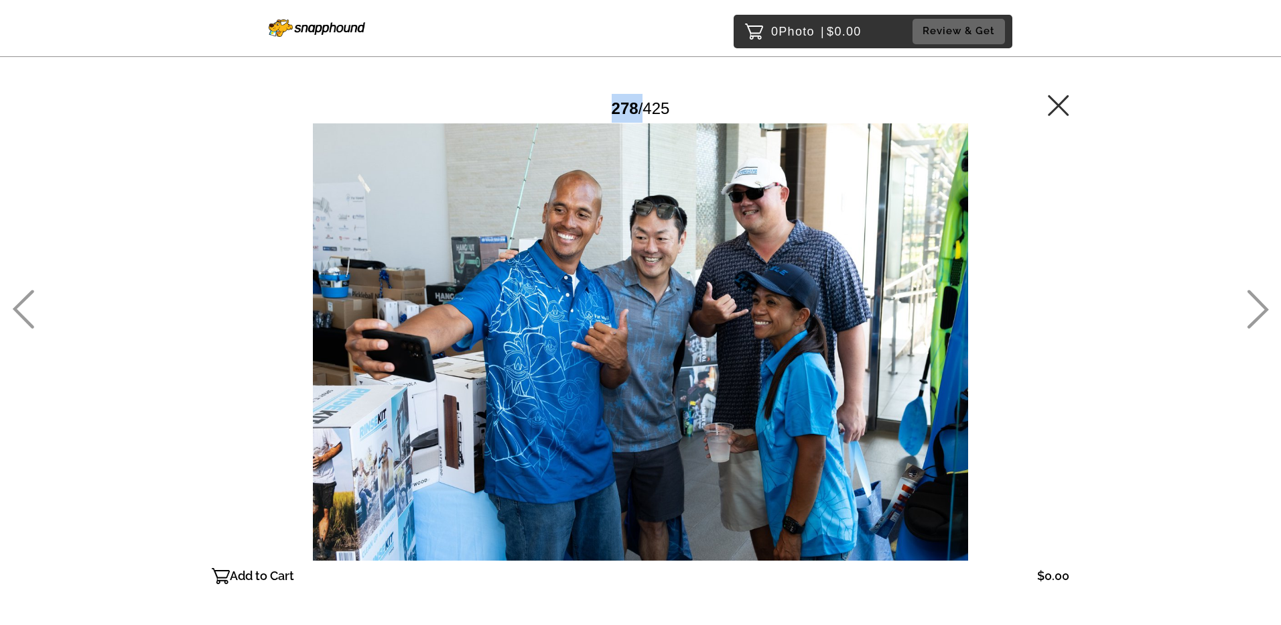
click at [1264, 306] on icon at bounding box center [1258, 309] width 21 height 39
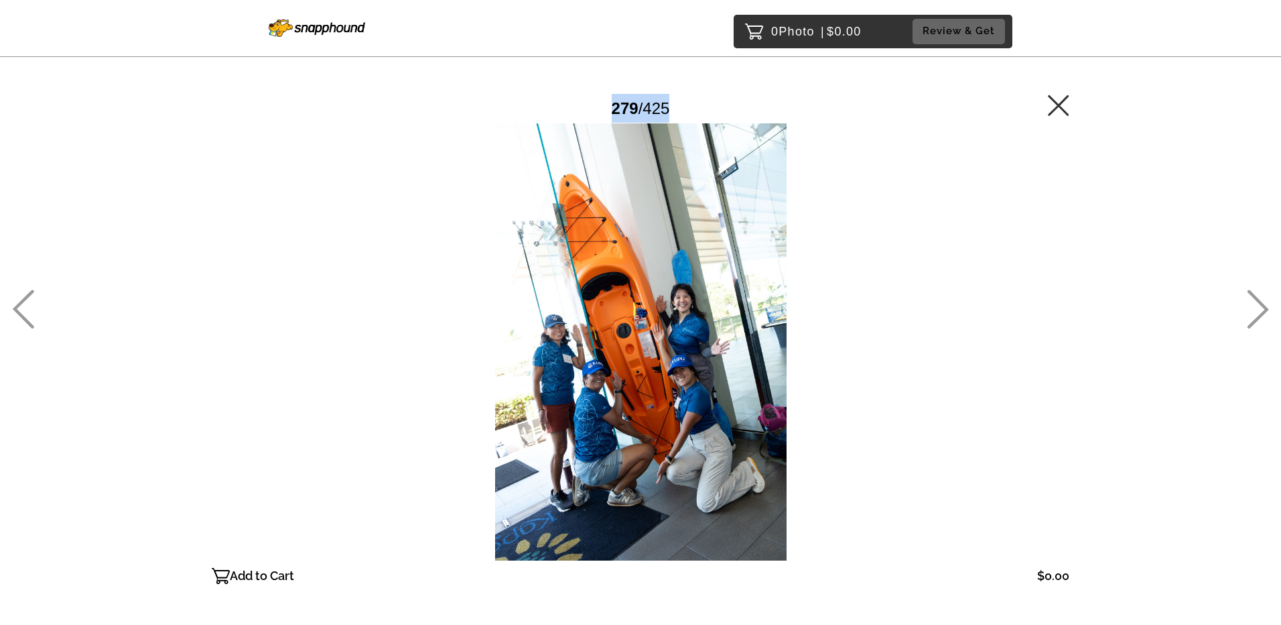
click at [1264, 306] on icon at bounding box center [1258, 309] width 21 height 39
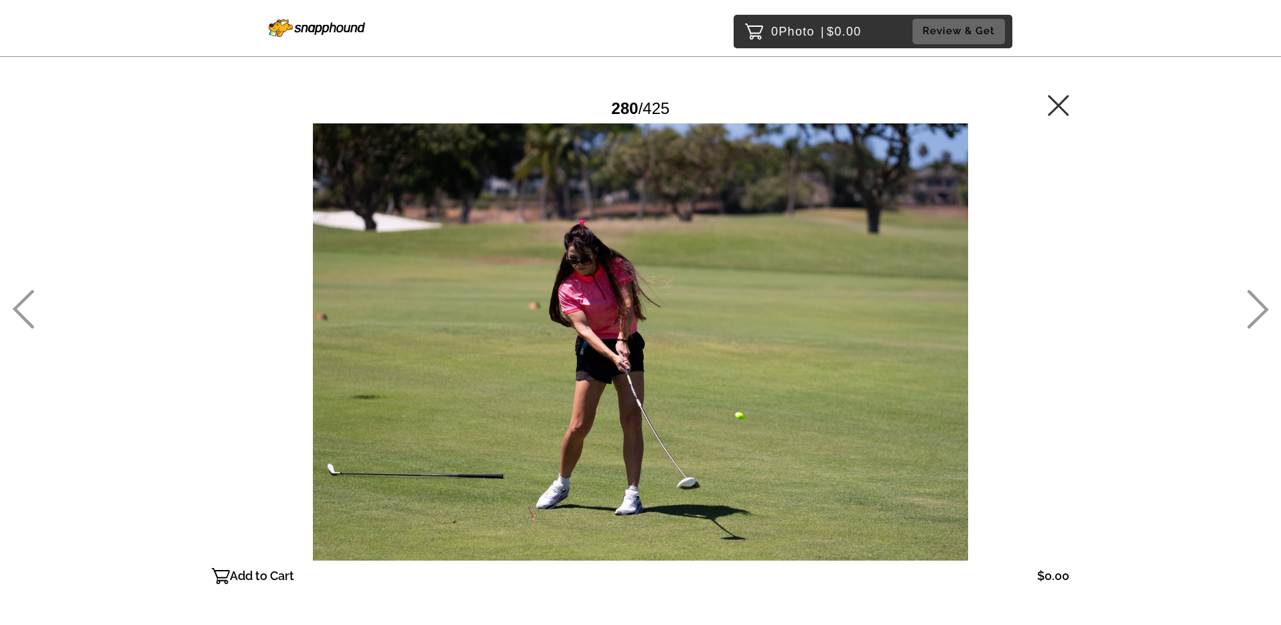
click at [1264, 306] on icon at bounding box center [1258, 309] width 21 height 39
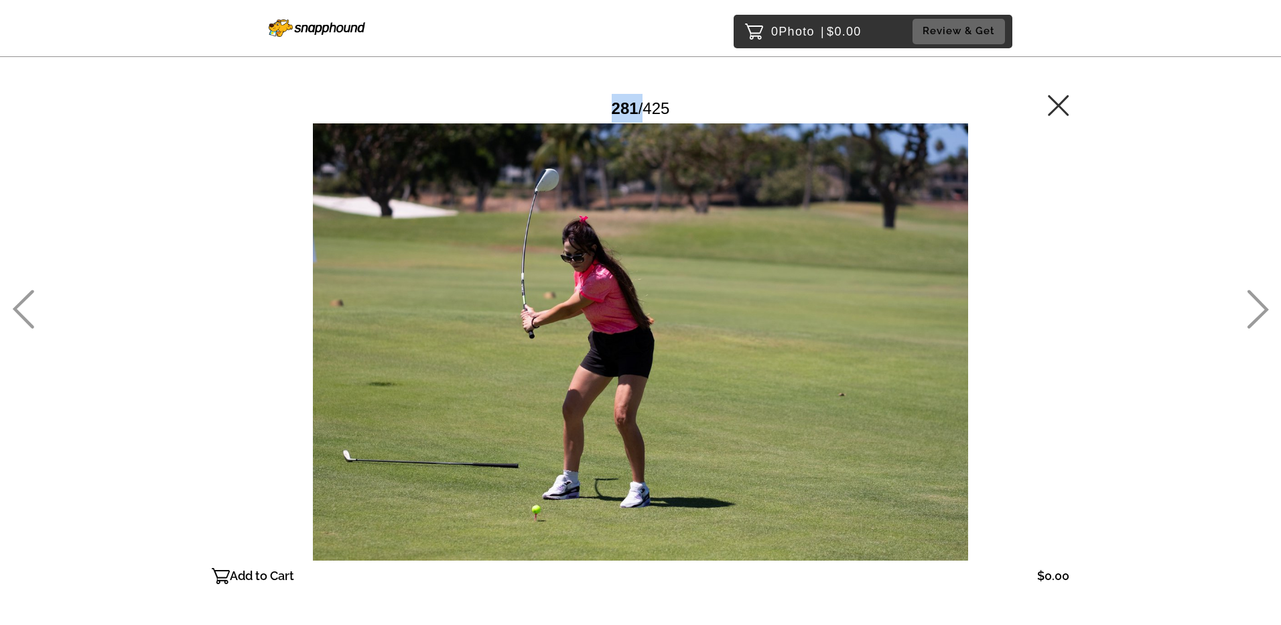
click at [1264, 306] on icon at bounding box center [1258, 309] width 21 height 39
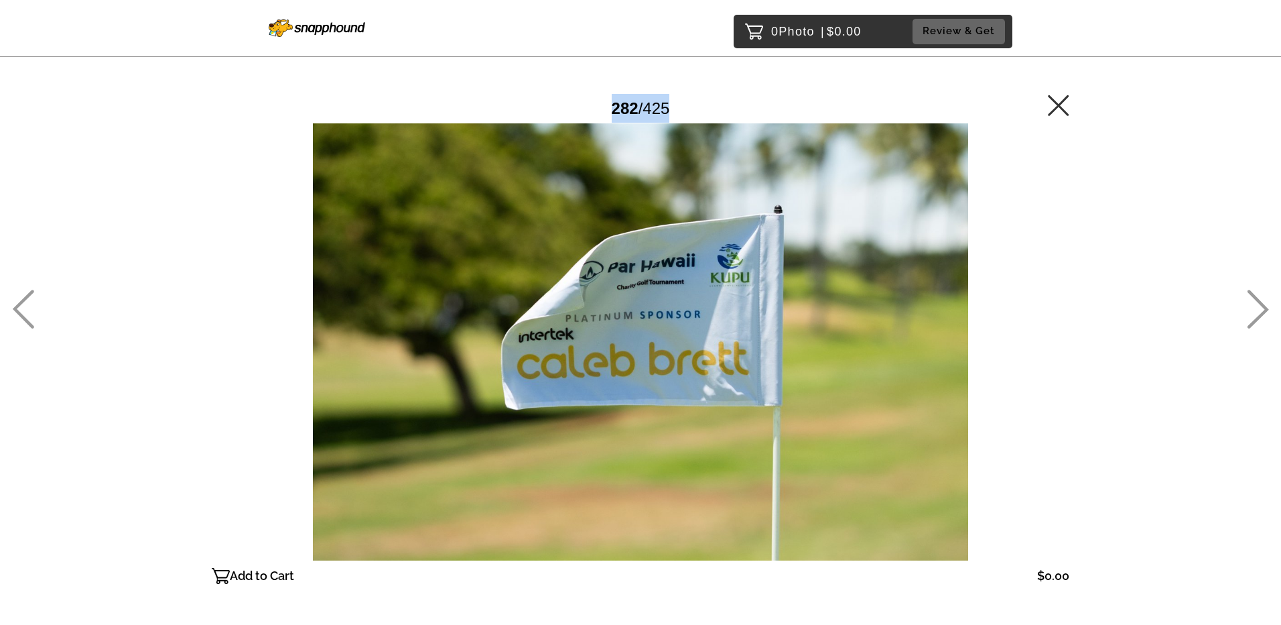
click at [1264, 306] on icon at bounding box center [1258, 309] width 21 height 39
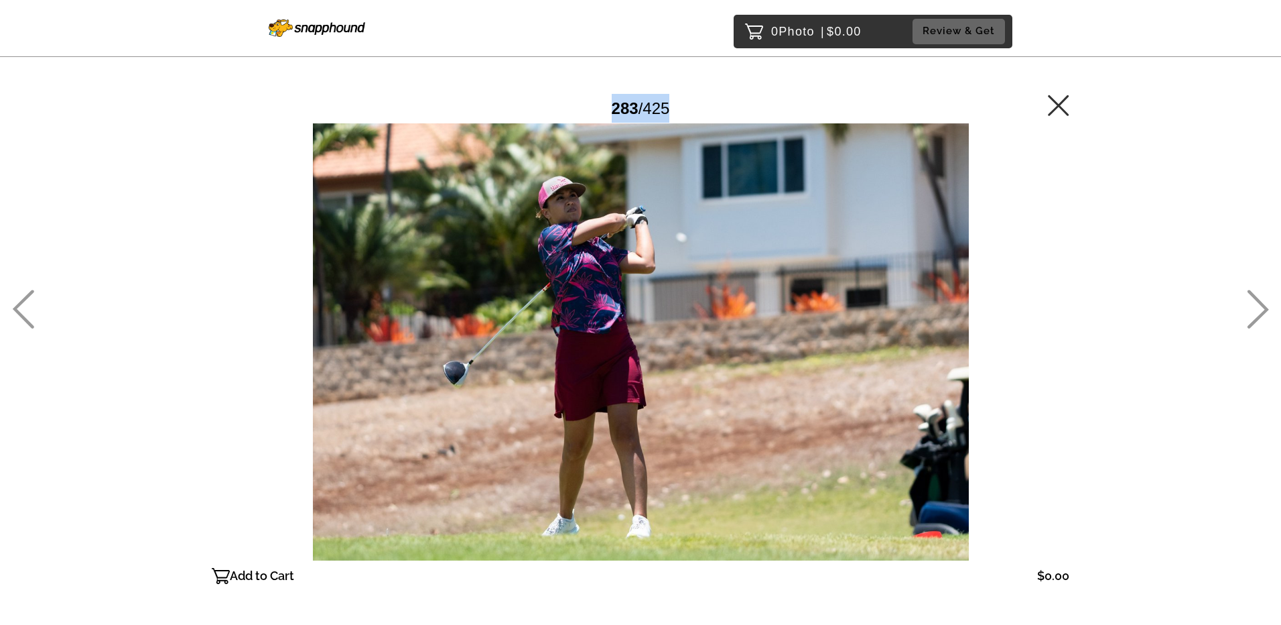
click at [1264, 306] on icon at bounding box center [1258, 309] width 21 height 39
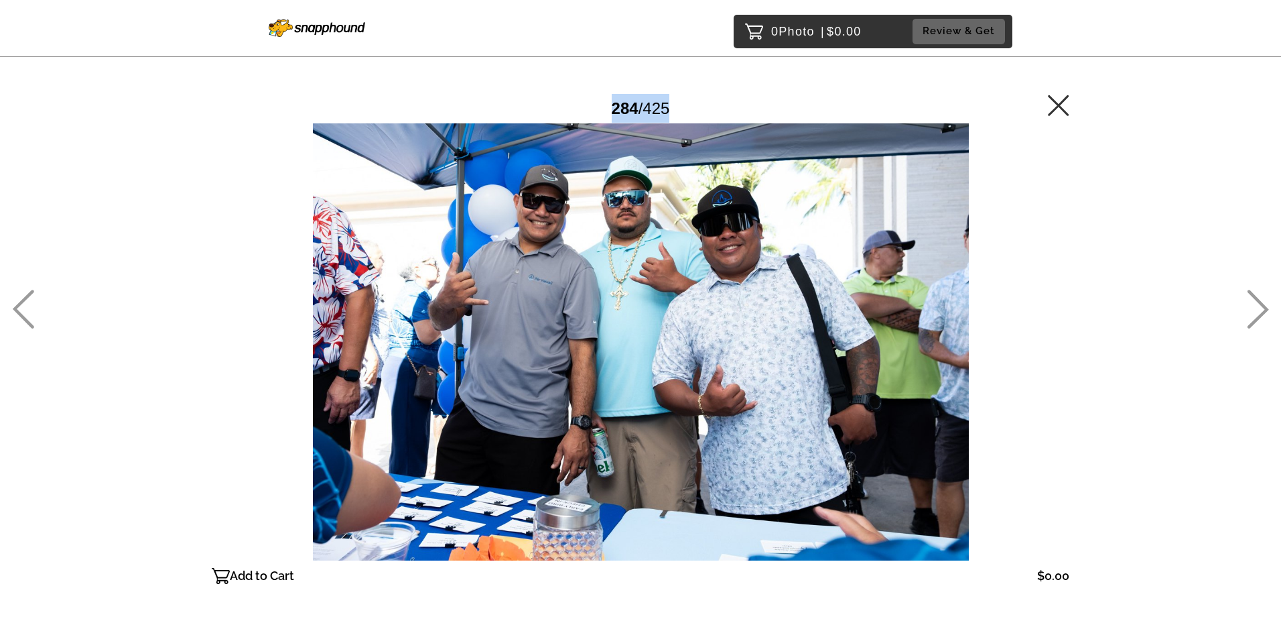
click at [1264, 306] on icon at bounding box center [1258, 309] width 21 height 39
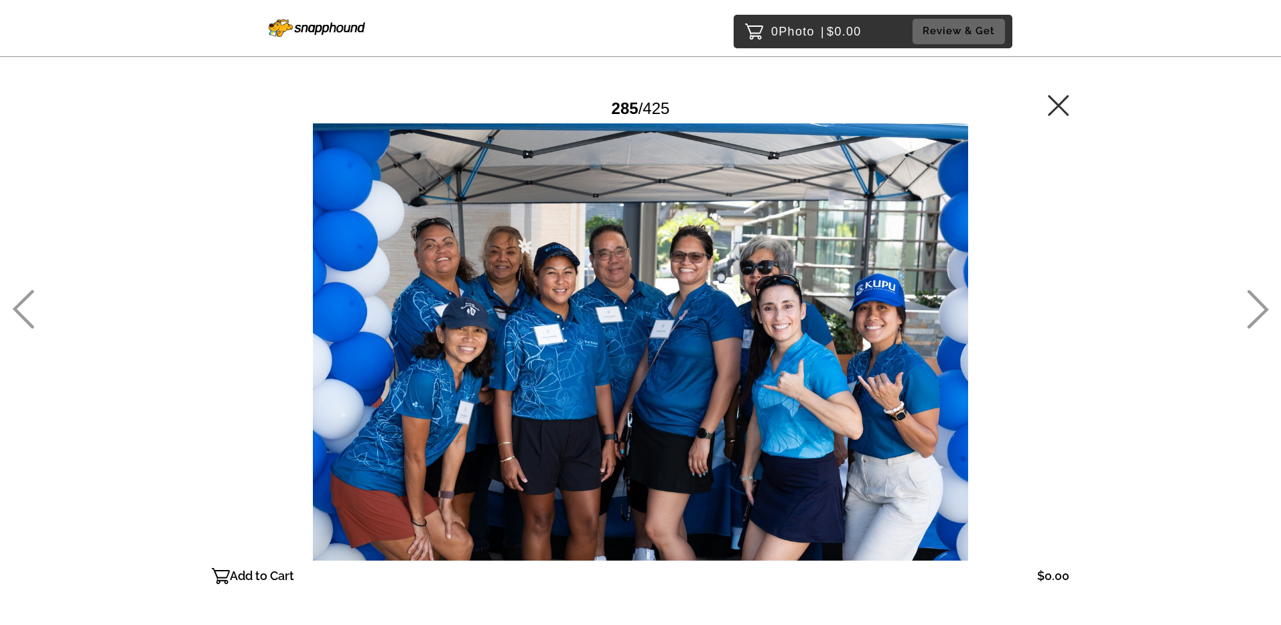
click at [1264, 306] on icon at bounding box center [1258, 309] width 21 height 39
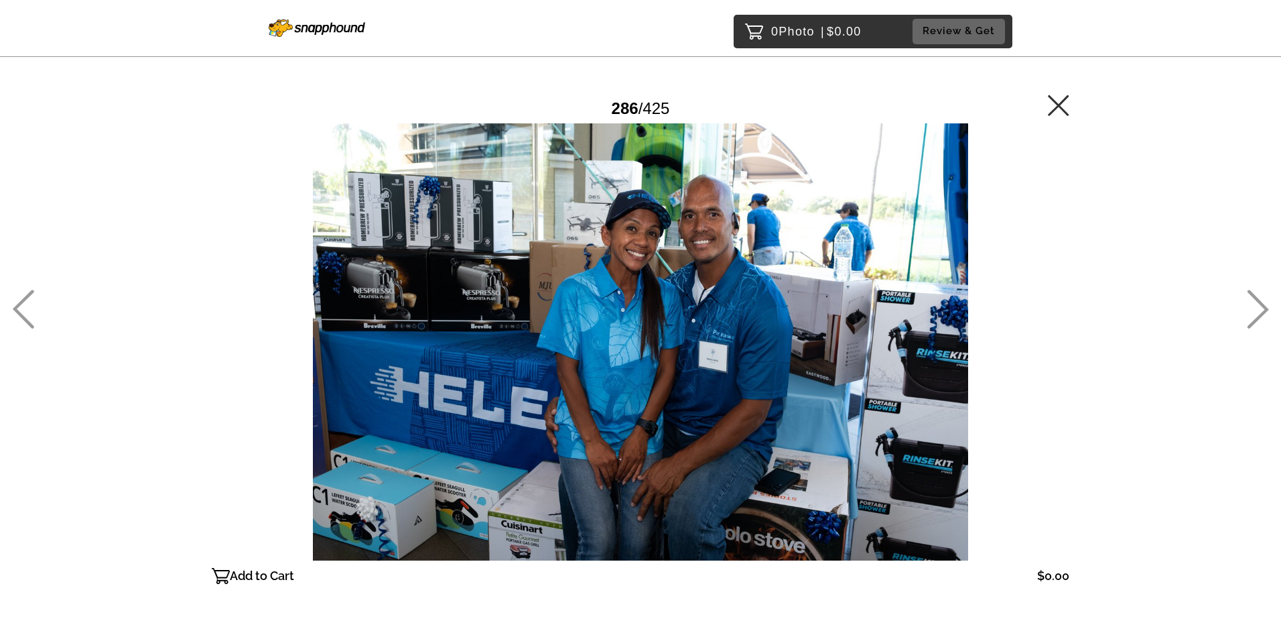
click at [1264, 306] on icon at bounding box center [1258, 309] width 21 height 39
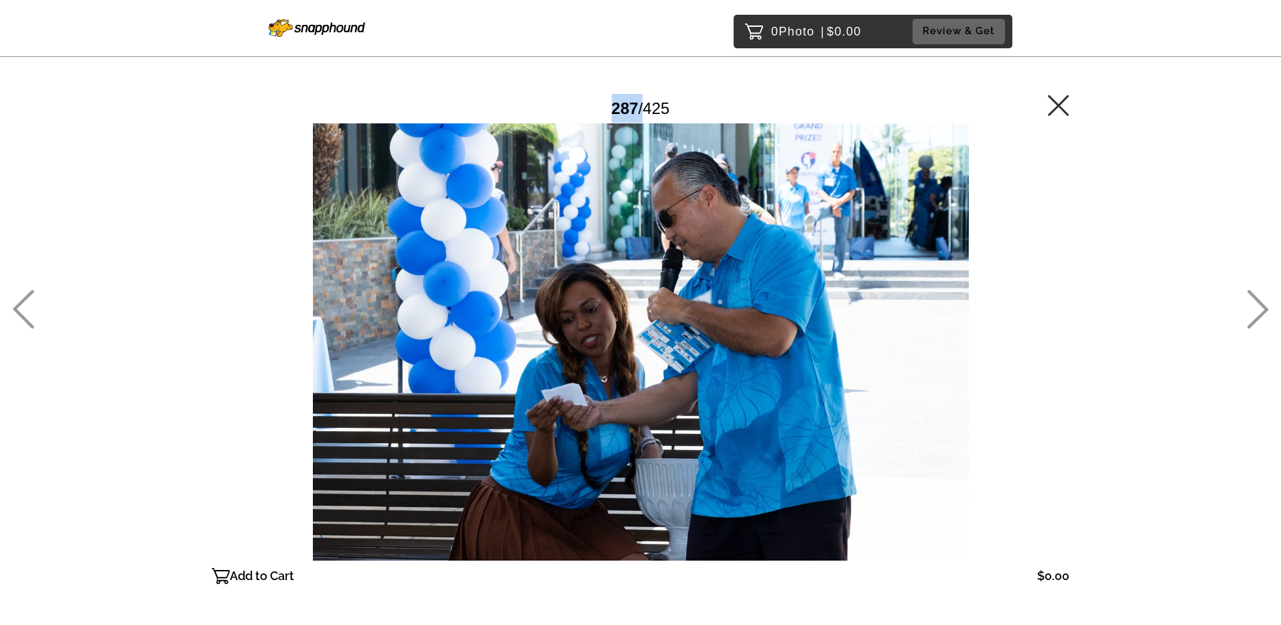
click at [1264, 306] on icon at bounding box center [1258, 309] width 21 height 39
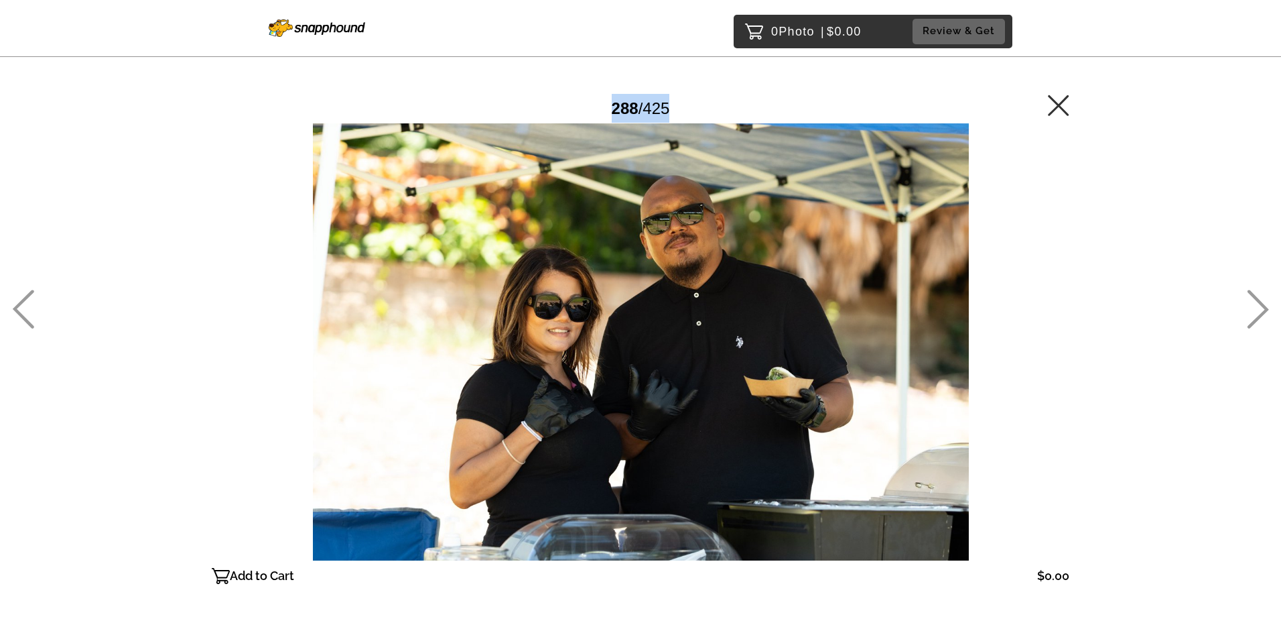
click at [1264, 306] on icon at bounding box center [1258, 309] width 21 height 39
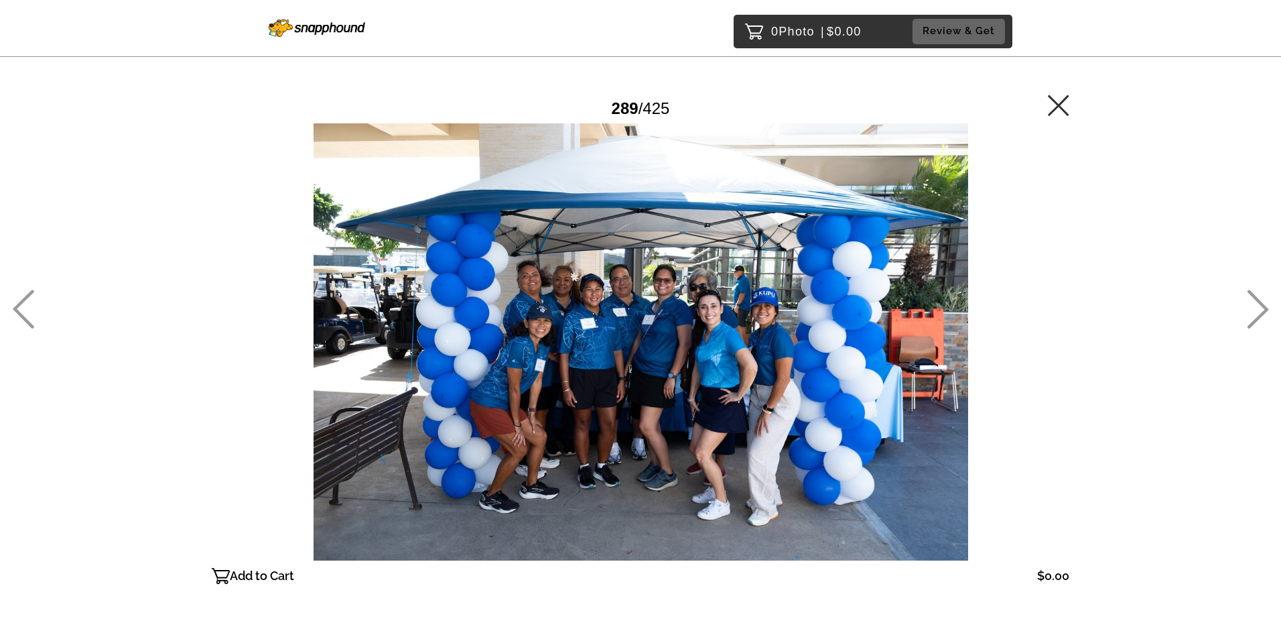
click at [1264, 306] on icon at bounding box center [1258, 309] width 21 height 39
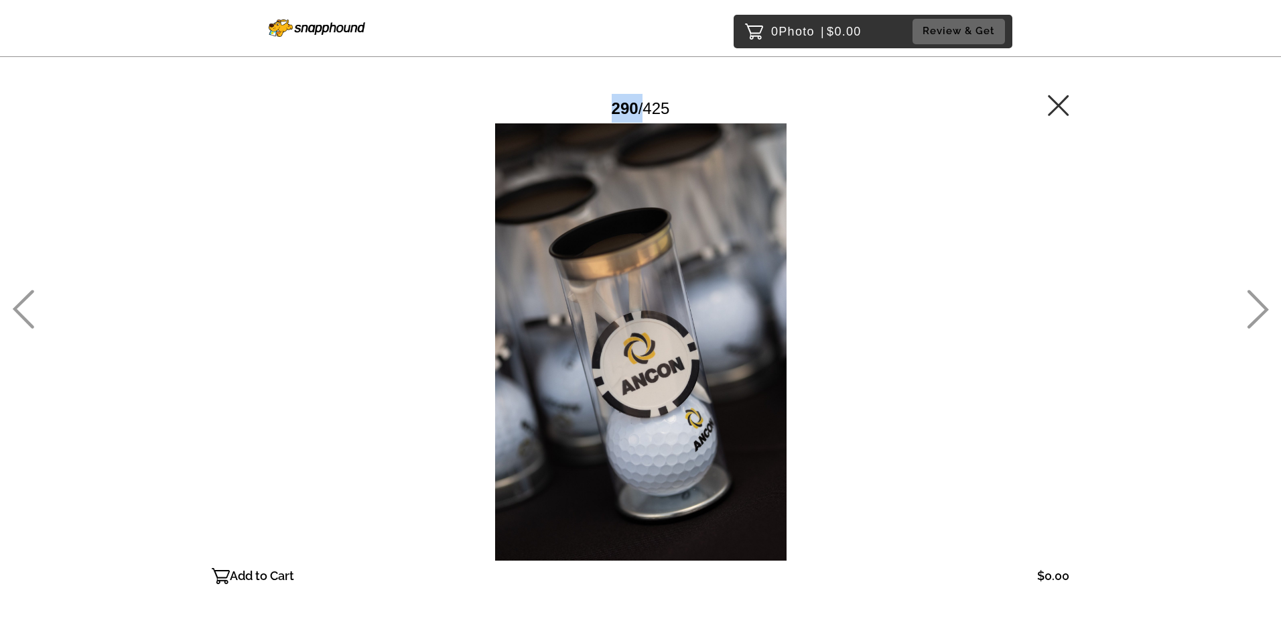
click at [1264, 306] on icon at bounding box center [1258, 309] width 21 height 39
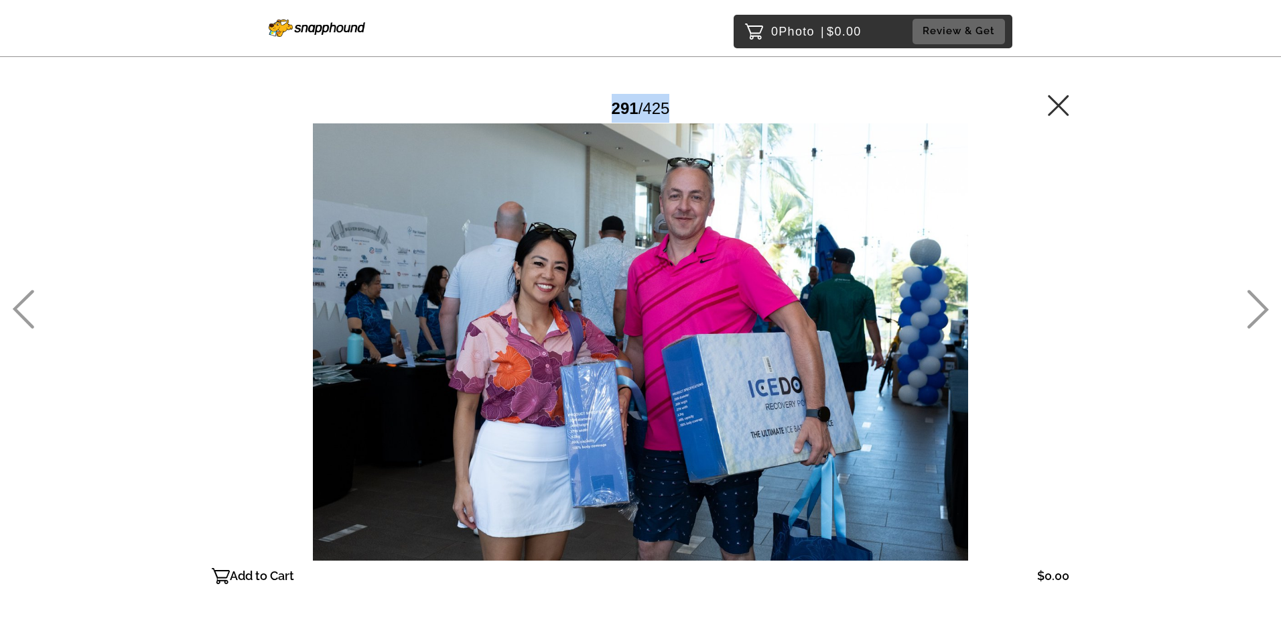
click at [1264, 306] on icon at bounding box center [1258, 309] width 21 height 39
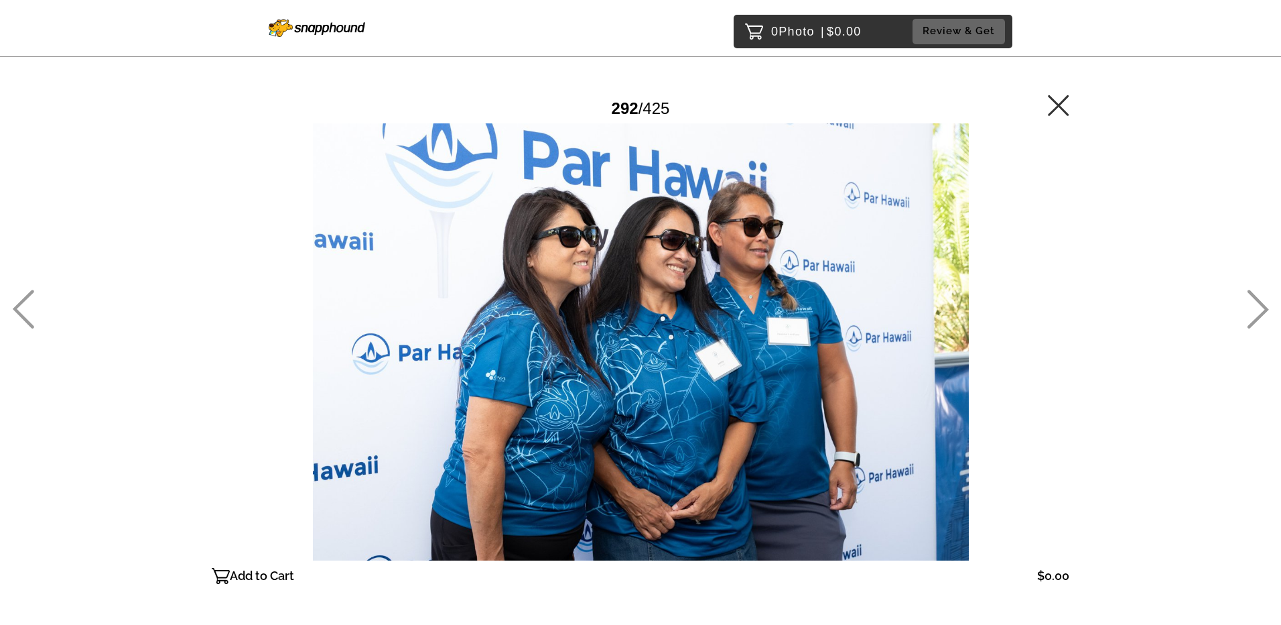
click at [1264, 306] on icon at bounding box center [1258, 309] width 21 height 39
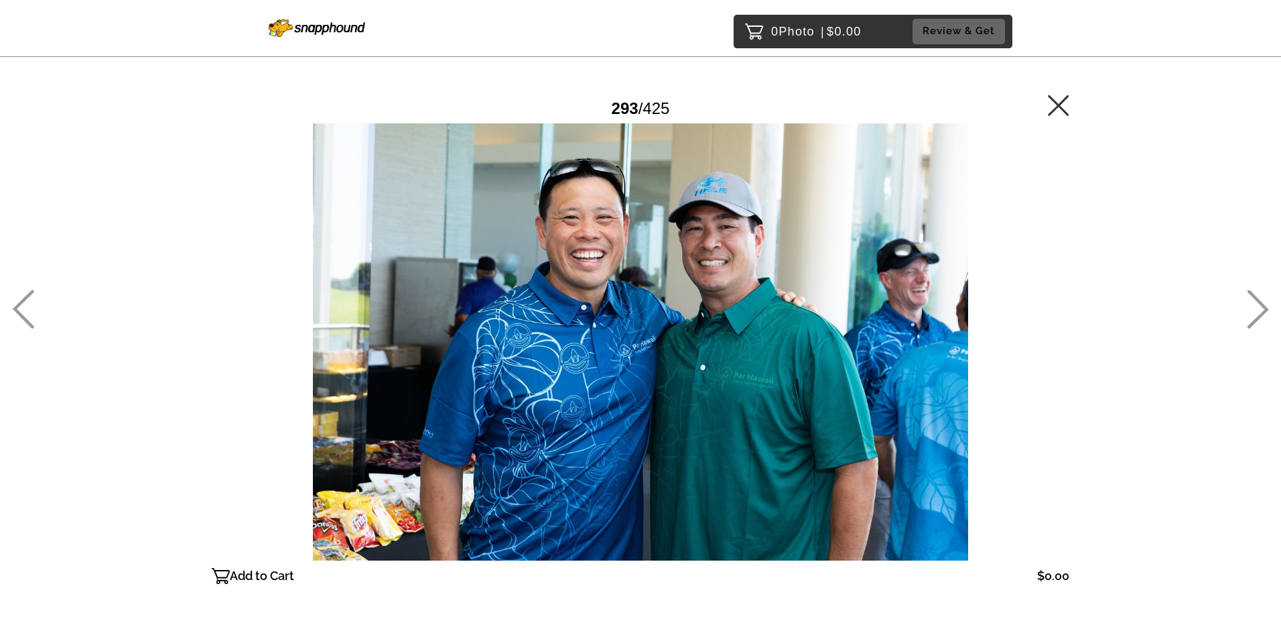
click at [1264, 306] on icon at bounding box center [1258, 309] width 21 height 39
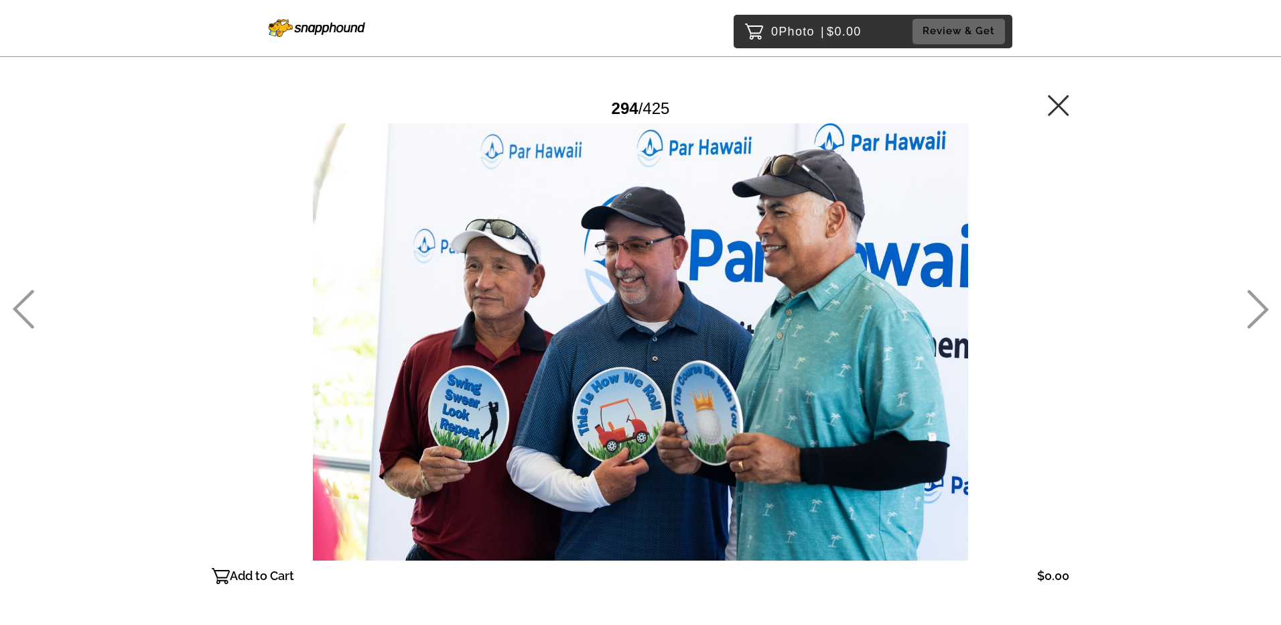
click at [1264, 306] on icon at bounding box center [1258, 309] width 21 height 39
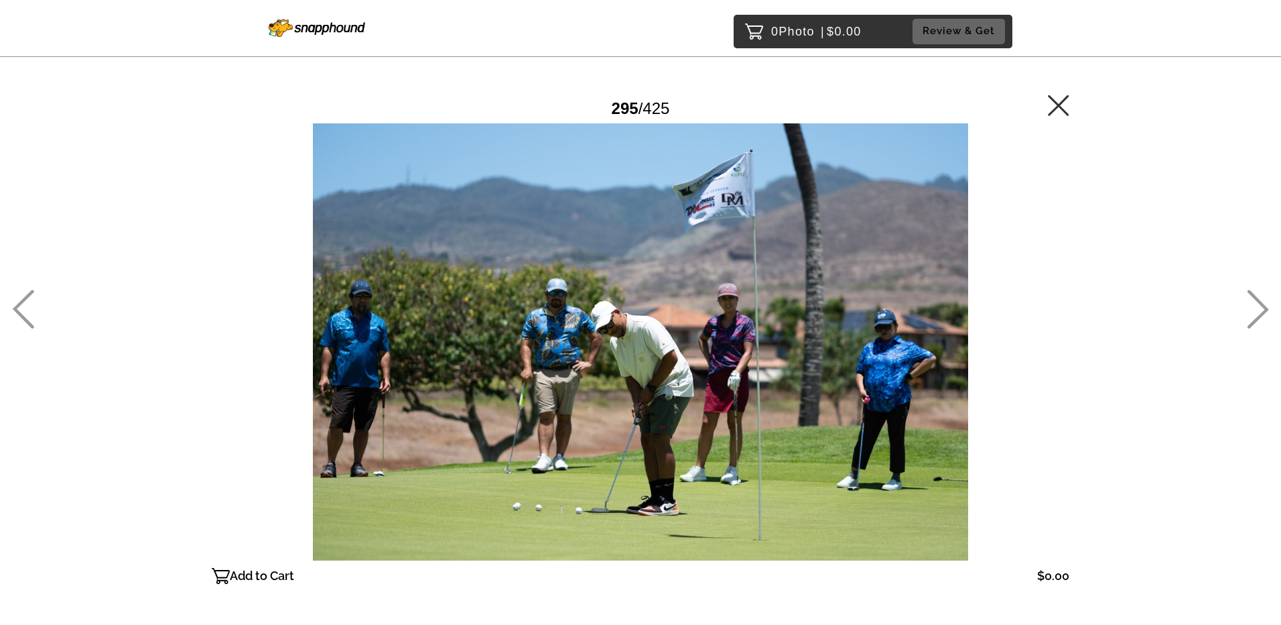
click at [1264, 306] on icon at bounding box center [1258, 309] width 21 height 39
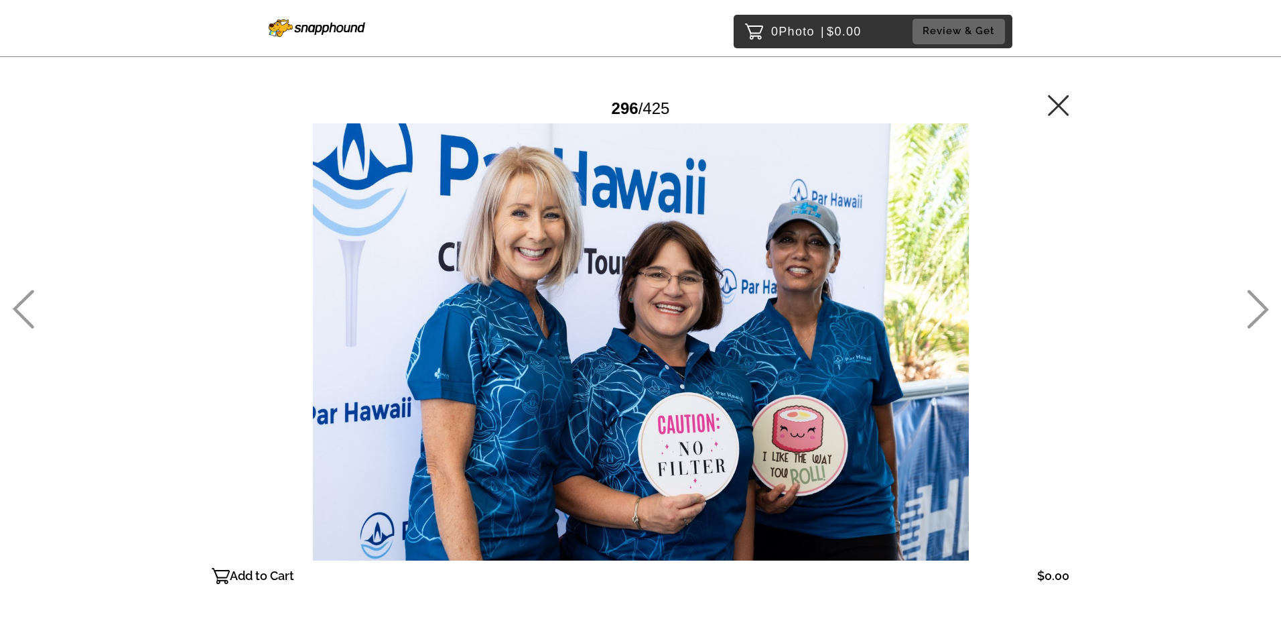
click at [1264, 306] on icon at bounding box center [1258, 309] width 21 height 39
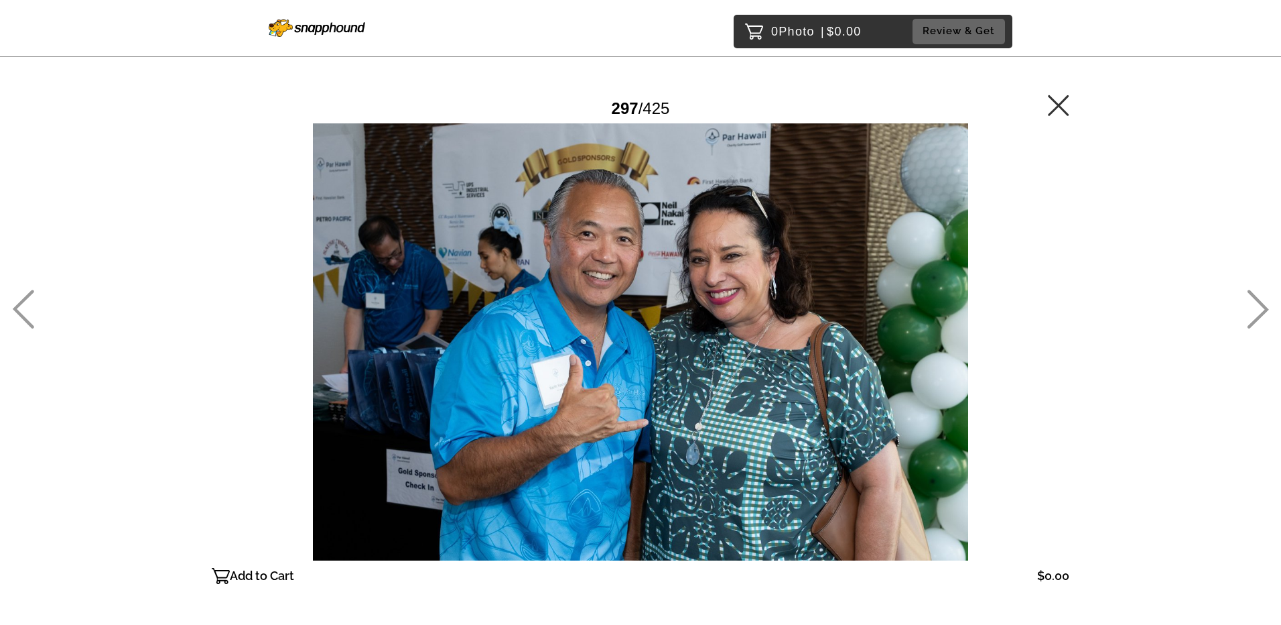
click at [1264, 306] on icon at bounding box center [1258, 309] width 21 height 39
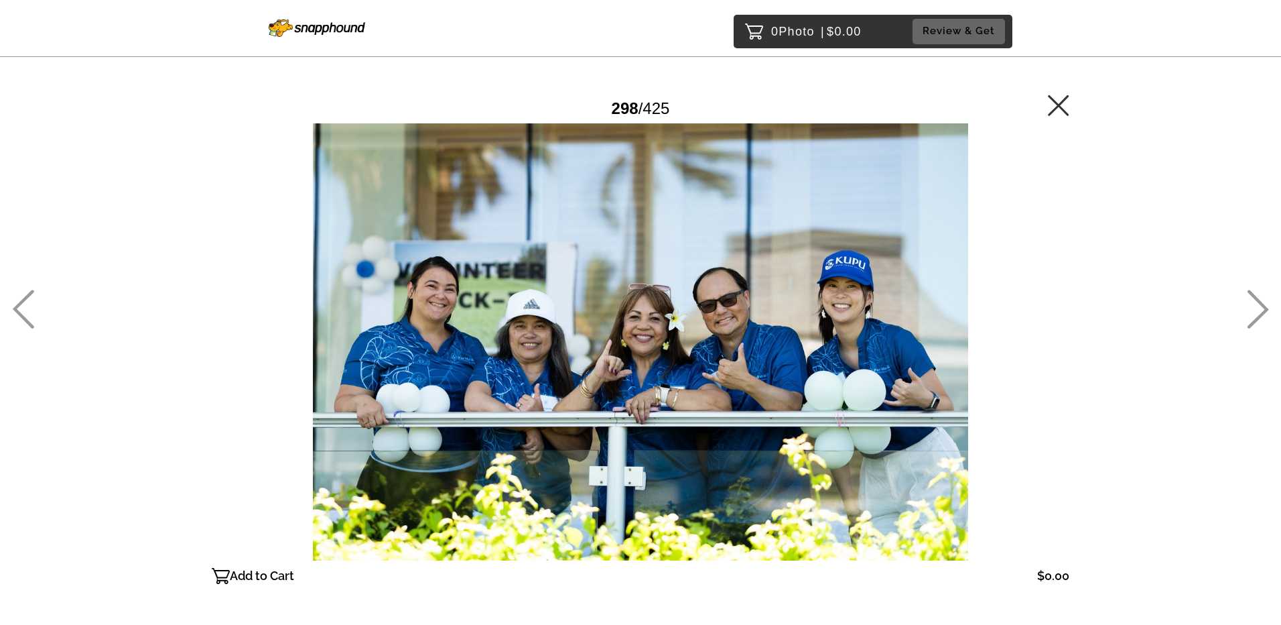
click at [1261, 310] on icon at bounding box center [1258, 309] width 22 height 39
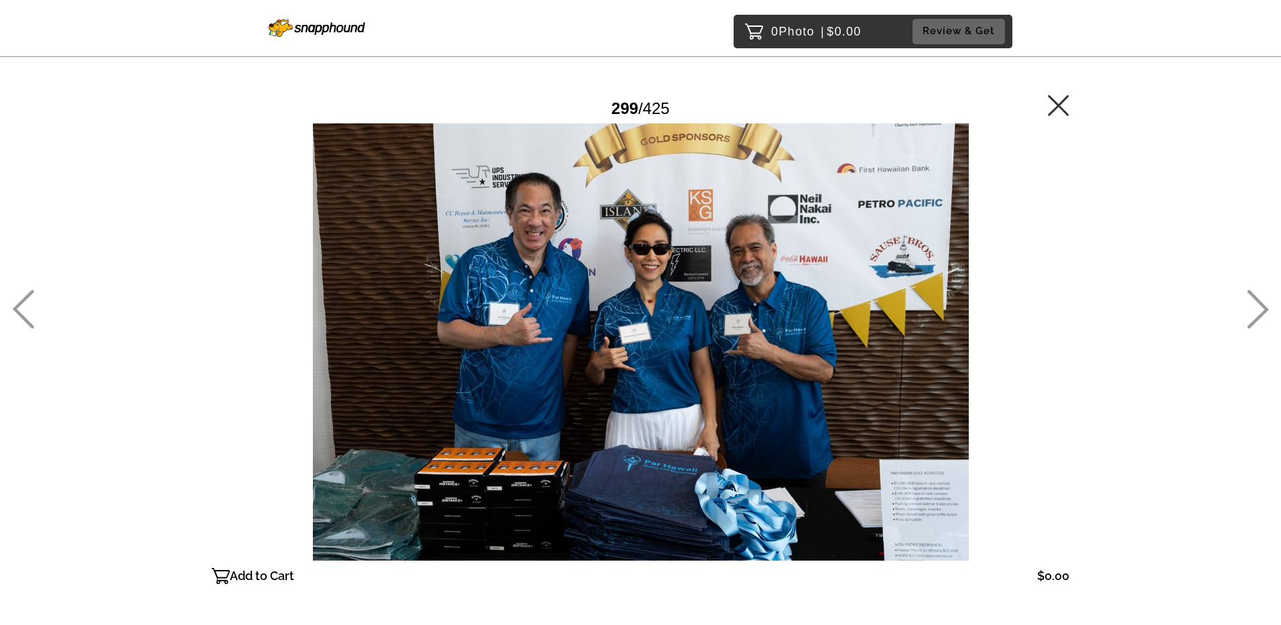
click at [1261, 310] on icon at bounding box center [1258, 309] width 22 height 39
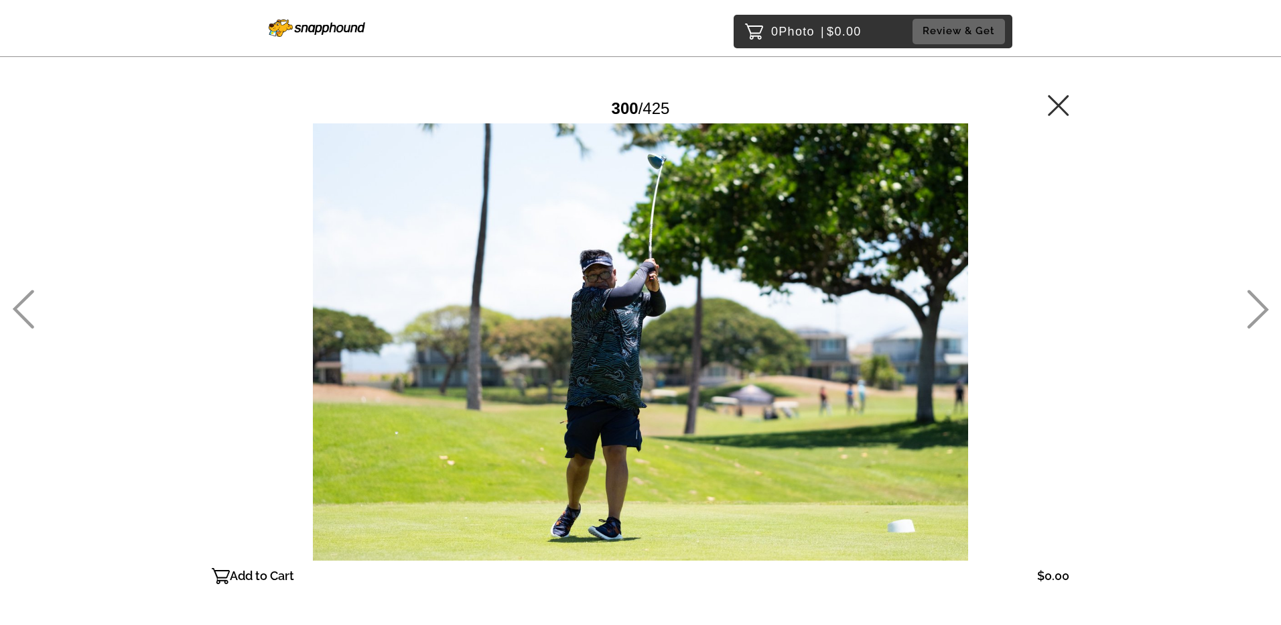
click at [1261, 310] on icon at bounding box center [1258, 309] width 22 height 39
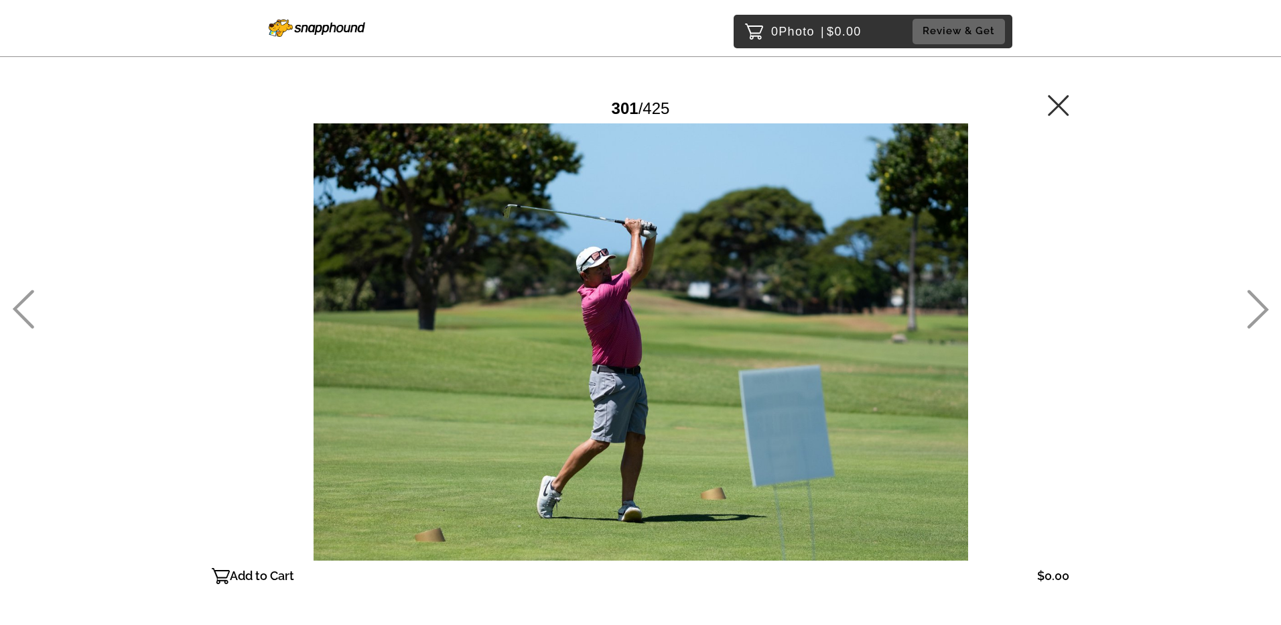
click at [1261, 310] on icon at bounding box center [1258, 309] width 22 height 39
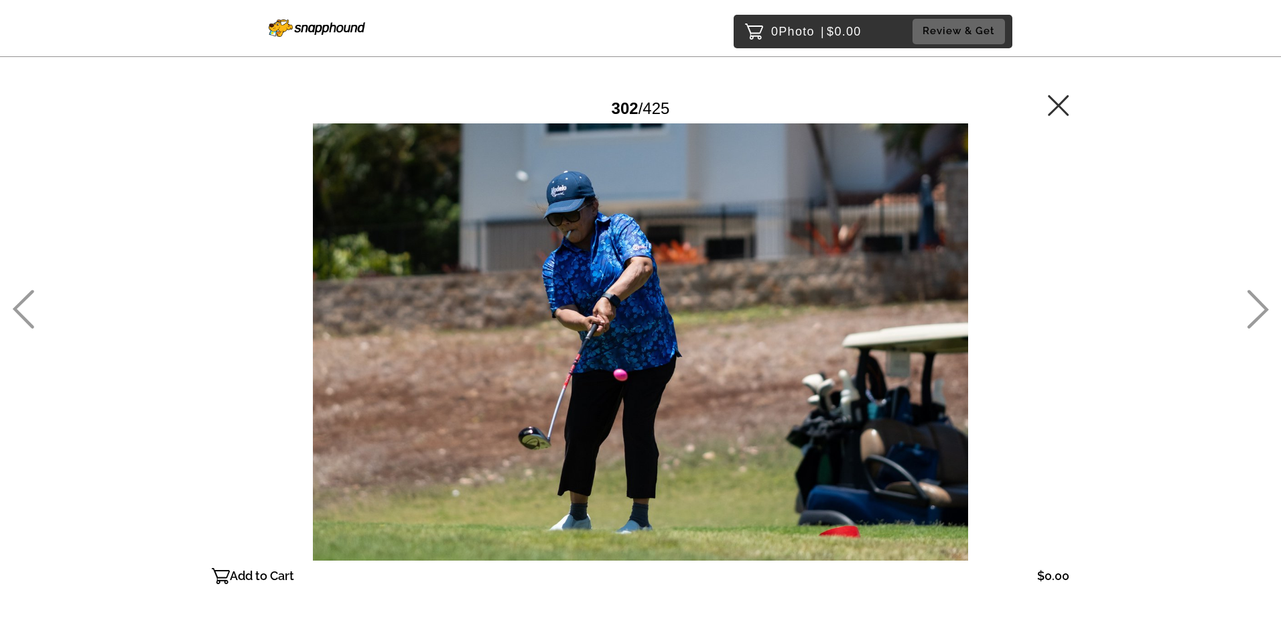
click at [1053, 98] on icon at bounding box center [1058, 104] width 21 height 21
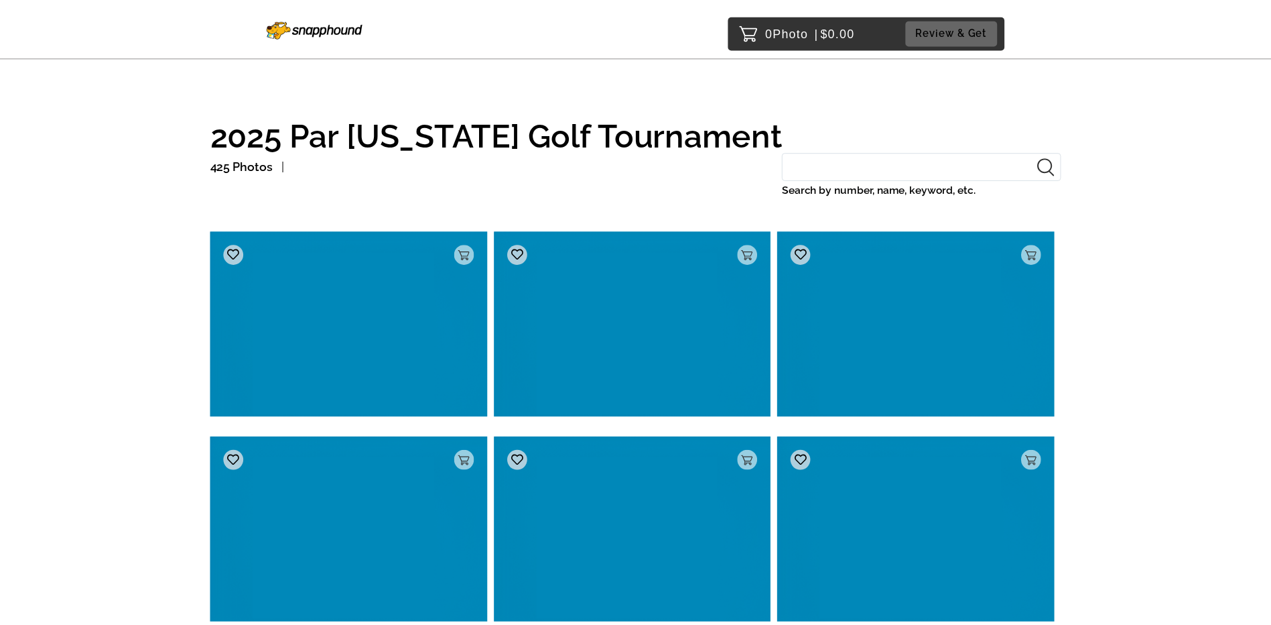
scroll to position [18213, 0]
